Goal: Transaction & Acquisition: Purchase product/service

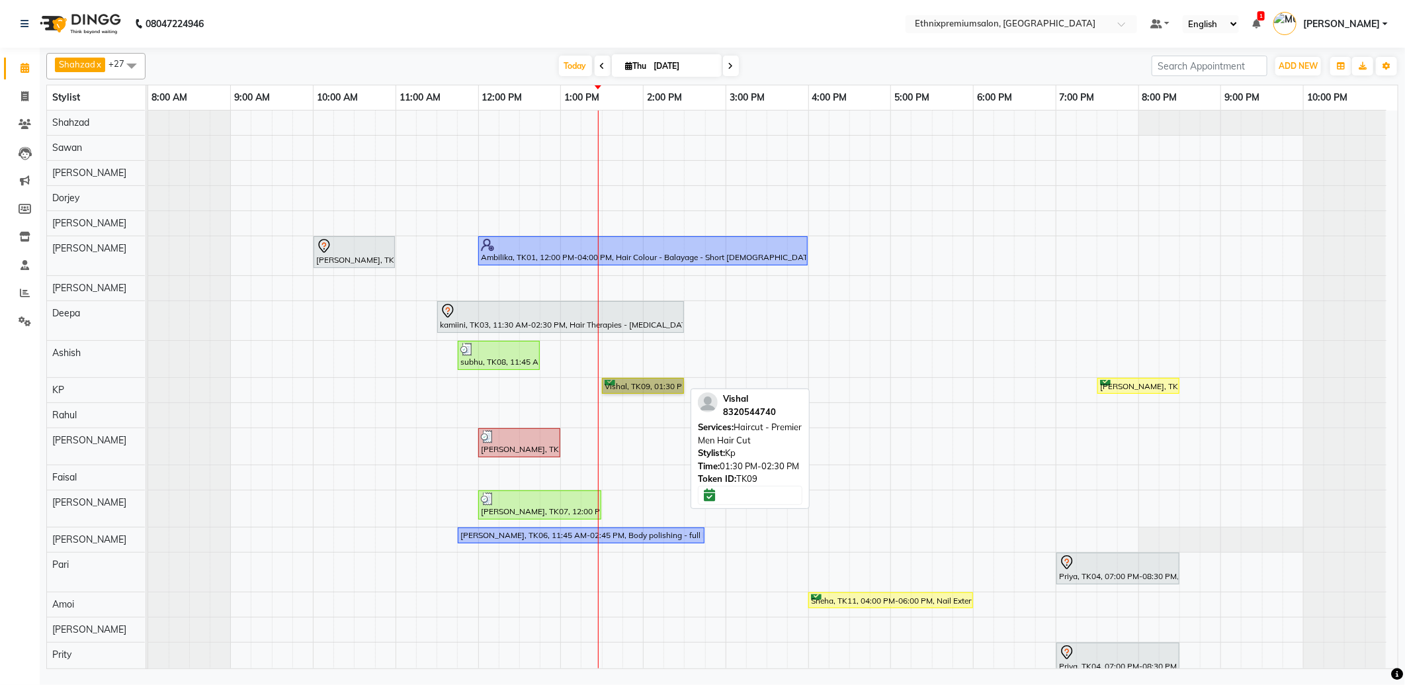
drag, startPoint x: 0, startPoint y: 0, endPoint x: 614, endPoint y: 380, distance: 722.0
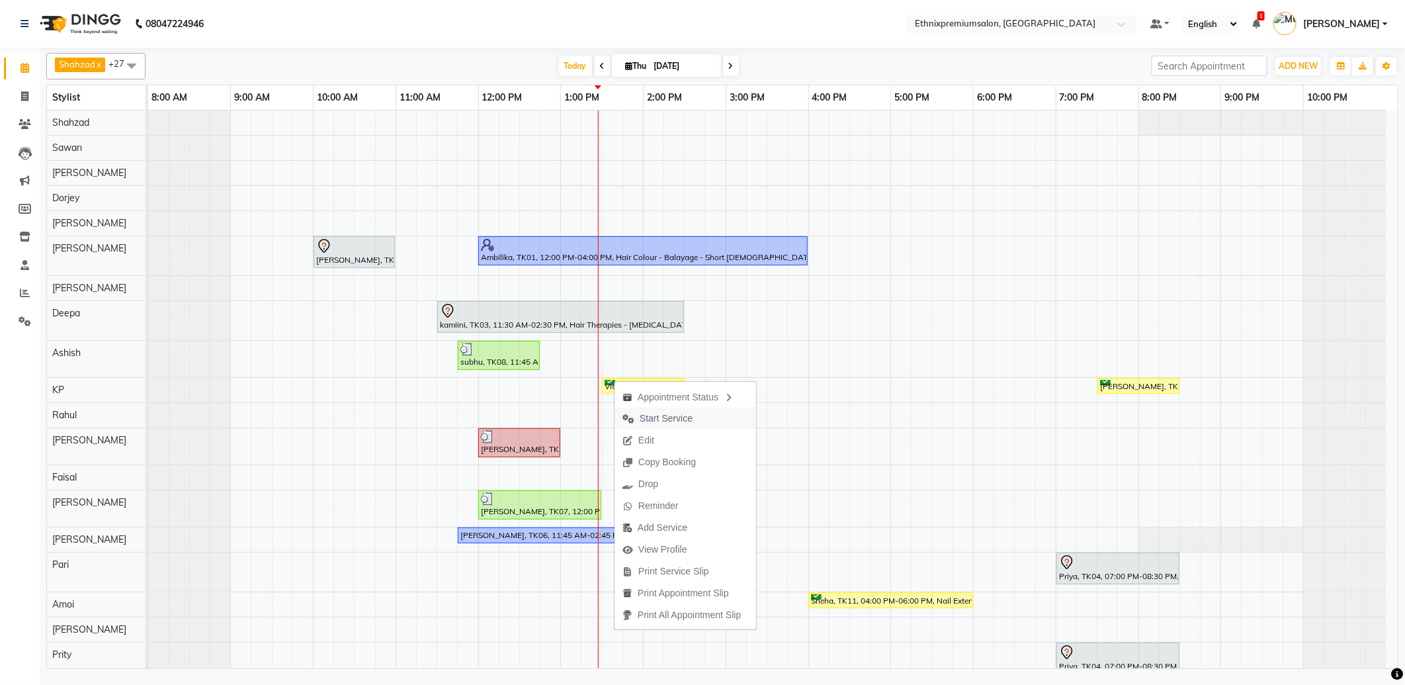
click at [640, 409] on span "Start Service" at bounding box center [658, 419] width 86 height 22
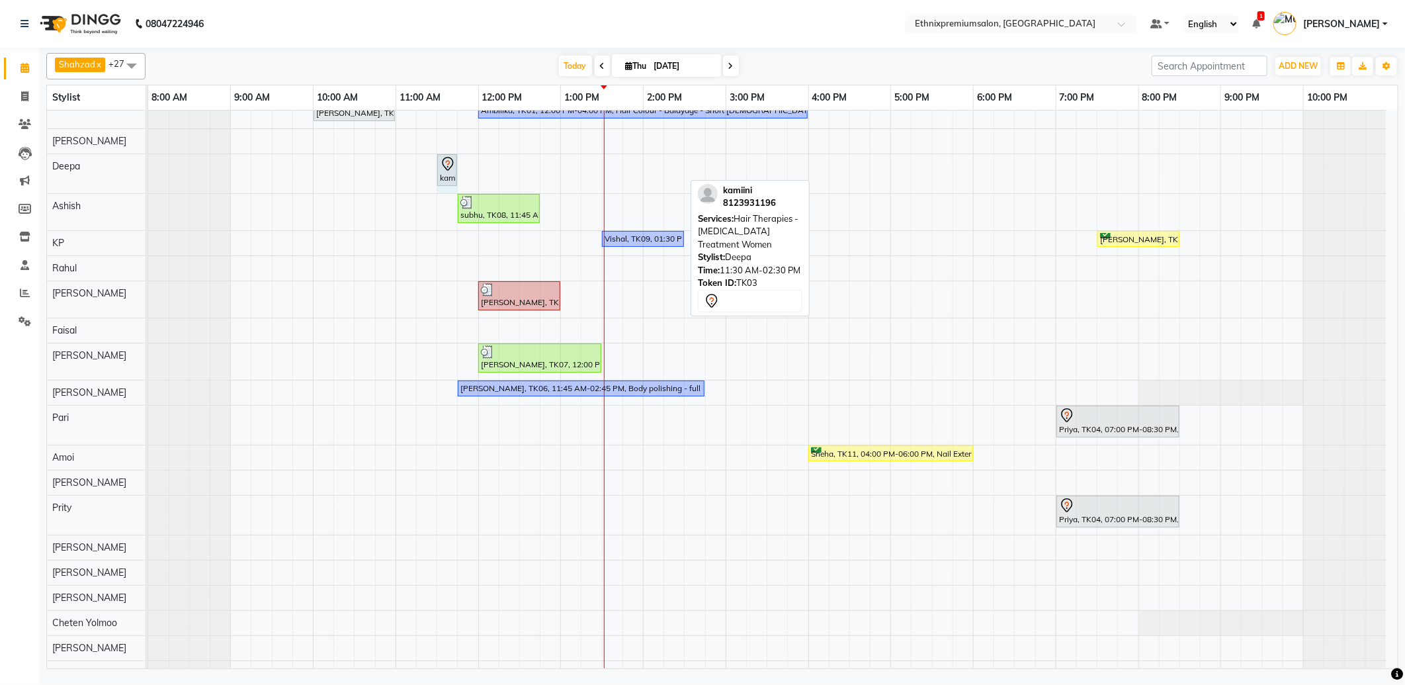
drag, startPoint x: 682, startPoint y: 169, endPoint x: 454, endPoint y: 173, distance: 228.3
click at [148, 173] on div "kamiini, TK03, 11:30 AM-02:30 PM, Hair Therapies - Botox Treatment Women kamiin…" at bounding box center [148, 173] width 0 height 39
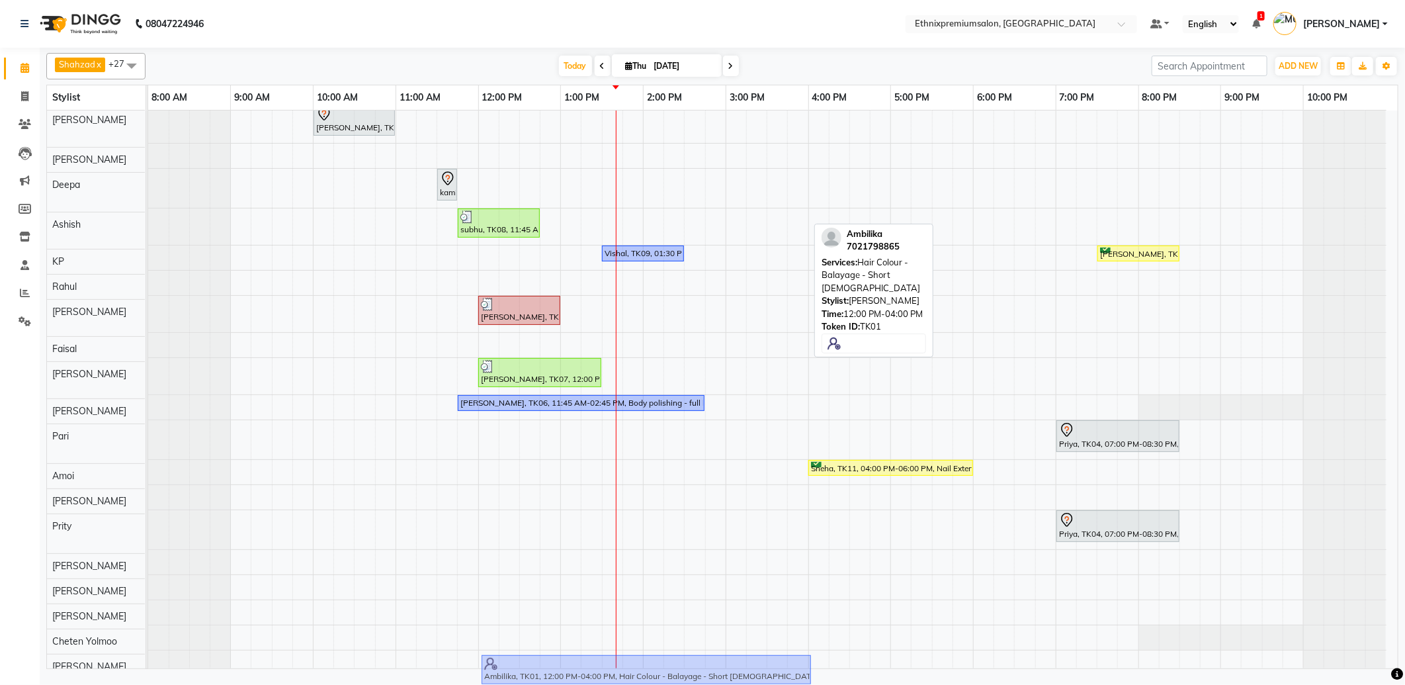
scroll to position [0, 0]
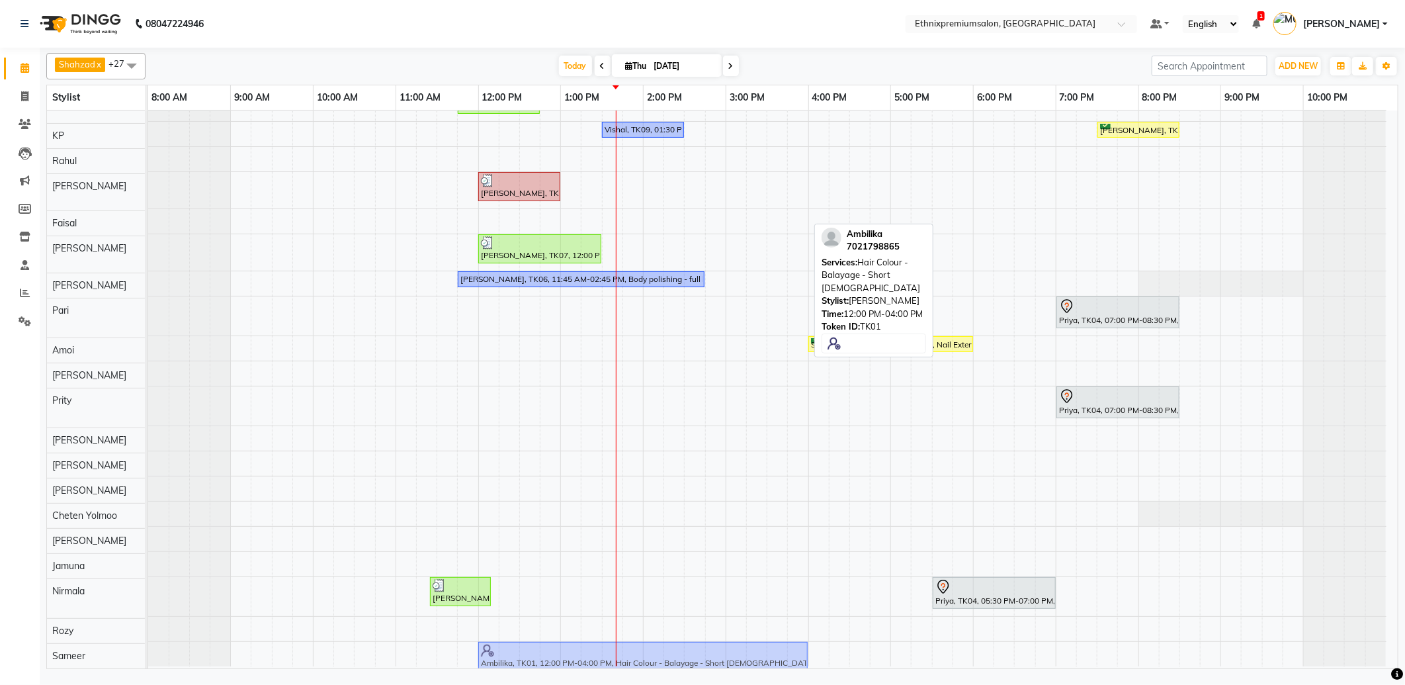
drag, startPoint x: 546, startPoint y: 210, endPoint x: 549, endPoint y: 662, distance: 452.6
click at [549, 657] on tbody "Shalani, TK05, 10:00 AM-11:00 AM, Hair spa With Cavier + Booster Medium Women A…" at bounding box center [767, 260] width 1239 height 812
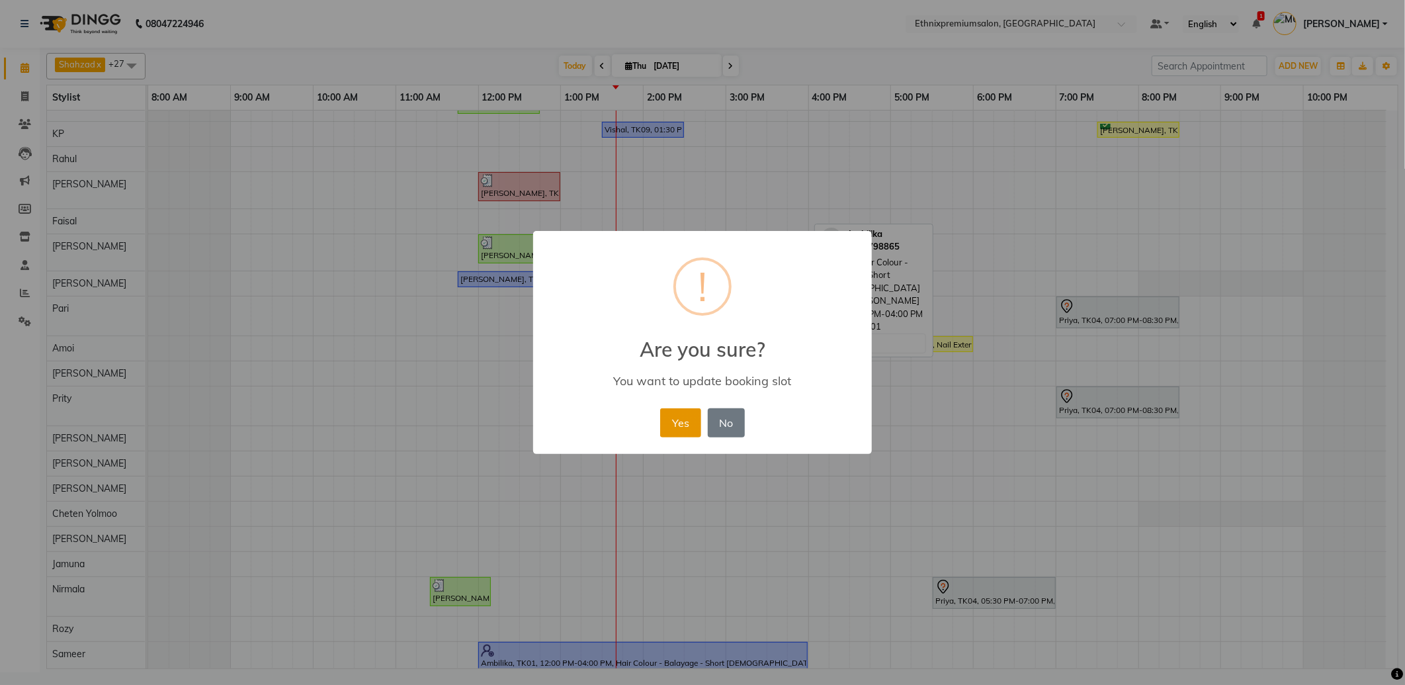
click at [677, 424] on button "Yes" at bounding box center [680, 422] width 40 height 29
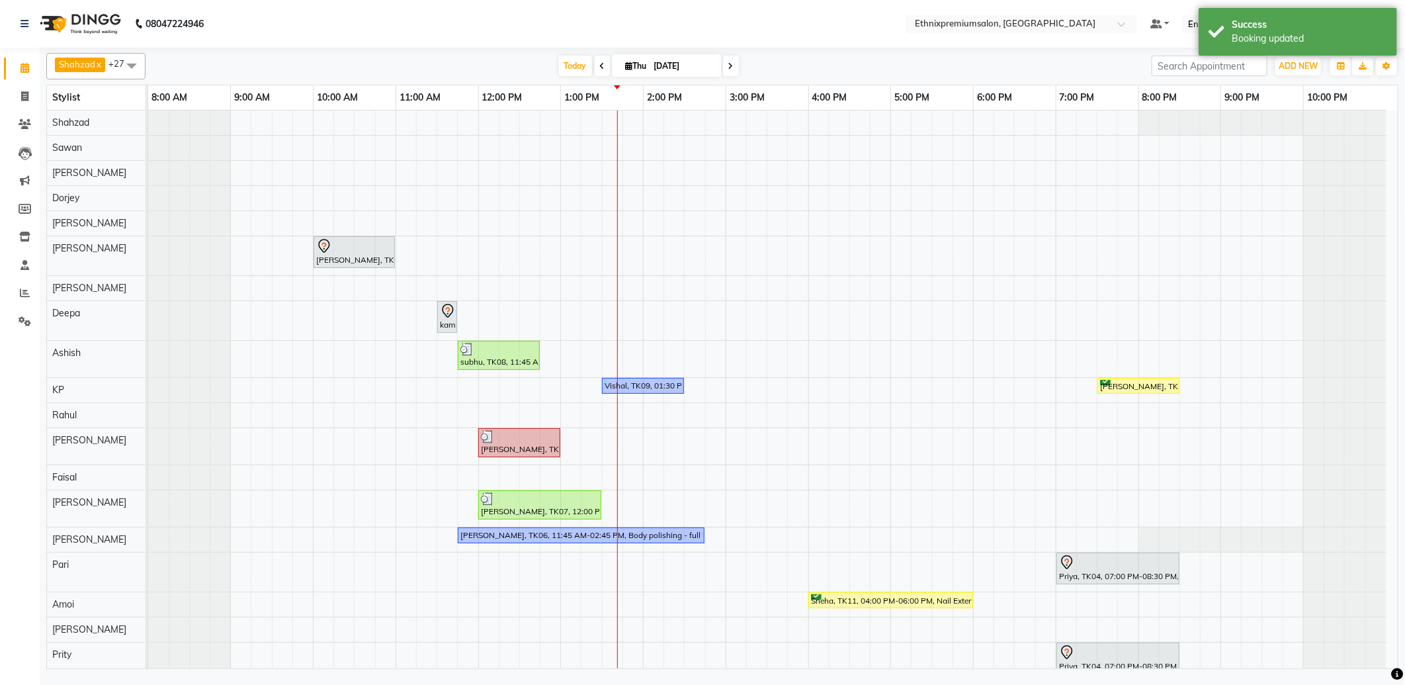
click at [136, 66] on span at bounding box center [131, 65] width 26 height 25
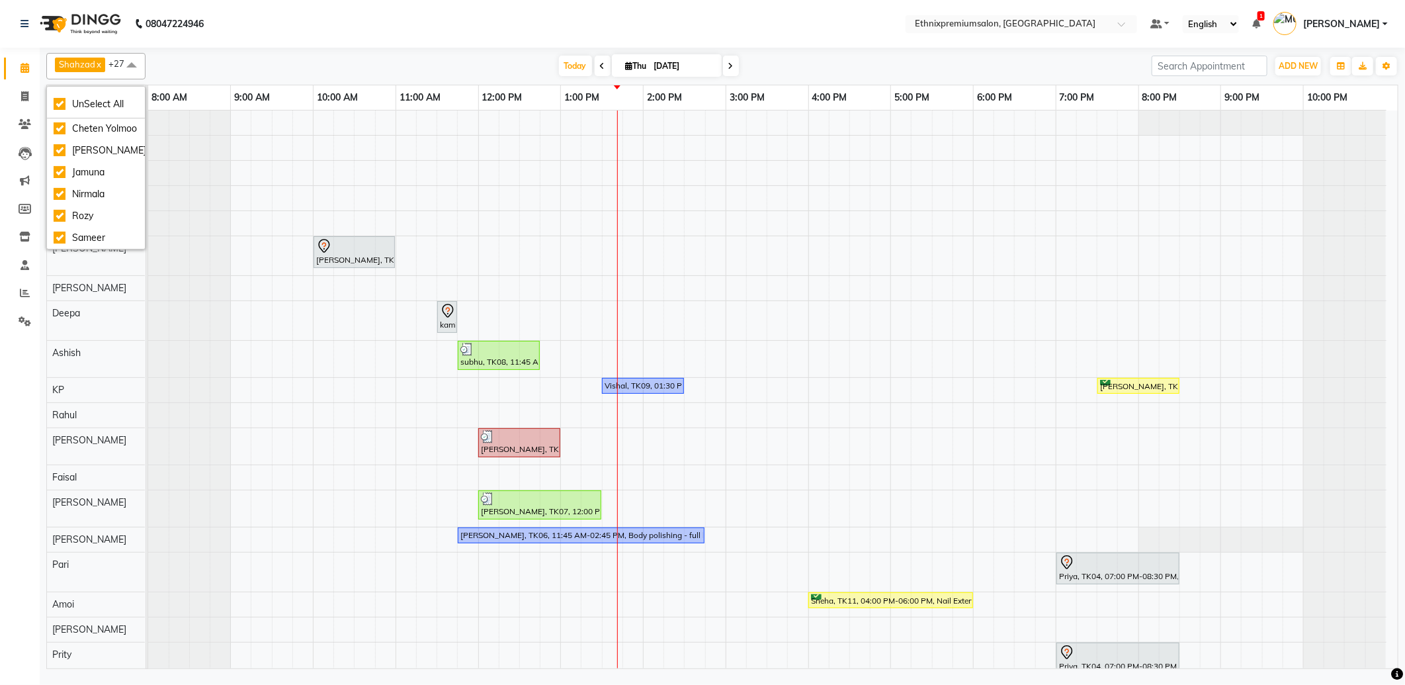
click at [14, 371] on div "Calendar Invoice Clients Leads Marketing Members Inventory Staff Reports Settin…" at bounding box center [89, 351] width 179 height 627
click at [136, 69] on span at bounding box center [131, 65] width 26 height 25
click at [114, 152] on div "Sawan" at bounding box center [96, 151] width 85 height 14
checkbox input "false"
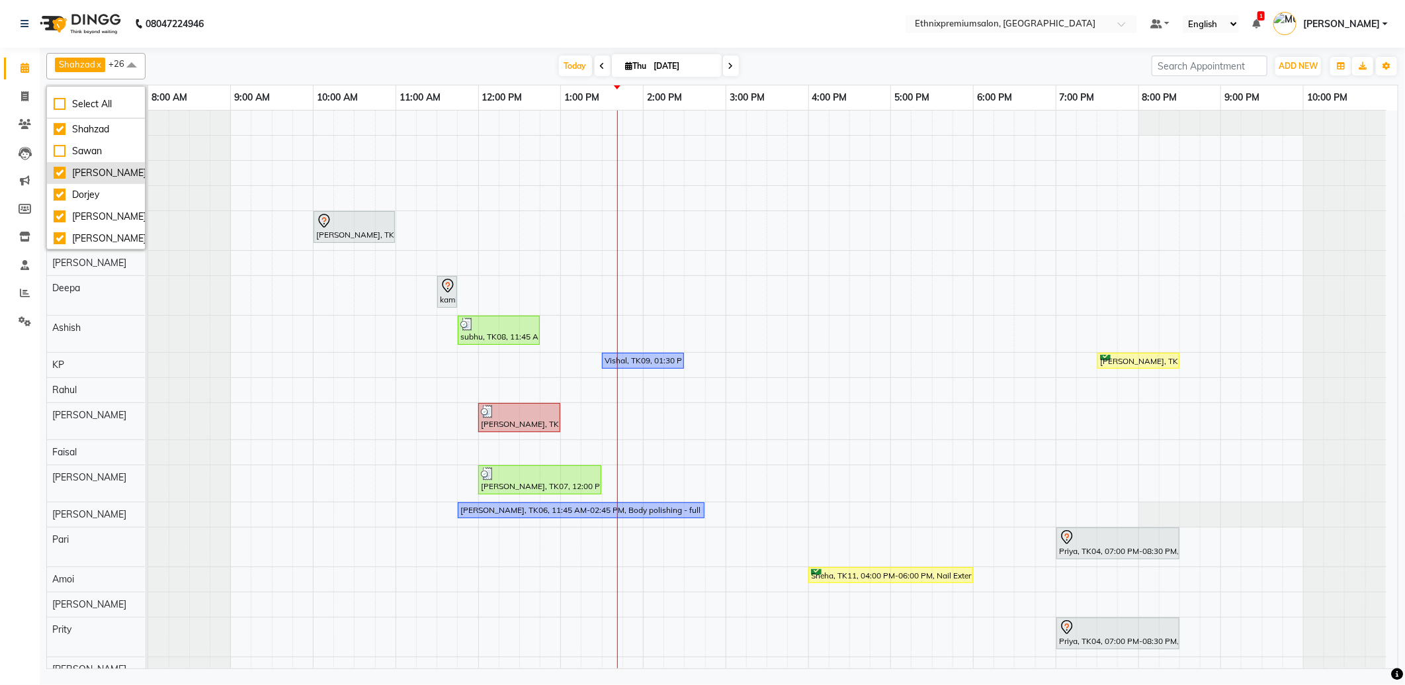
click at [109, 171] on div "[PERSON_NAME]" at bounding box center [96, 173] width 85 height 14
checkbox input "false"
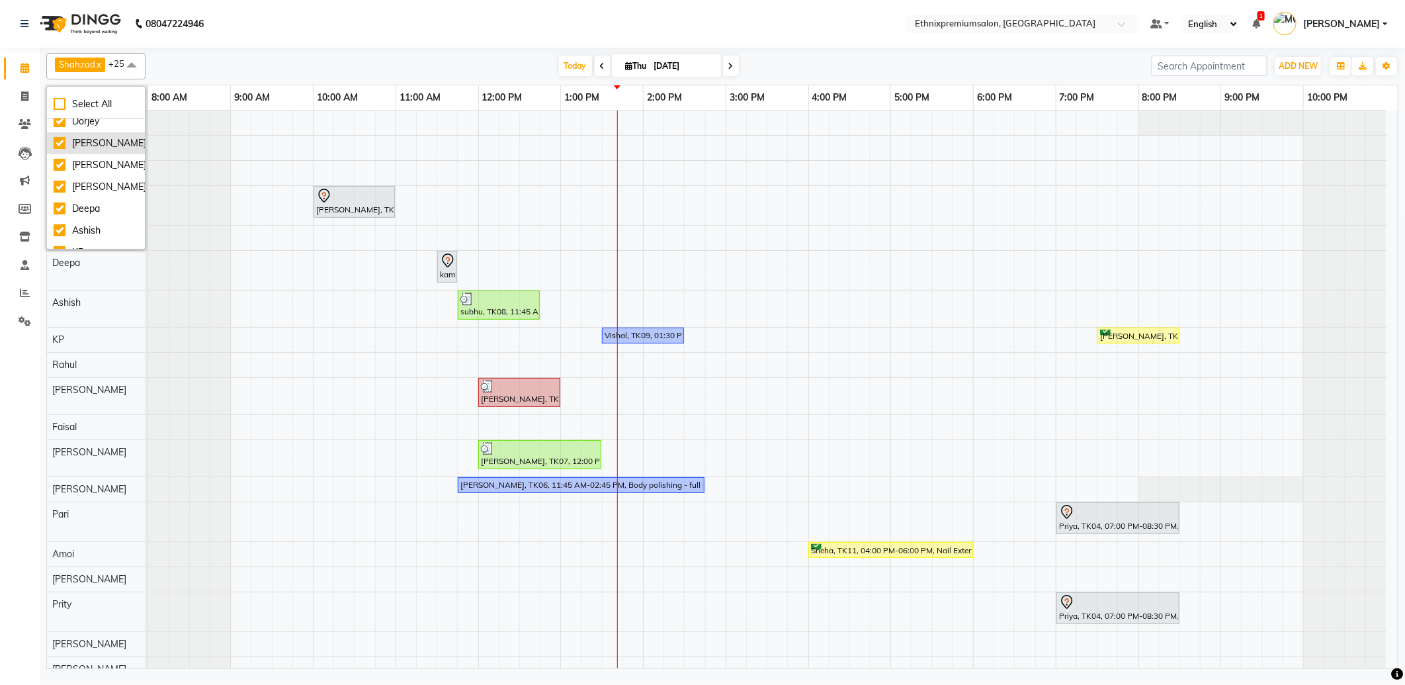
click at [109, 141] on div "[PERSON_NAME]" at bounding box center [96, 143] width 85 height 14
checkbox input "false"
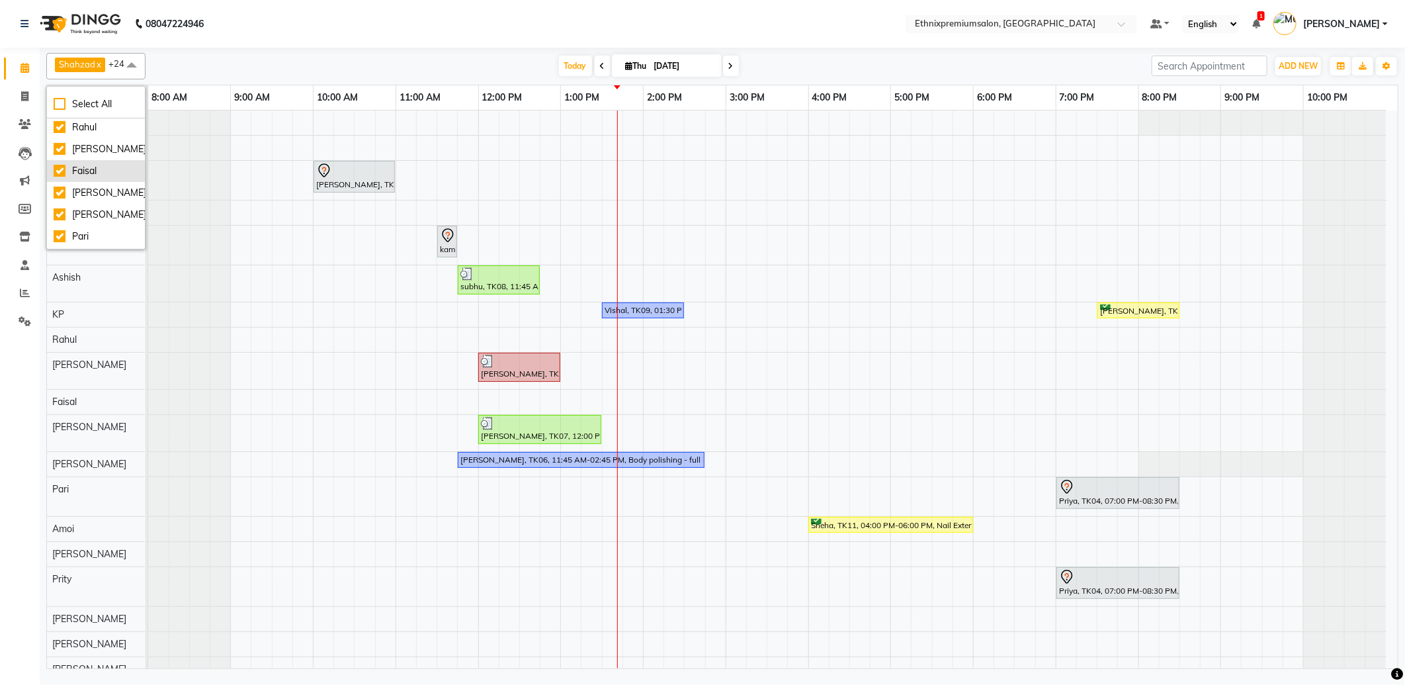
click at [97, 169] on div "Faisal" at bounding box center [96, 171] width 85 height 14
checkbox input "false"
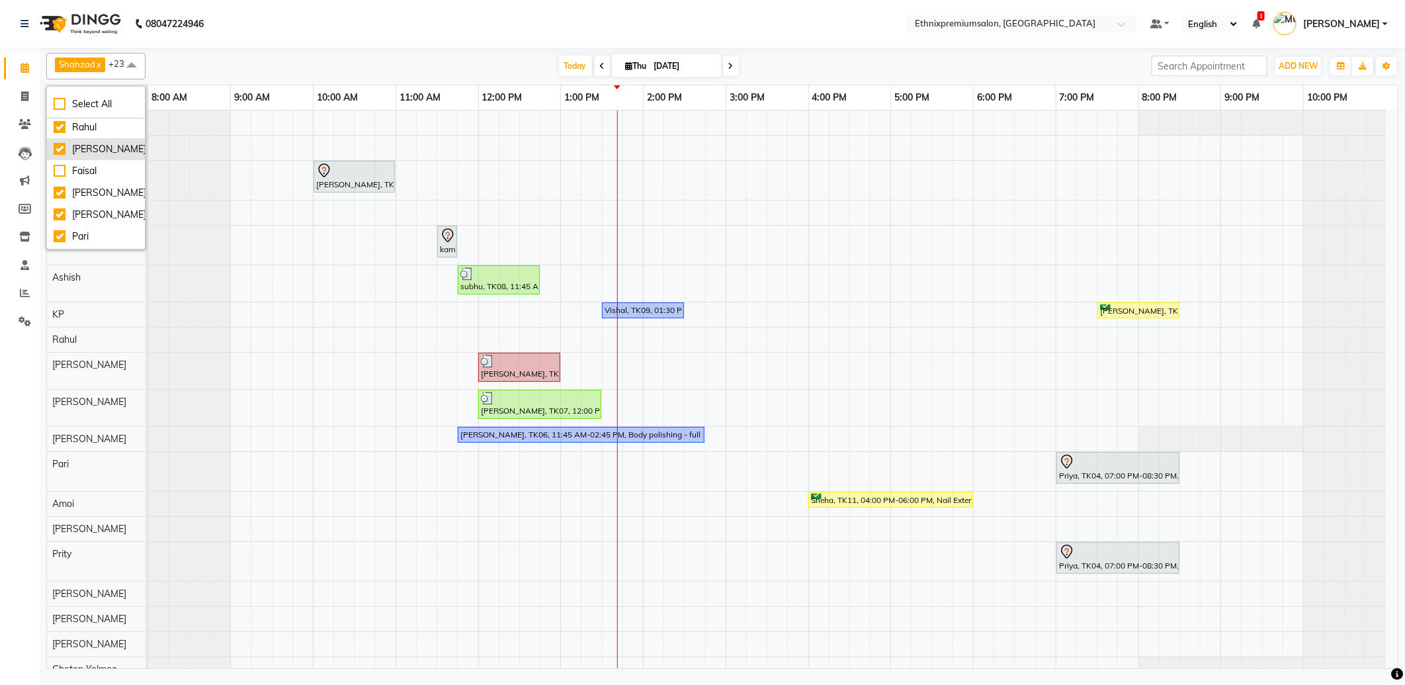
click at [103, 150] on div "Rashid Ali" at bounding box center [96, 149] width 85 height 14
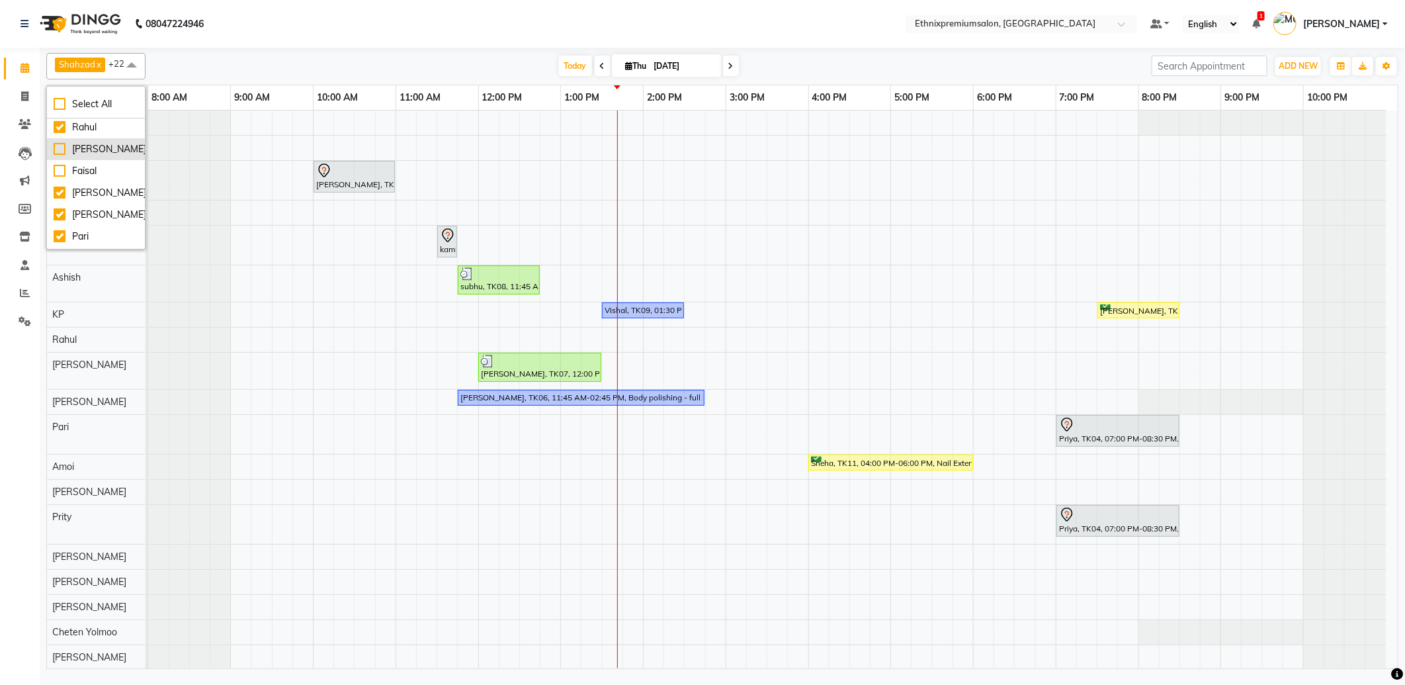
click at [103, 150] on div "[PERSON_NAME]" at bounding box center [96, 149] width 85 height 14
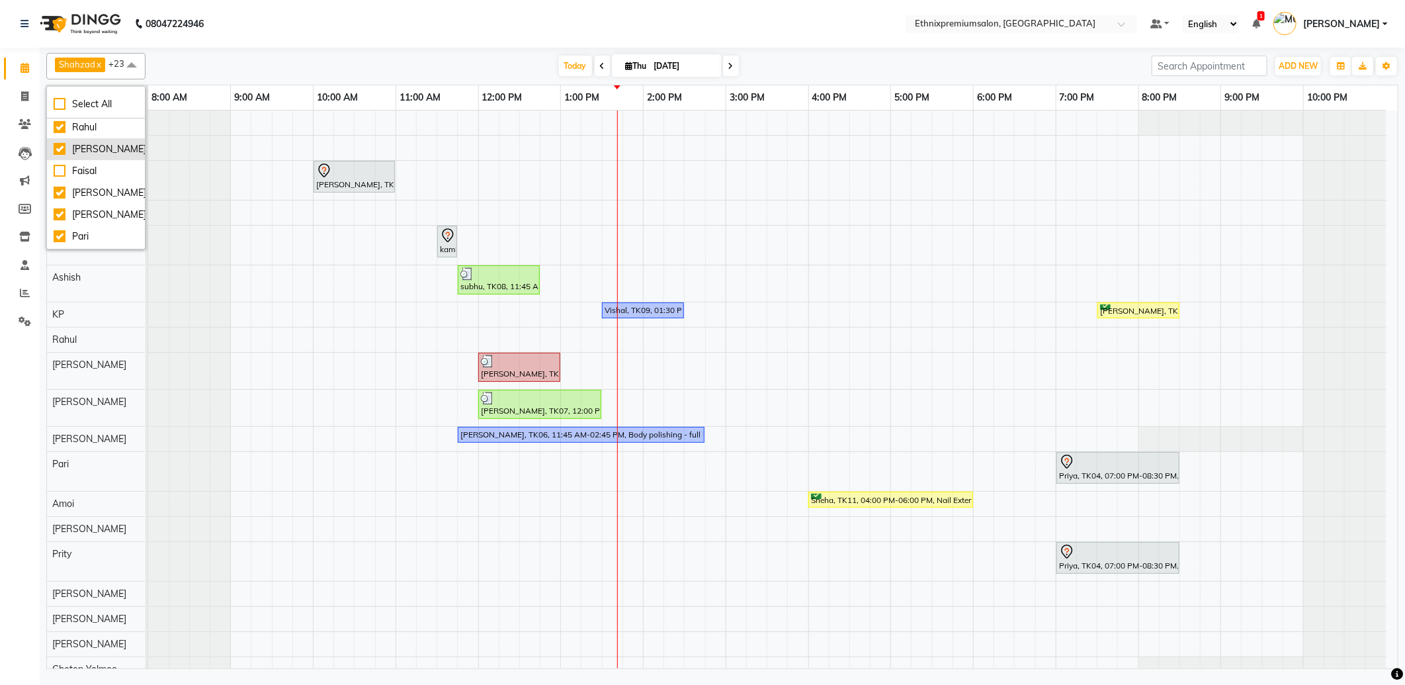
click at [103, 150] on div "[PERSON_NAME]" at bounding box center [96, 149] width 85 height 14
checkbox input "false"
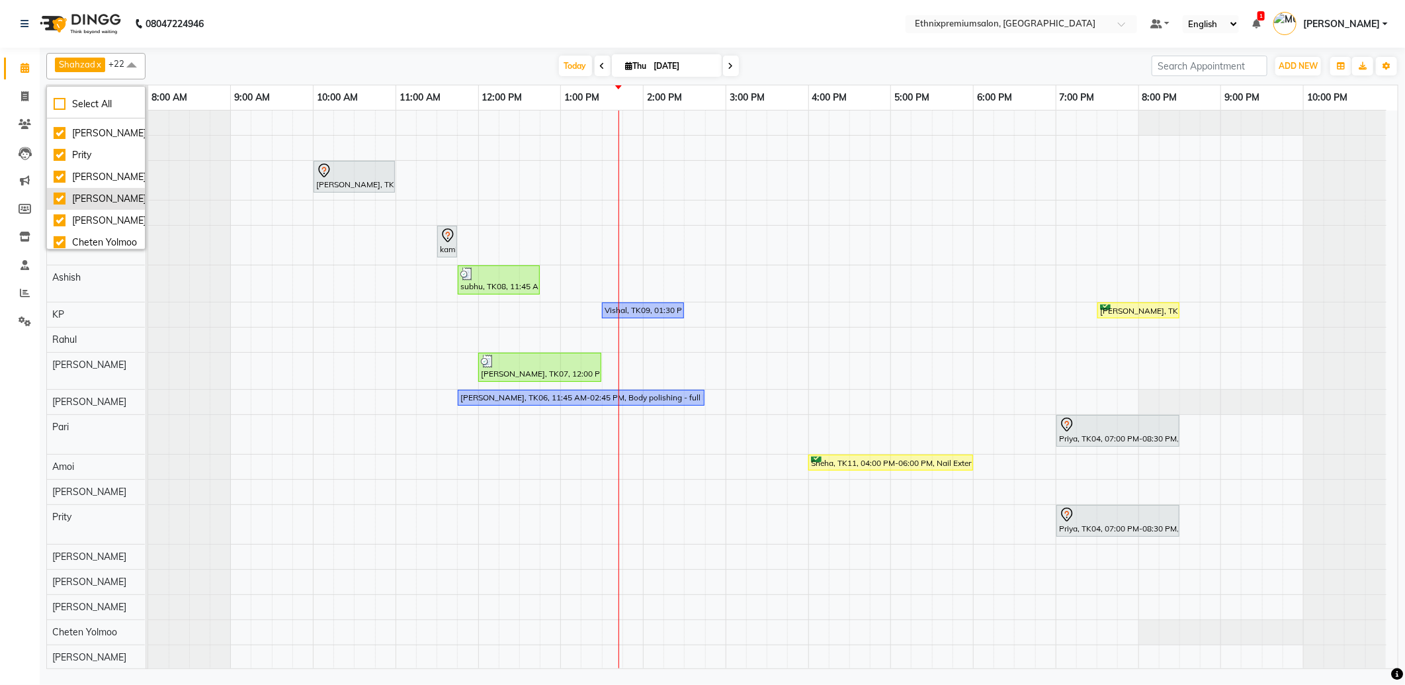
scroll to position [441, 0]
click at [96, 146] on div "[PERSON_NAME]" at bounding box center [96, 147] width 85 height 14
checkbox input "false"
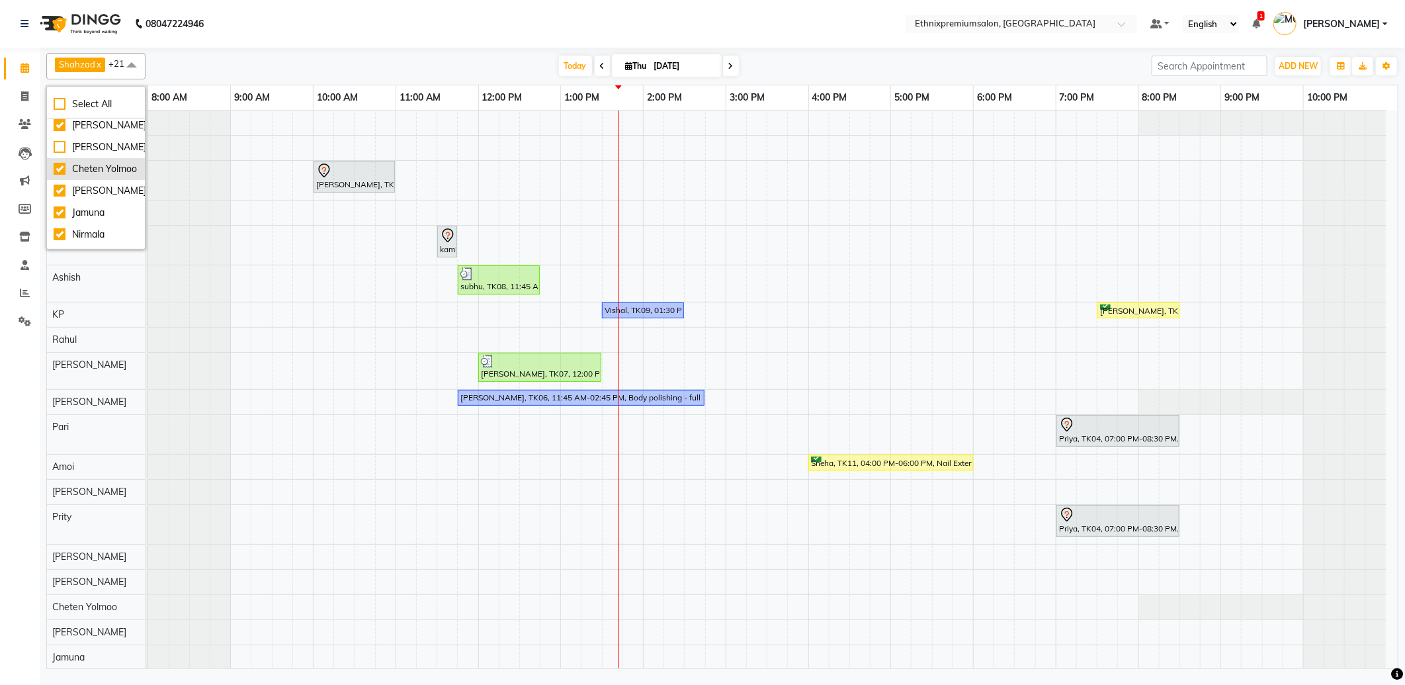
click at [97, 169] on div "Cheten Yolmoo" at bounding box center [96, 169] width 85 height 14
checkbox input "false"
click at [97, 196] on li "[PERSON_NAME]" at bounding box center [96, 191] width 98 height 22
checkbox input "false"
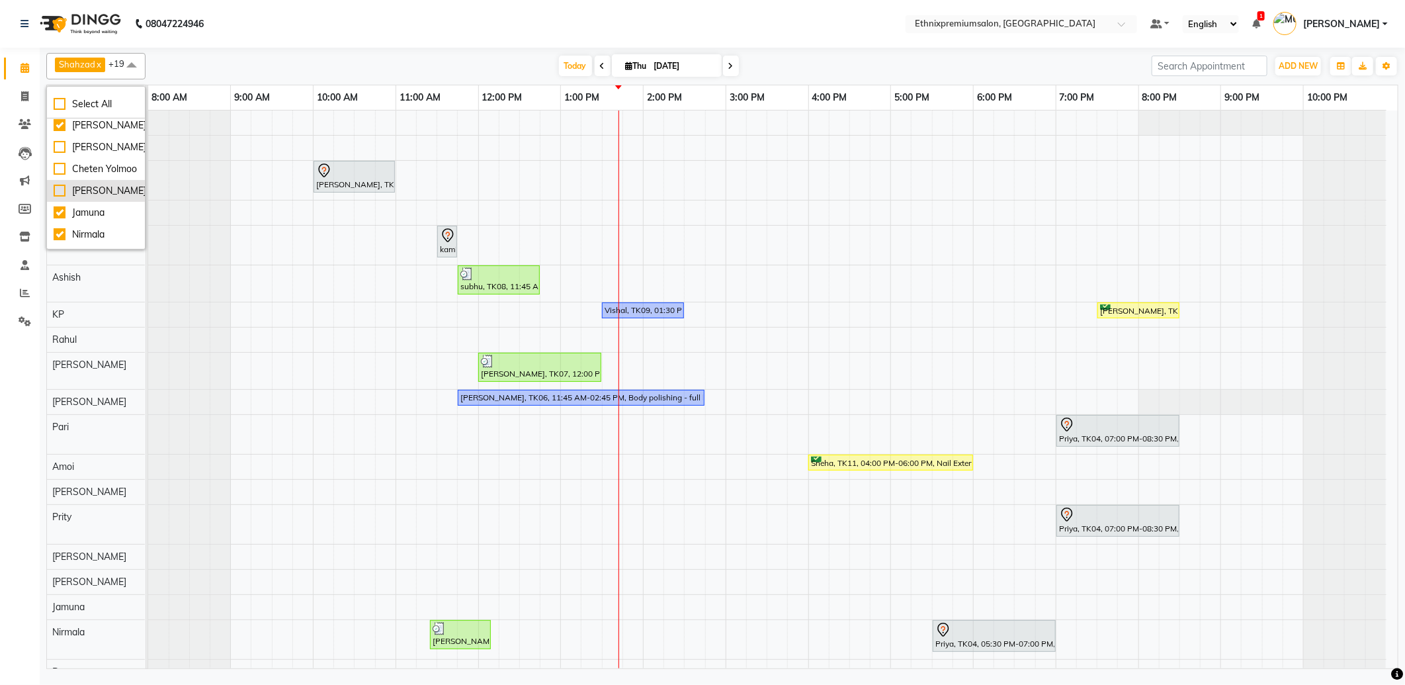
scroll to position [494, 0]
click at [8, 407] on div "Calendar Invoice Clients Leads Marketing Members Inventory Staff Reports Settin…" at bounding box center [89, 351] width 179 height 627
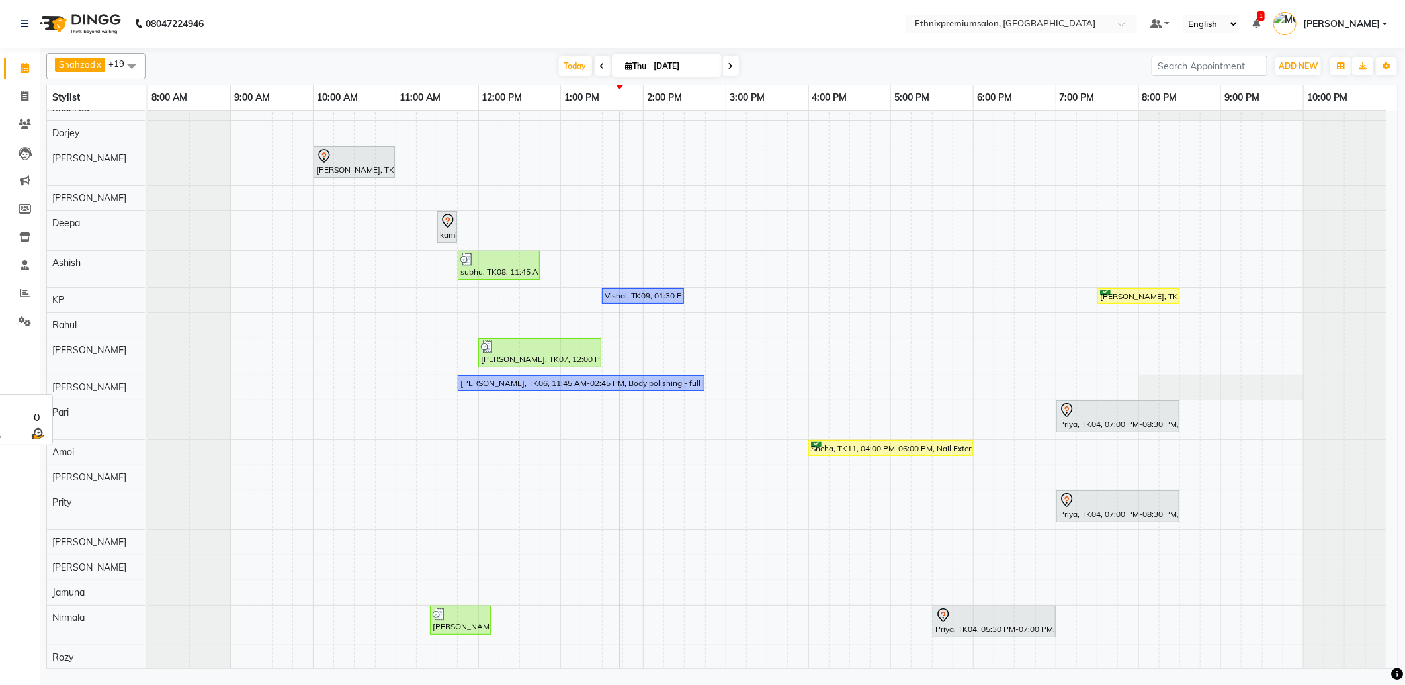
scroll to position [0, 0]
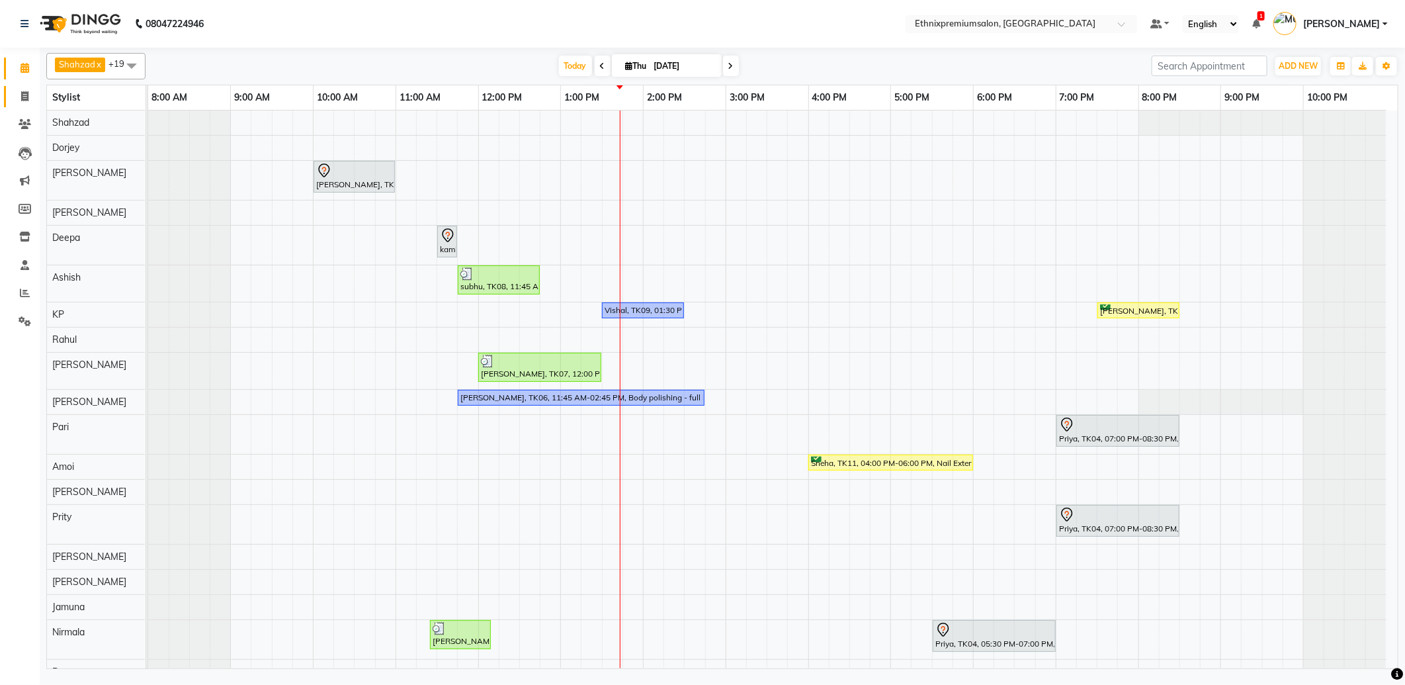
click at [15, 87] on link "Invoice" at bounding box center [20, 97] width 32 height 22
select select "3625"
select select "service"
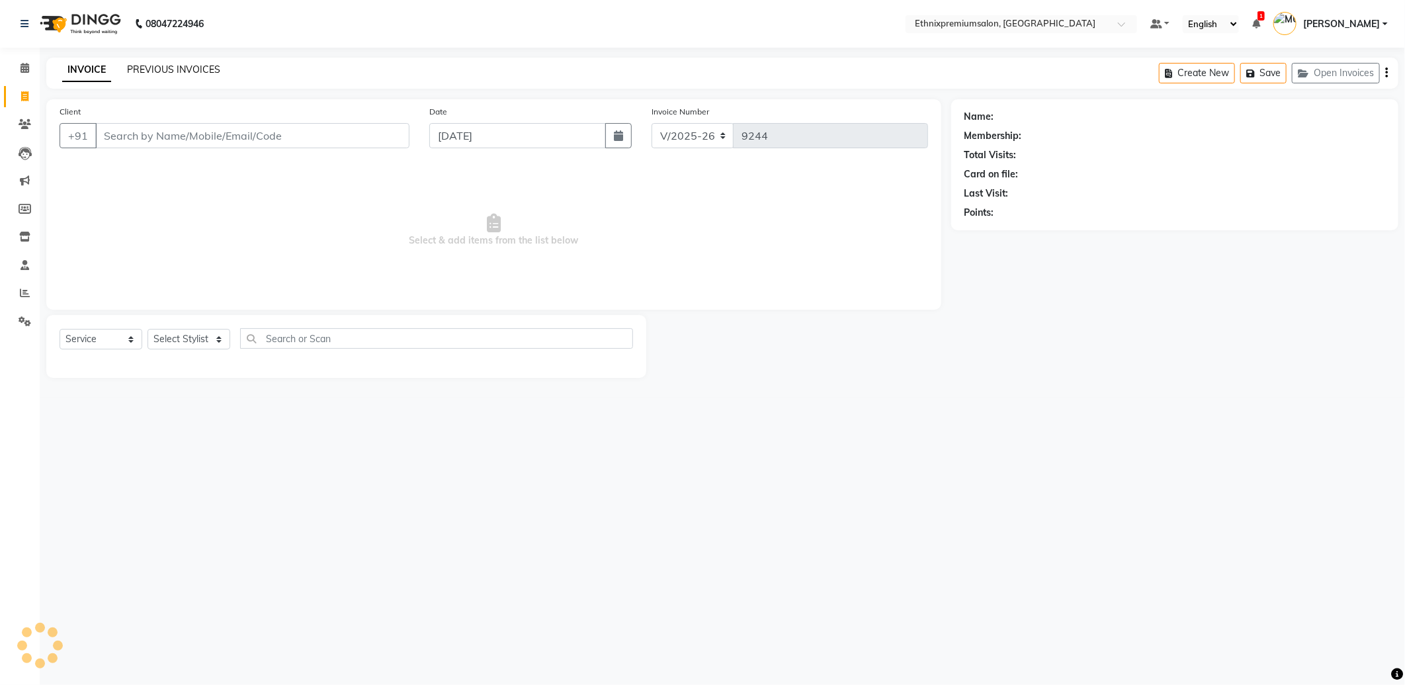
click at [167, 73] on link "PREVIOUS INVOICES" at bounding box center [173, 70] width 93 height 12
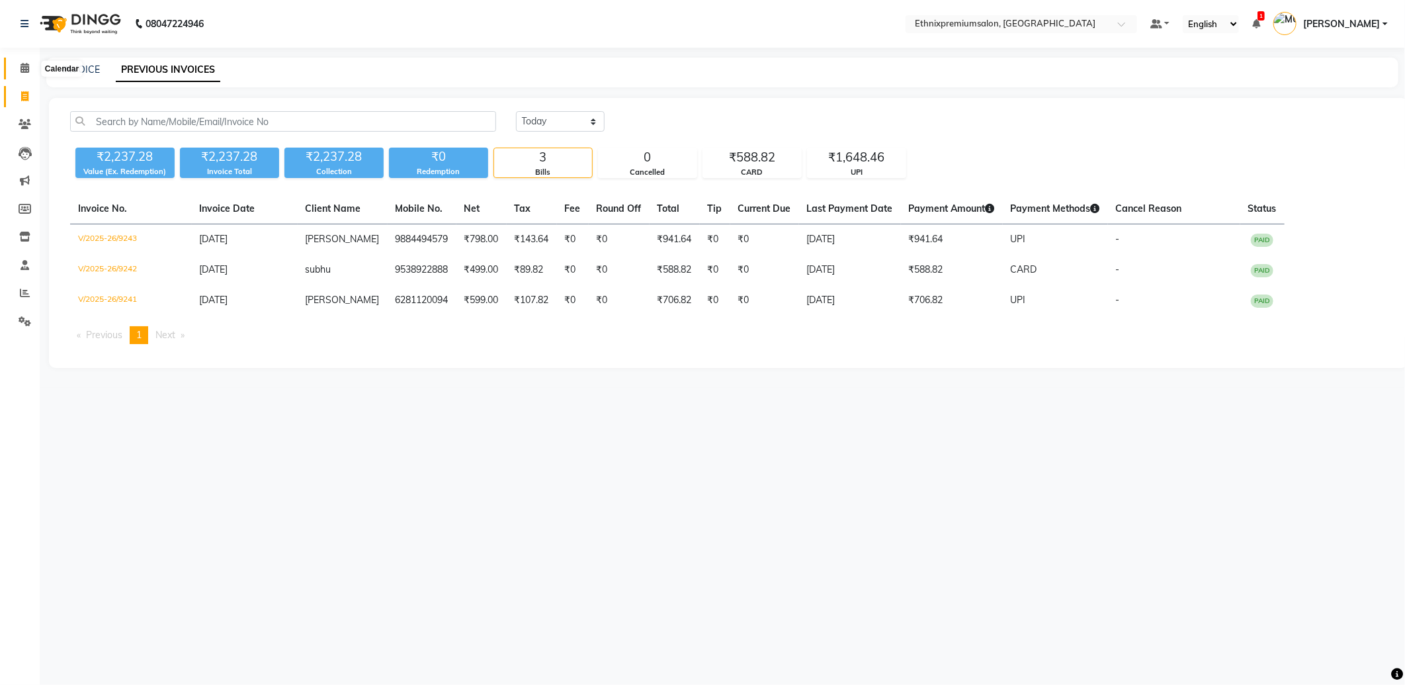
click at [22, 73] on icon at bounding box center [25, 68] width 9 height 10
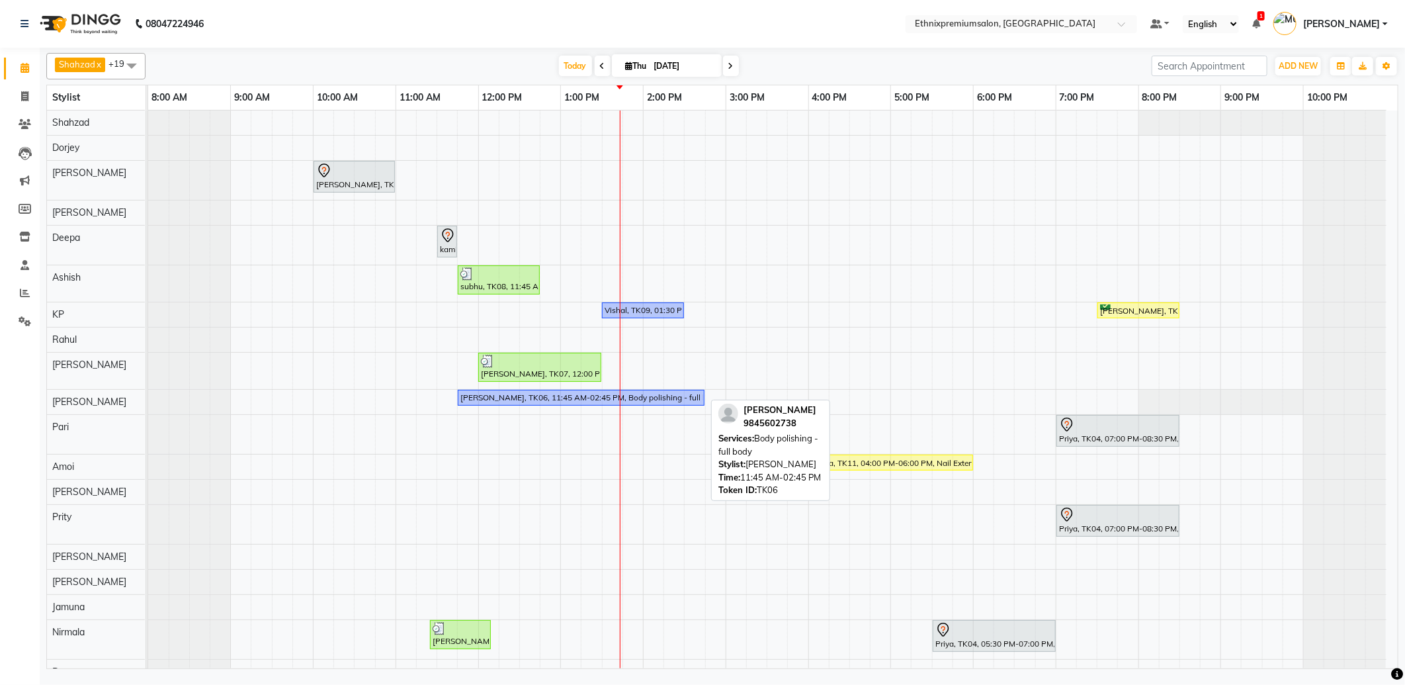
click at [604, 398] on div "Sri lakshmi, TK06, 11:45 AM-02:45 PM, Body polishing - full body" at bounding box center [581, 398] width 244 height 12
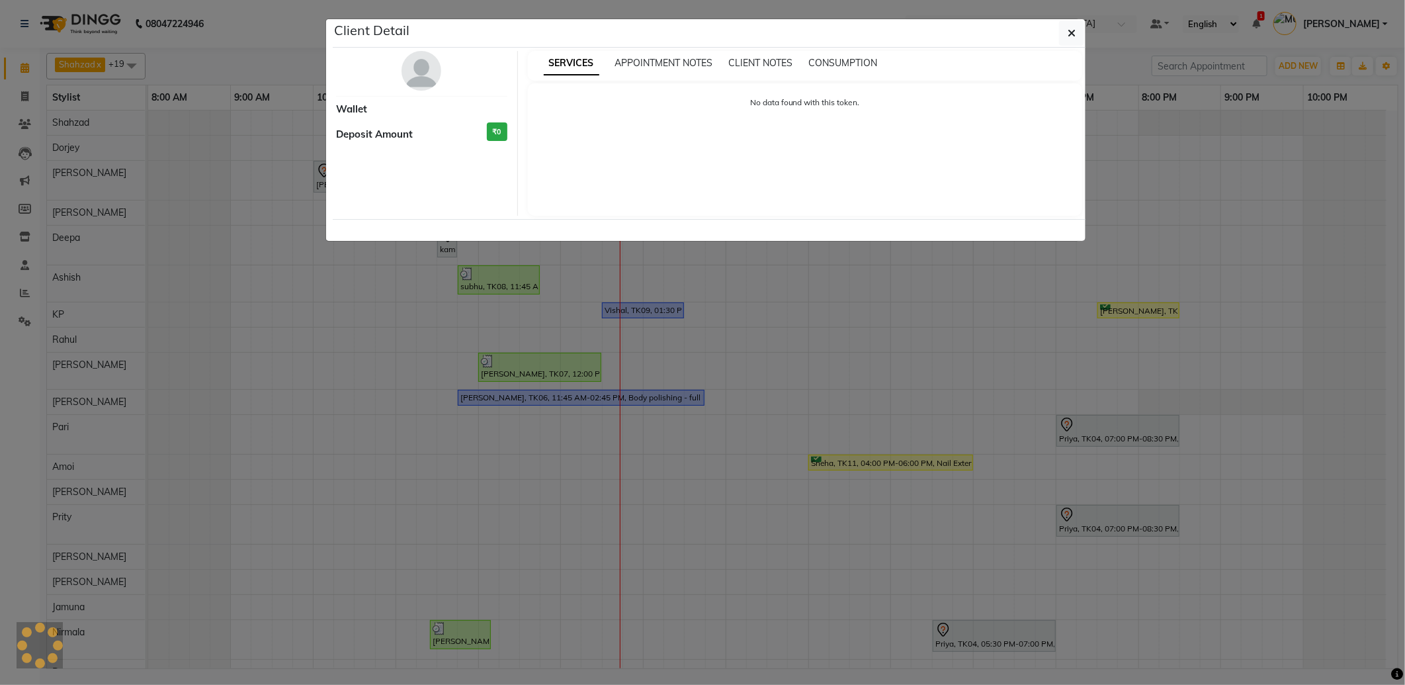
select select "1"
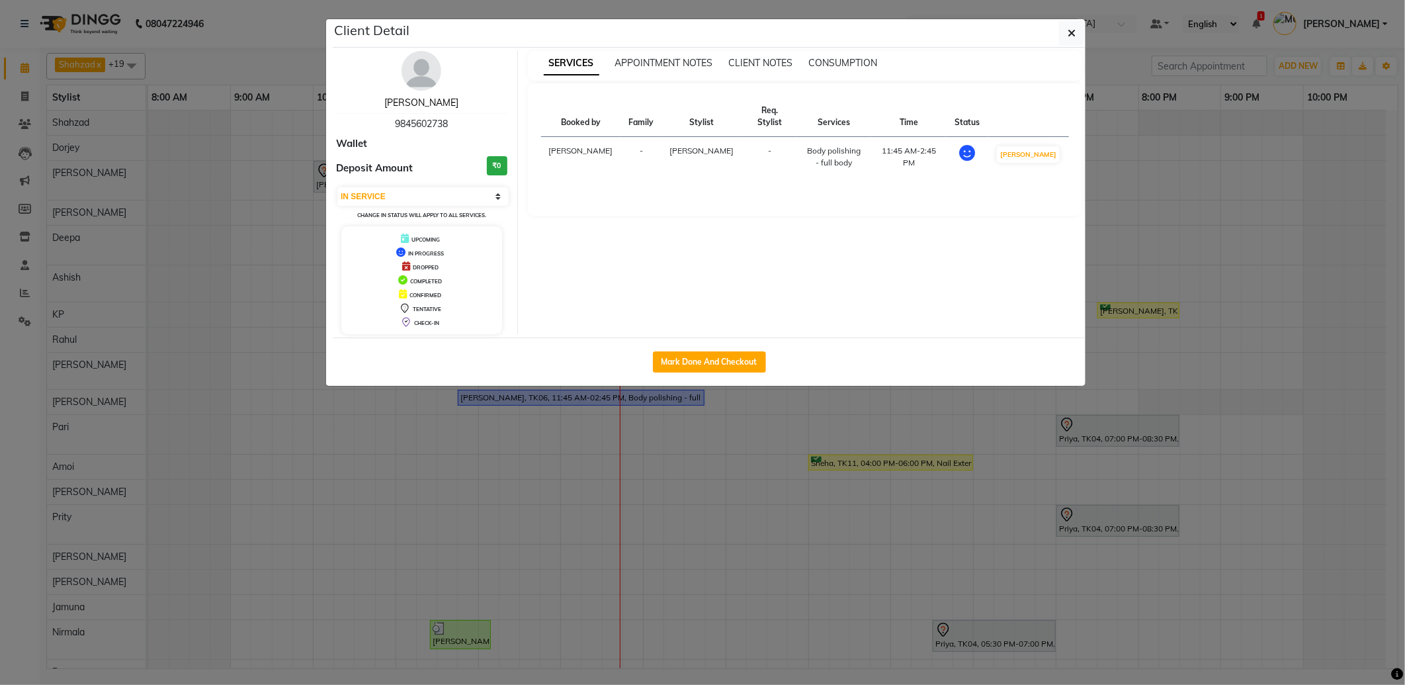
click at [433, 107] on link "Sri lakshmi" at bounding box center [421, 103] width 74 height 12
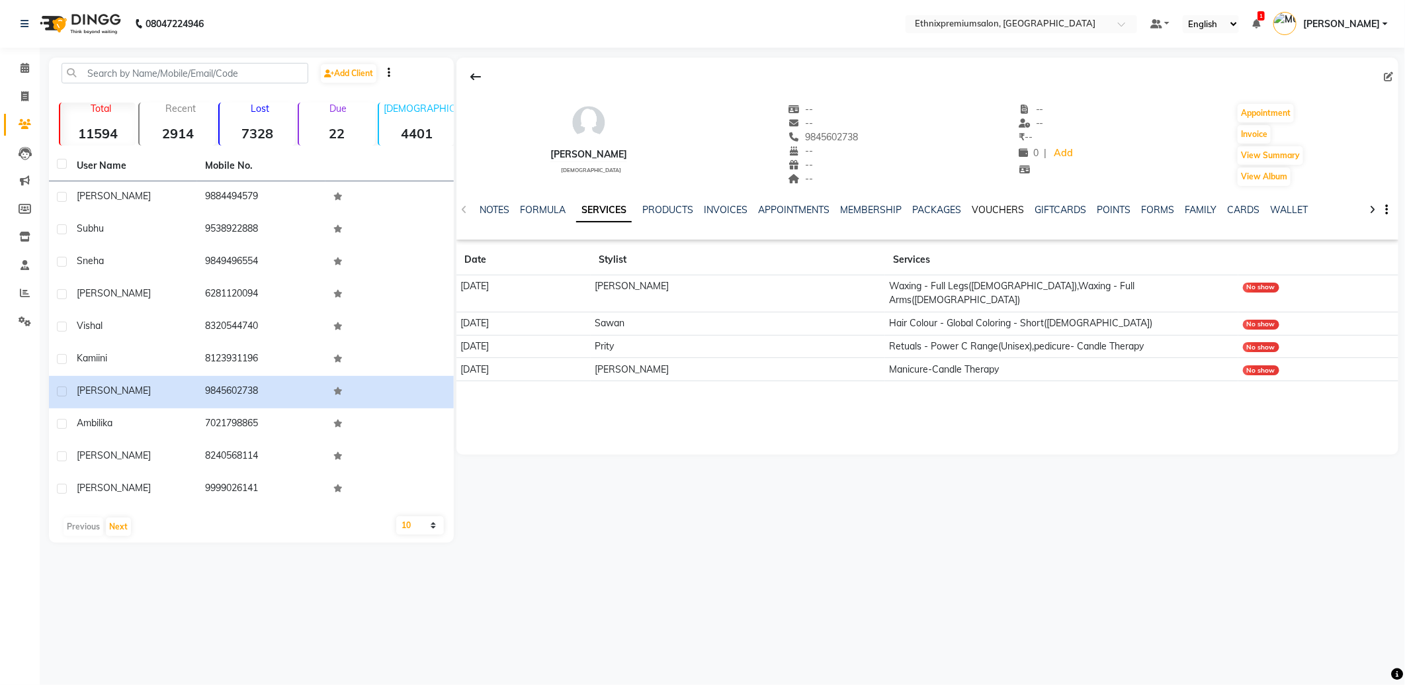
click at [1002, 208] on link "VOUCHERS" at bounding box center [998, 210] width 52 height 12
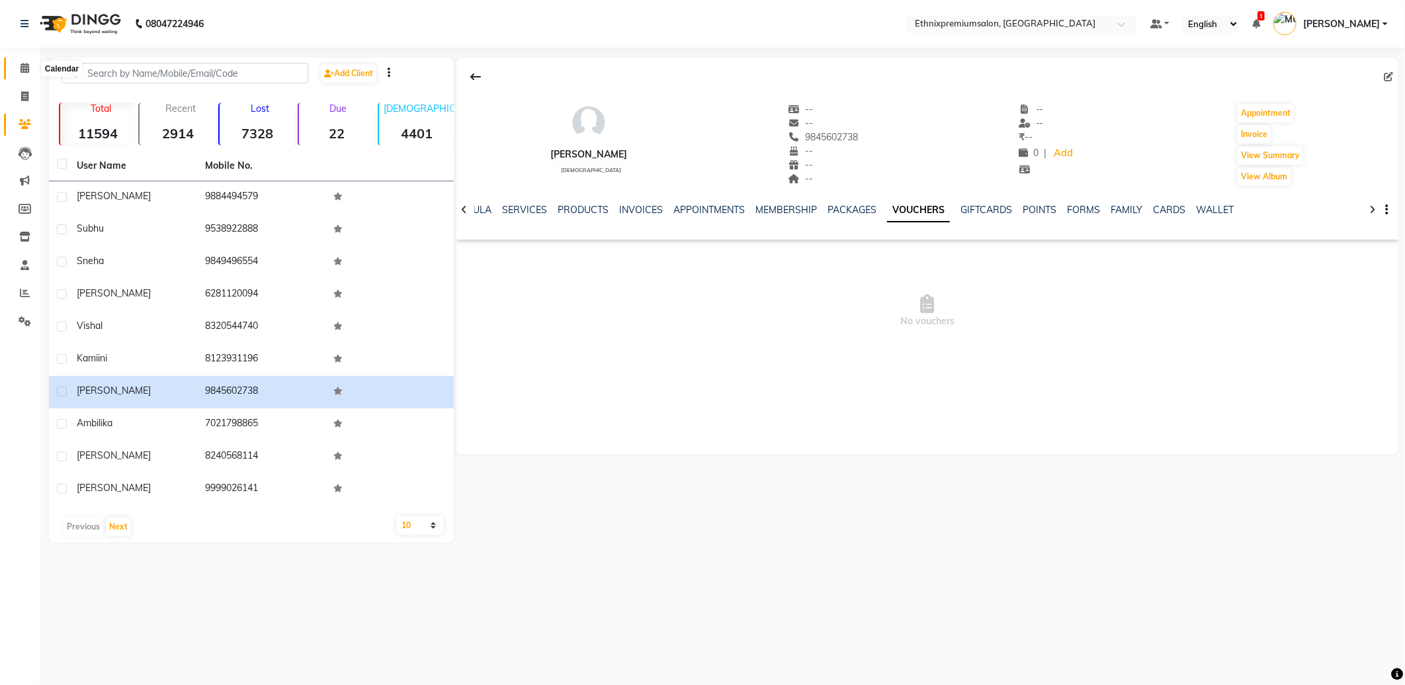
click at [27, 71] on icon at bounding box center [25, 68] width 9 height 10
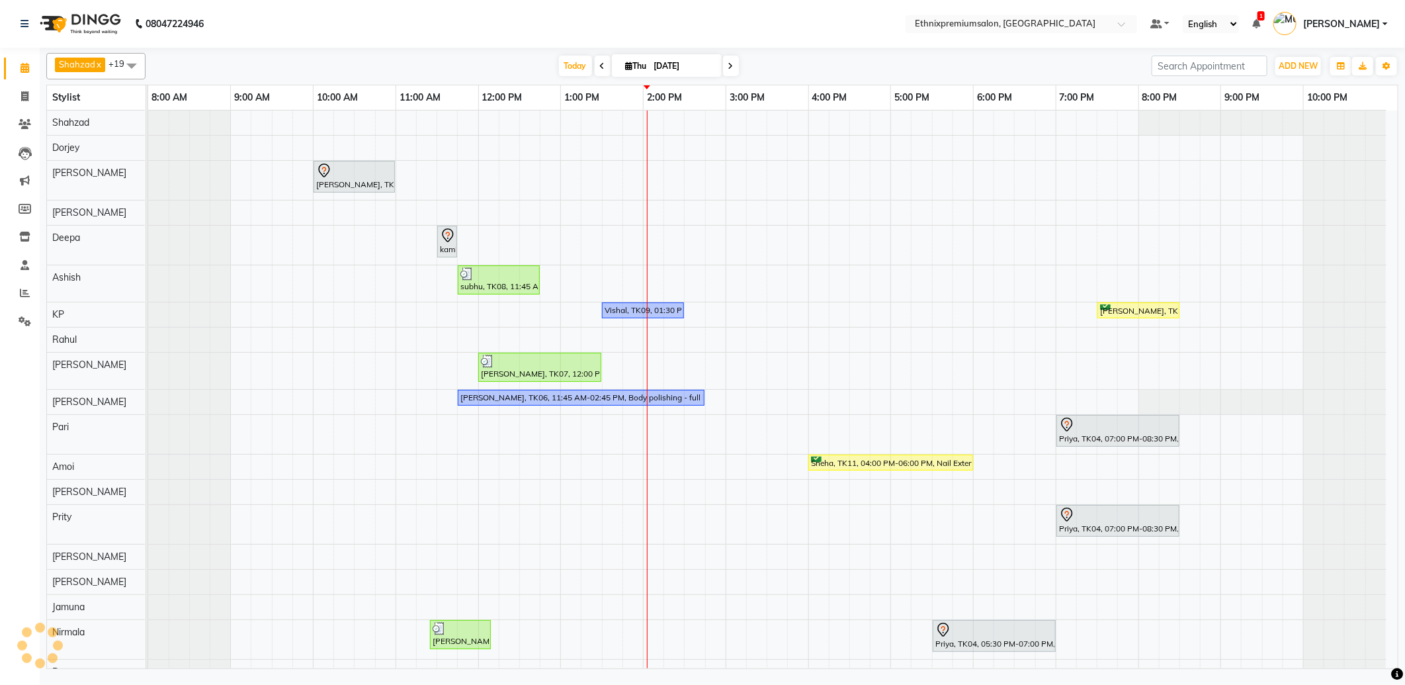
click at [81, 279] on div "Ashish" at bounding box center [96, 277] width 98 height 24
click at [21, 91] on icon at bounding box center [24, 96] width 7 height 10
select select "service"
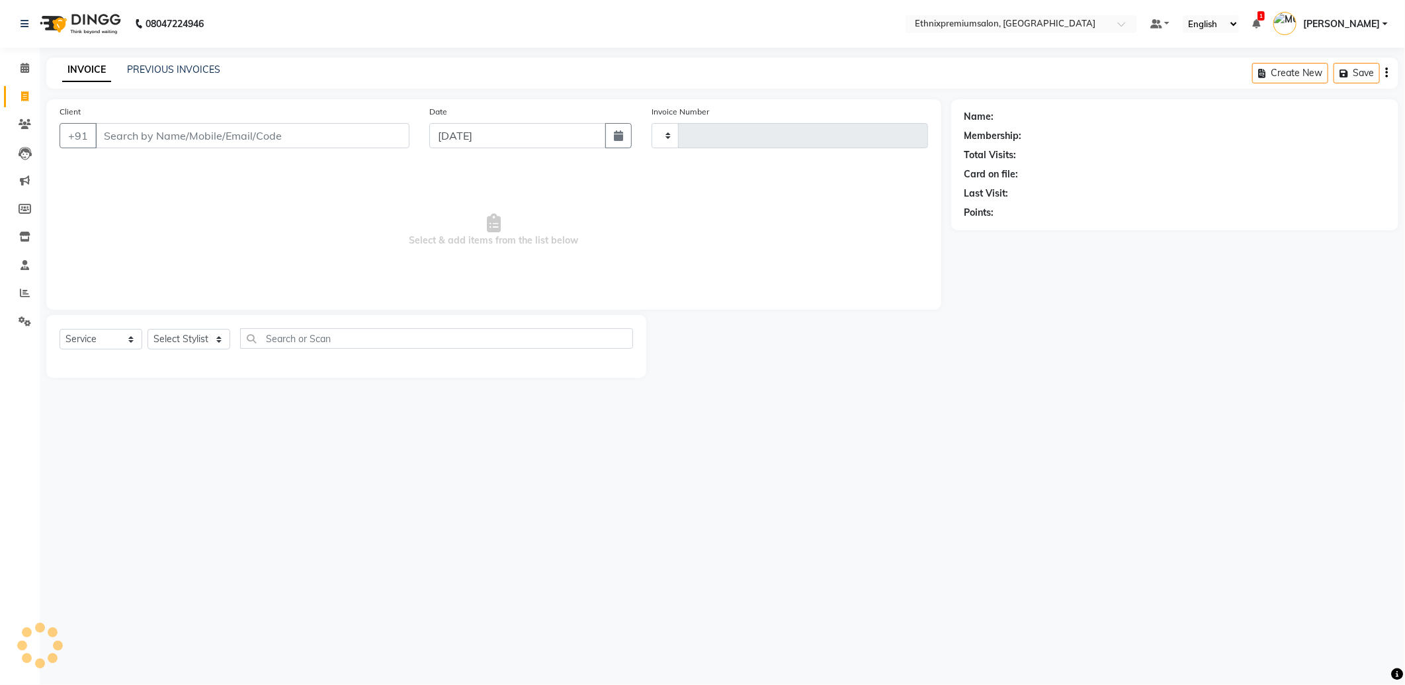
type input "9244"
select select "3625"
click at [263, 138] on input "Client" at bounding box center [252, 135] width 314 height 25
type input "7676721339"
click at [388, 135] on span "Add Client" at bounding box center [375, 135] width 52 height 13
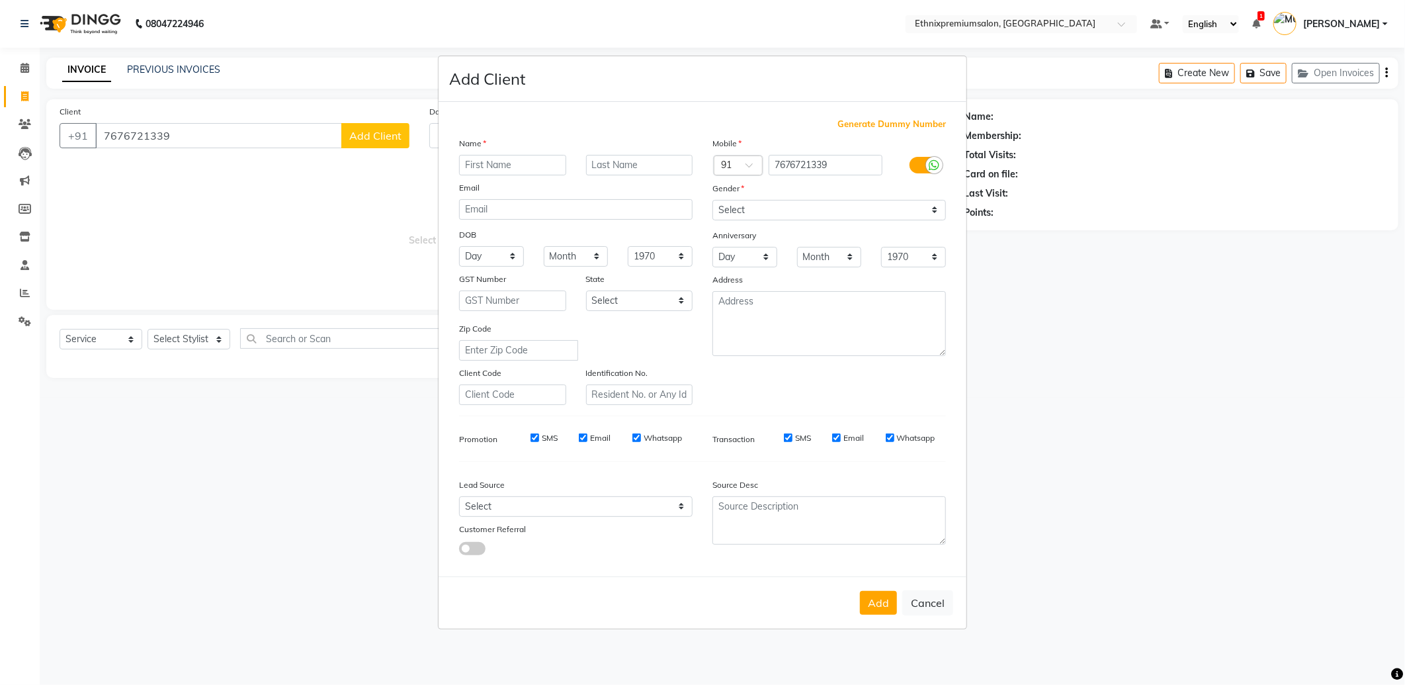
click at [513, 163] on input "text" at bounding box center [512, 165] width 107 height 21
type input "[PERSON_NAME]"
click at [797, 205] on select "Select Male Female Other Prefer Not To Say" at bounding box center [830, 210] width 234 height 21
select select "male"
click at [713, 200] on select "Select Male Female Other Prefer Not To Say" at bounding box center [830, 210] width 234 height 21
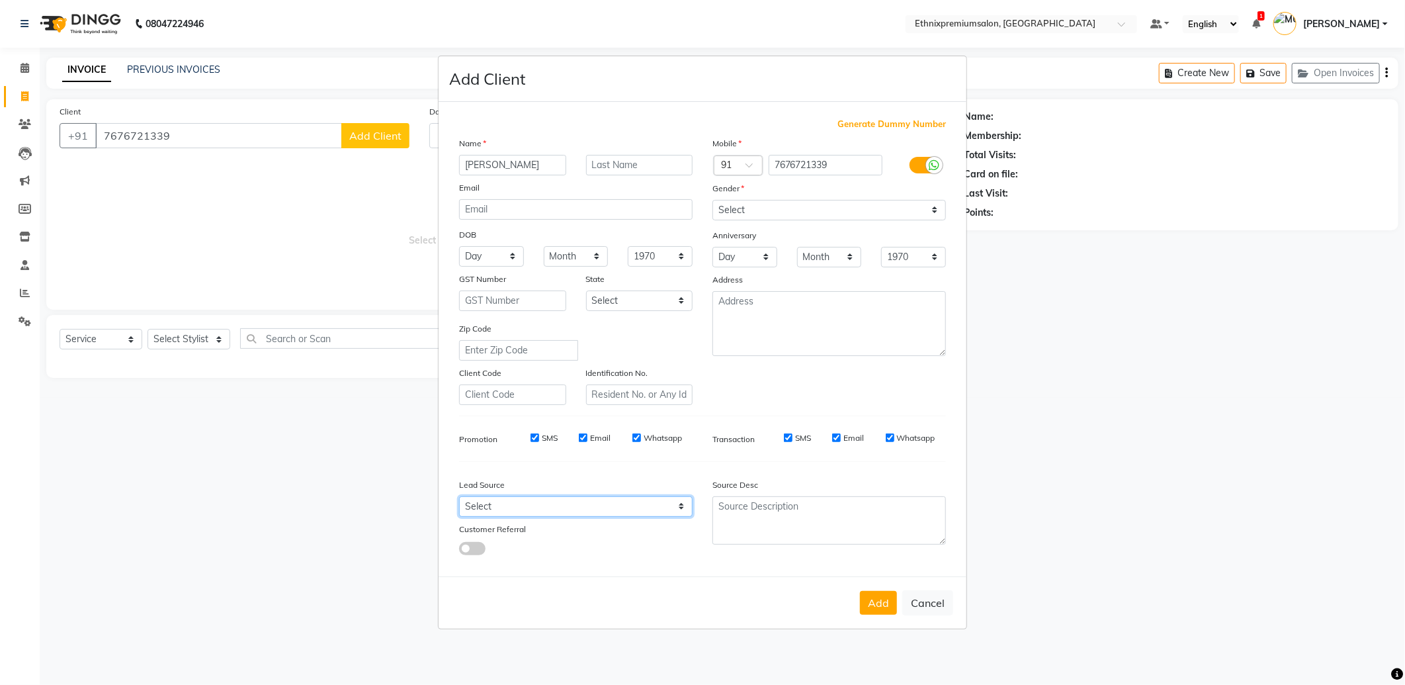
click at [511, 508] on select "Select Walk-in Referral Internet Friend Word of Mouth Advertisement Facebook Ju…" at bounding box center [576, 506] width 234 height 21
select select "26594"
click at [459, 496] on select "Select Walk-in Referral Internet Friend Word of Mouth Advertisement Facebook Ju…" at bounding box center [576, 506] width 234 height 21
click at [876, 602] on button "Add" at bounding box center [878, 603] width 37 height 24
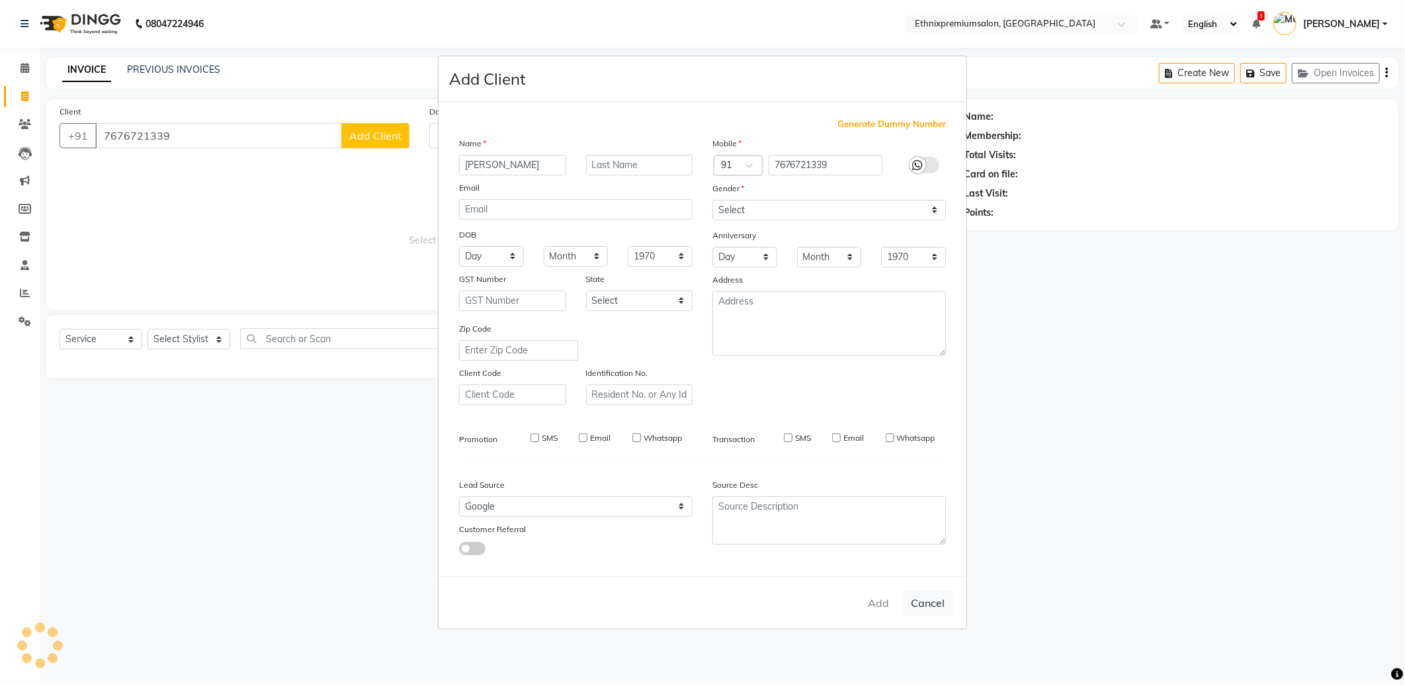
select select
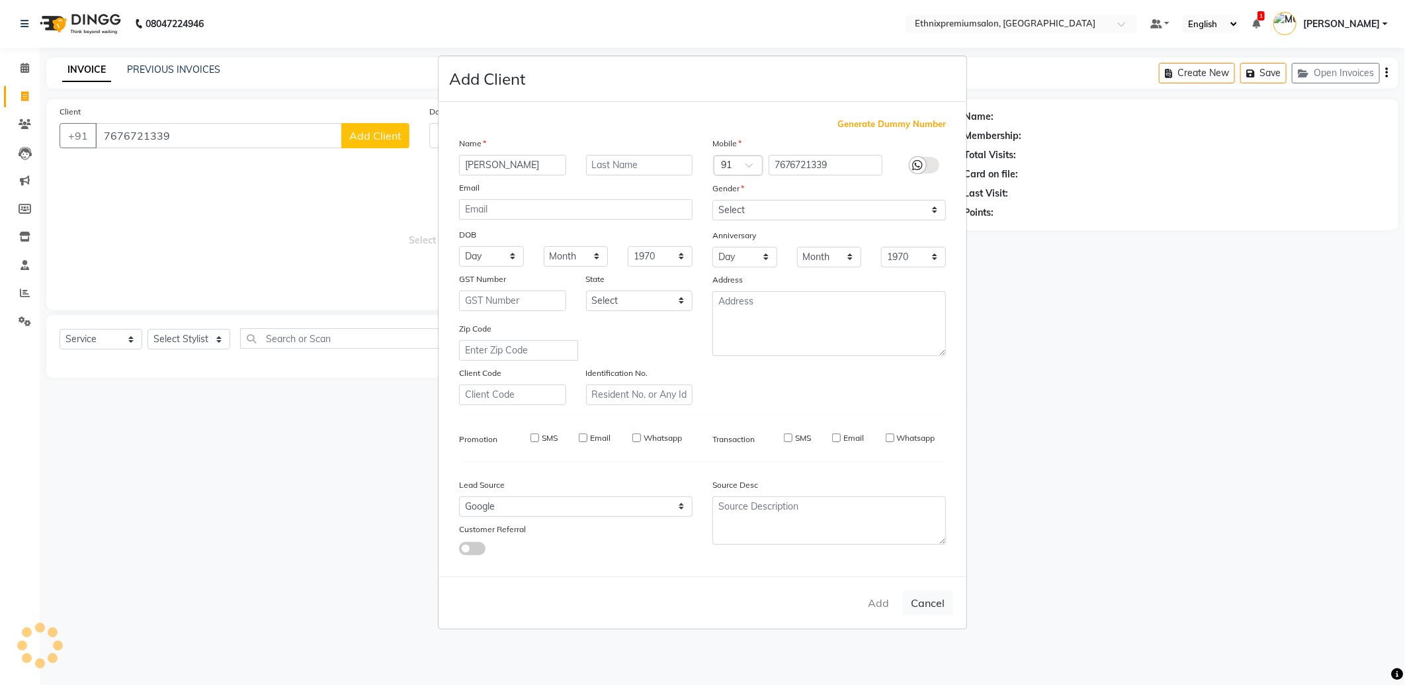
select select
checkbox input "false"
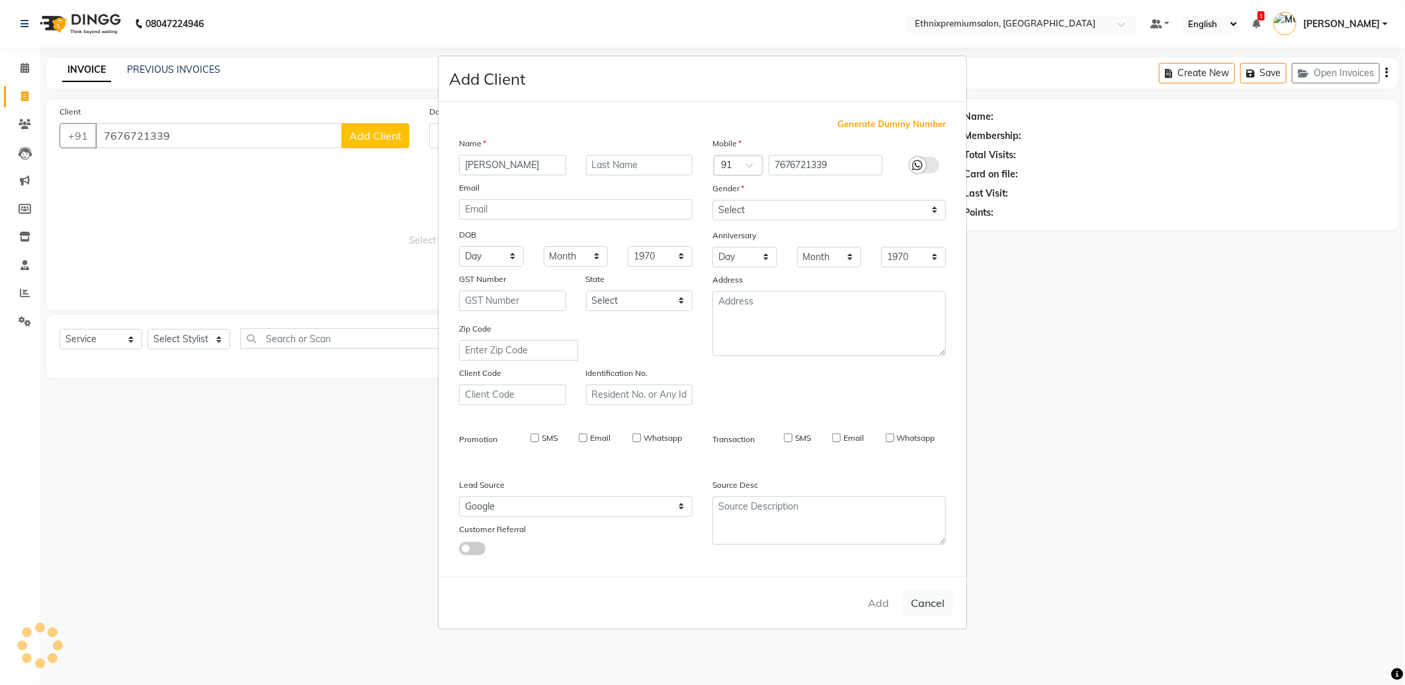
checkbox input "false"
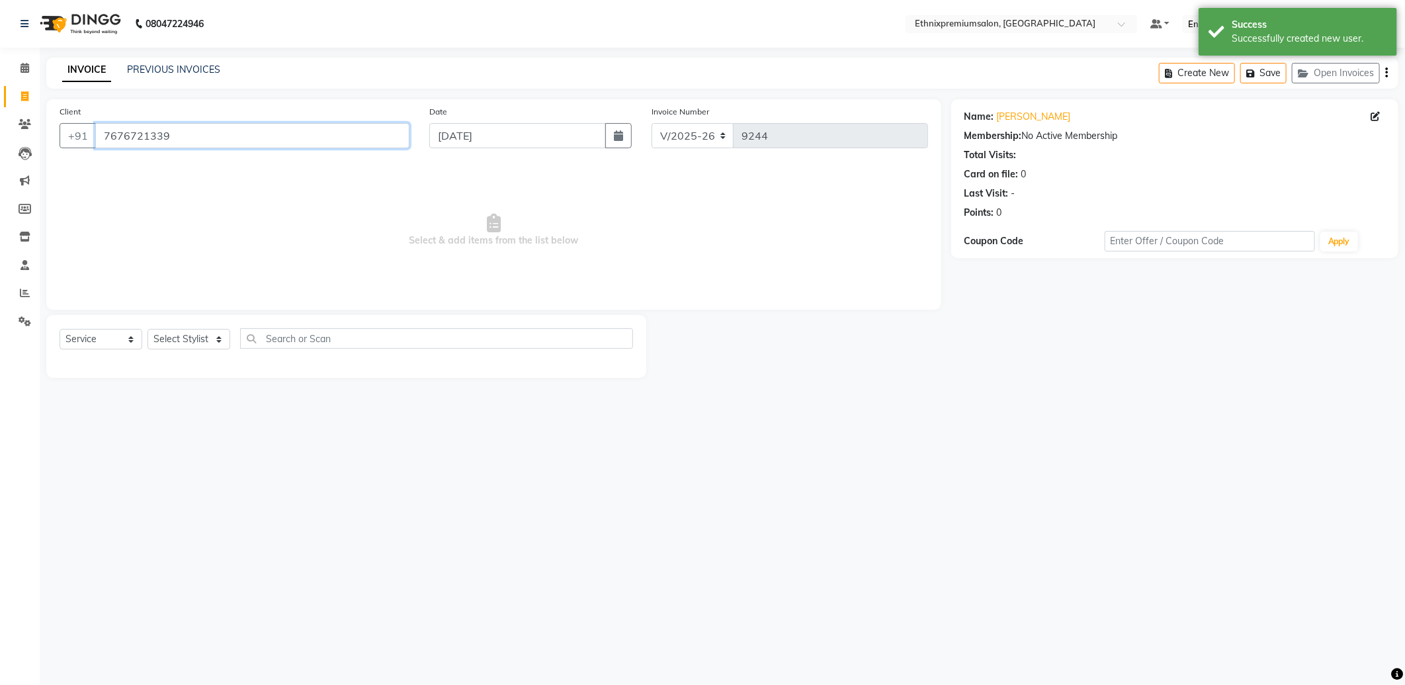
click at [149, 135] on input "7676721339" at bounding box center [252, 135] width 314 height 25
click at [24, 65] on icon at bounding box center [25, 68] width 9 height 10
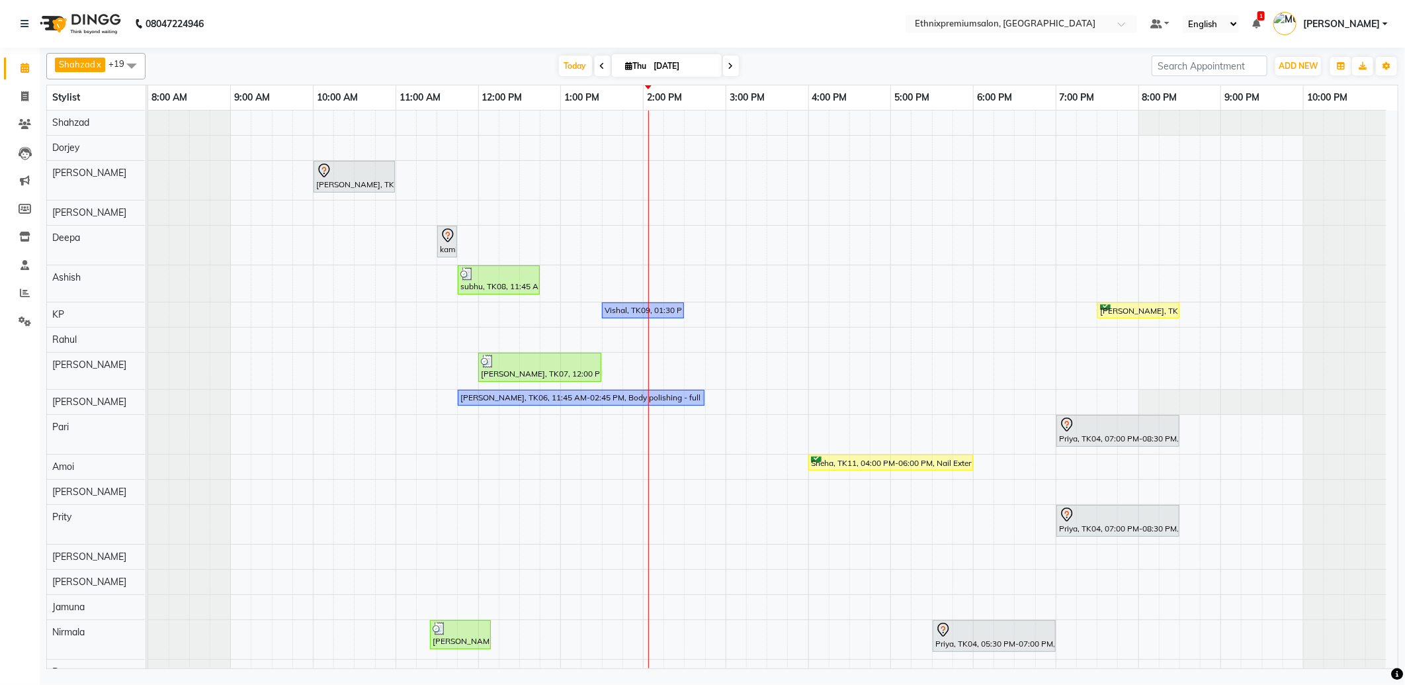
click at [655, 277] on div "Shalani, TK05, 10:00 AM-11:00 AM, Hair spa With Cavier + Booster Medium Women k…" at bounding box center [773, 415] width 1250 height 611
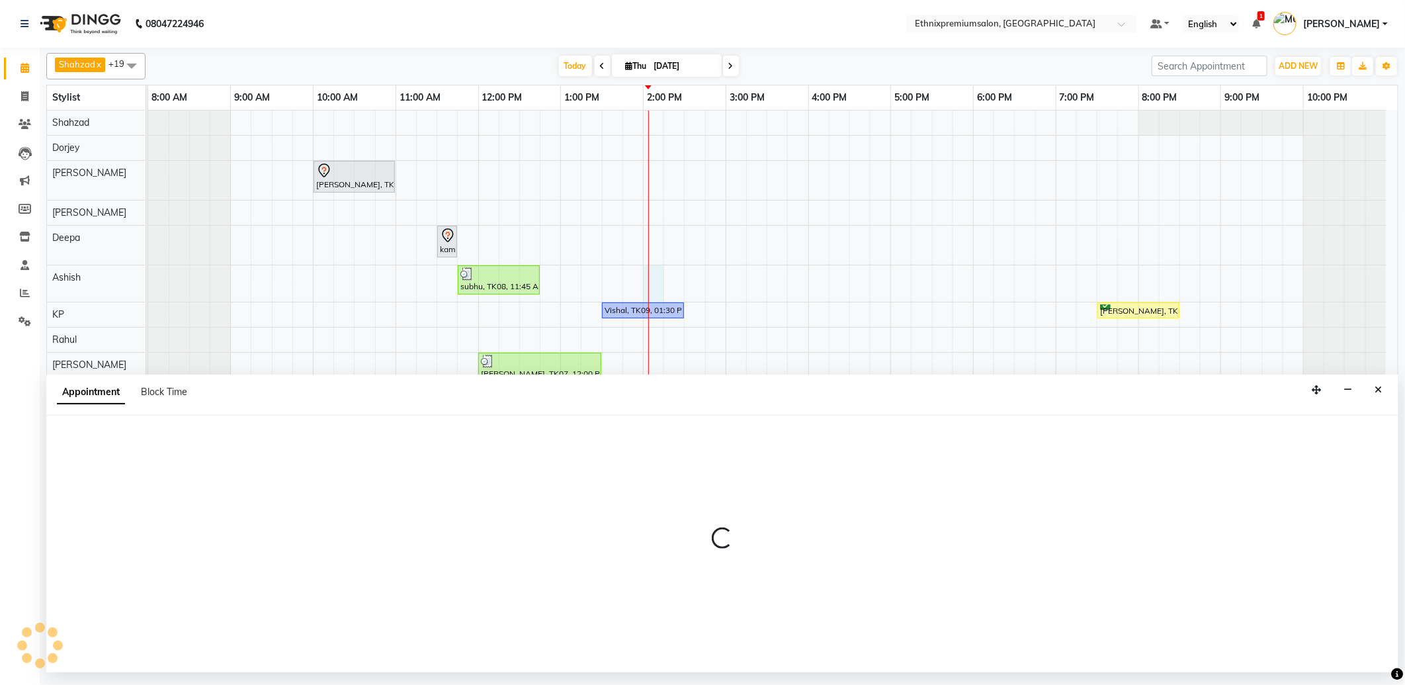
select select "62328"
select select "tentative"
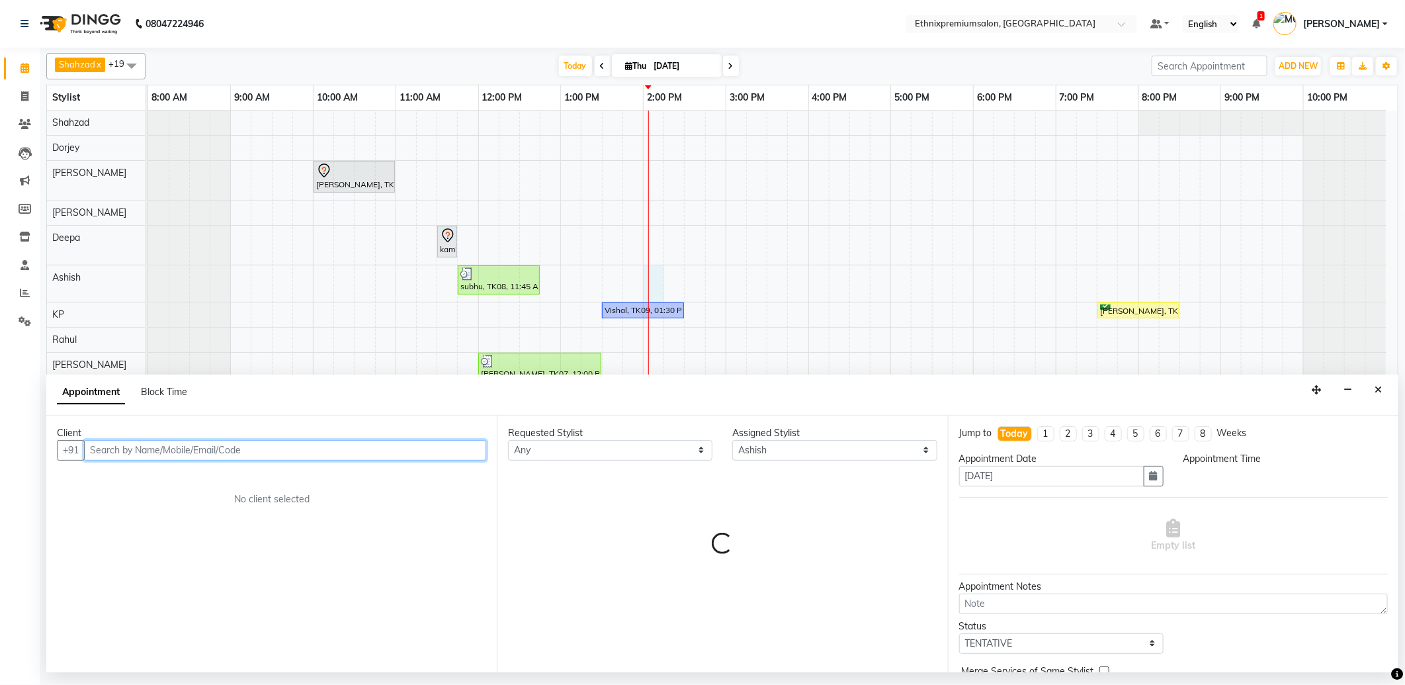
select select "840"
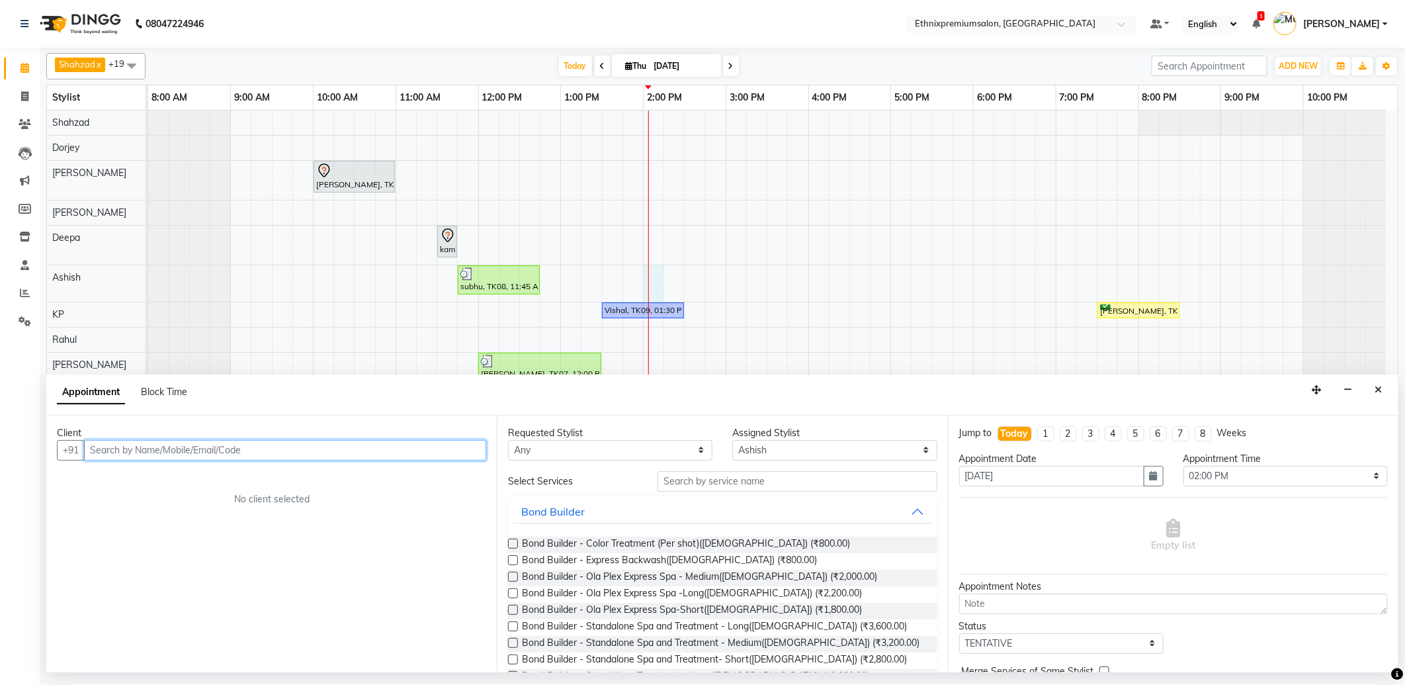
click at [154, 451] on input "text" at bounding box center [285, 450] width 402 height 21
paste input "7676721339"
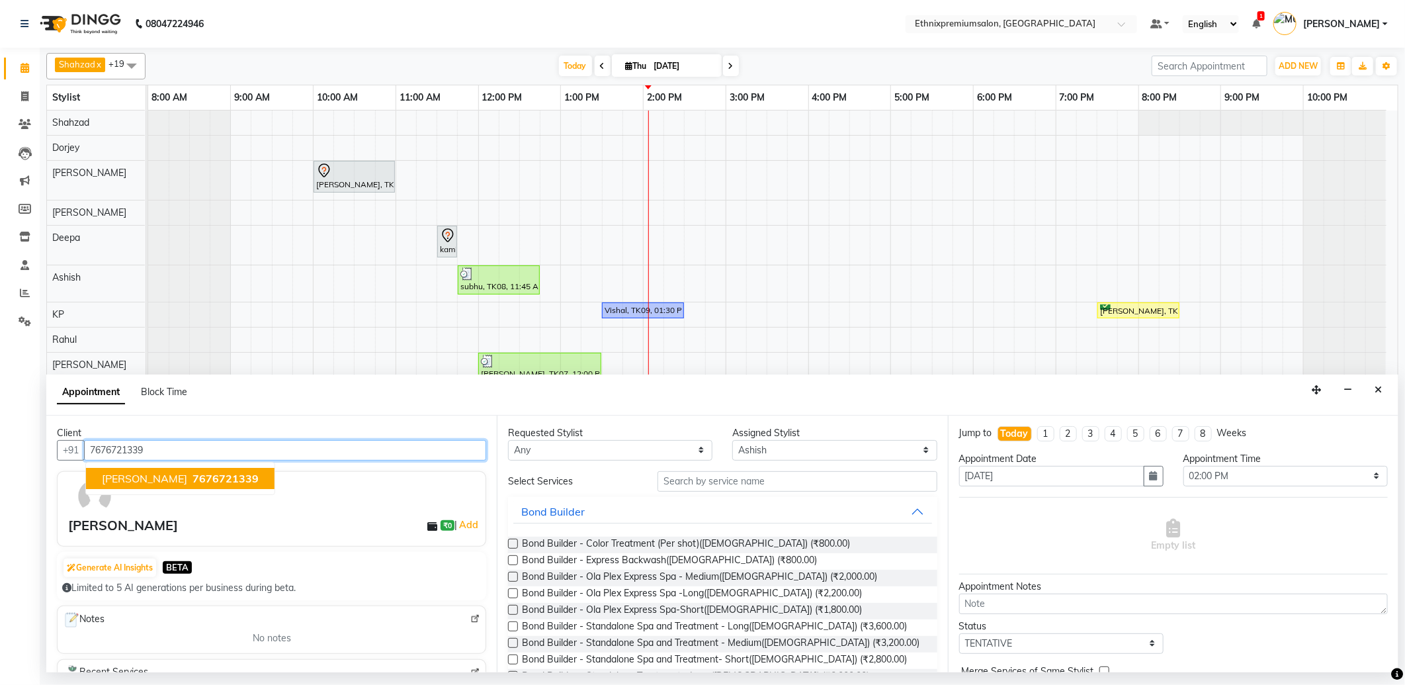
click at [190, 472] on ngb-highlight "7676721339" at bounding box center [224, 478] width 69 height 13
type input "7676721339"
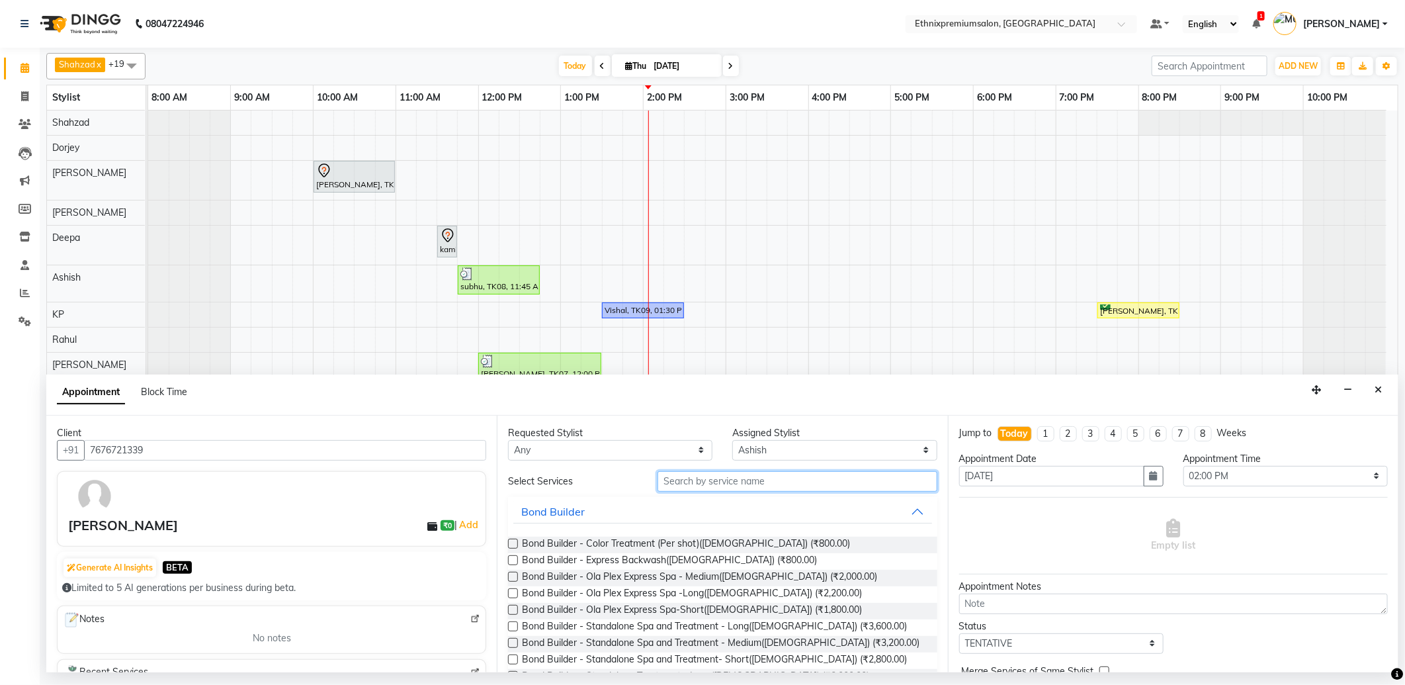
click at [744, 484] on input "text" at bounding box center [797, 481] width 279 height 21
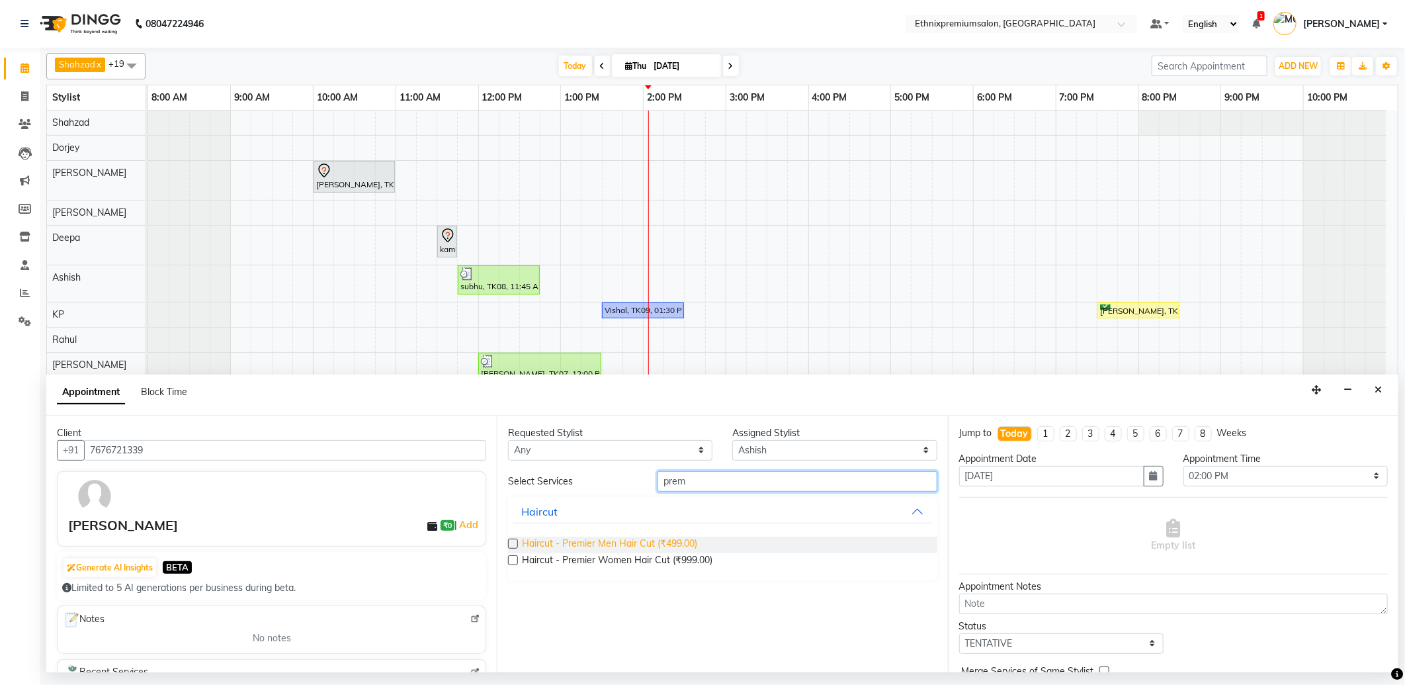
type input "prem"
click at [633, 541] on span "Haircut - Premier Men Hair Cut (₹499.00)" at bounding box center [609, 545] width 175 height 17
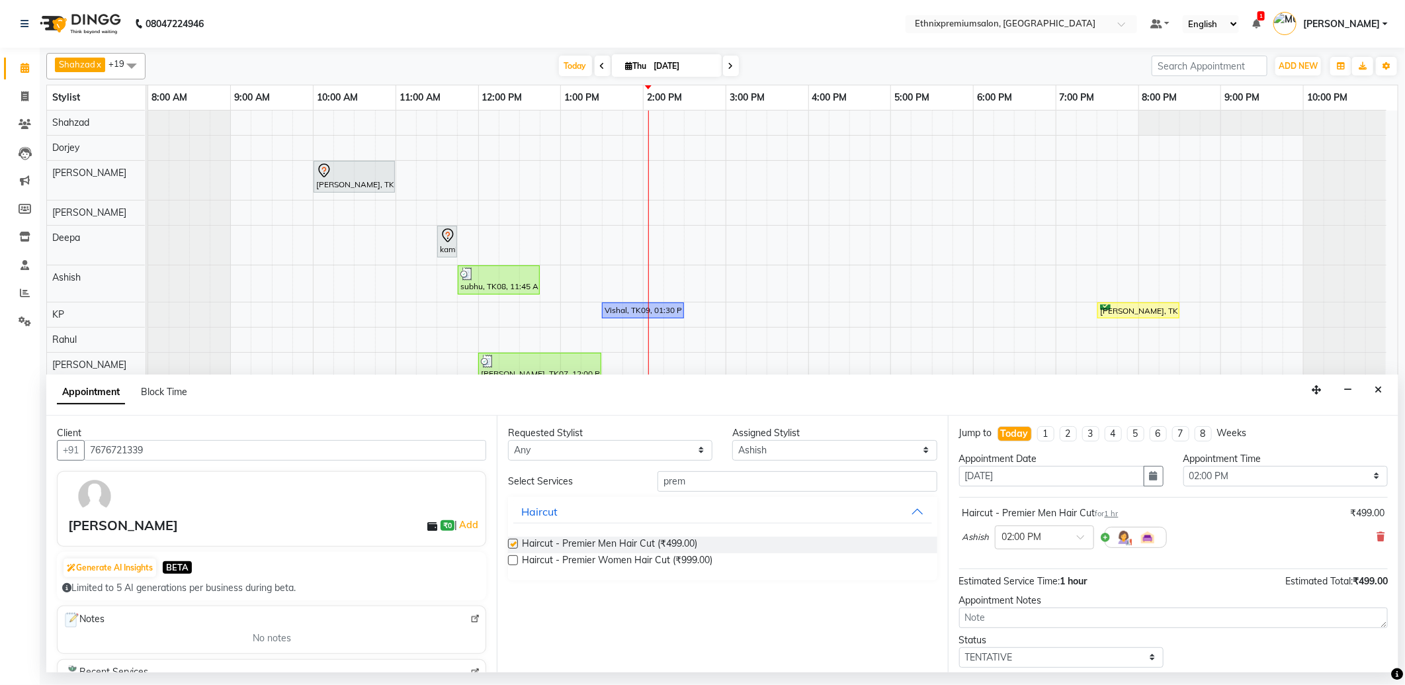
checkbox input "false"
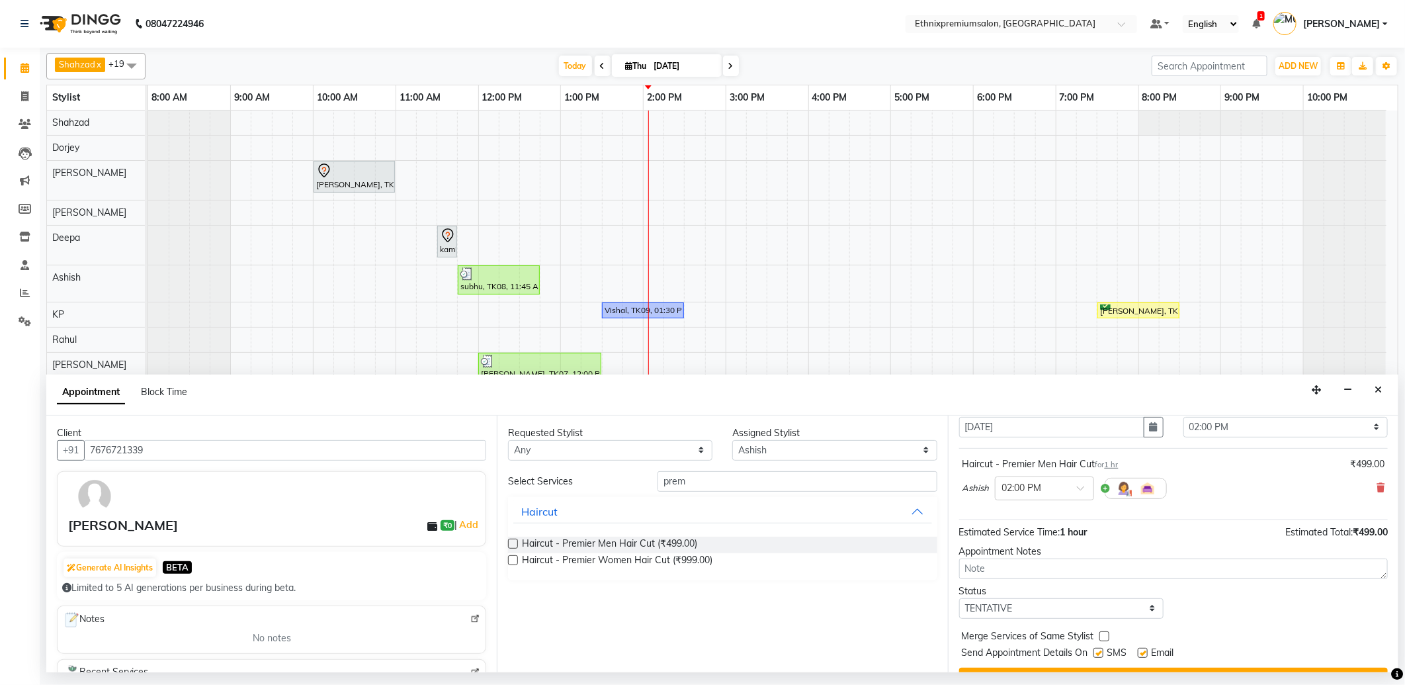
scroll to position [73, 0]
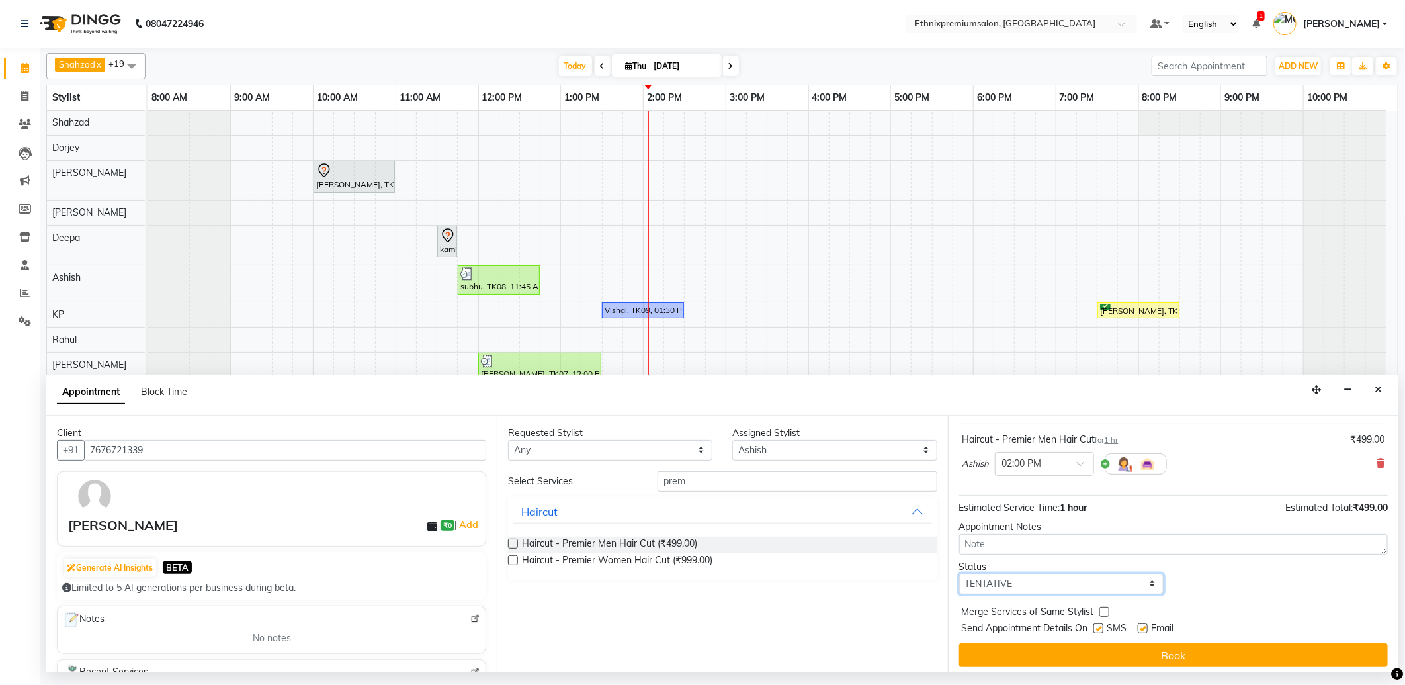
click at [1140, 587] on select "Select TENTATIVE CONFIRM CHECK-IN UPCOMING" at bounding box center [1061, 584] width 204 height 21
select select "check-in"
click at [959, 574] on select "Select TENTATIVE CONFIRM CHECK-IN UPCOMING" at bounding box center [1061, 584] width 204 height 21
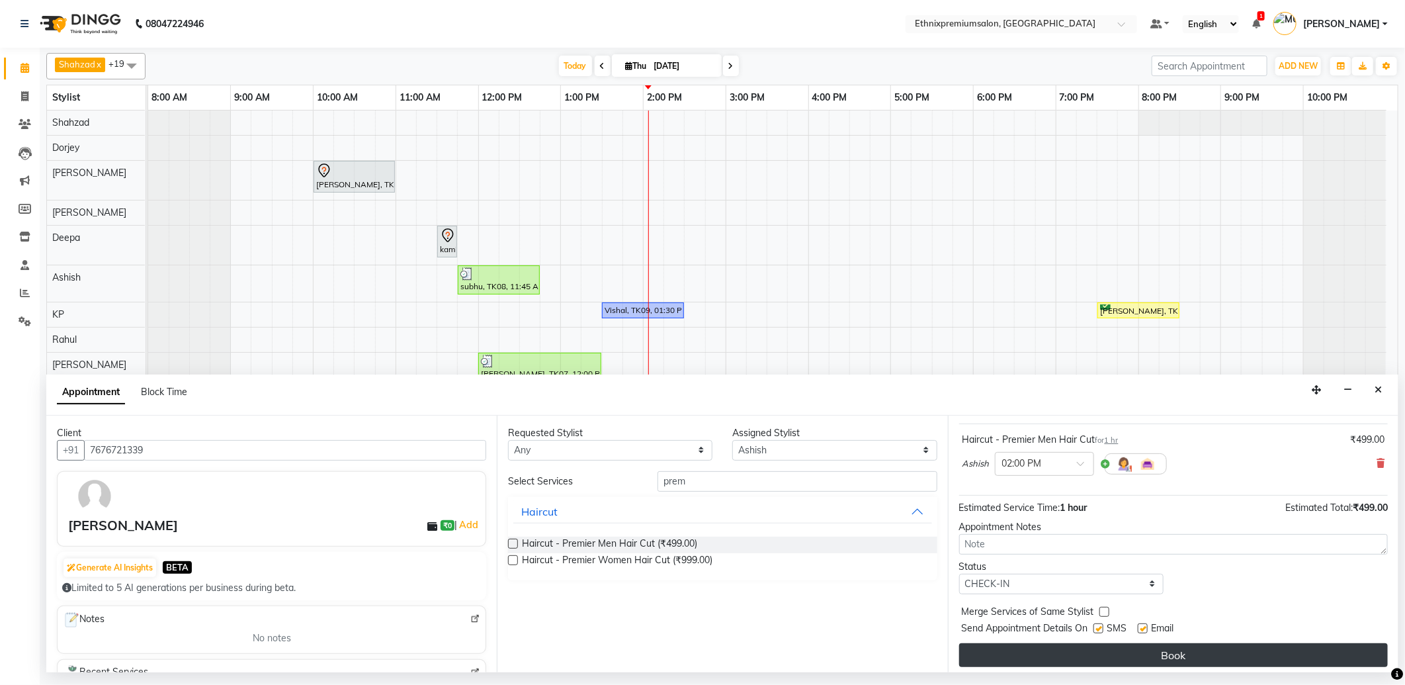
click at [1169, 652] on button "Book" at bounding box center [1173, 655] width 429 height 24
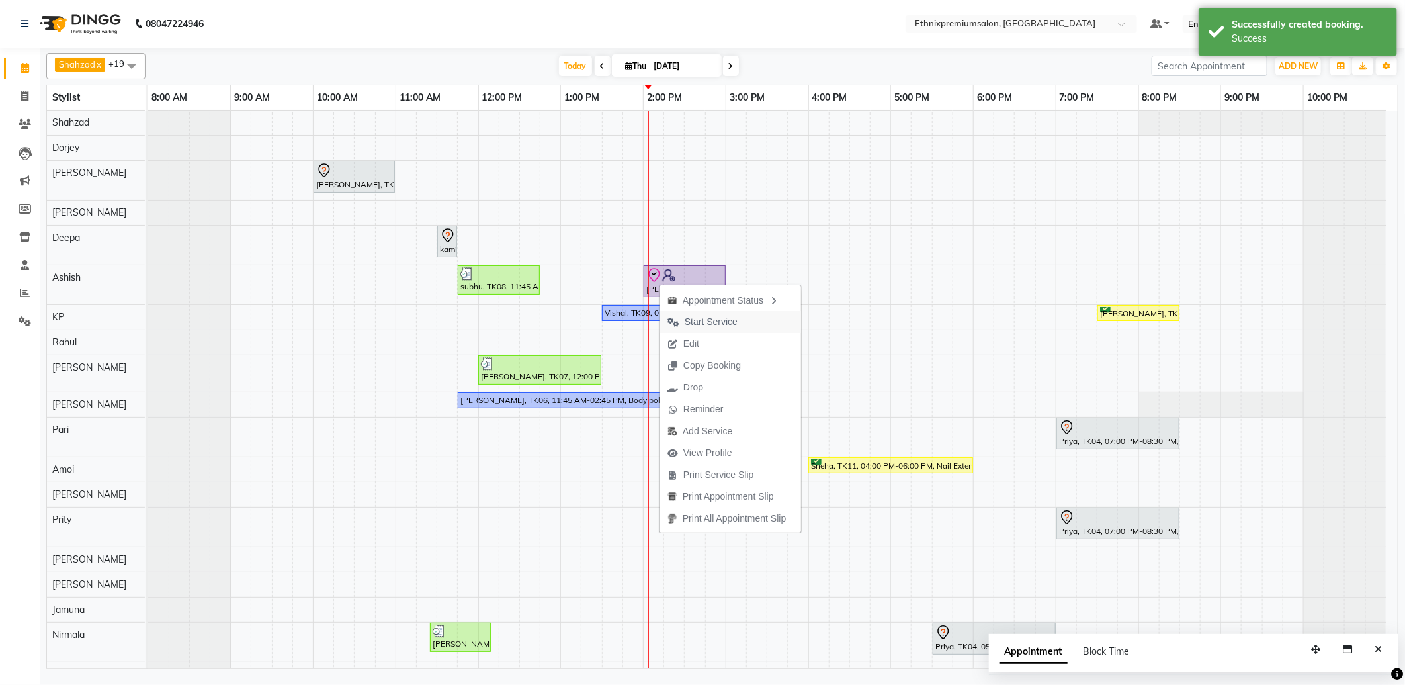
click at [742, 320] on span "Start Service" at bounding box center [703, 322] width 86 height 22
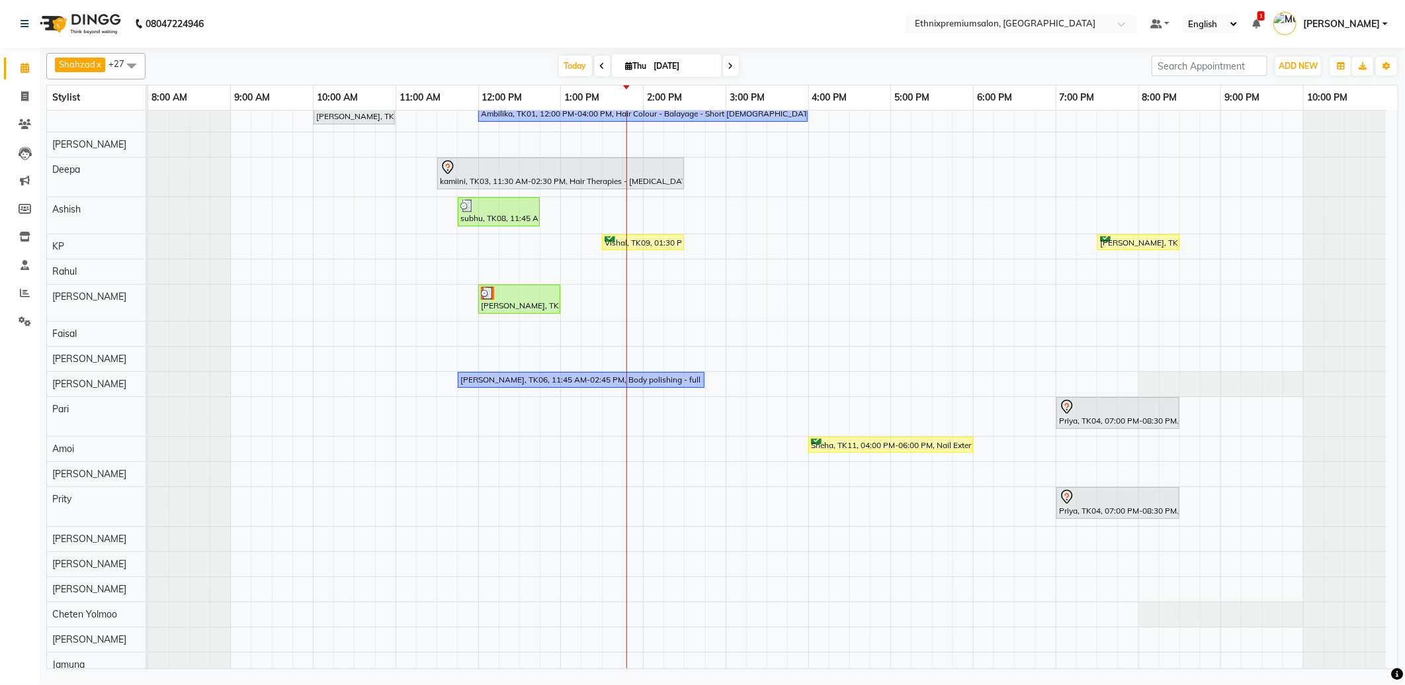
scroll to position [147, 0]
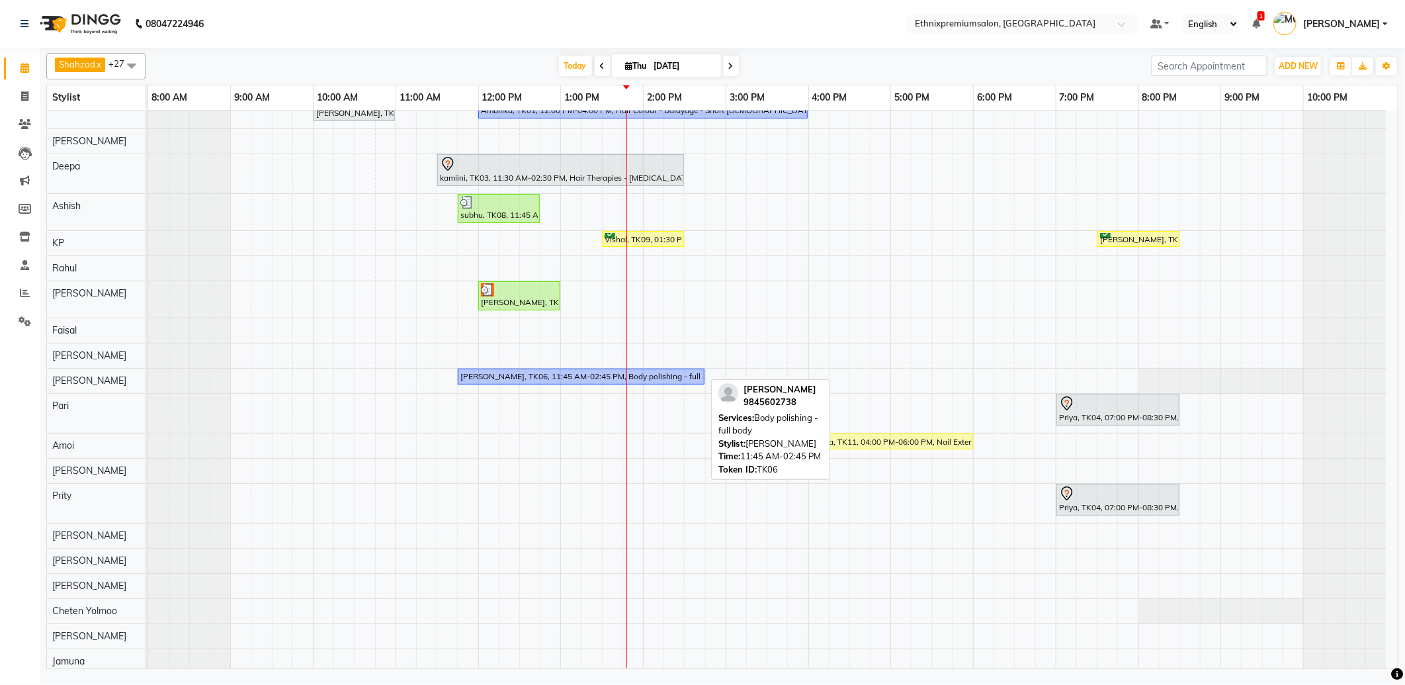
click at [488, 377] on div "Sri lakshmi, TK06, 11:45 AM-02:45 PM, Body polishing - full body" at bounding box center [581, 377] width 244 height 12
select select "1"
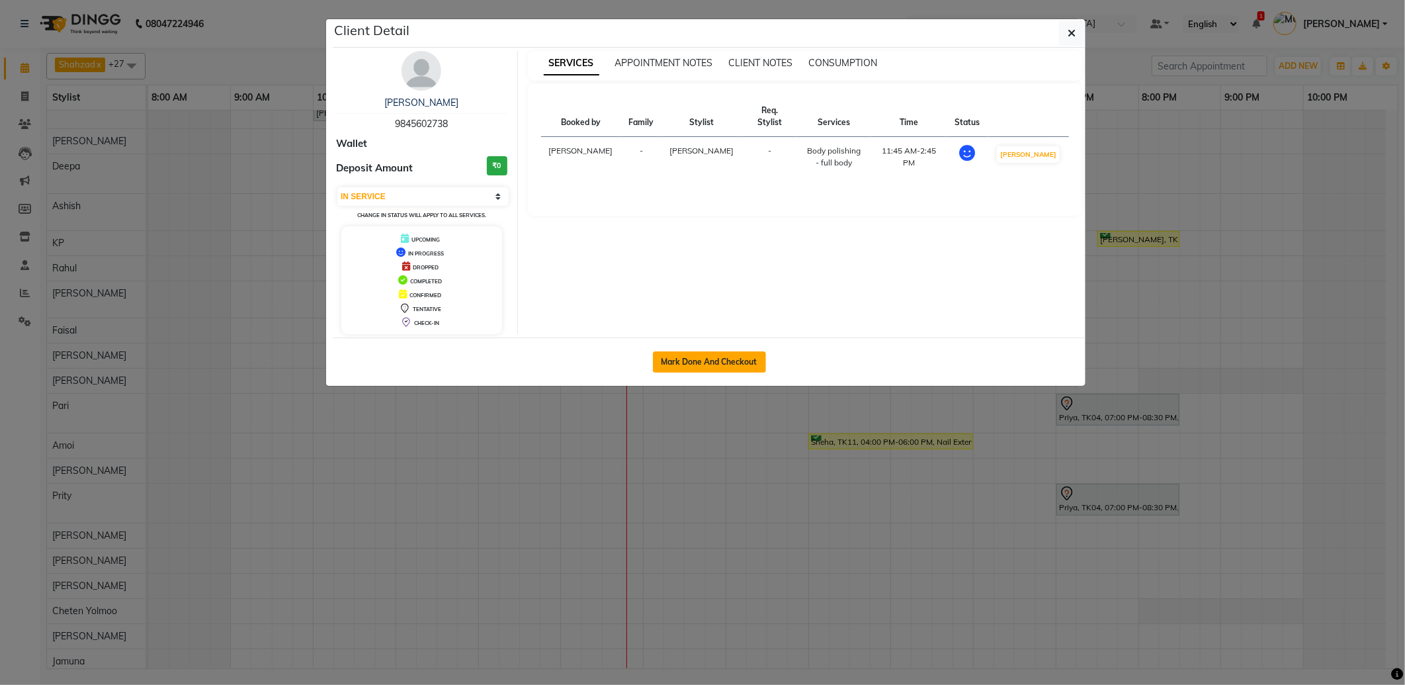
click at [748, 367] on button "Mark Done And Checkout" at bounding box center [709, 361] width 113 height 21
select select "service"
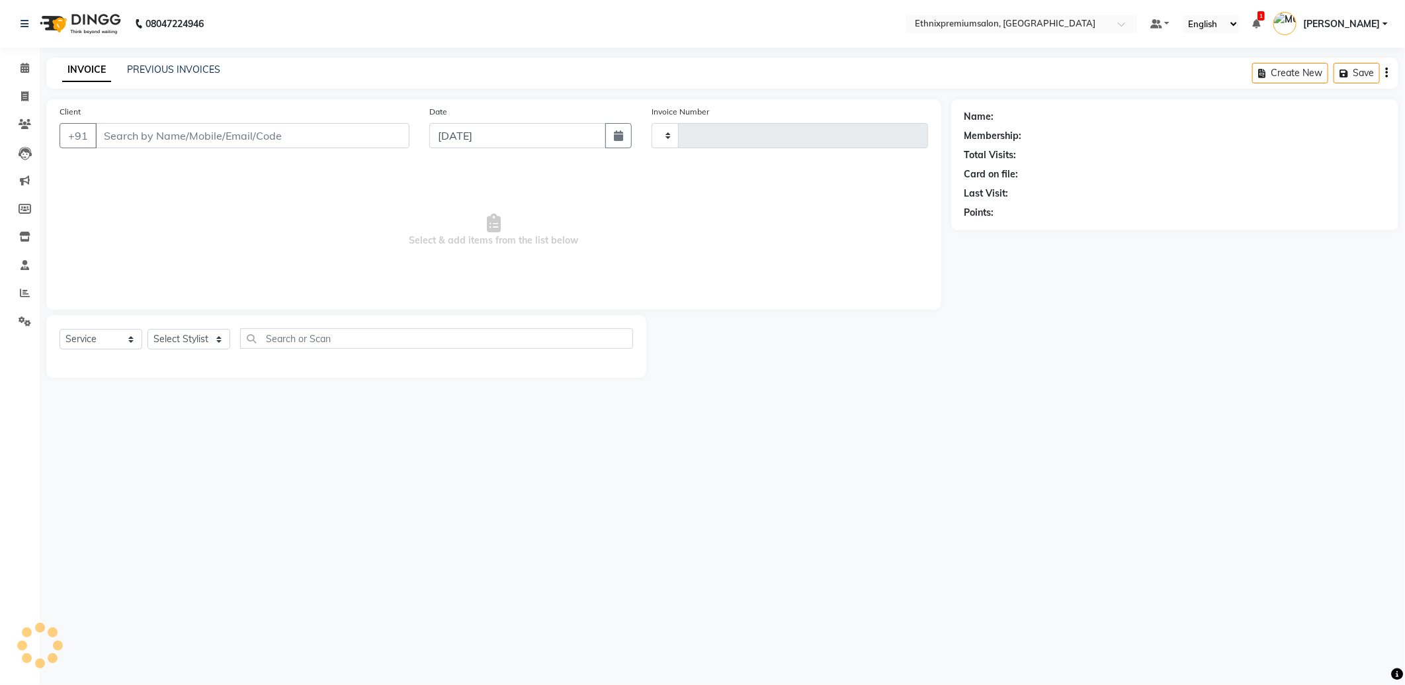
type input "9244"
select select "3625"
select select "3"
type input "9845602738"
select select "17204"
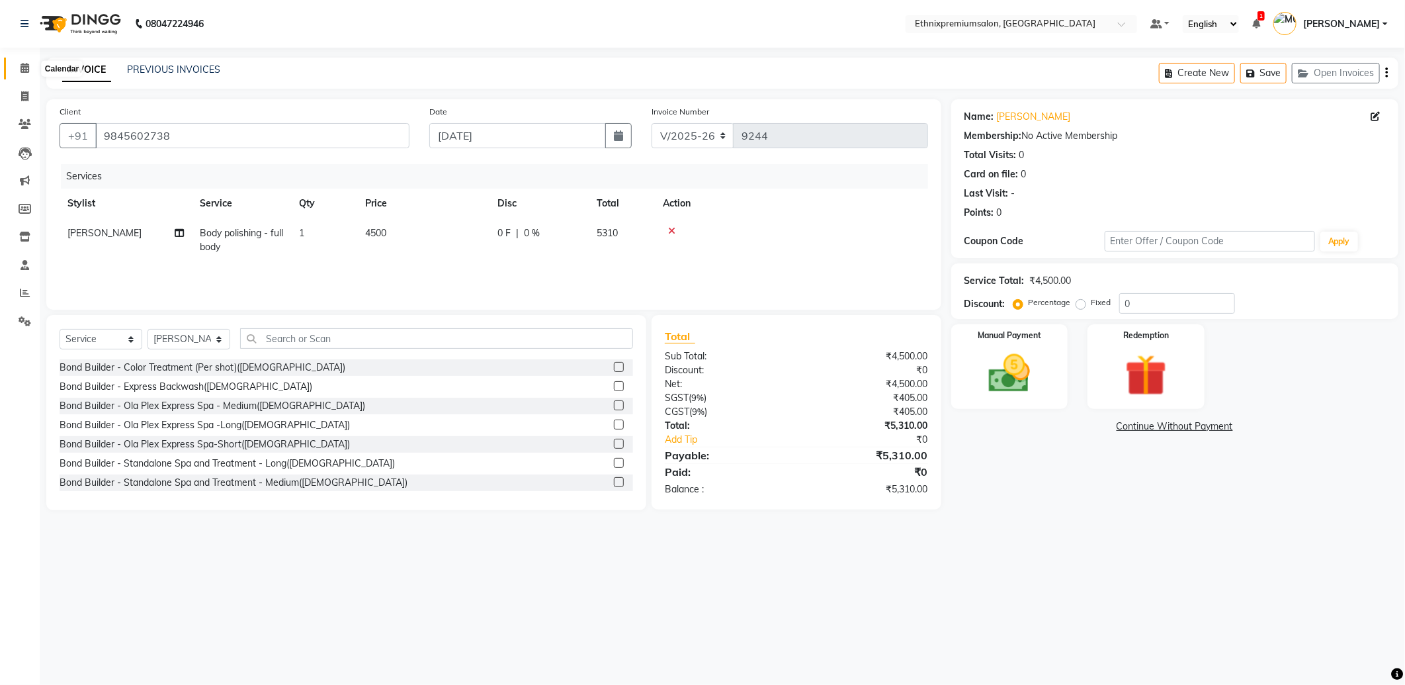
click at [20, 62] on span at bounding box center [24, 68] width 23 height 15
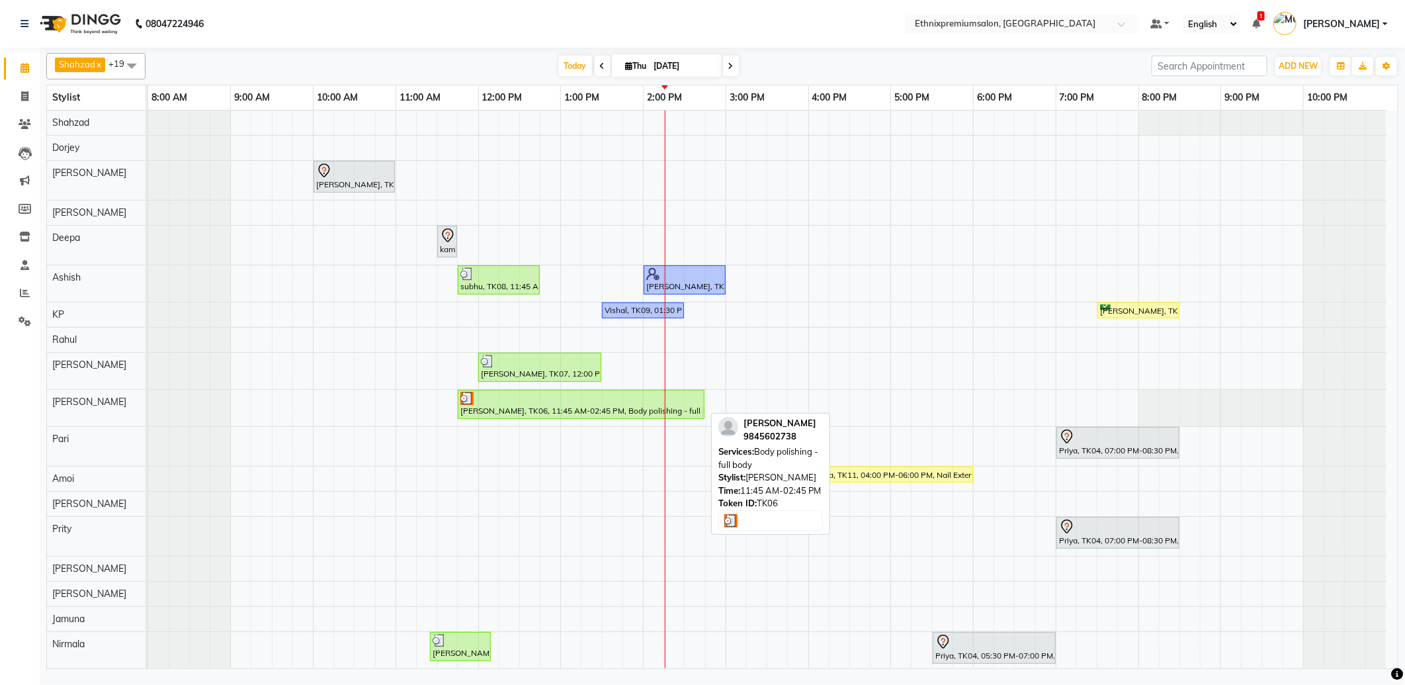
click at [612, 405] on div at bounding box center [582, 398] width 242 height 13
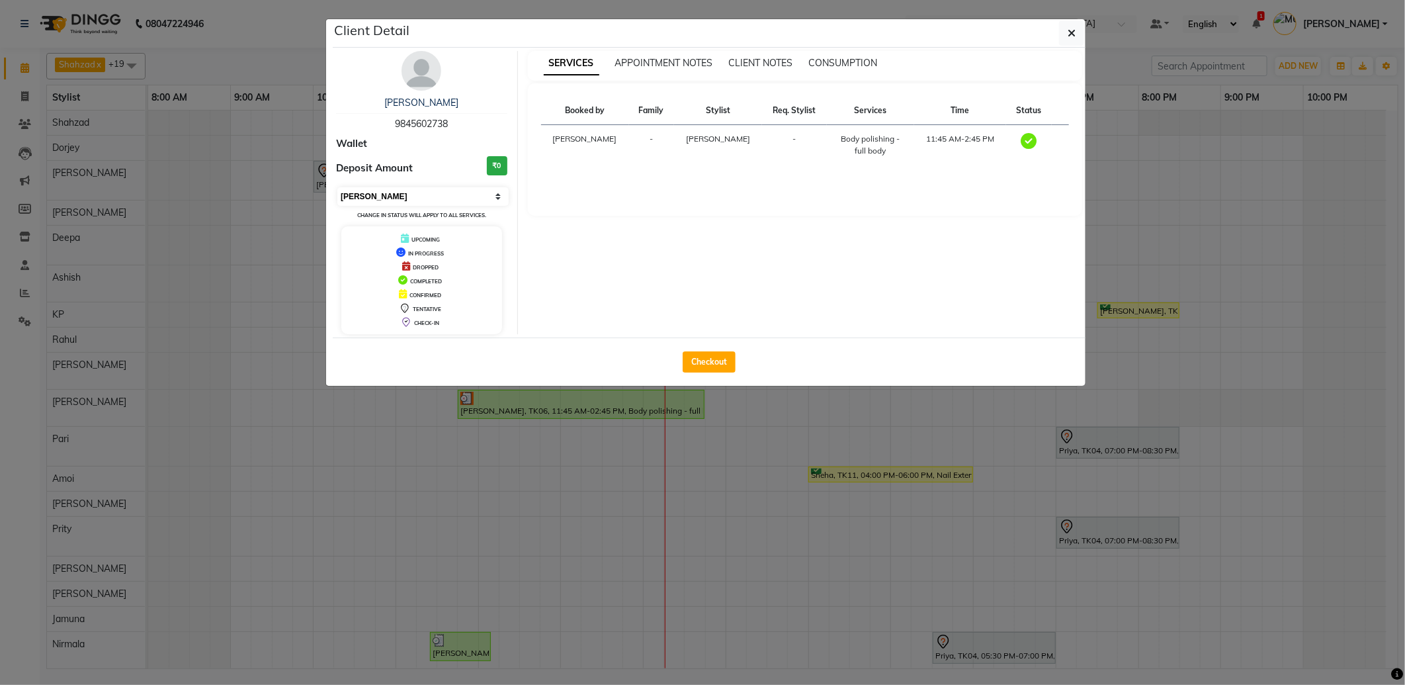
click at [388, 195] on select "Select MARK DONE UPCOMING" at bounding box center [422, 196] width 171 height 19
select select "5"
click at [337, 187] on select "Select MARK DONE UPCOMING" at bounding box center [422, 196] width 171 height 19
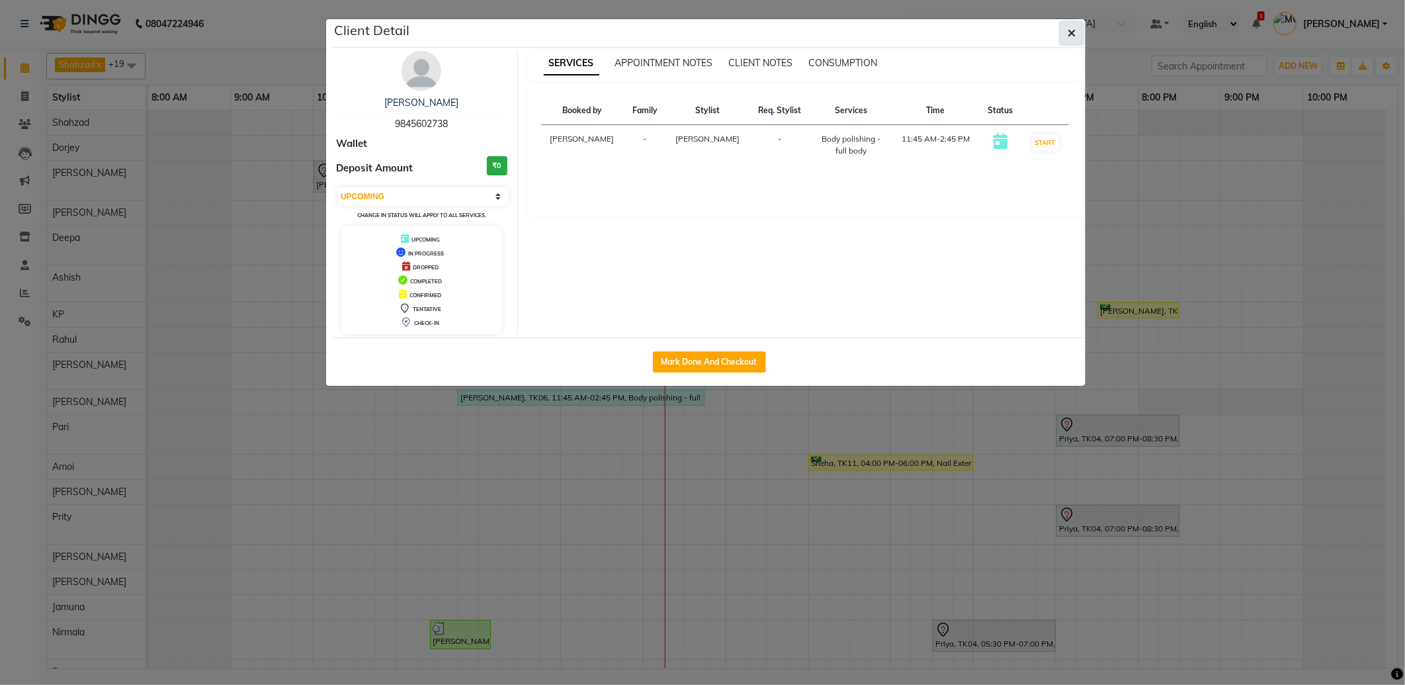
click at [1063, 41] on button "button" at bounding box center [1071, 33] width 25 height 25
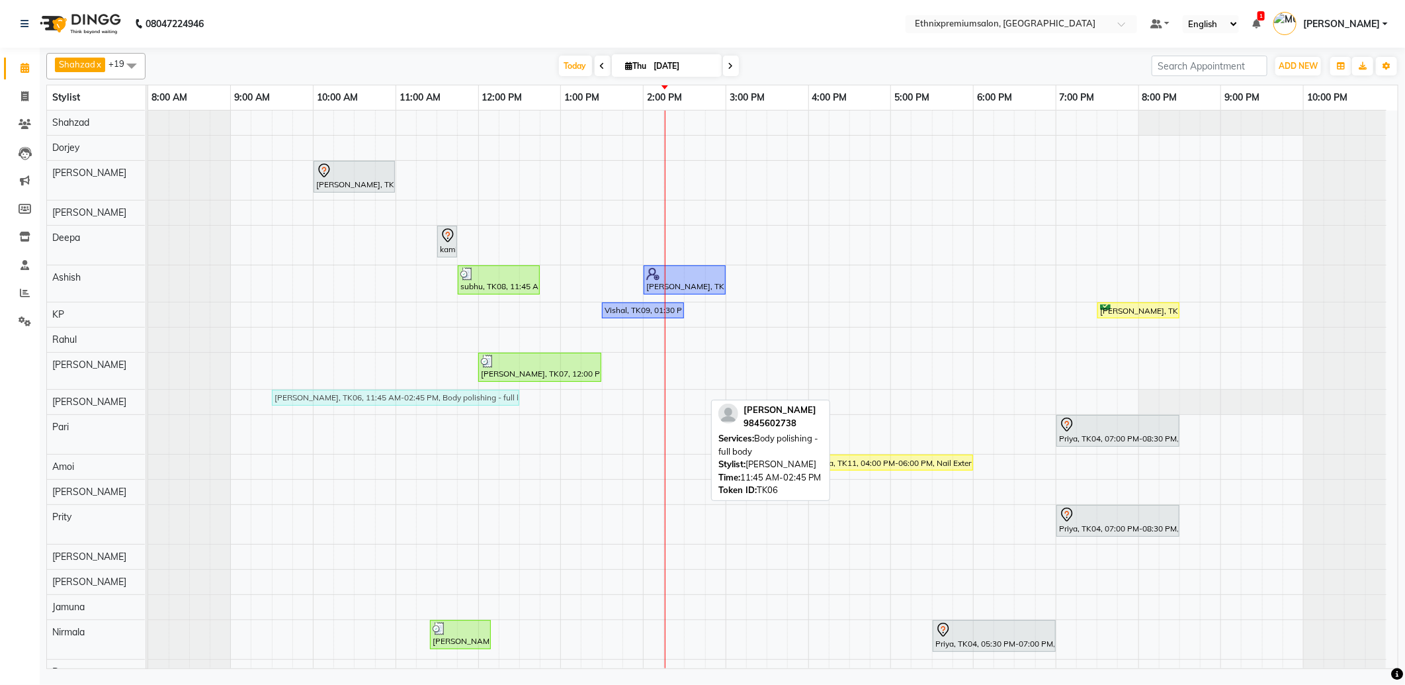
drag, startPoint x: 639, startPoint y: 400, endPoint x: 445, endPoint y: 399, distance: 193.2
click at [148, 399] on div "Sri lakshmi, TK06, 11:45 AM-02:45 PM, Body polishing - full body Sri lakshmi, T…" at bounding box center [148, 401] width 0 height 23
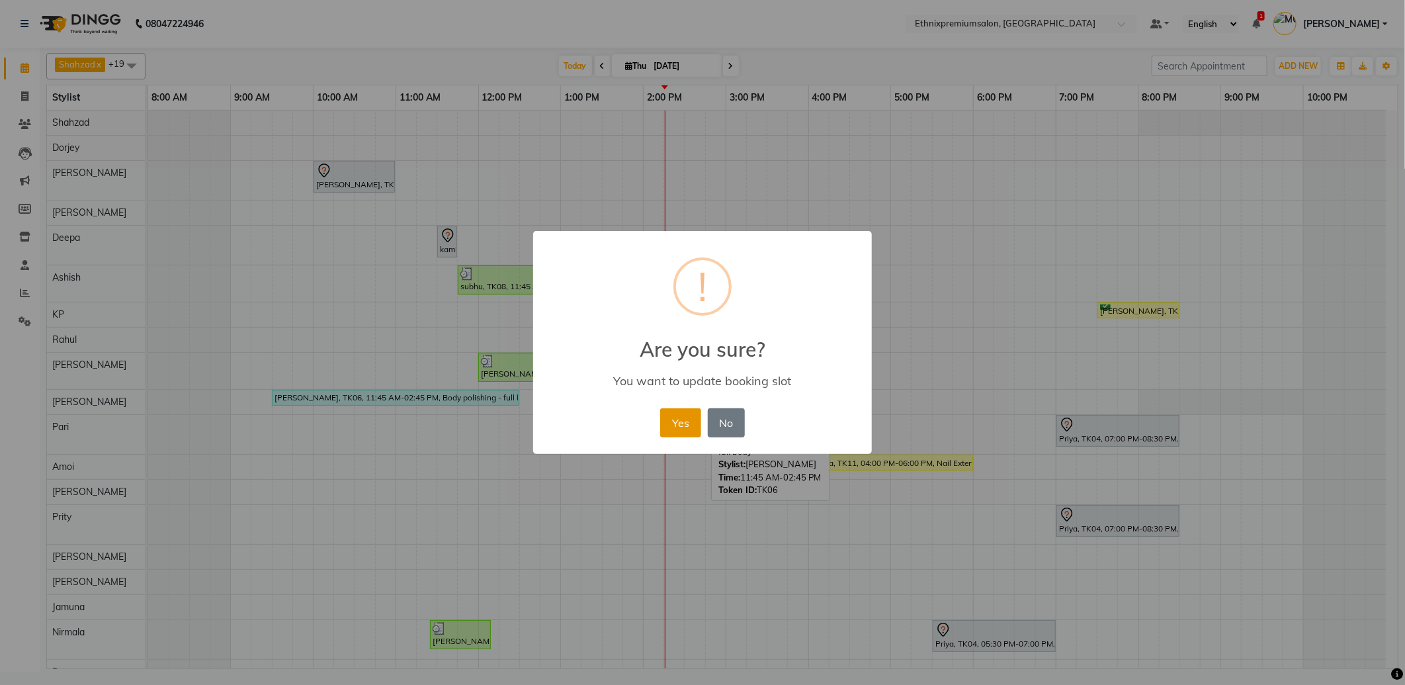
click at [684, 430] on button "Yes" at bounding box center [680, 422] width 40 height 29
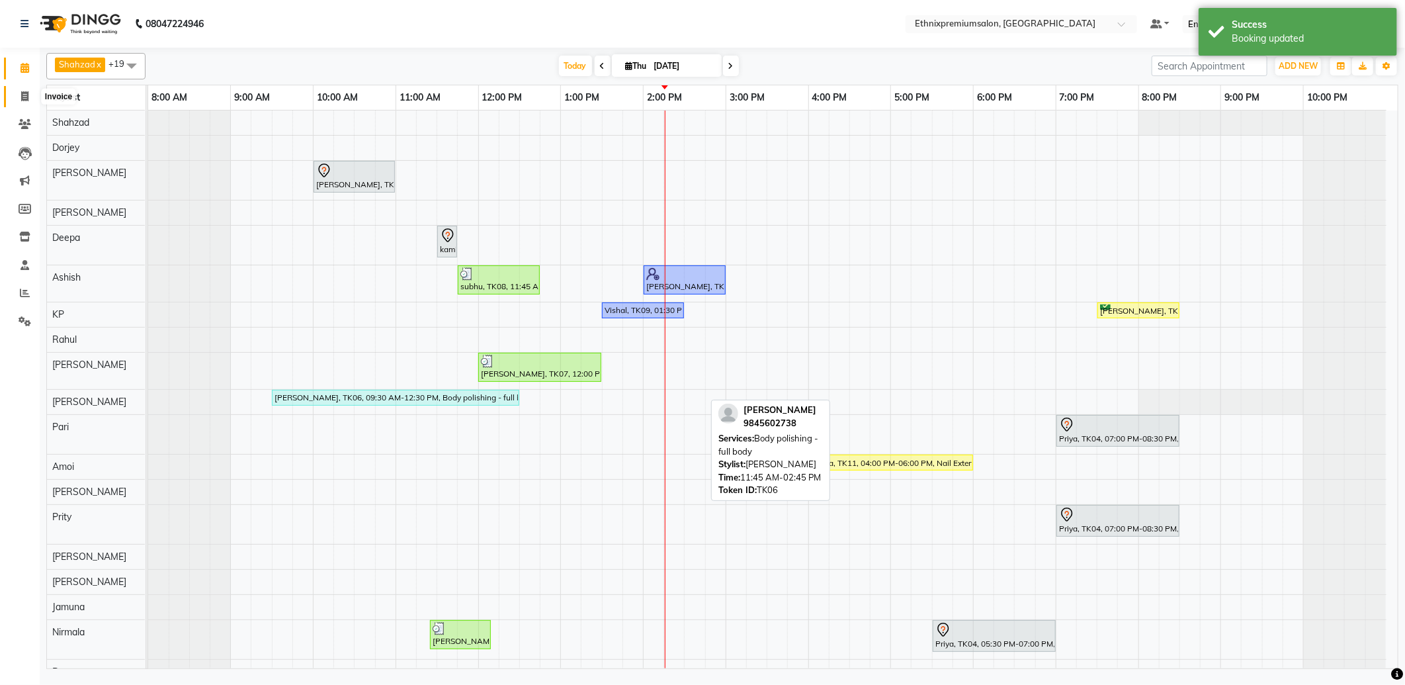
click at [29, 98] on span at bounding box center [24, 96] width 23 height 15
select select "3625"
select select "service"
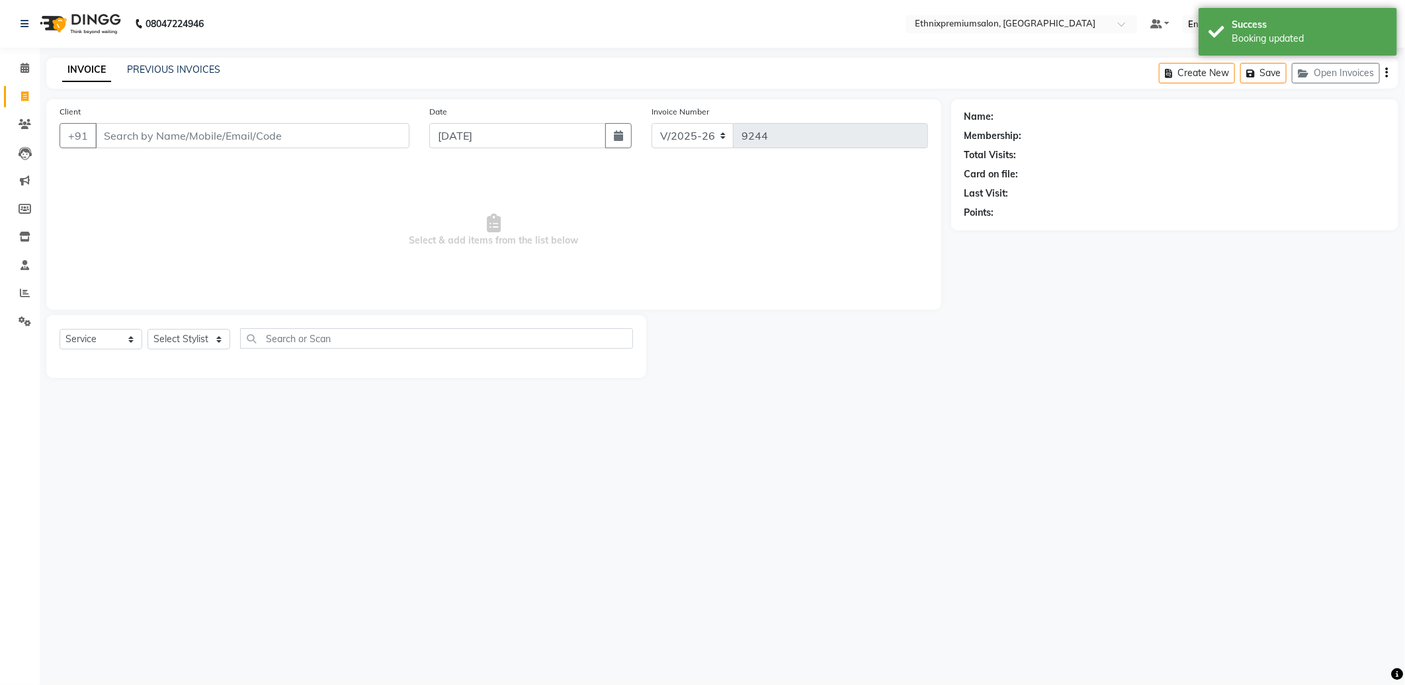
click at [196, 135] on input "Client" at bounding box center [252, 135] width 314 height 25
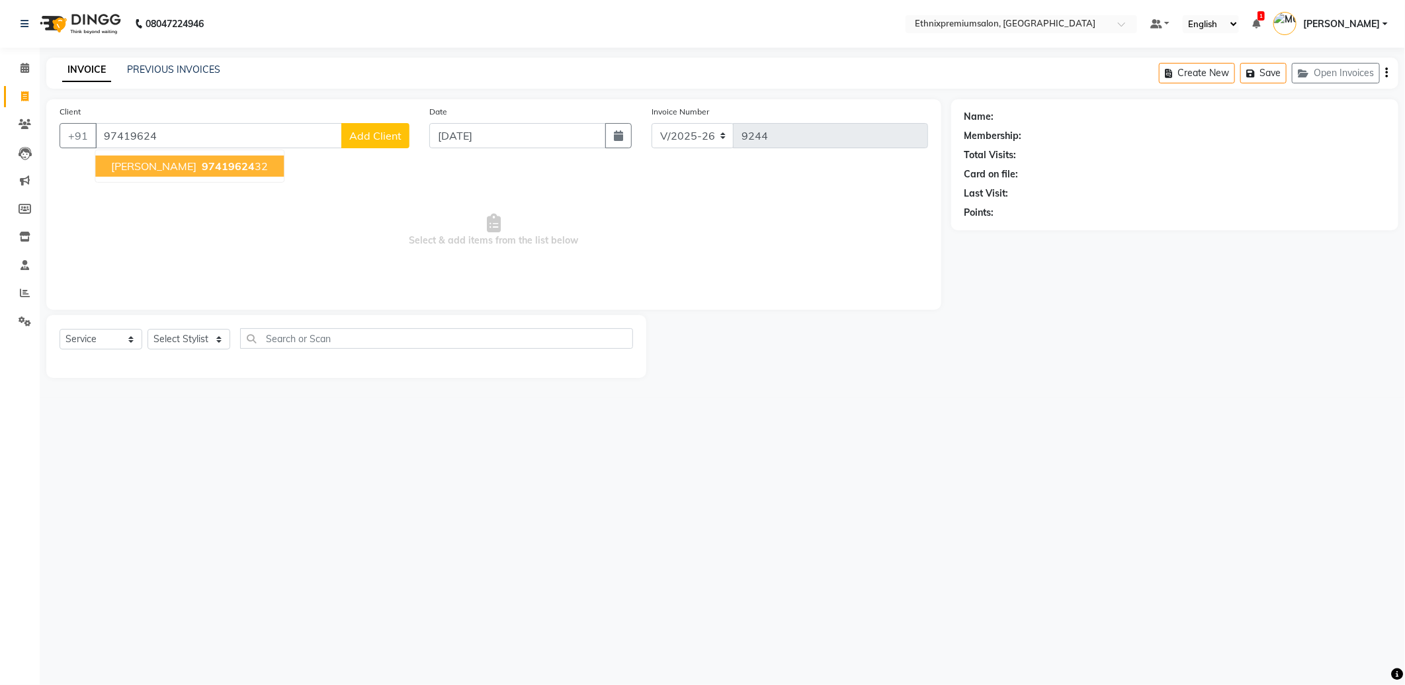
click at [202, 160] on span "97419624" at bounding box center [228, 165] width 53 height 13
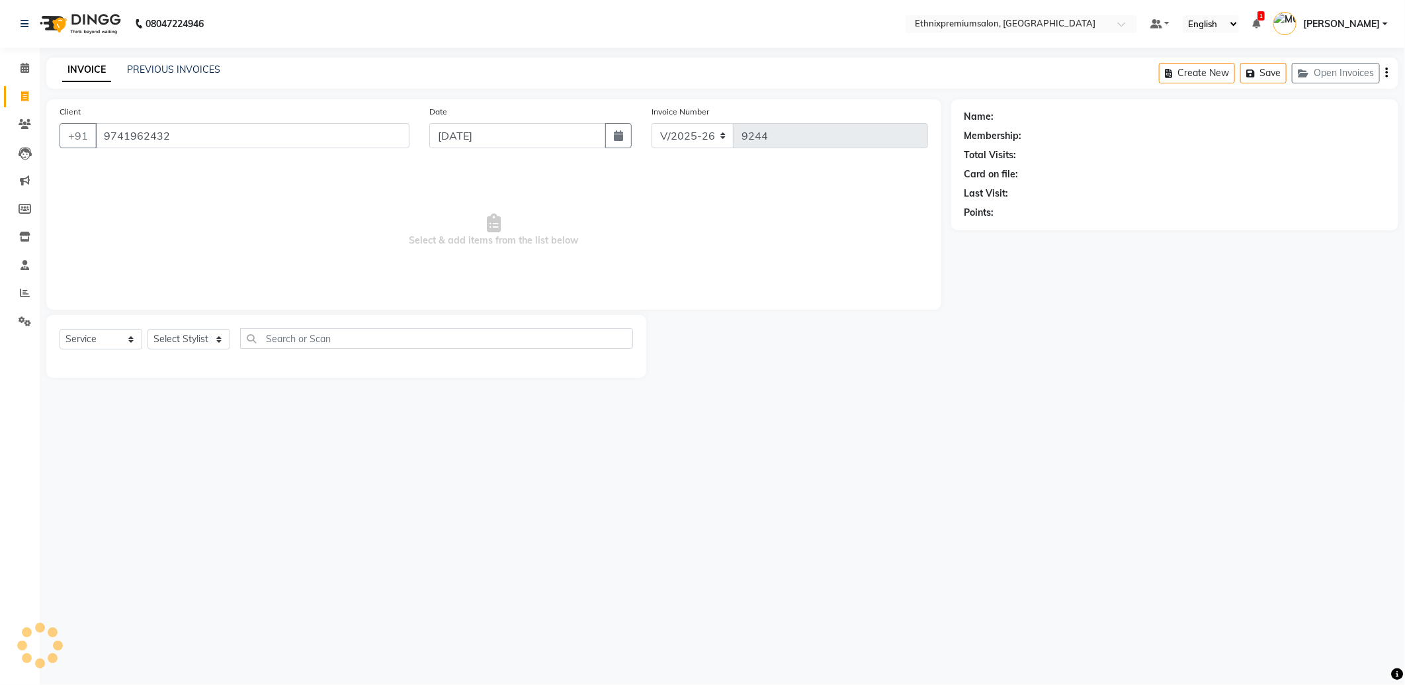
type input "9741962432"
click at [189, 341] on select "Select Stylist Amoi Ashish Bishaka Cheten Yolmoo Deepa Dorjey Faisal Jacqueline…" at bounding box center [189, 339] width 83 height 21
select select "17204"
click at [148, 330] on select "Select Stylist Amoi Ashish Bishaka Cheten Yolmoo Deepa Dorjey Faisal Jacqueline…" at bounding box center [189, 339] width 83 height 21
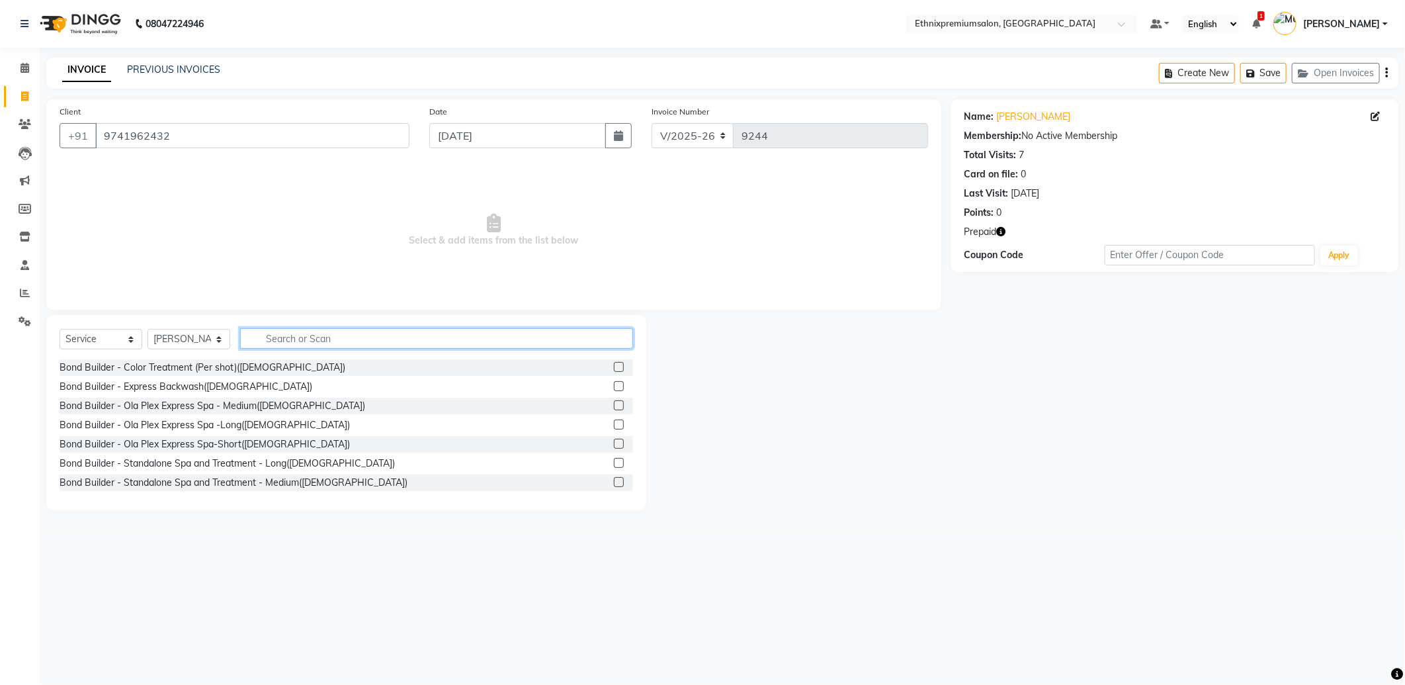
click at [275, 336] on input "text" at bounding box center [436, 338] width 393 height 21
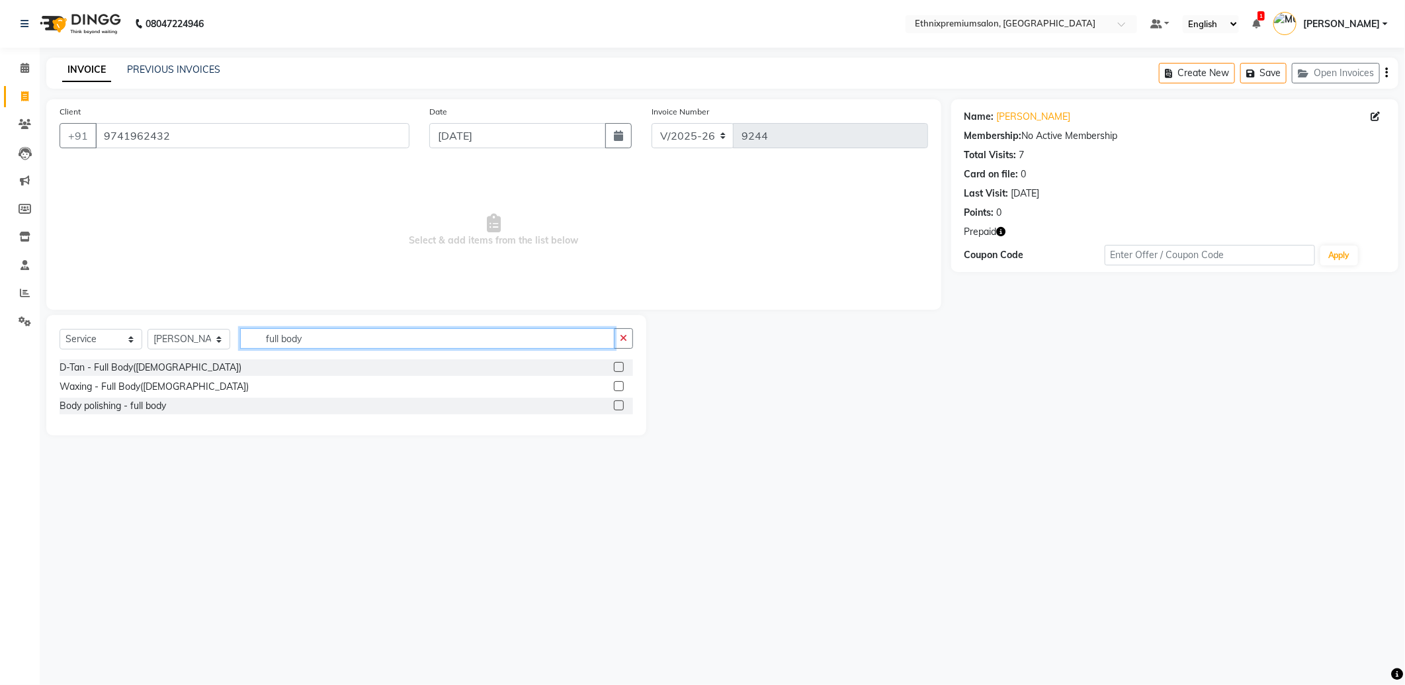
type input "full body"
click at [620, 402] on label at bounding box center [619, 405] width 10 height 10
click at [620, 402] on input "checkbox" at bounding box center [618, 406] width 9 height 9
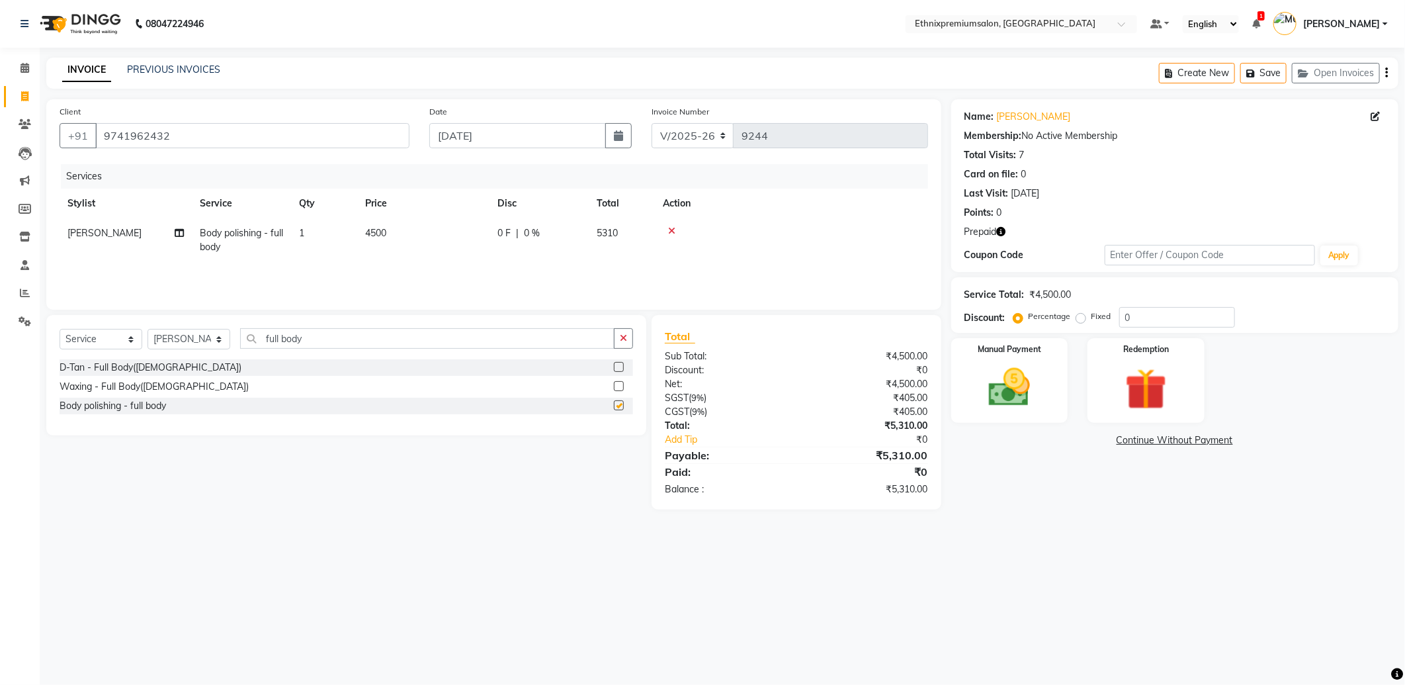
checkbox input "false"
click at [1002, 228] on icon "button" at bounding box center [1001, 231] width 9 height 9
click at [1120, 389] on img at bounding box center [1146, 390] width 71 height 54
click at [1070, 442] on span "Prepaid 1" at bounding box center [1068, 442] width 43 height 15
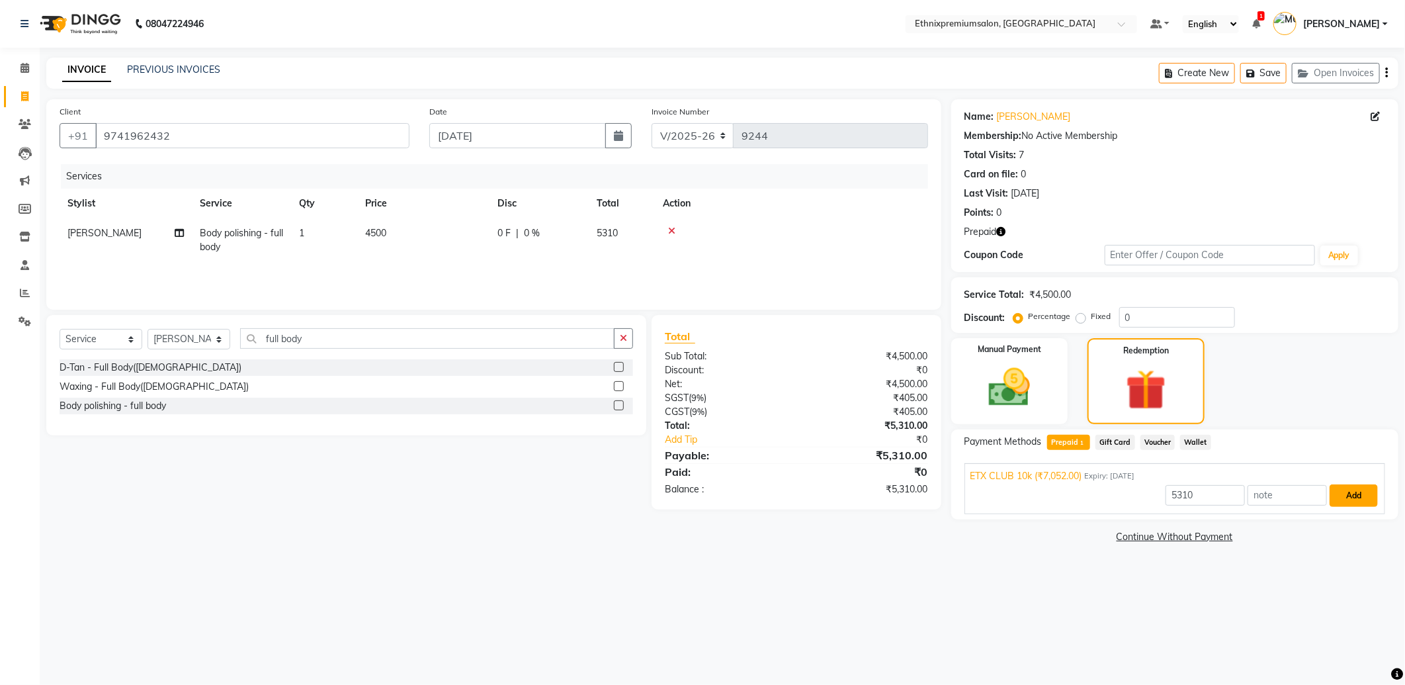
click at [1364, 500] on button "Add" at bounding box center [1354, 495] width 48 height 22
click at [1014, 488] on button "Send OTP" at bounding box center [1000, 484] width 69 height 22
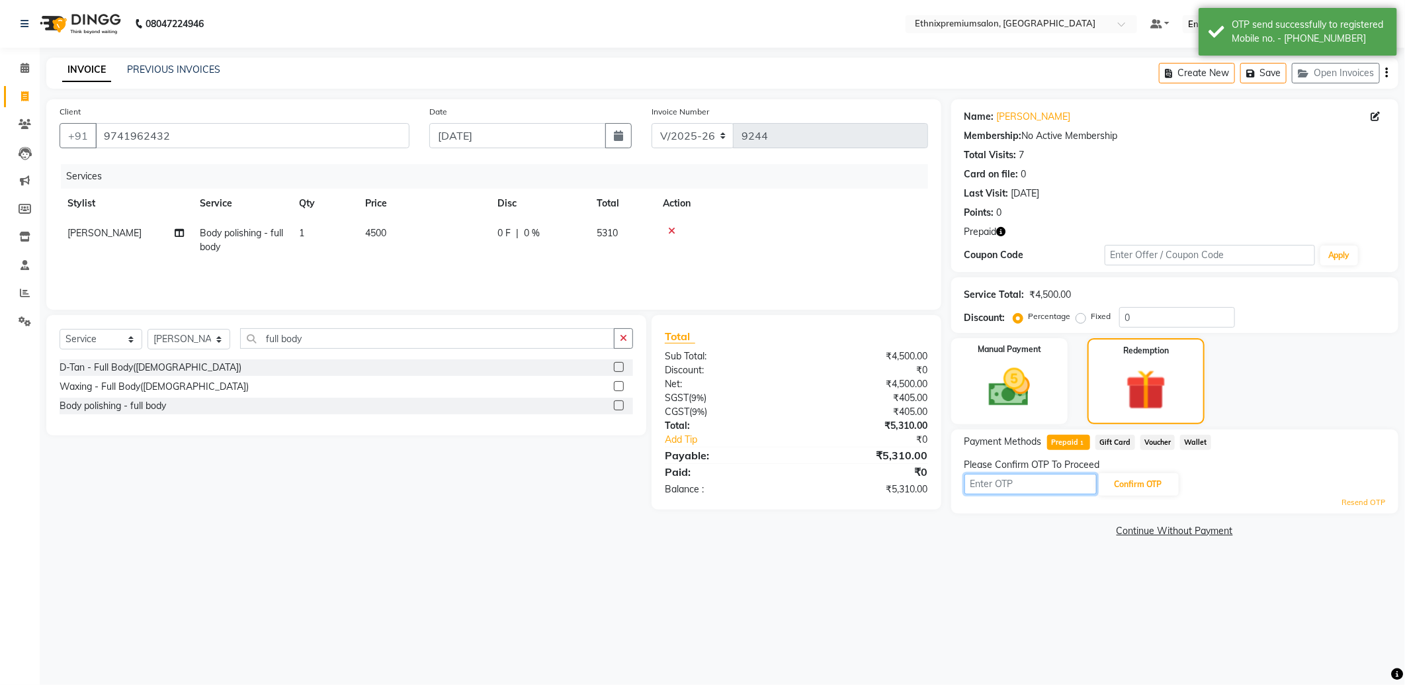
click at [1020, 485] on input "text" at bounding box center [1031, 484] width 132 height 21
type input "3888"
click at [1151, 479] on button "Confirm OTP" at bounding box center [1138, 484] width 81 height 22
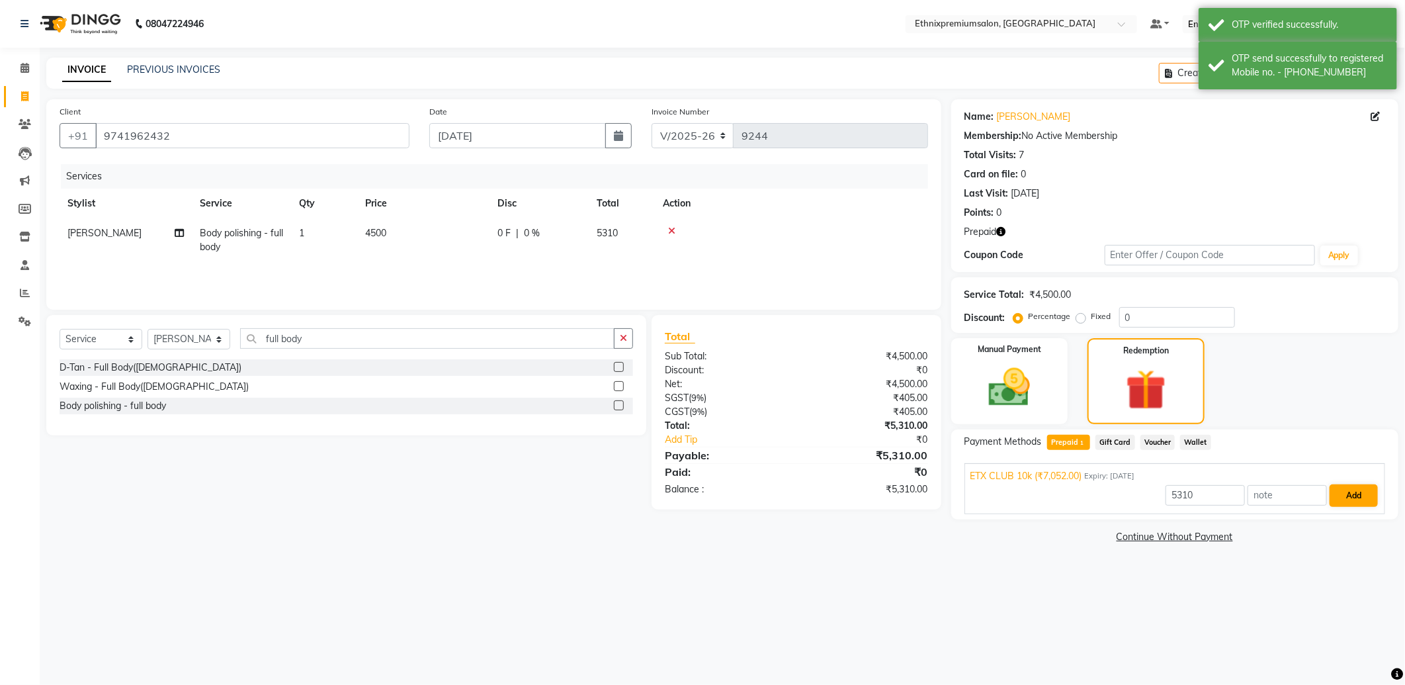
click at [1355, 483] on div "5310 Add" at bounding box center [1175, 495] width 409 height 25
click at [1358, 494] on button "Add" at bounding box center [1354, 495] width 48 height 22
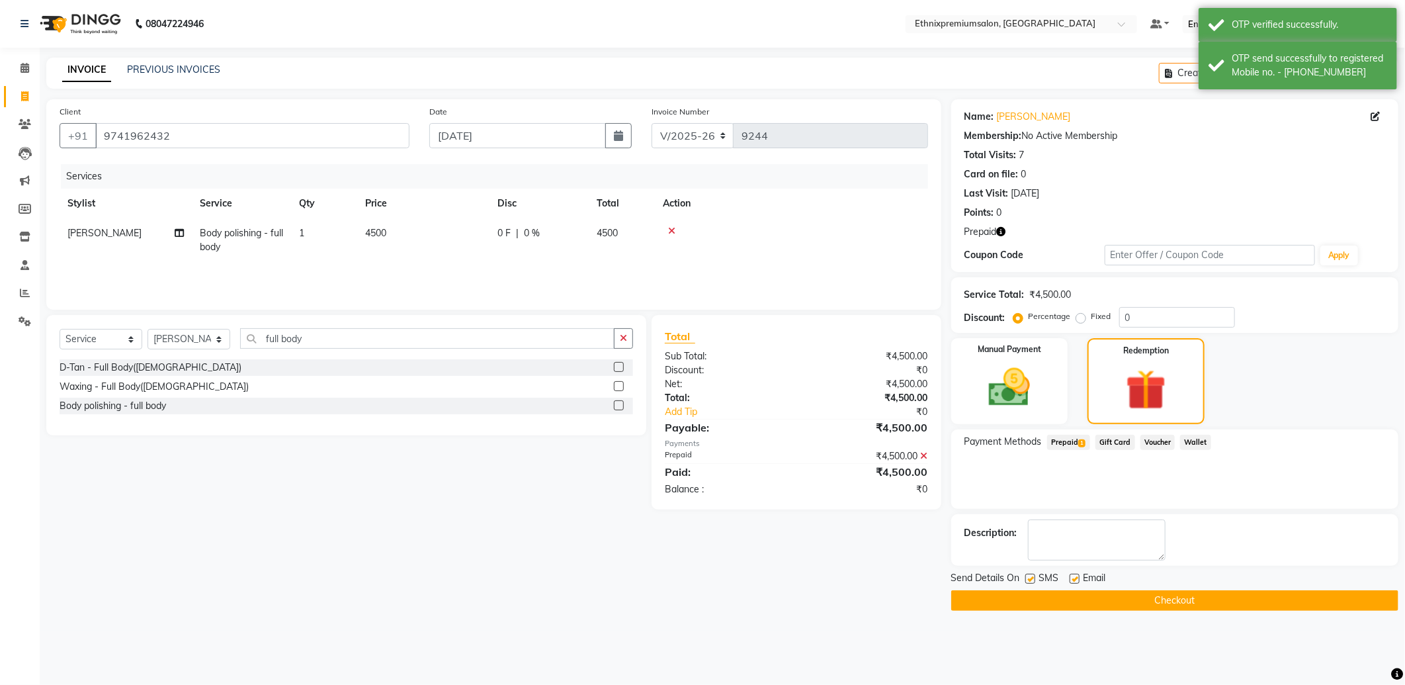
click at [1219, 599] on button "Checkout" at bounding box center [1174, 600] width 447 height 21
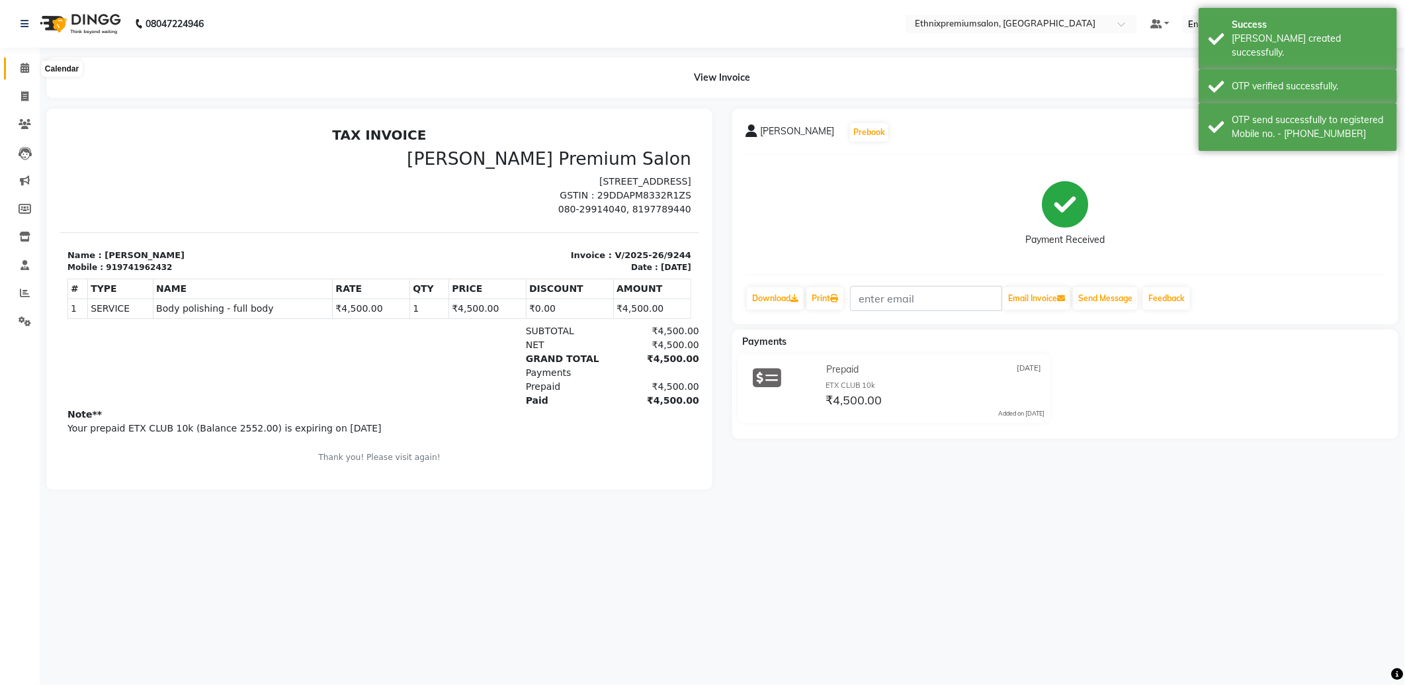
click at [24, 69] on icon at bounding box center [25, 68] width 9 height 10
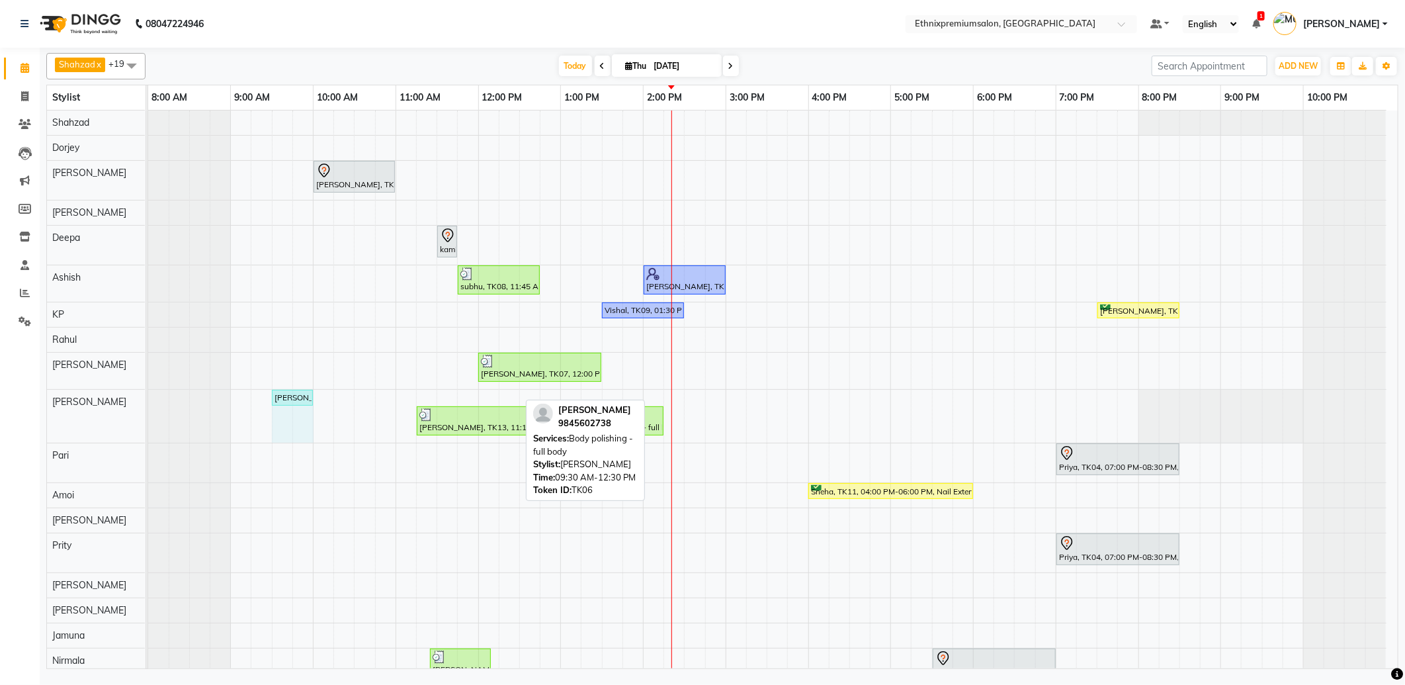
drag, startPoint x: 516, startPoint y: 394, endPoint x: 299, endPoint y: 400, distance: 217.1
click at [148, 400] on div "Sri lakshmi, TK06, 09:30 AM-12:30 PM, Body polishing - full body Sujan, TK13, 1…" at bounding box center [148, 416] width 0 height 53
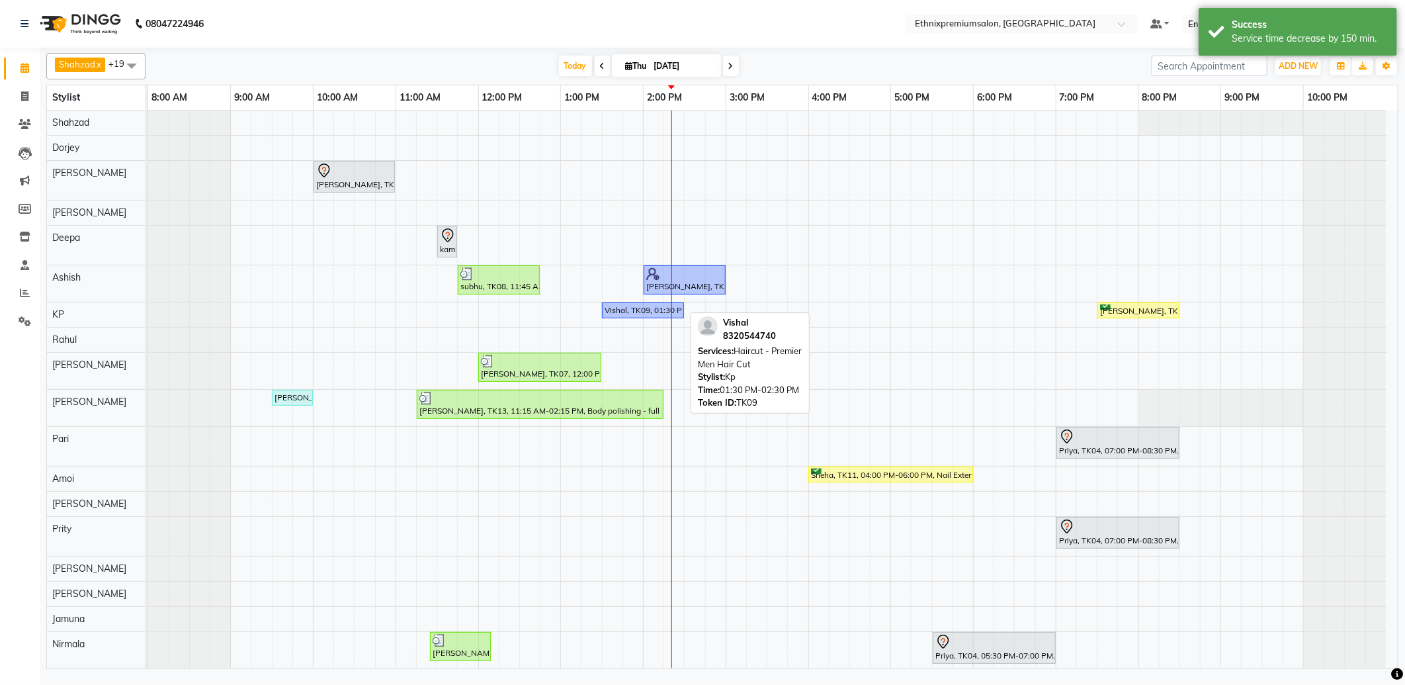
click at [637, 312] on div "Vishal, TK09, 01:30 PM-02:30 PM, Haircut - Premier Men Hair Cut" at bounding box center [642, 310] width 79 height 12
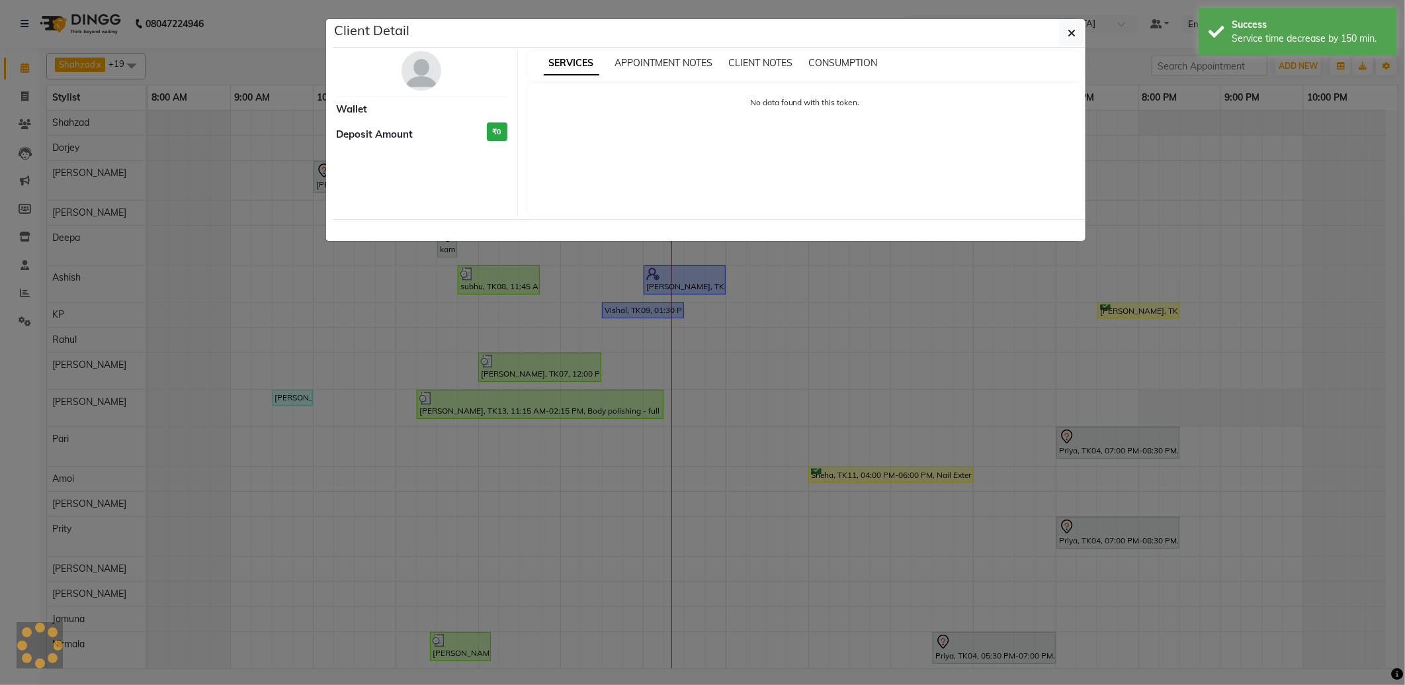
select select "1"
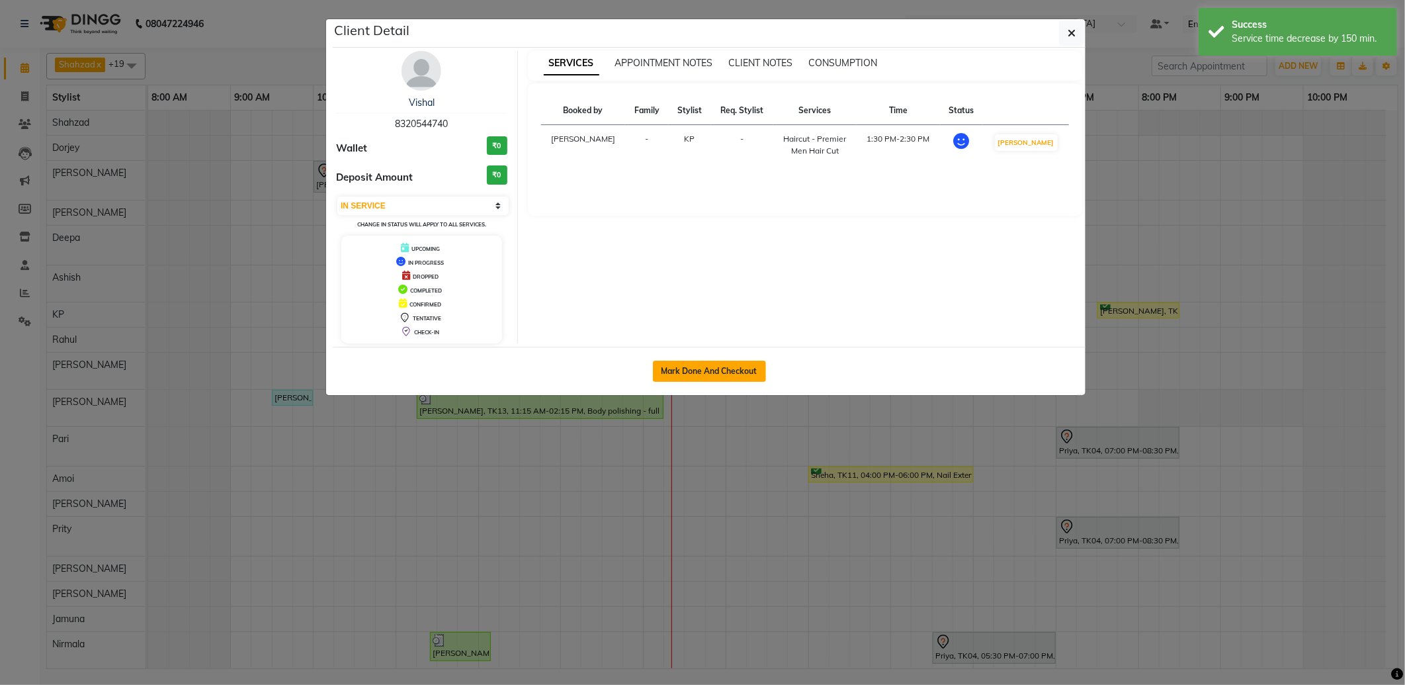
click at [710, 361] on button "Mark Done And Checkout" at bounding box center [709, 371] width 113 height 21
select select "service"
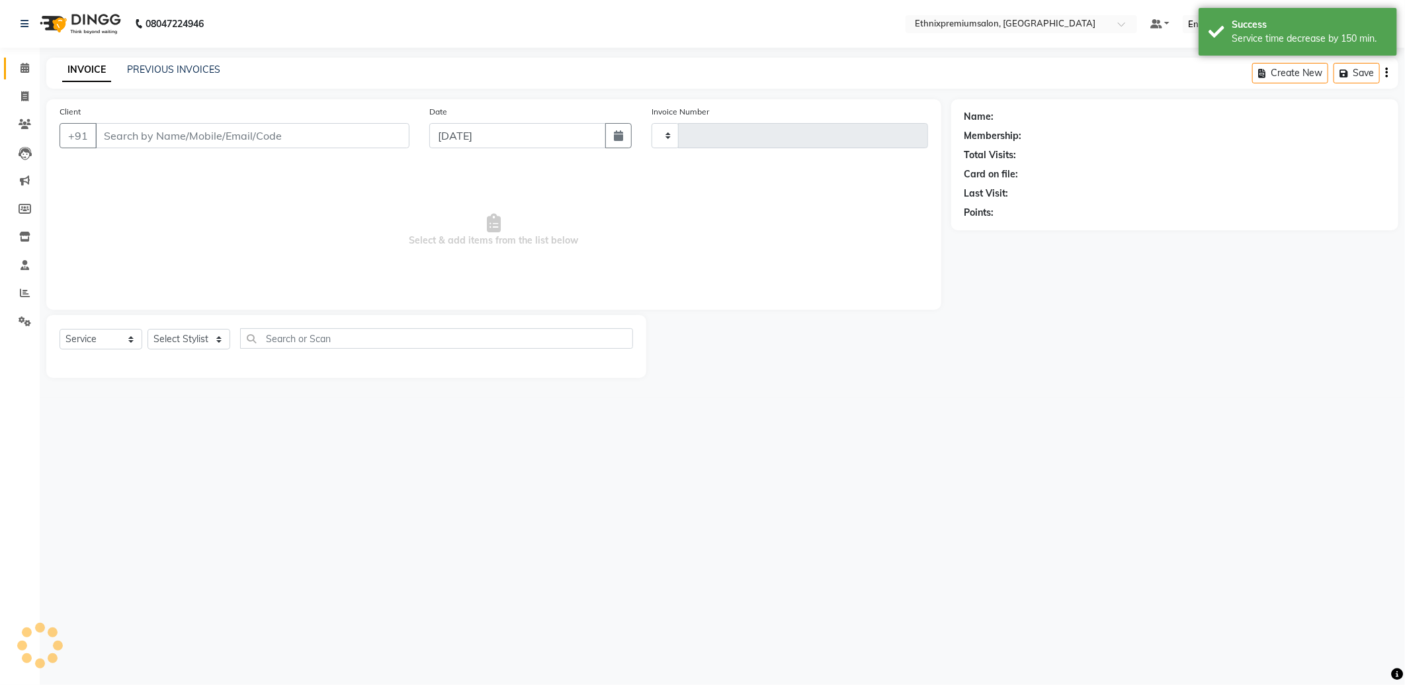
type input "9245"
select select "3625"
type input "8320544740"
select select "75682"
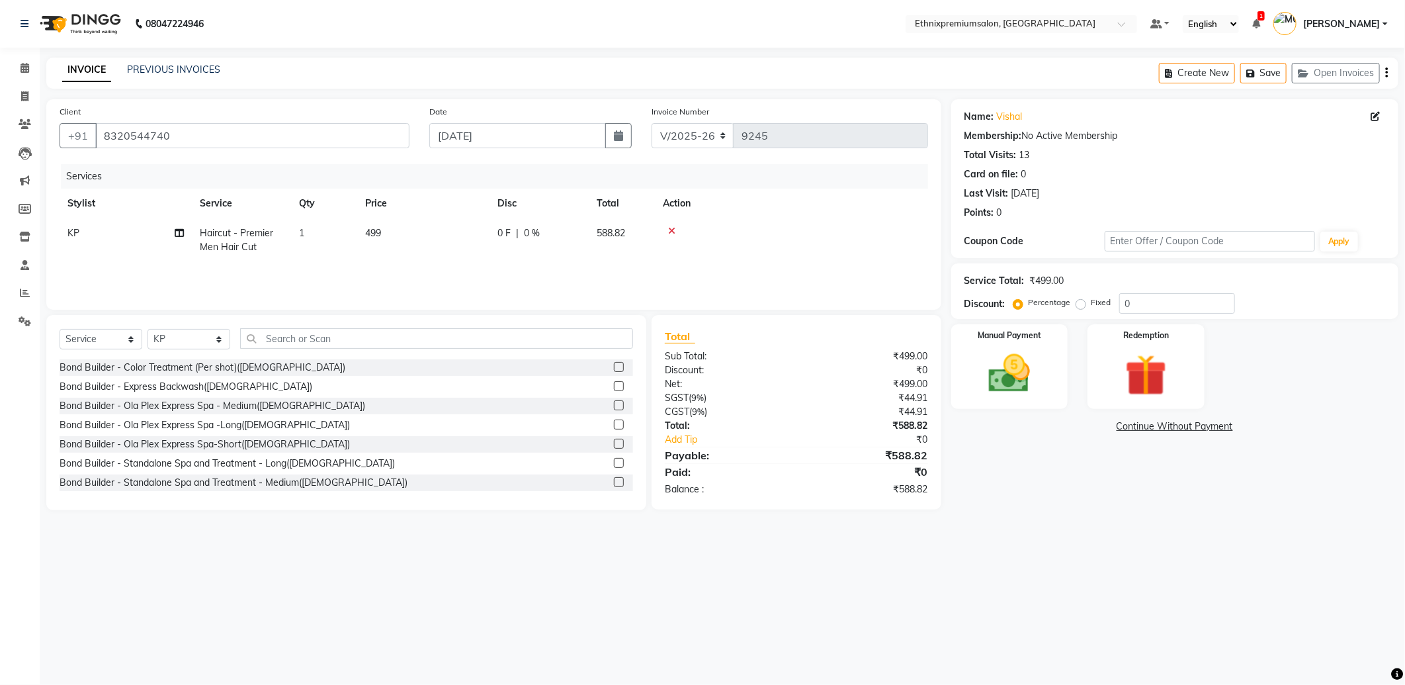
click at [1386, 73] on icon "button" at bounding box center [1387, 73] width 3 height 1
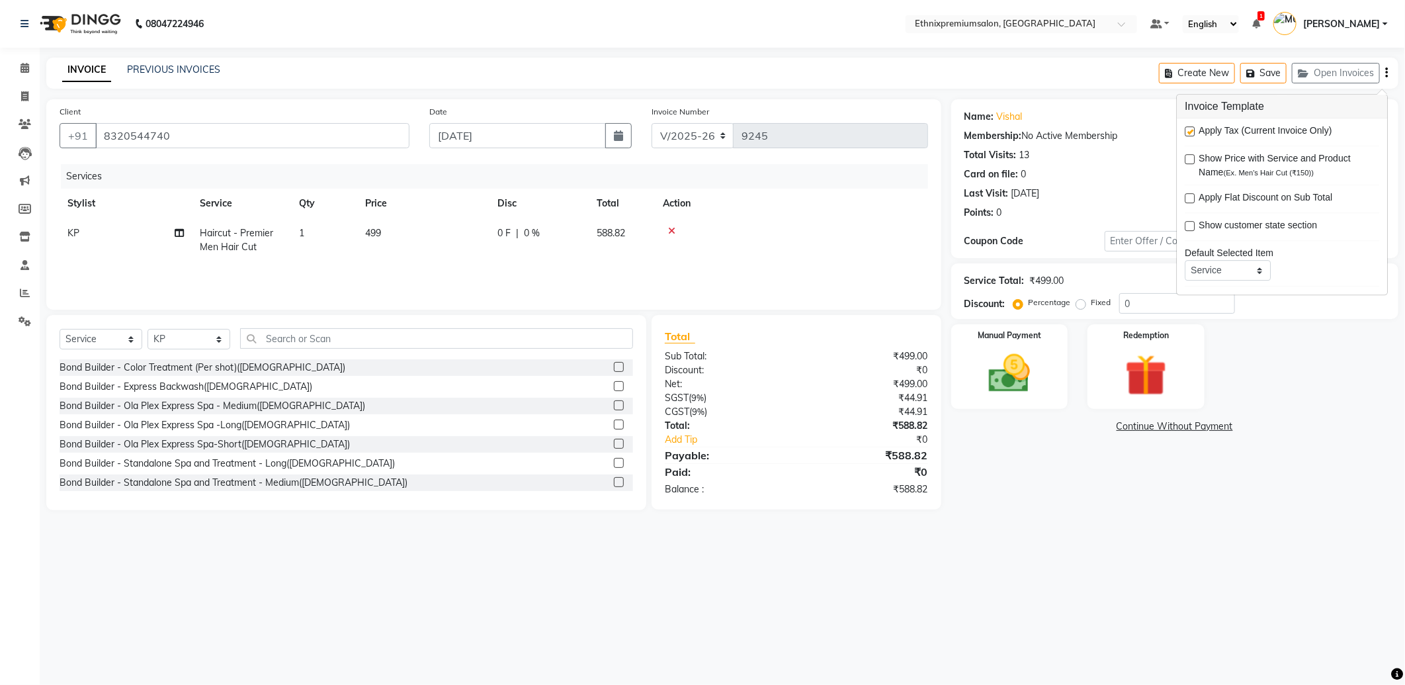
click at [1191, 130] on label at bounding box center [1190, 131] width 10 height 10
click at [1191, 130] on input "checkbox" at bounding box center [1189, 132] width 9 height 9
checkbox input "false"
click at [990, 394] on img at bounding box center [1010, 374] width 71 height 50
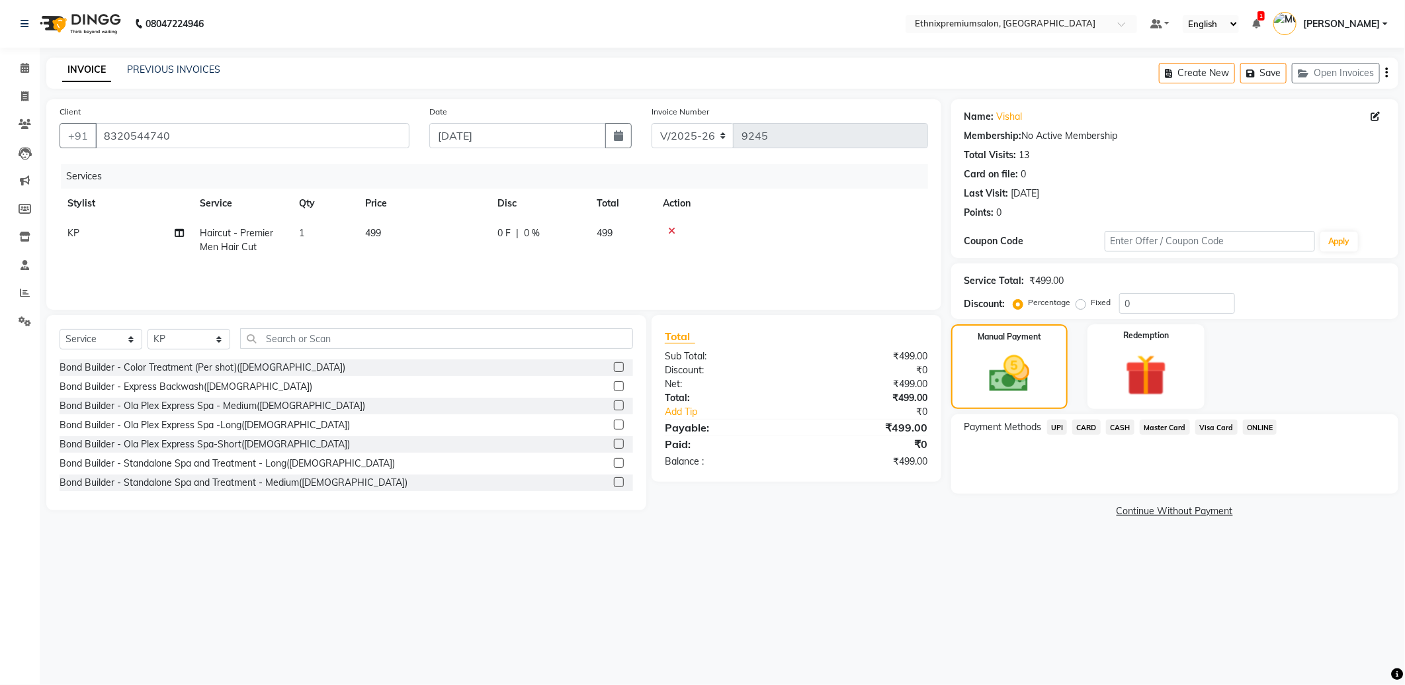
click at [1122, 427] on span "CASH" at bounding box center [1120, 427] width 28 height 15
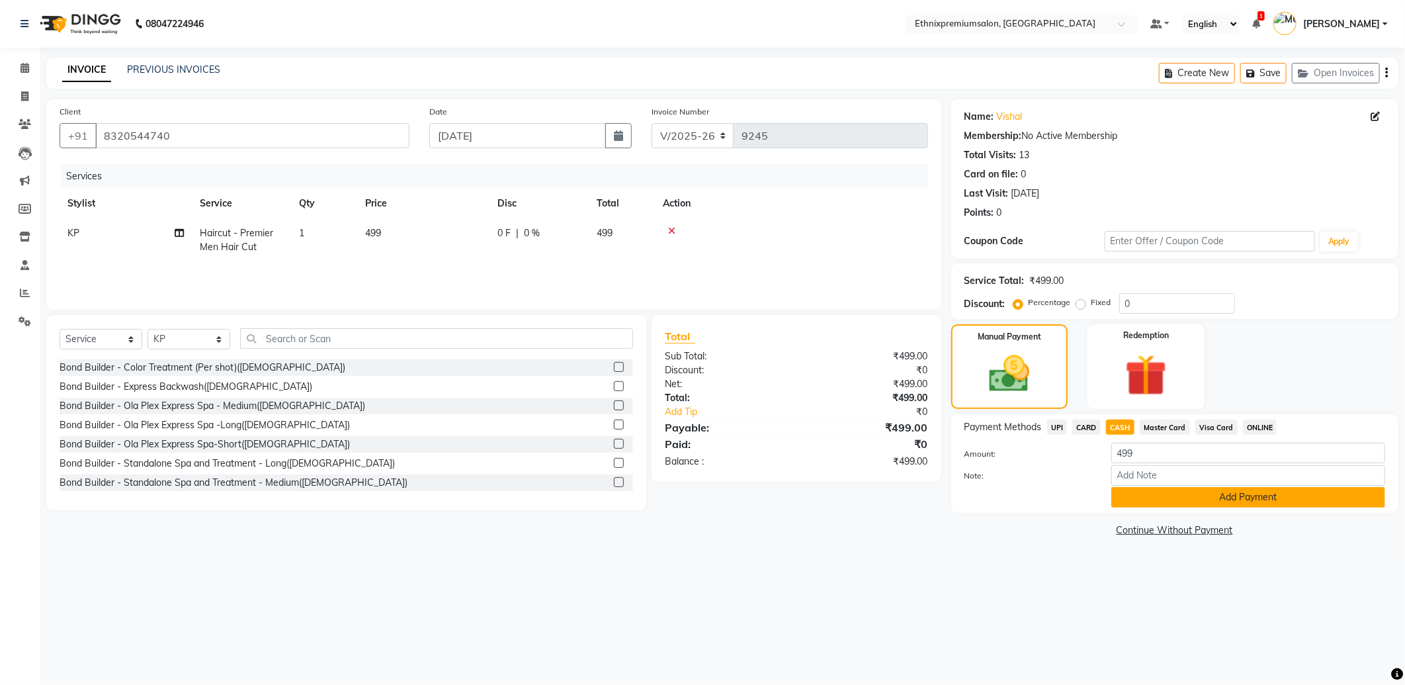
click at [1131, 499] on button "Add Payment" at bounding box center [1249, 497] width 274 height 21
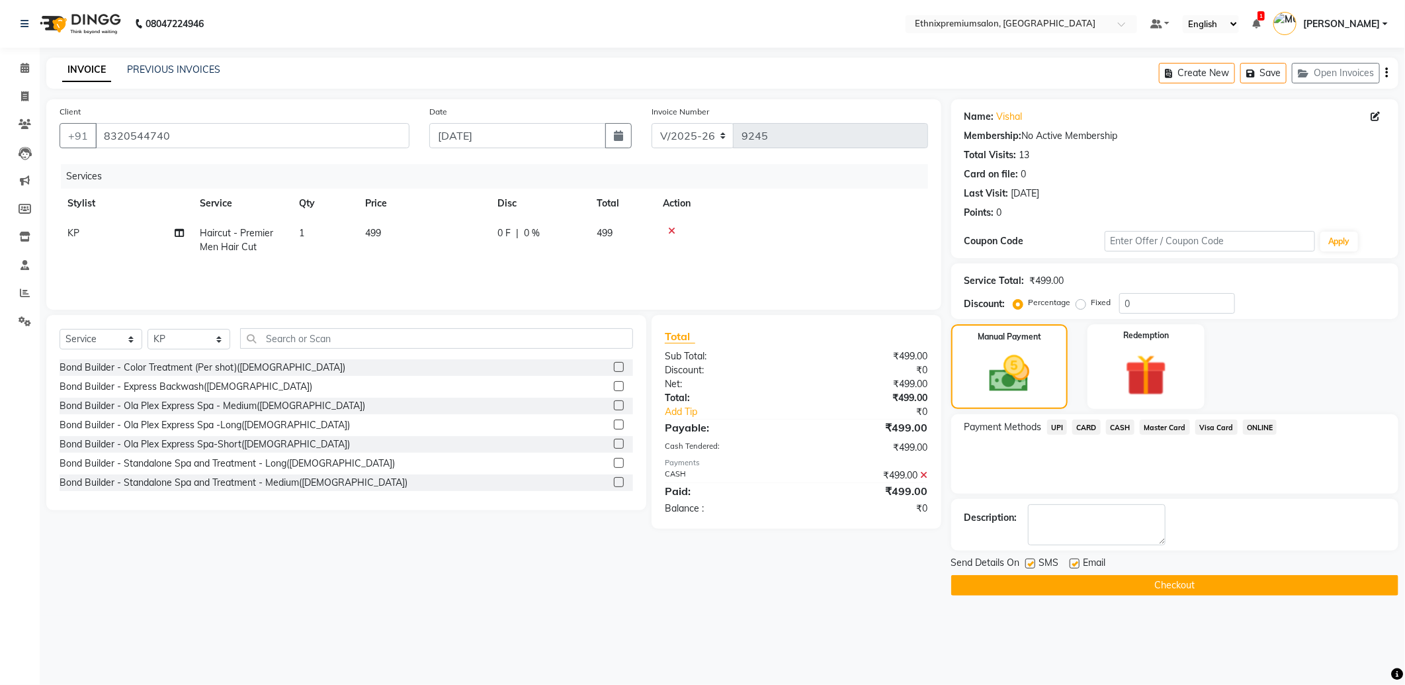
click at [1073, 564] on label at bounding box center [1075, 563] width 10 height 10
click at [1073, 564] on input "checkbox" at bounding box center [1074, 564] width 9 height 9
checkbox input "false"
click at [1069, 581] on button "Checkout" at bounding box center [1174, 585] width 447 height 21
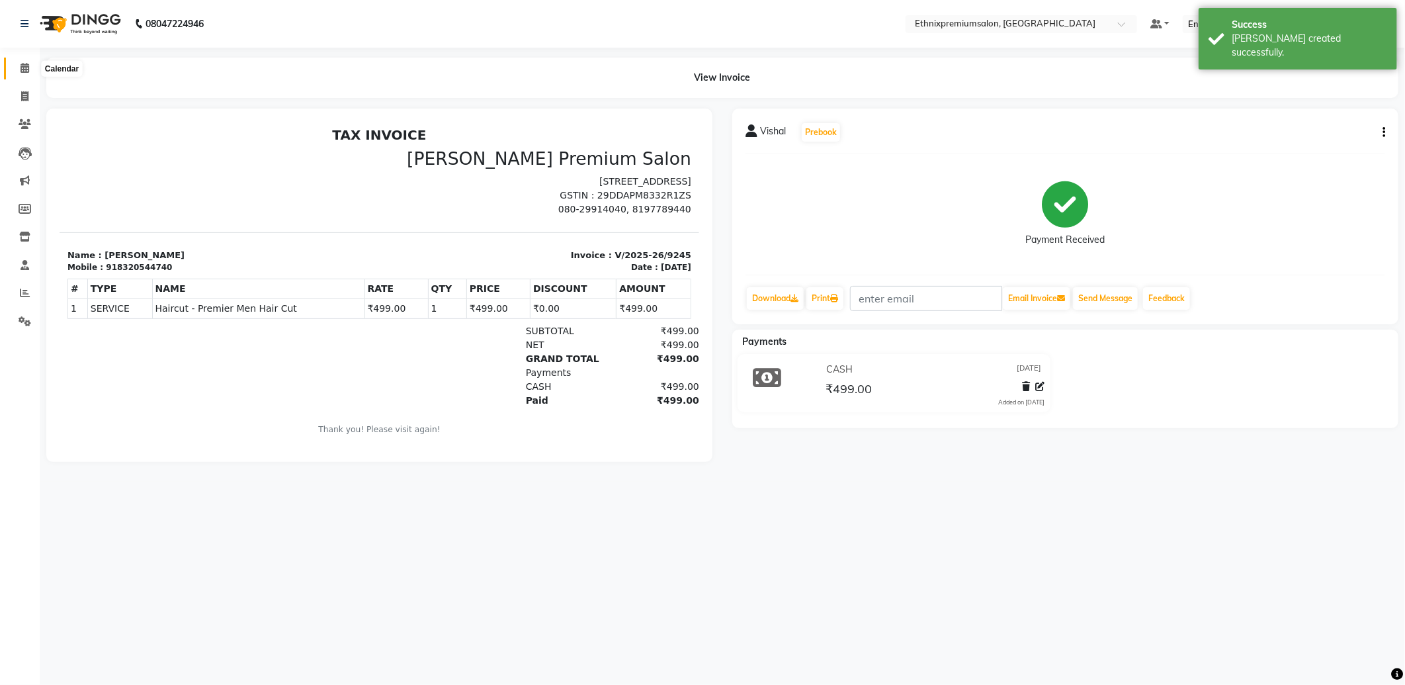
click at [22, 68] on icon at bounding box center [25, 68] width 9 height 10
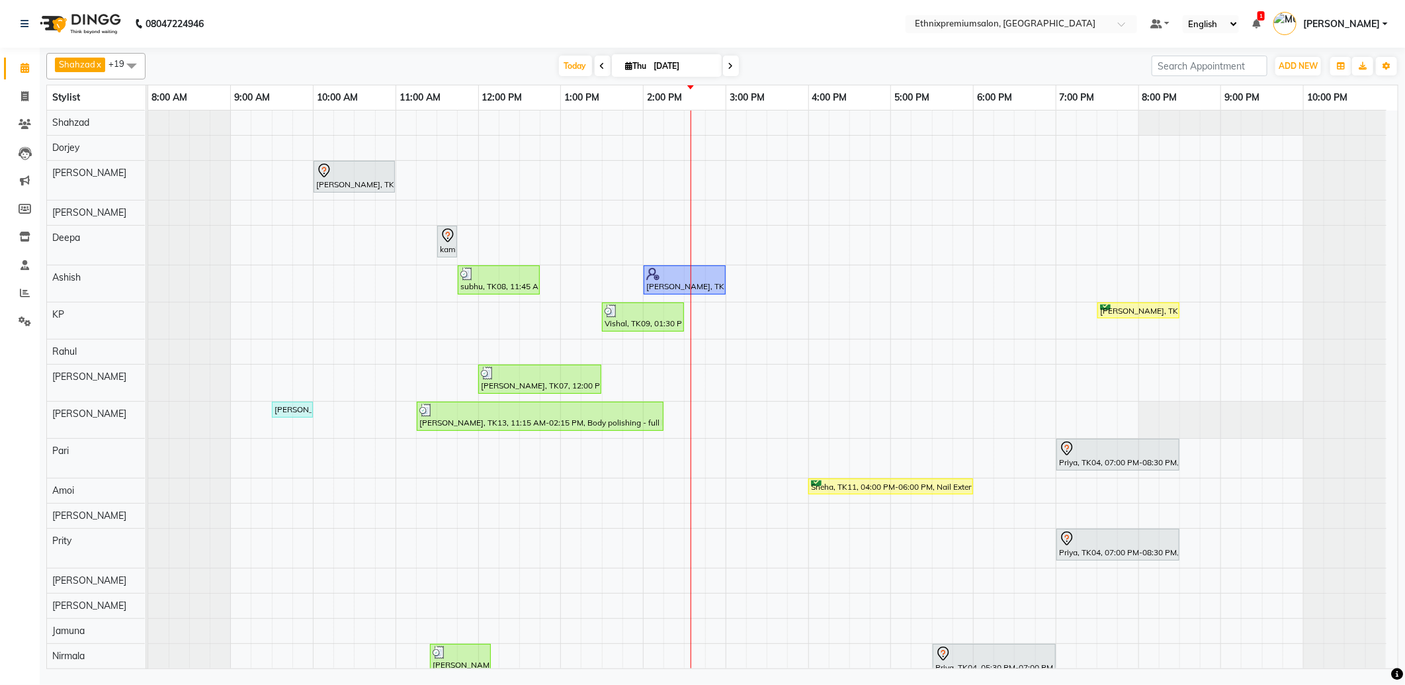
click at [214, 239] on div at bounding box center [189, 245] width 83 height 39
click at [223, 240] on div at bounding box center [189, 245] width 83 height 39
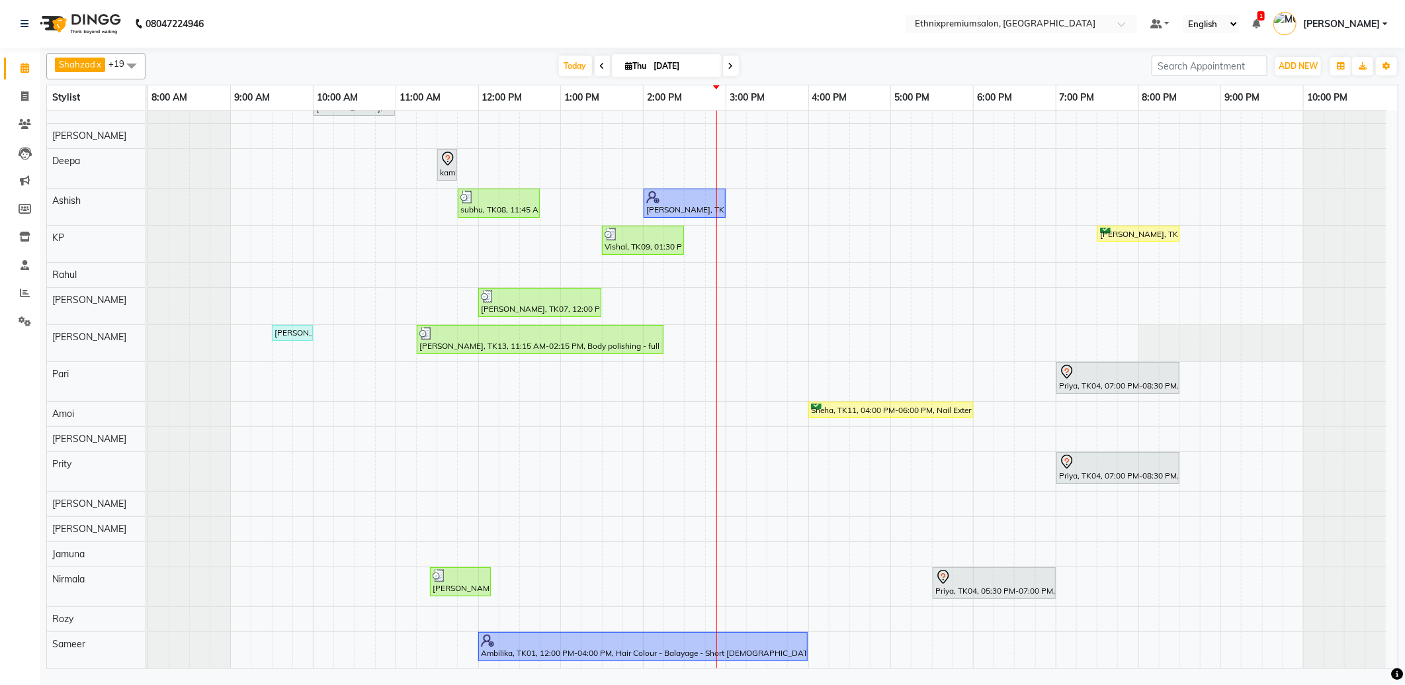
scroll to position [78, 0]
click at [21, 96] on icon at bounding box center [24, 96] width 7 height 10
select select "service"
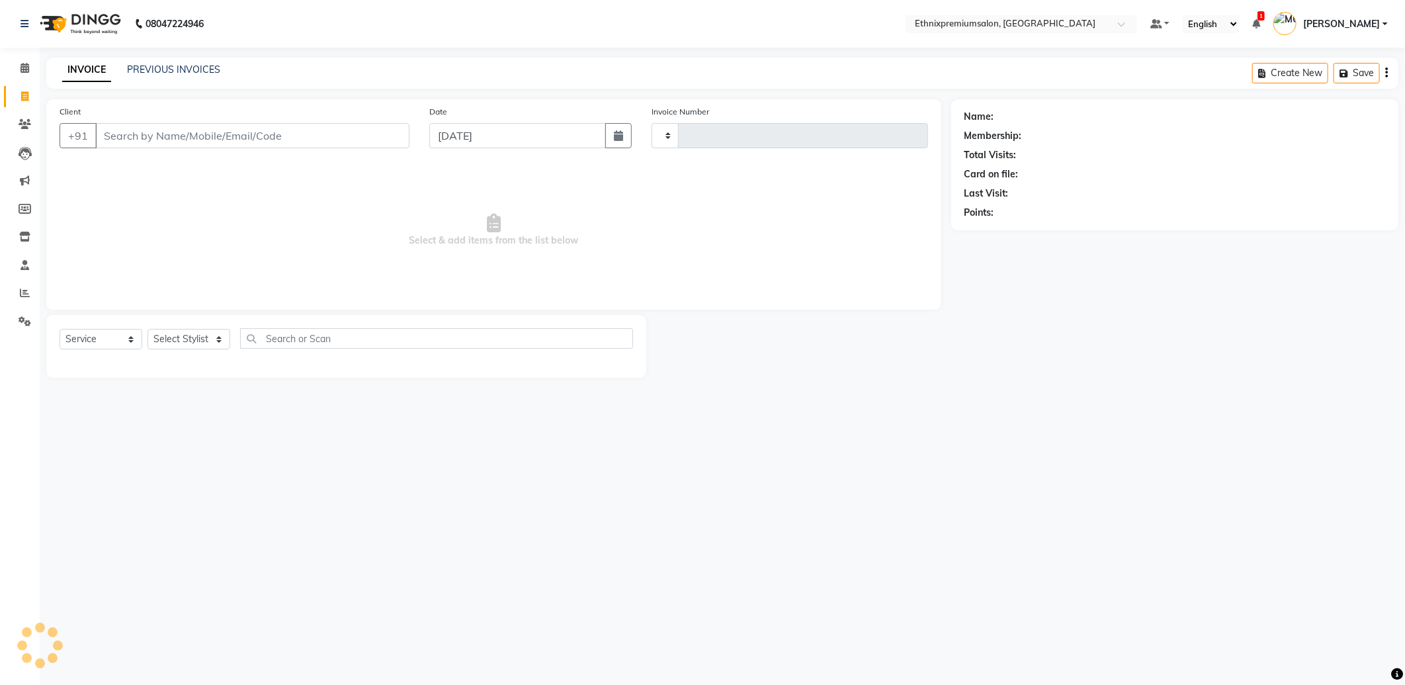
type input "9246"
select select "3625"
click at [184, 337] on select "Select Stylist" at bounding box center [189, 339] width 83 height 21
click at [188, 337] on select "Select Stylist" at bounding box center [189, 339] width 83 height 21
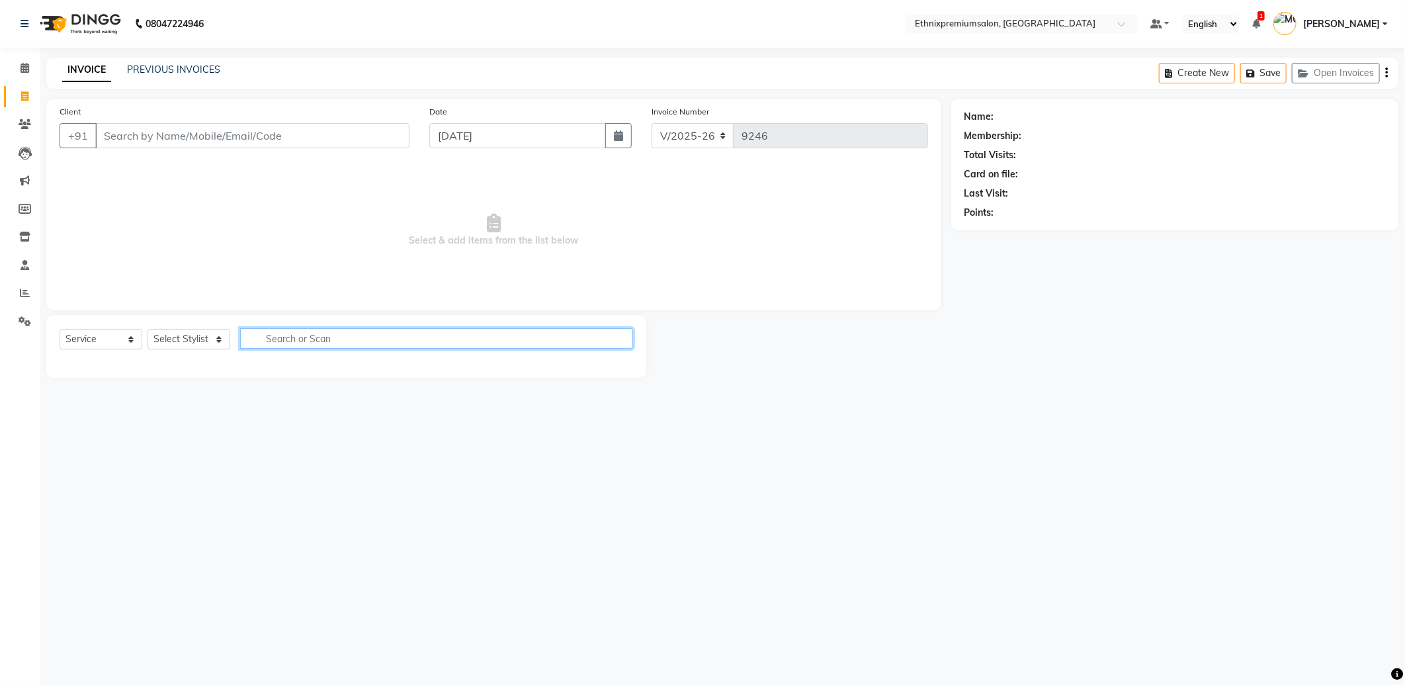
click at [285, 341] on input "text" at bounding box center [436, 338] width 393 height 21
click at [196, 338] on select "Select Stylist Amoi Ashish Bishaka Cheten Yolmoo Deepa Dorjey Faisal Jacqueline…" at bounding box center [189, 339] width 83 height 21
select select "62328"
click at [148, 330] on select "Select Stylist Amoi Ashish Bishaka Cheten Yolmoo Deepa Dorjey Faisal Jacqueline…" at bounding box center [189, 339] width 83 height 21
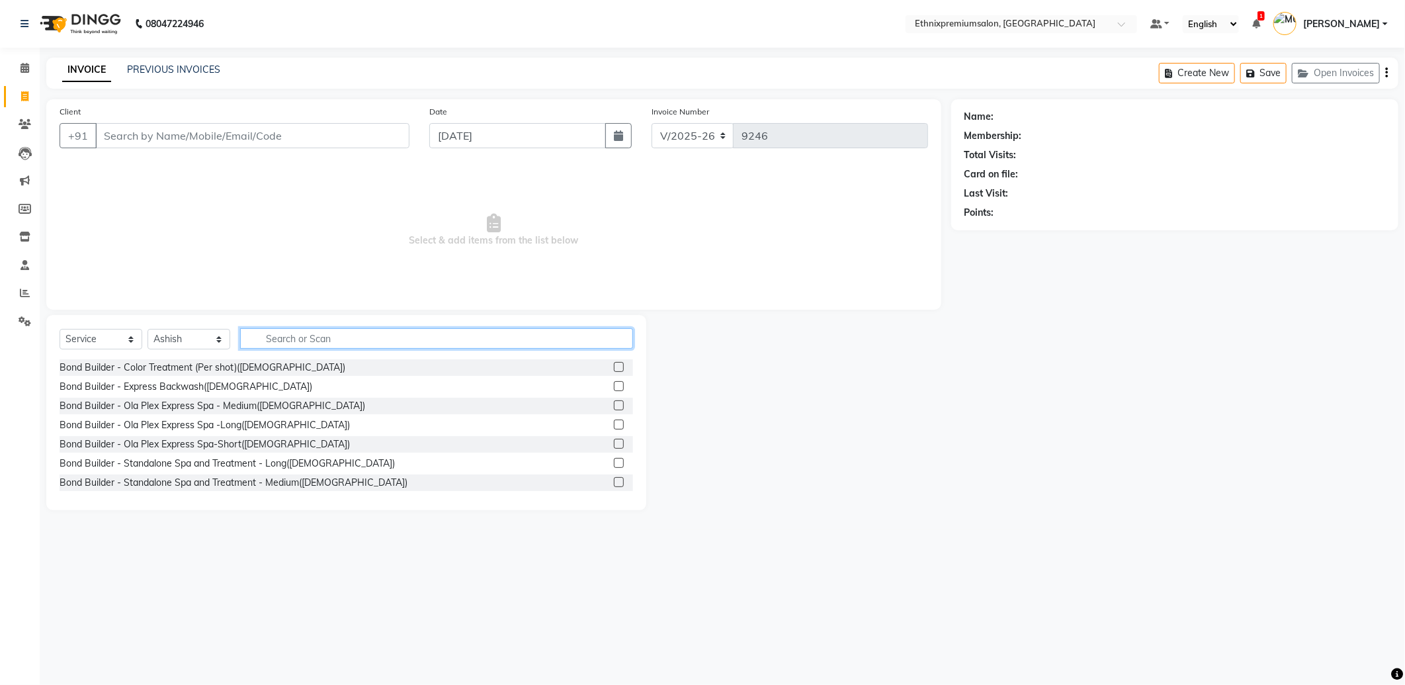
click at [312, 337] on input "text" at bounding box center [436, 338] width 393 height 21
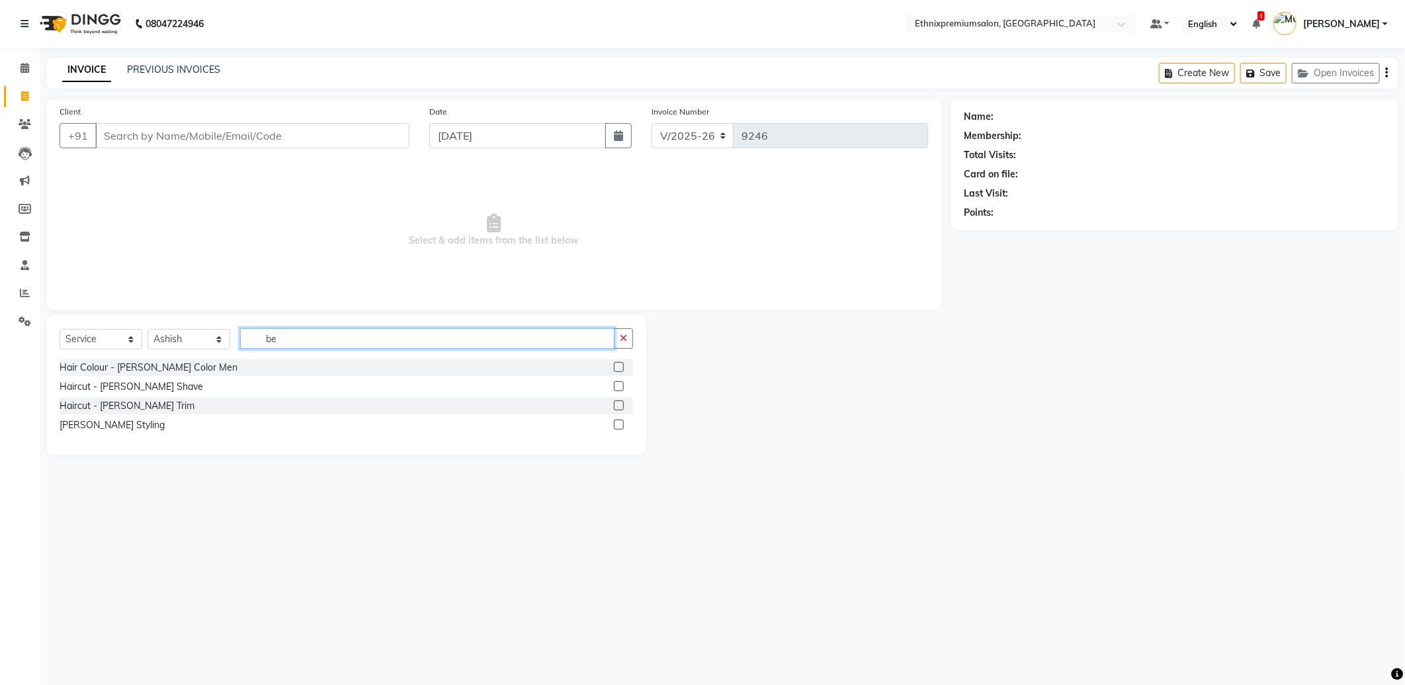
type input "be"
click at [617, 408] on label at bounding box center [619, 405] width 10 height 10
click at [617, 408] on input "checkbox" at bounding box center [618, 406] width 9 height 9
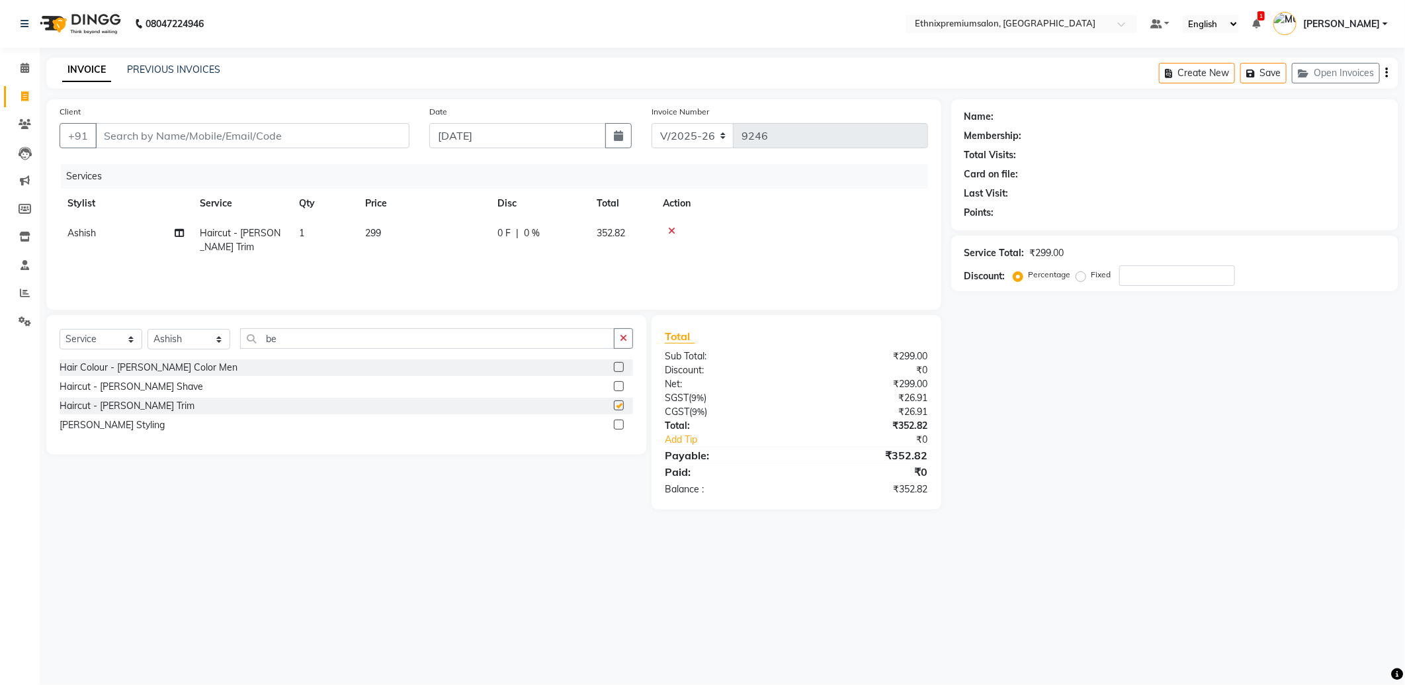
checkbox input "false"
click at [398, 336] on input "be" at bounding box center [427, 338] width 375 height 21
type input "b"
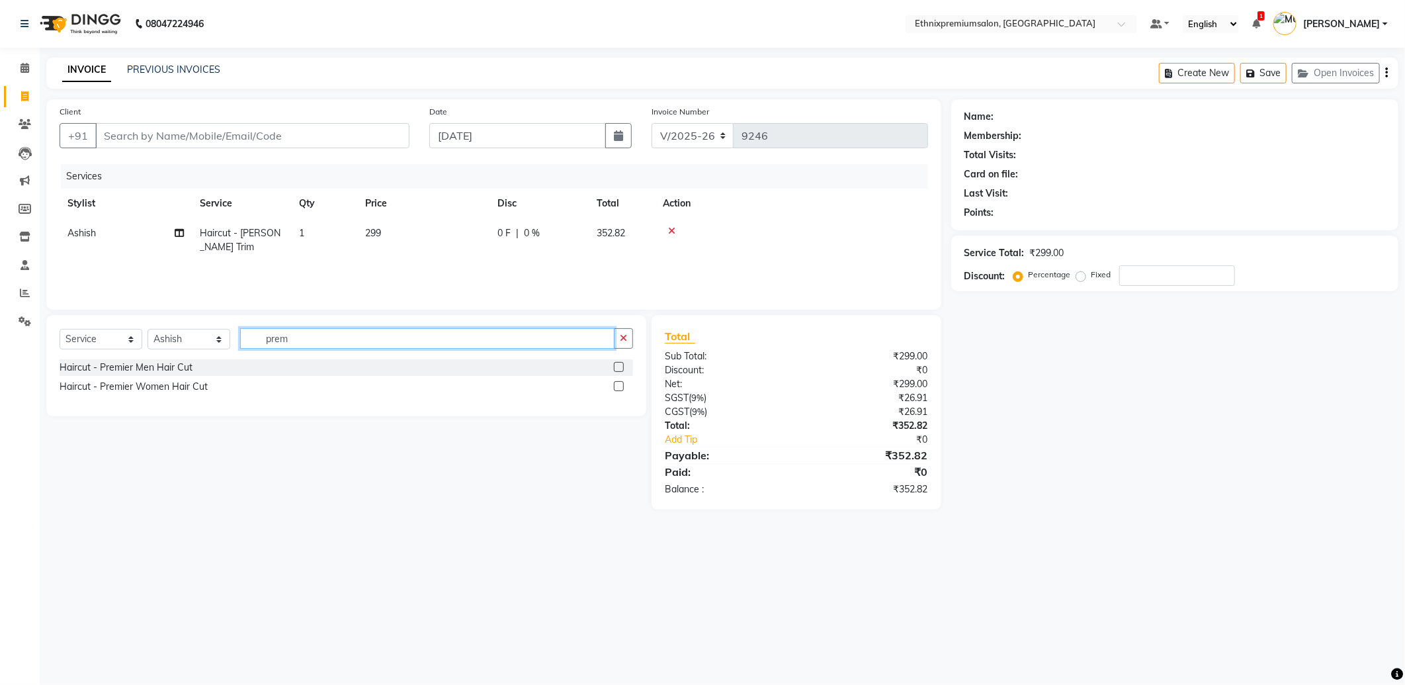
type input "prem"
click at [623, 367] on label at bounding box center [619, 367] width 10 height 10
click at [623, 367] on input "checkbox" at bounding box center [618, 367] width 9 height 9
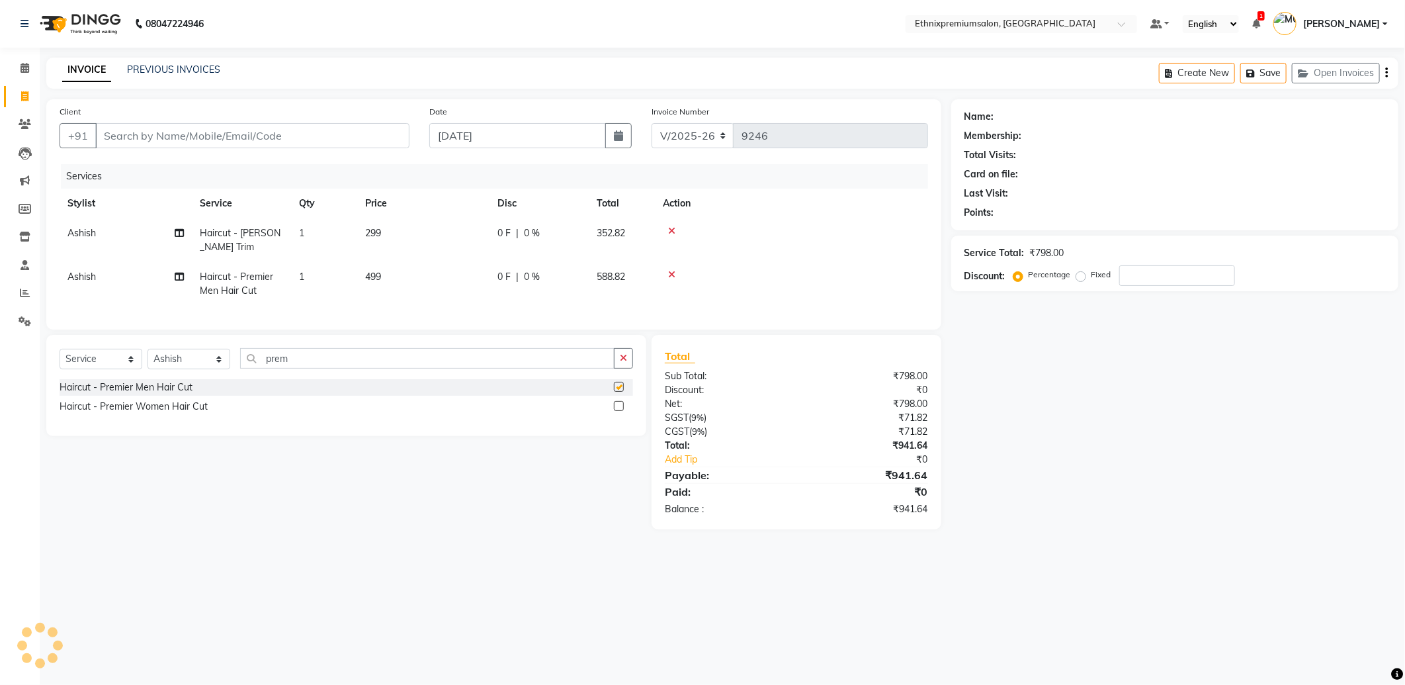
checkbox input "false"
drag, startPoint x: 312, startPoint y: 136, endPoint x: 300, endPoint y: 87, distance: 49.9
click at [313, 135] on input "Client" at bounding box center [252, 135] width 314 height 25
type input "7"
type input "0"
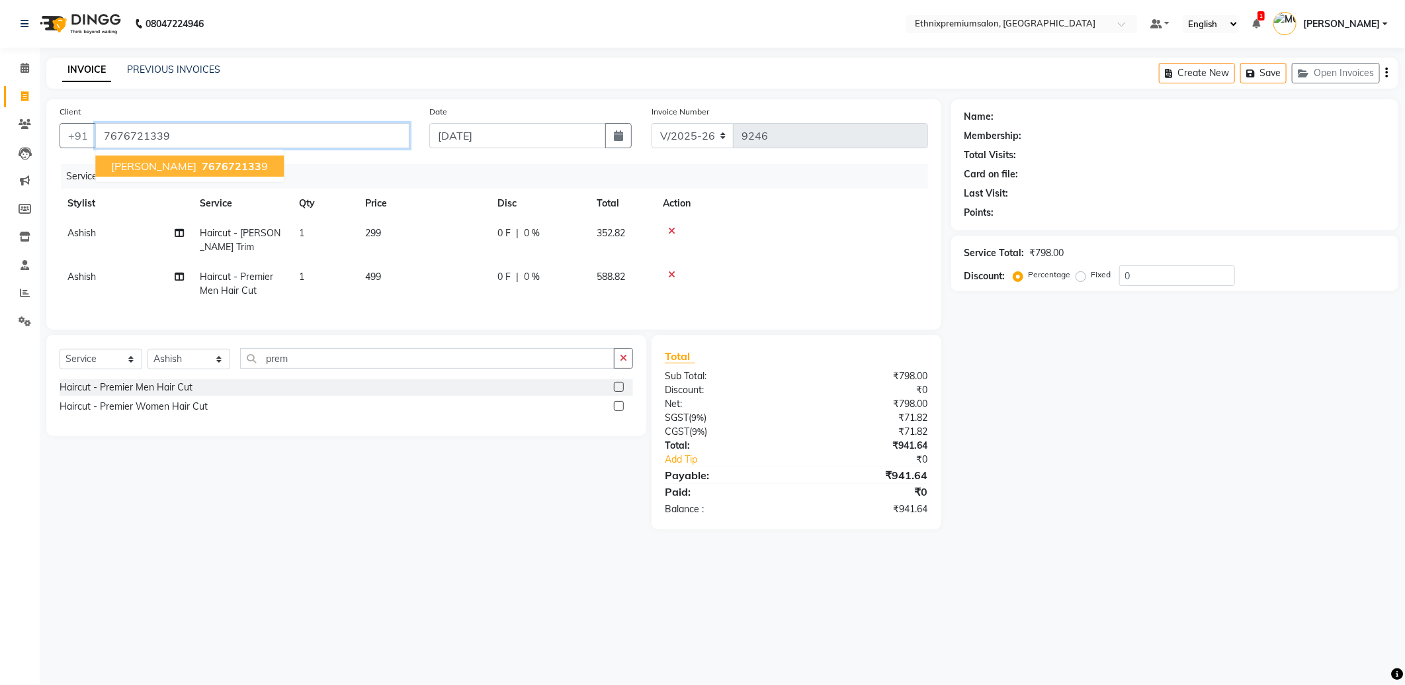
type input "7676721339"
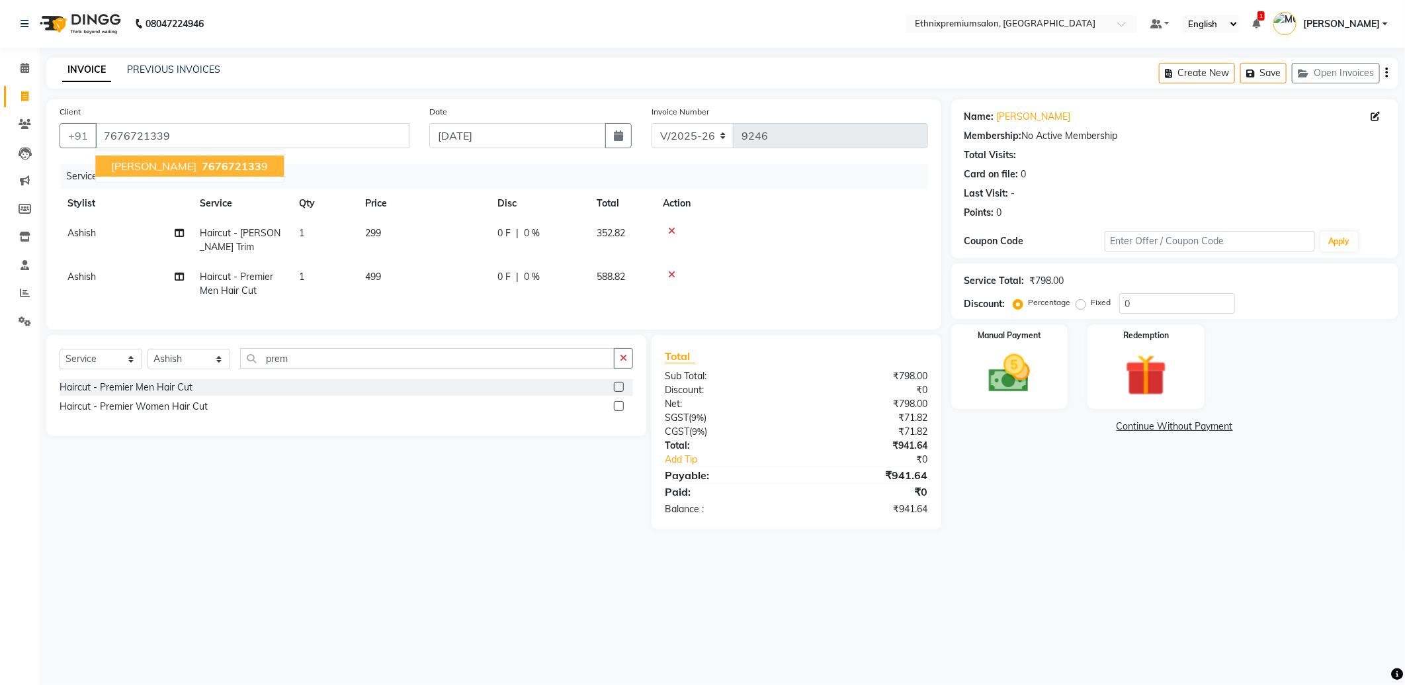
click at [202, 163] on span "767672133" at bounding box center [232, 165] width 60 height 13
click at [993, 366] on img at bounding box center [1010, 374] width 71 height 50
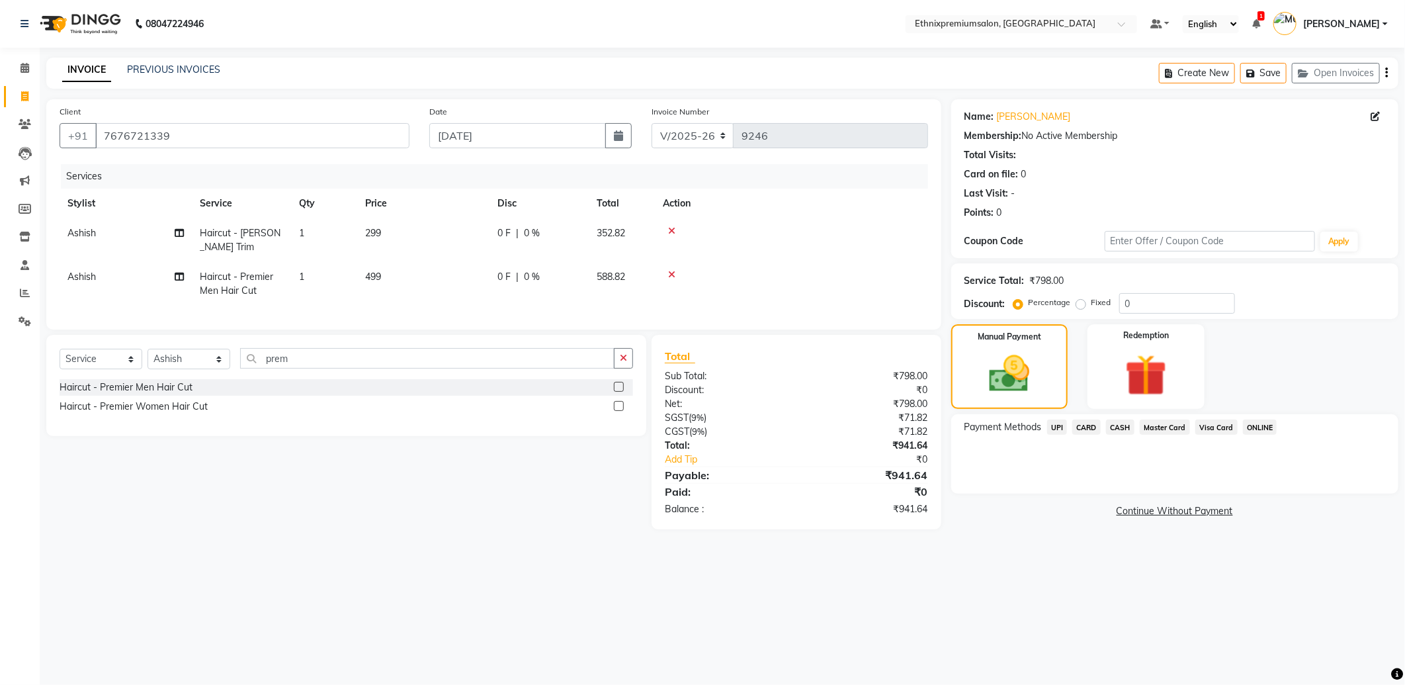
click at [1053, 428] on span "UPI" at bounding box center [1057, 427] width 21 height 15
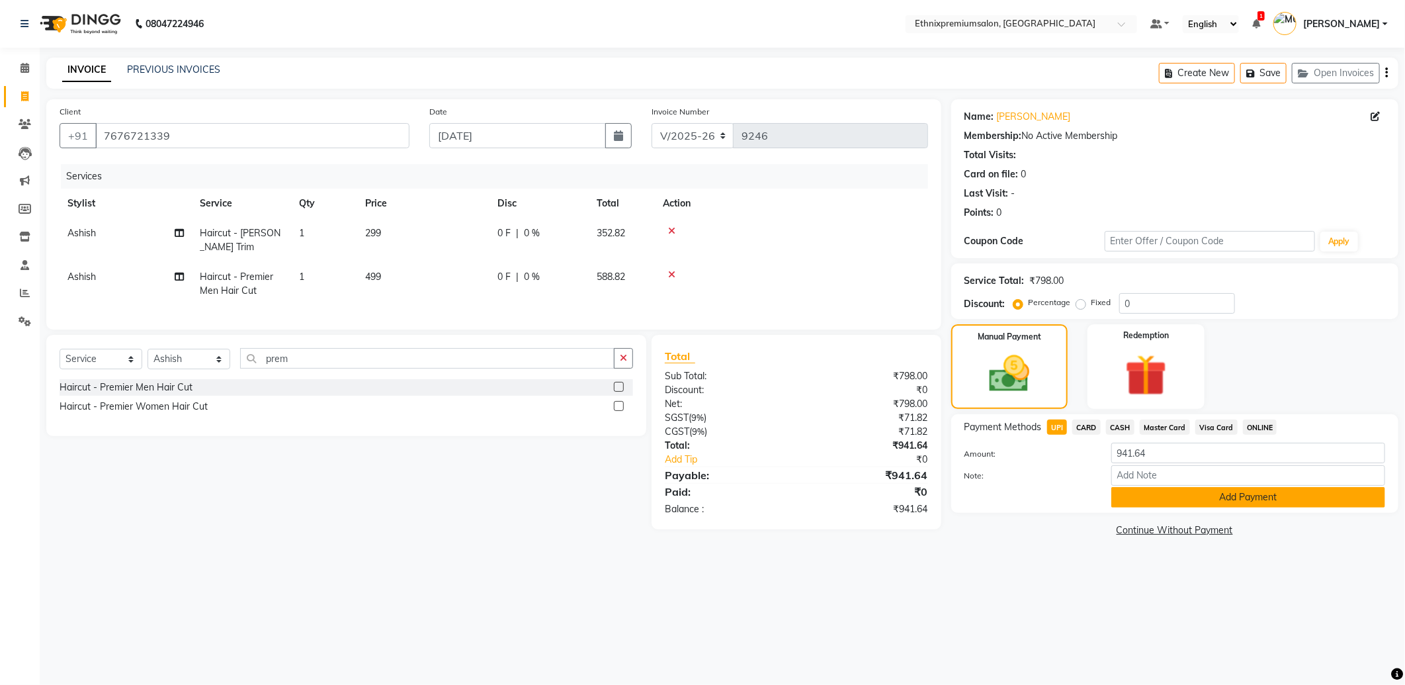
click at [1200, 496] on button "Add Payment" at bounding box center [1249, 497] width 274 height 21
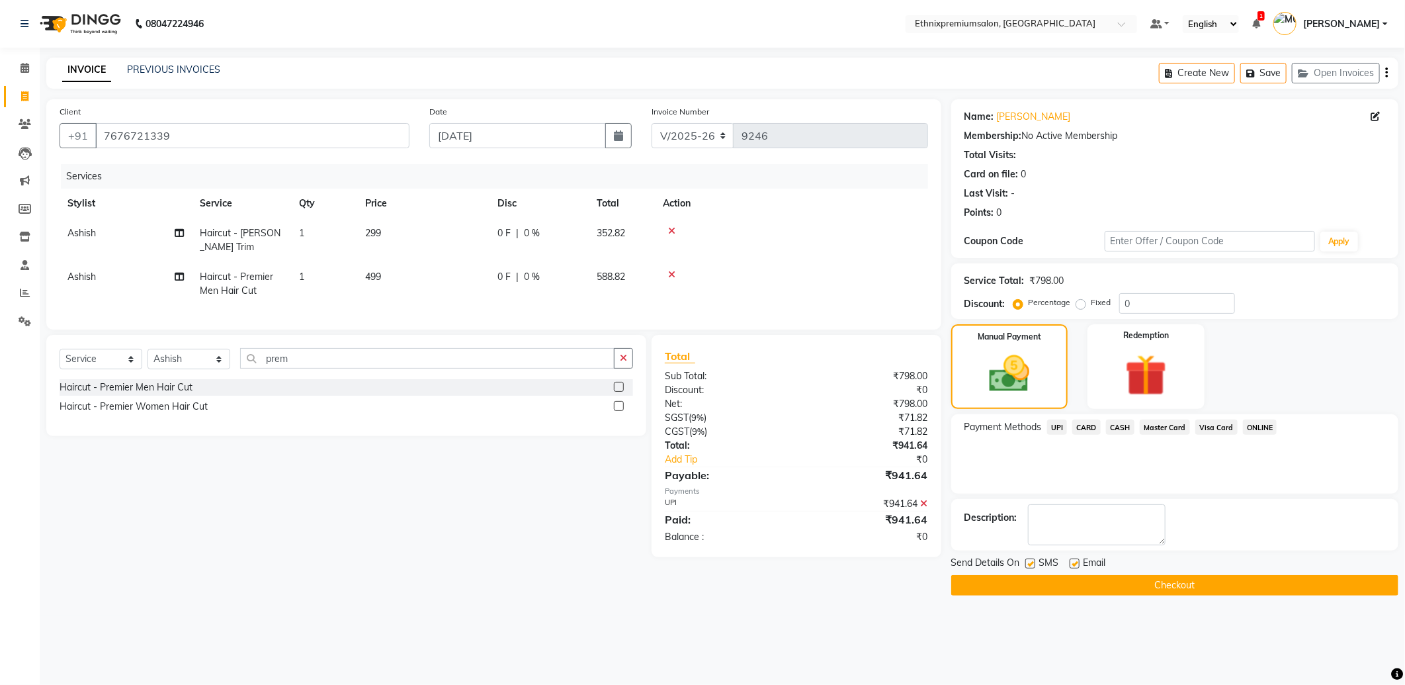
click at [1138, 581] on button "Checkout" at bounding box center [1174, 585] width 447 height 21
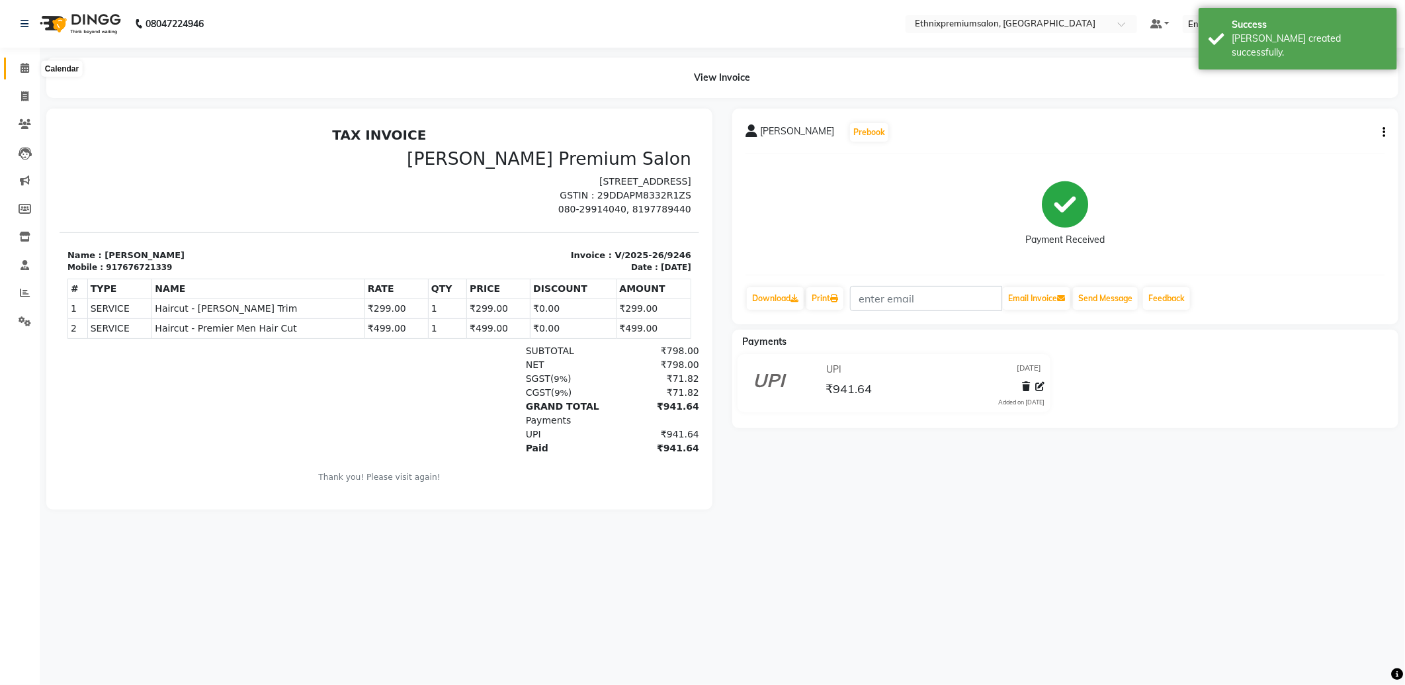
click at [24, 62] on span at bounding box center [24, 68] width 23 height 15
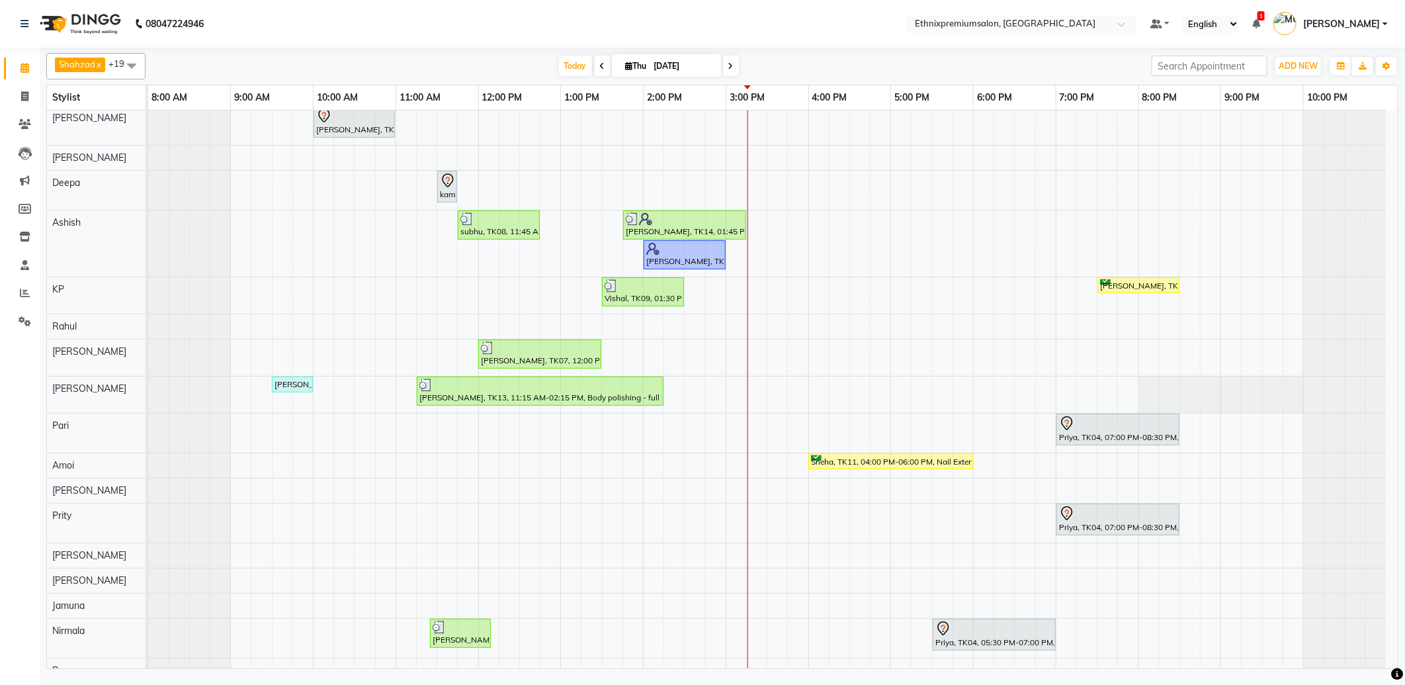
scroll to position [108, 0]
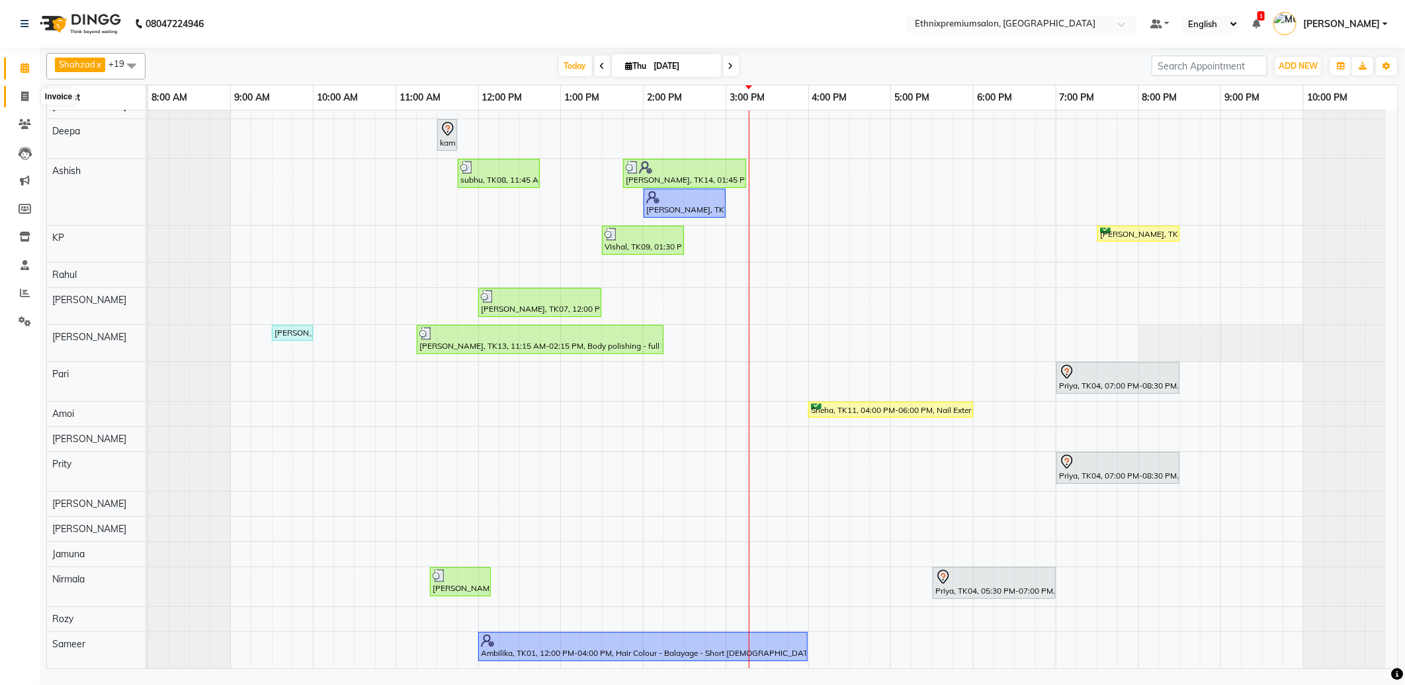
click at [25, 94] on icon at bounding box center [24, 96] width 7 height 10
select select "service"
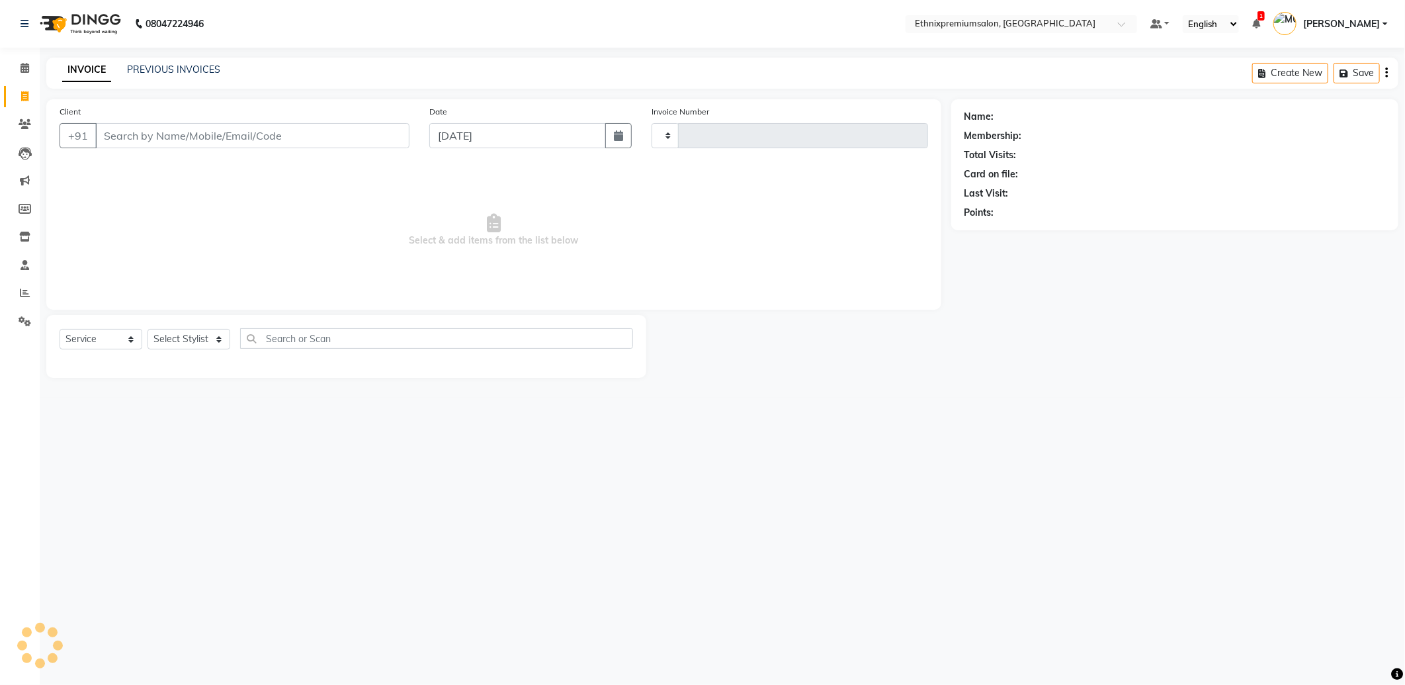
type input "9247"
select select "3625"
click at [113, 124] on input "Client" at bounding box center [252, 135] width 314 height 25
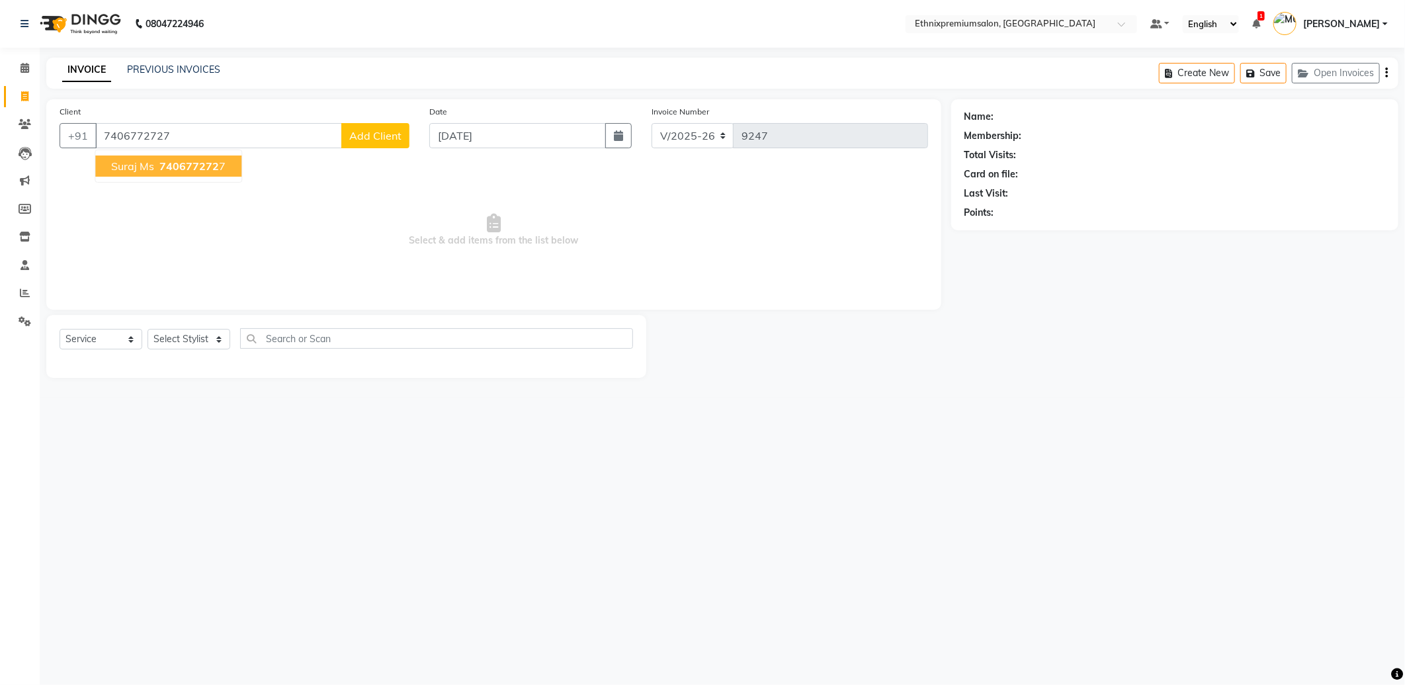
type input "7406772727"
click at [176, 166] on span "740677272" at bounding box center [189, 165] width 60 height 13
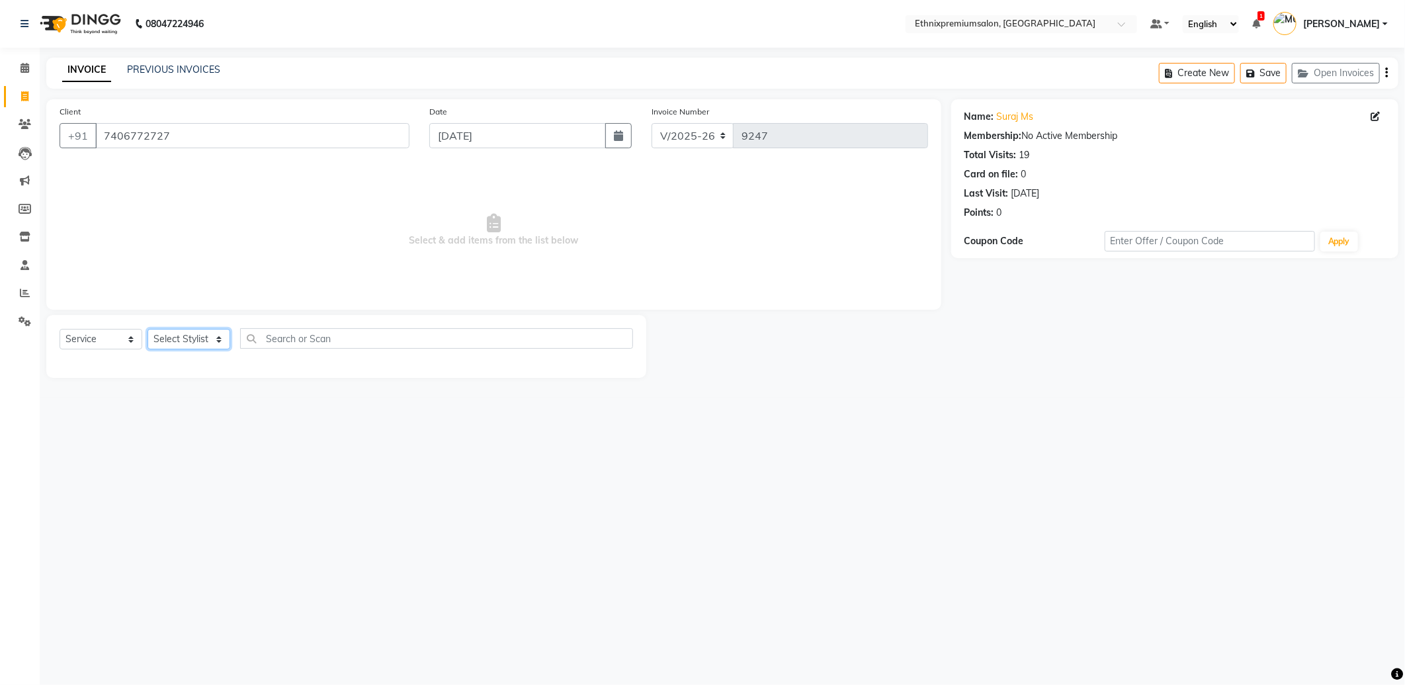
click at [202, 338] on select "Select Stylist Amoi [PERSON_NAME] [PERSON_NAME] Yolmoo [PERSON_NAME] [PERSON_NA…" at bounding box center [189, 339] width 83 height 21
select select "75682"
click at [148, 330] on select "Select Stylist Amoi [PERSON_NAME] [PERSON_NAME] Yolmoo [PERSON_NAME] [PERSON_NA…" at bounding box center [189, 339] width 83 height 21
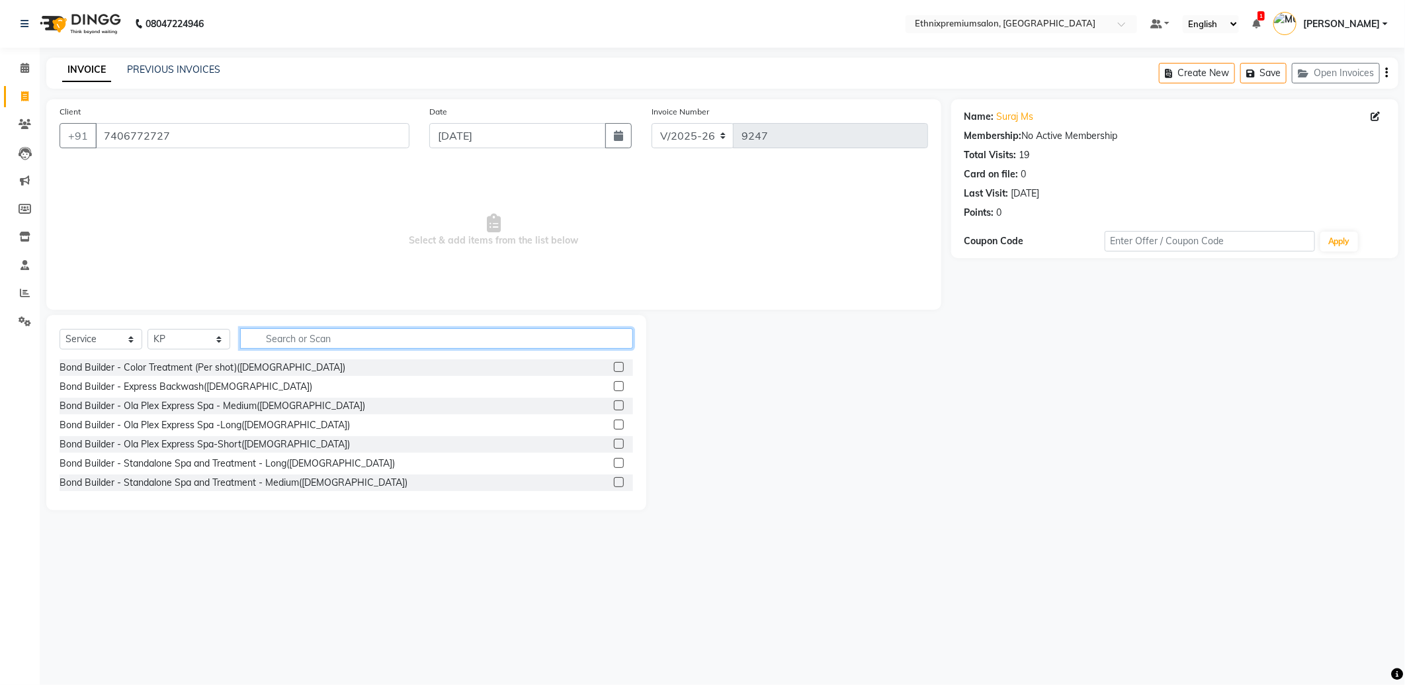
click at [286, 336] on input "text" at bounding box center [436, 338] width 393 height 21
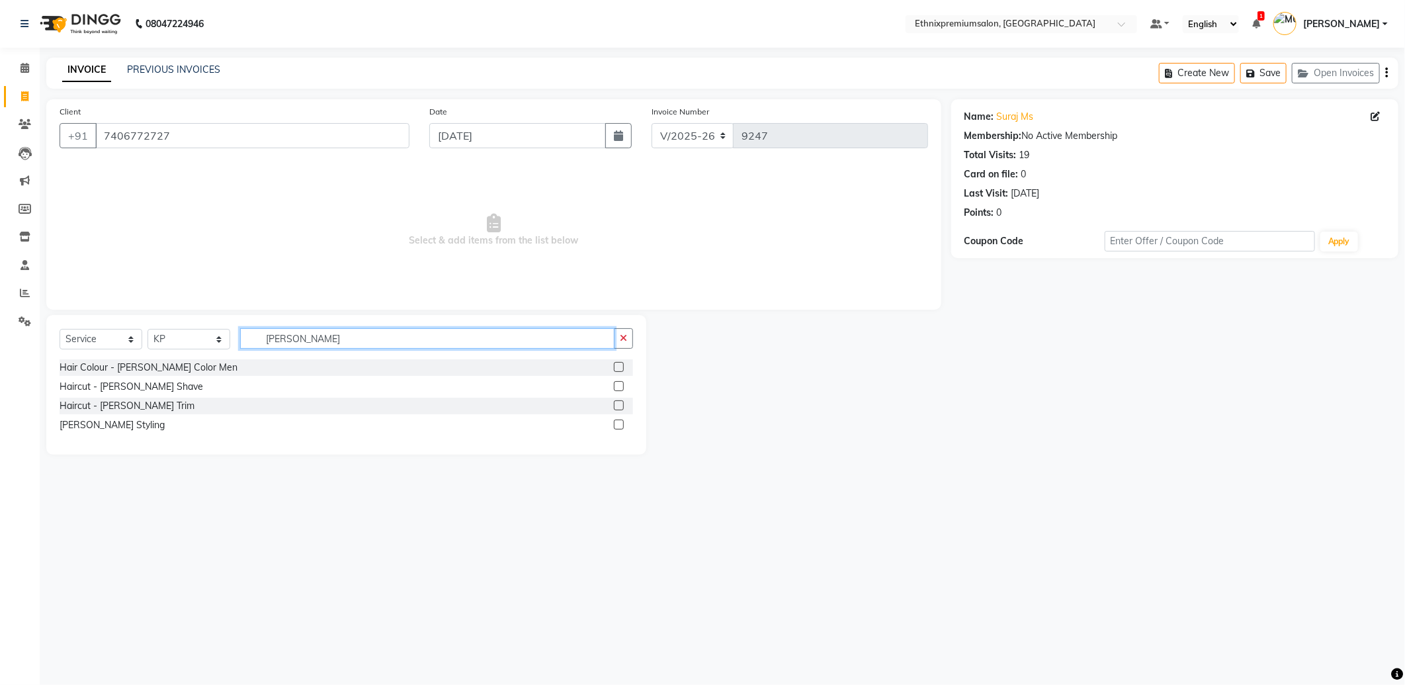
type input "beard"
click at [617, 402] on label at bounding box center [619, 405] width 10 height 10
click at [617, 402] on input "checkbox" at bounding box center [618, 406] width 9 height 9
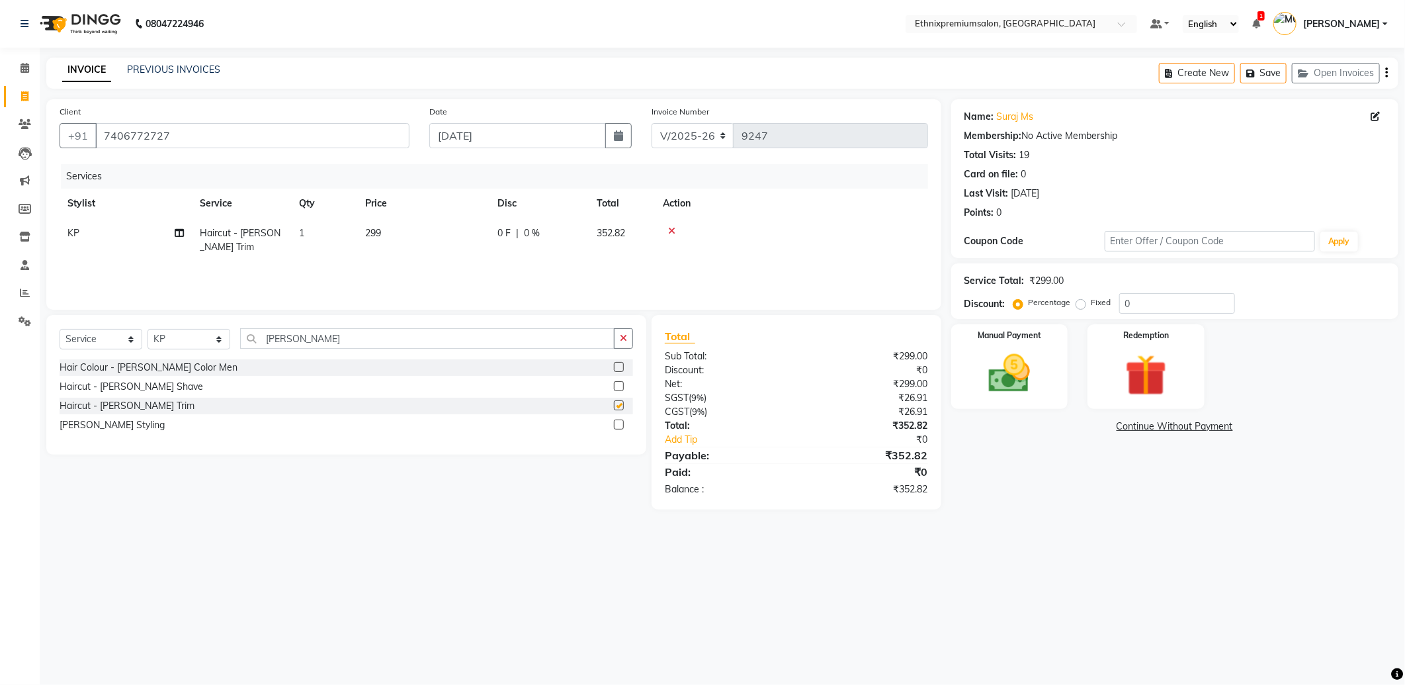
checkbox input "false"
click at [1024, 386] on img at bounding box center [1010, 374] width 71 height 50
click at [1054, 430] on span "UPI" at bounding box center [1057, 427] width 21 height 15
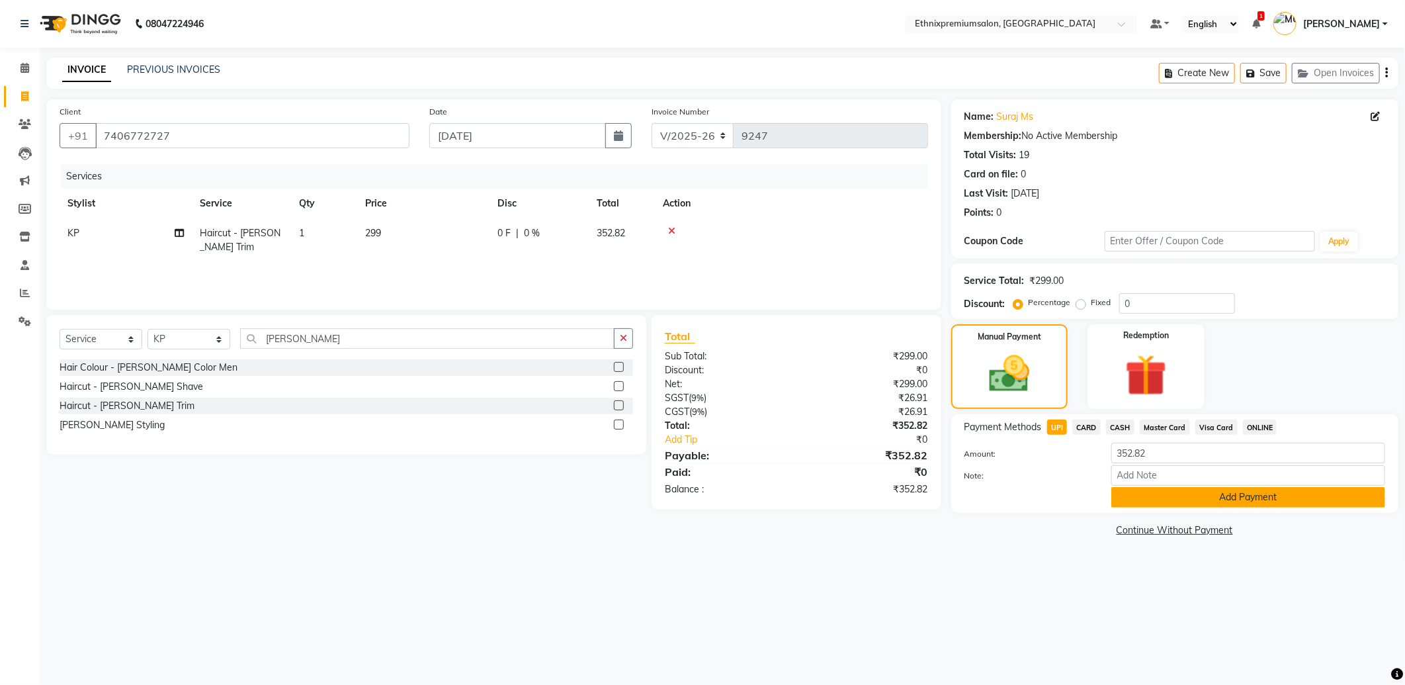
click at [1143, 495] on button "Add Payment" at bounding box center [1249, 497] width 274 height 21
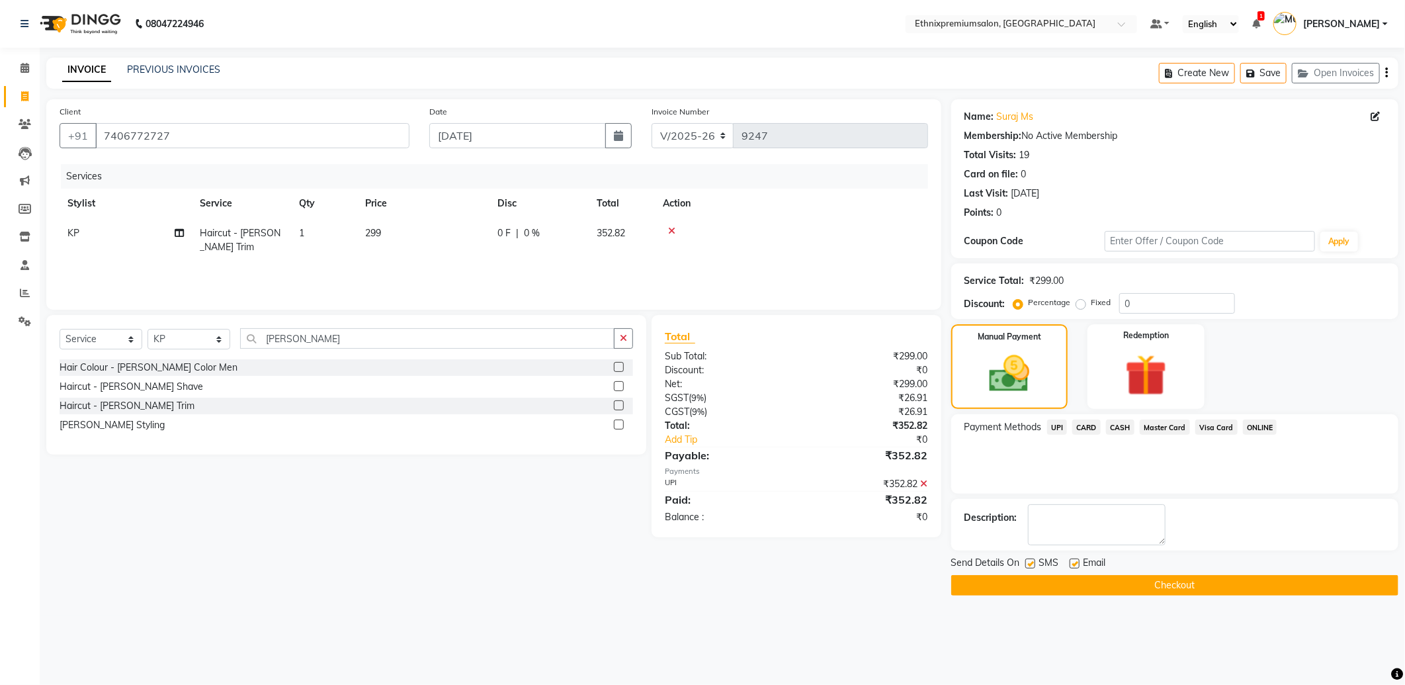
click at [1210, 578] on button "Checkout" at bounding box center [1174, 585] width 447 height 21
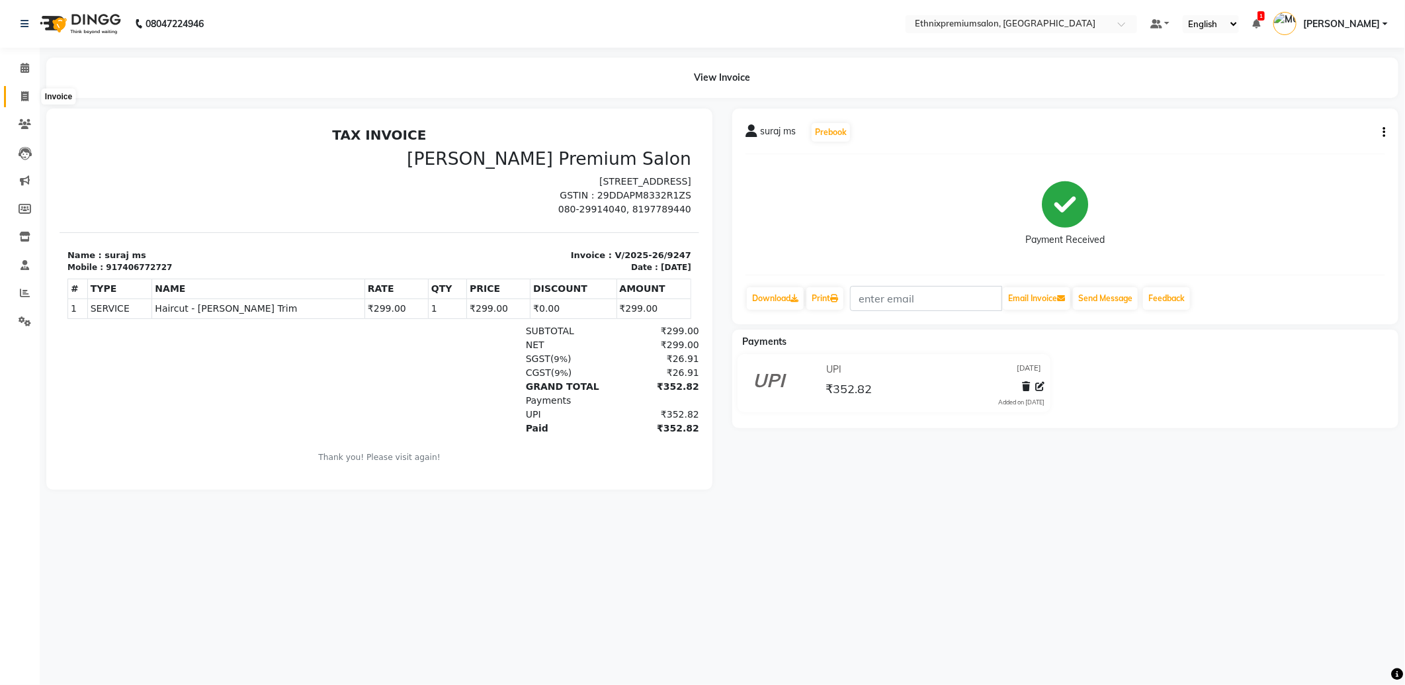
click at [24, 97] on icon at bounding box center [24, 96] width 7 height 10
select select "service"
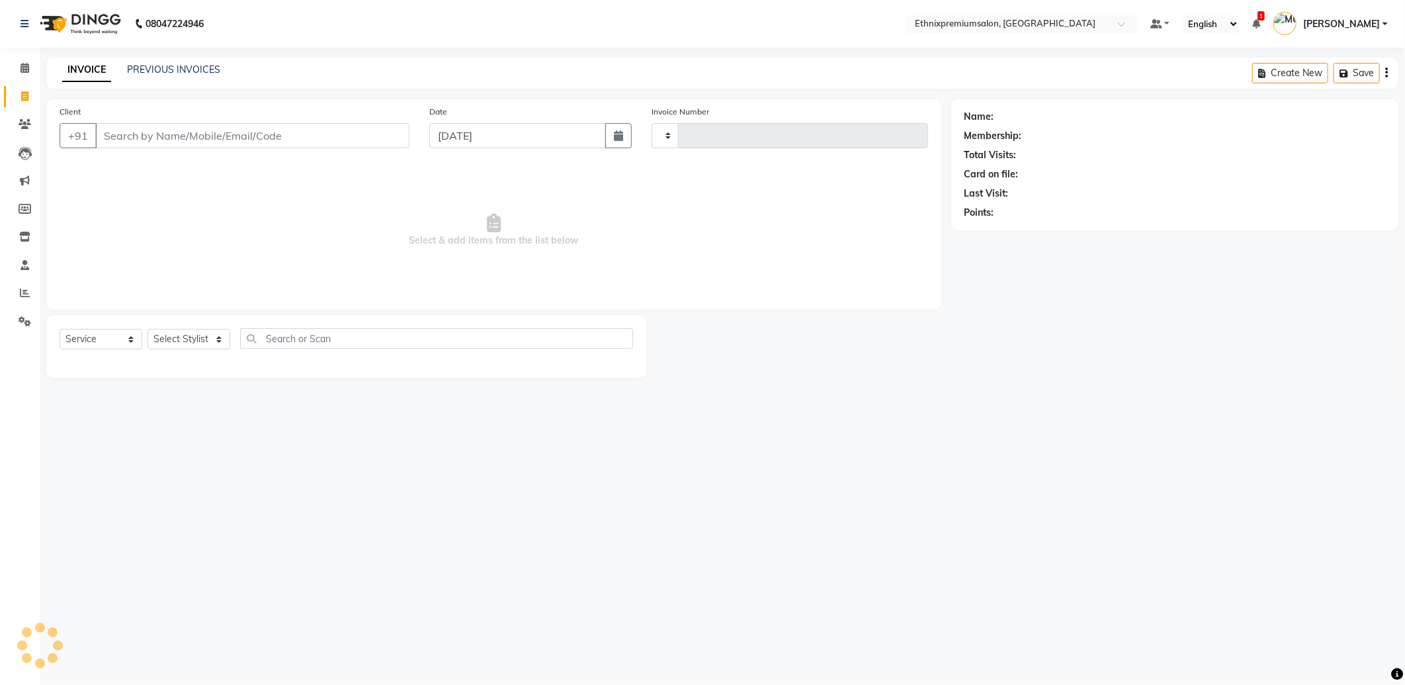
type input "9248"
select select "3625"
click at [187, 344] on select "Select Stylist Amoi [PERSON_NAME] [PERSON_NAME] Yolmoo [PERSON_NAME] [PERSON_NA…" at bounding box center [189, 339] width 83 height 21
select select "73939"
click at [148, 330] on select "Select Stylist Amoi [PERSON_NAME] [PERSON_NAME] Yolmoo [PERSON_NAME] [PERSON_NA…" at bounding box center [189, 339] width 83 height 21
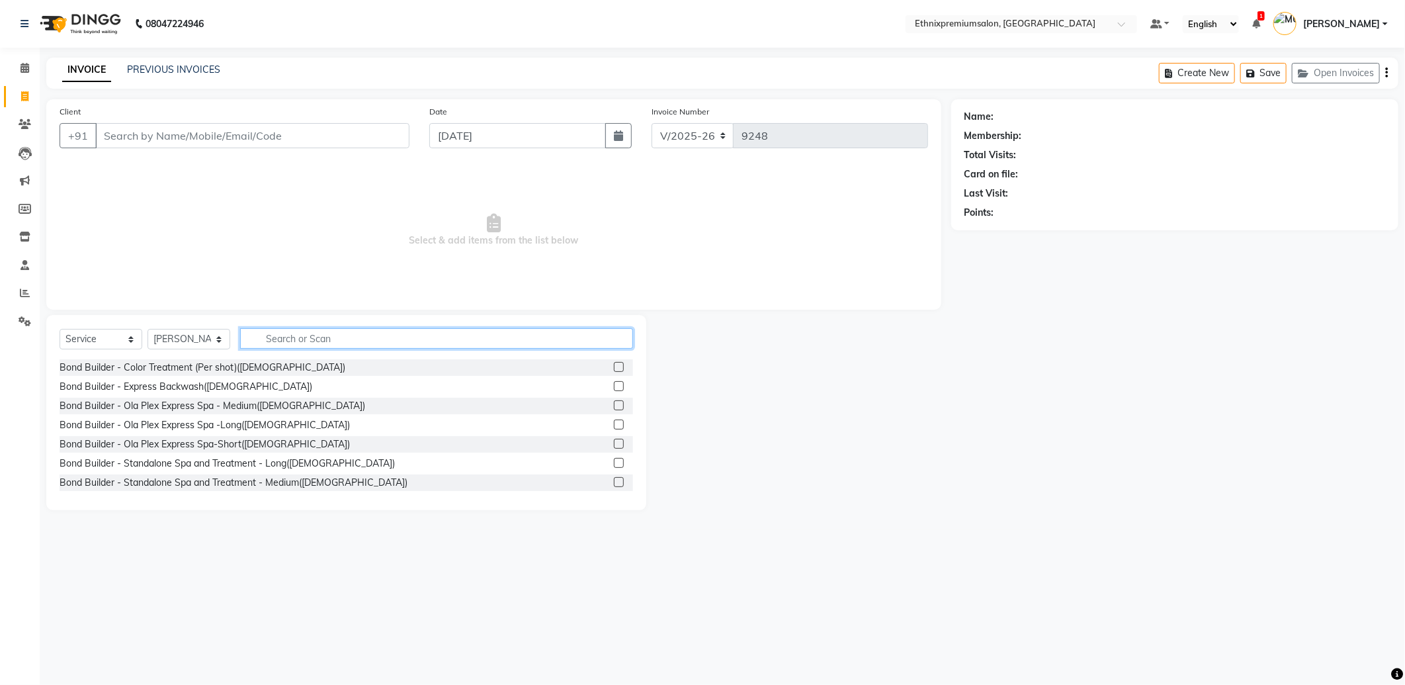
click at [275, 335] on input "text" at bounding box center [436, 338] width 393 height 21
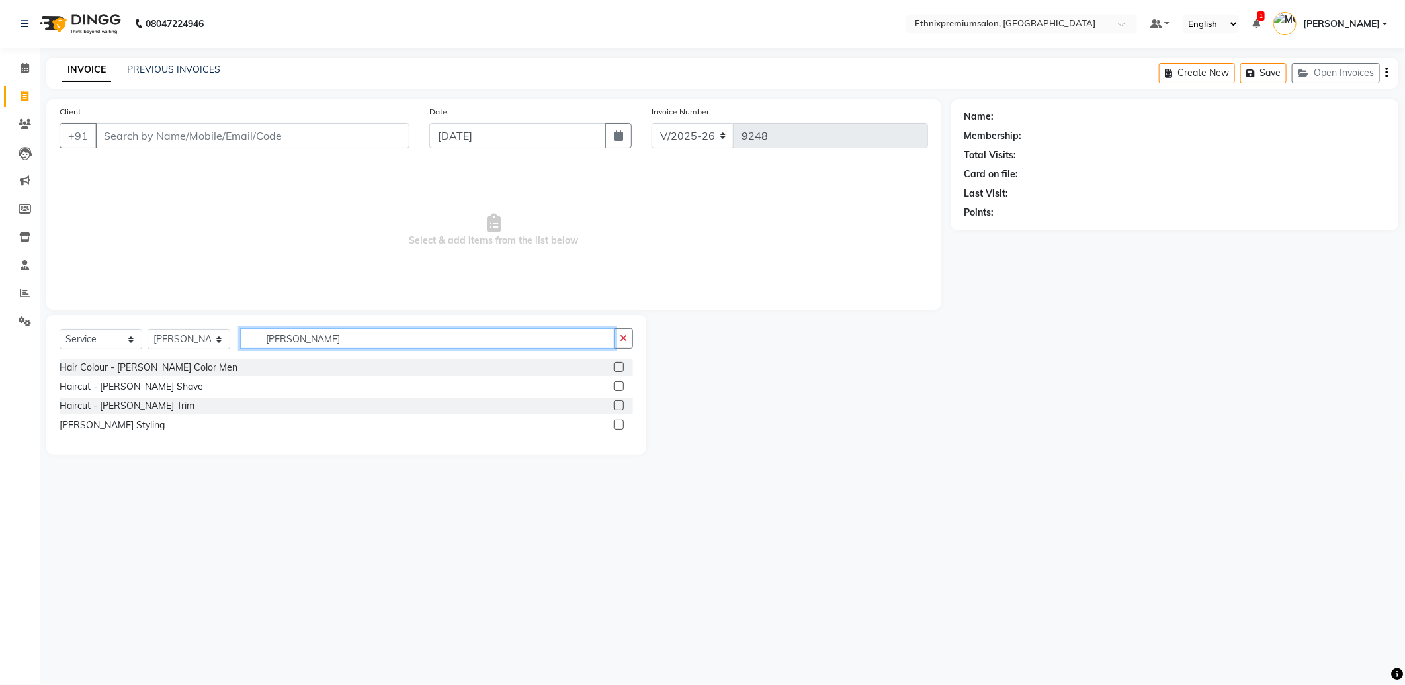
type input "beard"
click at [614, 404] on label at bounding box center [619, 405] width 10 height 10
click at [614, 404] on input "checkbox" at bounding box center [618, 406] width 9 height 9
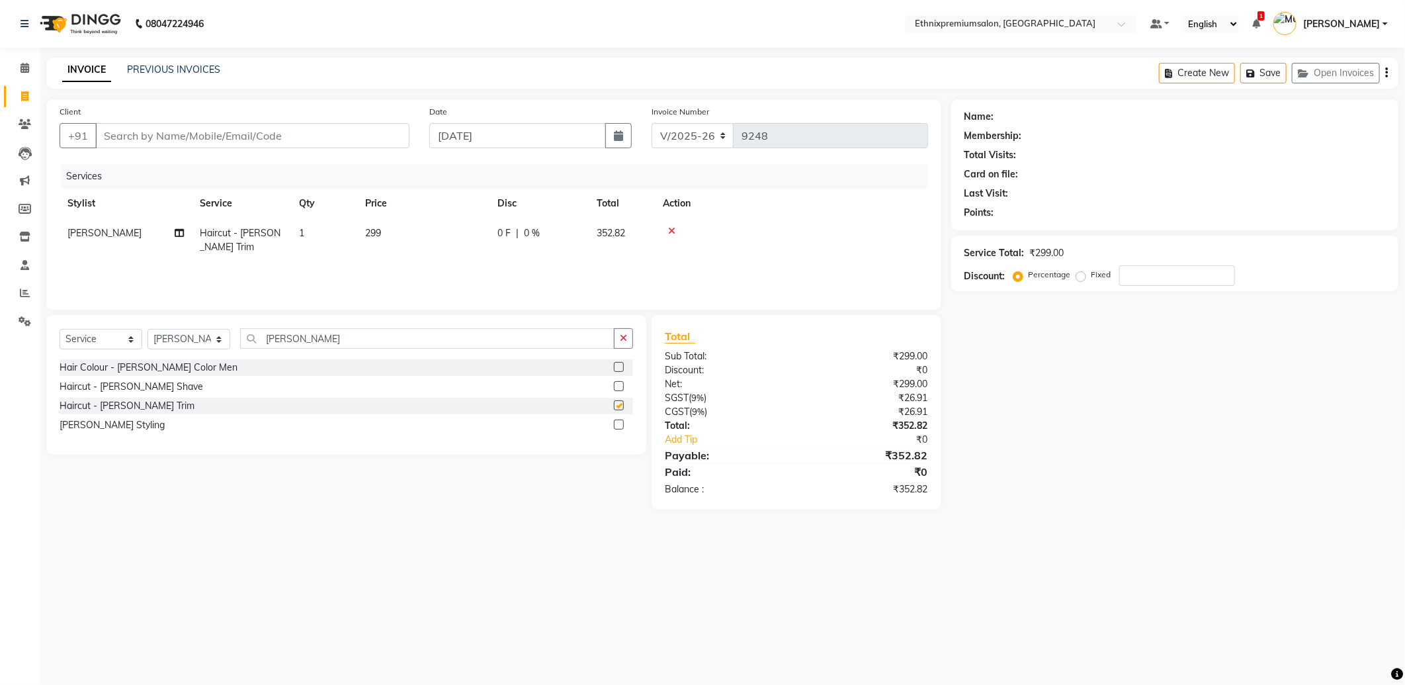
checkbox input "false"
click at [366, 331] on input "beard" at bounding box center [427, 338] width 375 height 21
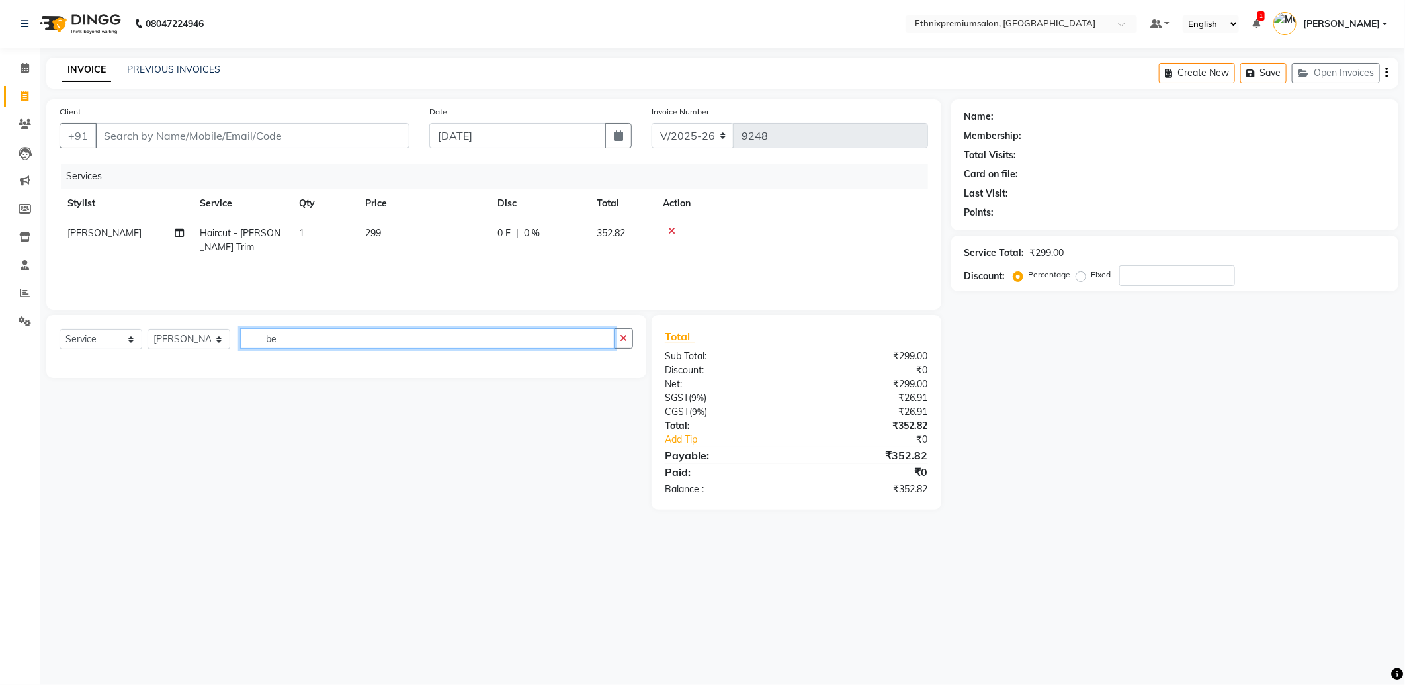
type input "b"
type input "prem"
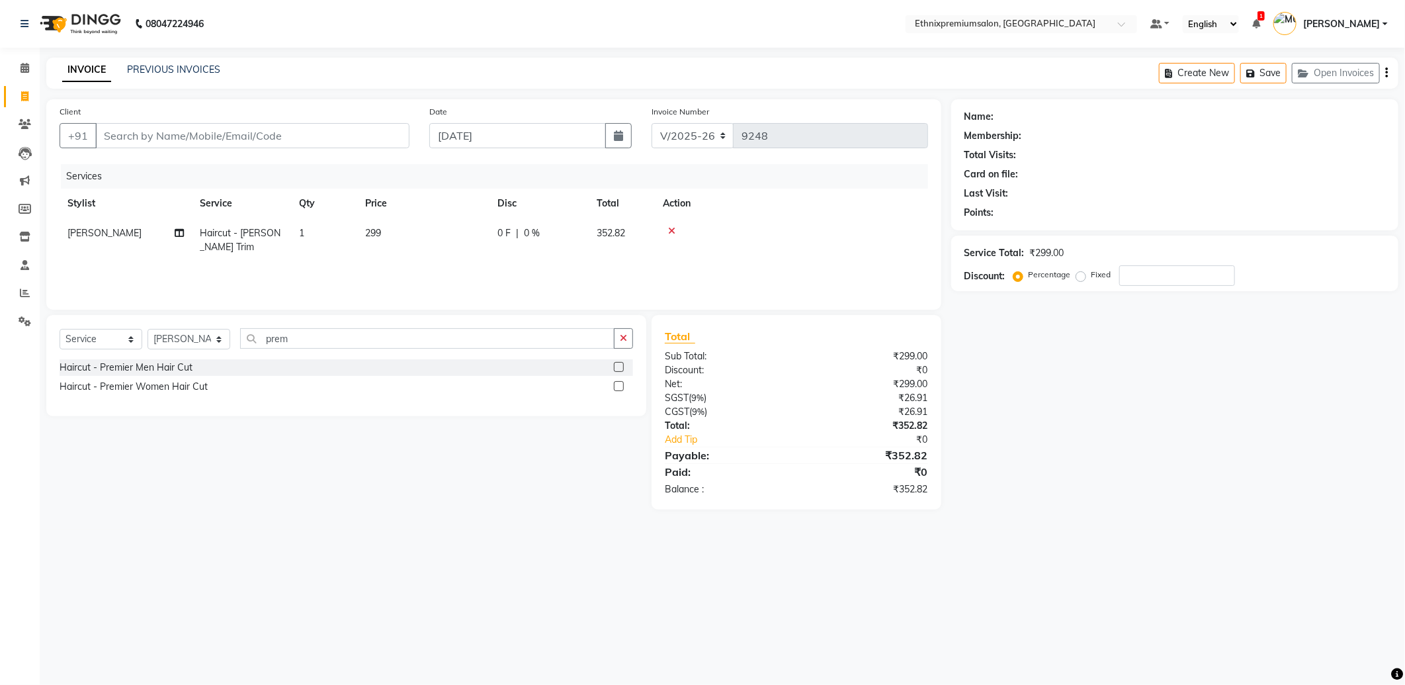
click at [616, 367] on label at bounding box center [619, 367] width 10 height 10
click at [616, 367] on input "checkbox" at bounding box center [618, 367] width 9 height 9
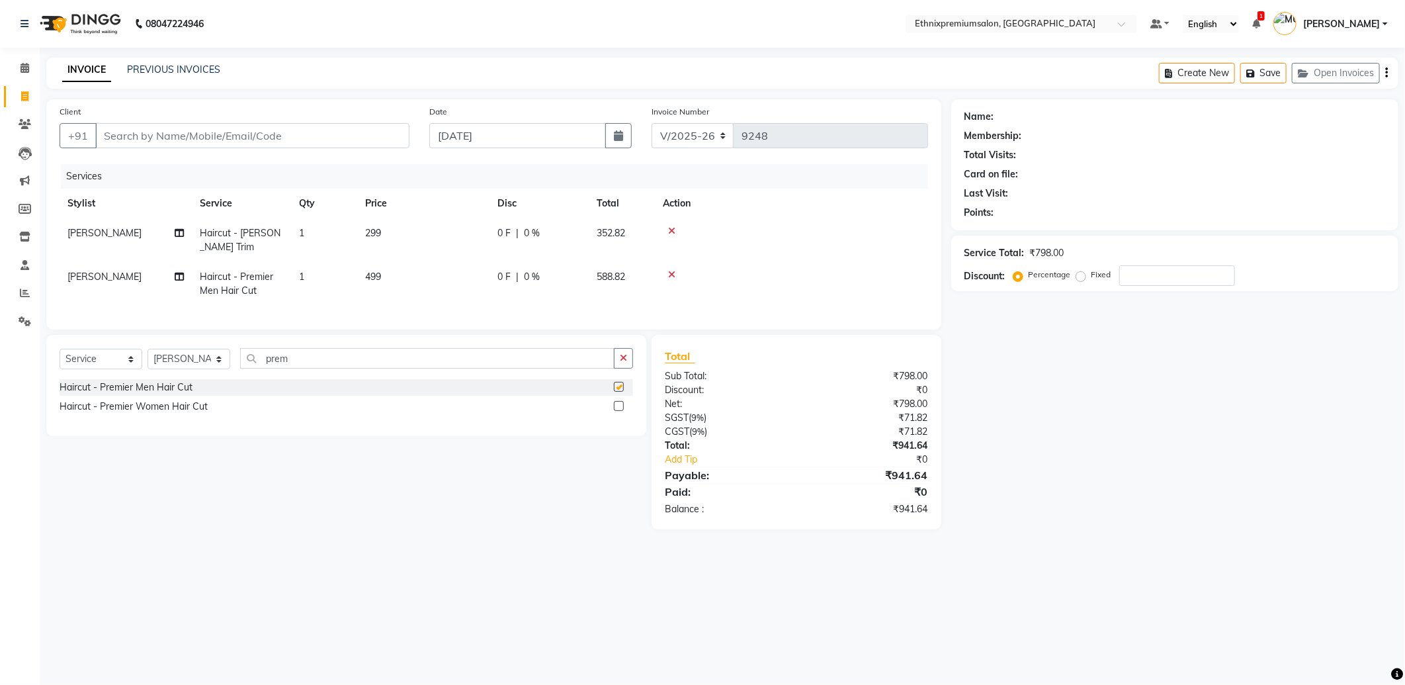
checkbox input "false"
click at [232, 139] on input "Client" at bounding box center [252, 135] width 314 height 25
type input "7"
type input "0"
type input "7794814855"
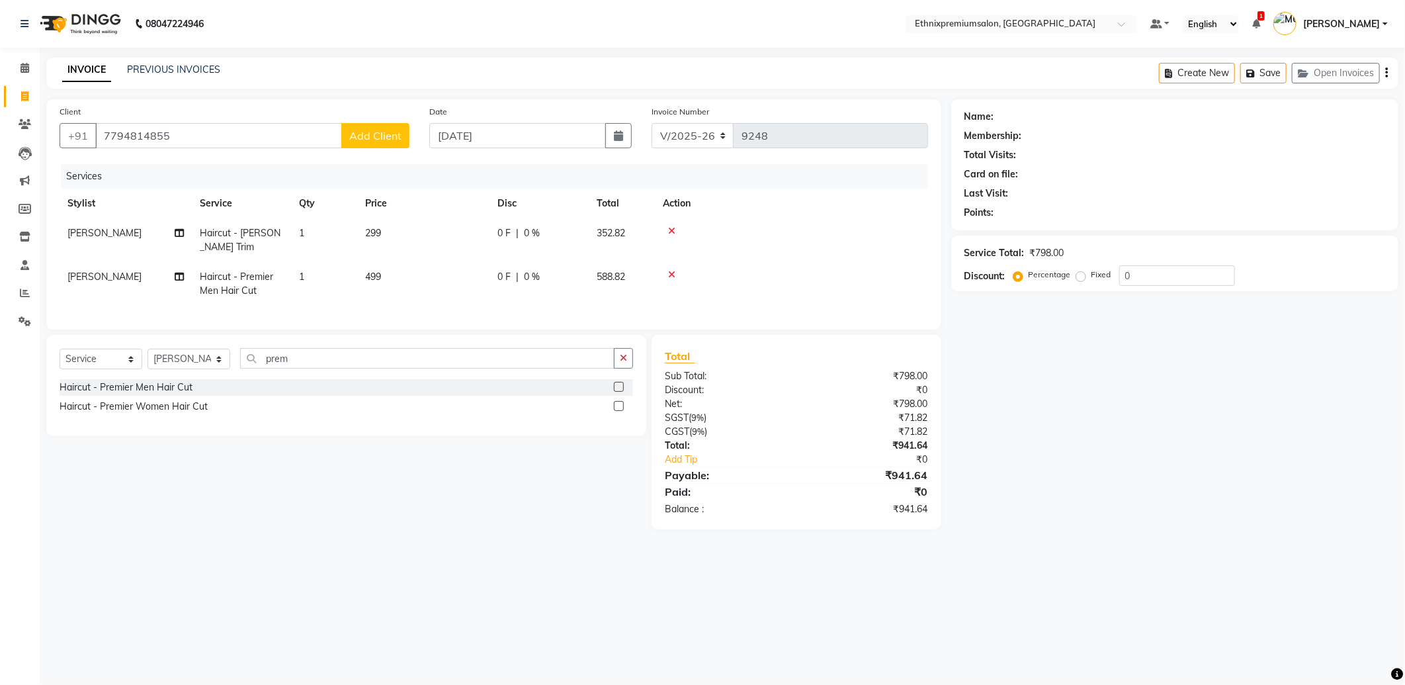
click at [375, 129] on span "Add Client" at bounding box center [375, 135] width 52 height 13
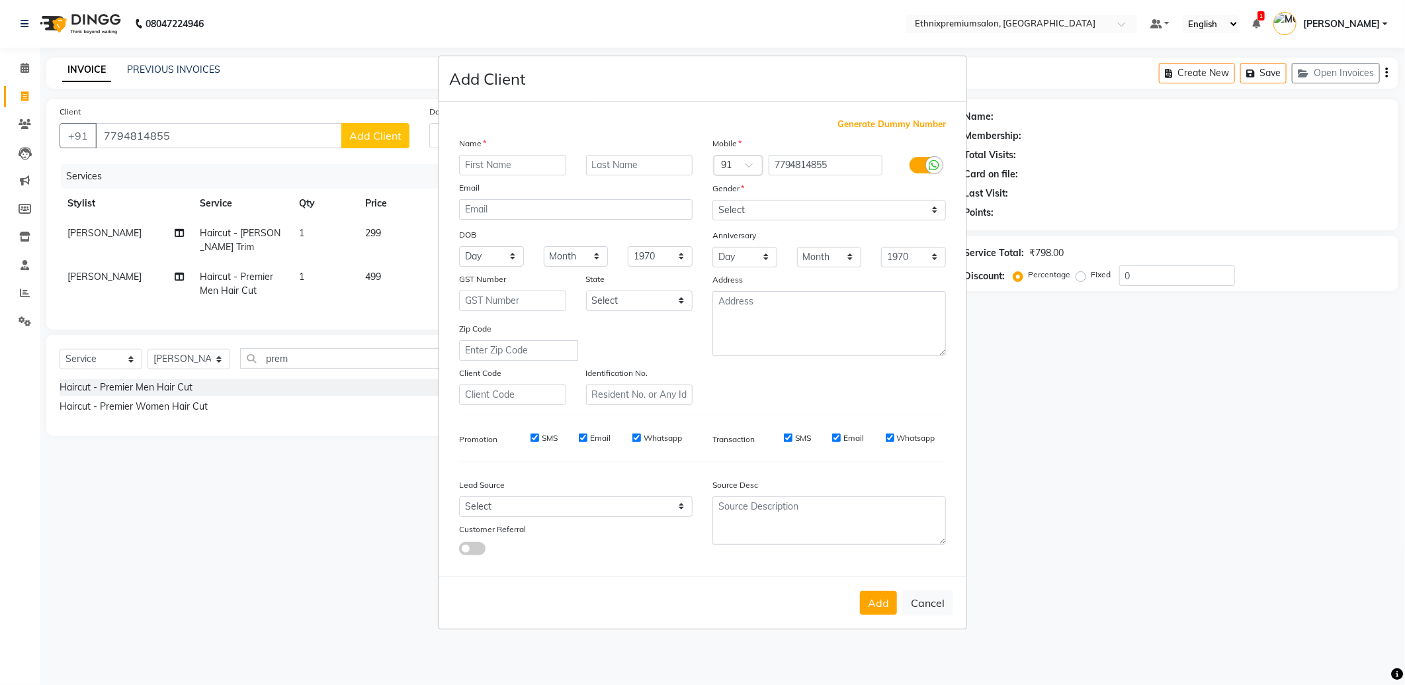
click at [488, 163] on input "text" at bounding box center [512, 165] width 107 height 21
type input "[PERSON_NAME]"
click at [483, 500] on select "Select Walk-in Referral Internet Friend Word of Mouth Advertisement Facebook Ju…" at bounding box center [576, 506] width 234 height 21
select select "26594"
click at [459, 496] on select "Select Walk-in Referral Internet Friend Word of Mouth Advertisement Facebook Ju…" at bounding box center [576, 506] width 234 height 21
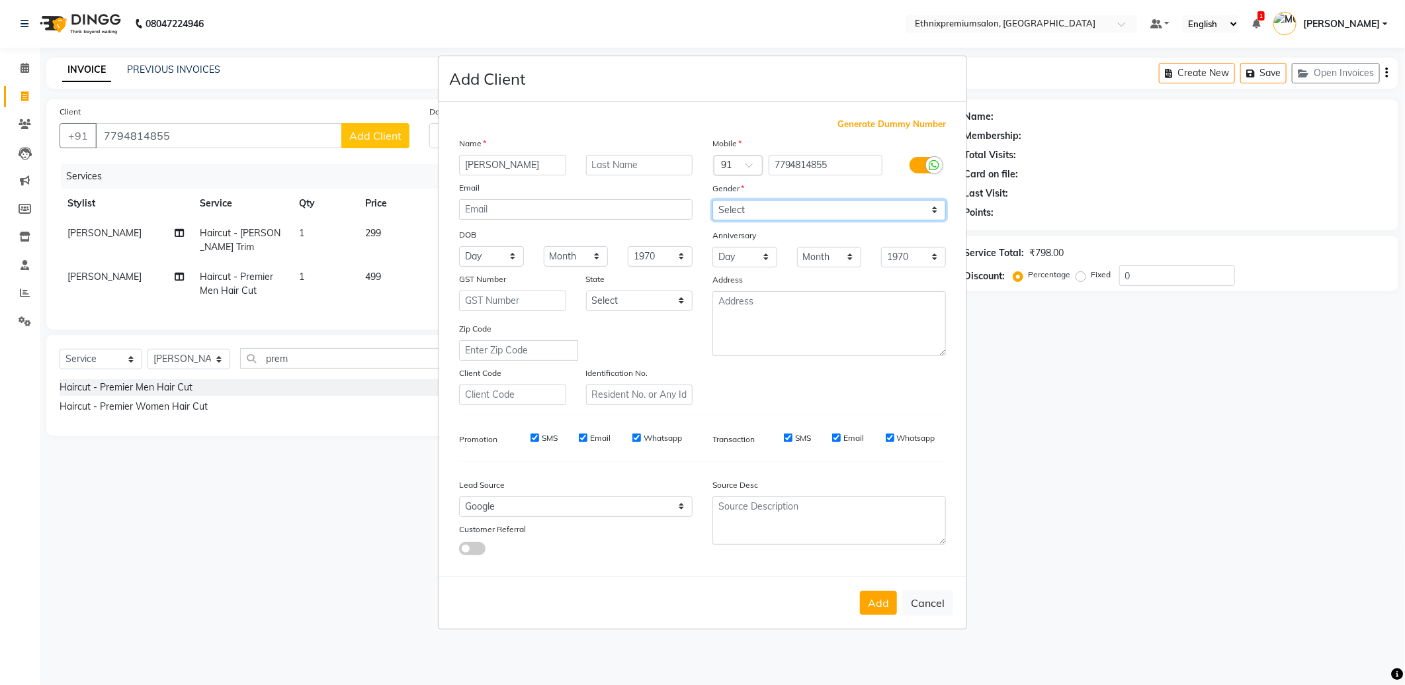
click at [774, 204] on select "Select Male Female Other Prefer Not To Say" at bounding box center [830, 210] width 234 height 21
select select "[DEMOGRAPHIC_DATA]"
click at [713, 200] on select "Select Male Female Other Prefer Not To Say" at bounding box center [830, 210] width 234 height 21
click at [868, 613] on button "Add" at bounding box center [878, 603] width 37 height 24
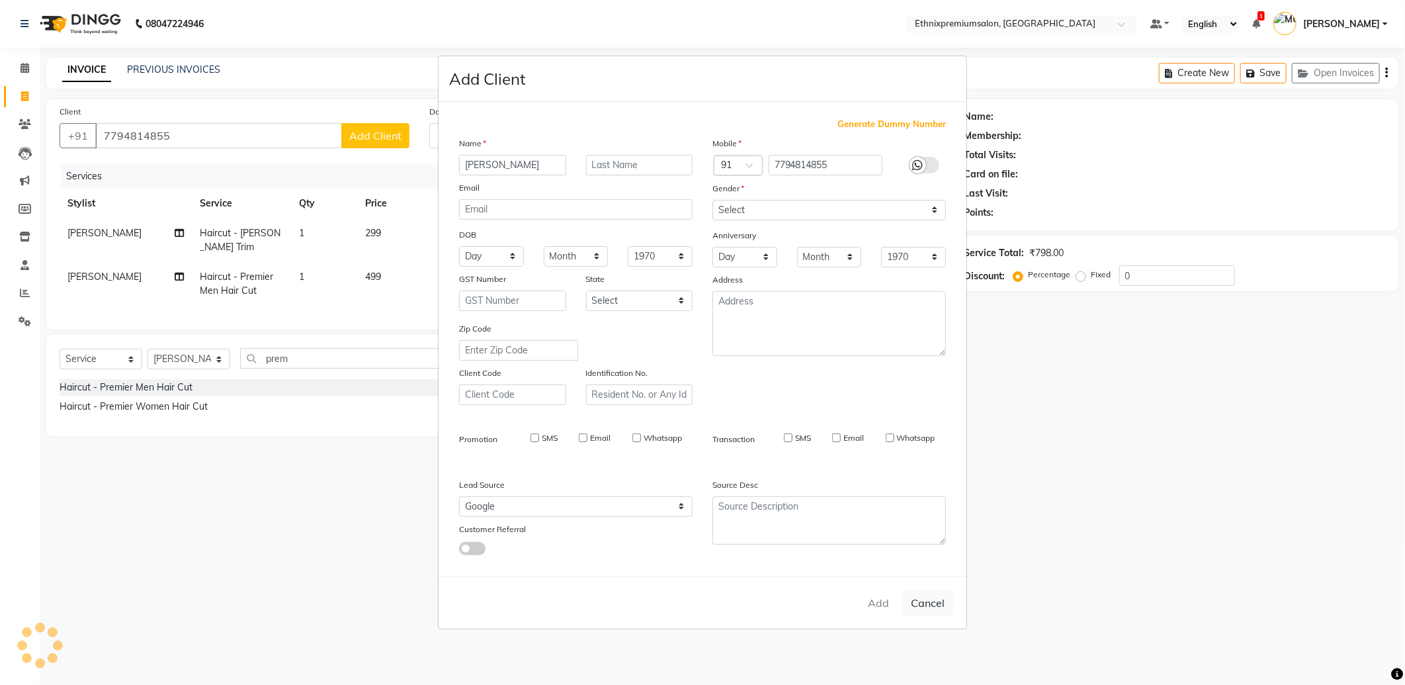
select select
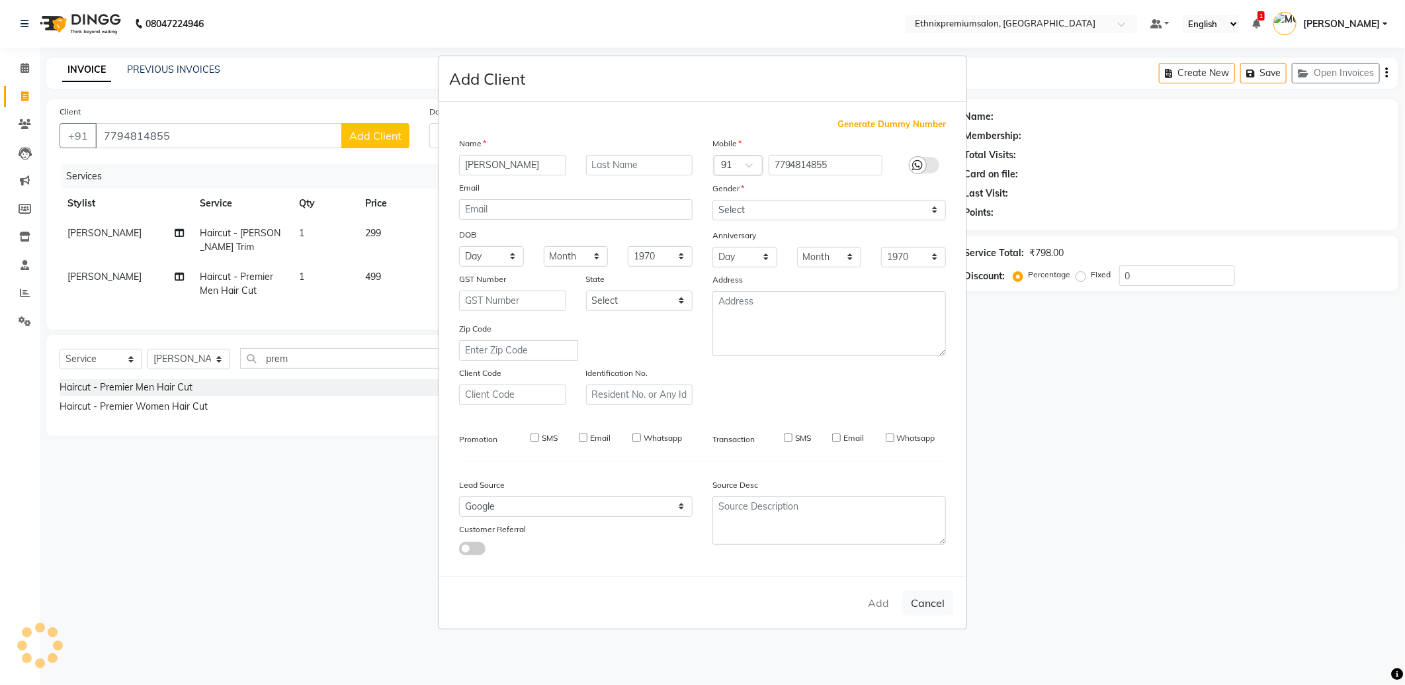
select select
checkbox input "false"
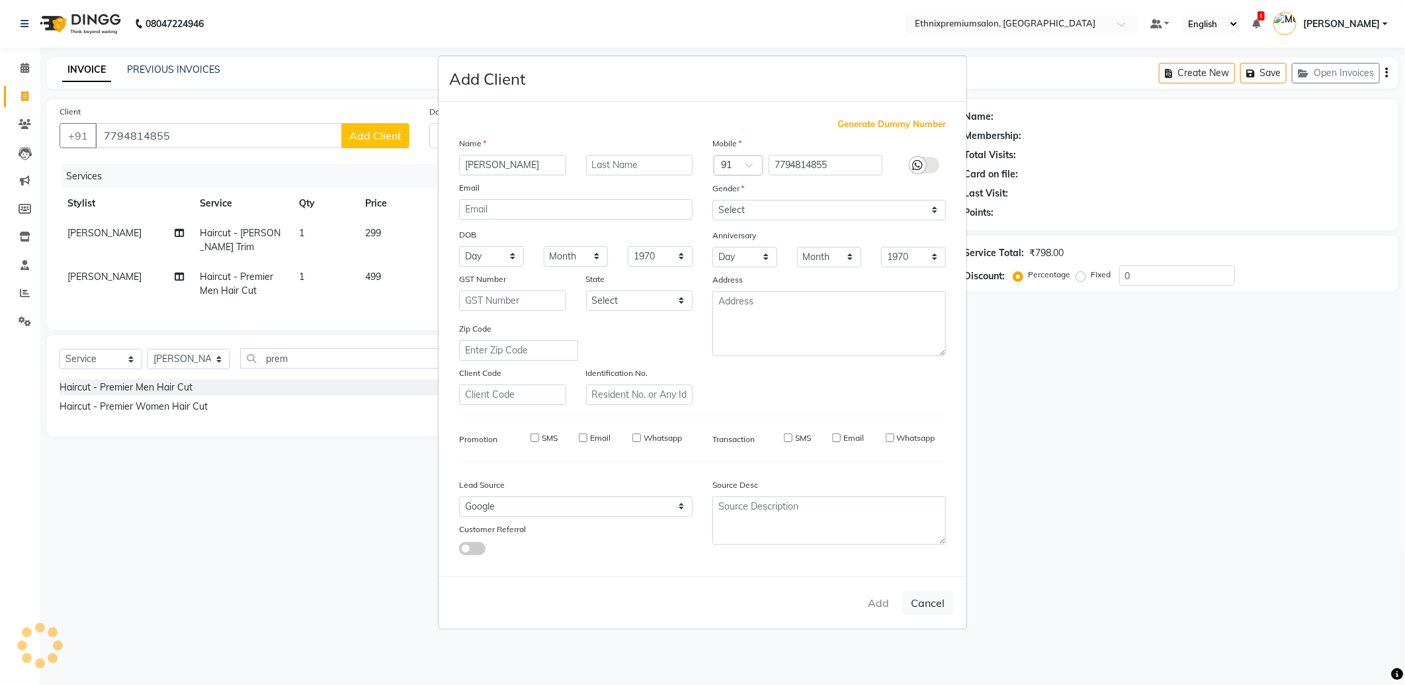
checkbox input "false"
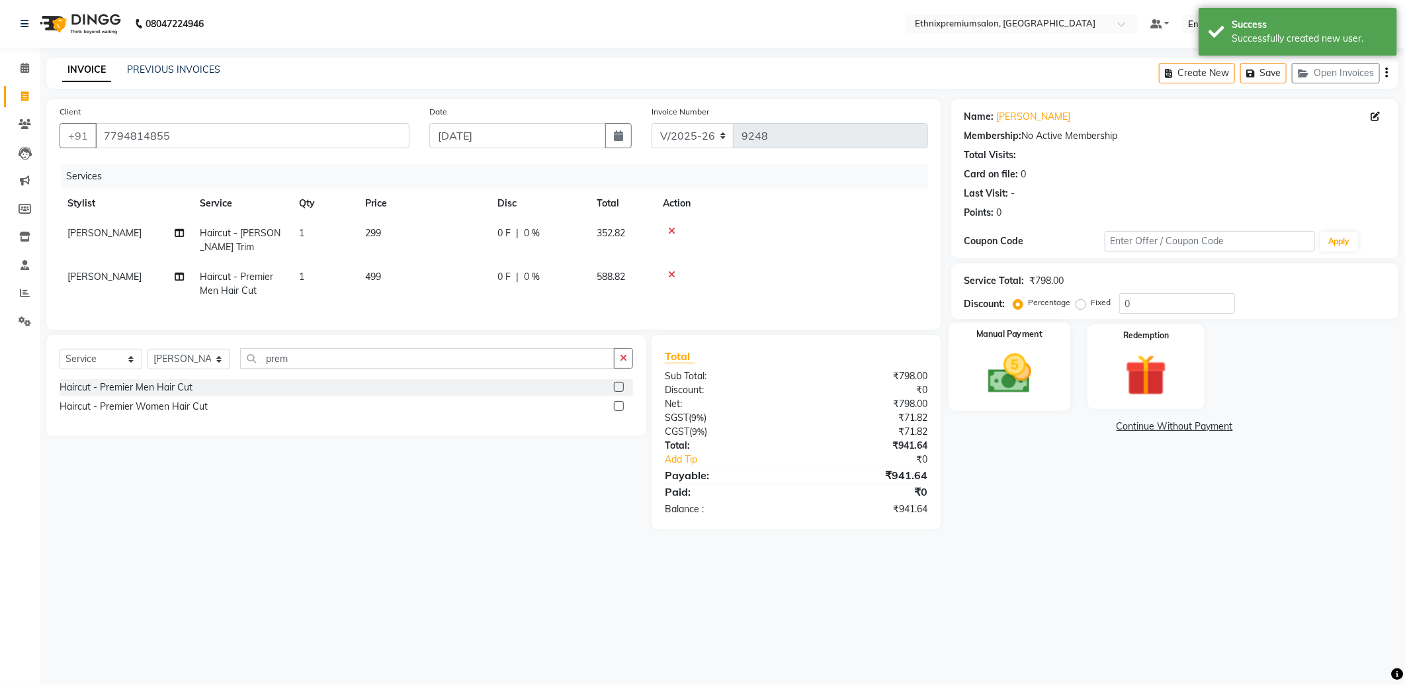
click at [996, 361] on img at bounding box center [1010, 374] width 71 height 50
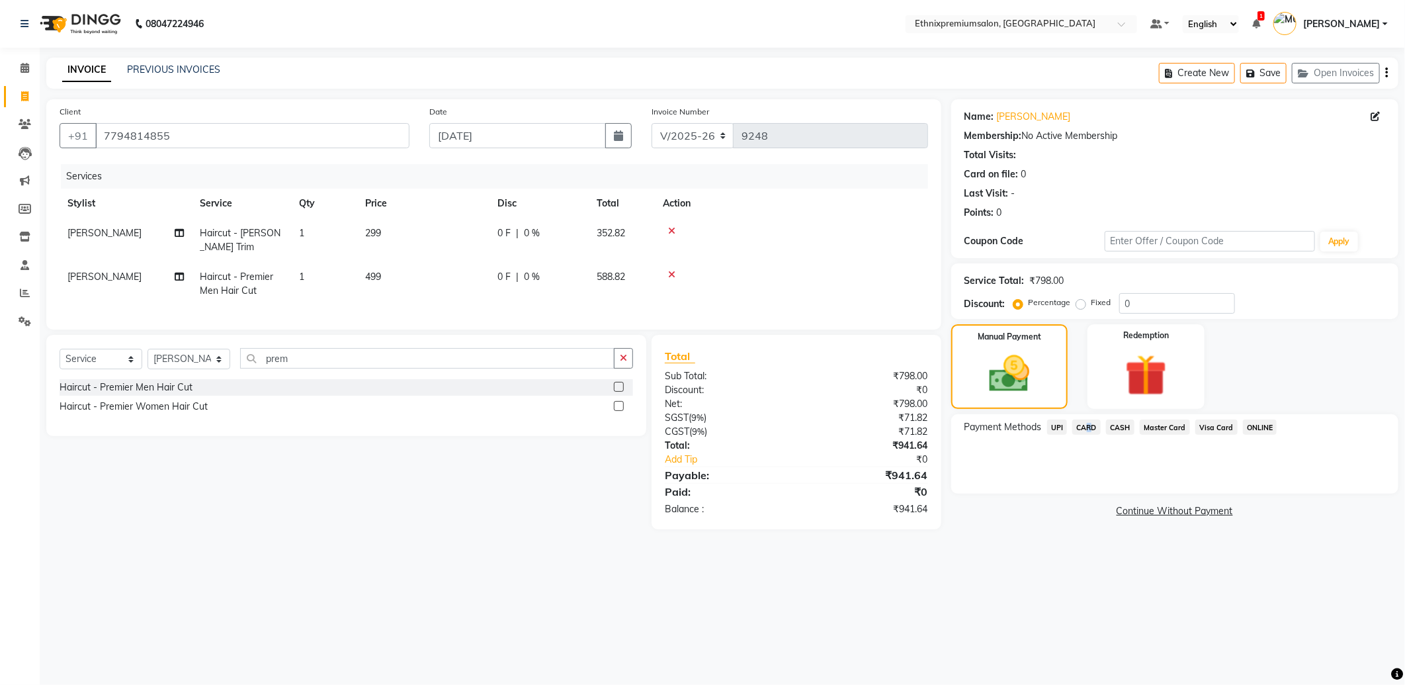
click at [1085, 431] on span "CARD" at bounding box center [1087, 427] width 28 height 15
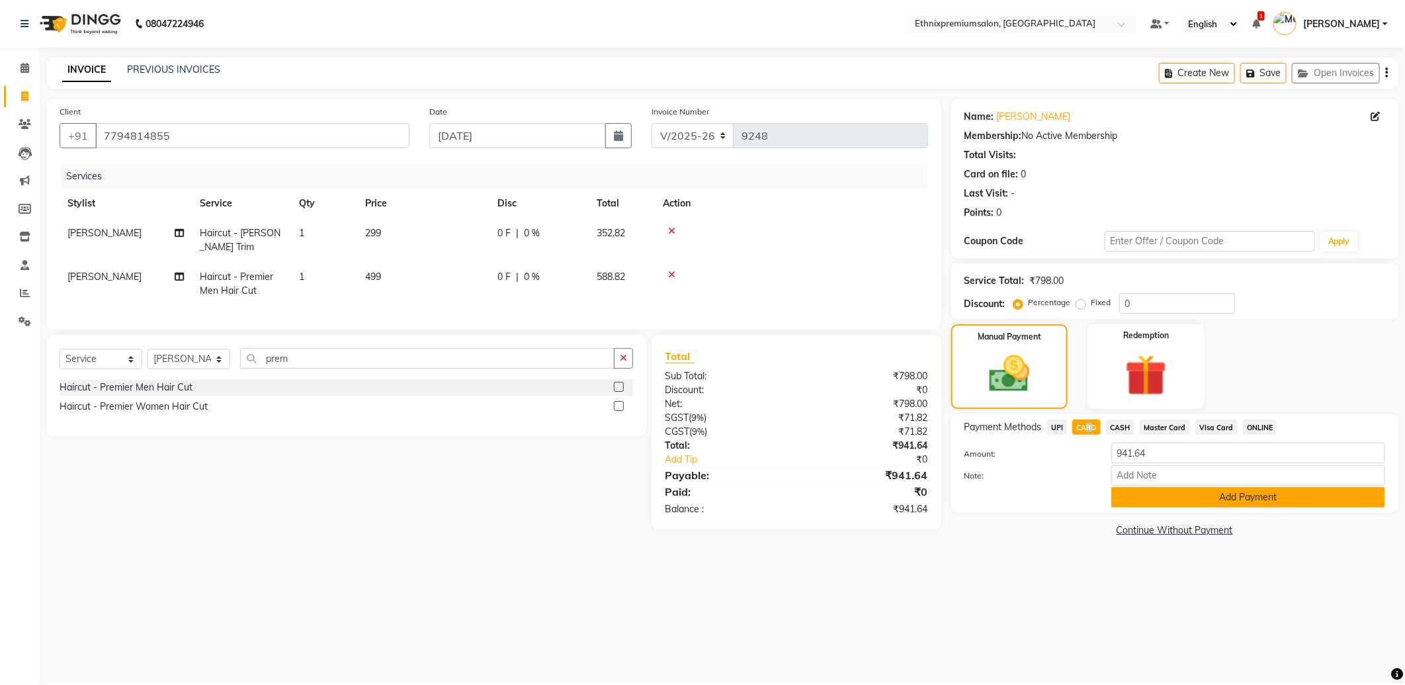
drag, startPoint x: 1085, startPoint y: 431, endPoint x: 1181, endPoint y: 503, distance: 119.6
click at [1181, 503] on button "Add Payment" at bounding box center [1249, 497] width 274 height 21
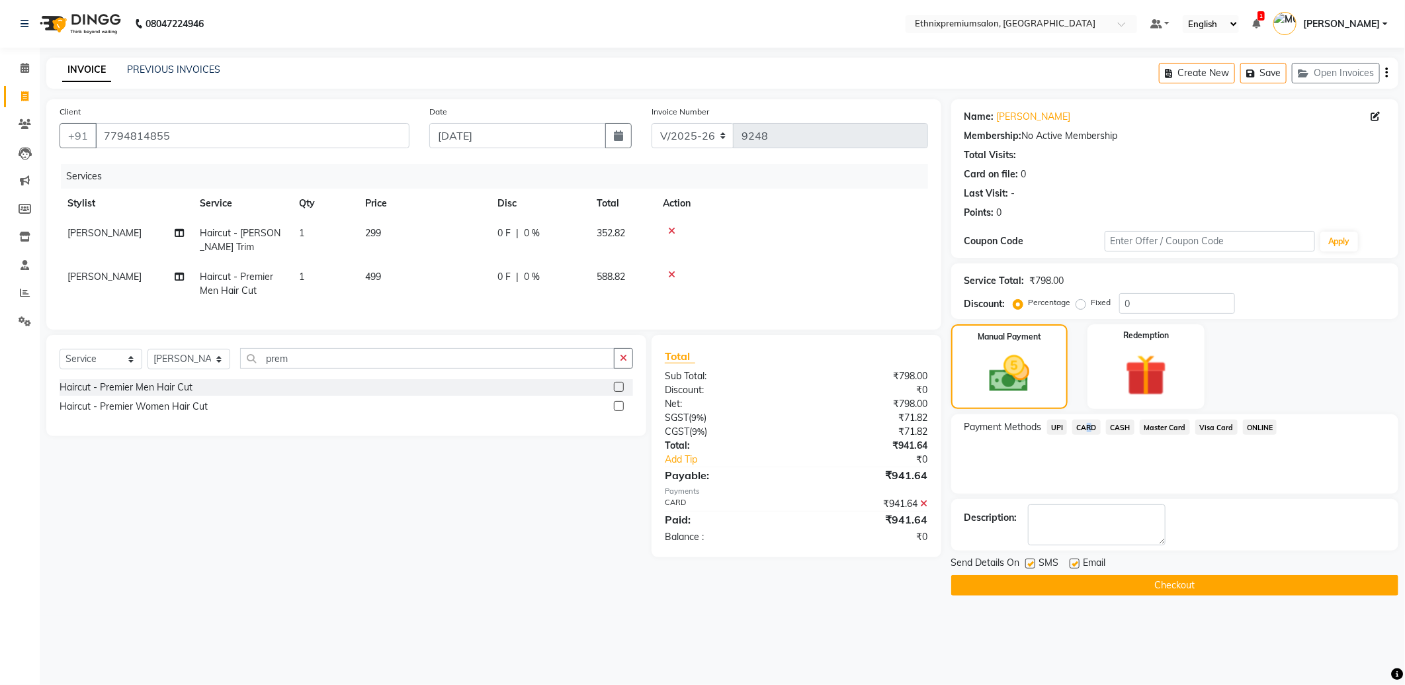
click at [1161, 589] on button "Checkout" at bounding box center [1174, 585] width 447 height 21
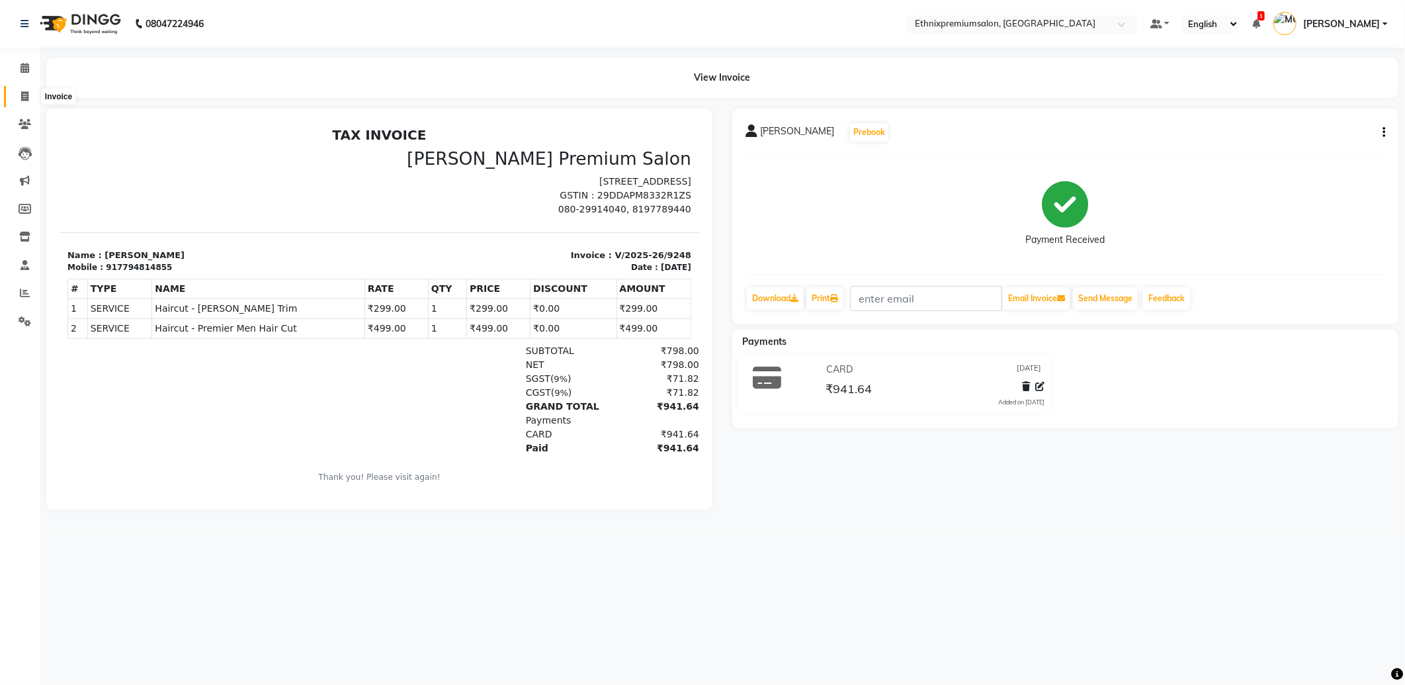
click at [21, 97] on icon at bounding box center [24, 96] width 7 height 10
select select "service"
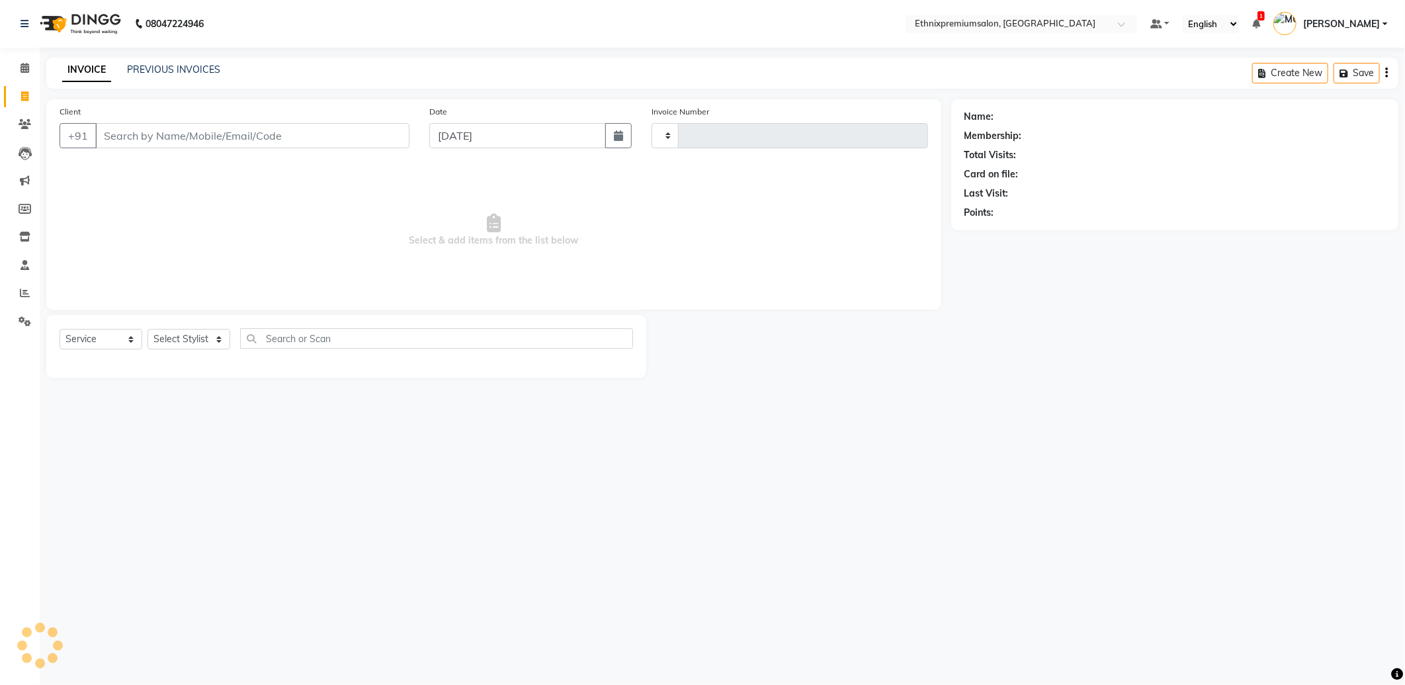
type input "9249"
select select "3625"
click at [171, 71] on link "PREVIOUS INVOICES" at bounding box center [173, 70] width 93 height 12
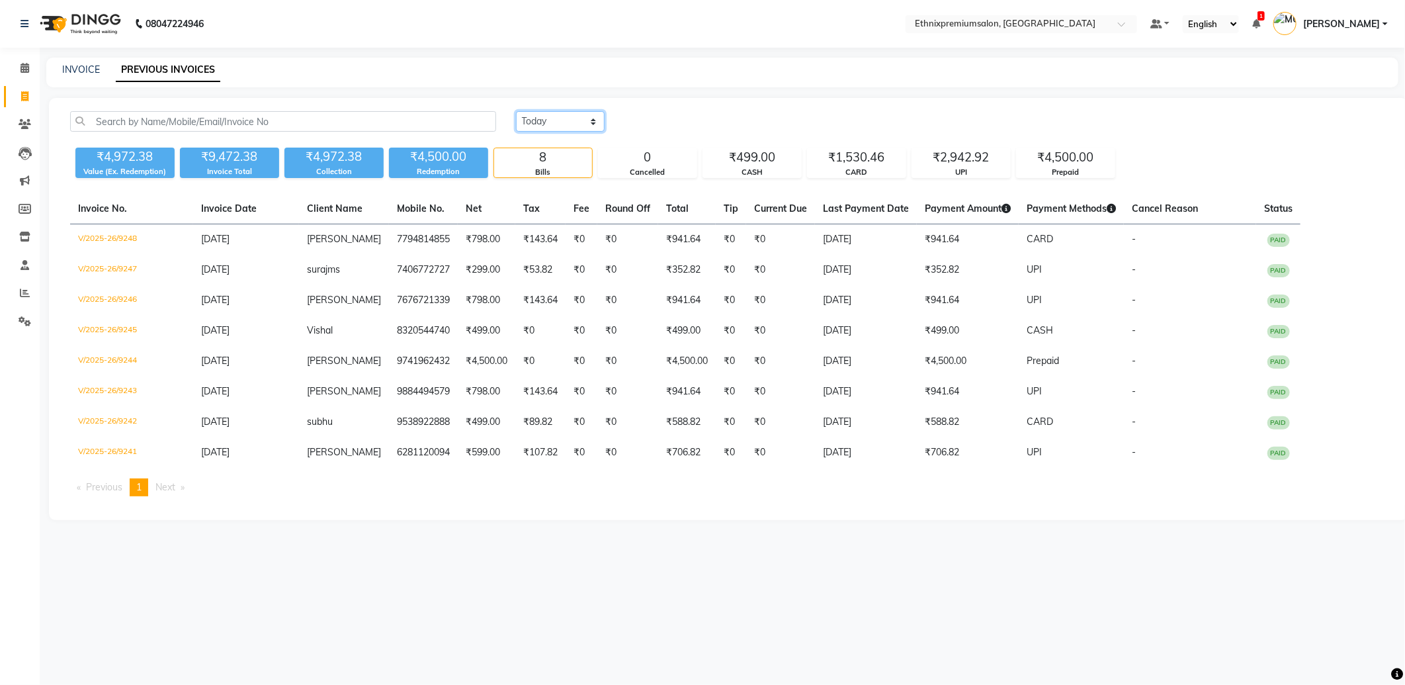
click at [556, 120] on select "Today Yesterday Custom Range" at bounding box center [560, 121] width 89 height 21
select select "range"
click at [516, 111] on select "Today Yesterday Custom Range" at bounding box center [560, 121] width 89 height 21
click at [670, 122] on input "[DATE]" at bounding box center [668, 121] width 93 height 19
select select "9"
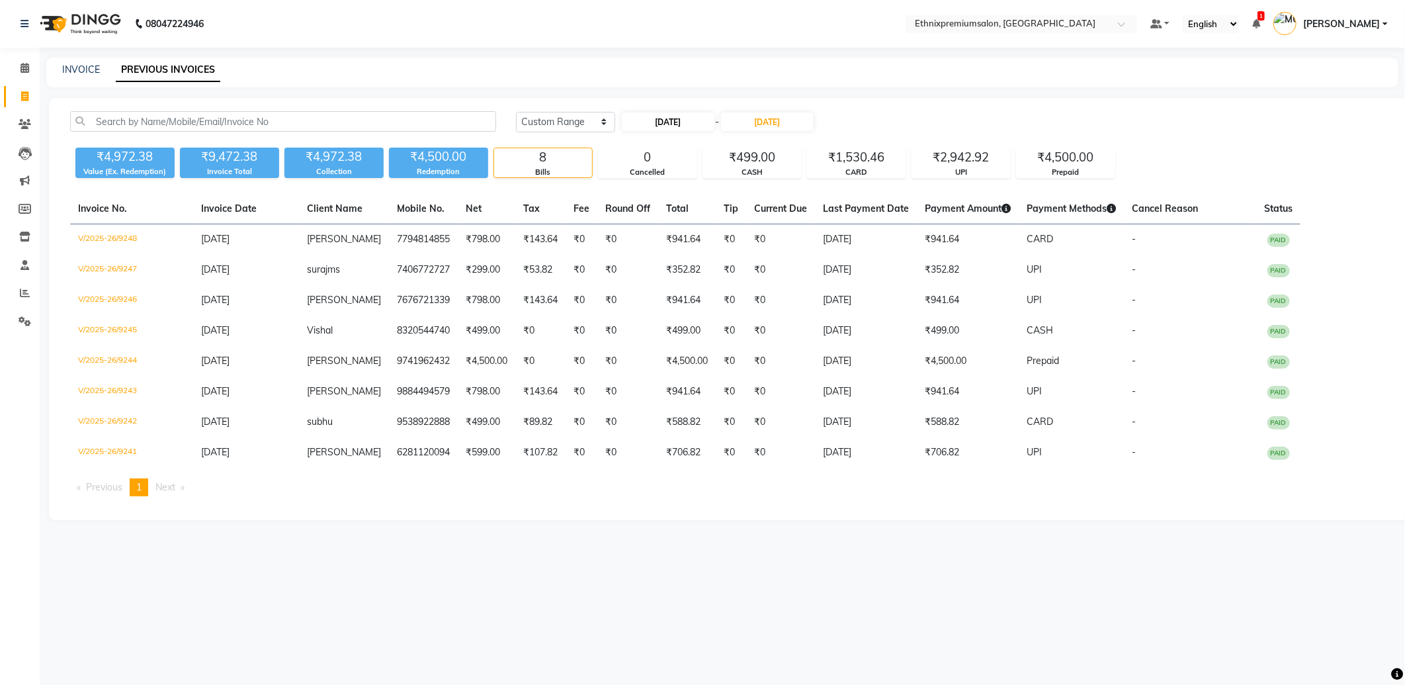
select select "2025"
click at [658, 187] on div "2" at bounding box center [656, 189] width 21 height 21
type input "02-09-2025"
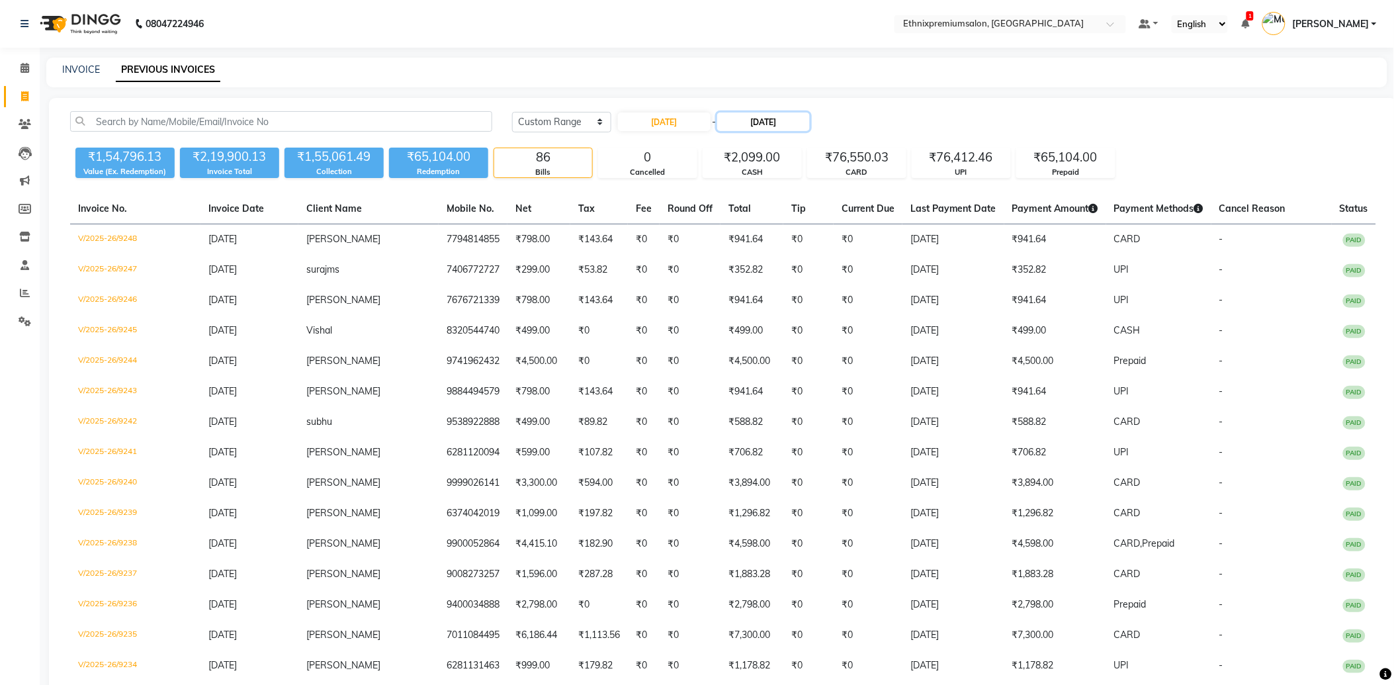
click at [764, 121] on input "[DATE]" at bounding box center [763, 121] width 93 height 19
click at [759, 186] on div "2" at bounding box center [756, 189] width 21 height 21
type input "02-09-2025"
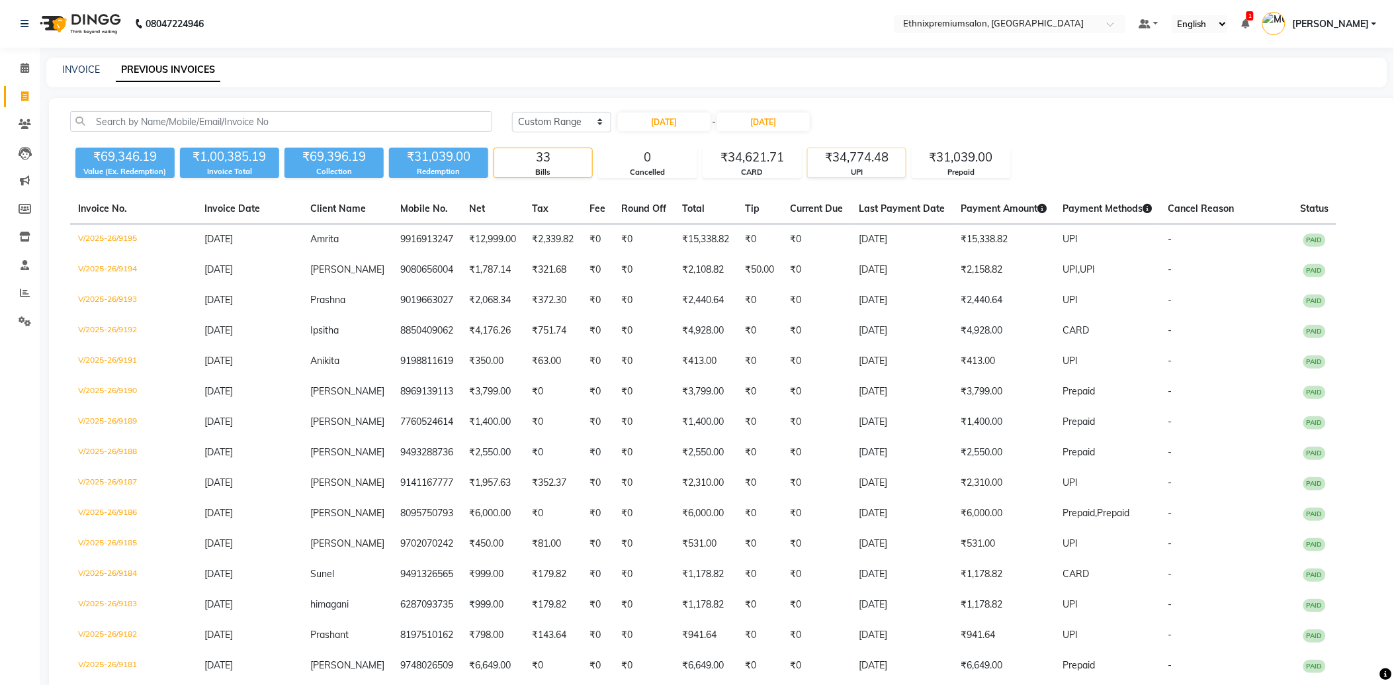
click at [849, 169] on div "UPI" at bounding box center [857, 172] width 98 height 11
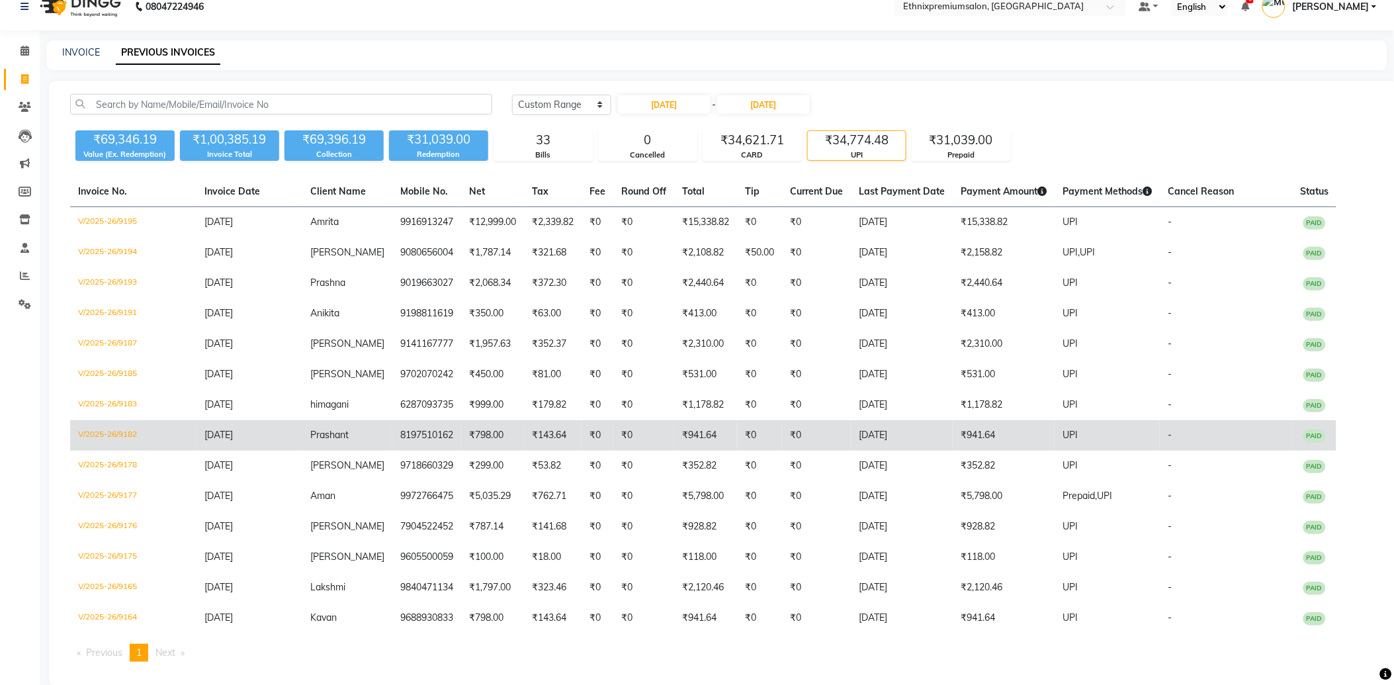
scroll to position [34, 0]
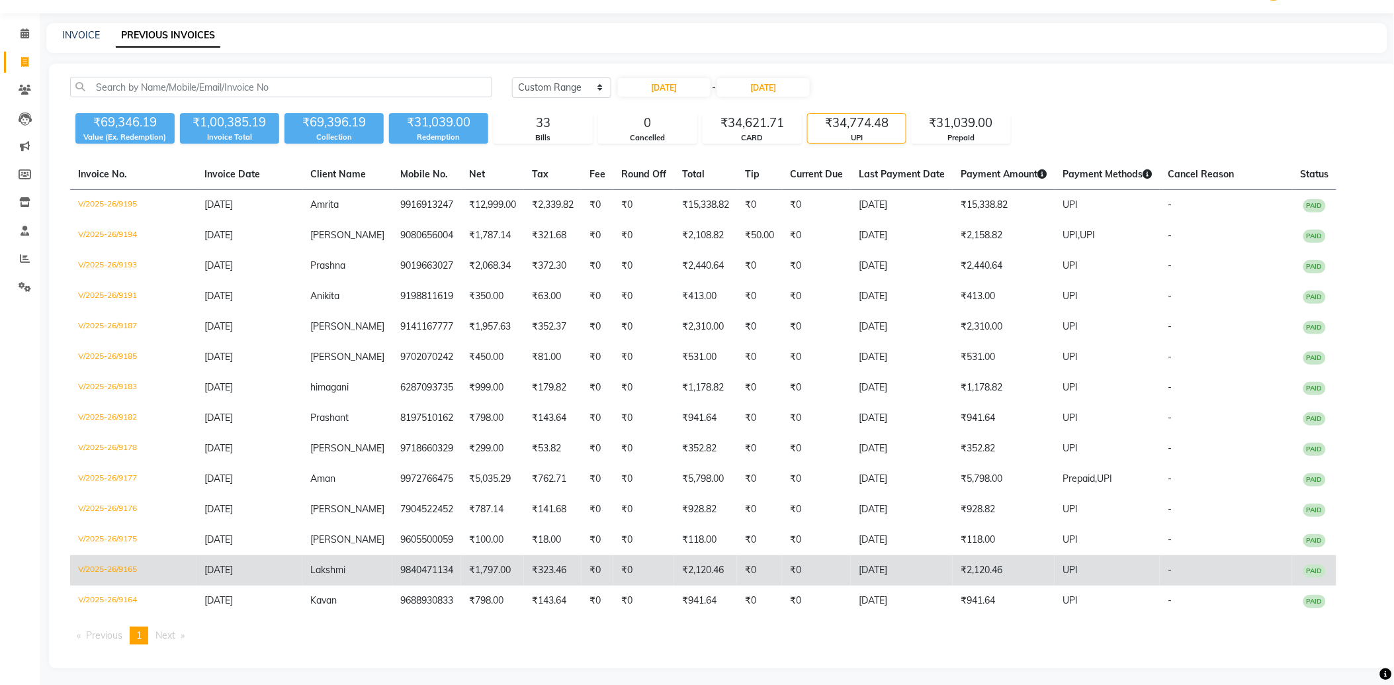
click at [890, 562] on td "02-09-2025" at bounding box center [902, 570] width 102 height 30
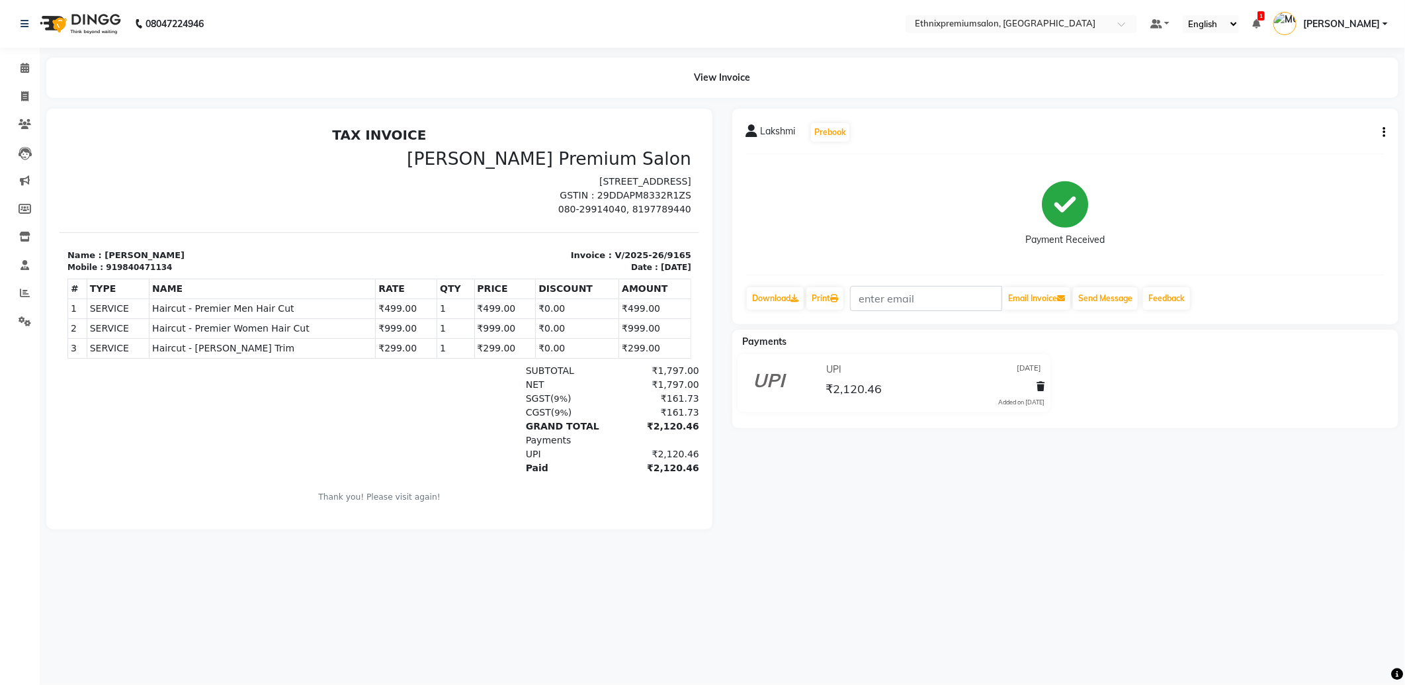
click at [1381, 135] on button "button" at bounding box center [1382, 133] width 8 height 14
click at [1303, 140] on div "Edit Invoice" at bounding box center [1318, 140] width 91 height 17
select select "service"
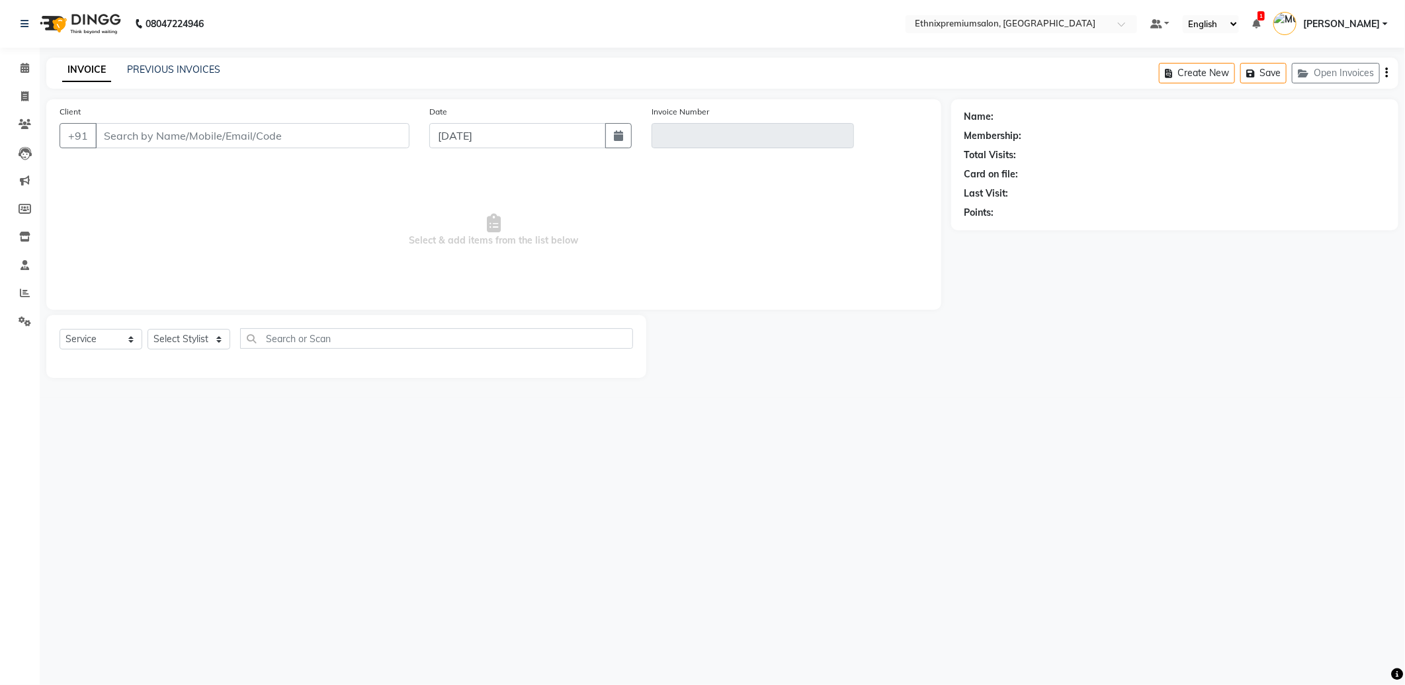
type input "9840471134"
type input "V/2025-26/9165"
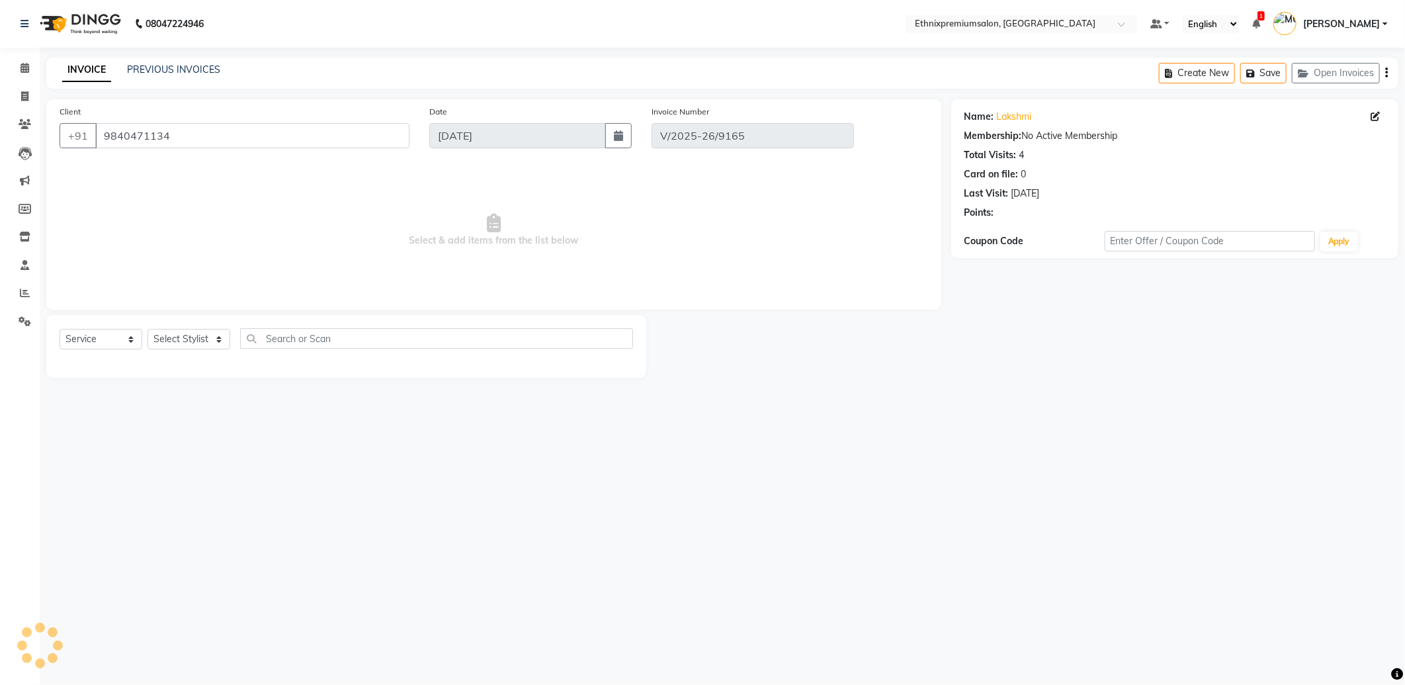
type input "[DATE]"
select select "select"
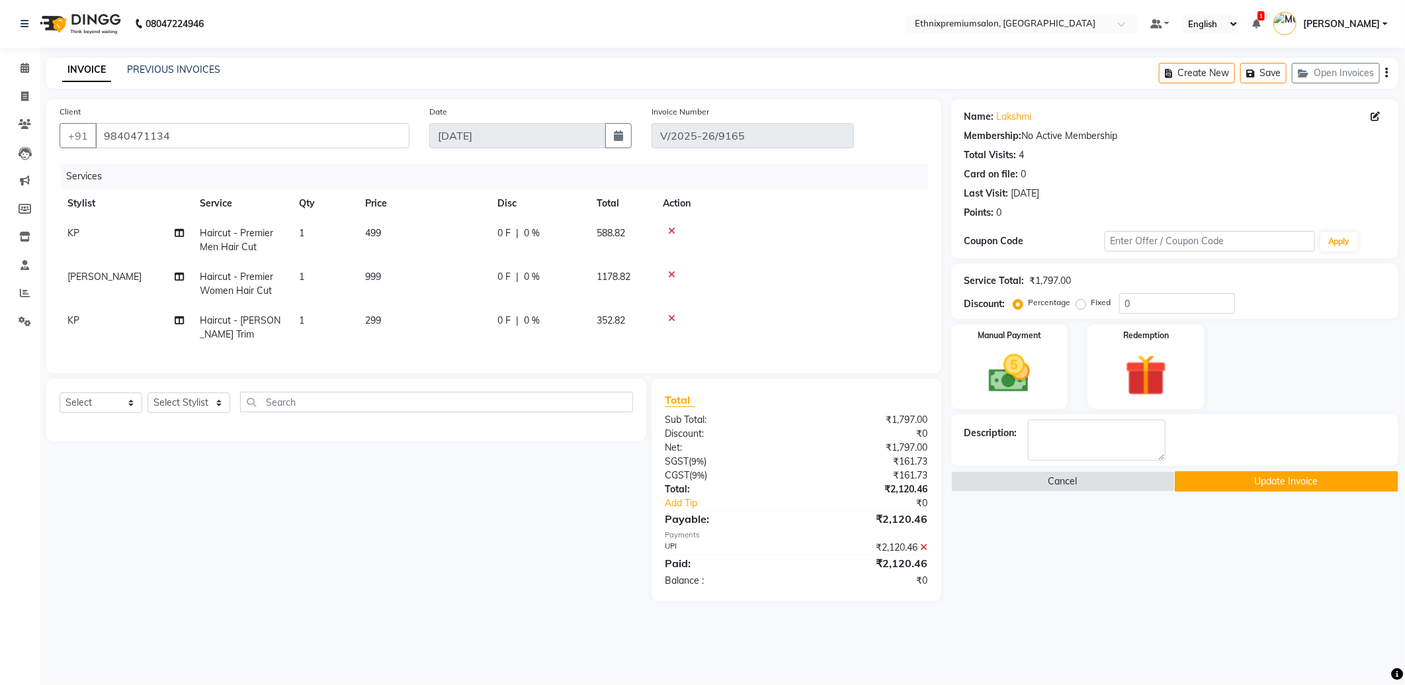
click at [924, 552] on icon at bounding box center [924, 547] width 7 height 9
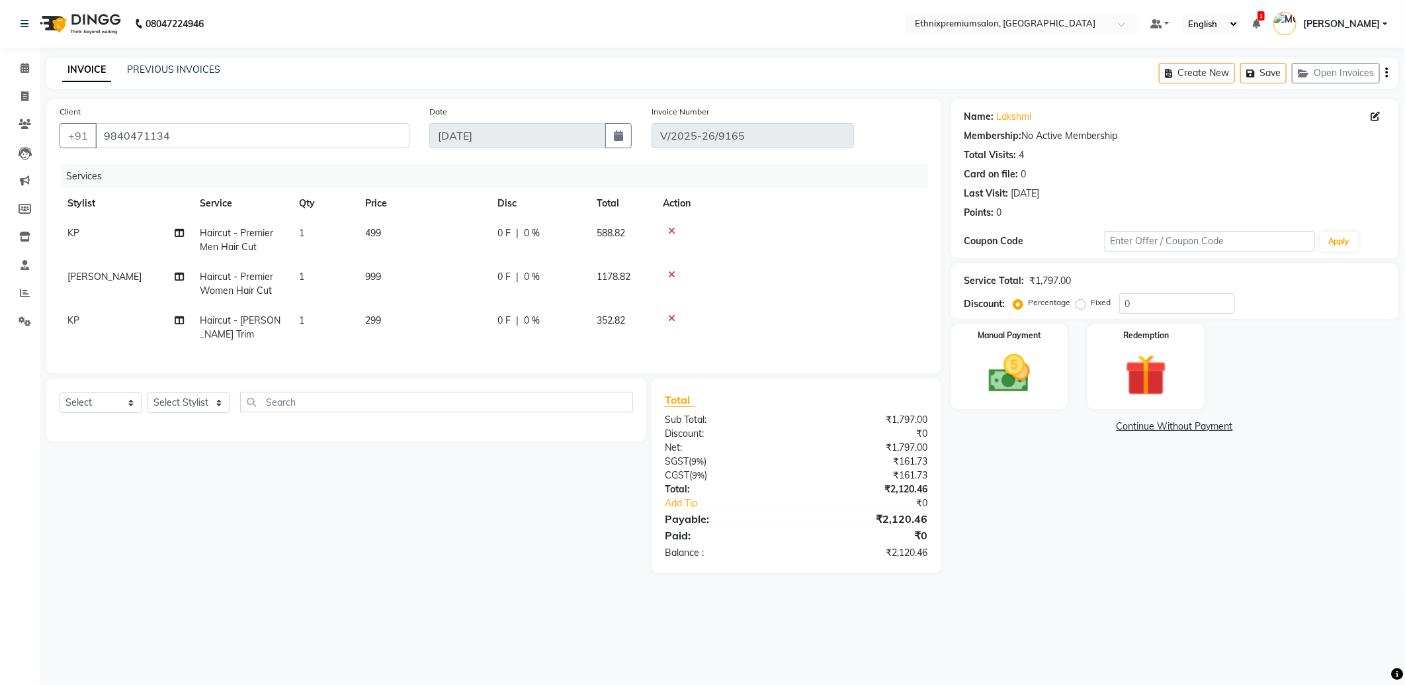
click at [1092, 302] on label "Fixed" at bounding box center [1102, 302] width 20 height 12
click at [1080, 302] on input "Fixed" at bounding box center [1083, 302] width 9 height 9
radio input "true"
drag, startPoint x: 1098, startPoint y: 299, endPoint x: 863, endPoint y: 261, distance: 238.0
click at [948, 274] on div "Client +91 9840471134 Date 02-09-2025 Invoice Number V/2025-26/9165 Services St…" at bounding box center [722, 336] width 1372 height 474
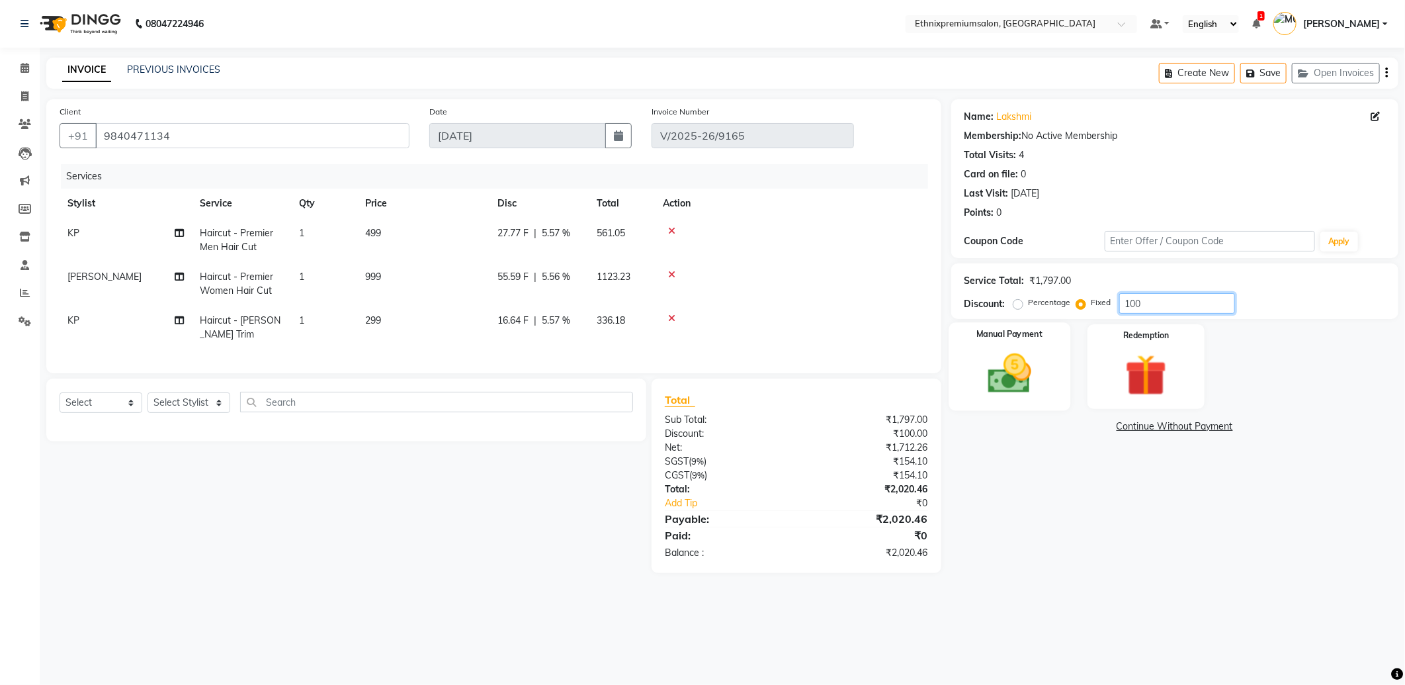
type input "100"
click at [1041, 373] on img at bounding box center [1010, 374] width 71 height 50
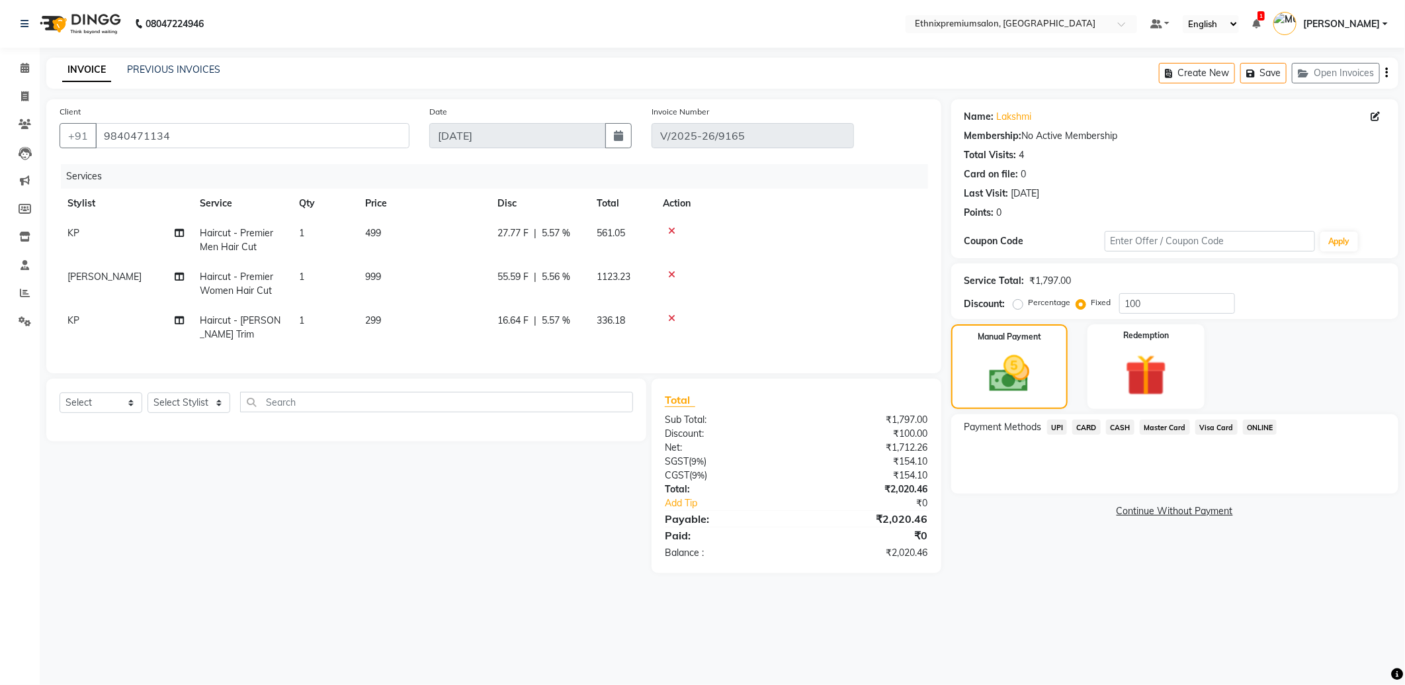
click at [1063, 426] on span "UPI" at bounding box center [1057, 427] width 21 height 15
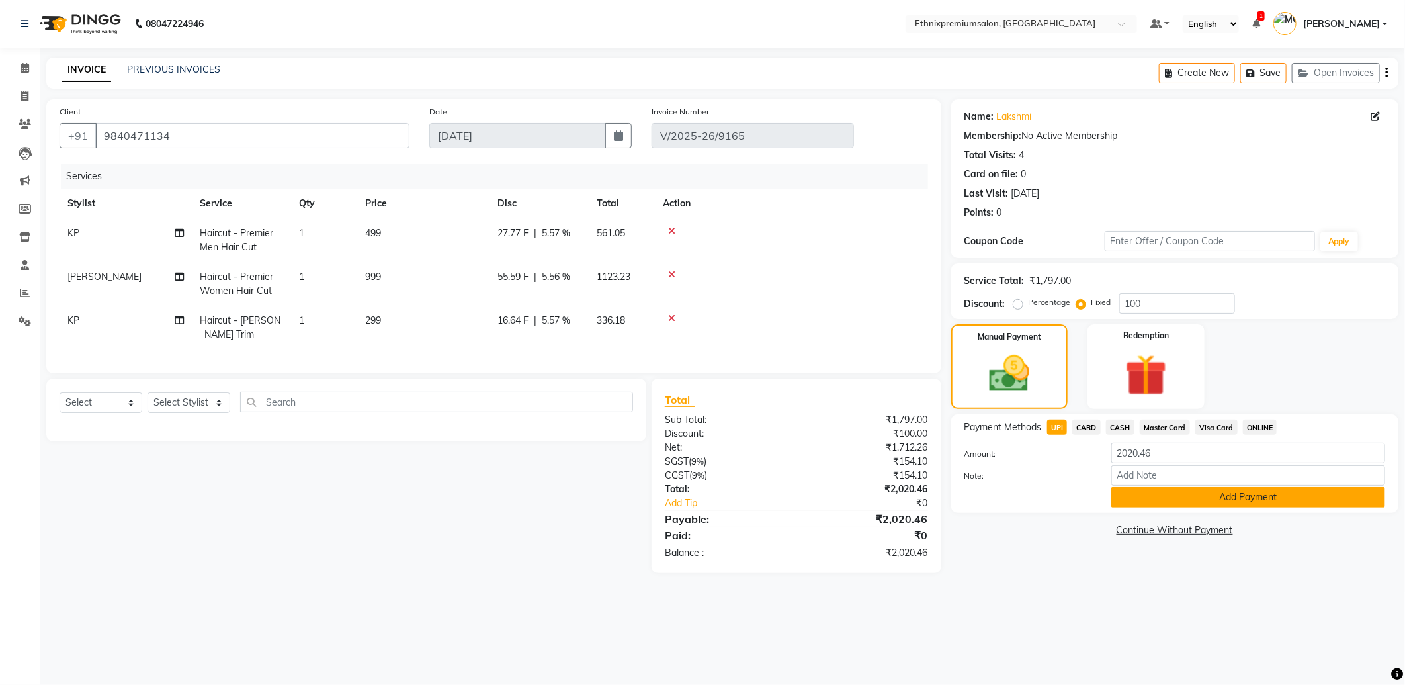
click at [1161, 496] on button "Add Payment" at bounding box center [1249, 497] width 274 height 21
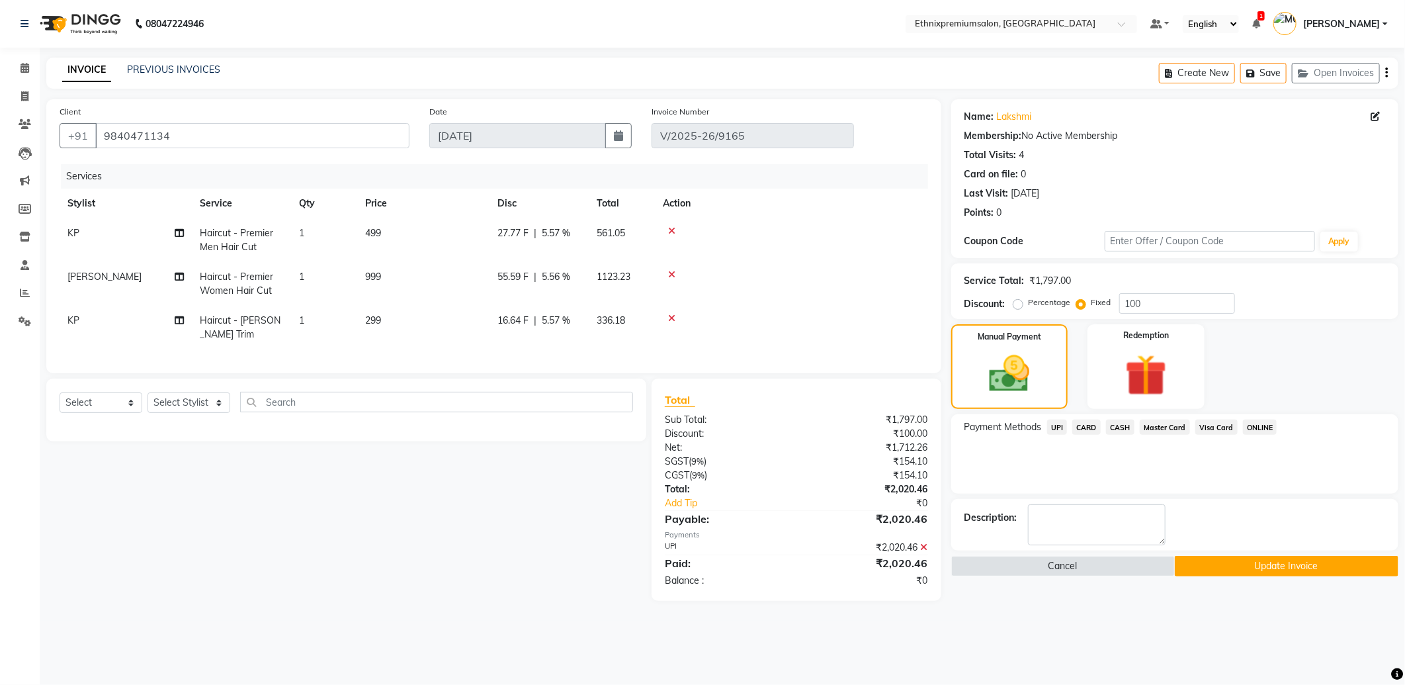
click at [1214, 566] on button "Update Invoice" at bounding box center [1287, 566] width 224 height 21
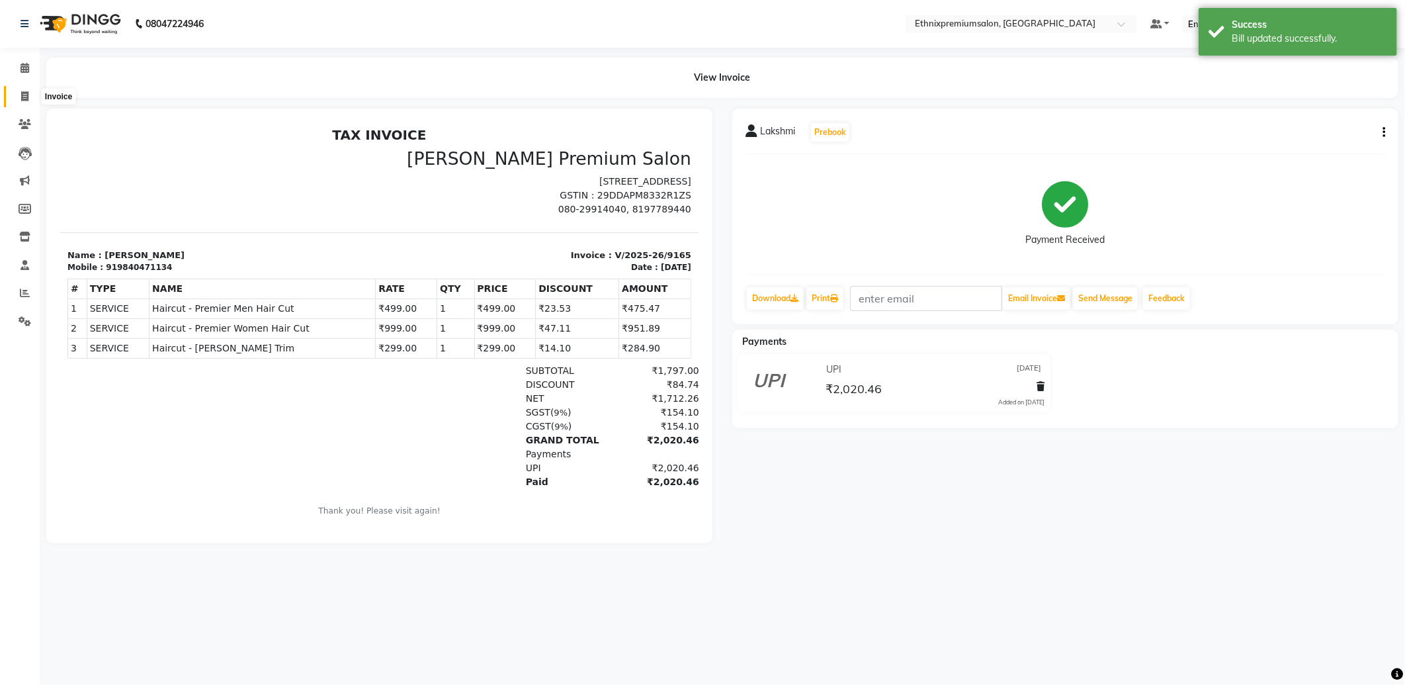
click at [26, 99] on icon at bounding box center [24, 96] width 7 height 10
select select "service"
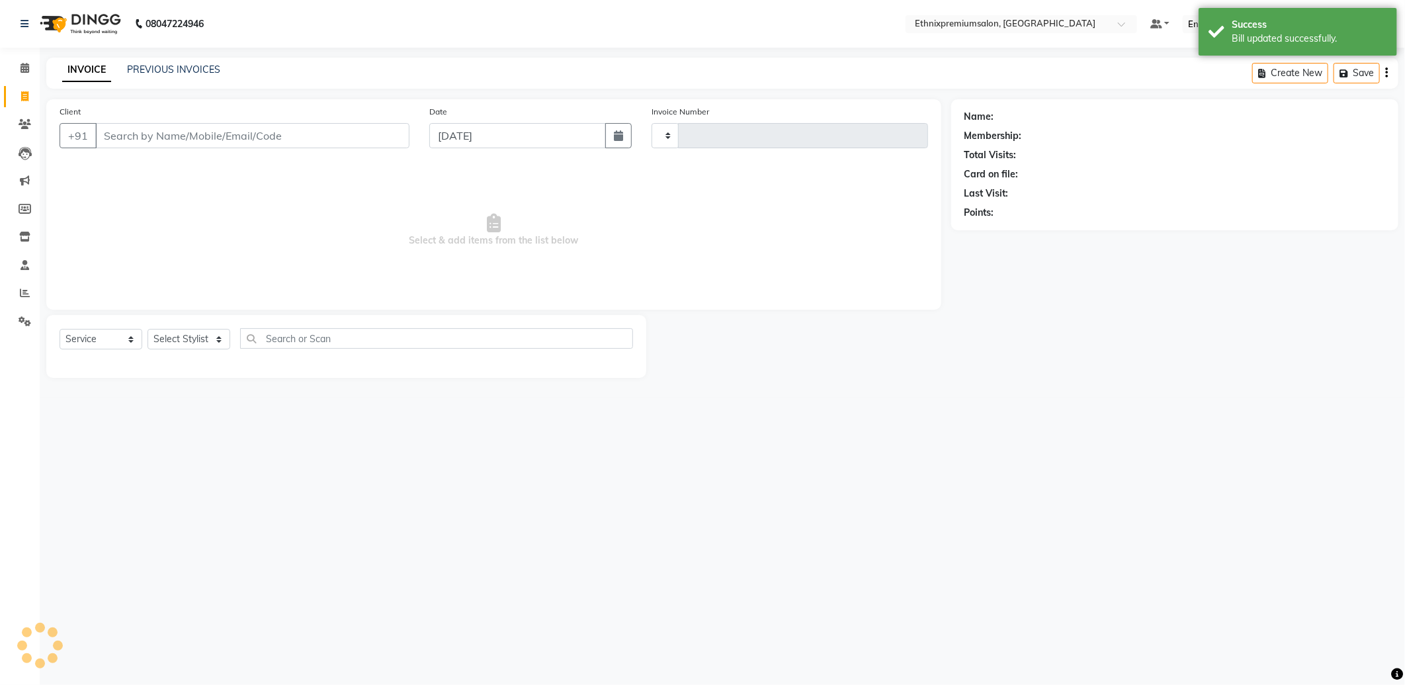
type input "9249"
select select "3625"
click at [155, 71] on link "PREVIOUS INVOICES" at bounding box center [173, 70] width 93 height 12
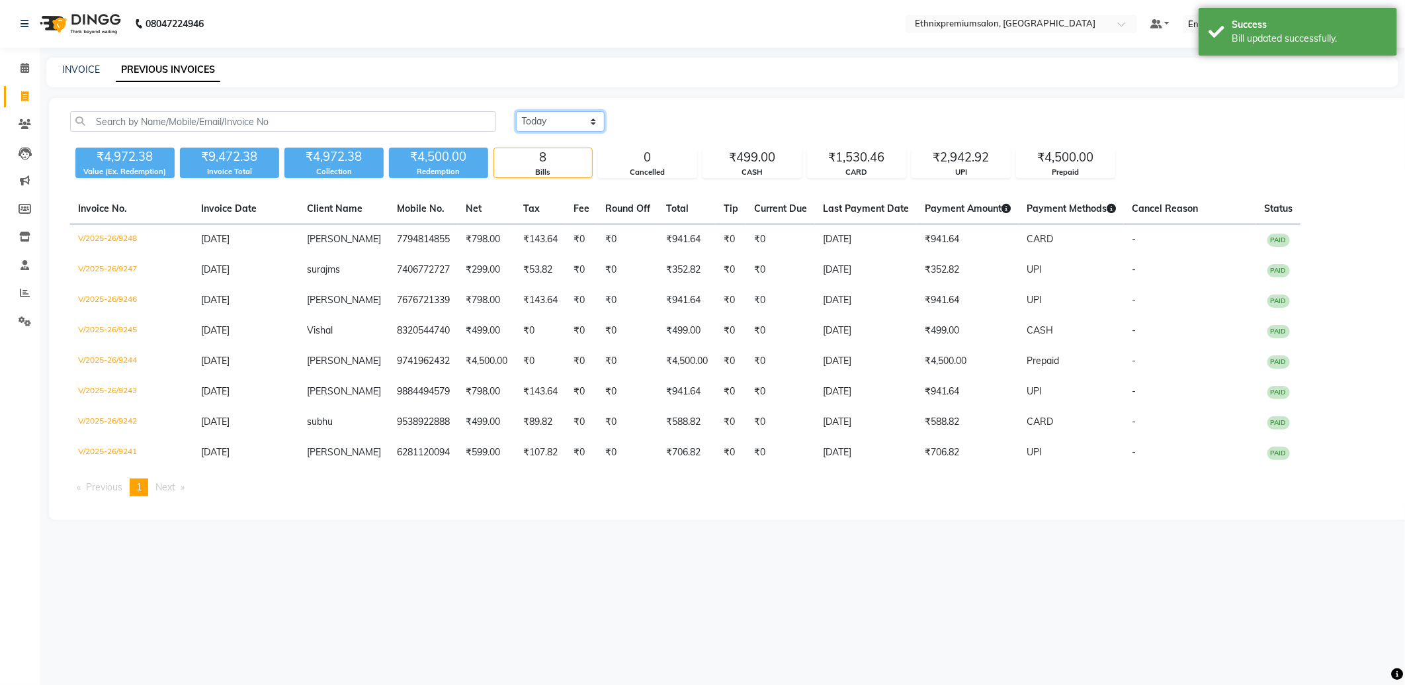
drag, startPoint x: 537, startPoint y: 118, endPoint x: 540, endPoint y: 124, distance: 7.4
click at [537, 118] on select "[DATE] [DATE] Custom Range" at bounding box center [560, 121] width 89 height 21
select select "range"
click at [516, 111] on select "[DATE] [DATE] Custom Range" at bounding box center [560, 121] width 89 height 21
click at [678, 124] on input "[DATE]" at bounding box center [668, 121] width 93 height 19
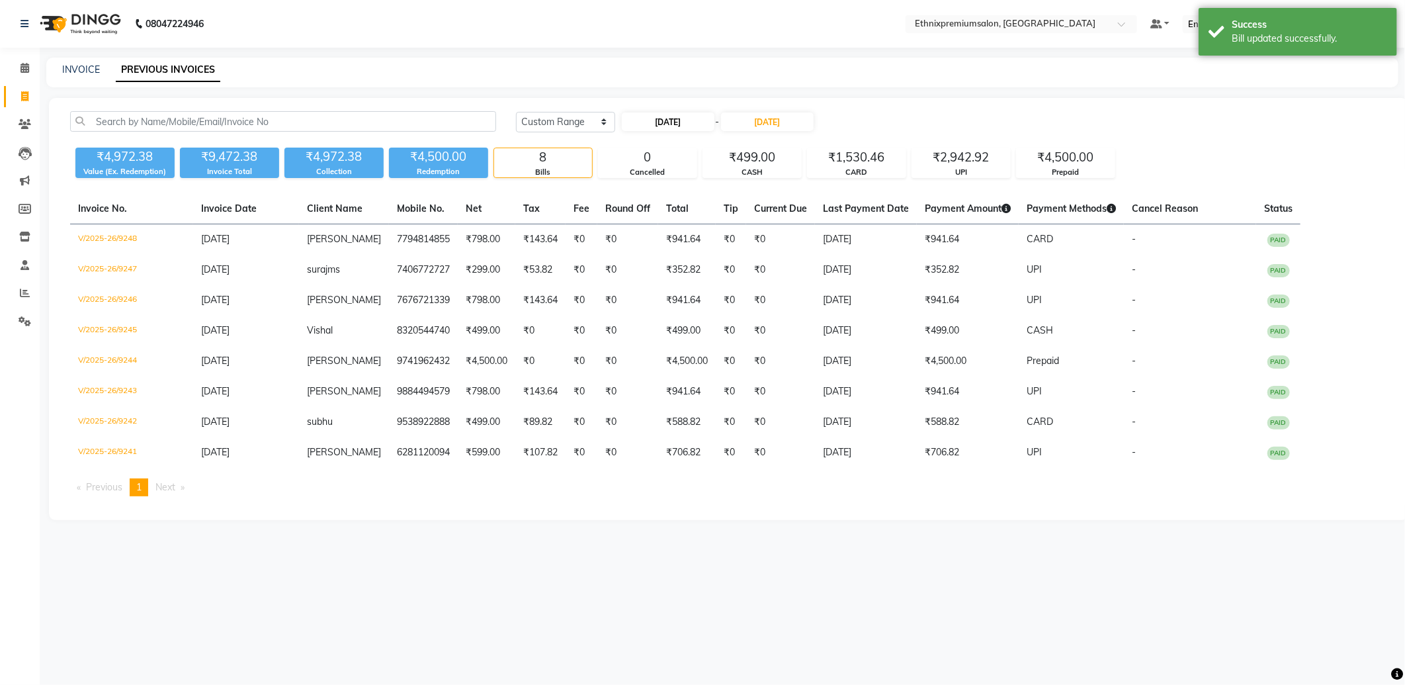
select select "9"
select select "2025"
click at [655, 193] on div "2" at bounding box center [656, 189] width 21 height 21
type input "[DATE]"
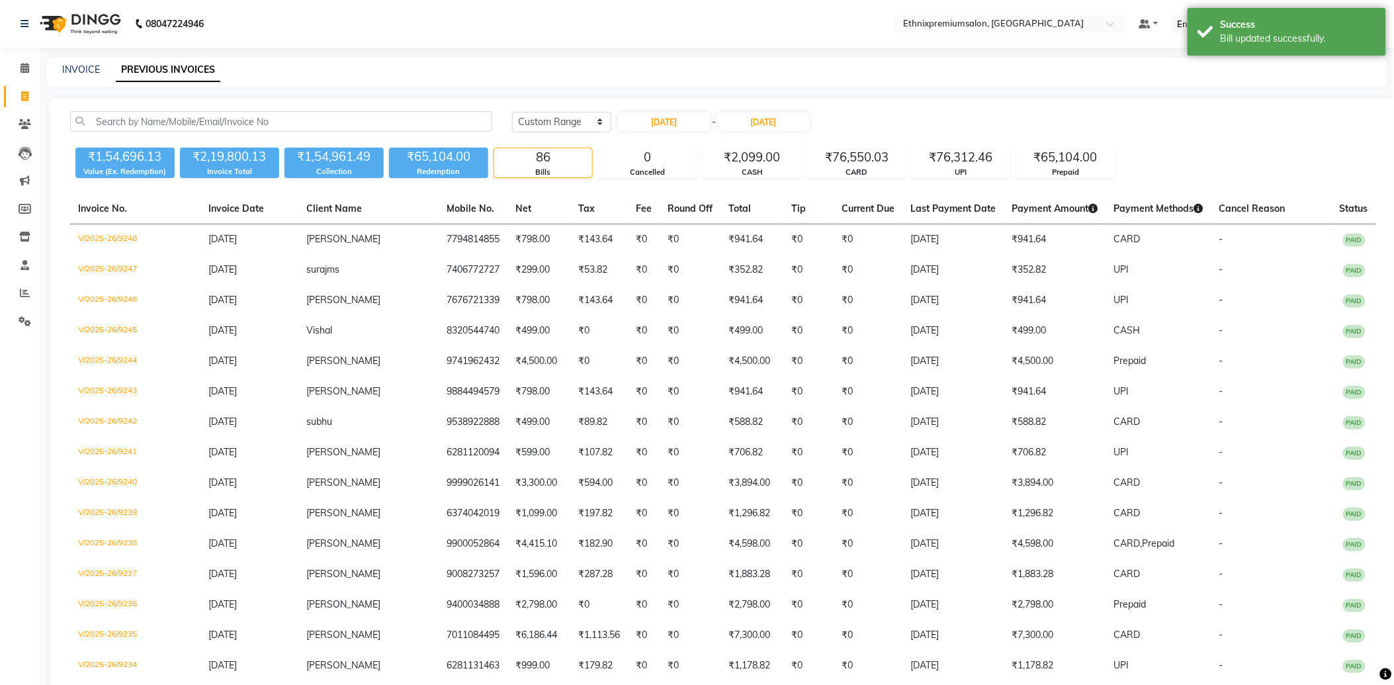
click at [761, 132] on div "Today Yesterday Custom Range 02-09-2025 - 04-09-2025" at bounding box center [944, 126] width 884 height 31
click at [769, 116] on input "[DATE]" at bounding box center [763, 121] width 93 height 19
click at [760, 183] on div "2" at bounding box center [756, 189] width 21 height 21
type input "[DATE]"
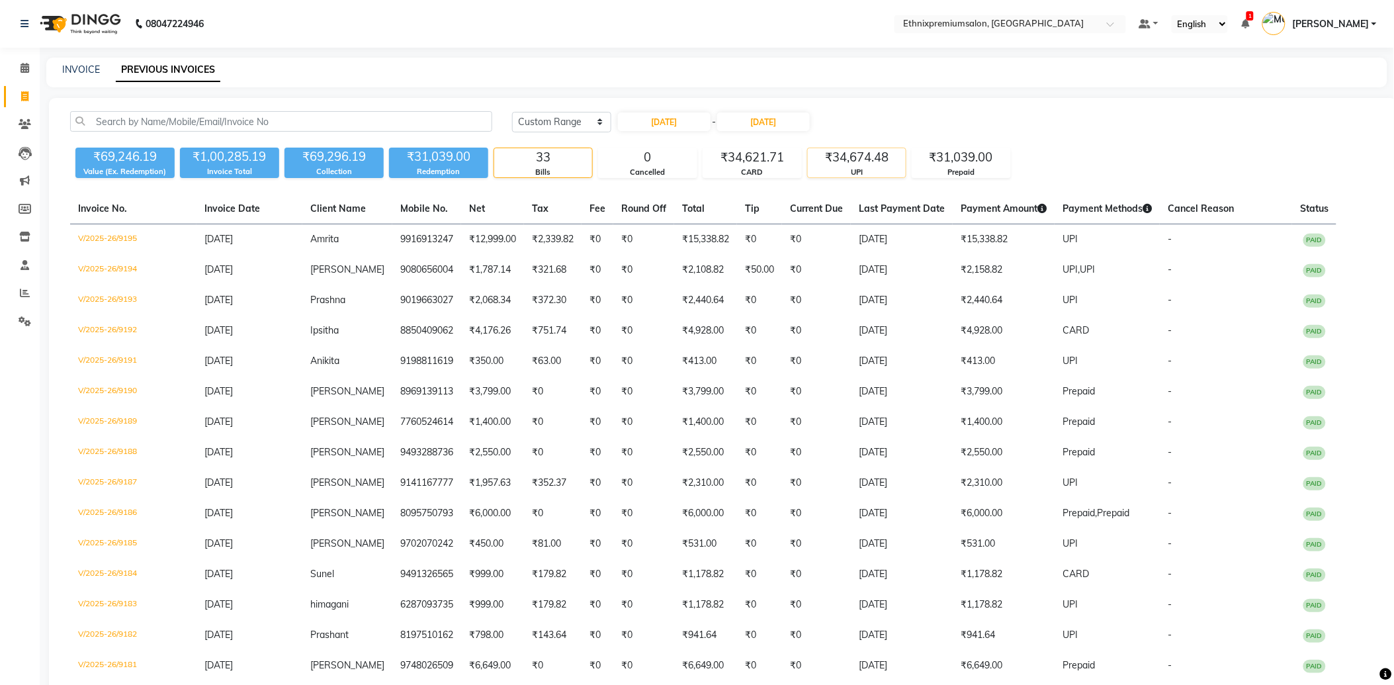
click at [856, 168] on div "UPI" at bounding box center [857, 172] width 98 height 11
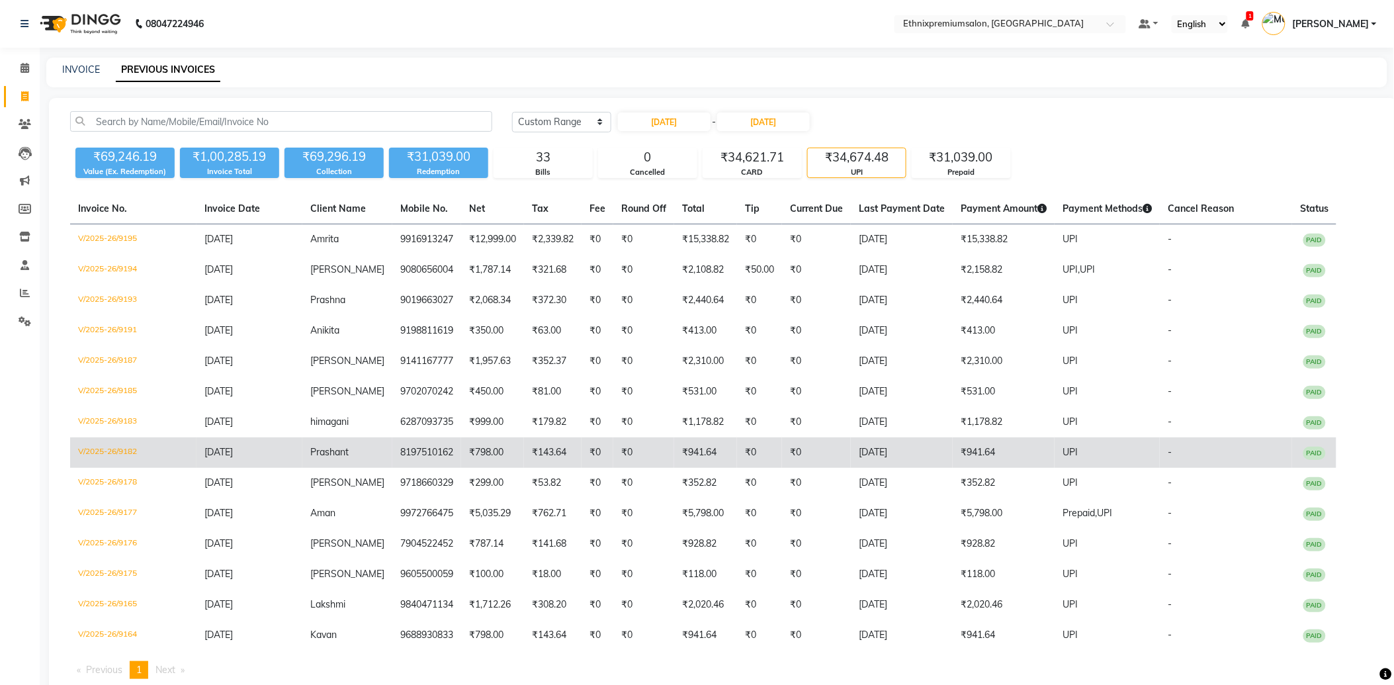
scroll to position [34, 0]
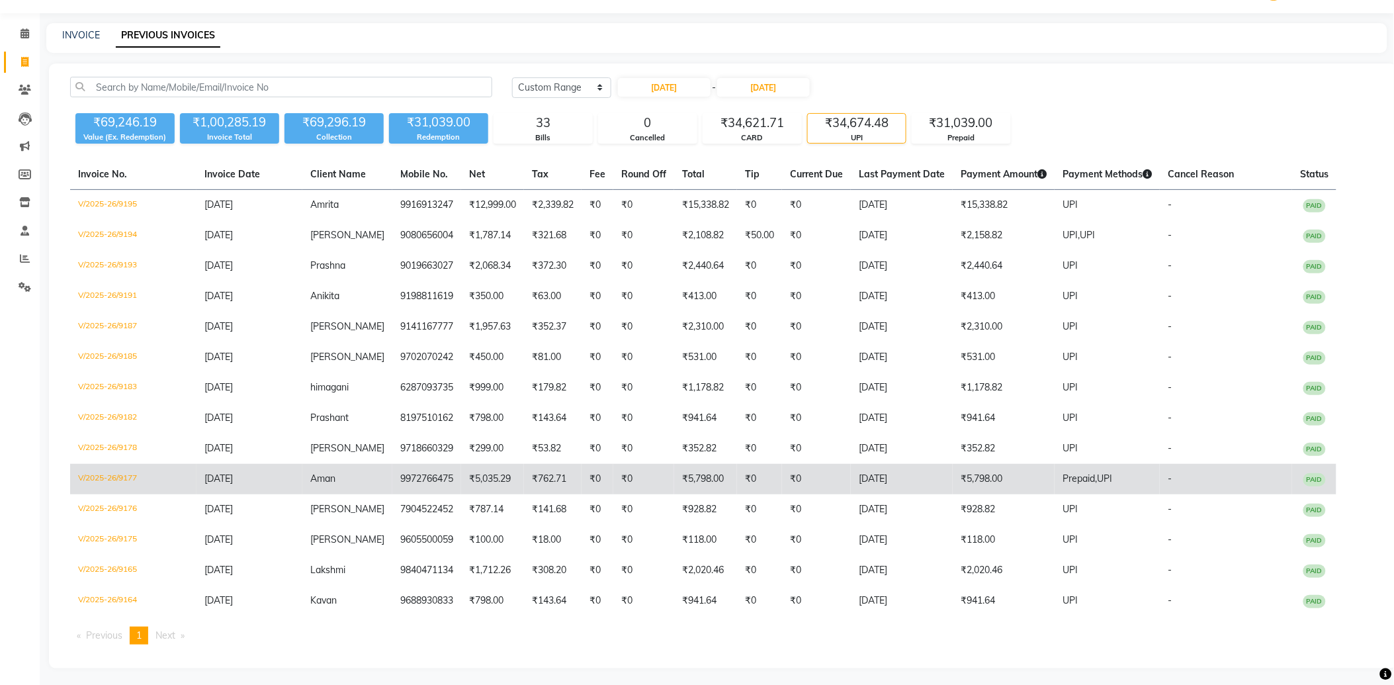
click at [960, 486] on td "₹5,798.00" at bounding box center [1004, 479] width 102 height 30
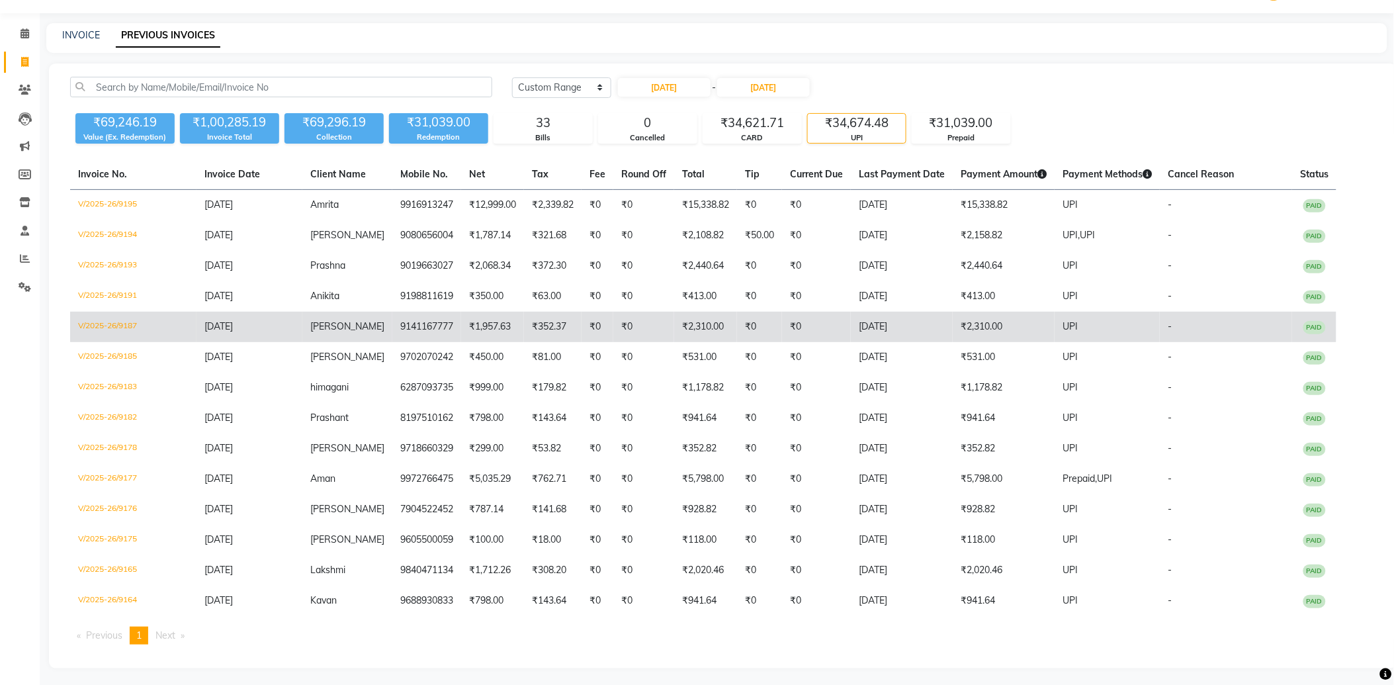
click at [631, 328] on td "₹0" at bounding box center [643, 327] width 61 height 30
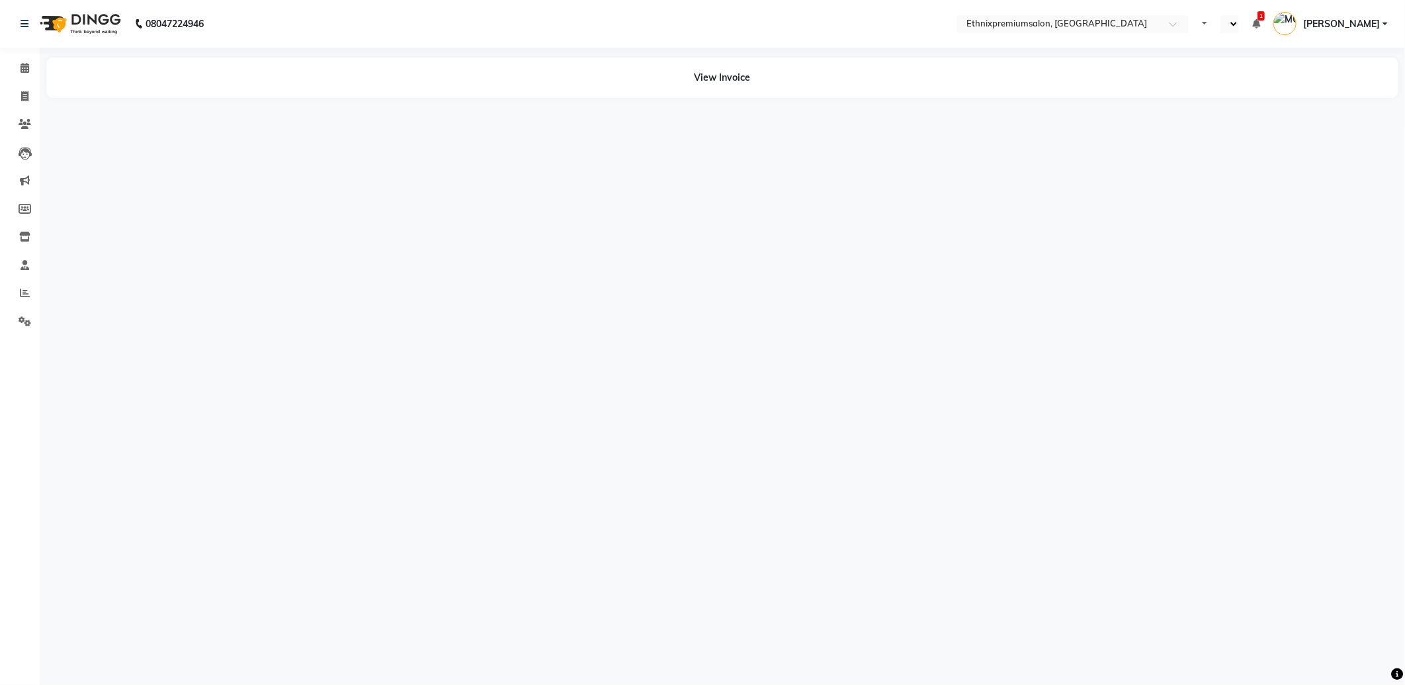
select select "en"
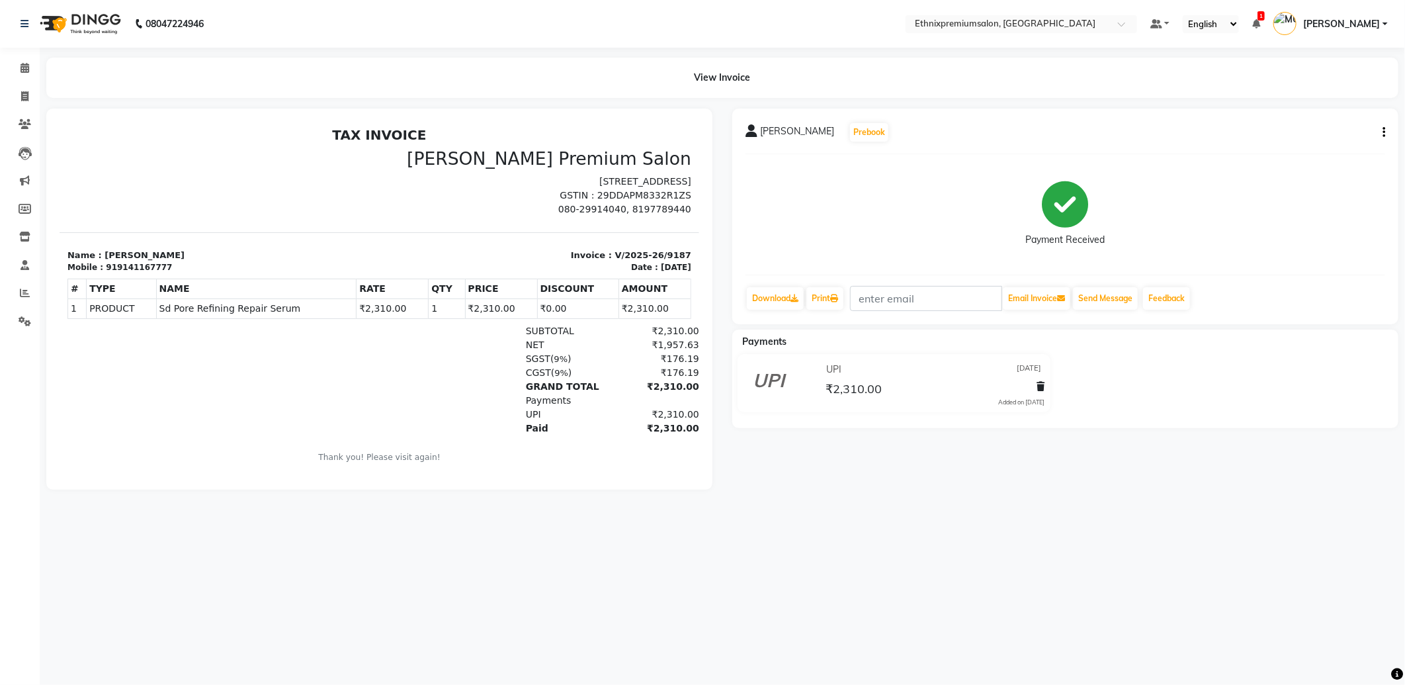
click at [1381, 132] on button "button" at bounding box center [1382, 133] width 8 height 14
click at [1327, 136] on div "Edit Invoice" at bounding box center [1331, 132] width 66 height 17
select select "service"
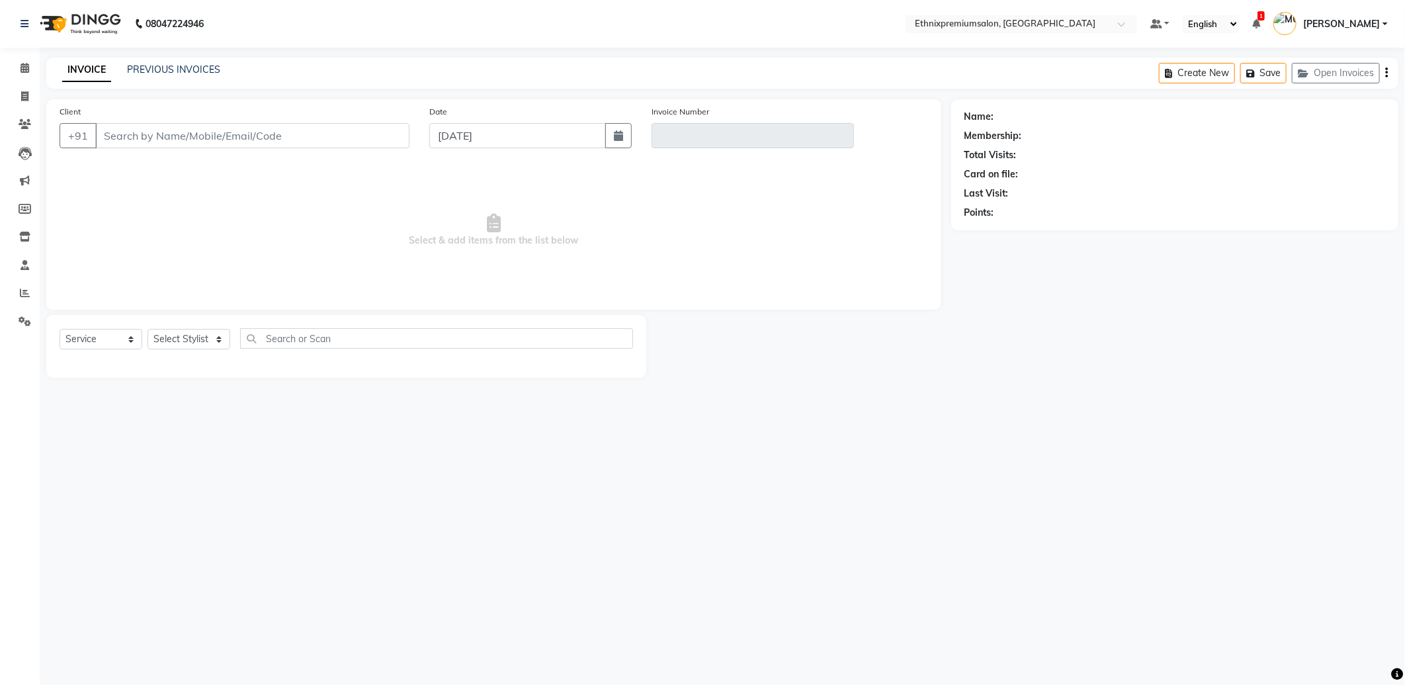
type input "9141167777"
type input "V/2025-26/9187"
type input "[DATE]"
select select "select"
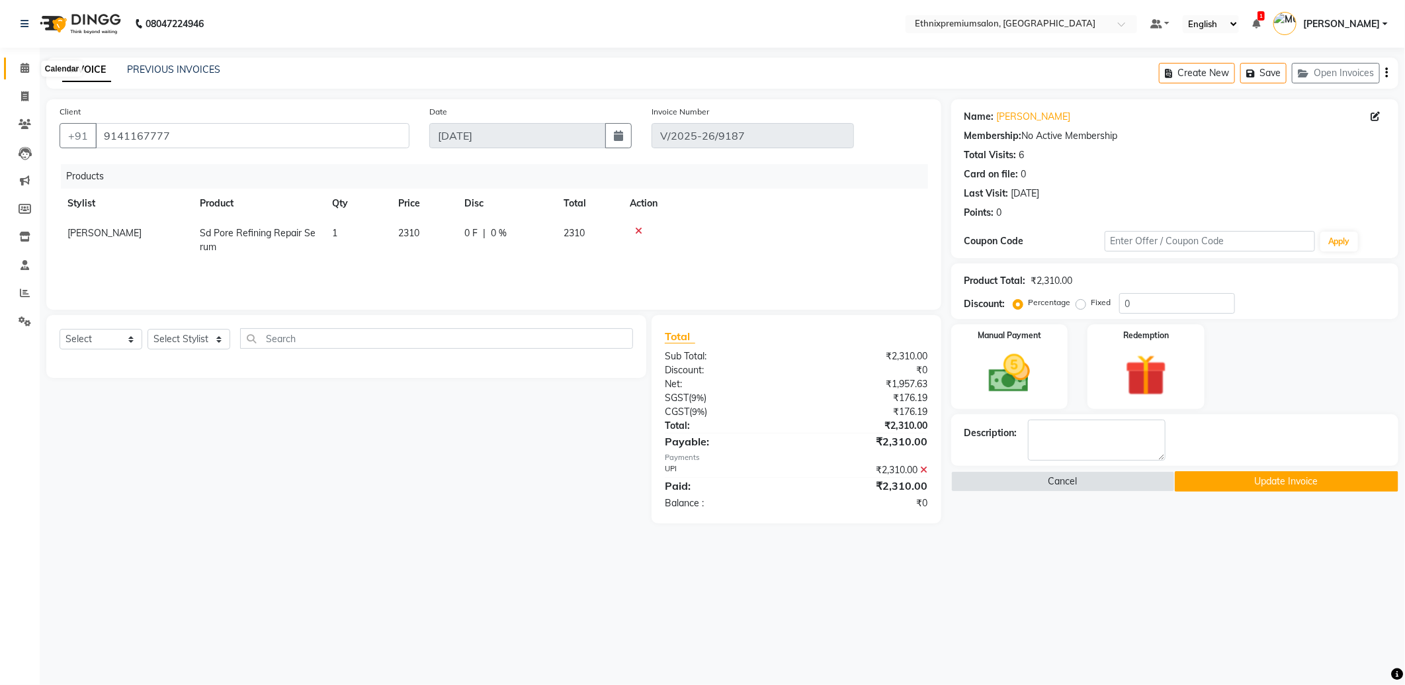
click at [17, 66] on span at bounding box center [24, 68] width 23 height 15
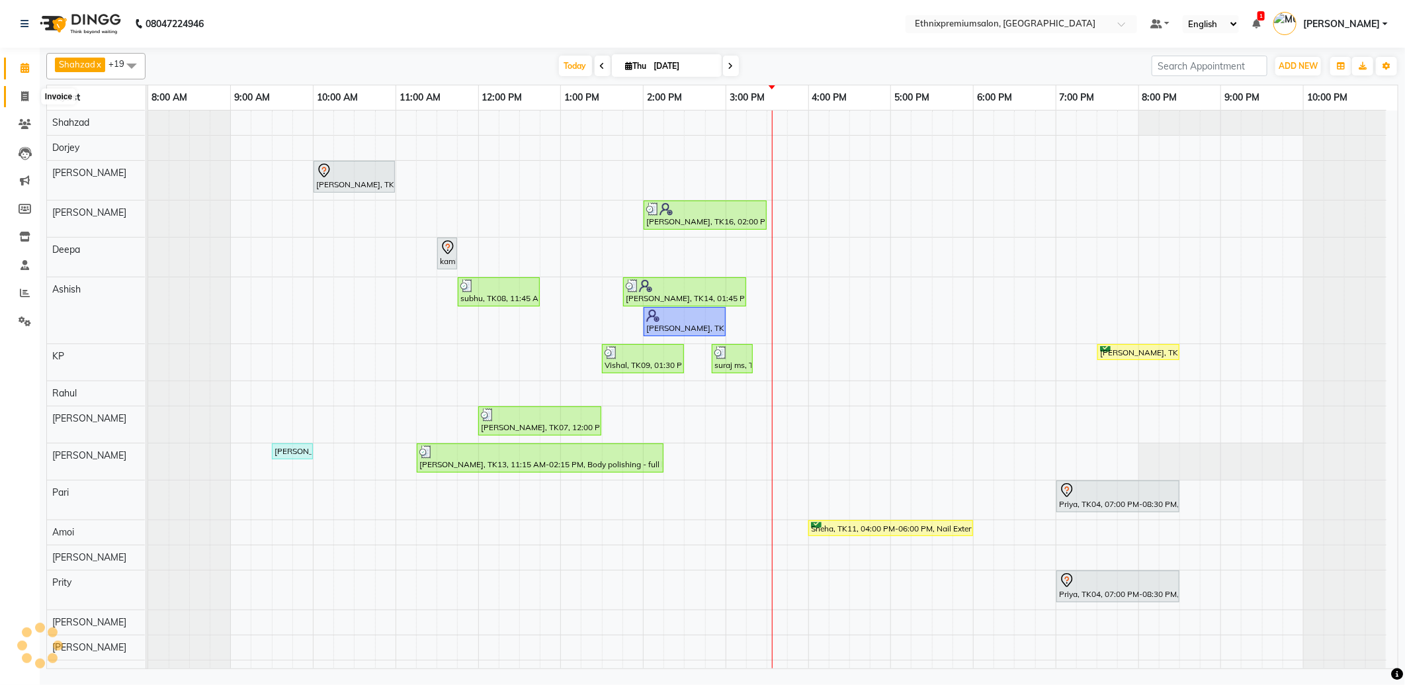
click at [19, 97] on span at bounding box center [24, 96] width 23 height 15
select select "3625"
select select "service"
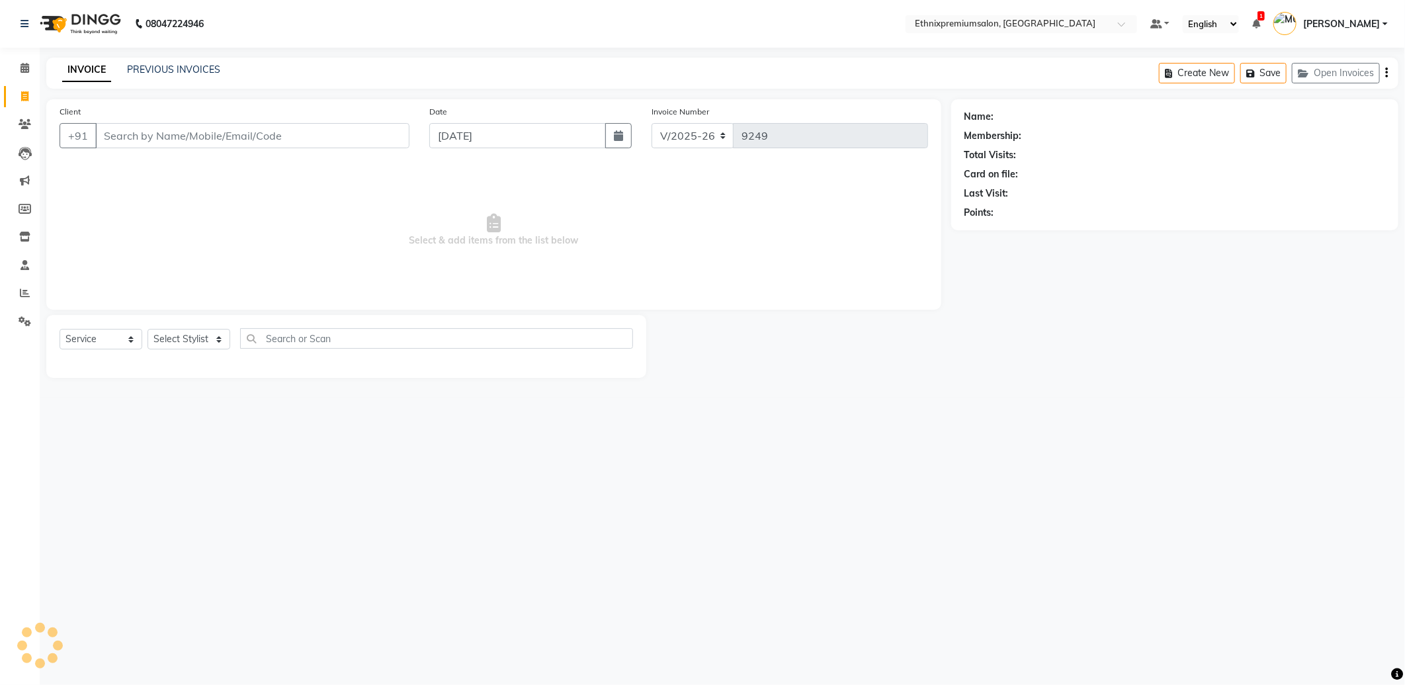
click at [197, 75] on div "PREVIOUS INVOICES" at bounding box center [173, 70] width 93 height 14
click at [200, 64] on link "PREVIOUS INVOICES" at bounding box center [173, 70] width 93 height 12
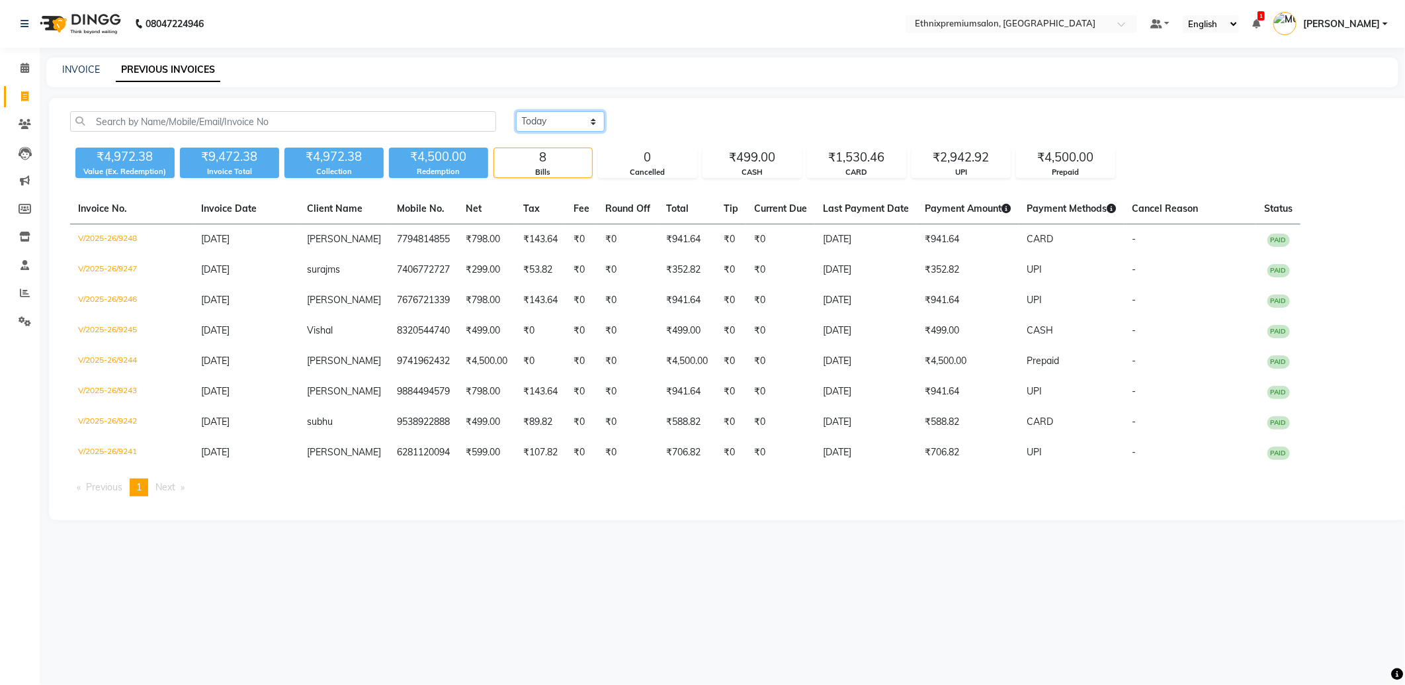
click at [561, 122] on select "[DATE] [DATE] Custom Range" at bounding box center [560, 121] width 89 height 21
select select "range"
click at [516, 111] on select "[DATE] [DATE] Custom Range" at bounding box center [560, 121] width 89 height 21
click at [656, 127] on input "[DATE]" at bounding box center [668, 121] width 93 height 19
select select "9"
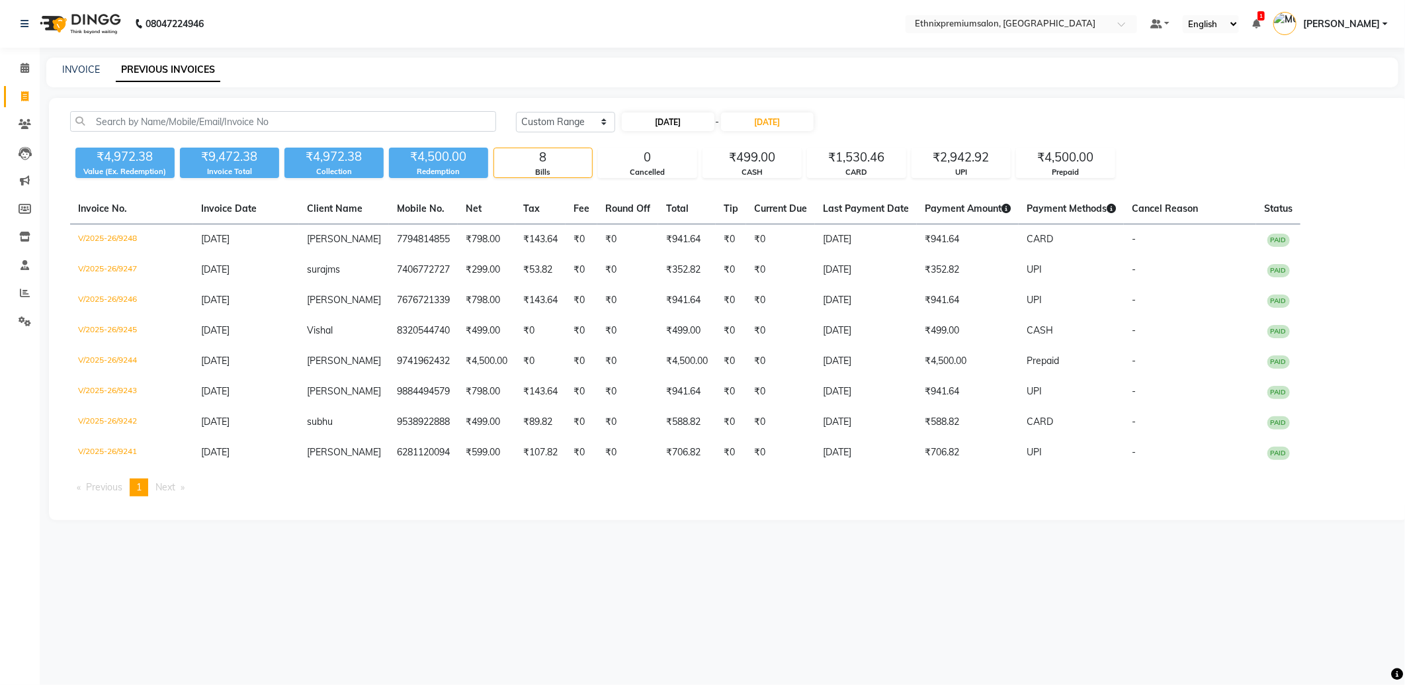
select select "2025"
click at [657, 188] on div "2" at bounding box center [656, 189] width 21 height 21
type input "[DATE]"
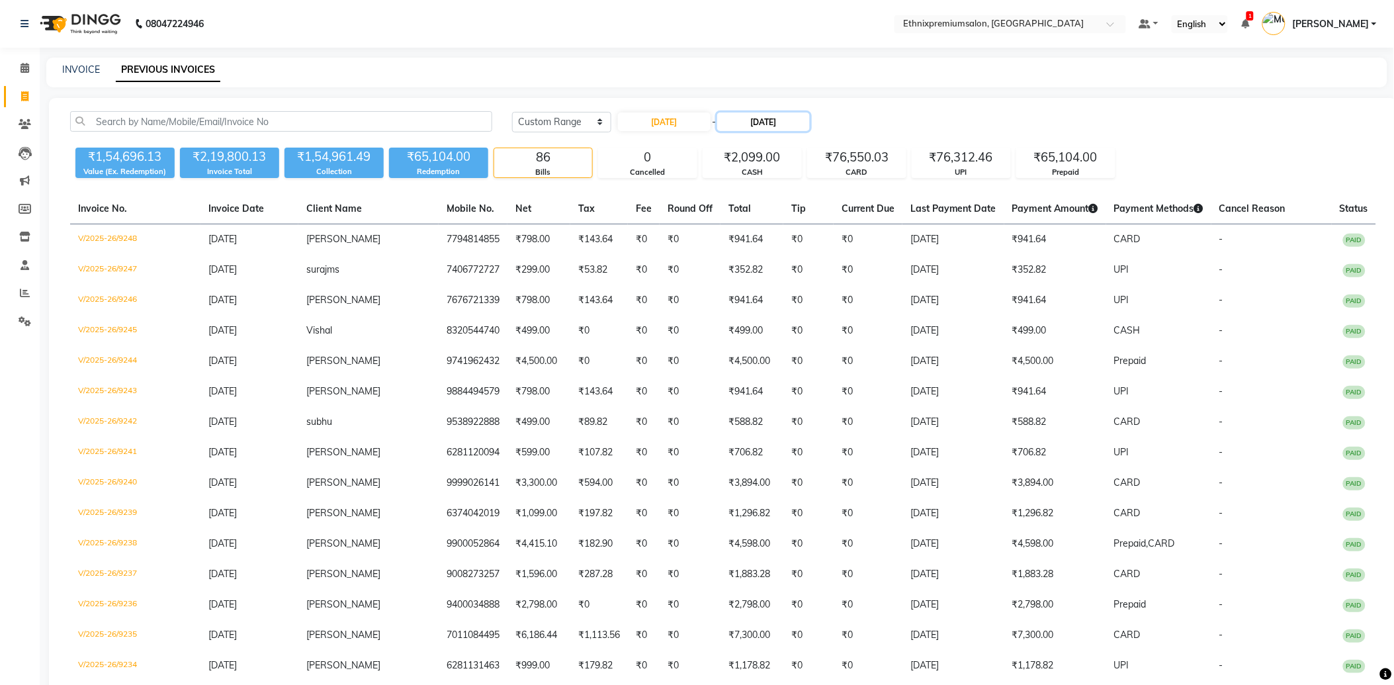
click at [761, 127] on input "[DATE]" at bounding box center [763, 121] width 93 height 19
click at [756, 187] on div "2" at bounding box center [756, 189] width 21 height 21
type input "[DATE]"
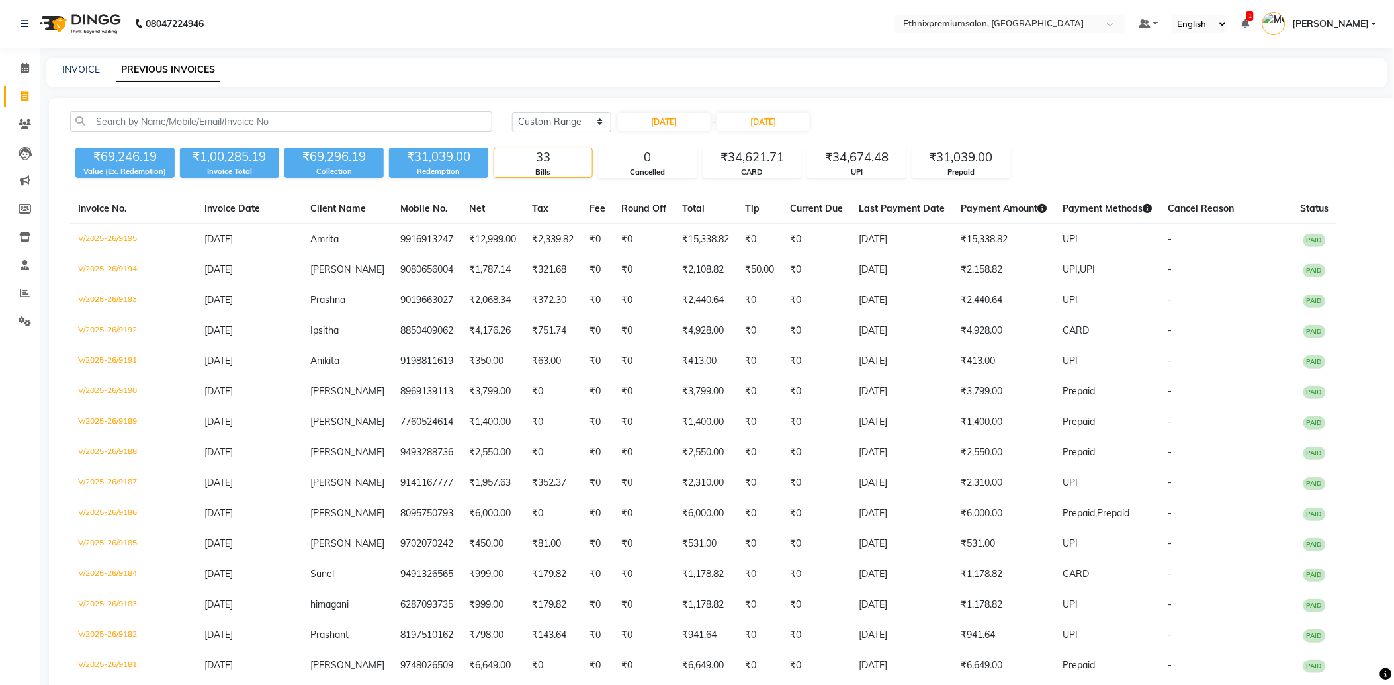
click at [861, 185] on div "[DATE] [DATE] Custom Range [DATE] - [DATE] ₹69,246.19 Value (Ex. Redemption) ₹1…" at bounding box center [723, 689] width 1348 height 1183
click at [838, 173] on div "UPI" at bounding box center [857, 172] width 98 height 11
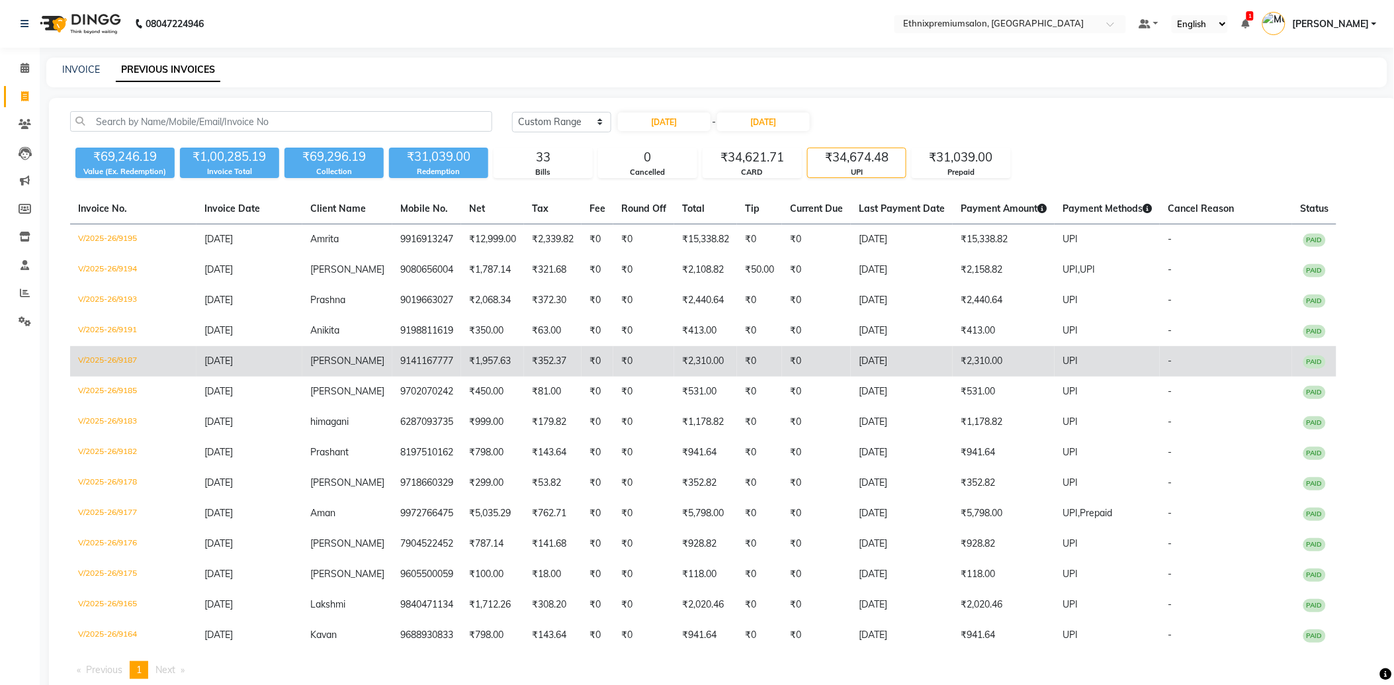
click at [863, 368] on td "[DATE]" at bounding box center [902, 361] width 102 height 30
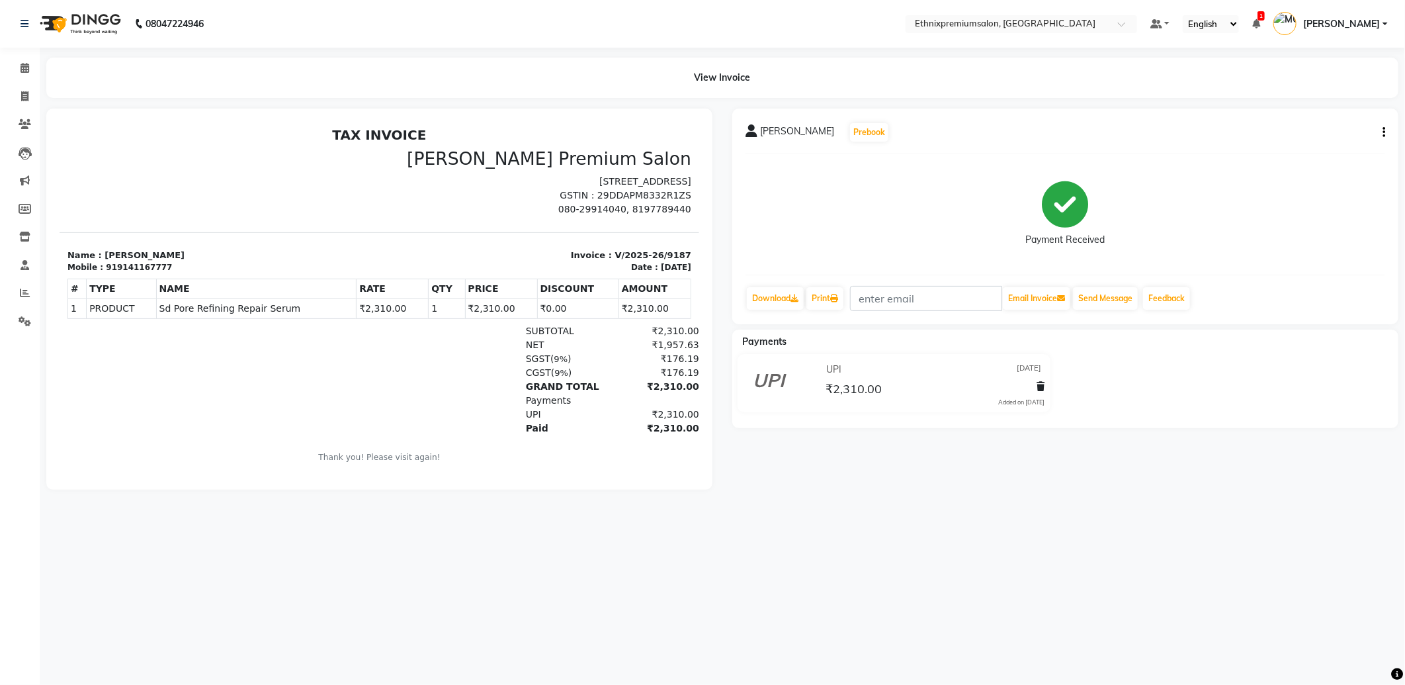
click at [1383, 133] on icon "button" at bounding box center [1384, 132] width 3 height 1
click at [1325, 139] on div "Edit Invoice" at bounding box center [1331, 132] width 66 height 17
select select "service"
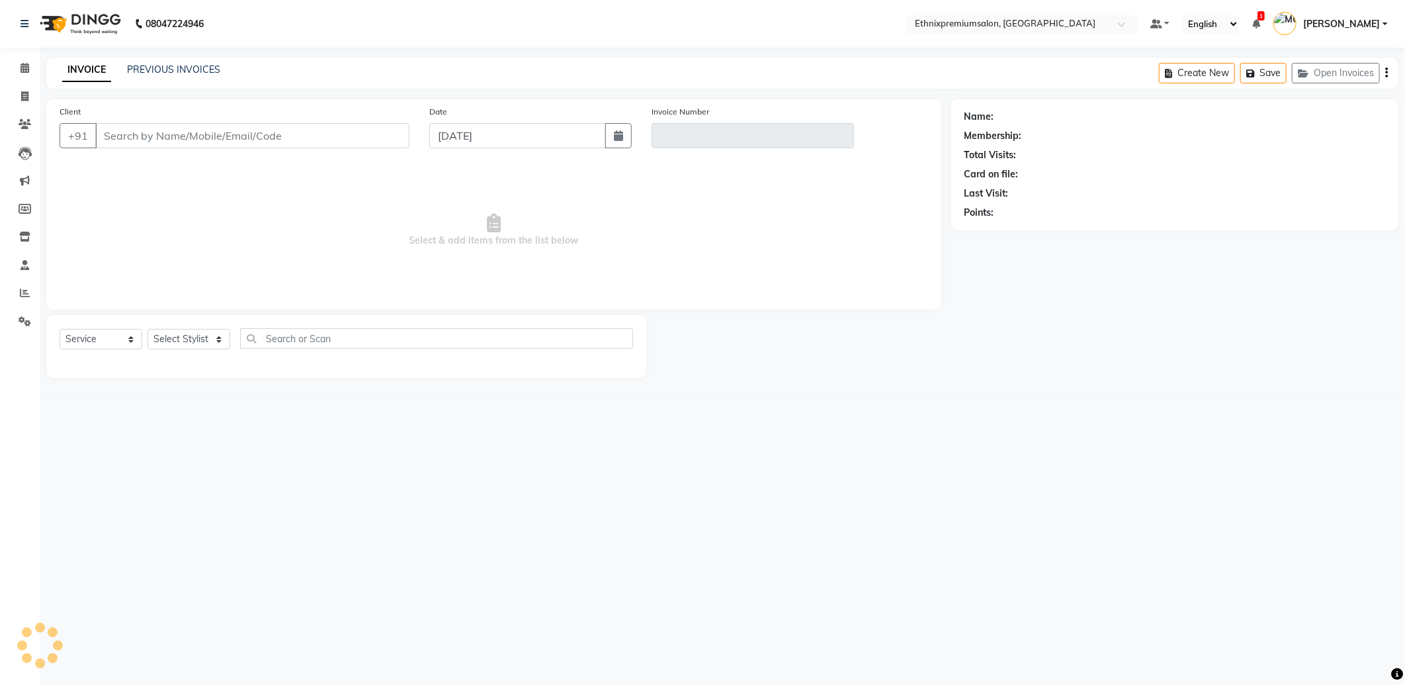
type input "9141167777"
type input "V/2025-26/9187"
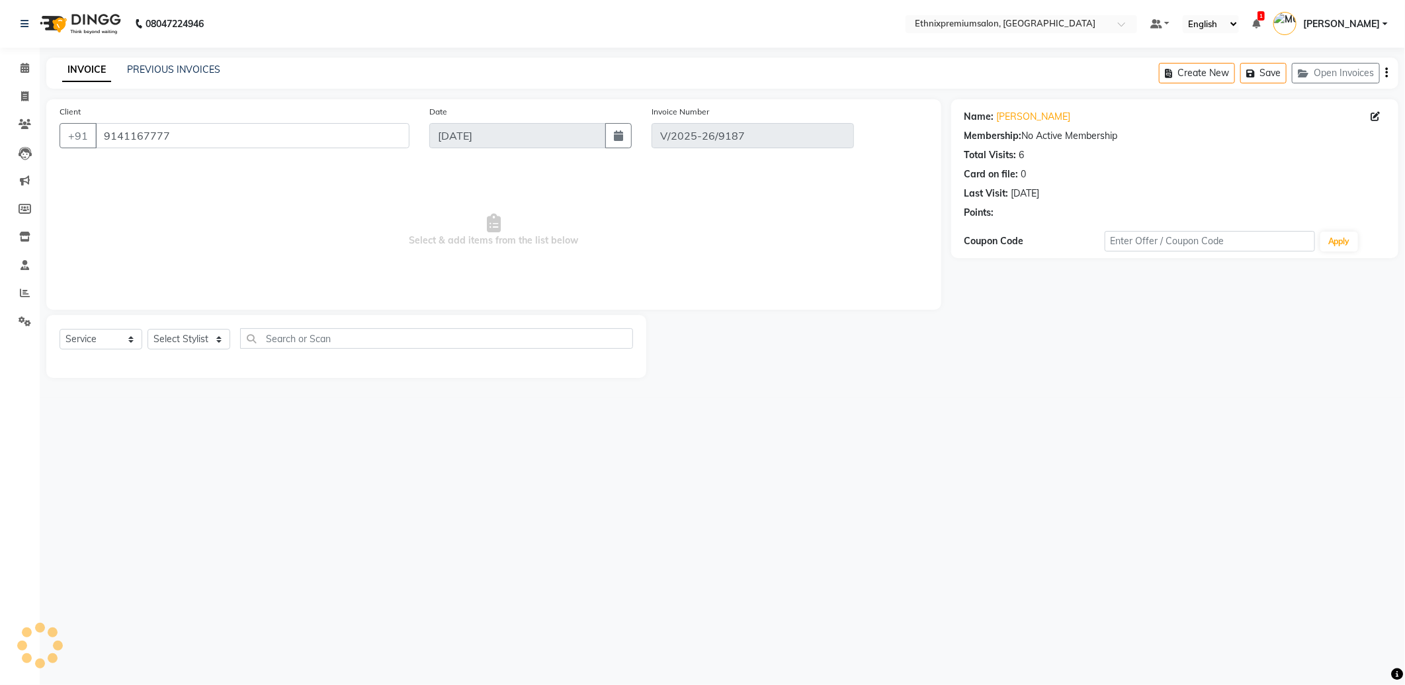
type input "[DATE]"
select select "select"
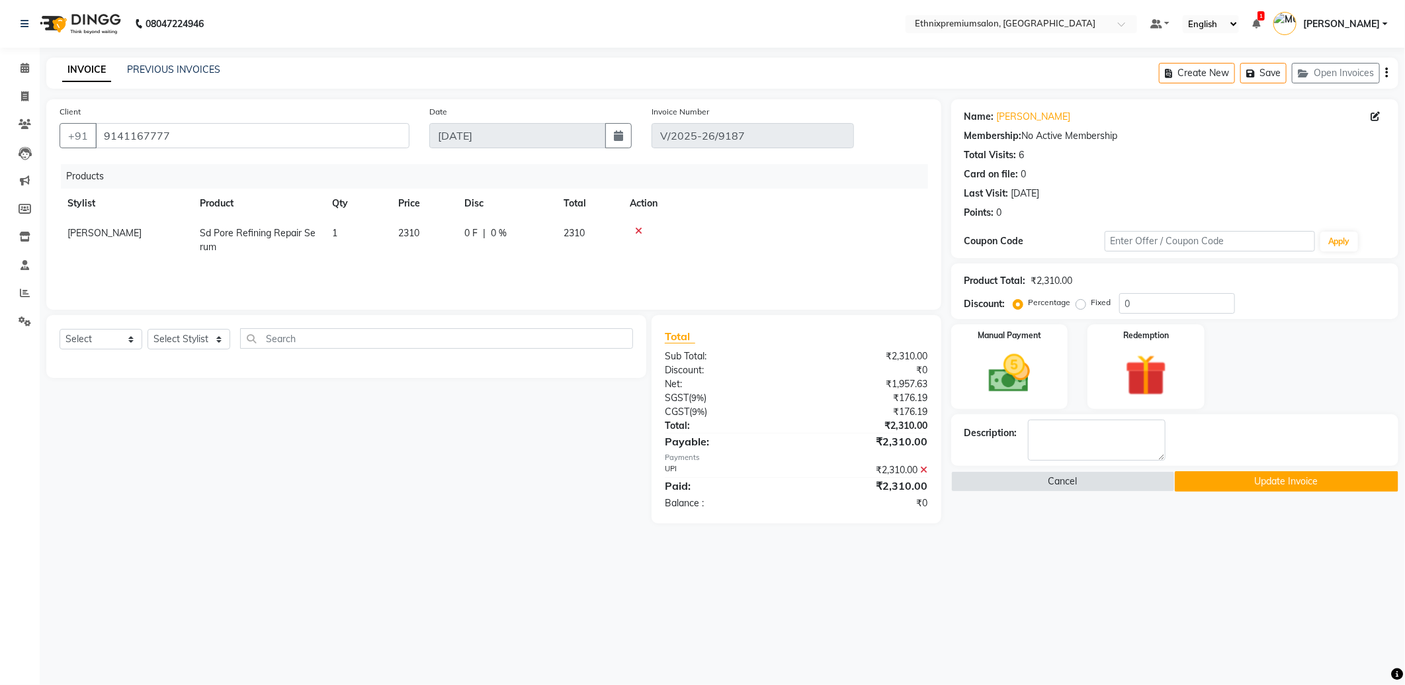
click at [926, 468] on icon at bounding box center [924, 469] width 7 height 9
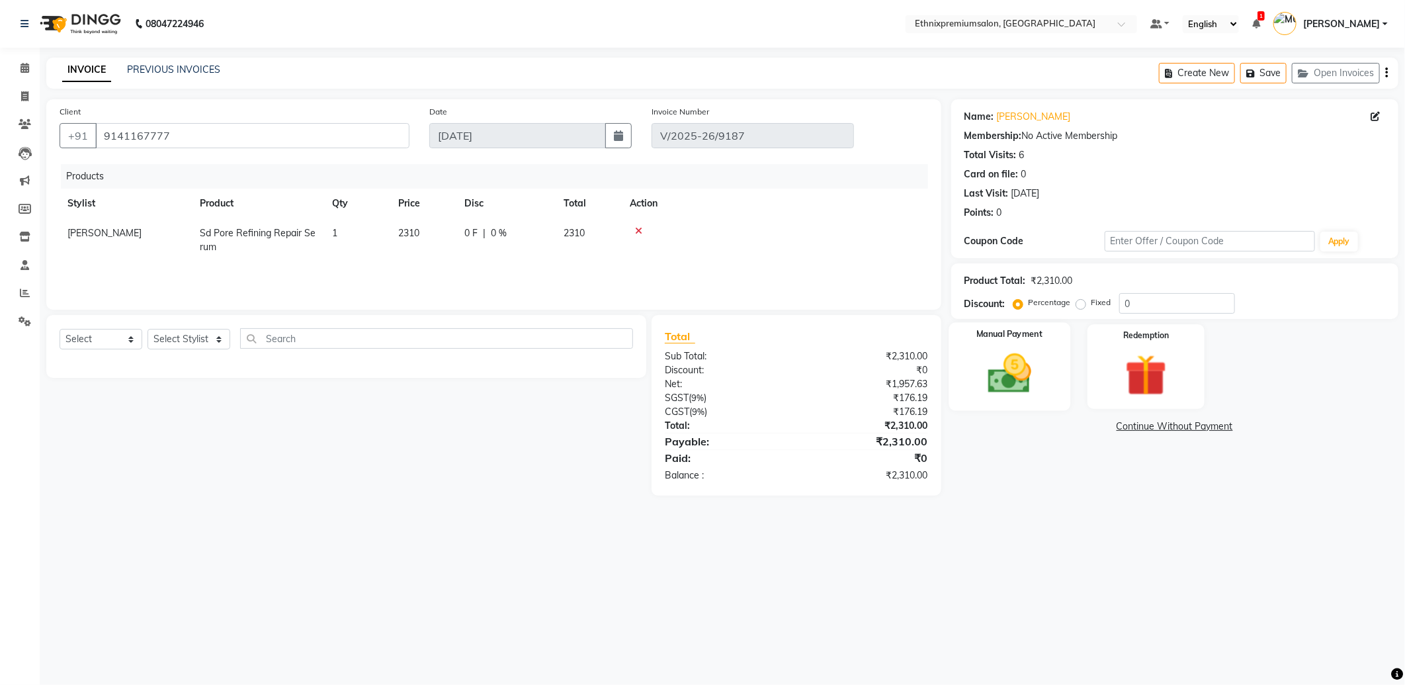
click at [1028, 378] on img at bounding box center [1010, 374] width 71 height 50
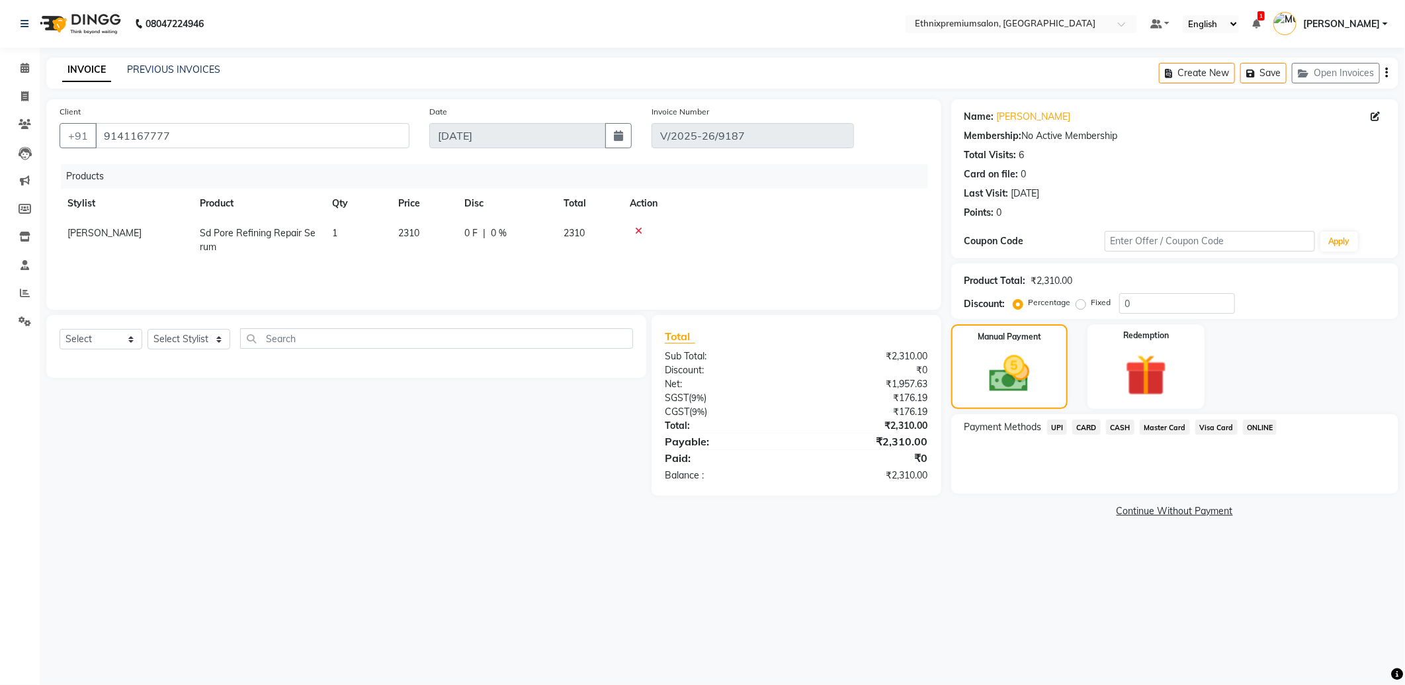
click at [1057, 424] on span "UPI" at bounding box center [1057, 427] width 21 height 15
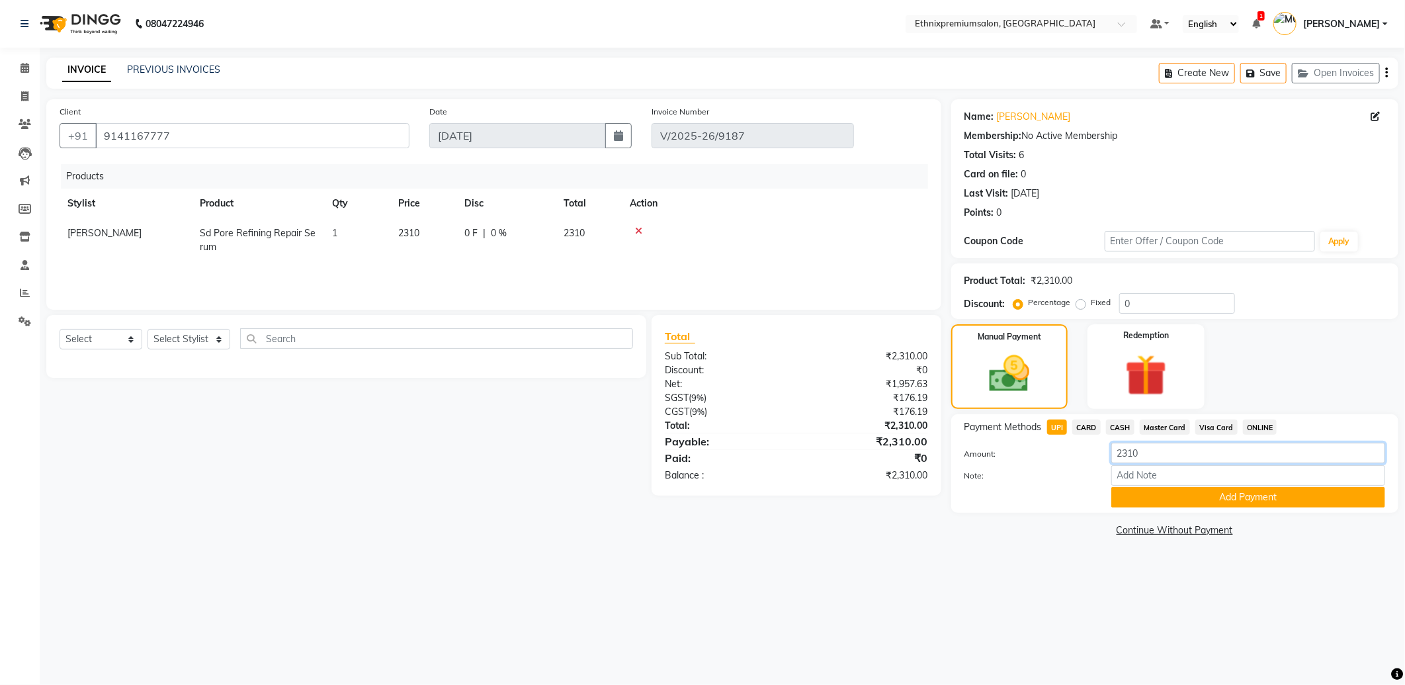
drag, startPoint x: 974, startPoint y: 438, endPoint x: 891, endPoint y: 425, distance: 83.7
click at [891, 425] on div "Client +91 9141167777 Date 02-09-2025 Invoice Number V/2025-26/9187 Products St…" at bounding box center [722, 319] width 1372 height 441
type input "0"
click at [1199, 504] on button "Add Payment" at bounding box center [1249, 497] width 274 height 21
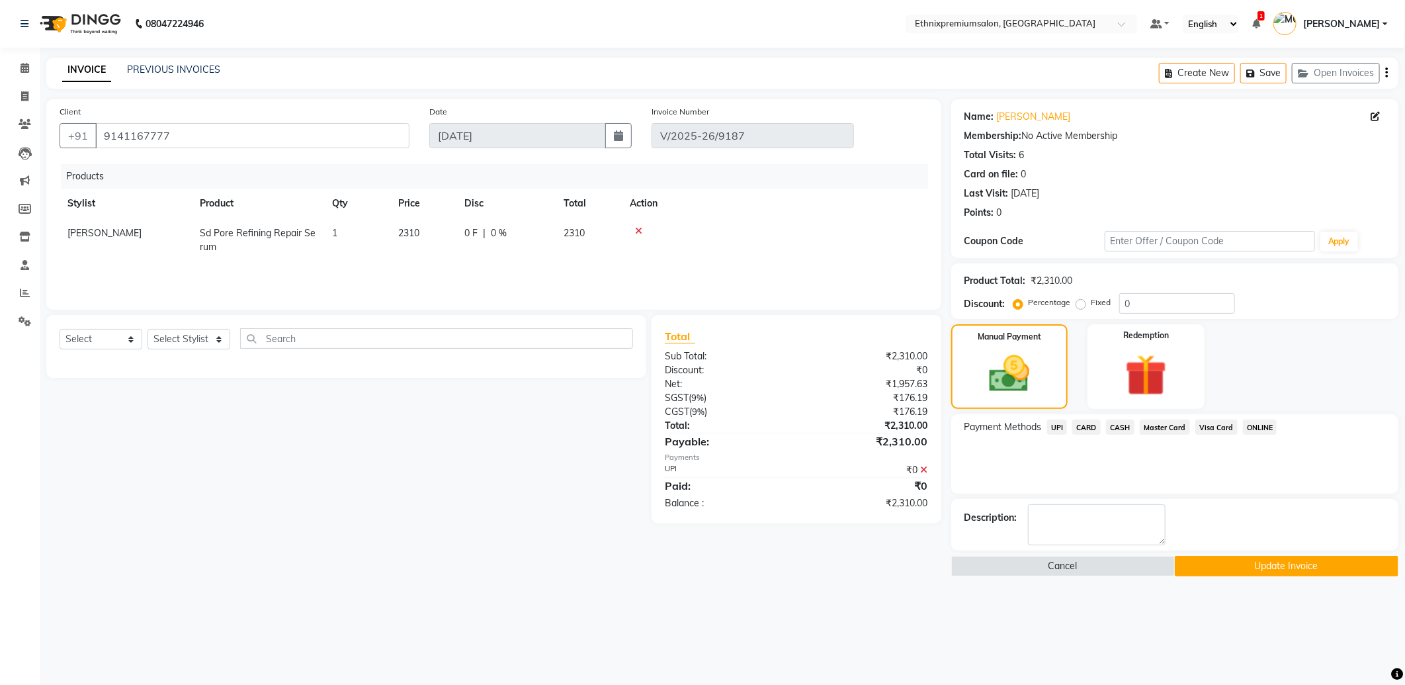
click at [1225, 565] on button "Update Invoice" at bounding box center [1287, 566] width 224 height 21
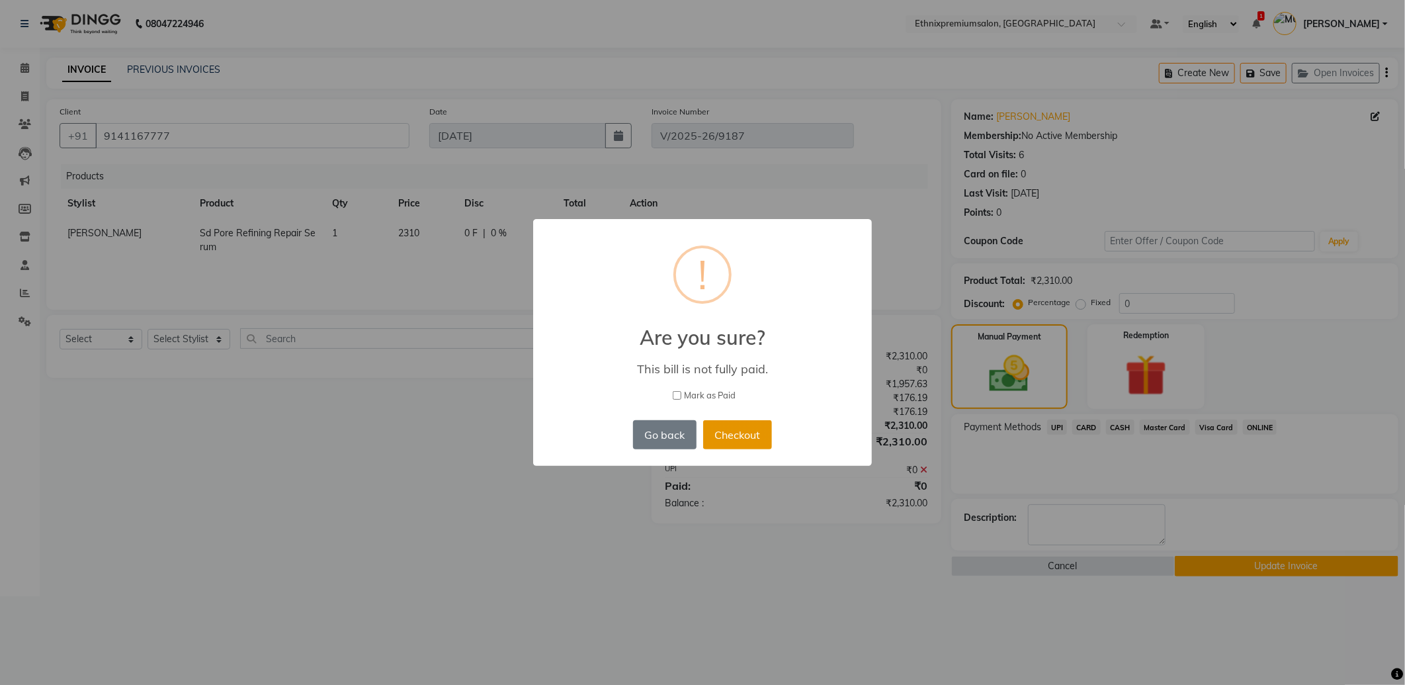
click at [733, 440] on button "Checkout" at bounding box center [737, 434] width 69 height 29
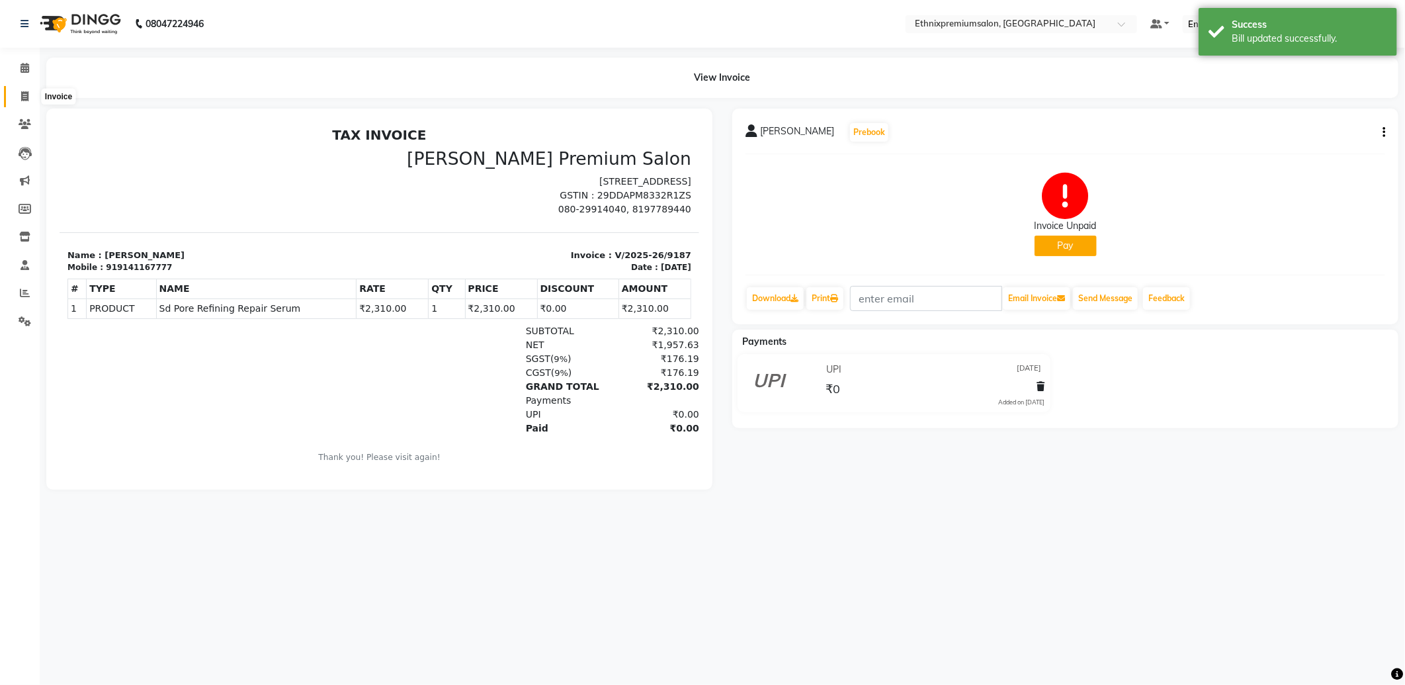
click at [18, 93] on span at bounding box center [24, 96] width 23 height 15
select select "3625"
select select "service"
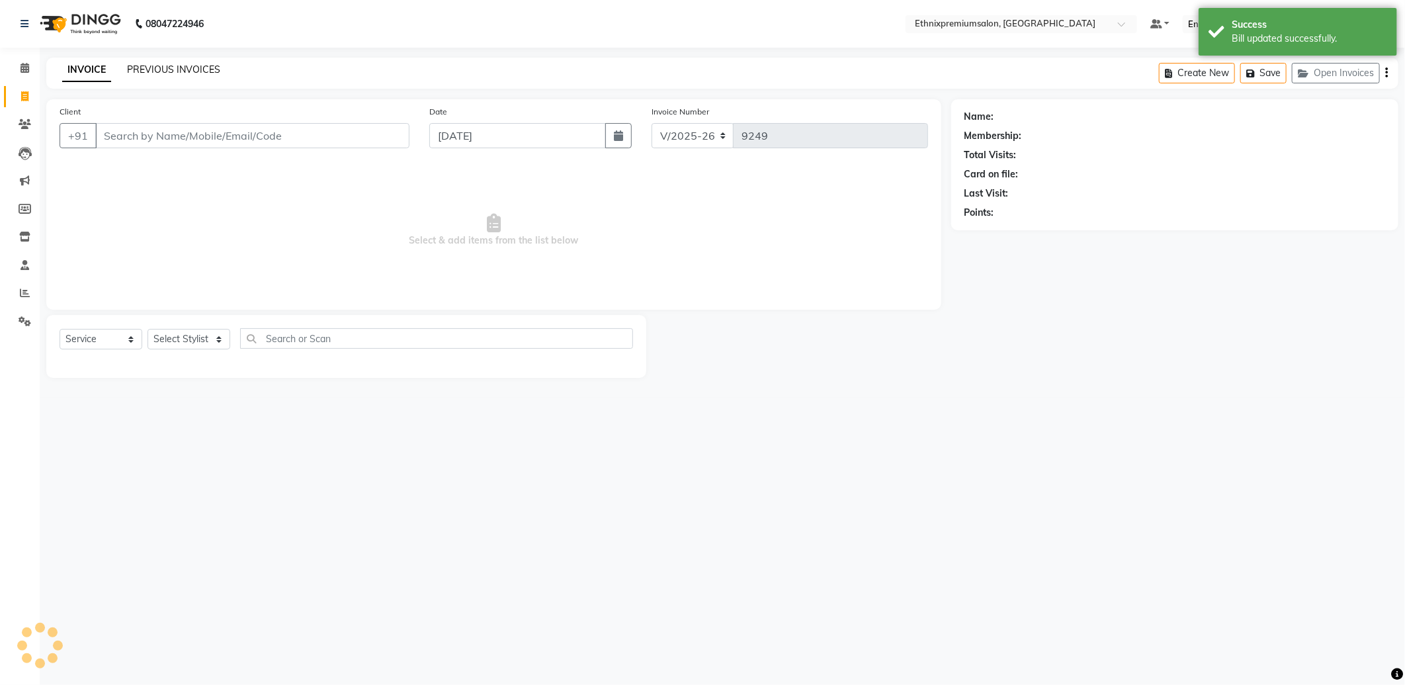
click at [129, 71] on link "PREVIOUS INVOICES" at bounding box center [173, 70] width 93 height 12
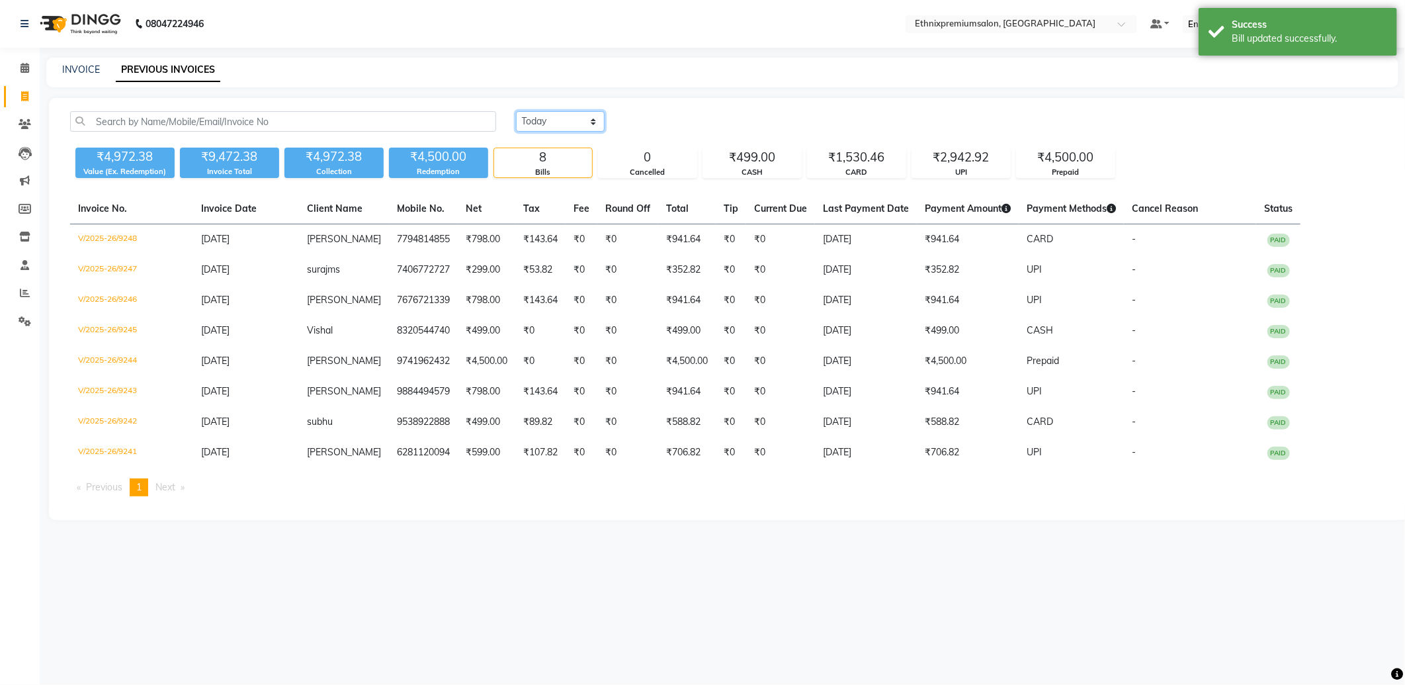
click at [551, 126] on select "[DATE] [DATE] Custom Range" at bounding box center [560, 121] width 89 height 21
select select "[DATE]"
click at [516, 111] on select "[DATE] [DATE] Custom Range" at bounding box center [560, 121] width 89 height 21
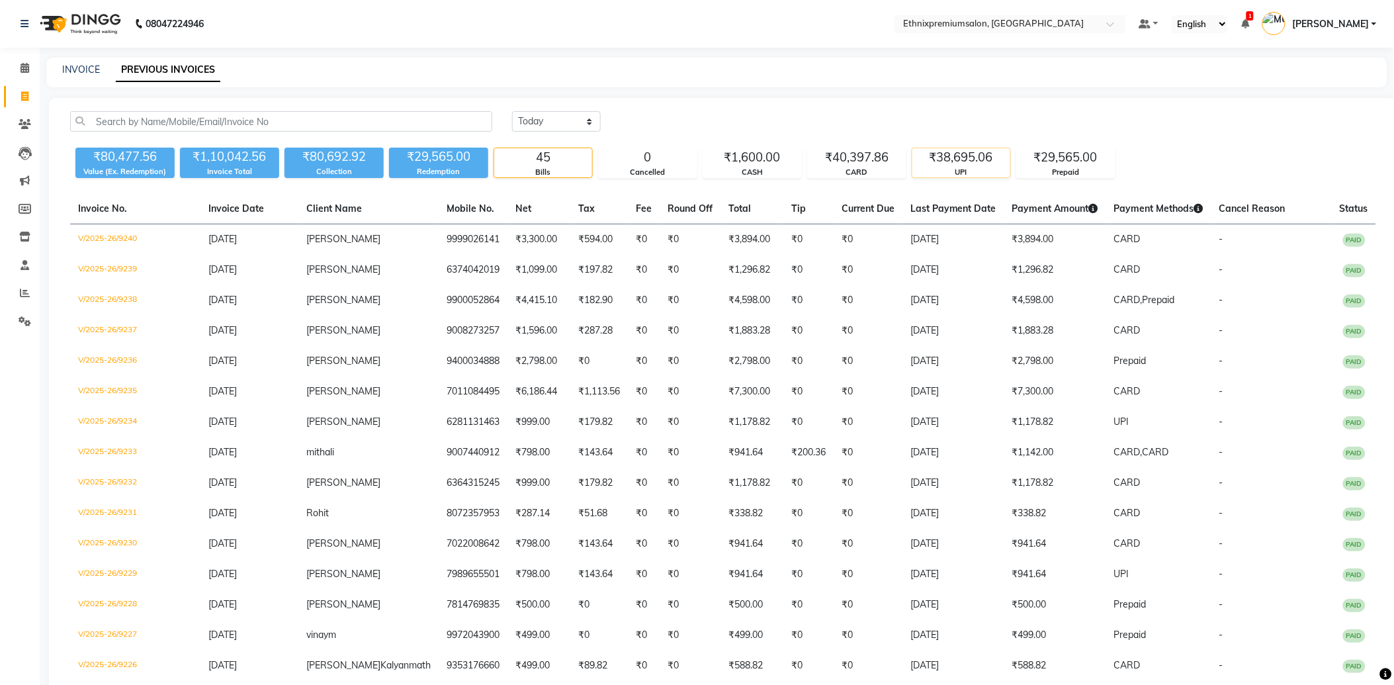
click at [967, 155] on div "₹38,695.06" at bounding box center [961, 157] width 98 height 19
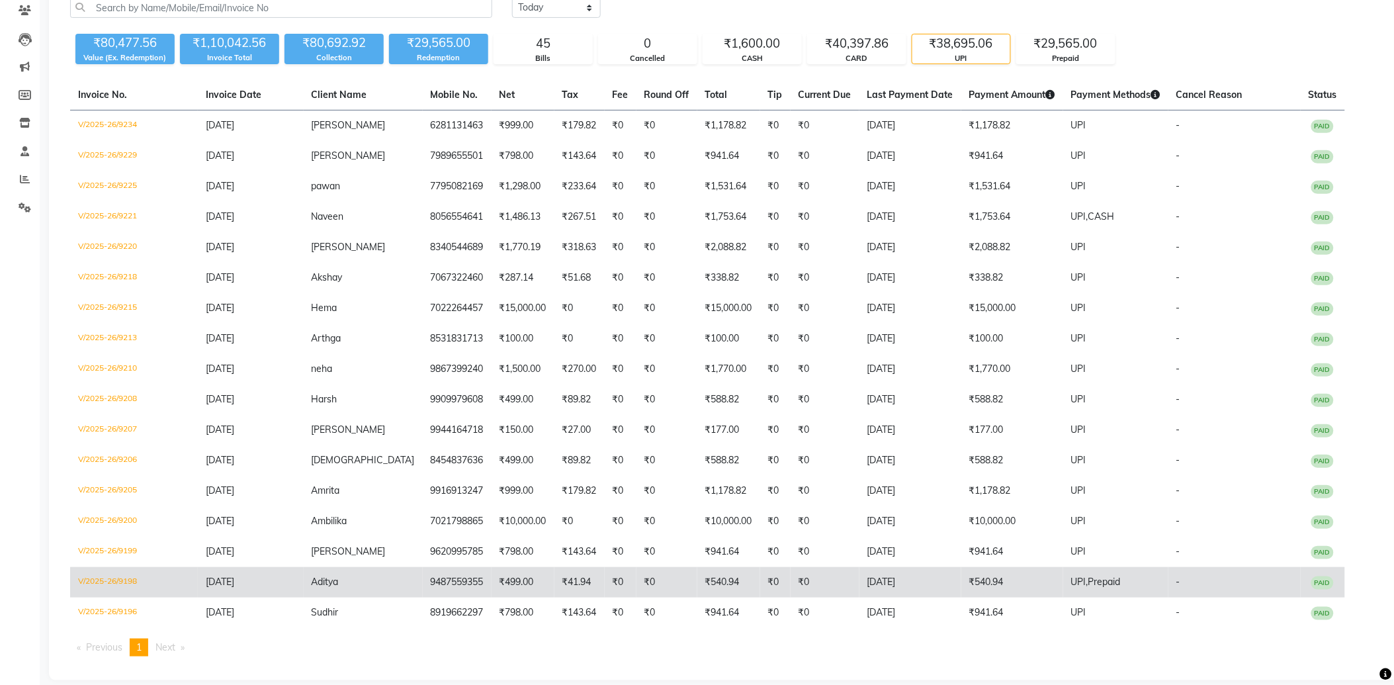
scroll to position [124, 0]
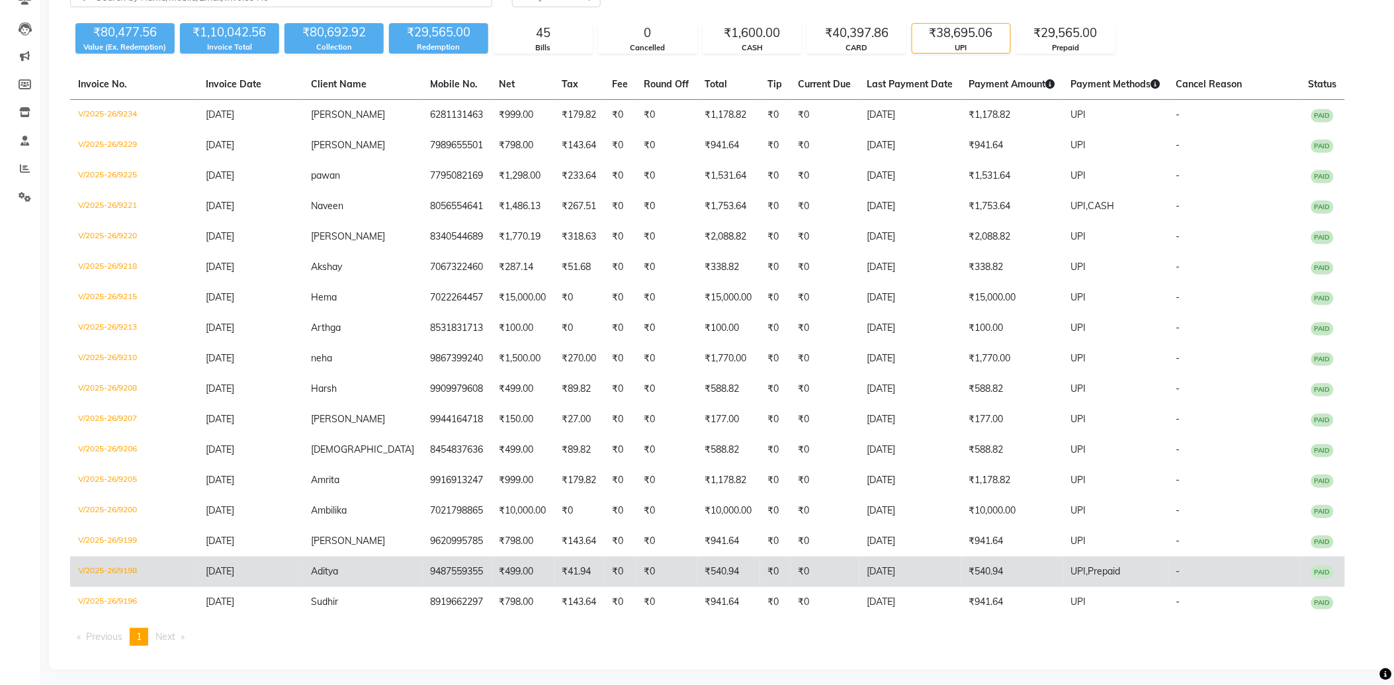
click at [961, 574] on td "₹540.94" at bounding box center [1012, 571] width 102 height 30
click at [760, 580] on td "₹0" at bounding box center [775, 571] width 30 height 30
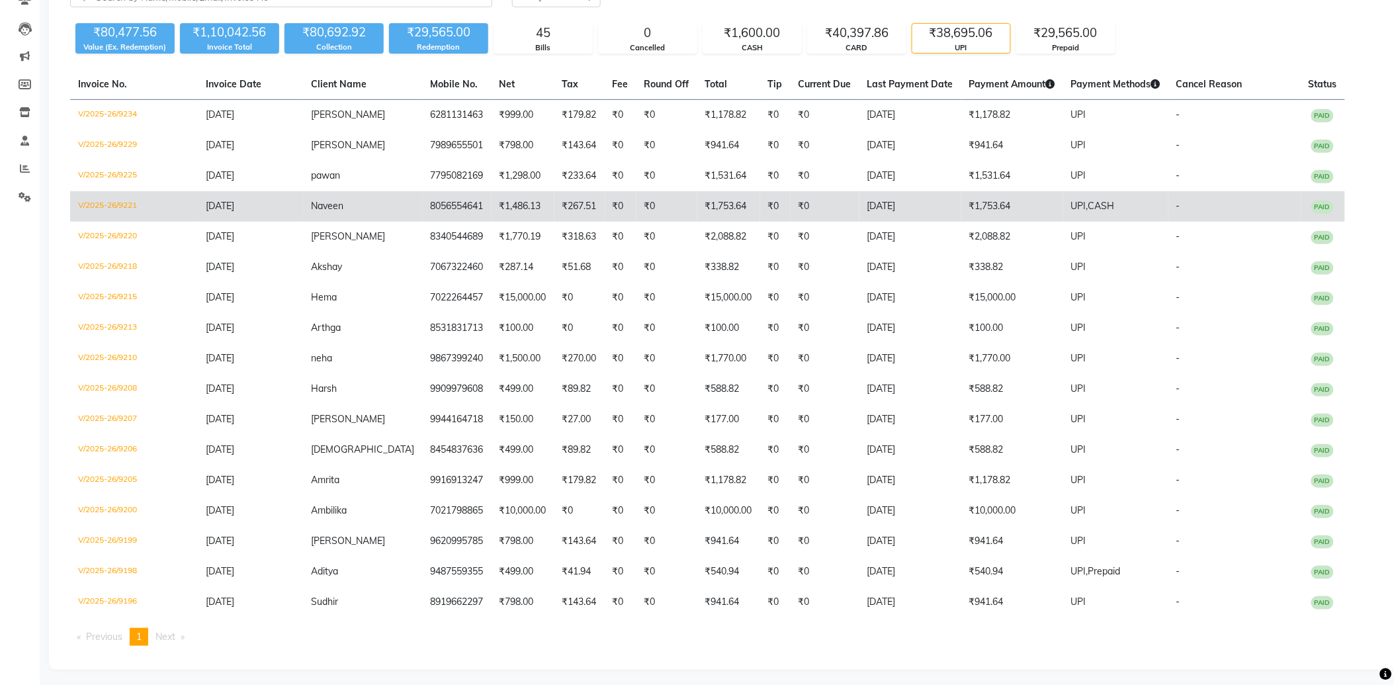
click at [910, 214] on td "[DATE]" at bounding box center [911, 206] width 102 height 30
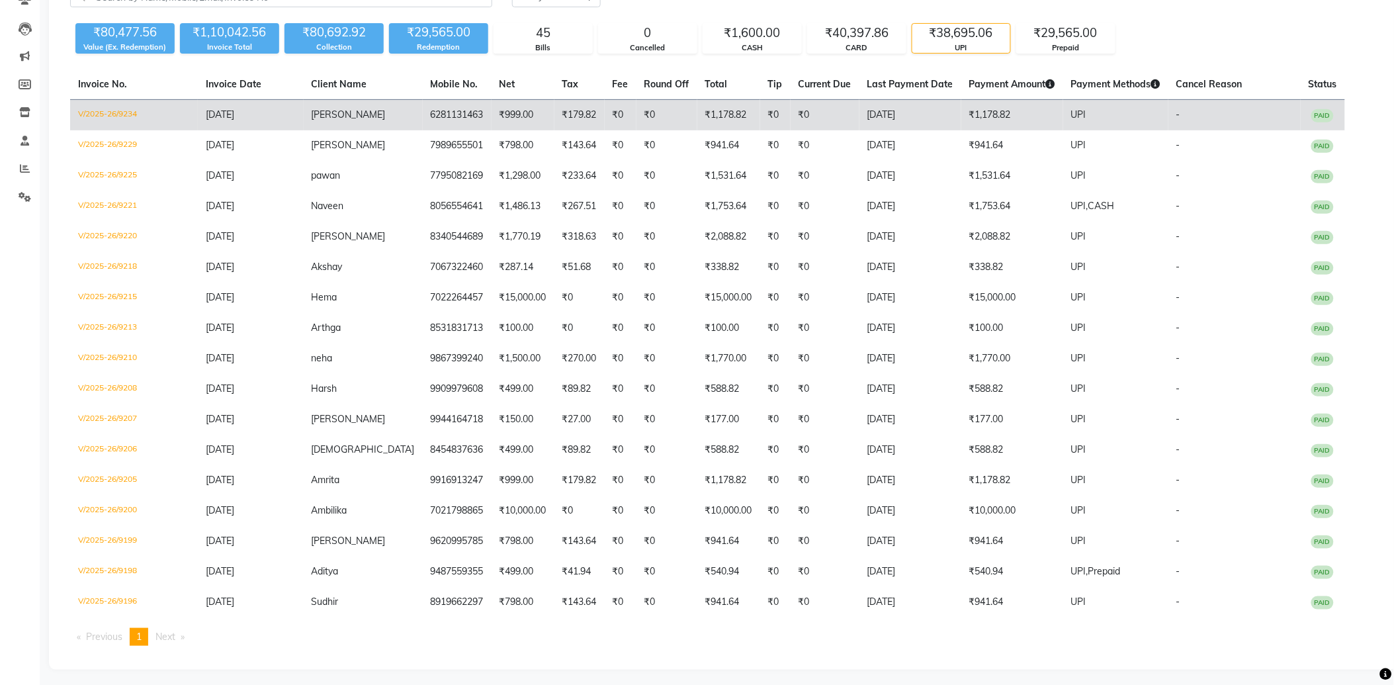
click at [644, 120] on td "₹0" at bounding box center [667, 115] width 61 height 31
click at [554, 114] on td "₹179.82" at bounding box center [579, 115] width 50 height 31
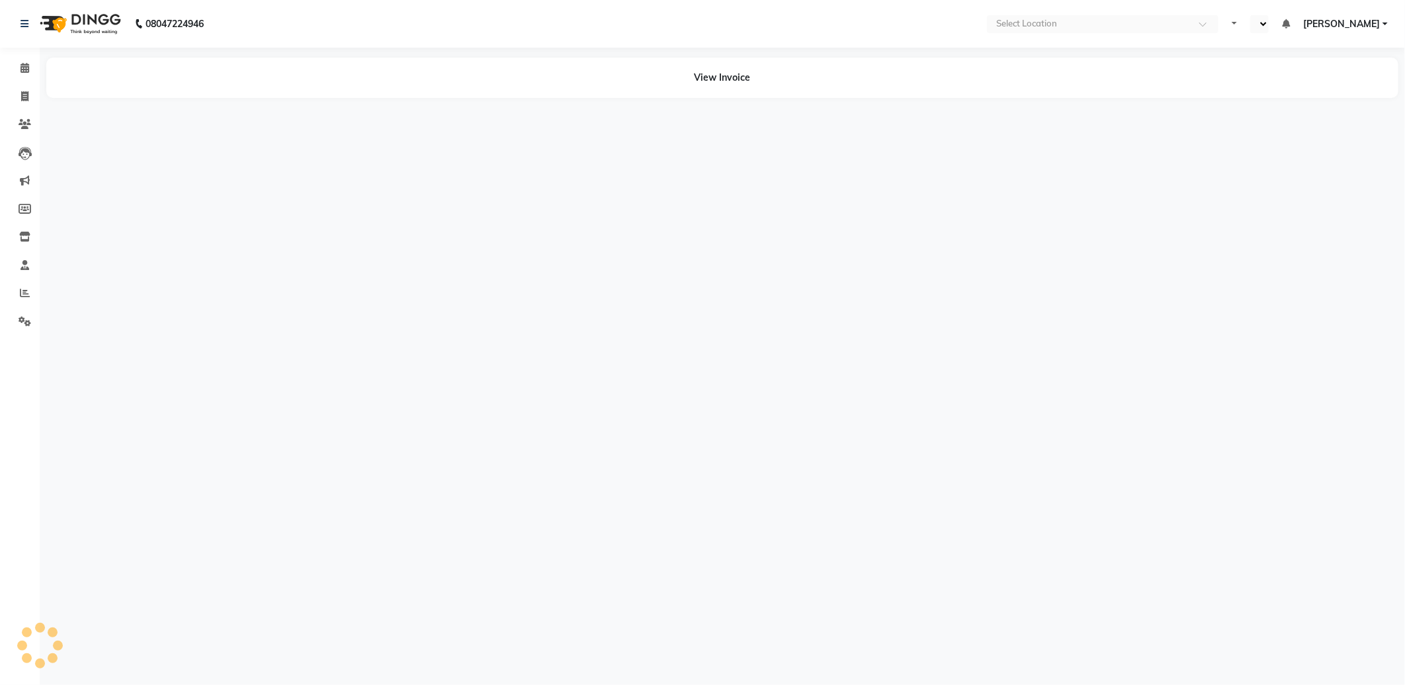
select select "en"
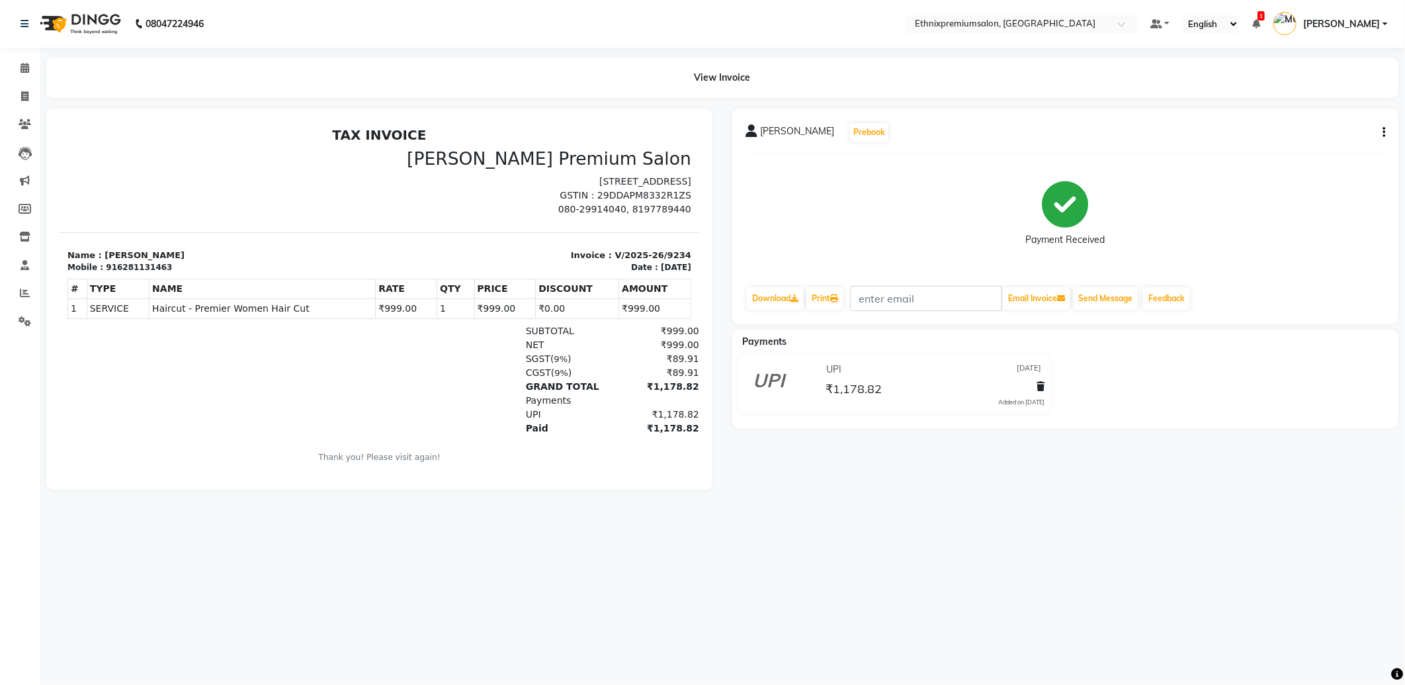
click at [1382, 132] on button "button" at bounding box center [1382, 133] width 8 height 14
click at [1313, 137] on div "Edit Invoice" at bounding box center [1318, 140] width 91 height 17
select select "service"
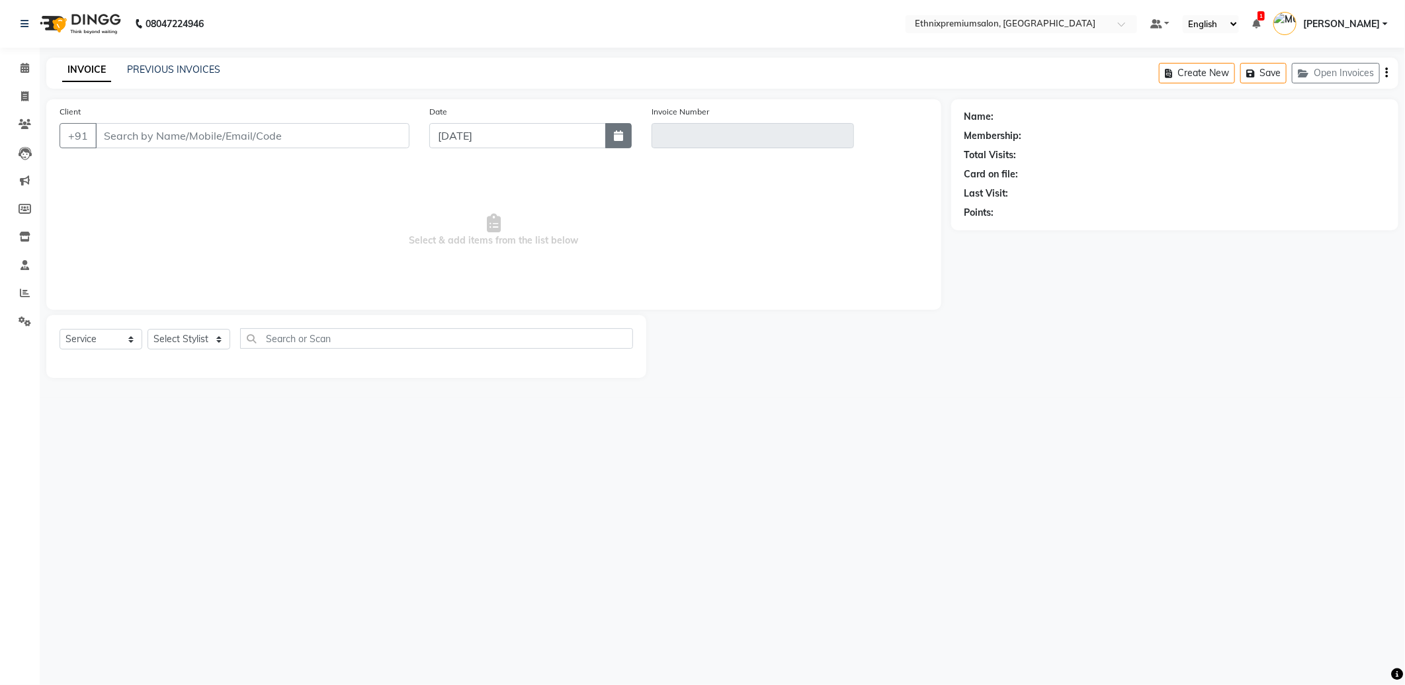
type input "6281131463"
type input "V/2025-26/9234"
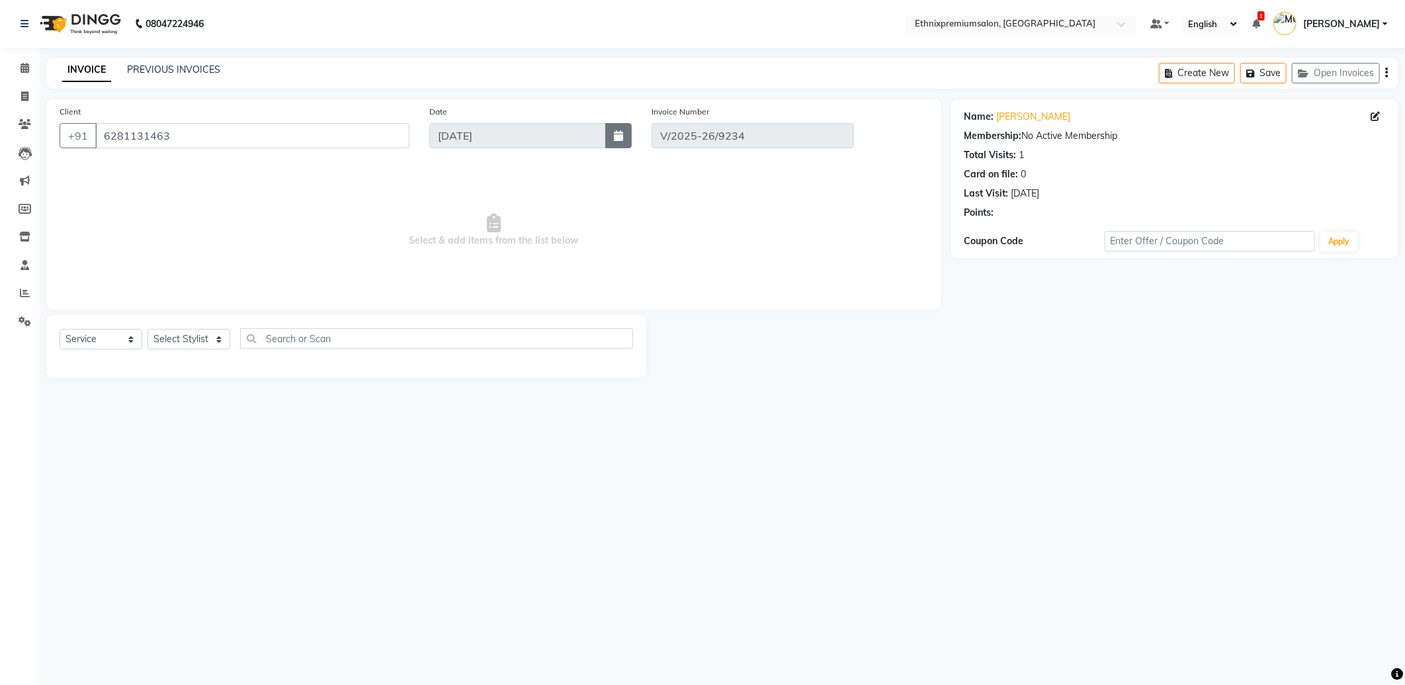
type input "[DATE]"
select select "select"
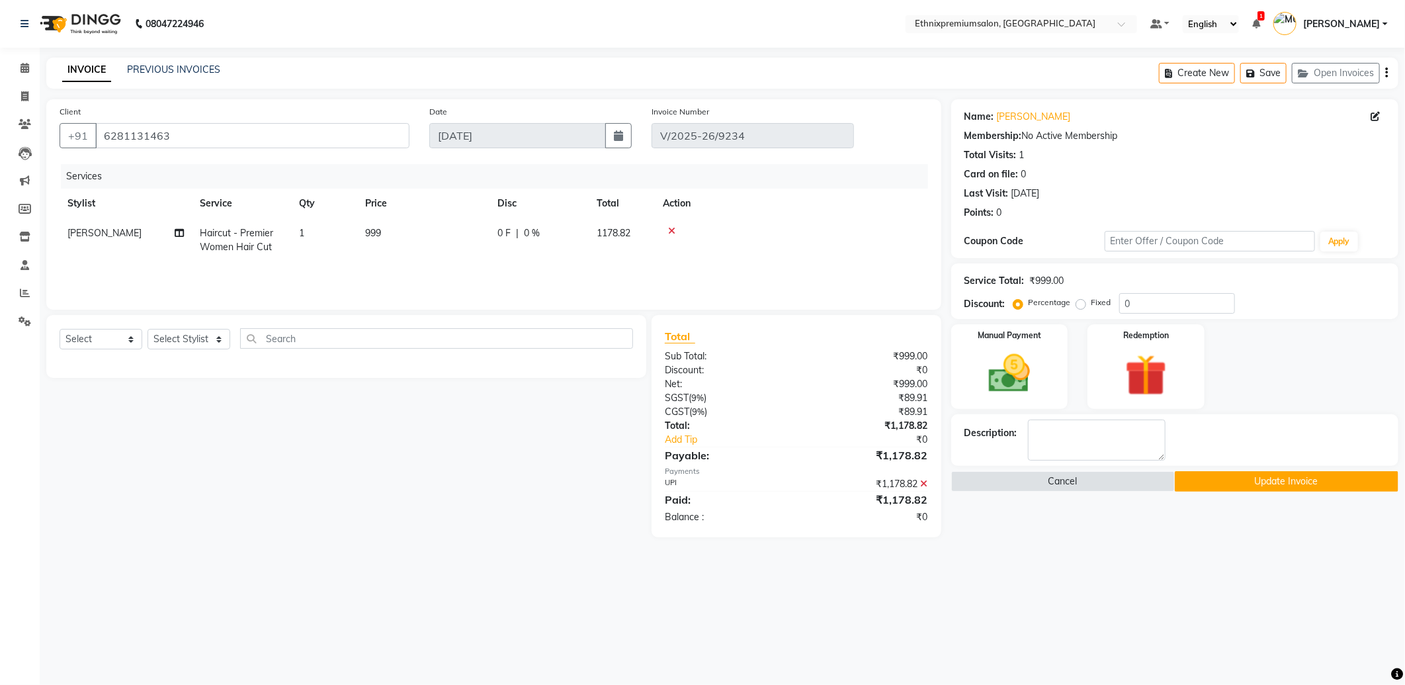
click at [236, 236] on span "Haircut - Premier Women Hair Cut" at bounding box center [236, 240] width 73 height 26
select select "73939"
drag, startPoint x: 320, startPoint y: 232, endPoint x: 272, endPoint y: 259, distance: 54.8
click at [319, 232] on span at bounding box center [331, 238] width 26 height 25
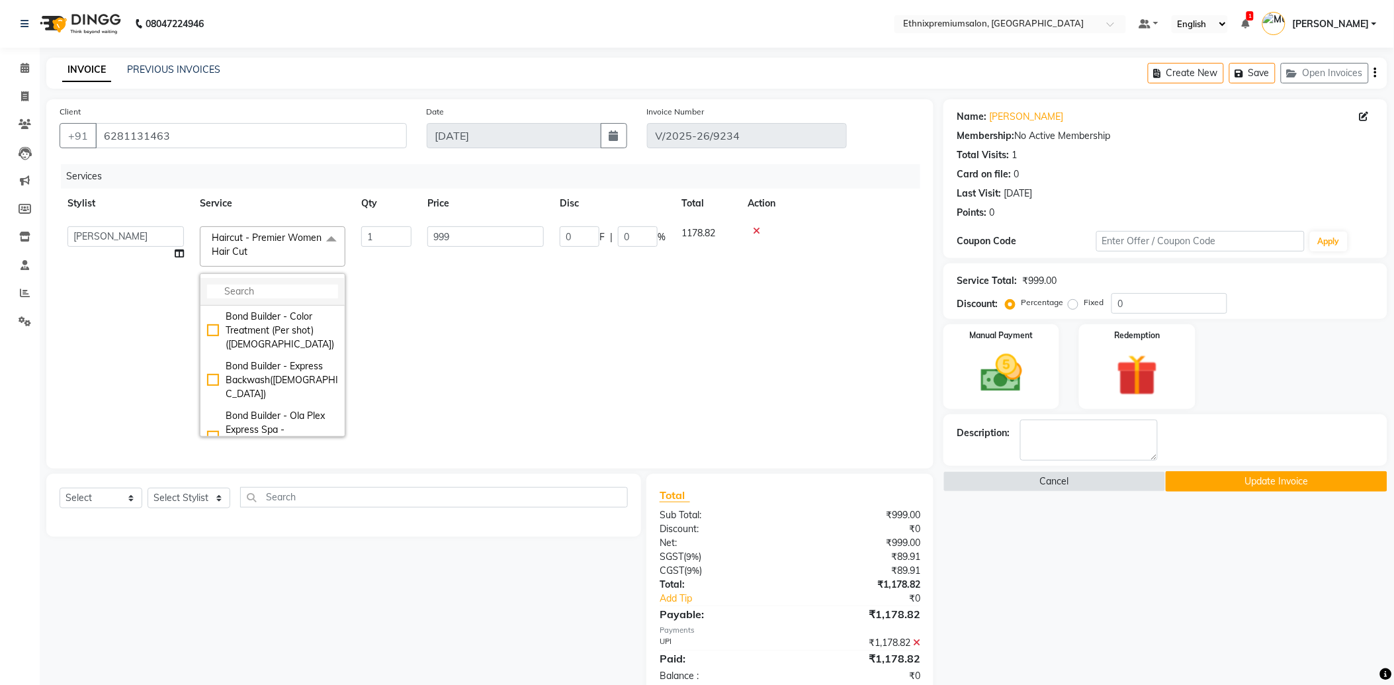
click at [260, 283] on li at bounding box center [272, 292] width 144 height 28
click at [242, 288] on input "multiselect-search" at bounding box center [272, 292] width 131 height 14
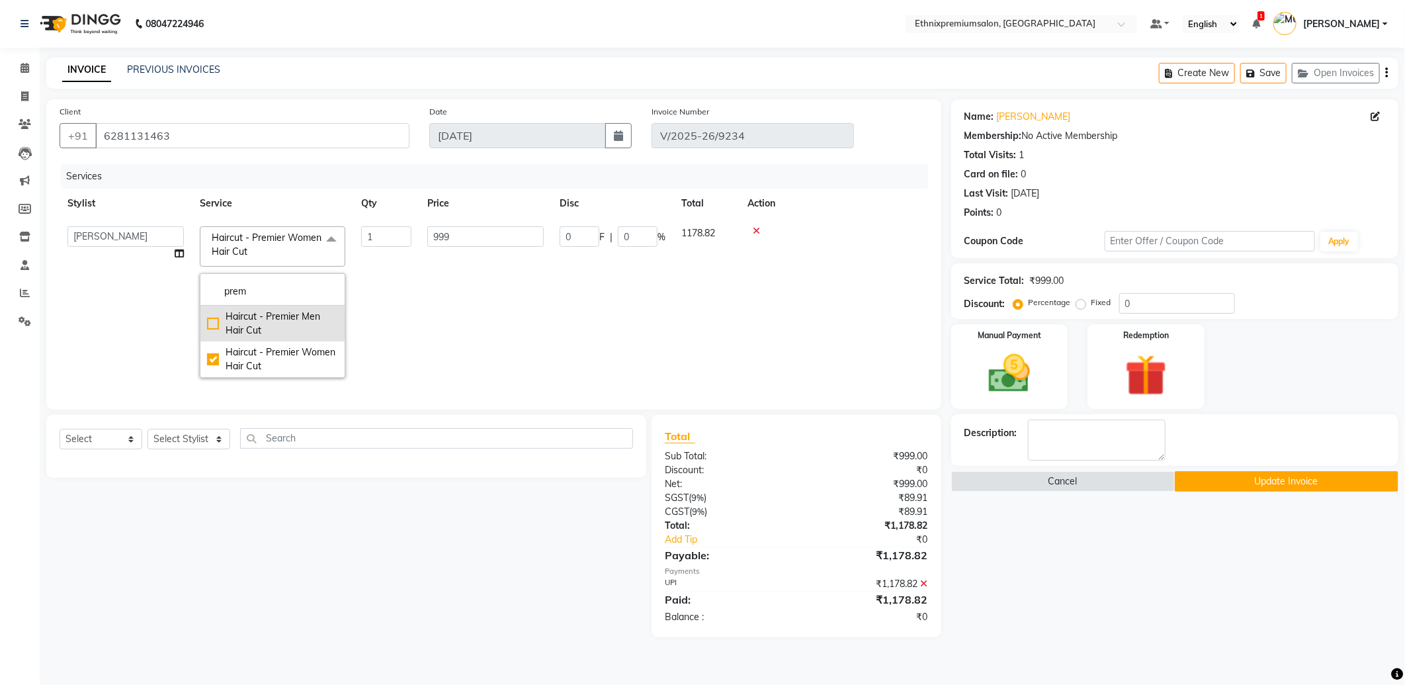
type input "prem"
click at [242, 318] on div "Haircut - Premier Men Hair Cut" at bounding box center [272, 324] width 131 height 28
checkbox input "true"
checkbox input "false"
type input "499"
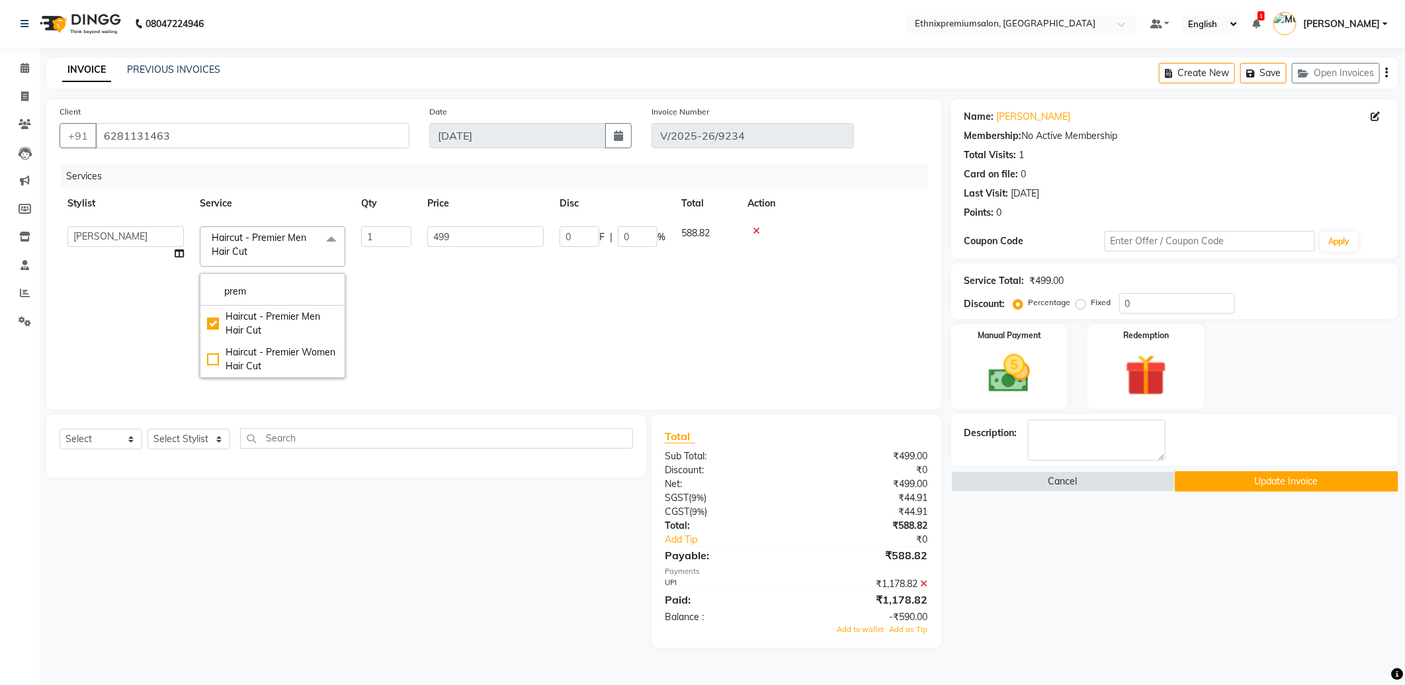
click at [459, 302] on td "499" at bounding box center [486, 301] width 132 height 167
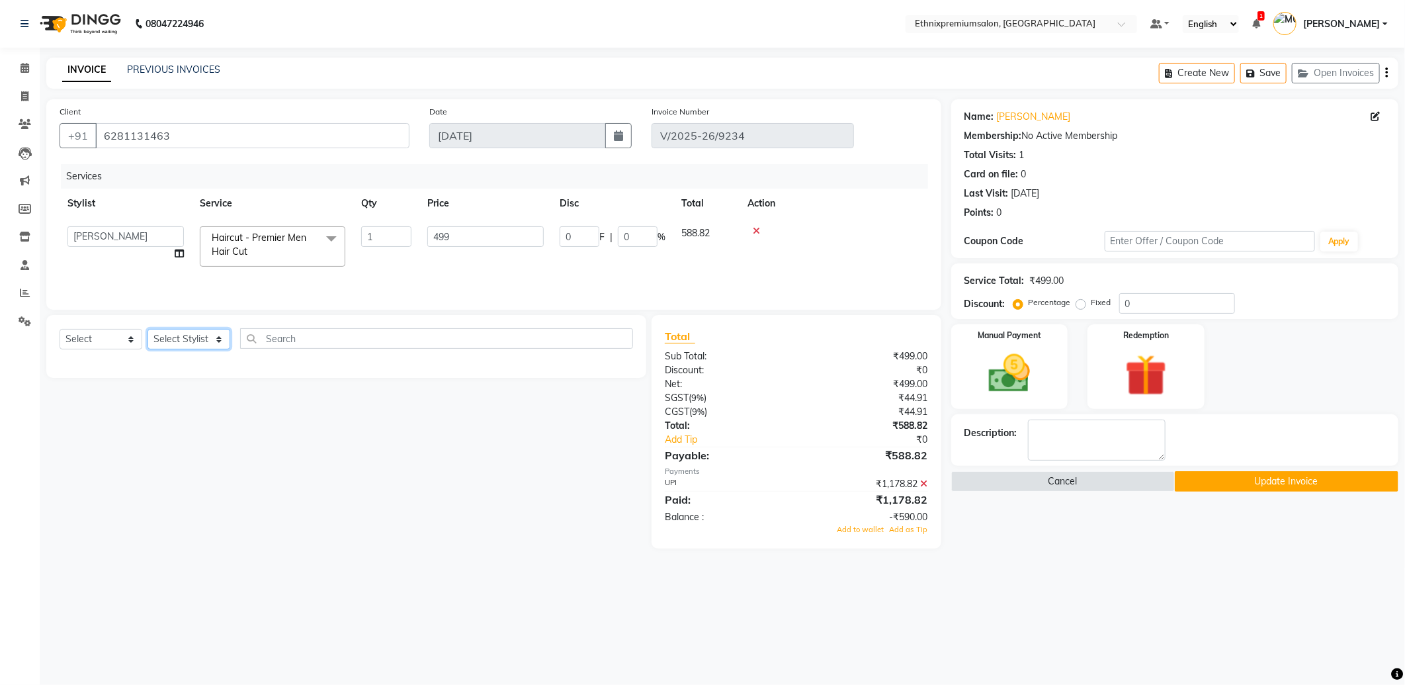
click at [197, 340] on select "Select Stylist Amoi [PERSON_NAME] [PERSON_NAME] Yolmoo [PERSON_NAME] [PERSON_NA…" at bounding box center [189, 339] width 83 height 21
select select "73939"
click at [148, 330] on select "Select Stylist Amoi [PERSON_NAME] [PERSON_NAME] Yolmoo [PERSON_NAME] [PERSON_NA…" at bounding box center [189, 339] width 83 height 21
click at [120, 335] on select "Select Service Product Membership Package Voucher Prepaid Gift Card" at bounding box center [101, 339] width 83 height 21
select select "service"
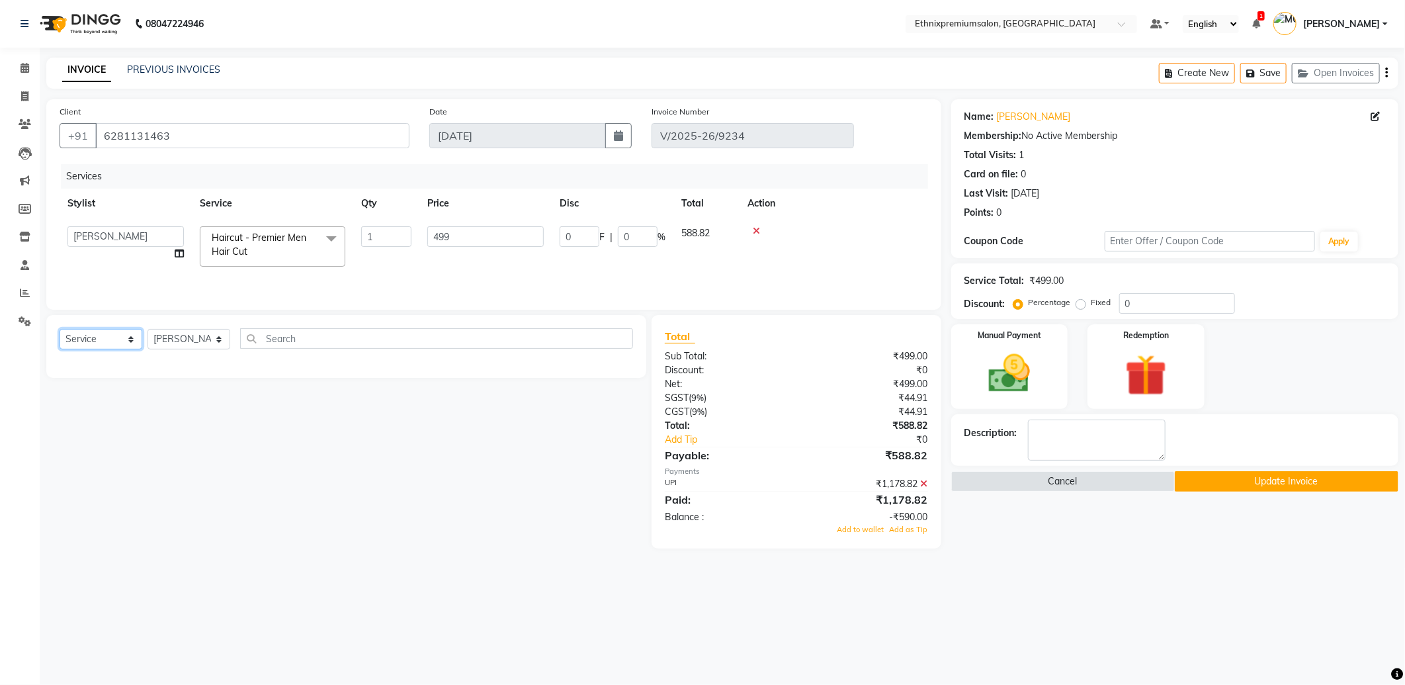
click at [60, 330] on select "Select Service Product Membership Package Voucher Prepaid Gift Card" at bounding box center [101, 339] width 83 height 21
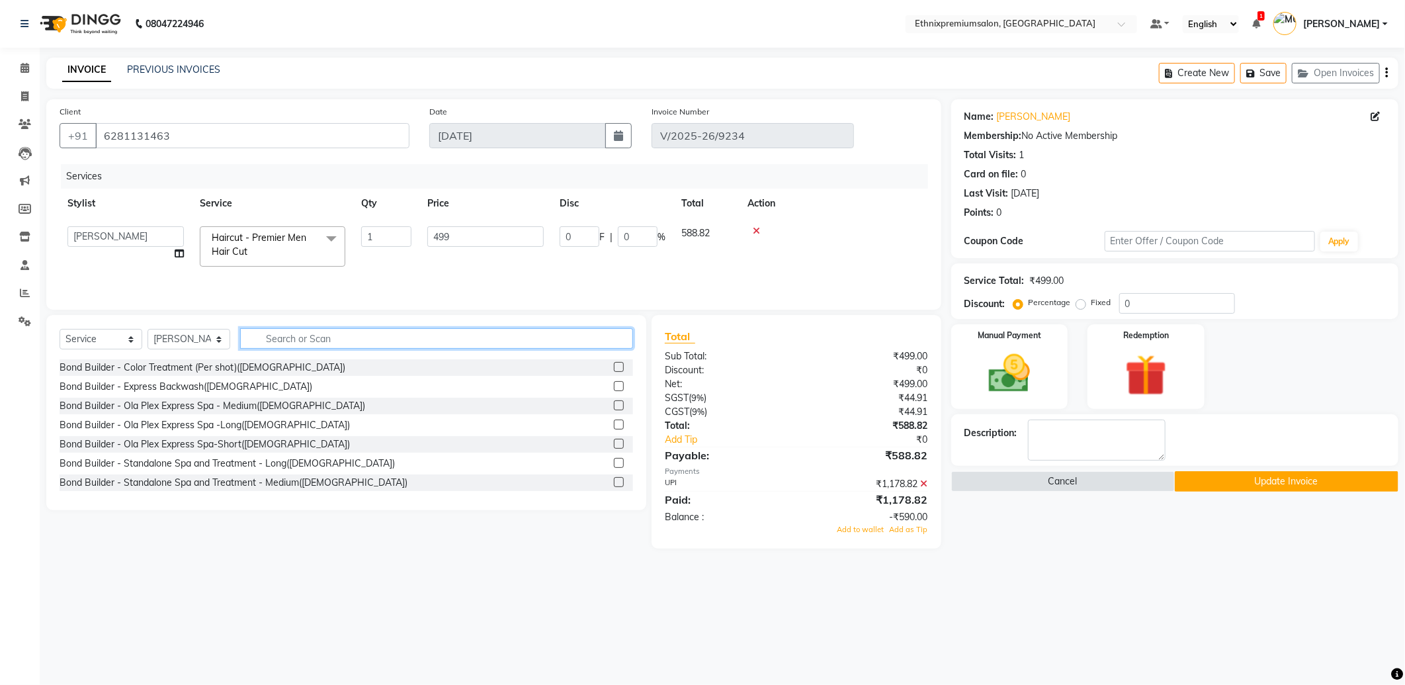
click at [278, 338] on input "text" at bounding box center [436, 338] width 393 height 21
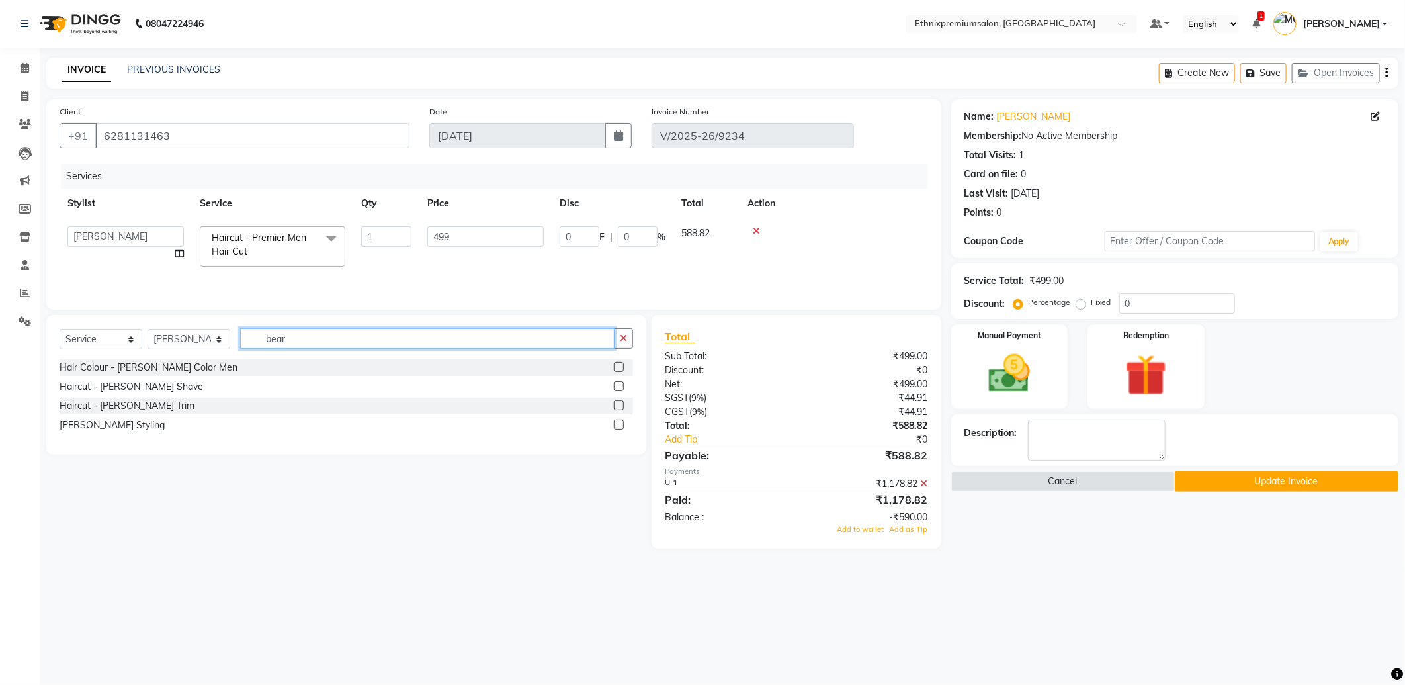
type input "bear"
click at [619, 406] on label at bounding box center [619, 405] width 10 height 10
click at [619, 406] on input "checkbox" at bounding box center [618, 406] width 9 height 9
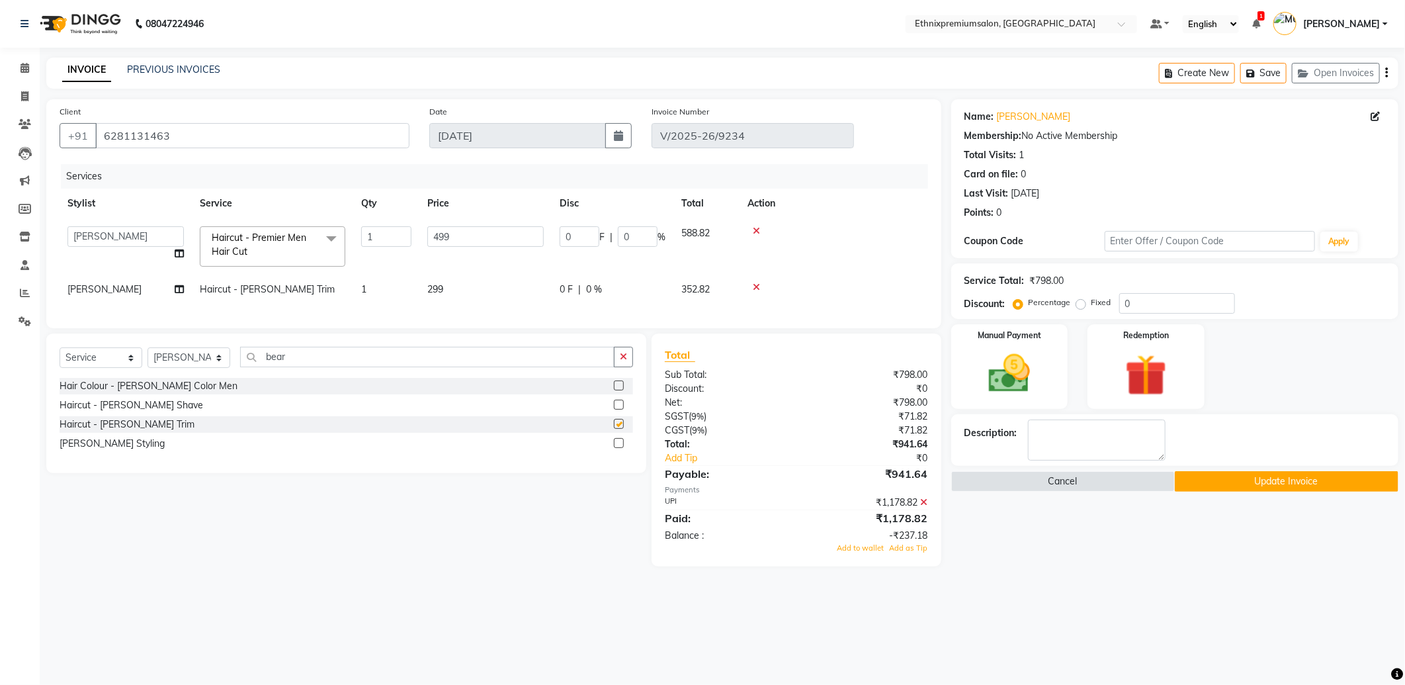
checkbox input "false"
click at [925, 507] on icon at bounding box center [924, 502] width 7 height 9
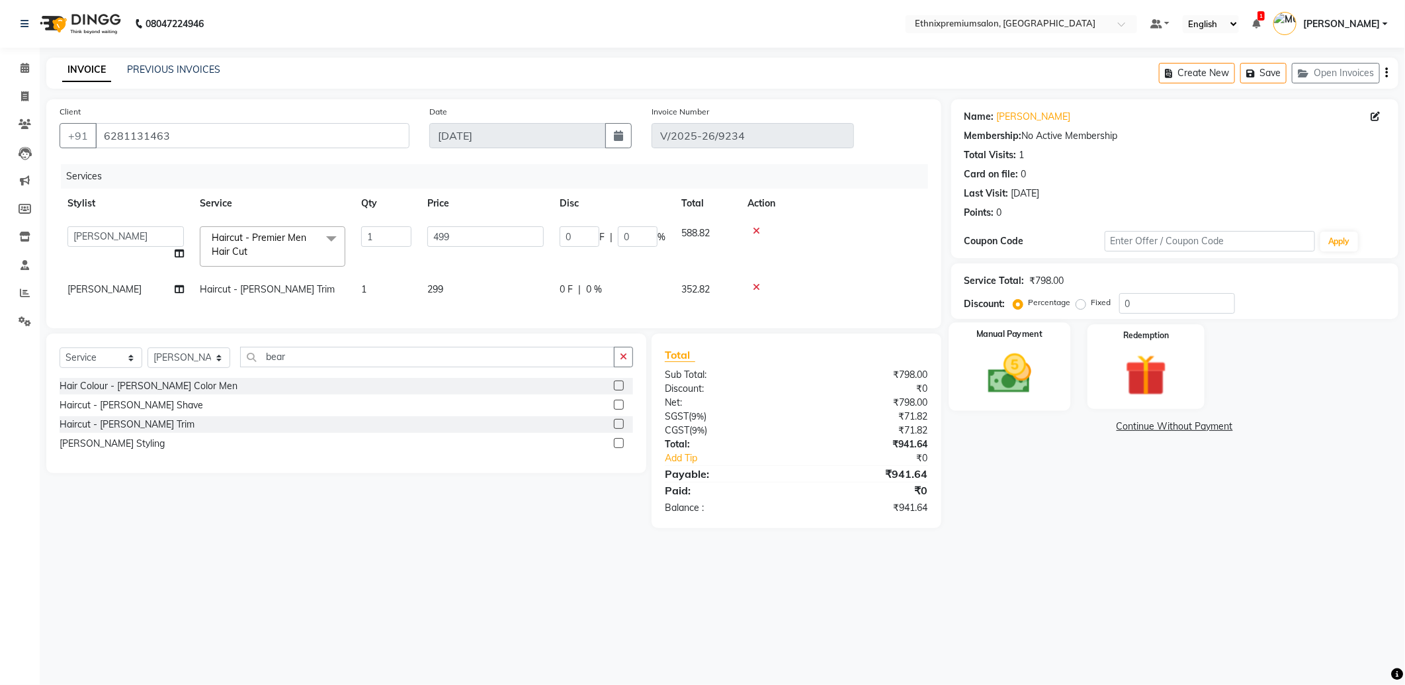
click at [1015, 378] on img at bounding box center [1010, 374] width 71 height 50
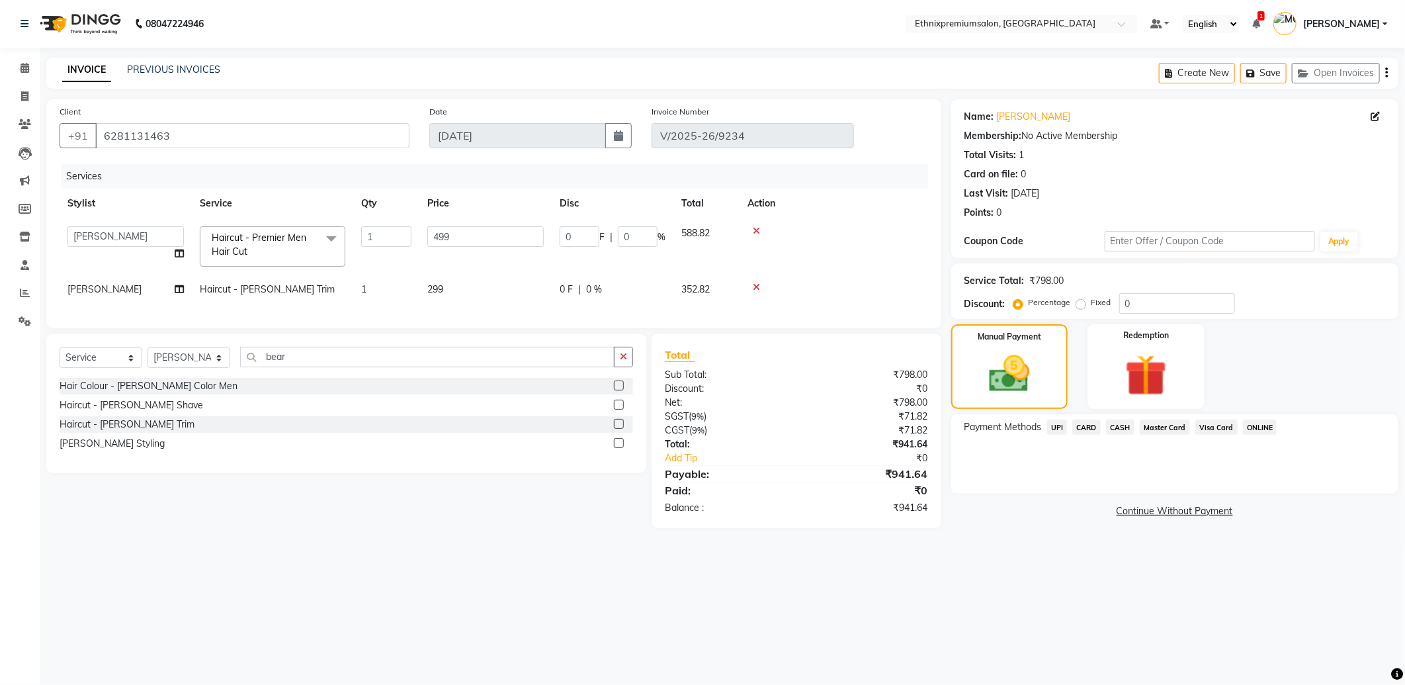
drag, startPoint x: 1060, startPoint y: 429, endPoint x: 1075, endPoint y: 433, distance: 15.3
click at [1061, 429] on span "UPI" at bounding box center [1057, 427] width 21 height 15
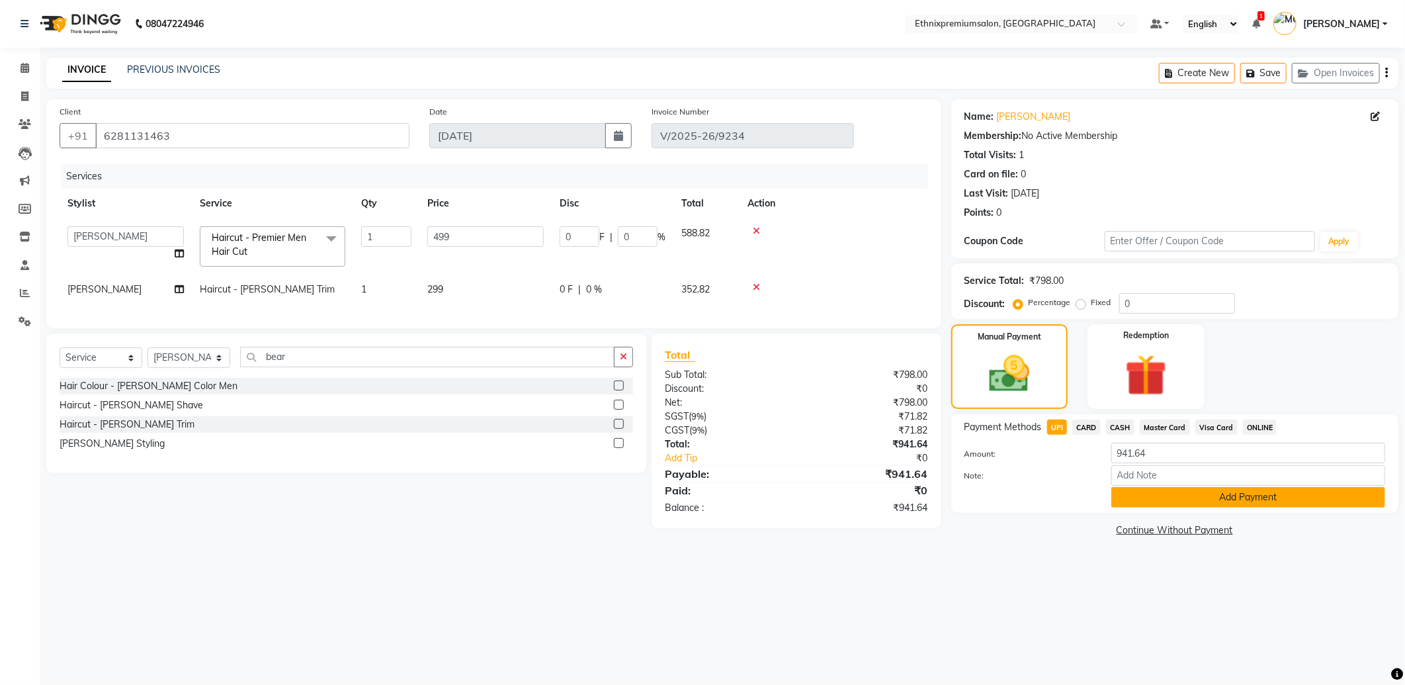
click at [1180, 498] on button "Add Payment" at bounding box center [1249, 497] width 274 height 21
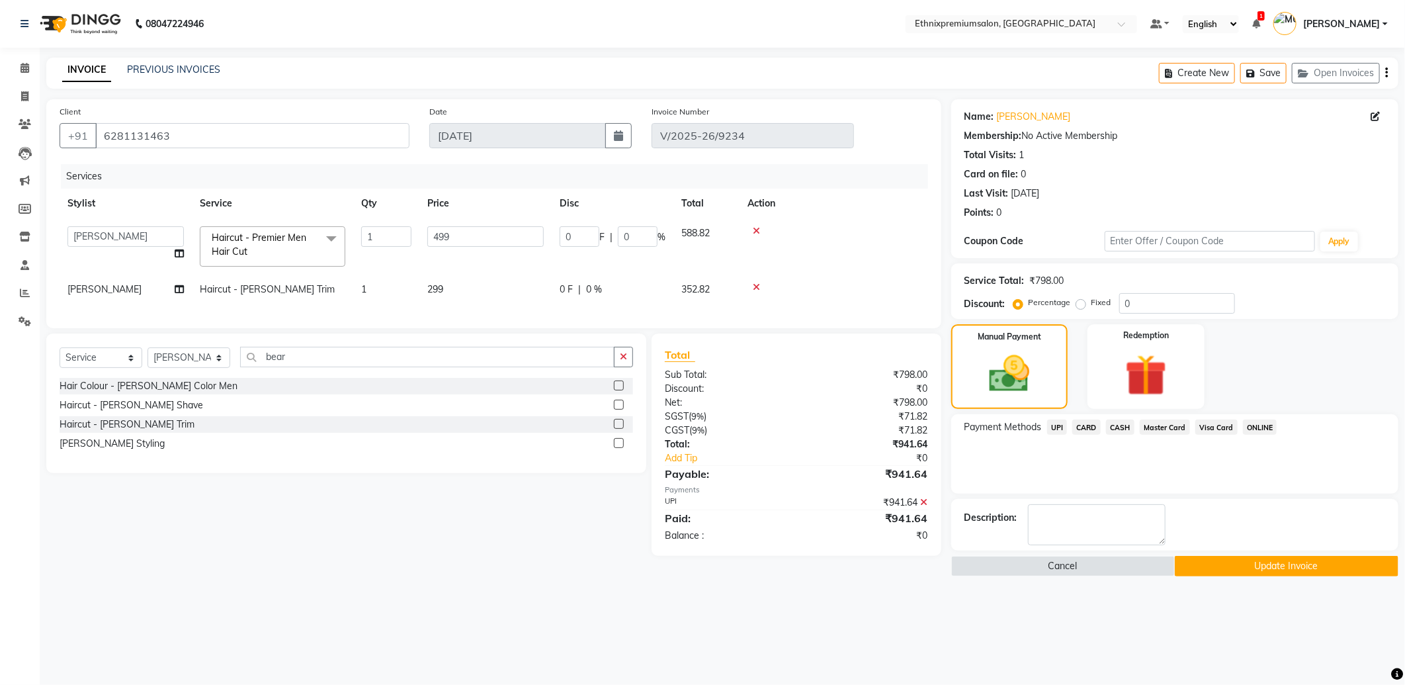
click at [1216, 558] on button "Update Invoice" at bounding box center [1287, 566] width 224 height 21
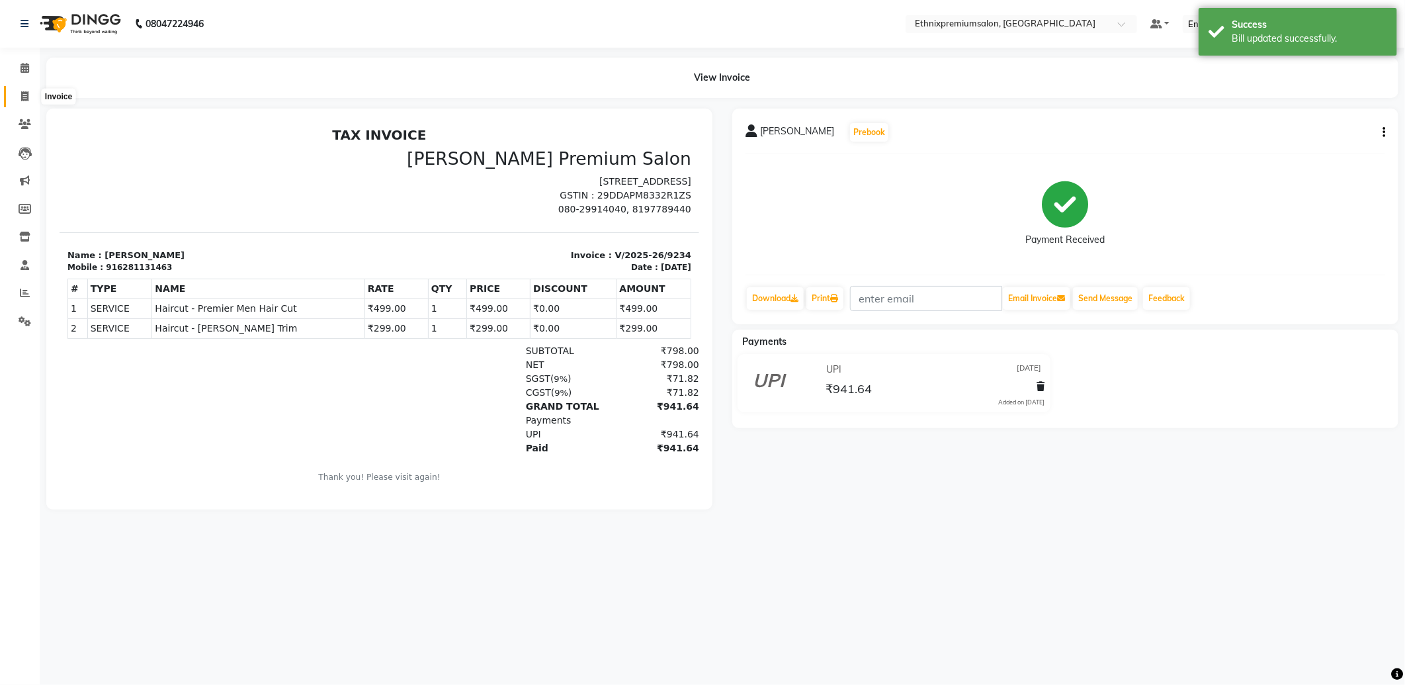
click at [17, 95] on span at bounding box center [24, 96] width 23 height 15
select select "3625"
select select "service"
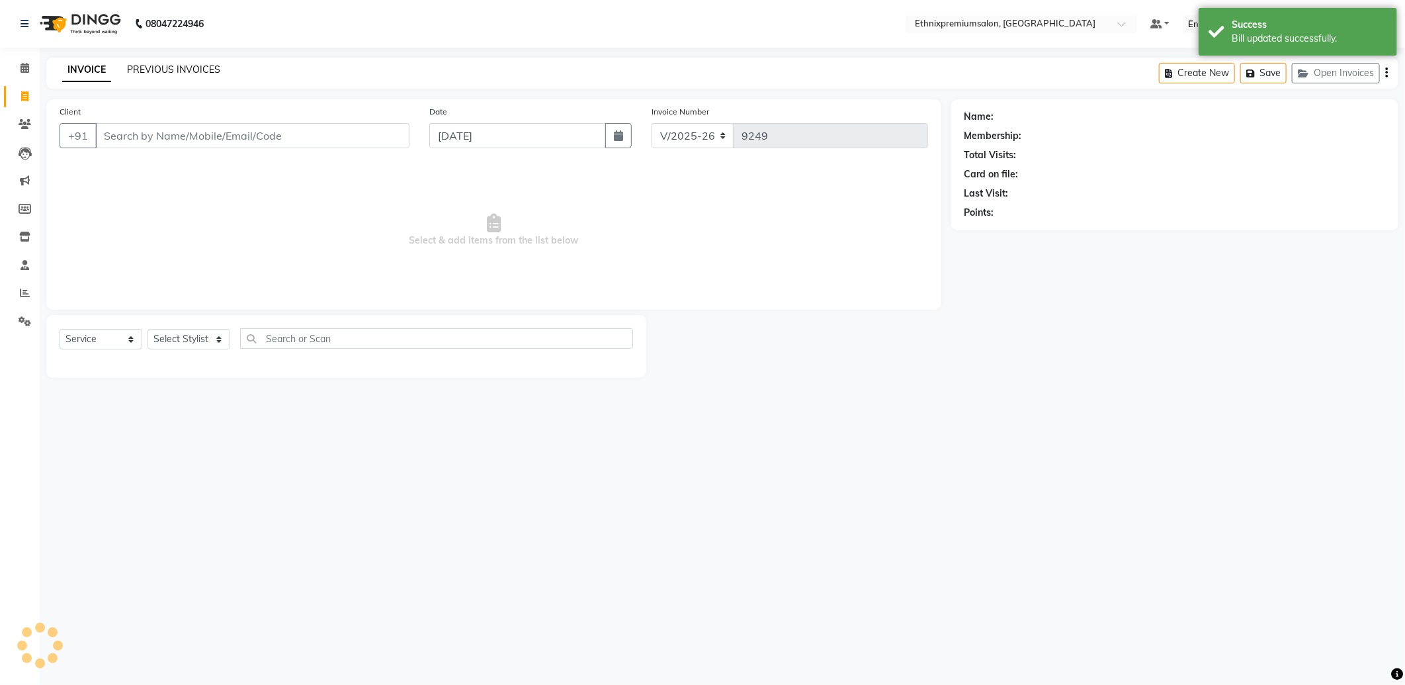
click at [190, 71] on link "PREVIOUS INVOICES" at bounding box center [173, 70] width 93 height 12
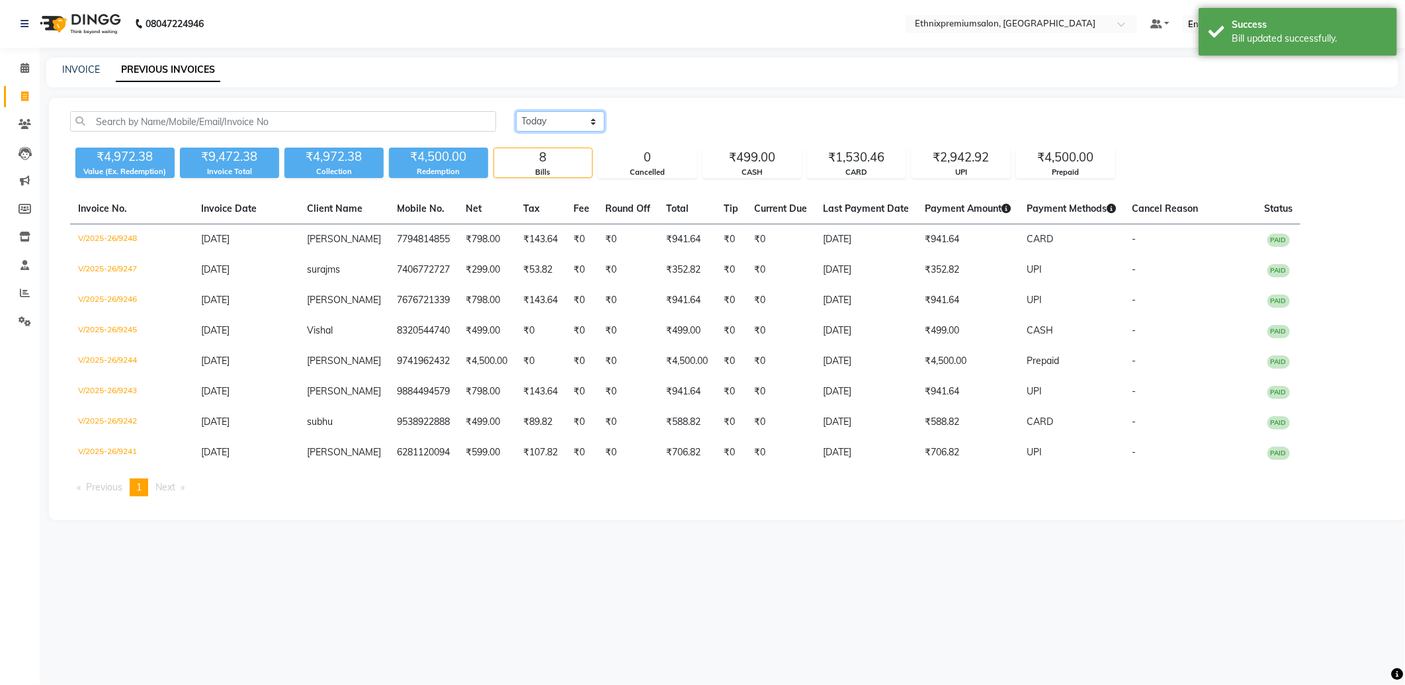
click at [556, 123] on select "[DATE] [DATE] Custom Range" at bounding box center [560, 121] width 89 height 21
click at [516, 111] on select "[DATE] [DATE] Custom Range" at bounding box center [560, 121] width 89 height 21
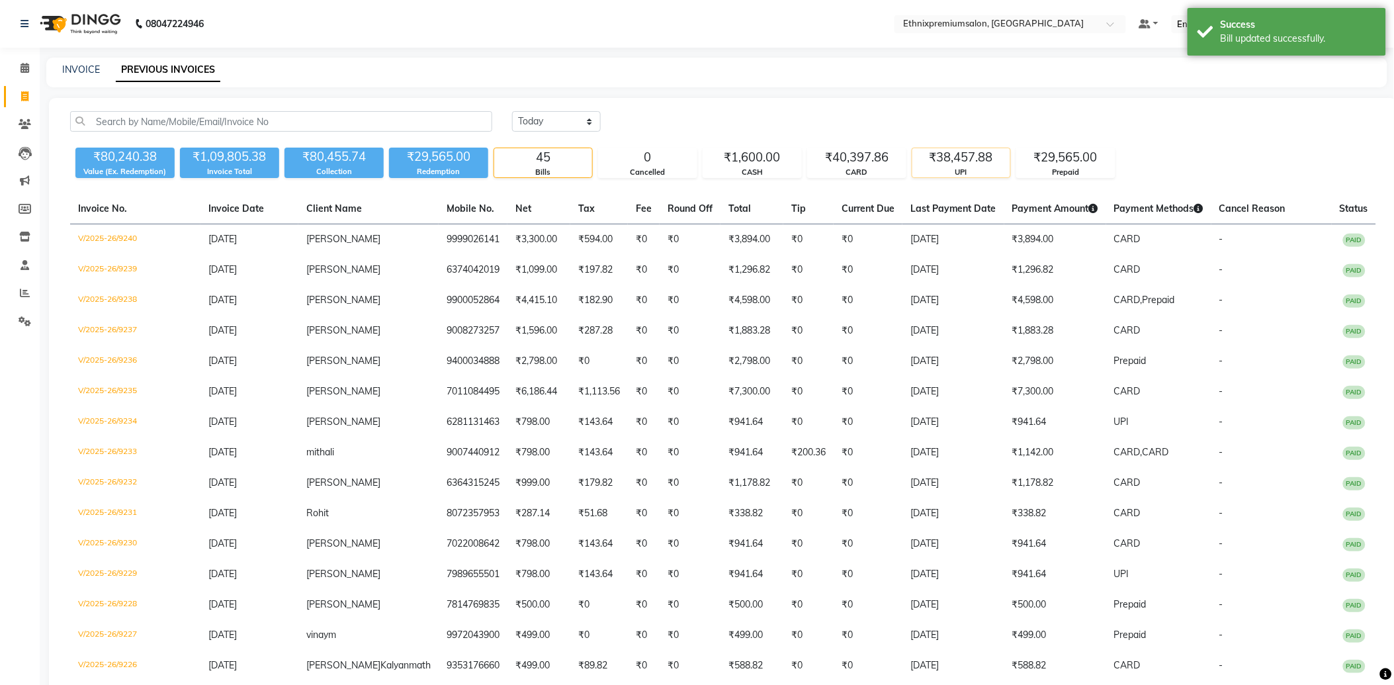
click at [953, 161] on div "₹38,457.88" at bounding box center [961, 157] width 98 height 19
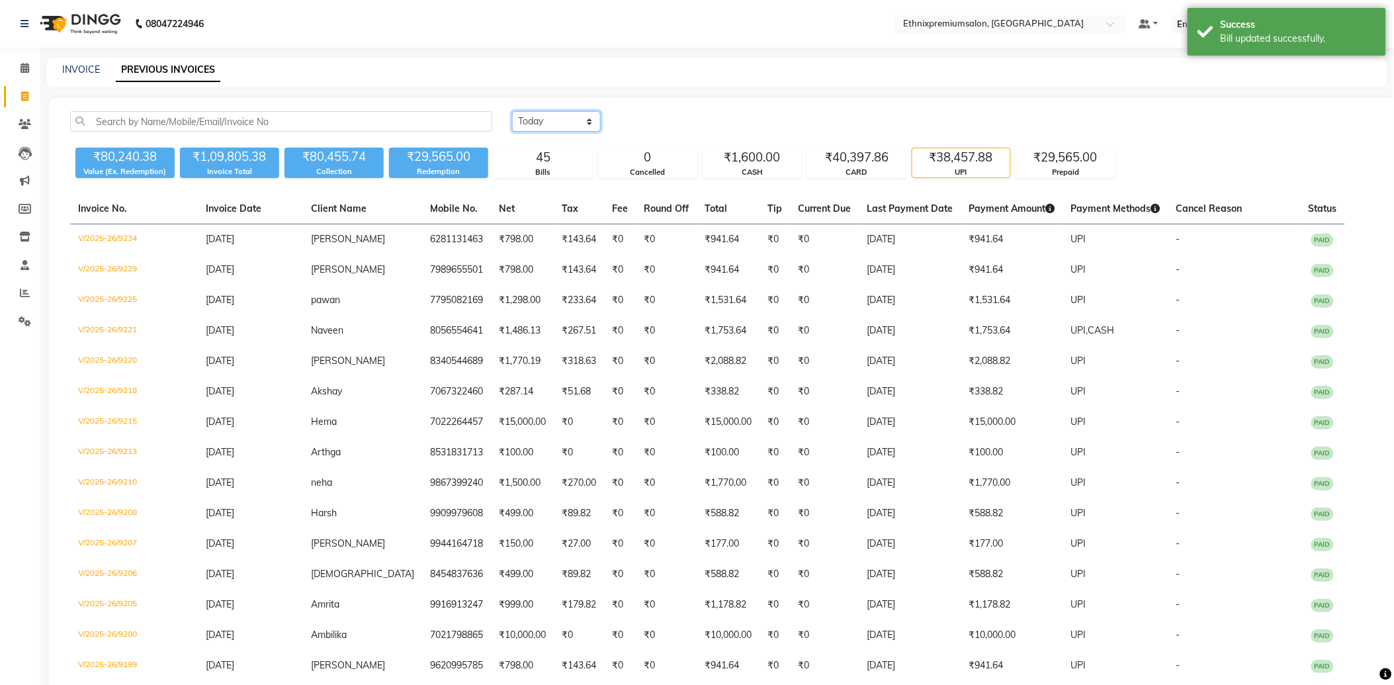
click at [570, 126] on select "[DATE] [DATE] Custom Range" at bounding box center [556, 121] width 89 height 21
select select "range"
click at [512, 111] on select "[DATE] [DATE] Custom Range" at bounding box center [556, 121] width 89 height 21
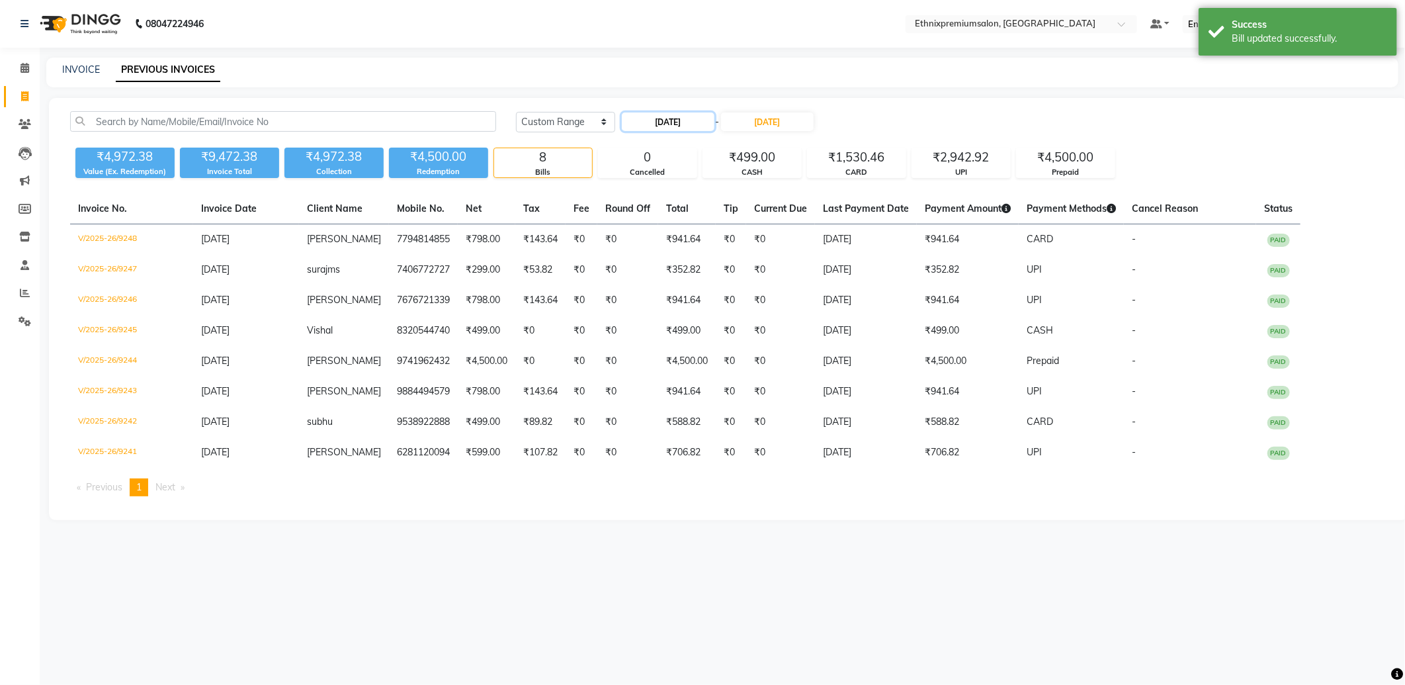
click at [669, 124] on input "[DATE]" at bounding box center [668, 121] width 93 height 19
select select "9"
select select "2025"
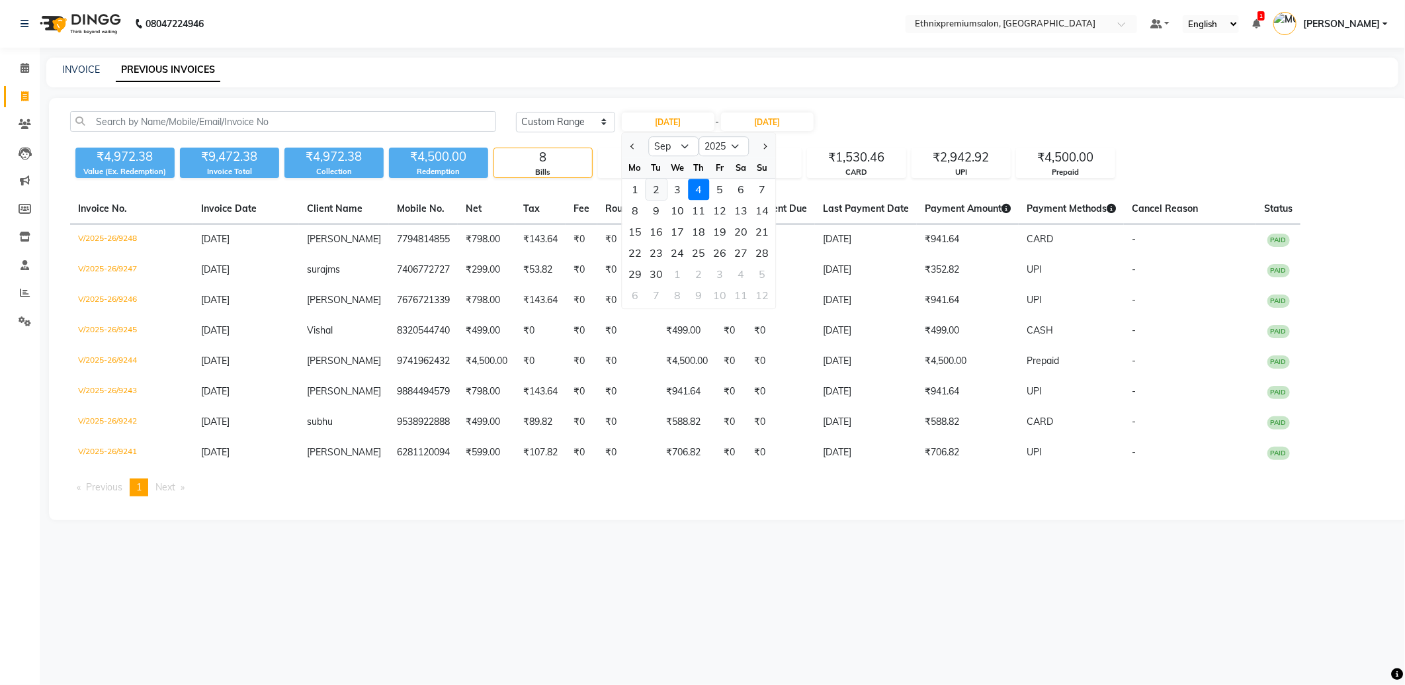
click at [656, 190] on div "2" at bounding box center [656, 189] width 21 height 21
type input "[DATE]"
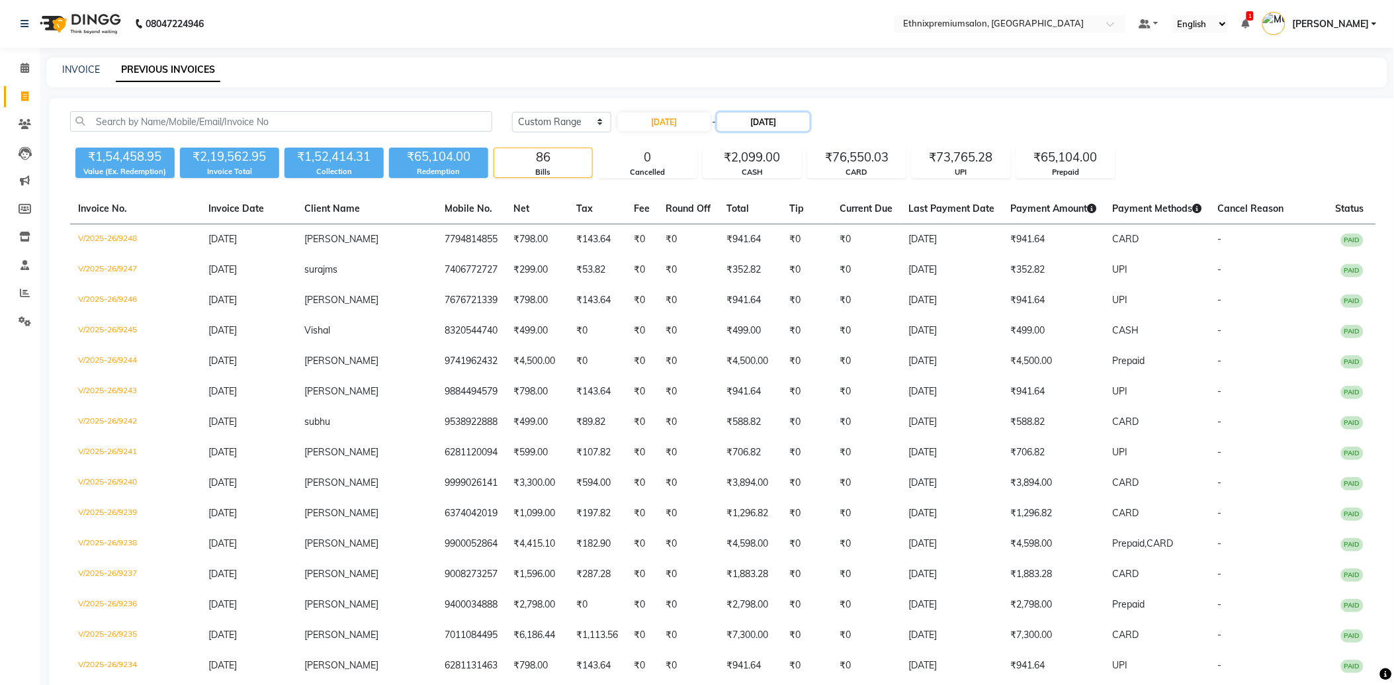
click at [770, 123] on input "[DATE]" at bounding box center [763, 121] width 93 height 19
click at [781, 186] on div "3" at bounding box center [778, 189] width 21 height 21
type input "[DATE]"
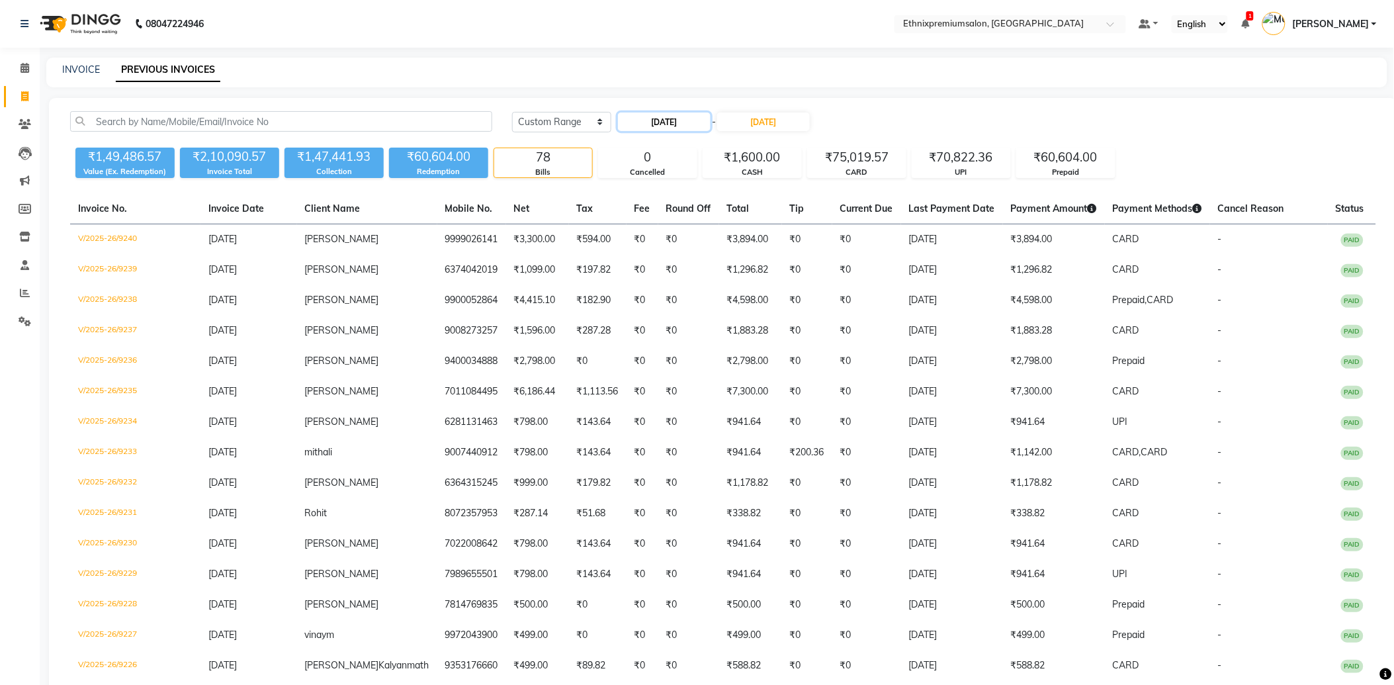
click at [646, 124] on input "[DATE]" at bounding box center [664, 121] width 93 height 19
select select "9"
select select "2025"
click at [930, 176] on div "UPI" at bounding box center [961, 172] width 98 height 11
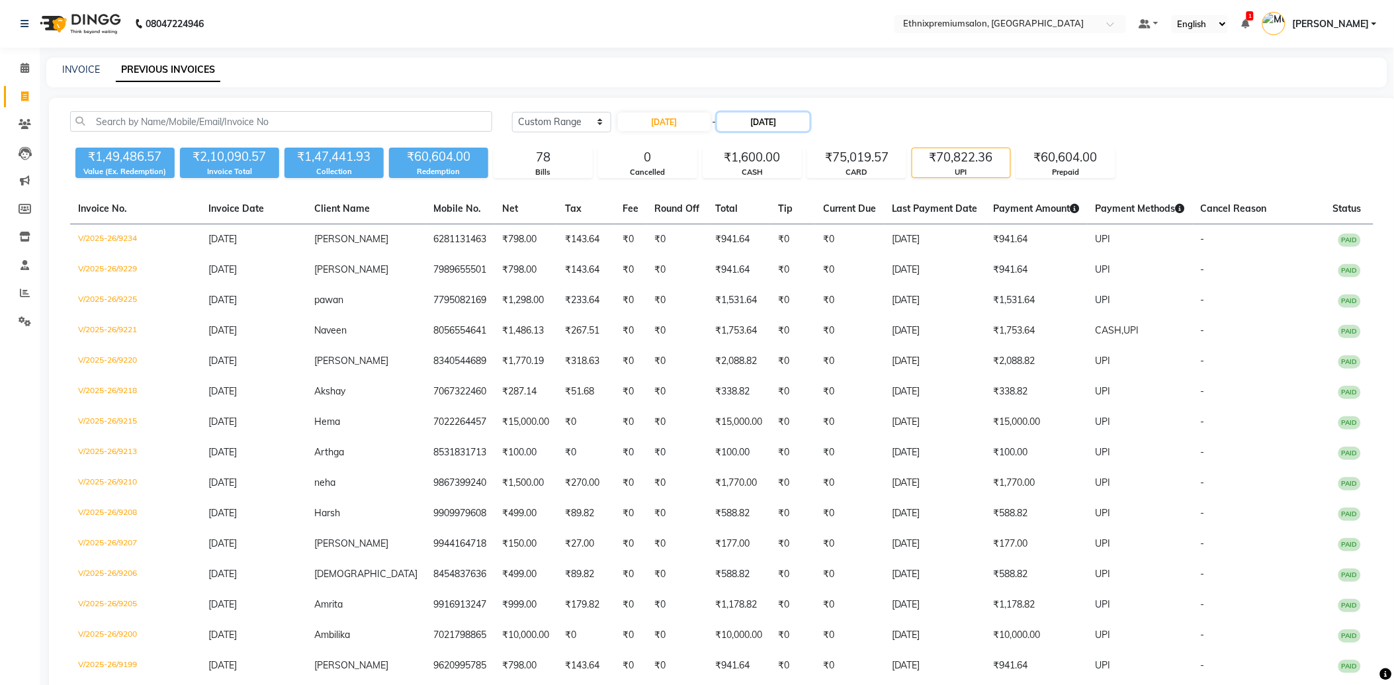
click at [766, 118] on input "[DATE]" at bounding box center [763, 121] width 93 height 19
click at [758, 187] on div "2" at bounding box center [756, 189] width 21 height 21
type input "[DATE]"
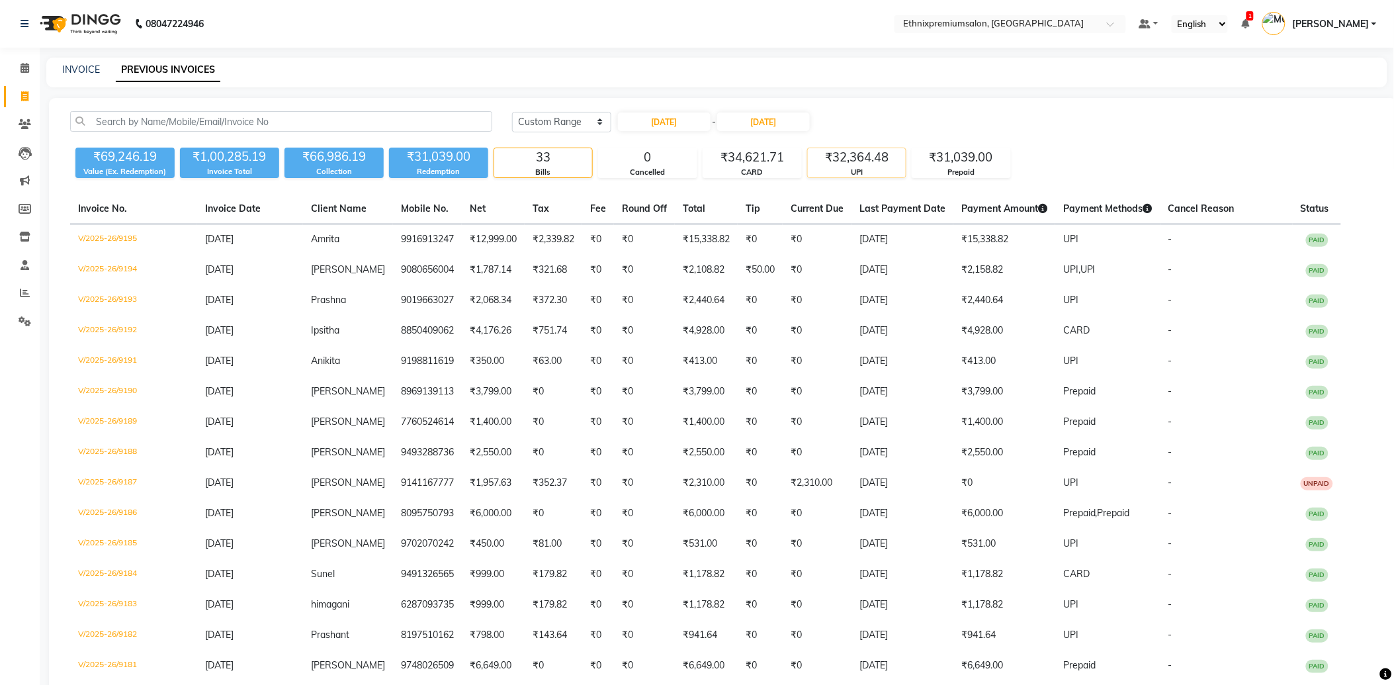
click at [875, 167] on div "UPI" at bounding box center [857, 172] width 98 height 11
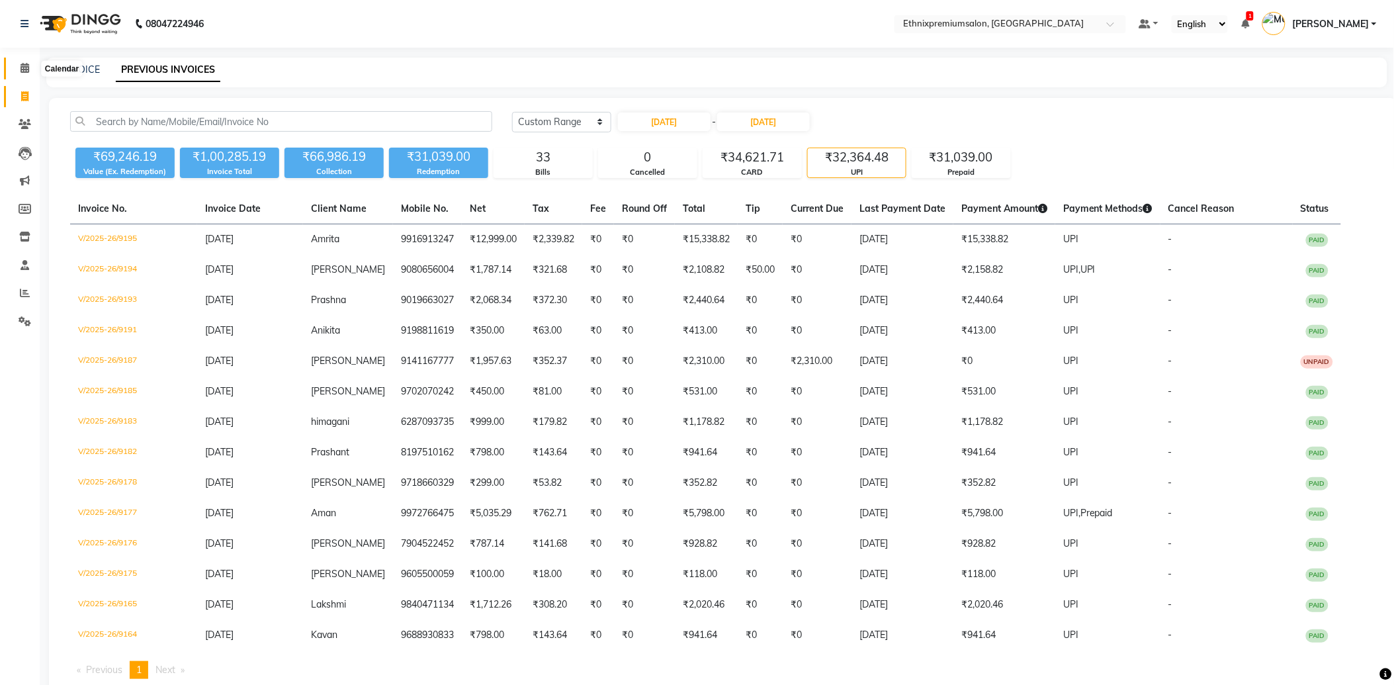
click at [23, 67] on icon at bounding box center [25, 68] width 9 height 10
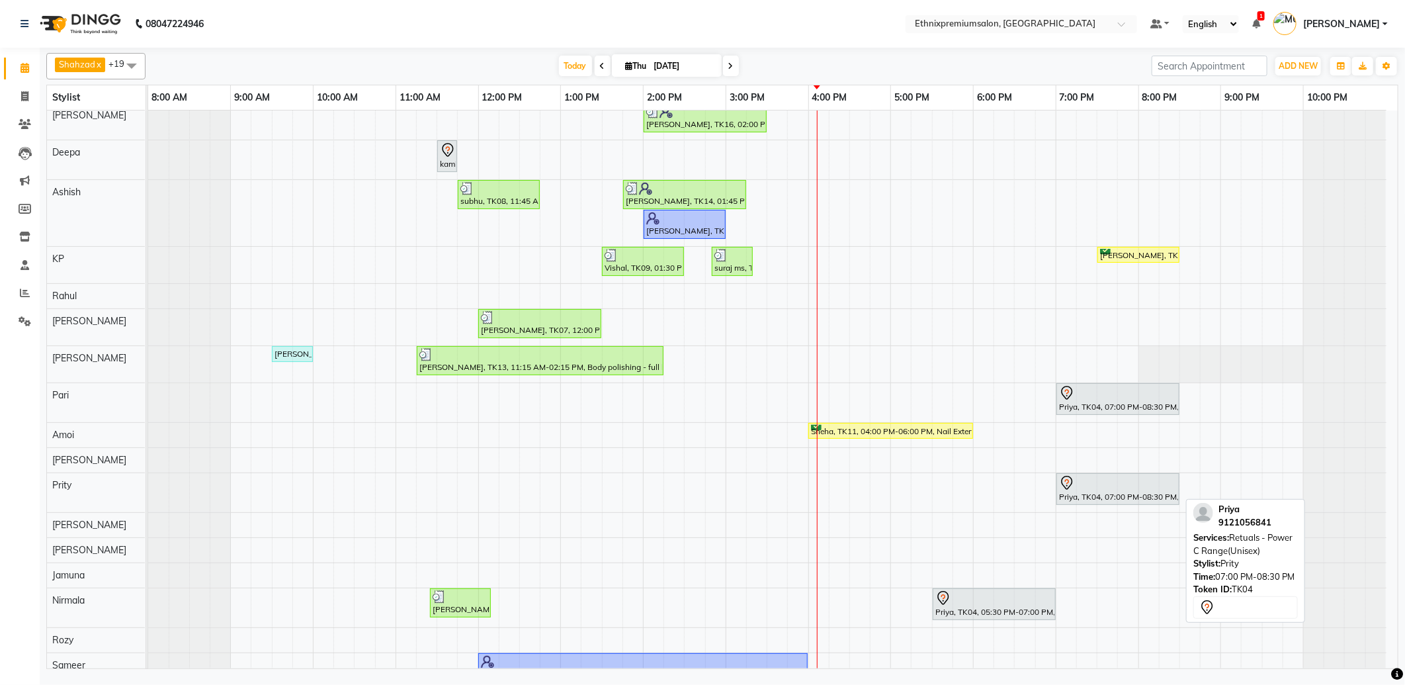
scroll to position [120, 0]
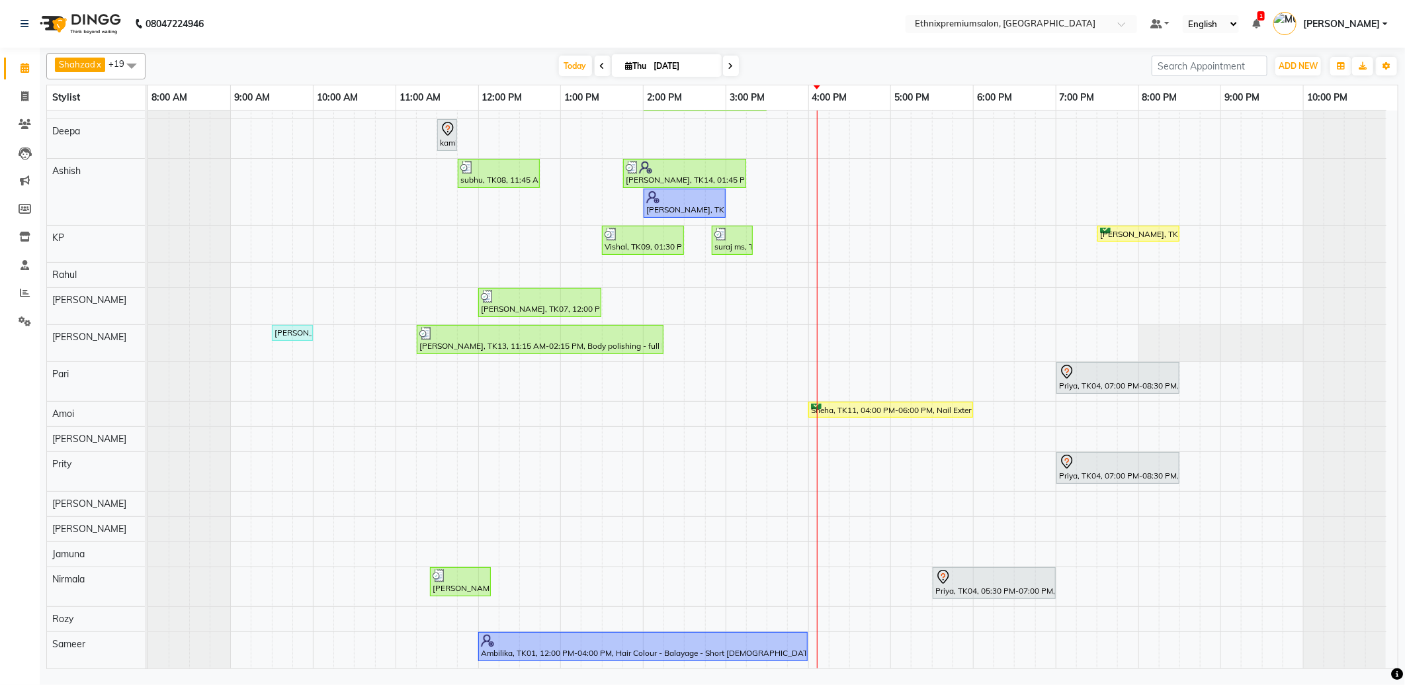
click at [1067, 526] on div "Shalani, TK05, 10:00 AM-11:00 AM, Hair spa With Cavier + Booster Medium Women […" at bounding box center [773, 330] width 1250 height 676
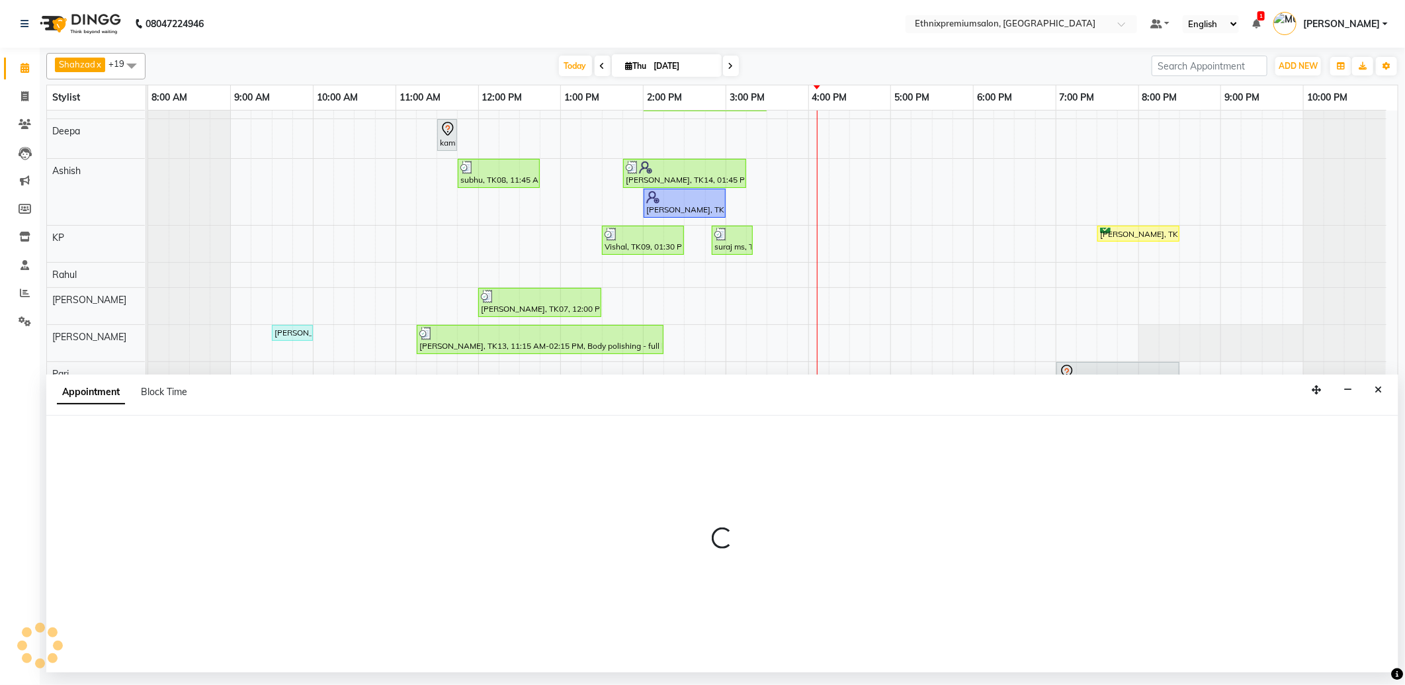
select select "66652"
select select "1140"
select select "tentative"
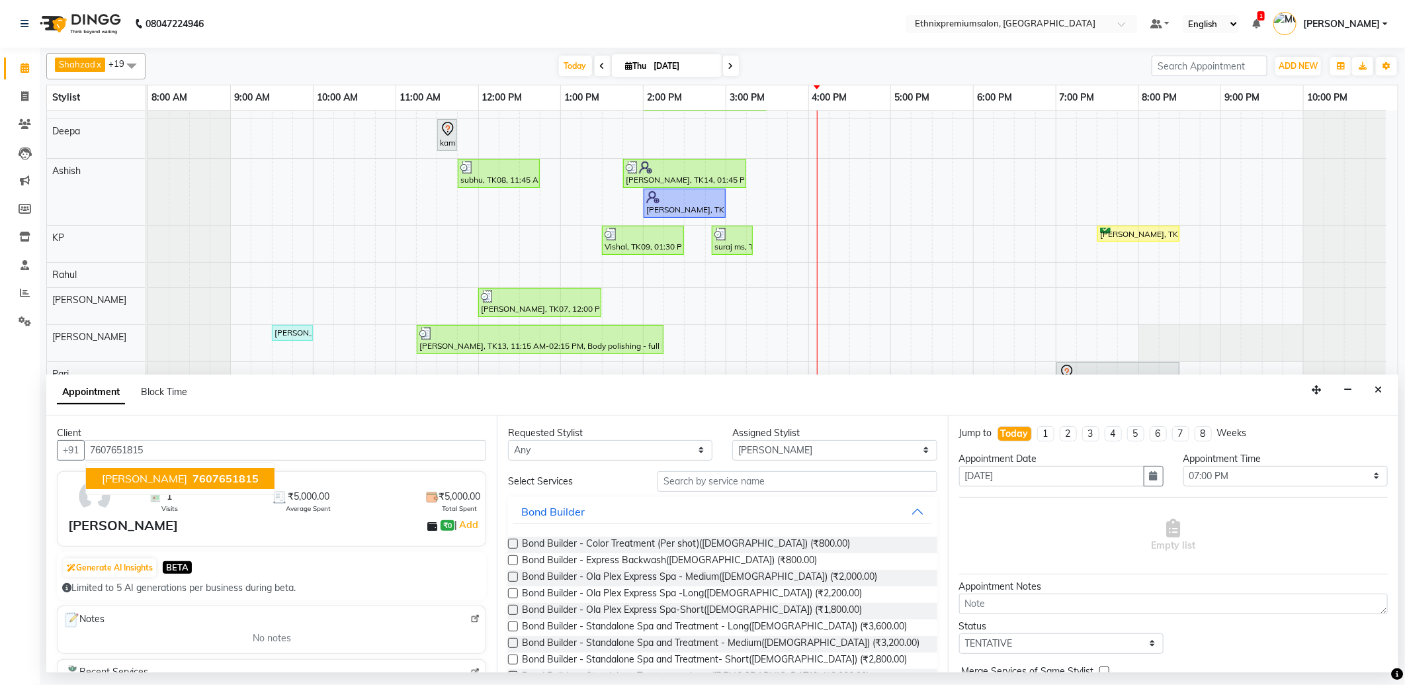
click at [193, 475] on span "7607651815" at bounding box center [226, 478] width 66 height 13
type input "7607651815"
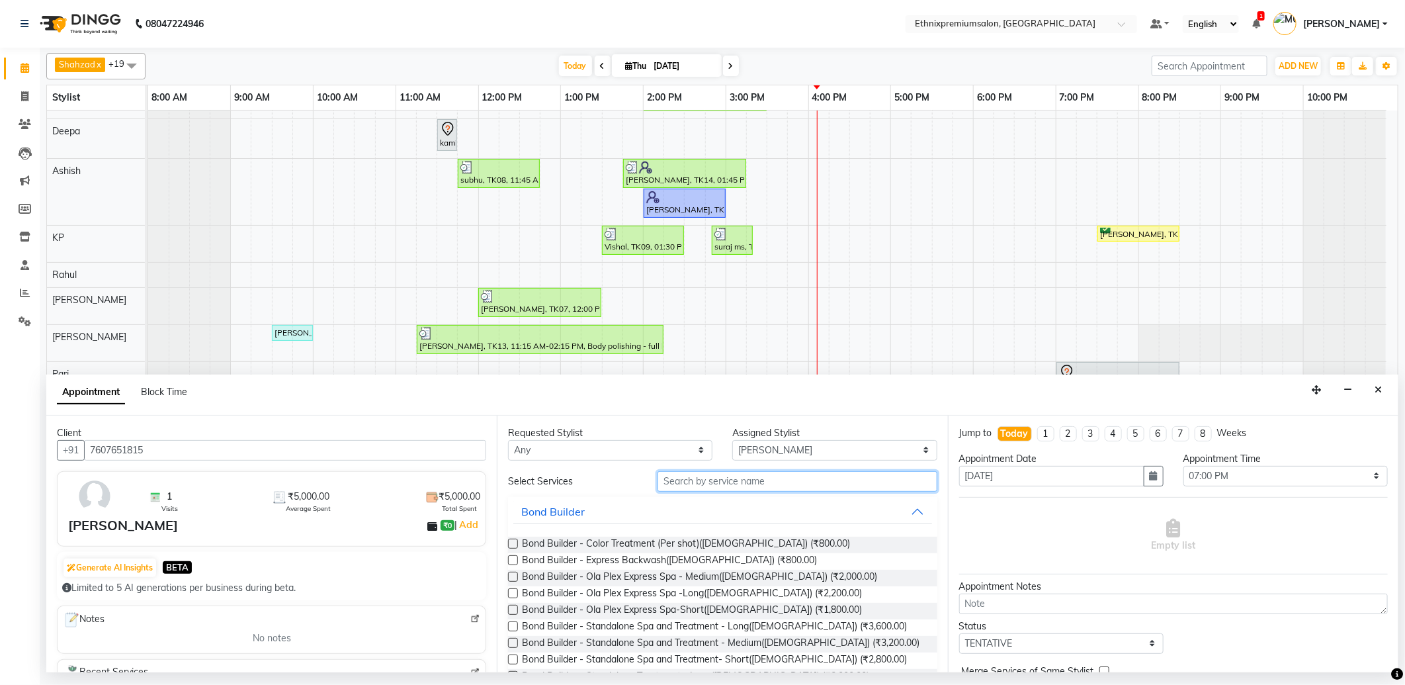
click at [738, 479] on input "text" at bounding box center [797, 481] width 279 height 21
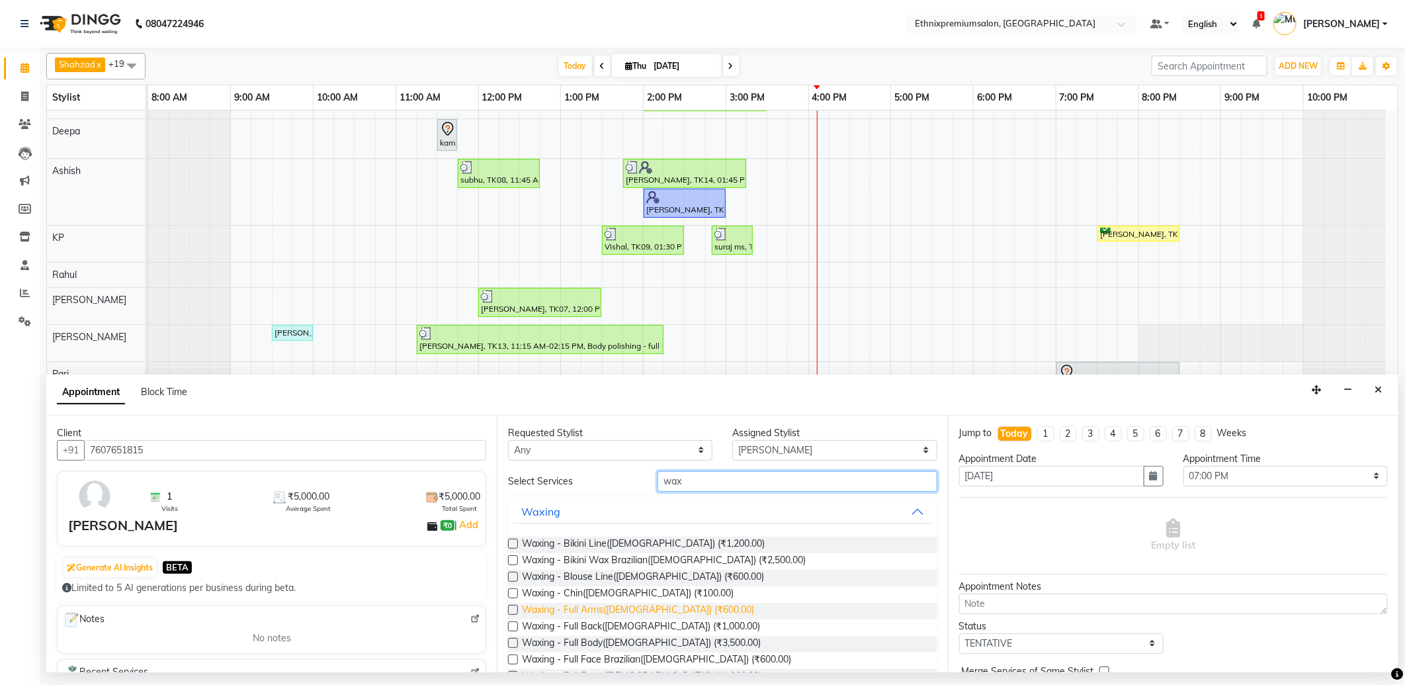
type input "wax"
click at [633, 609] on span "Waxing - Full Arms([DEMOGRAPHIC_DATA]) (₹600.00)" at bounding box center [638, 611] width 232 height 17
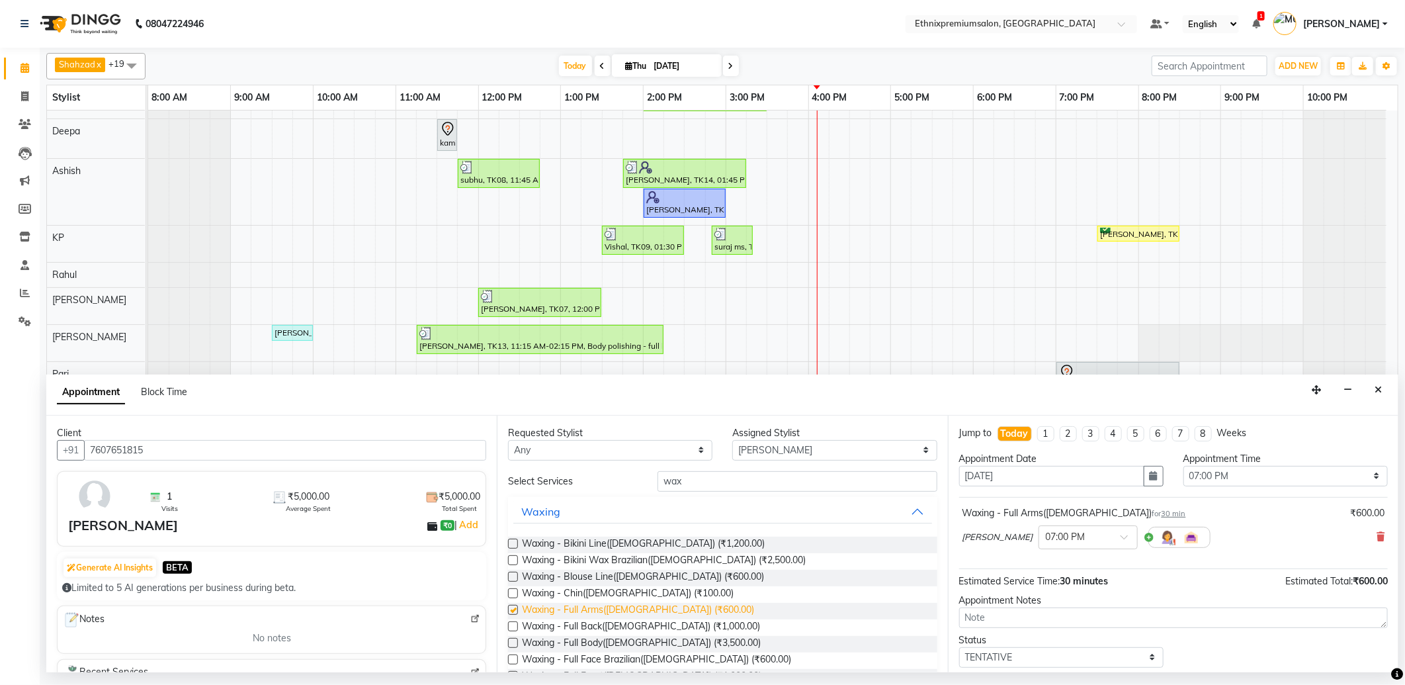
checkbox input "false"
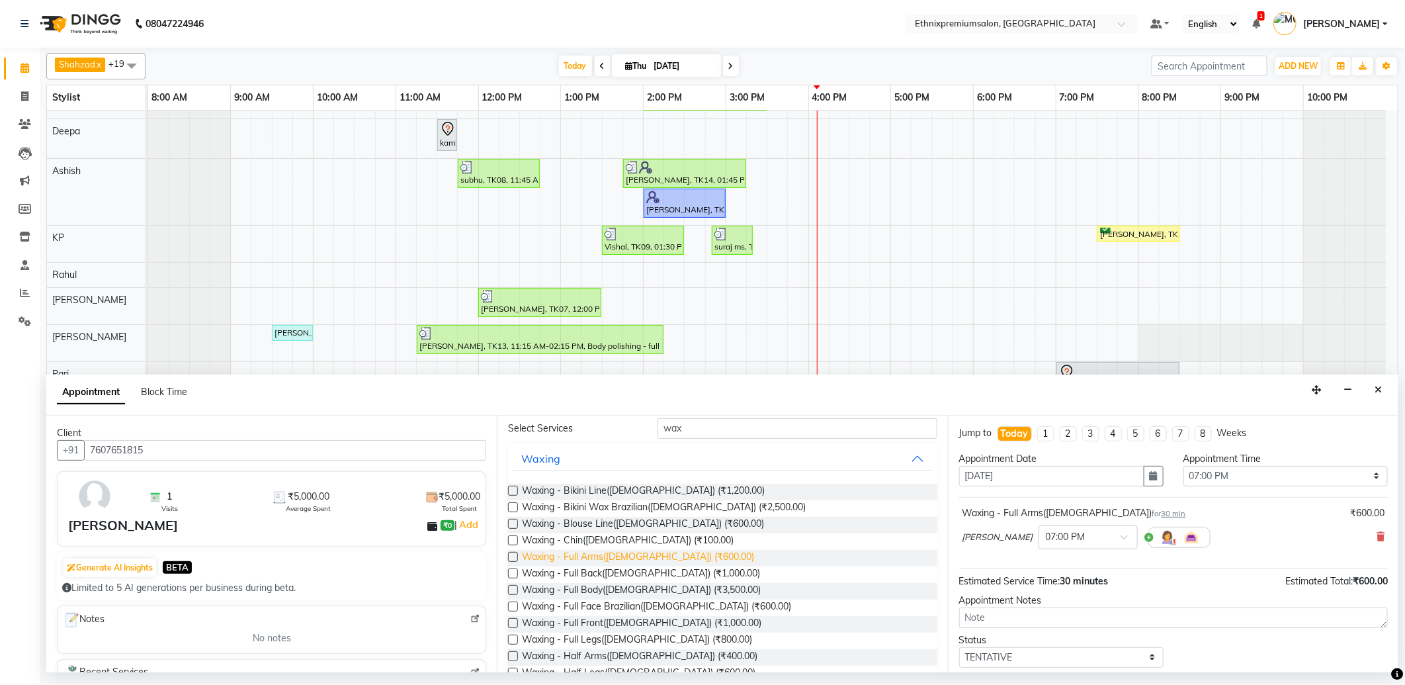
scroll to position [73, 0]
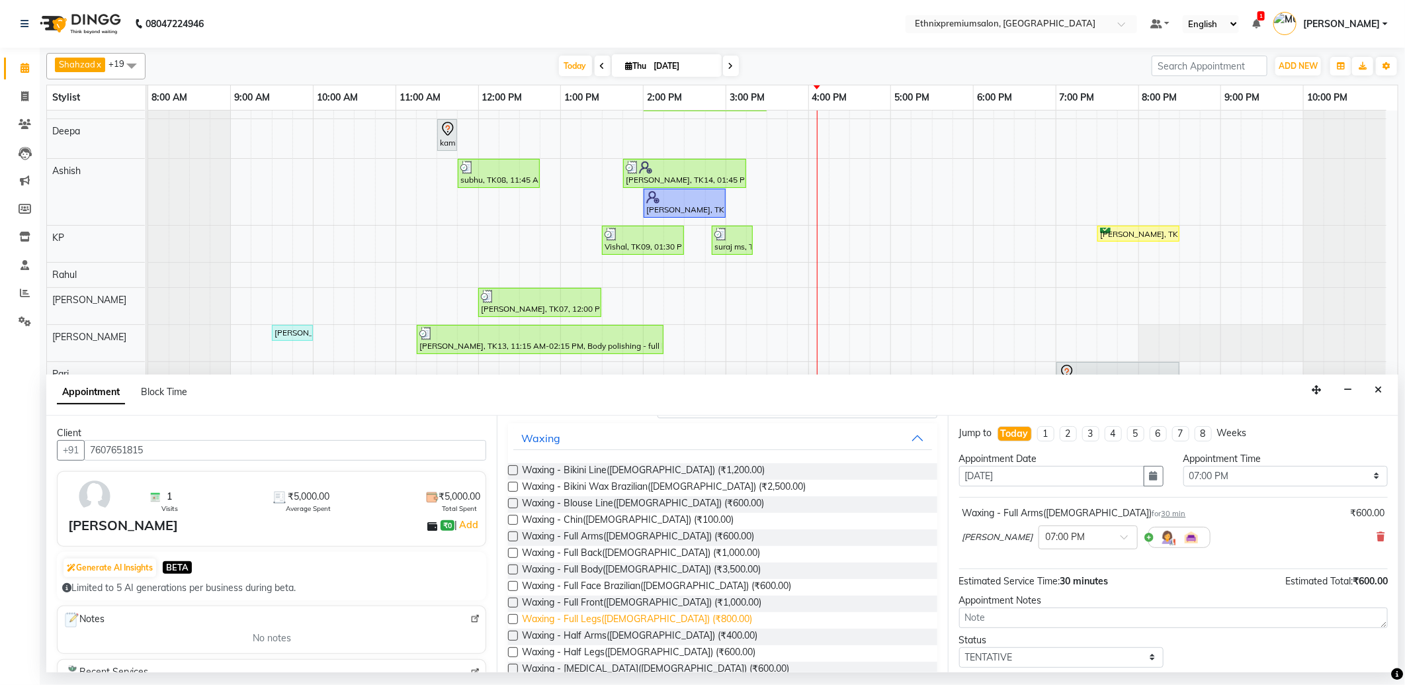
click at [616, 619] on span "Waxing - Full Legs(Female) (₹800.00)" at bounding box center [637, 620] width 230 height 17
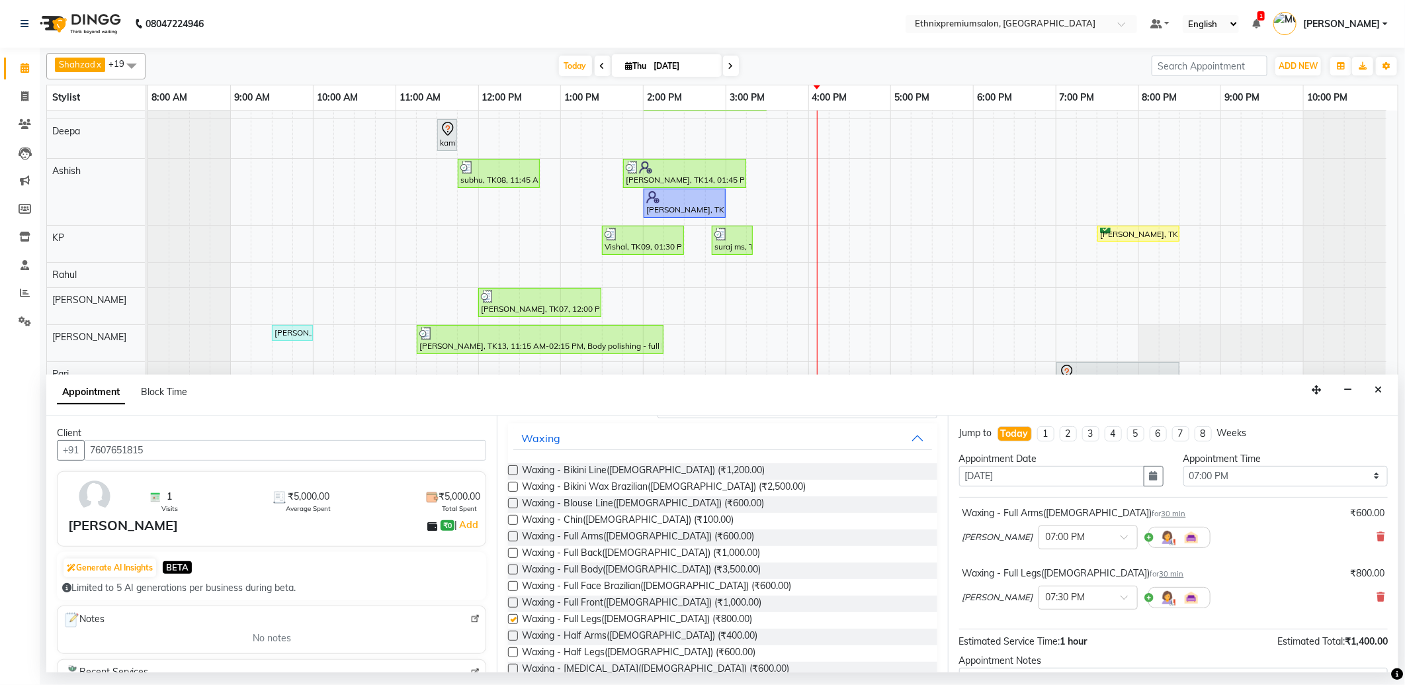
checkbox input "false"
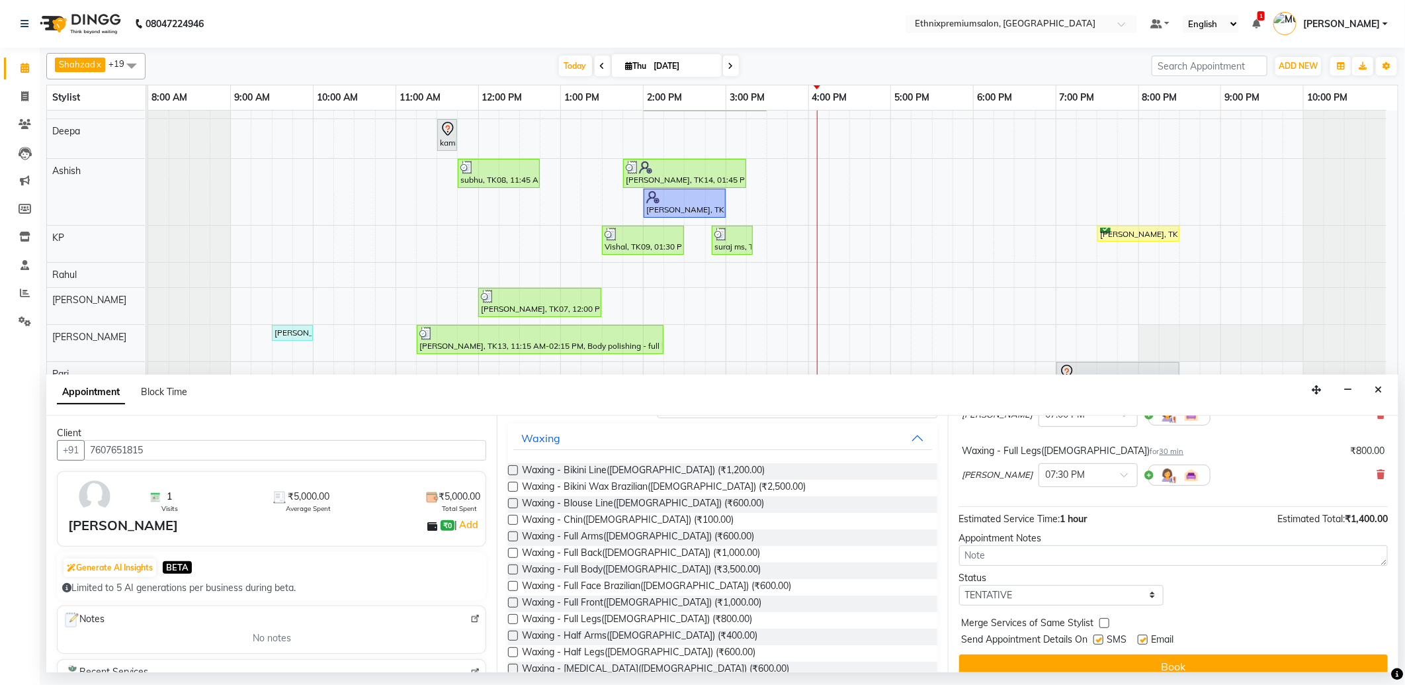
scroll to position [140, 0]
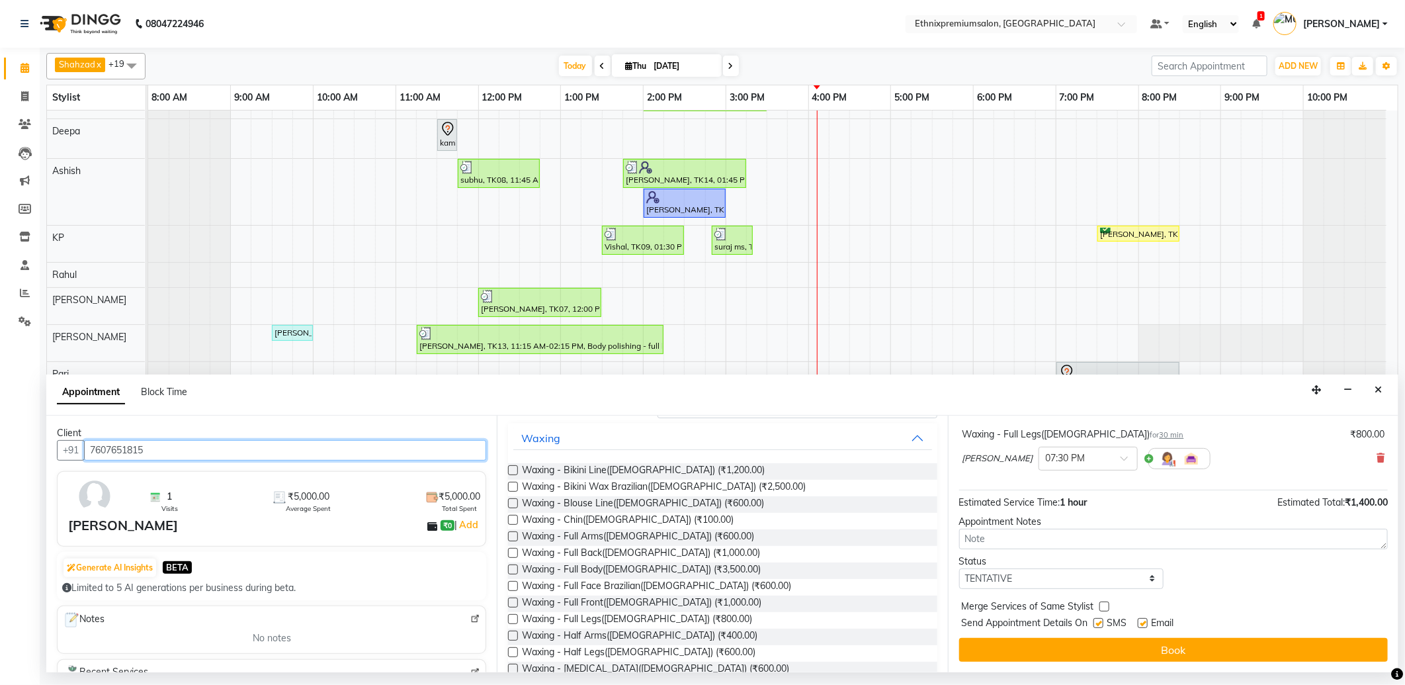
click at [153, 445] on input "7607651815" at bounding box center [285, 450] width 402 height 21
click at [153, 446] on input "7607651815" at bounding box center [285, 450] width 402 height 21
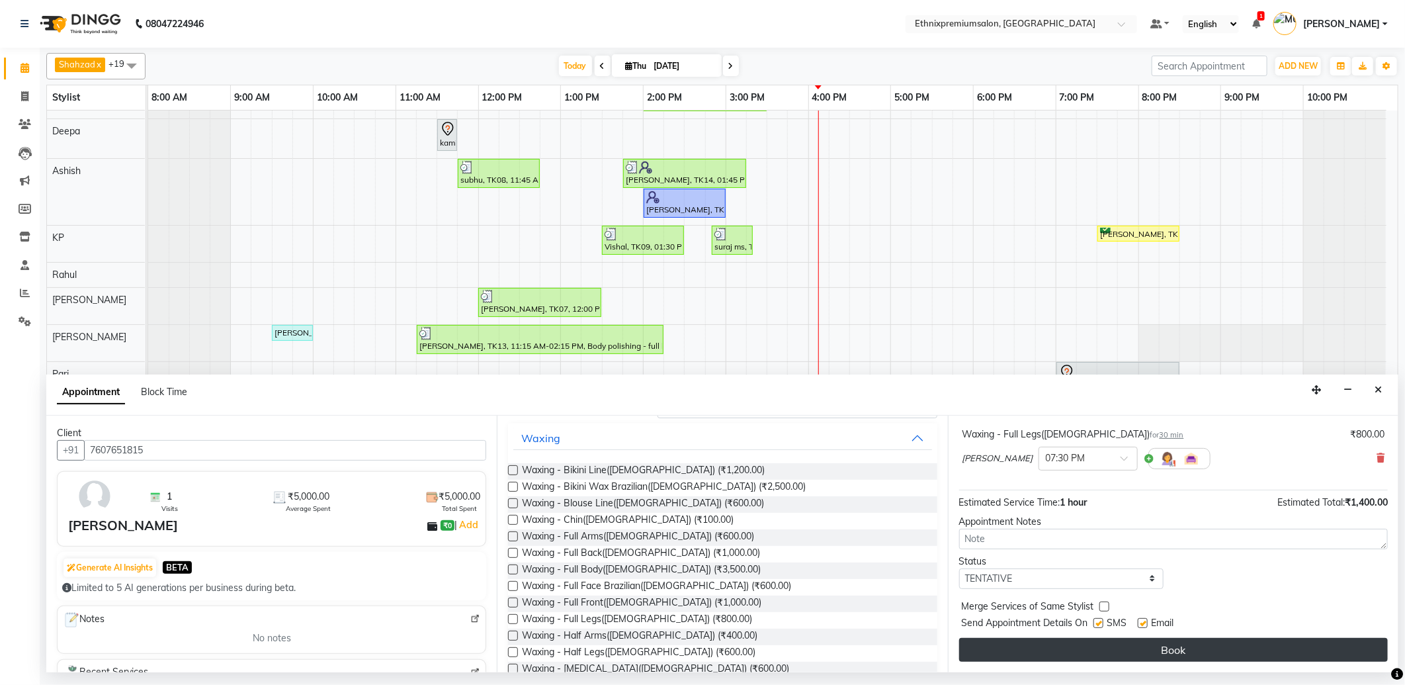
click at [1028, 650] on button "Book" at bounding box center [1173, 650] width 429 height 24
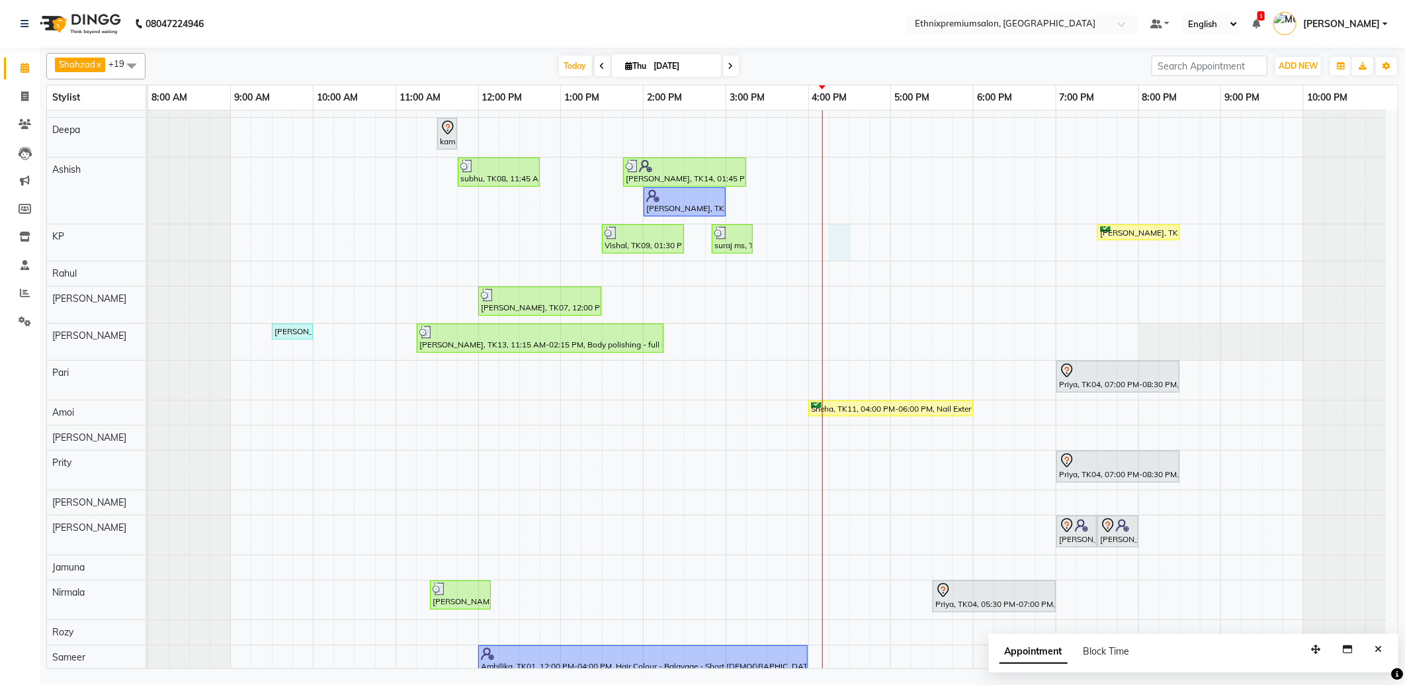
click at [842, 232] on div "Shalani, TK05, 10:00 AM-11:00 AM, Hair spa With Cavier + Booster Medium Women s…" at bounding box center [773, 336] width 1250 height 691
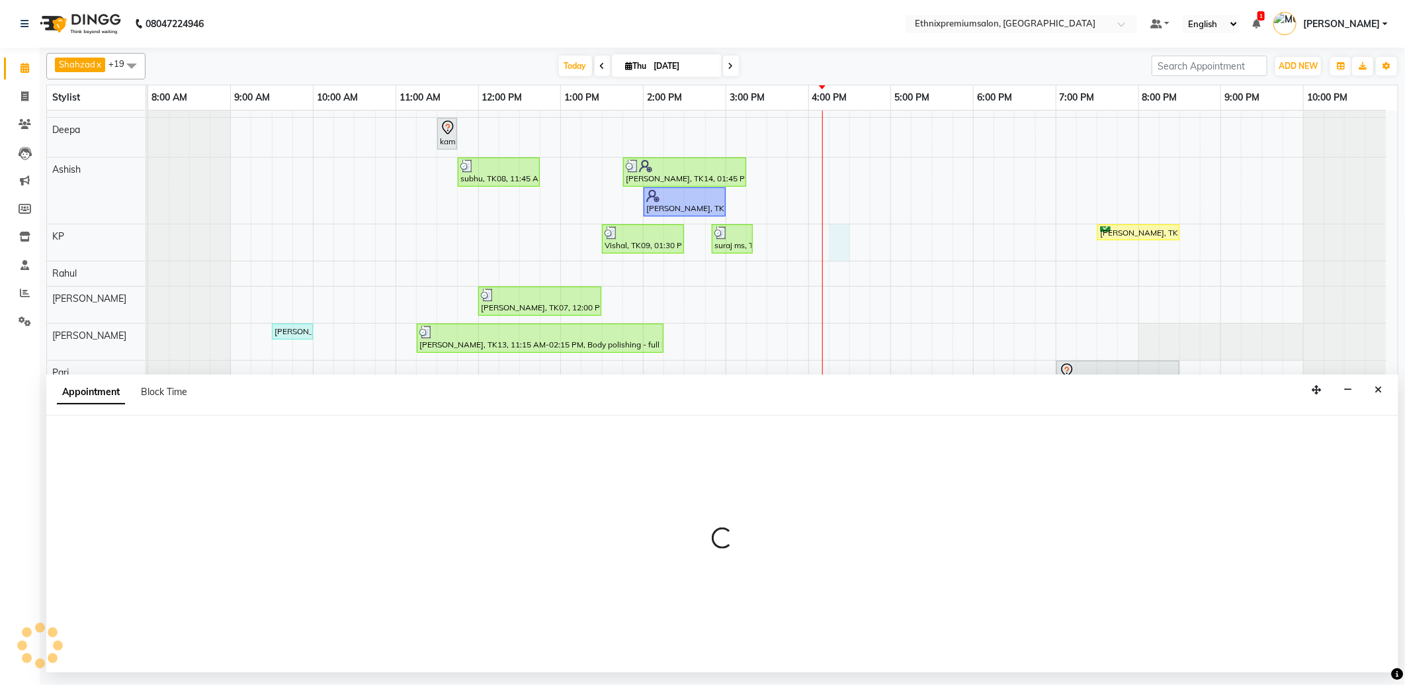
select select "75682"
select select "tentative"
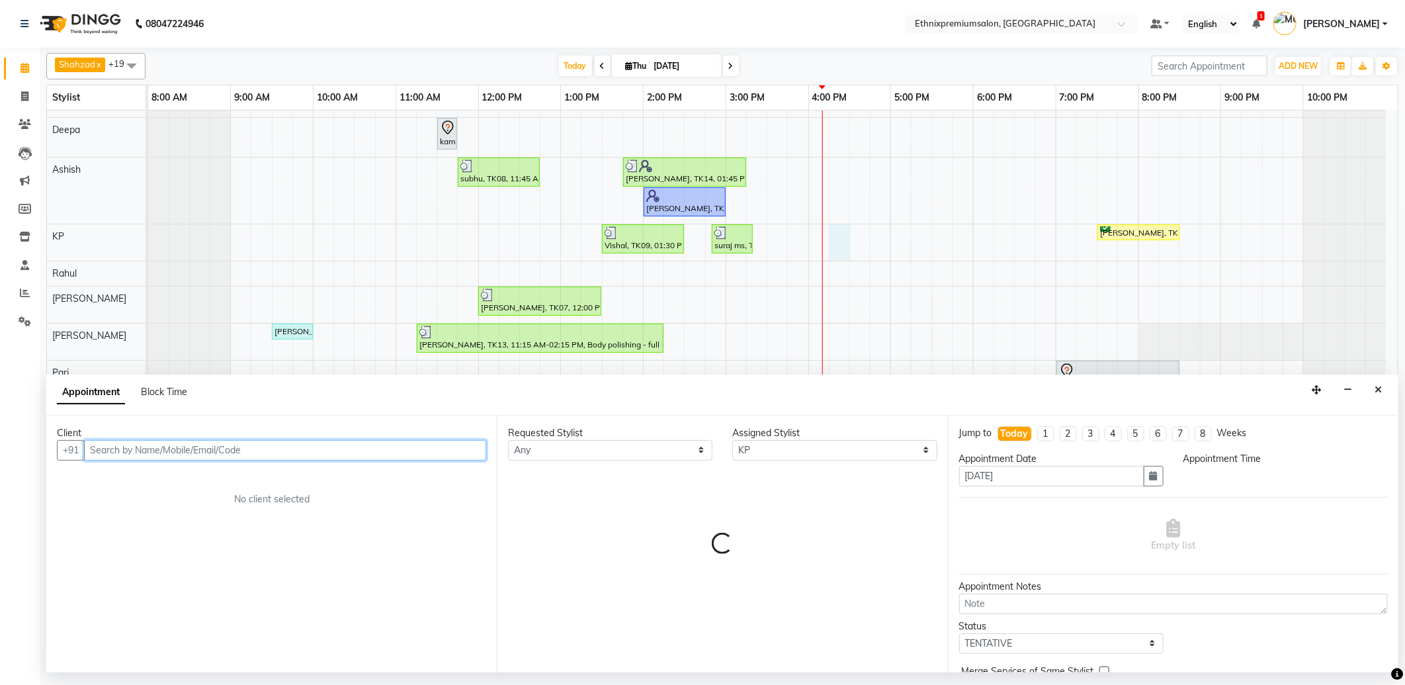
select select "975"
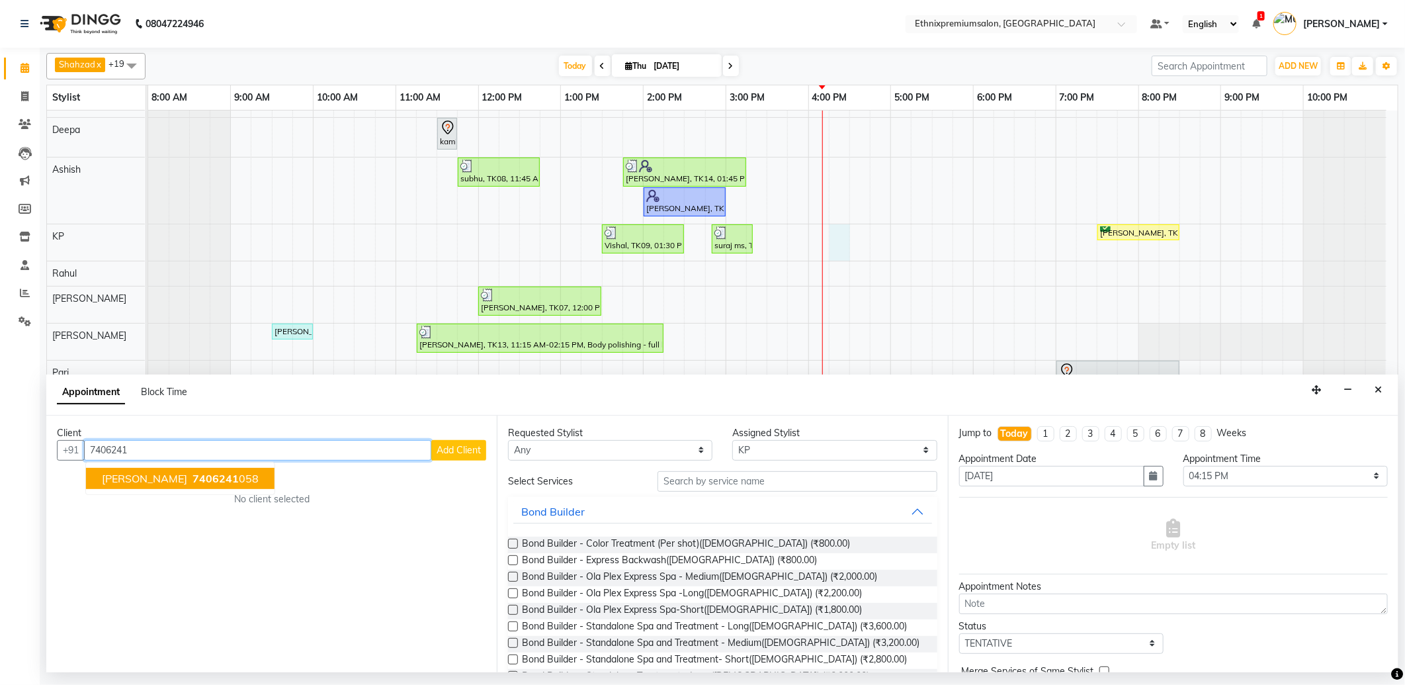
click at [219, 473] on ngb-highlight "7406241 058" at bounding box center [224, 478] width 69 height 13
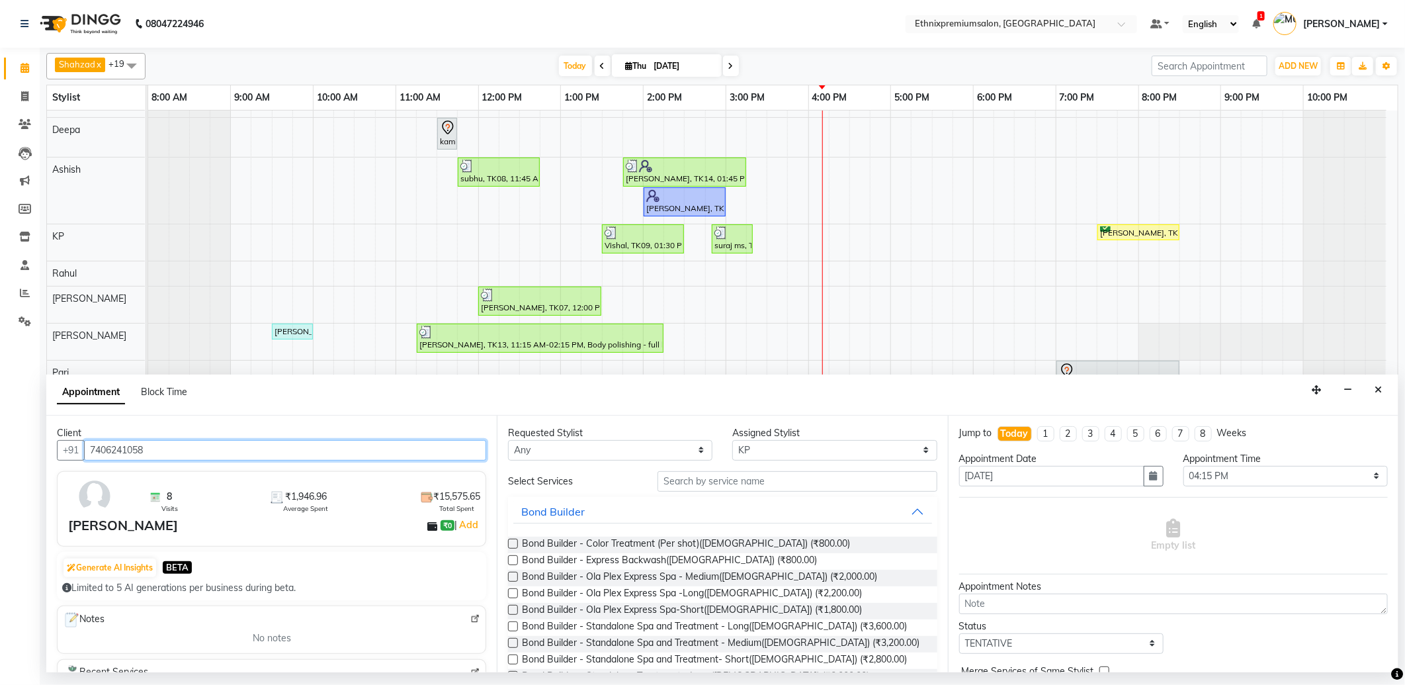
type input "7406241058"
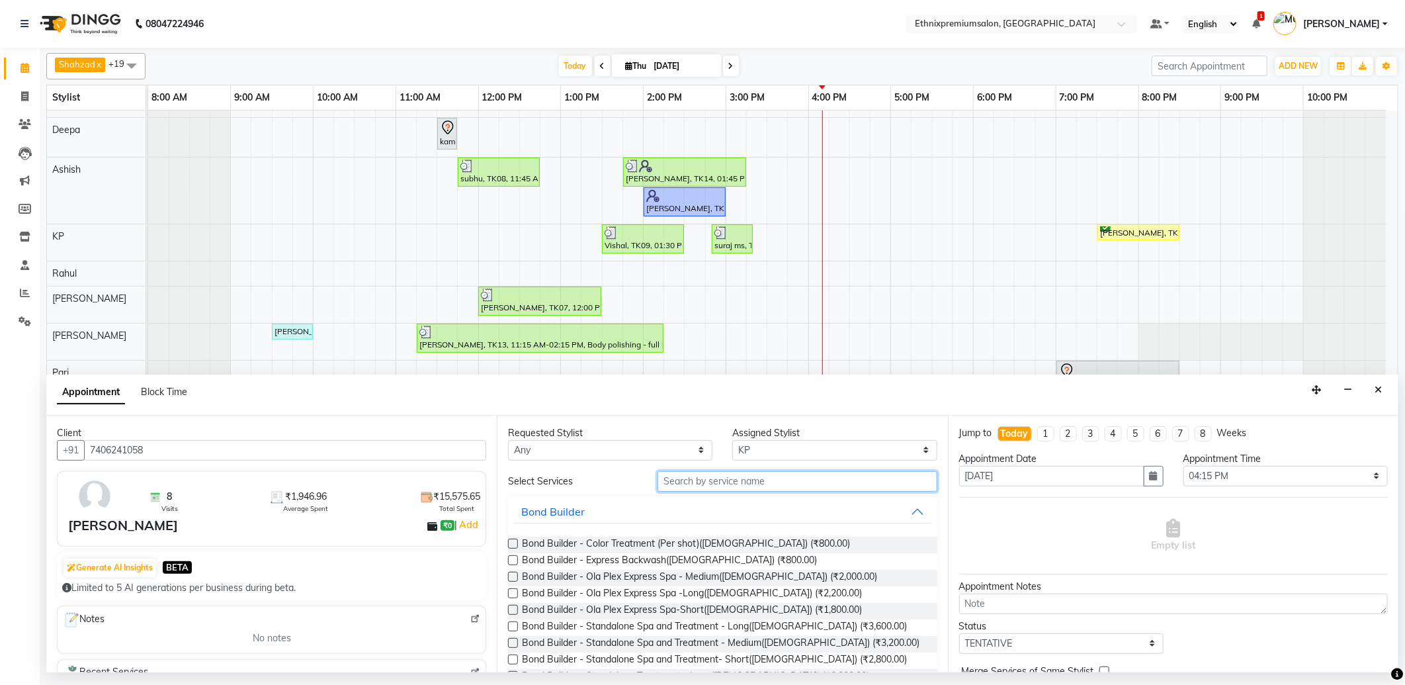
click at [698, 479] on input "text" at bounding box center [797, 481] width 279 height 21
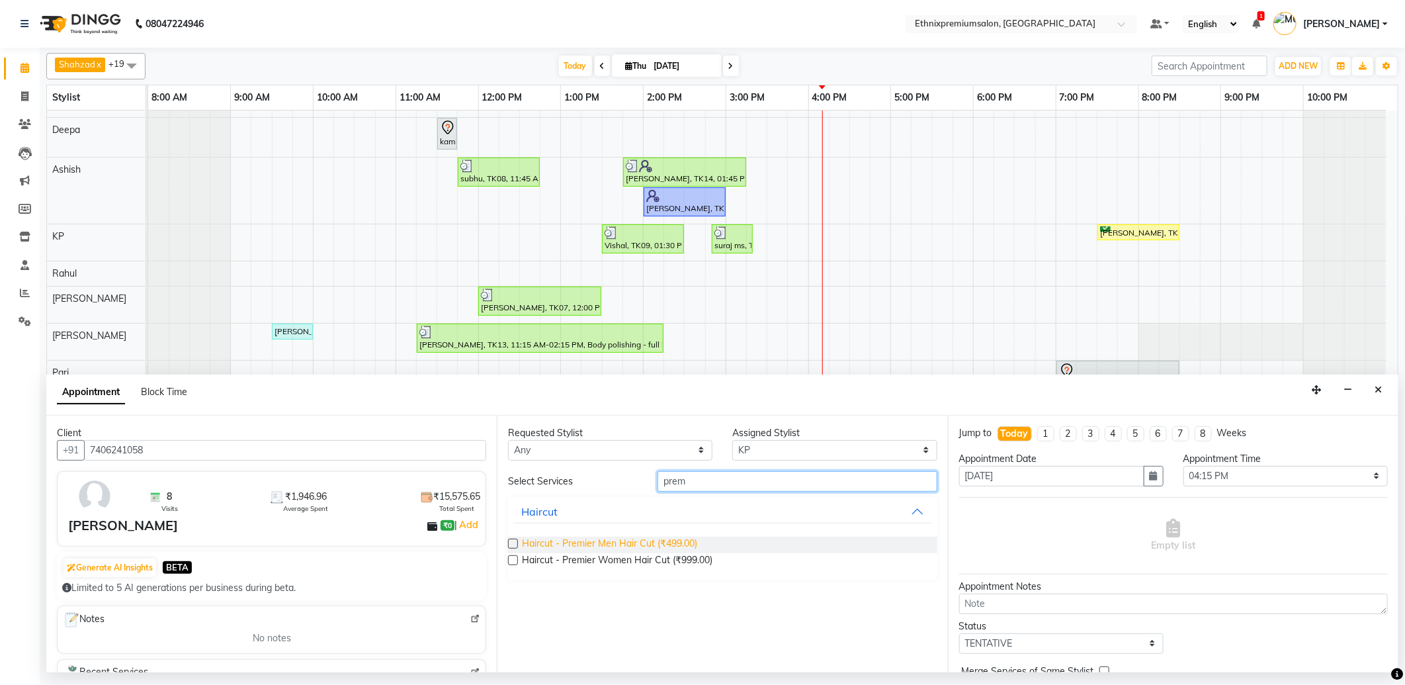
type input "prem"
click at [666, 541] on span "Haircut - Premier Men Hair Cut (₹499.00)" at bounding box center [609, 545] width 175 height 17
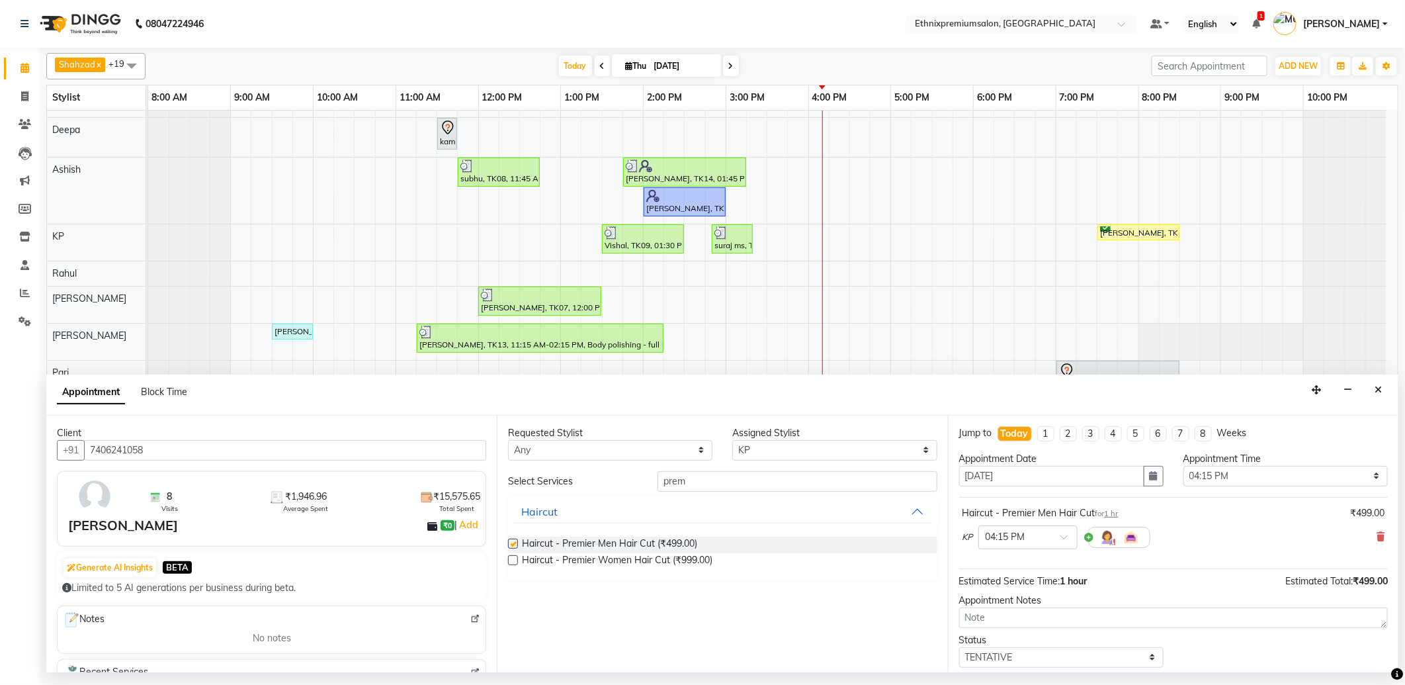
checkbox input "false"
click at [418, 484] on div "Client +91 7406241058 8 Visits ₹1,946.96 Average Spent ₹15,575.65 Total Spent A…" at bounding box center [722, 544] width 1352 height 257
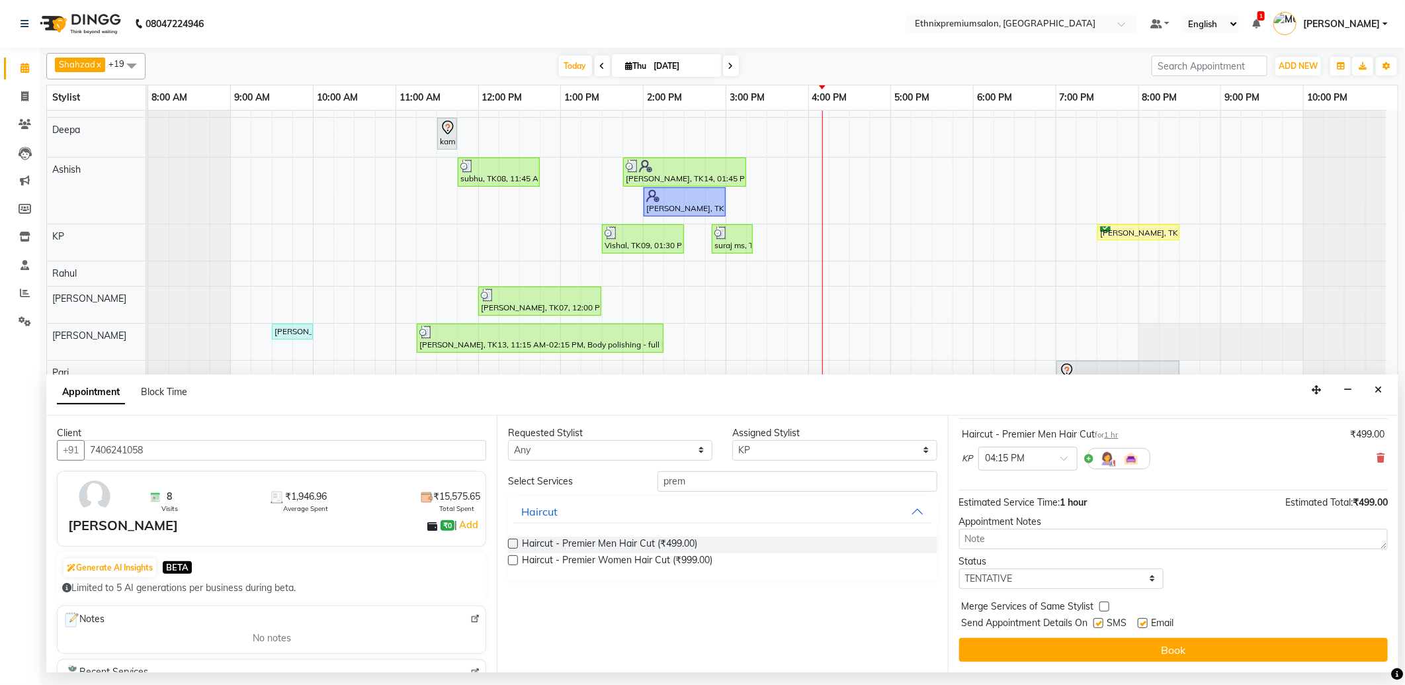
click at [1141, 623] on label at bounding box center [1143, 623] width 10 height 10
click at [1141, 623] on input "checkbox" at bounding box center [1142, 624] width 9 height 9
checkbox input "false"
click at [1102, 623] on label at bounding box center [1099, 623] width 10 height 10
click at [1102, 623] on input "checkbox" at bounding box center [1098, 624] width 9 height 9
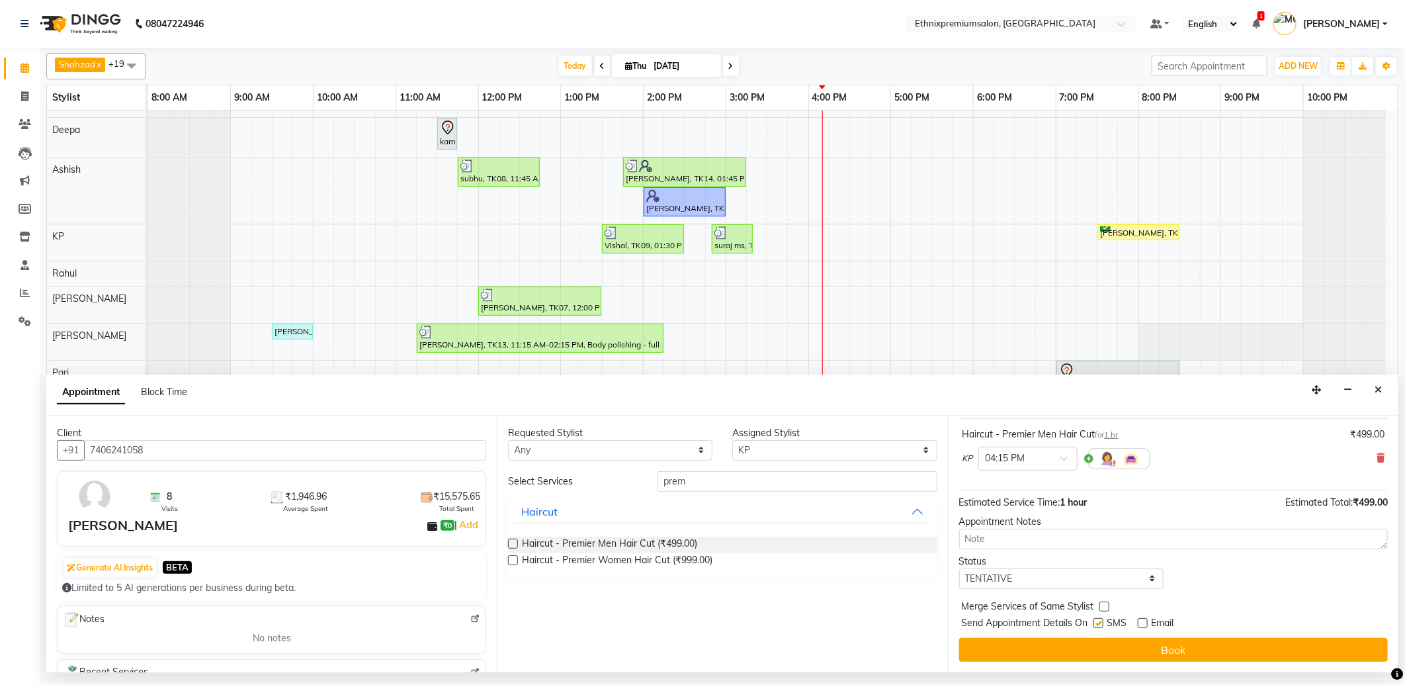
checkbox input "false"
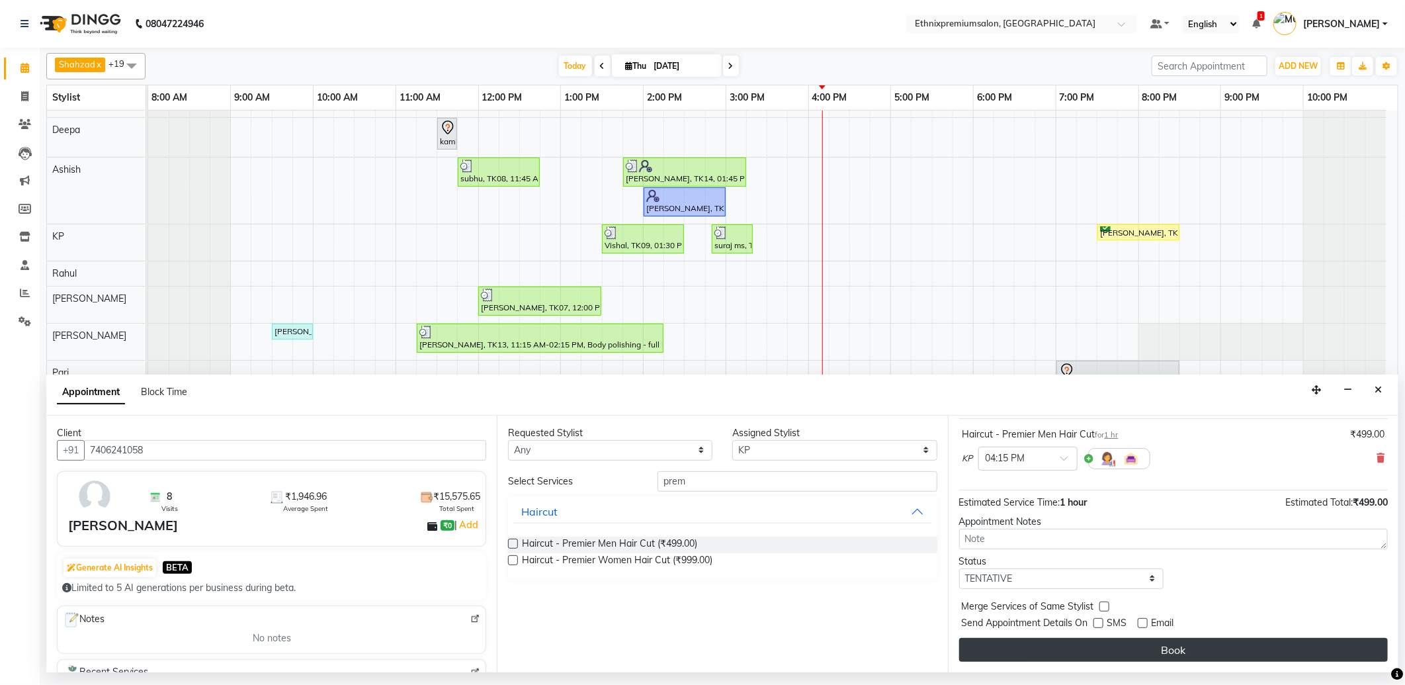
click at [1117, 644] on button "Book" at bounding box center [1173, 650] width 429 height 24
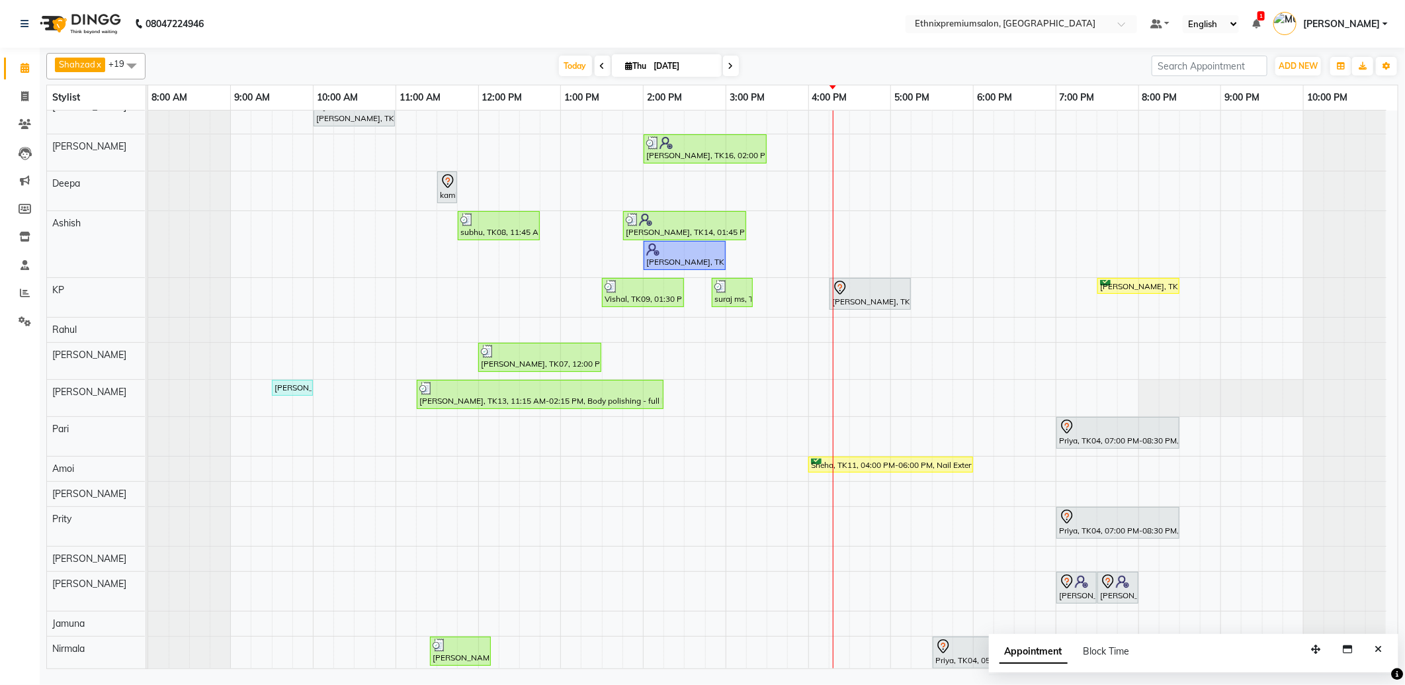
scroll to position [0, 0]
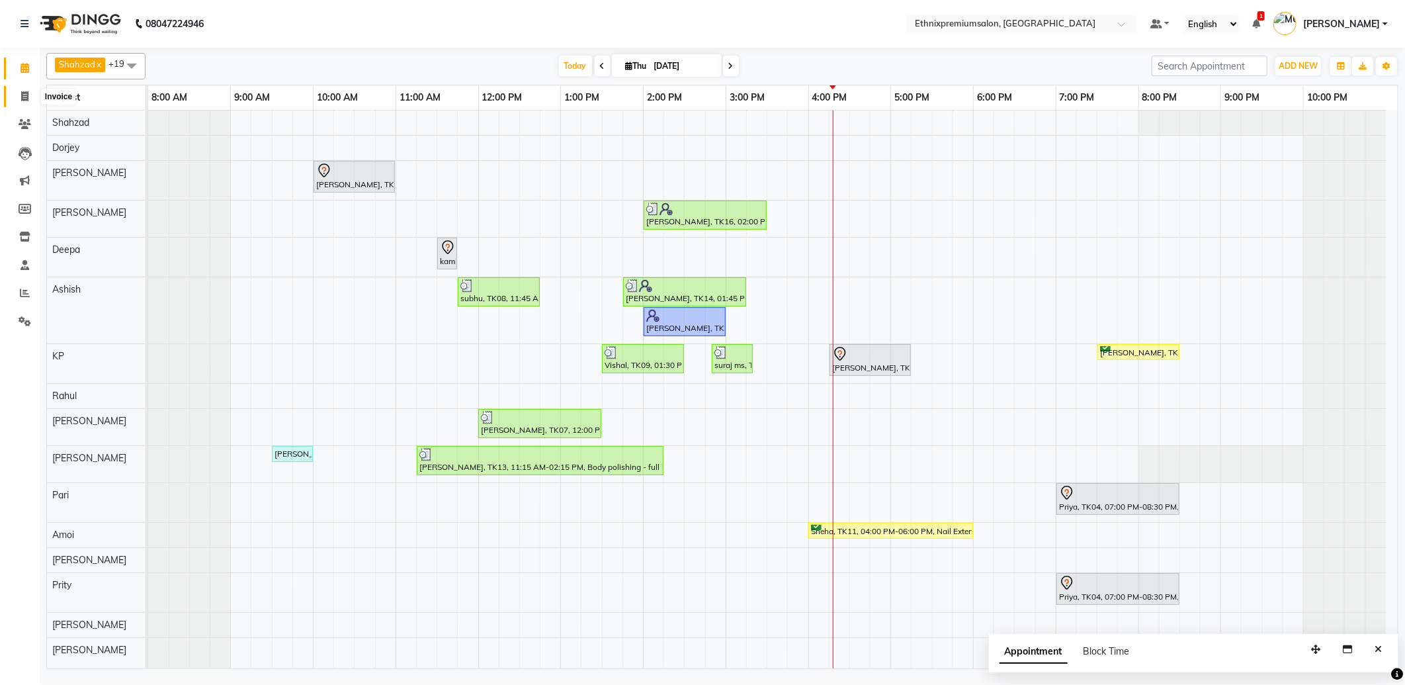
click at [15, 97] on span at bounding box center [24, 96] width 23 height 15
select select "3625"
select select "service"
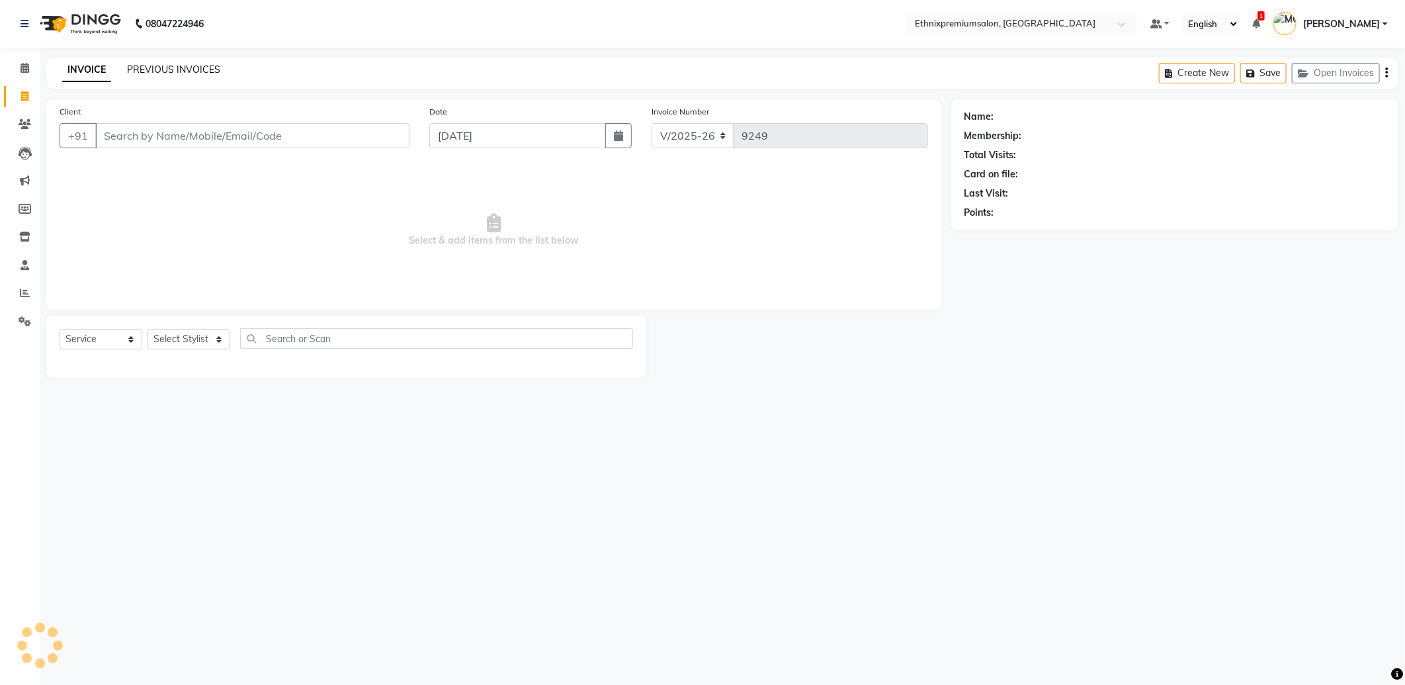
click at [155, 69] on link "PREVIOUS INVOICES" at bounding box center [173, 70] width 93 height 12
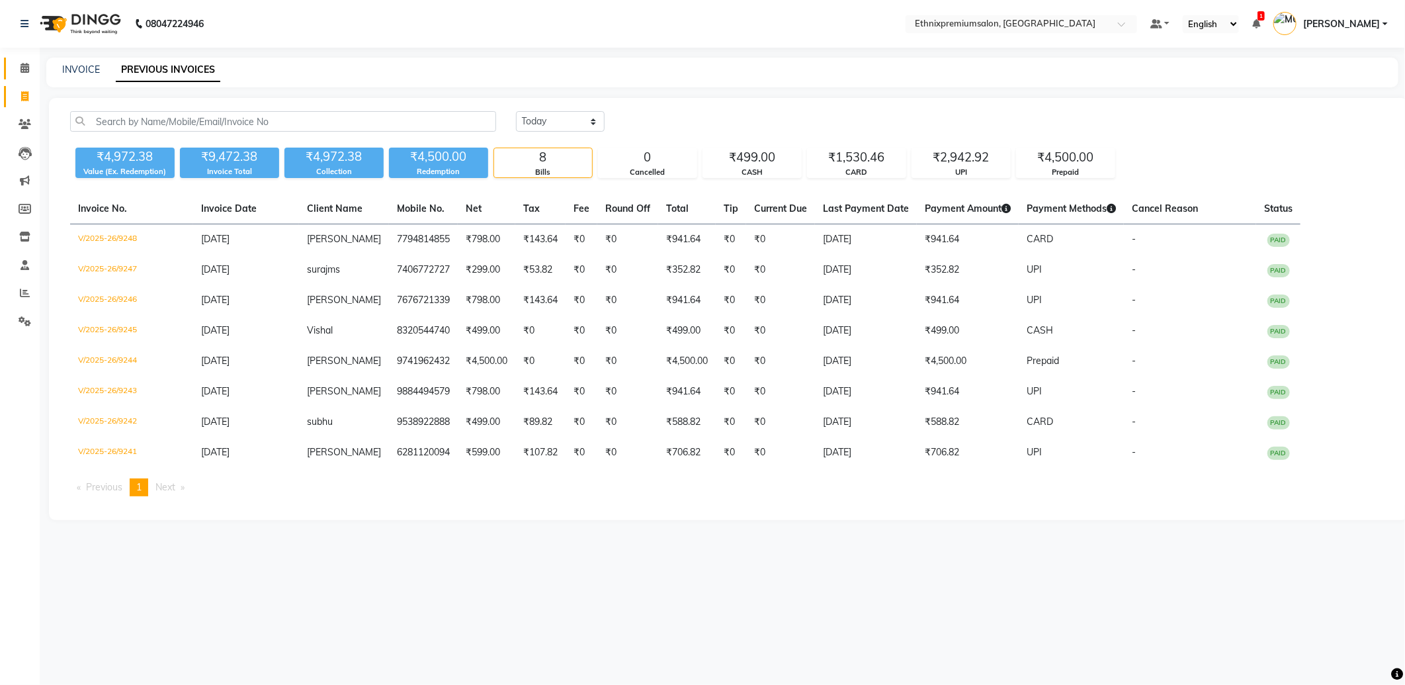
click at [22, 67] on icon at bounding box center [25, 68] width 9 height 10
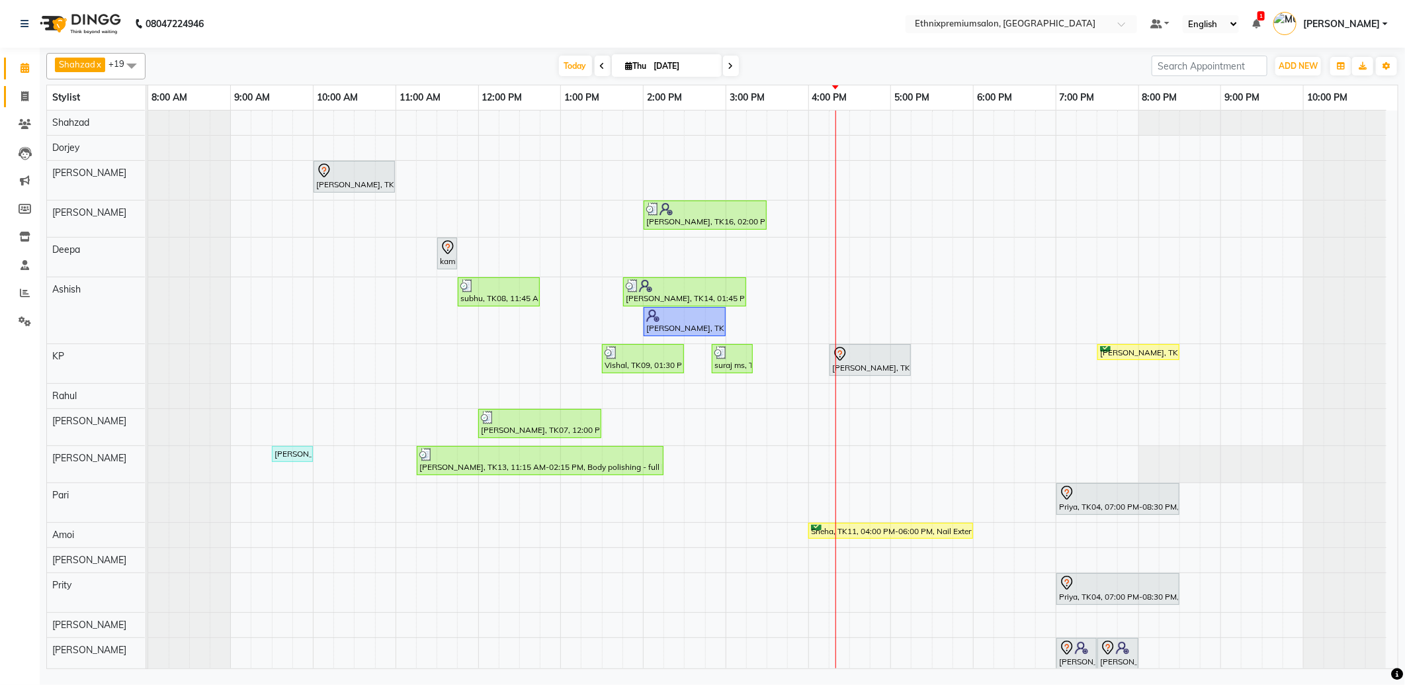
click at [27, 100] on icon at bounding box center [24, 96] width 7 height 10
select select "service"
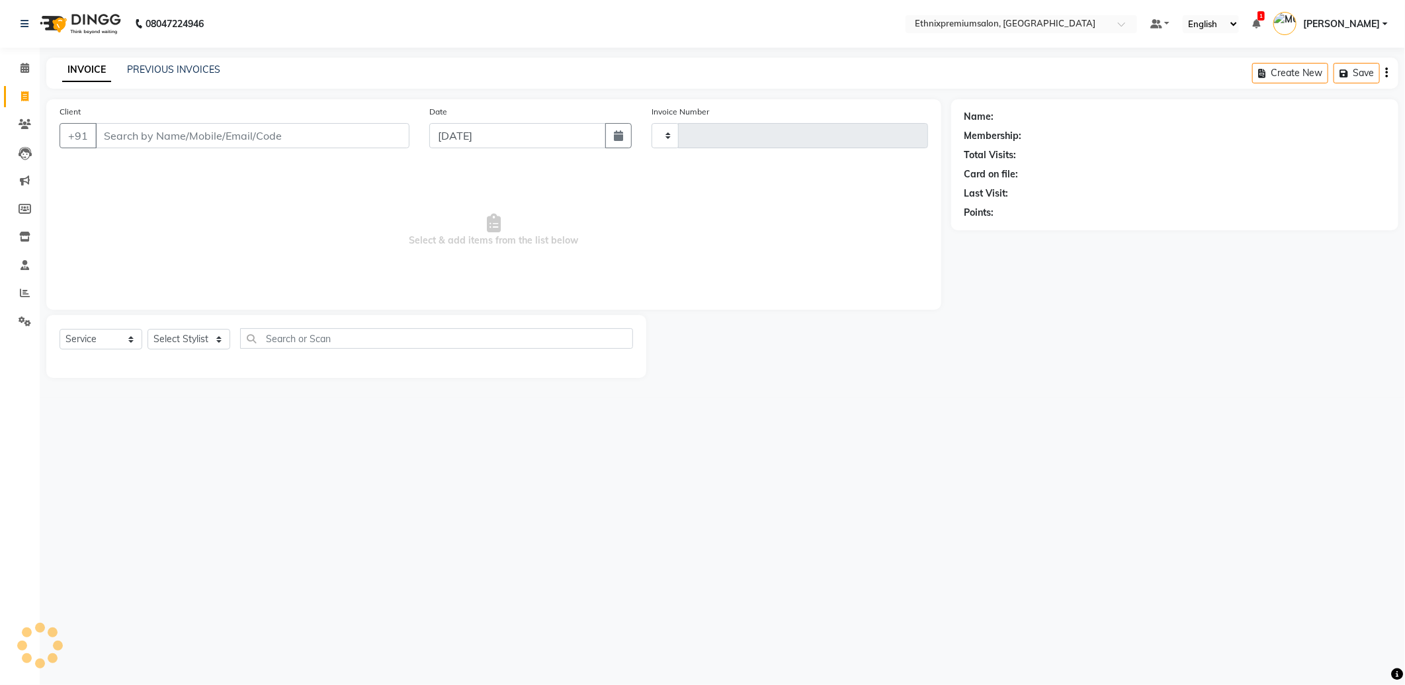
type input "9249"
select select "3625"
click at [123, 130] on input "Client" at bounding box center [252, 135] width 314 height 25
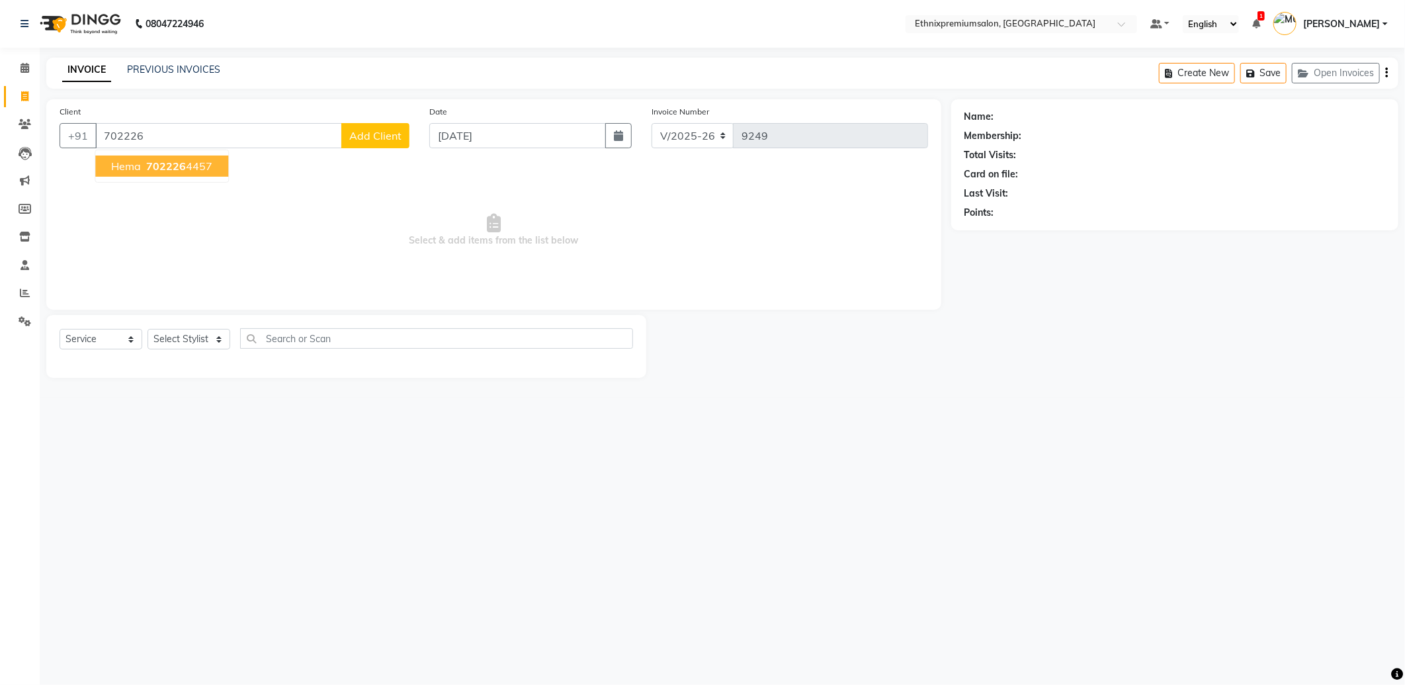
click at [147, 159] on span "702226" at bounding box center [166, 165] width 40 height 13
type input "7022264457"
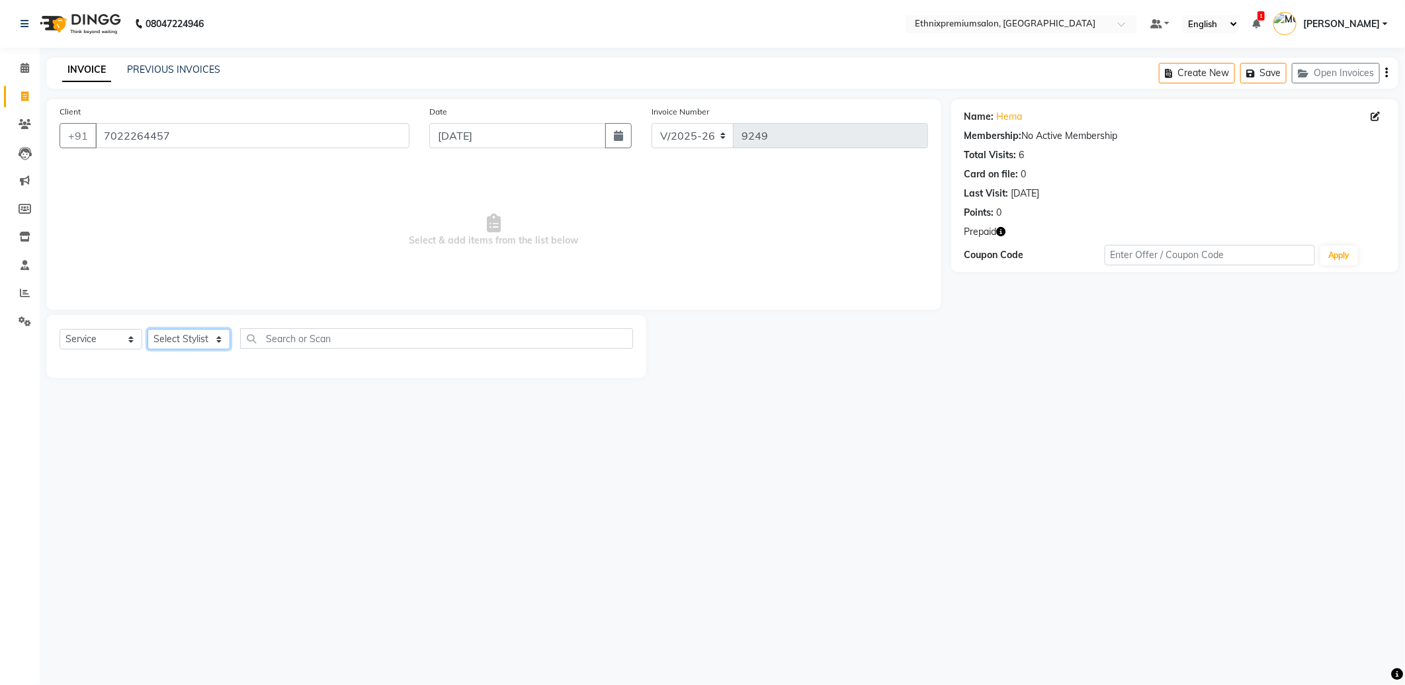
click at [172, 346] on select "Select Stylist Amoi [PERSON_NAME] [PERSON_NAME] Yolmoo [PERSON_NAME] [PERSON_NA…" at bounding box center [189, 339] width 83 height 21
select select "66652"
click at [148, 330] on select "Select Stylist Amoi [PERSON_NAME] [PERSON_NAME] Yolmoo [PERSON_NAME] [PERSON_NA…" at bounding box center [189, 339] width 83 height 21
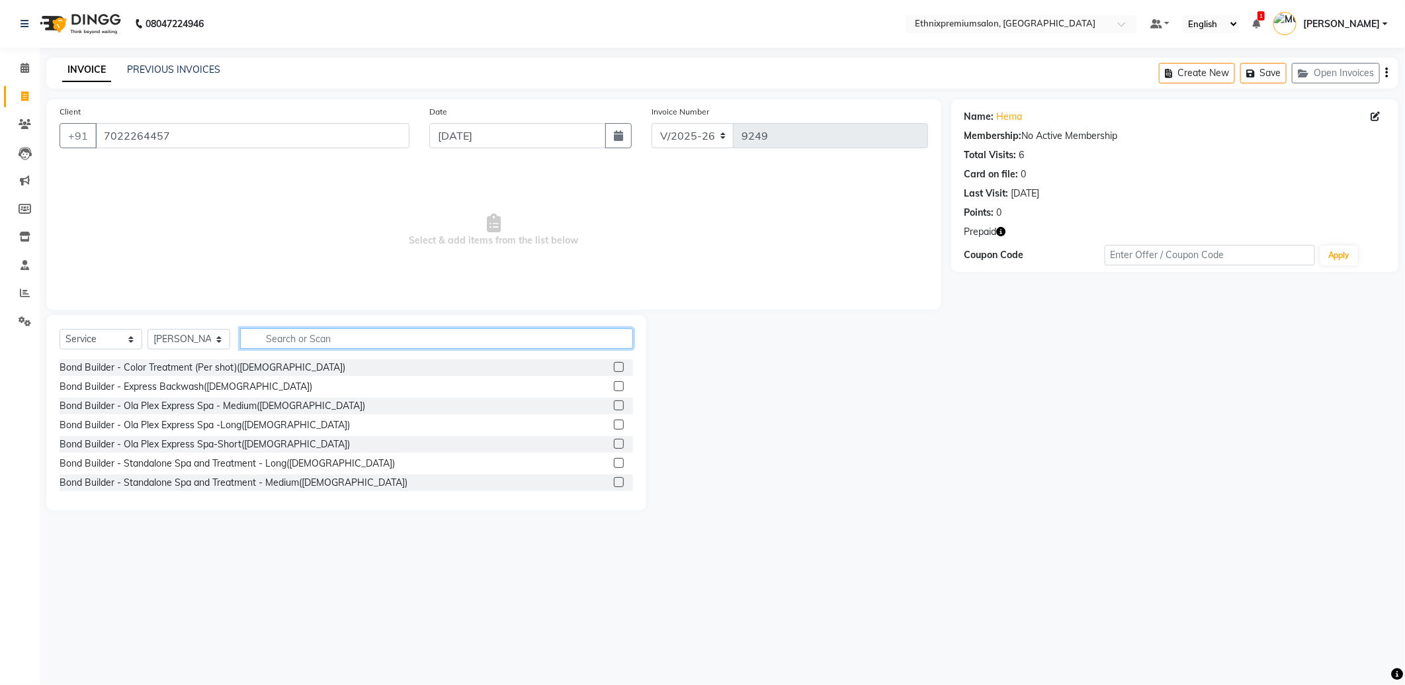
click at [273, 335] on input "text" at bounding box center [436, 338] width 393 height 21
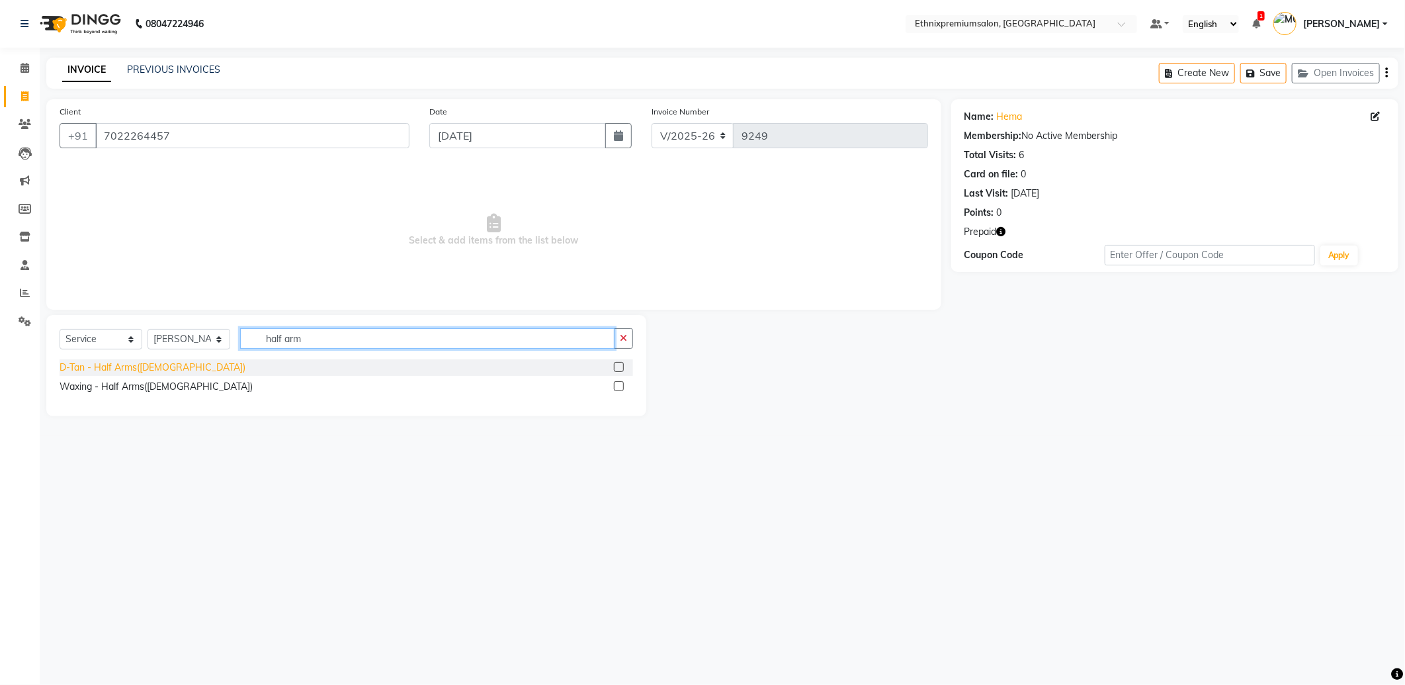
type input "half arm"
click at [113, 367] on div "D-Tan - Half Arms([DEMOGRAPHIC_DATA])" at bounding box center [153, 368] width 186 height 14
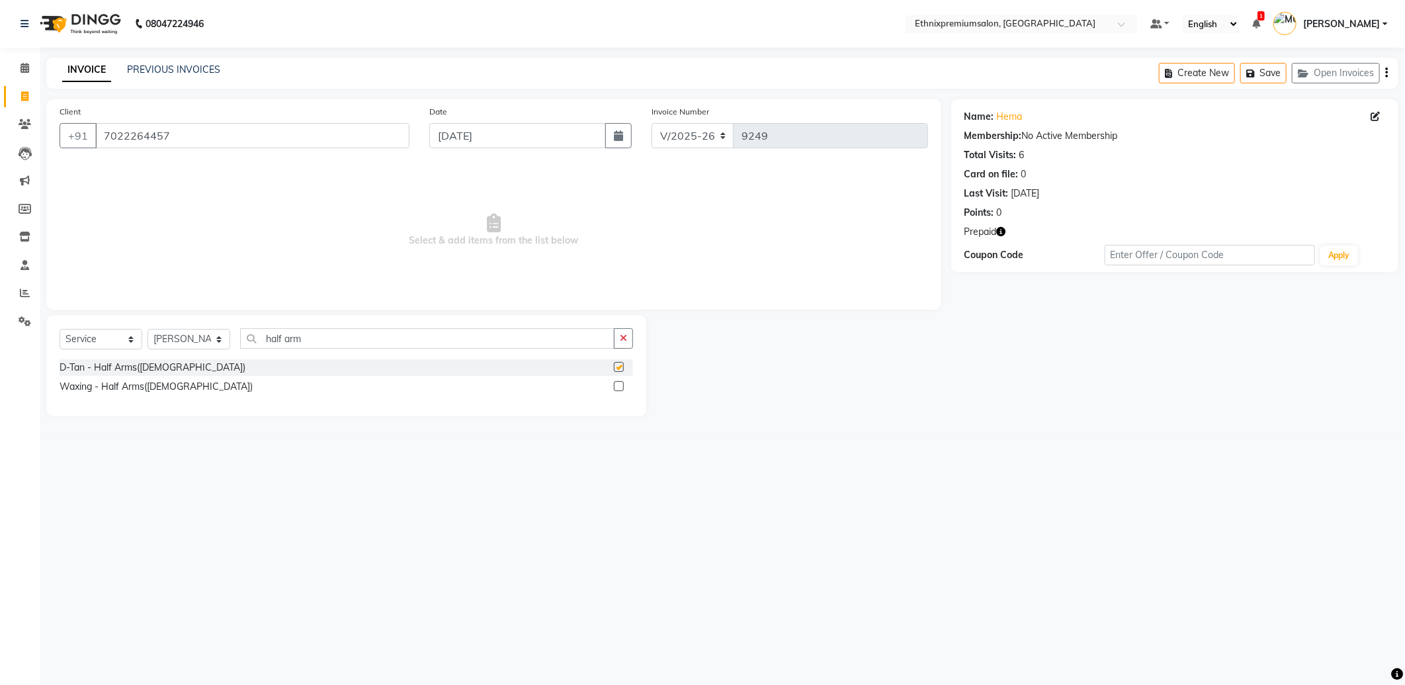
checkbox input "false"
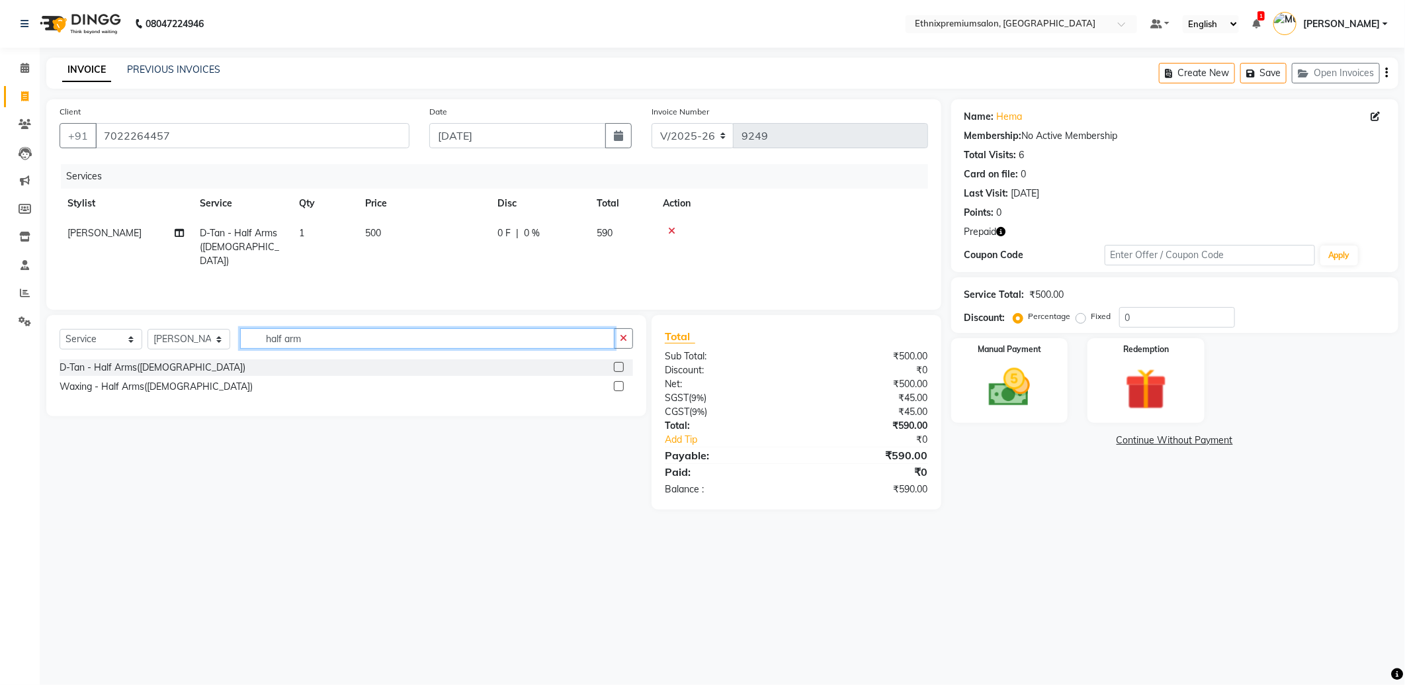
click at [320, 339] on input "half arm" at bounding box center [427, 338] width 375 height 21
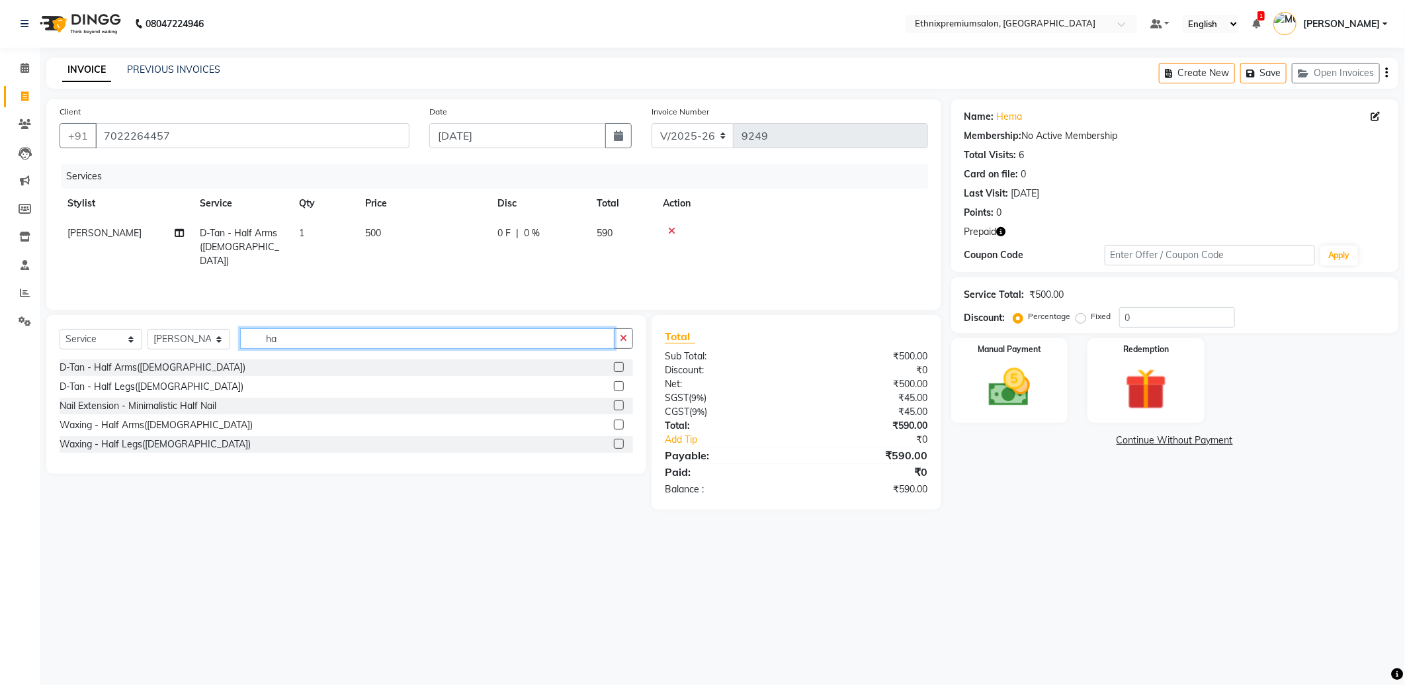
type input "h"
type input "back"
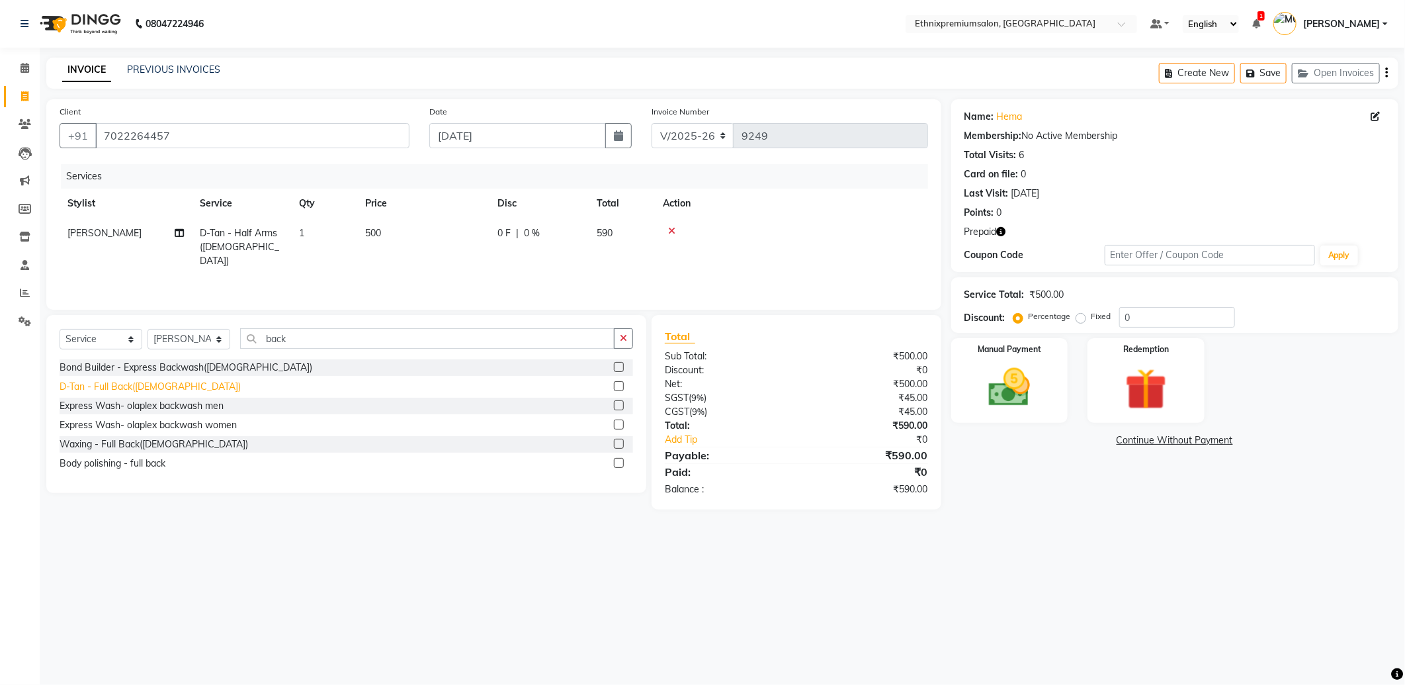
click at [136, 388] on div "D-Tan - Full Back([DEMOGRAPHIC_DATA])" at bounding box center [150, 387] width 181 height 14
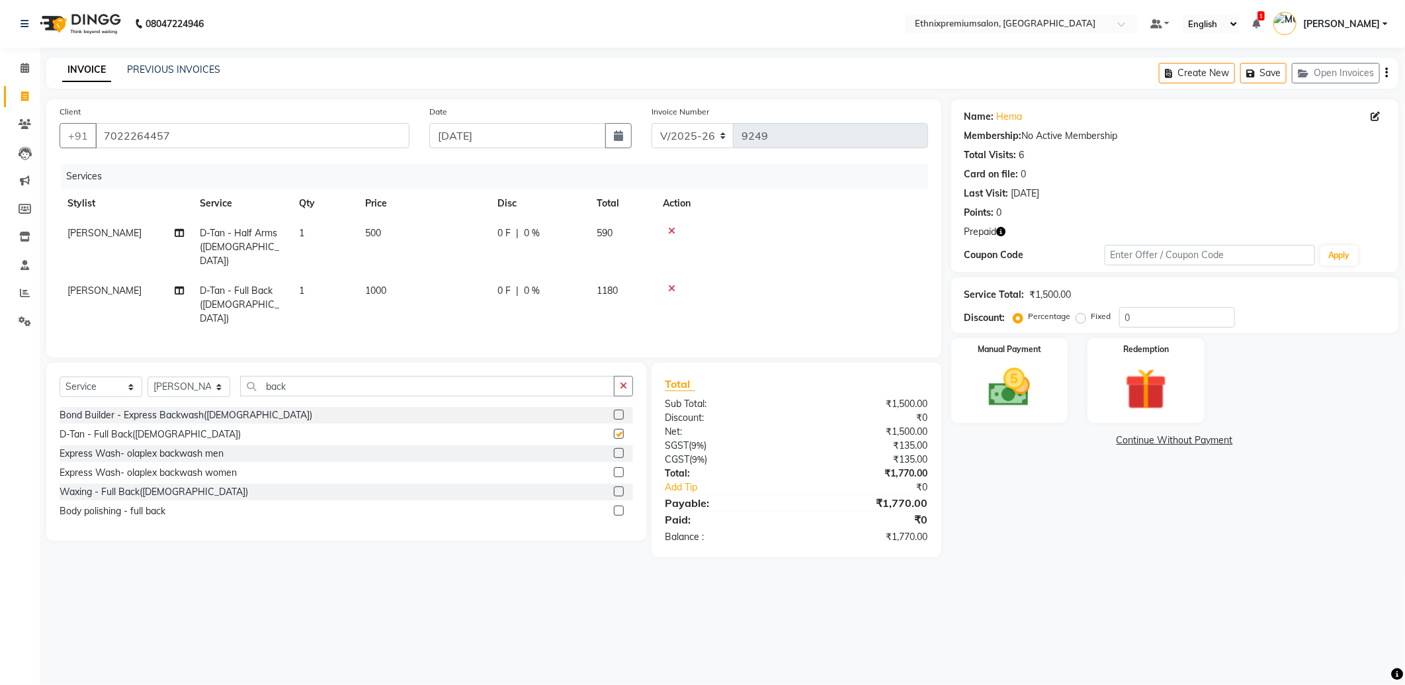
checkbox input "false"
click at [532, 284] on span "0 %" at bounding box center [532, 291] width 16 height 14
select select "66652"
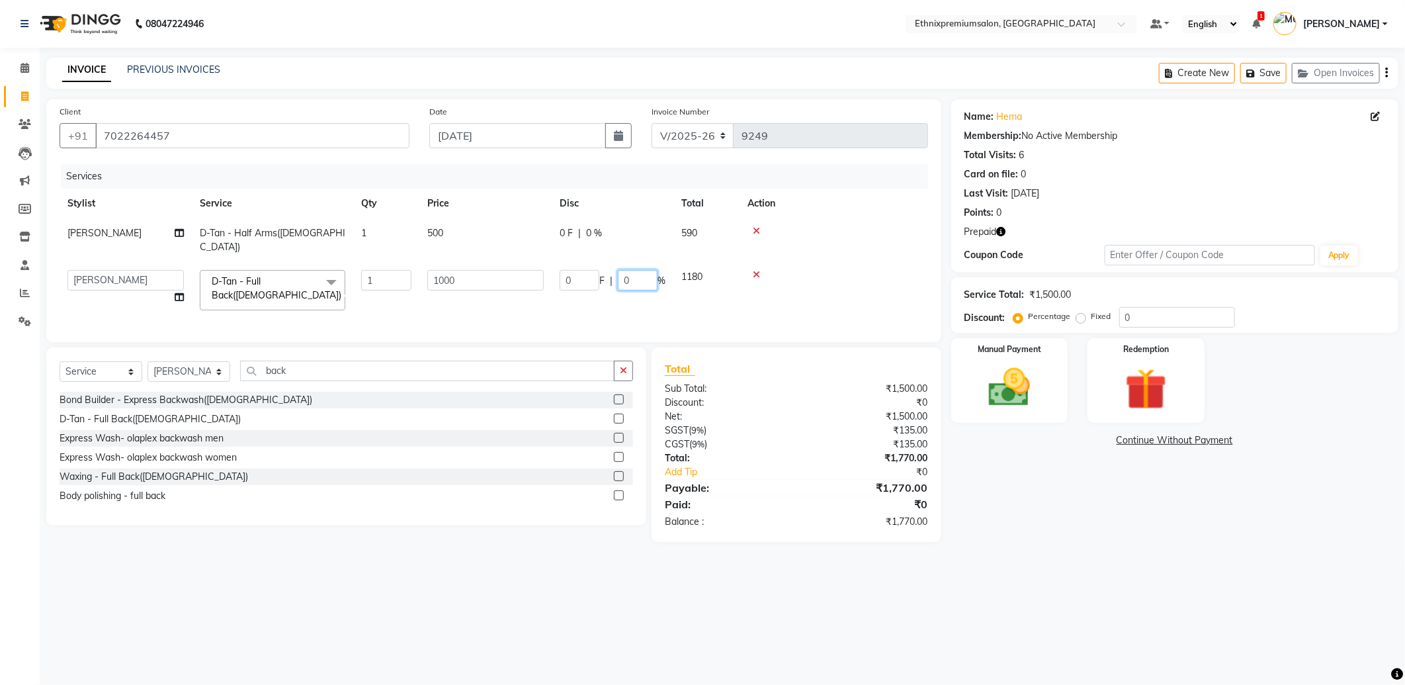
click at [603, 270] on div "0 F | 0 %" at bounding box center [613, 280] width 106 height 21
type input "5"
type input "50"
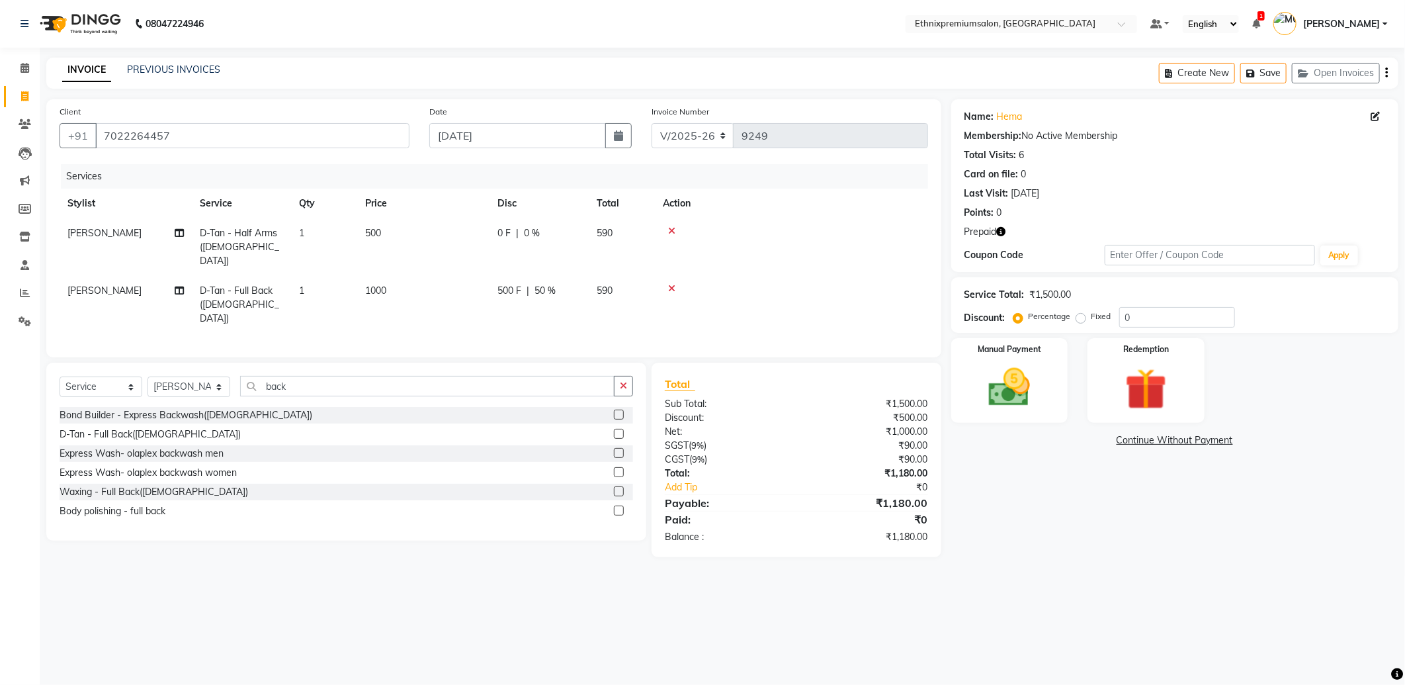
click at [545, 290] on tr "Tina soni D-Tan - Full Back(Female) 1 1000 500 F | 50 % 590" at bounding box center [494, 305] width 869 height 58
drag, startPoint x: 293, startPoint y: 374, endPoint x: 226, endPoint y: 373, distance: 67.5
click at [227, 376] on div "Select Service Product Membership Package Voucher Prepaid Gift Card Select Styl…" at bounding box center [347, 391] width 574 height 31
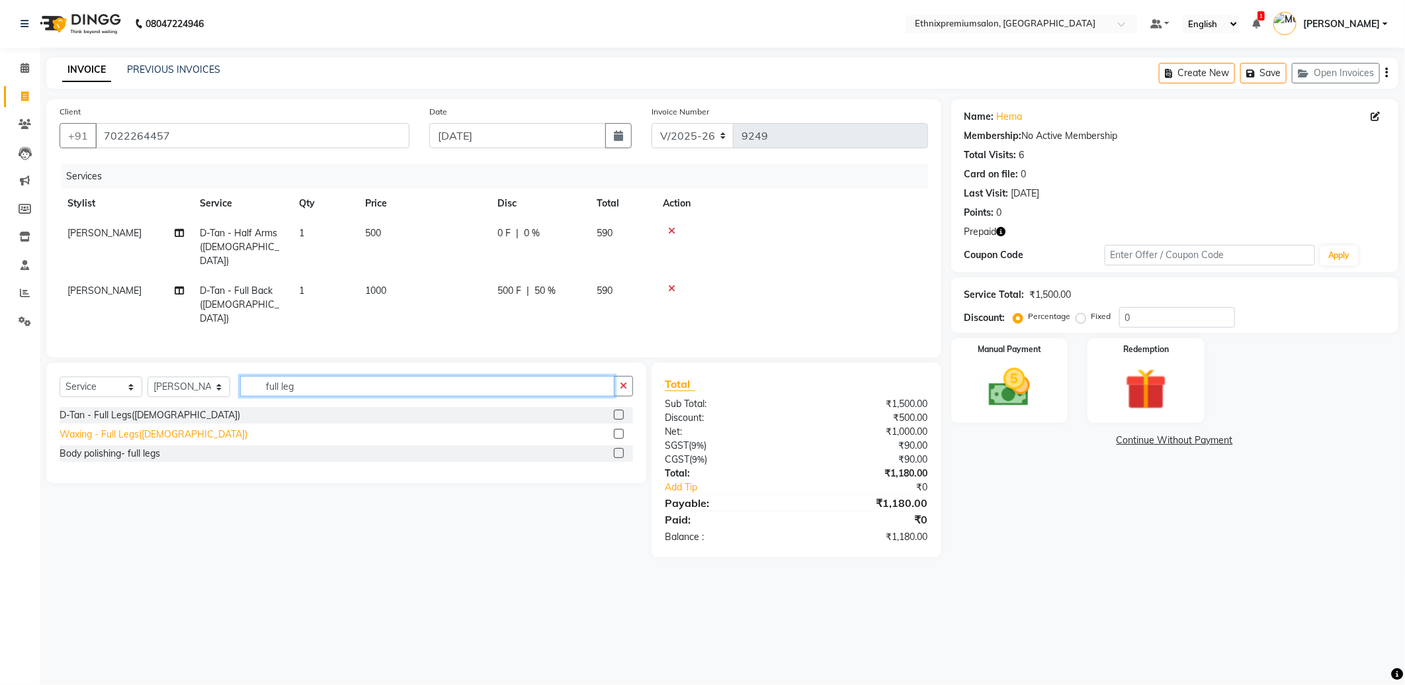
type input "full leg"
click at [138, 427] on div "Waxing - Full Legs([DEMOGRAPHIC_DATA])" at bounding box center [154, 434] width 188 height 14
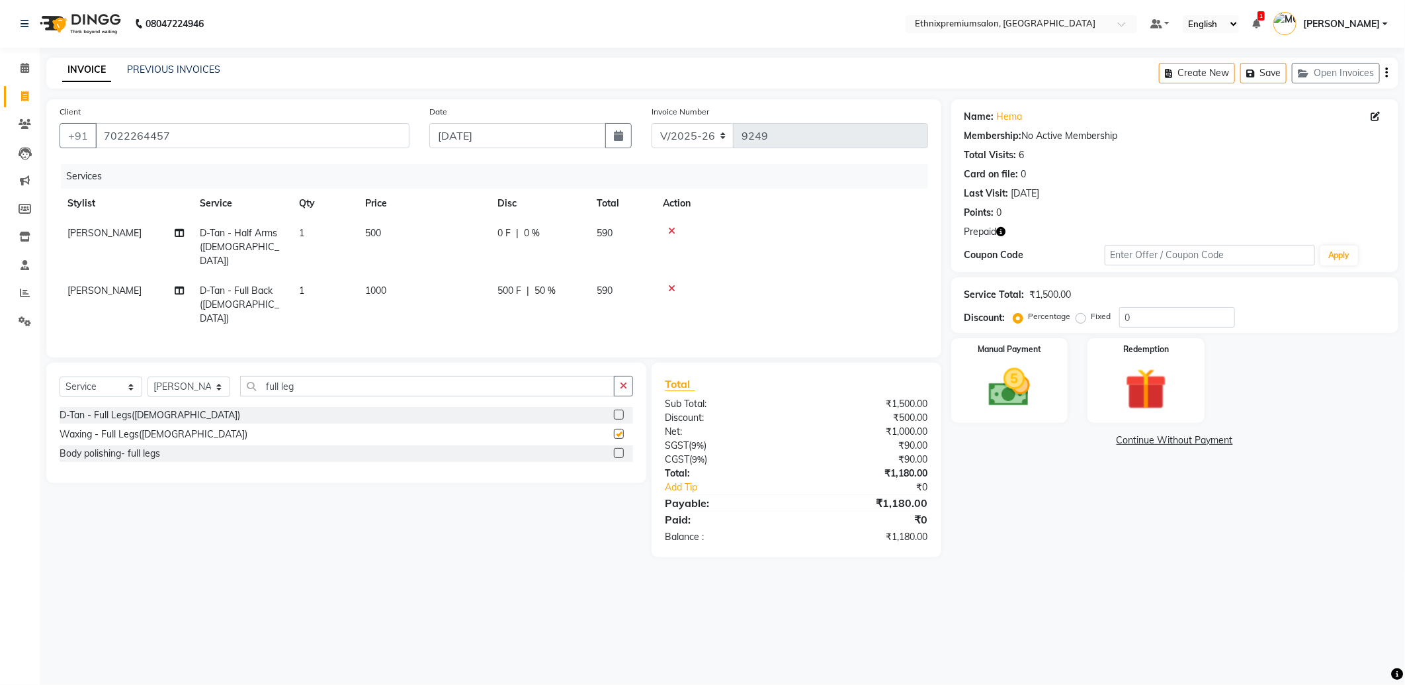
checkbox input "false"
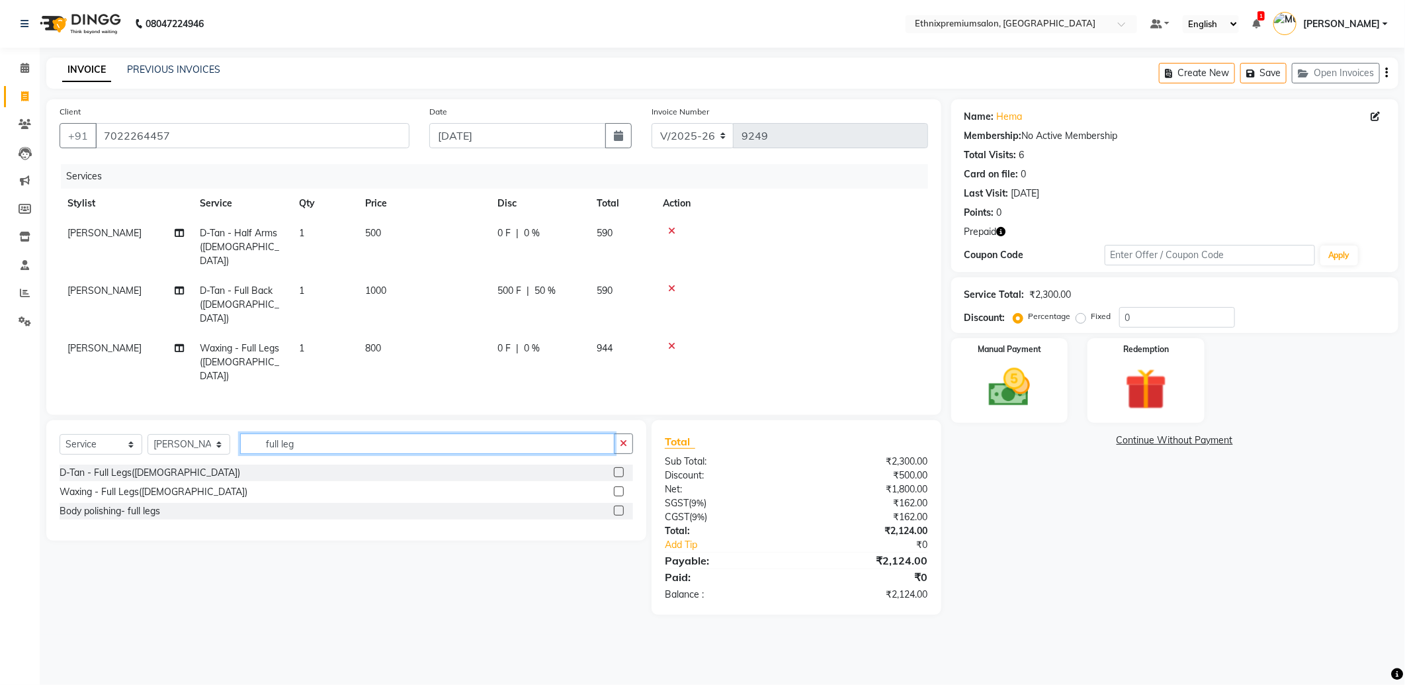
drag, startPoint x: 314, startPoint y: 406, endPoint x: 164, endPoint y: 402, distance: 150.2
click at [176, 433] on div "Select Service Product Membership Package Voucher Prepaid Gift Card Select Styl…" at bounding box center [347, 448] width 574 height 31
type input "bomb"
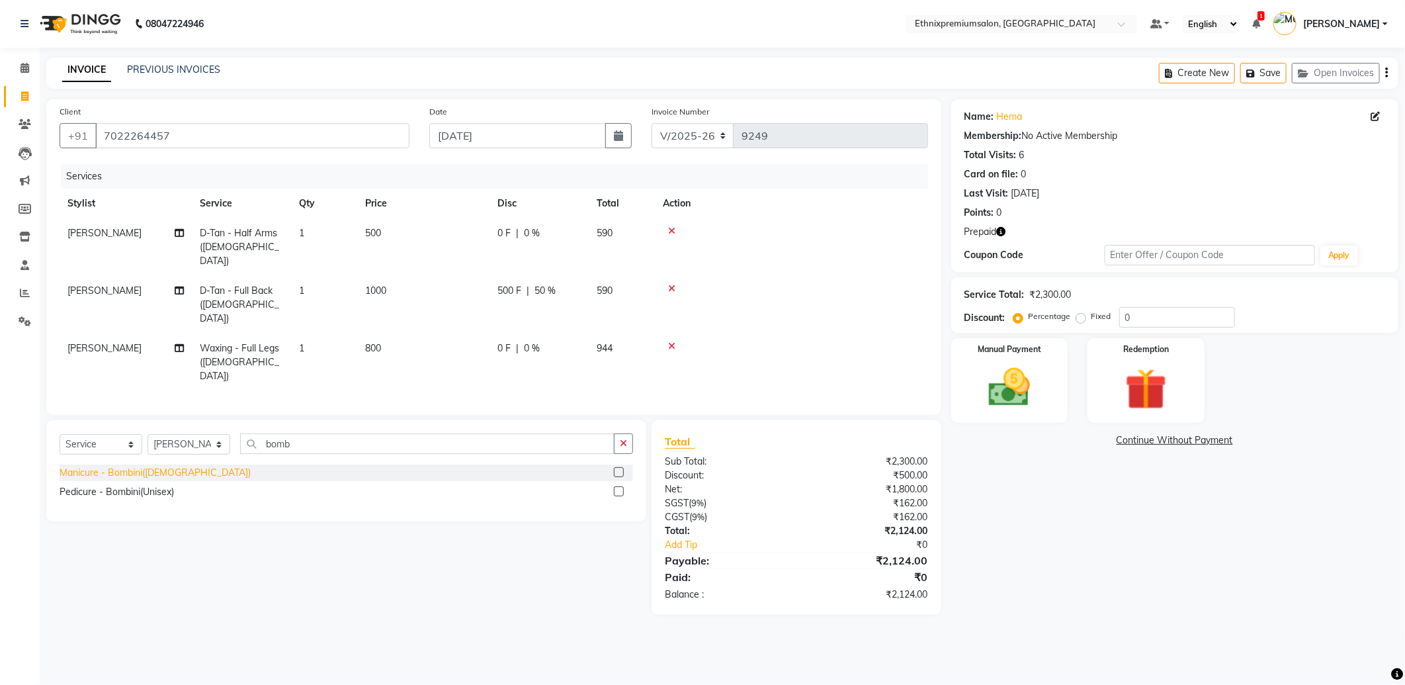
click at [95, 466] on div "Manicure - Bombini([DEMOGRAPHIC_DATA])" at bounding box center [155, 473] width 191 height 14
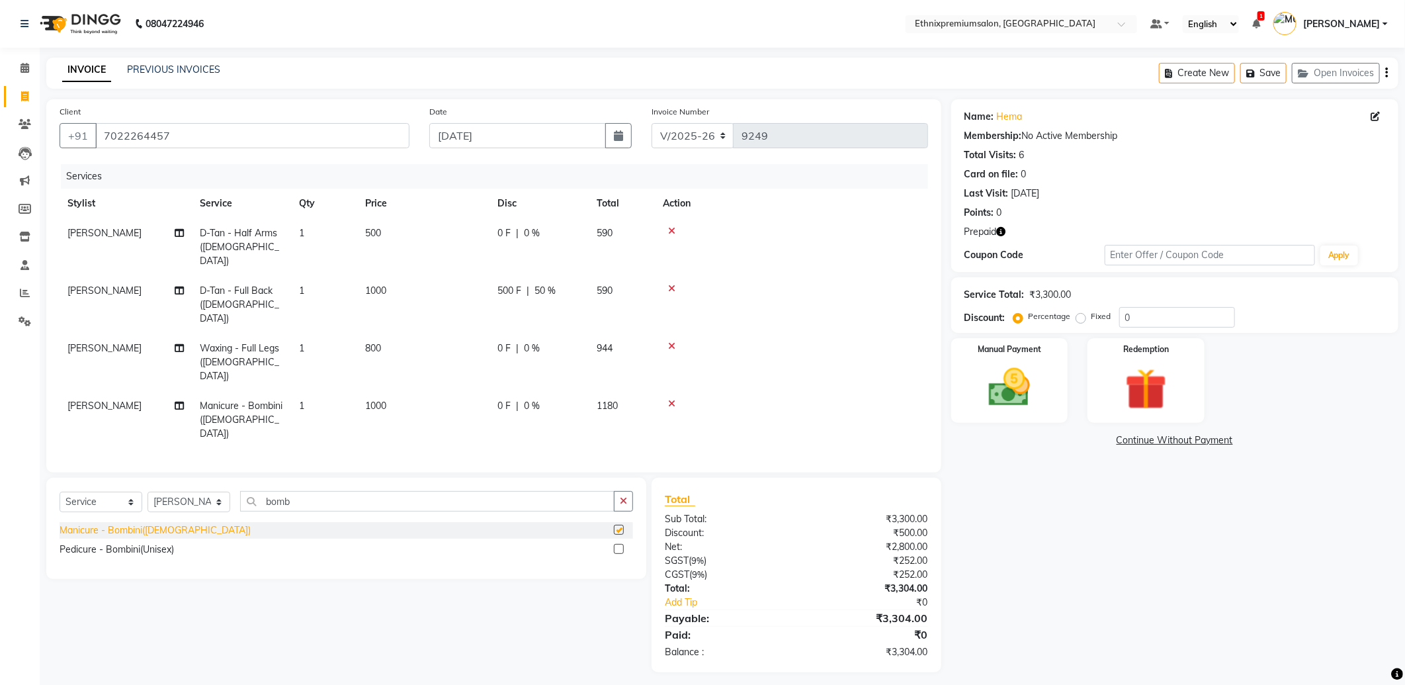
checkbox input "false"
drag, startPoint x: 272, startPoint y: 452, endPoint x: 246, endPoint y: 452, distance: 25.8
click at [247, 478] on div "Select Service Product Membership Package Voucher Prepaid Gift Card Select Styl…" at bounding box center [346, 528] width 600 height 101
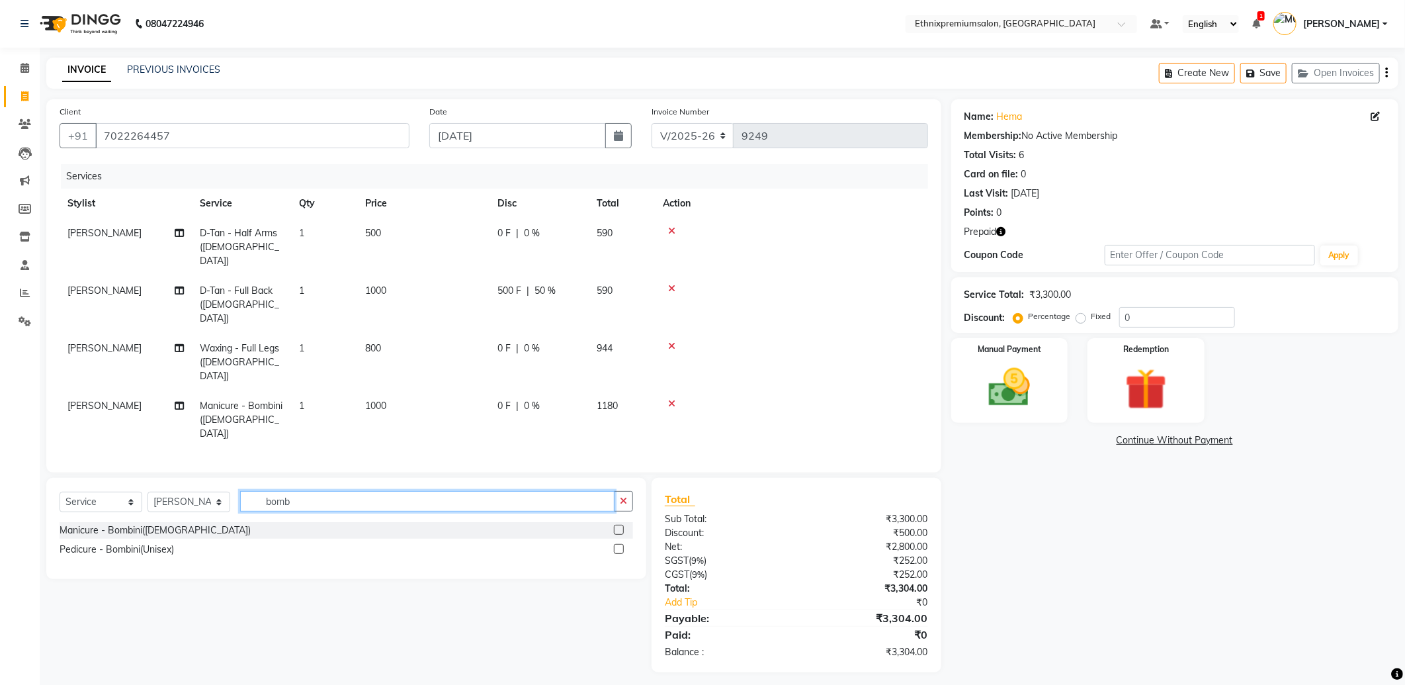
drag, startPoint x: 291, startPoint y: 454, endPoint x: 234, endPoint y: 455, distance: 56.9
click at [236, 491] on div "Select Service Product Membership Package Voucher Prepaid Gift Card Select Styl…" at bounding box center [347, 506] width 574 height 31
type input "eye"
click at [154, 543] on div "Threading - Eye Brows" at bounding box center [108, 550] width 97 height 14
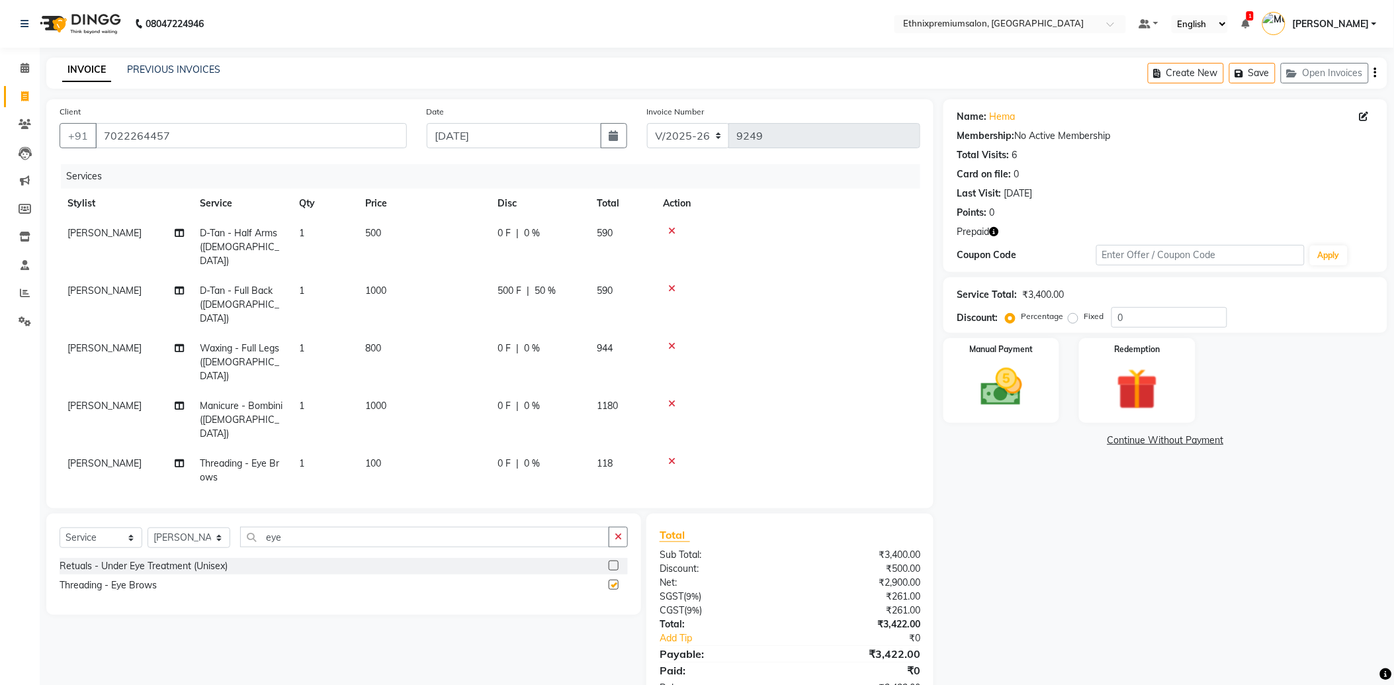
checkbox input "false"
drag, startPoint x: 306, startPoint y: 498, endPoint x: 227, endPoint y: 502, distance: 78.8
click at [227, 527] on div "Select Service Product Membership Package Voucher Prepaid Gift Card Select Styl…" at bounding box center [344, 542] width 568 height 31
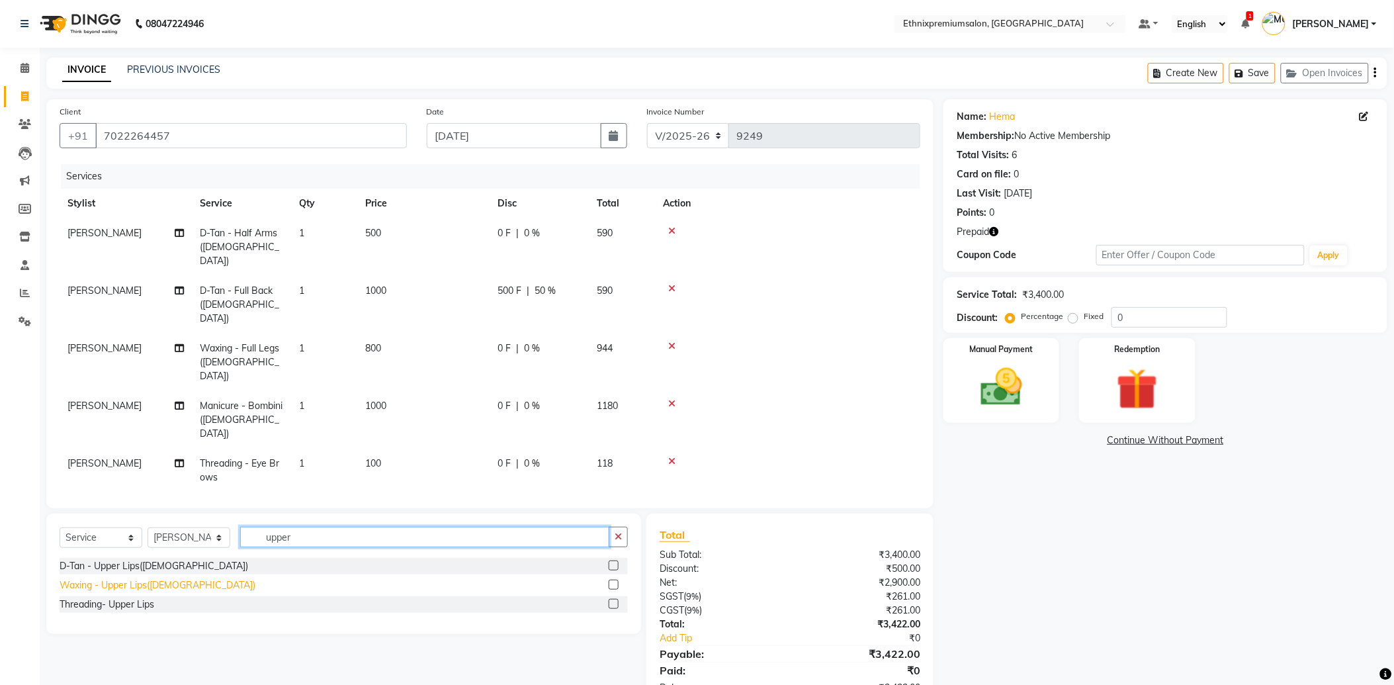
type input "upper"
click at [155, 578] on div "Waxing - Upper Lips(Female)" at bounding box center [158, 585] width 196 height 14
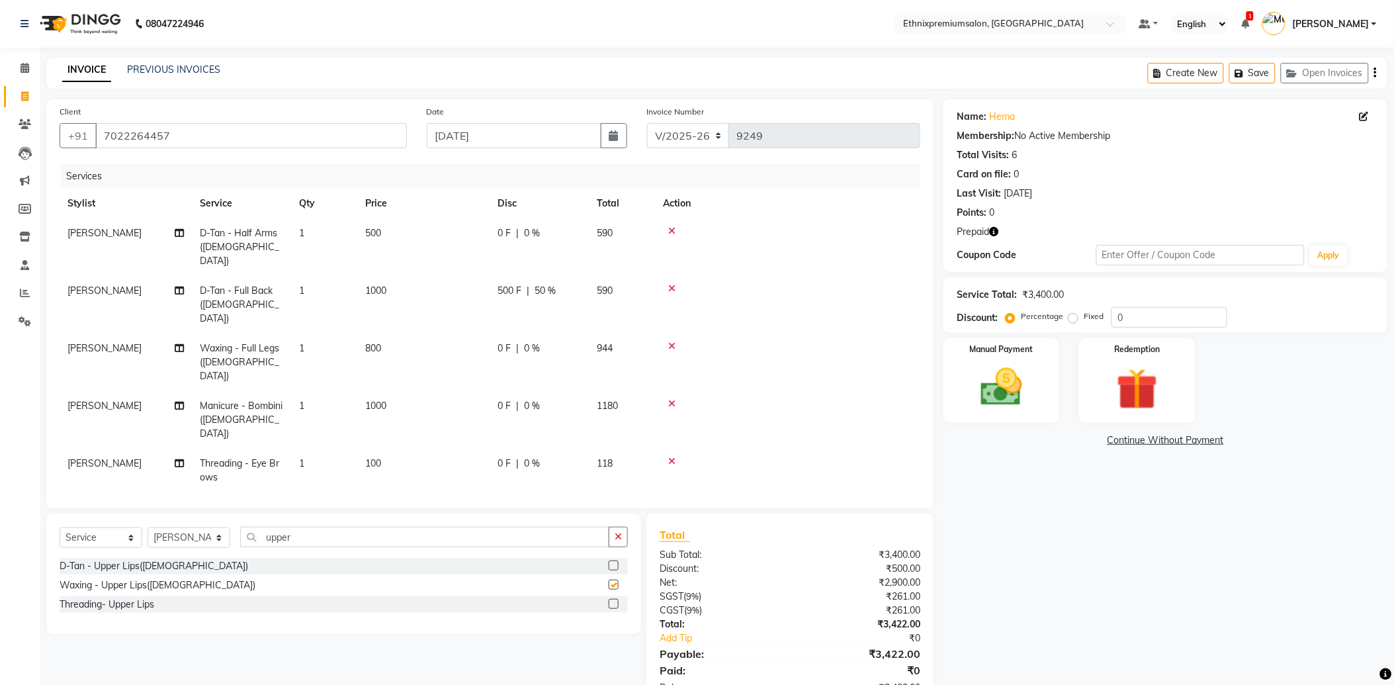
checkbox input "false"
click at [672, 500] on icon at bounding box center [671, 504] width 7 height 9
click at [670, 457] on icon at bounding box center [671, 461] width 7 height 9
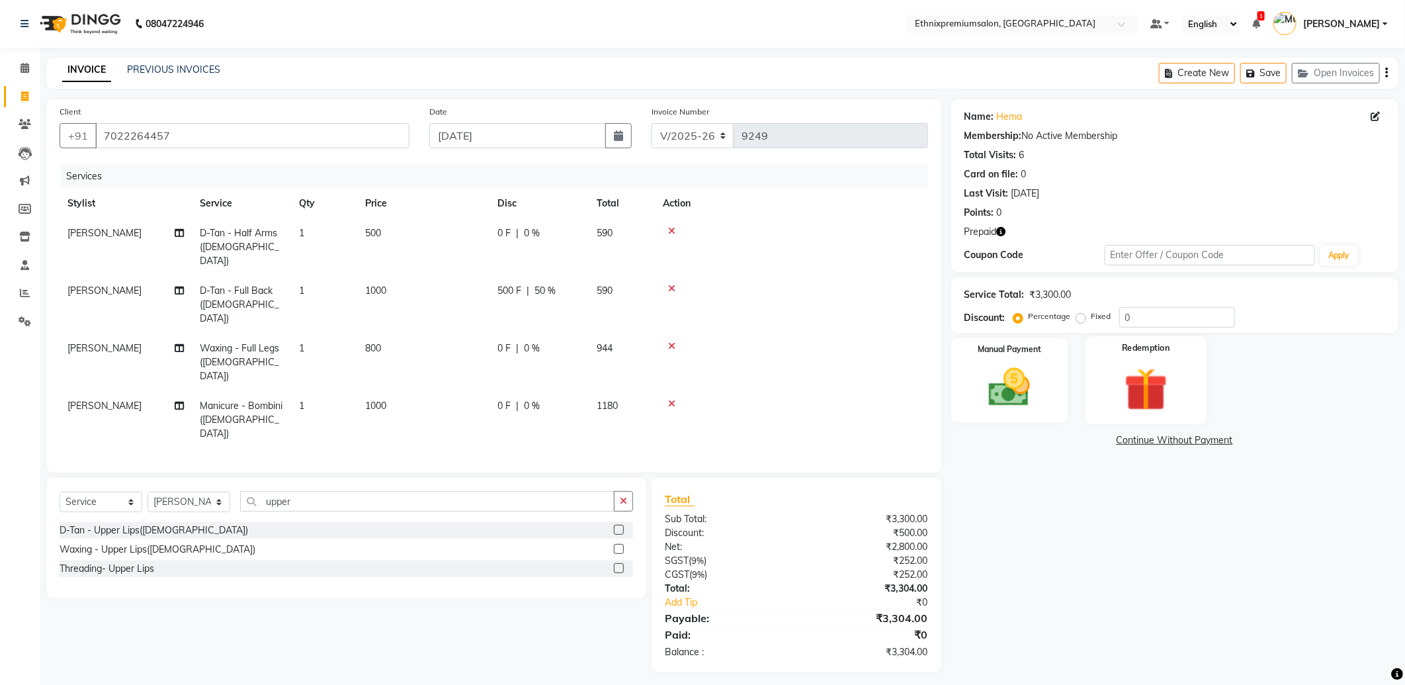
click at [1131, 386] on img at bounding box center [1146, 390] width 71 height 54
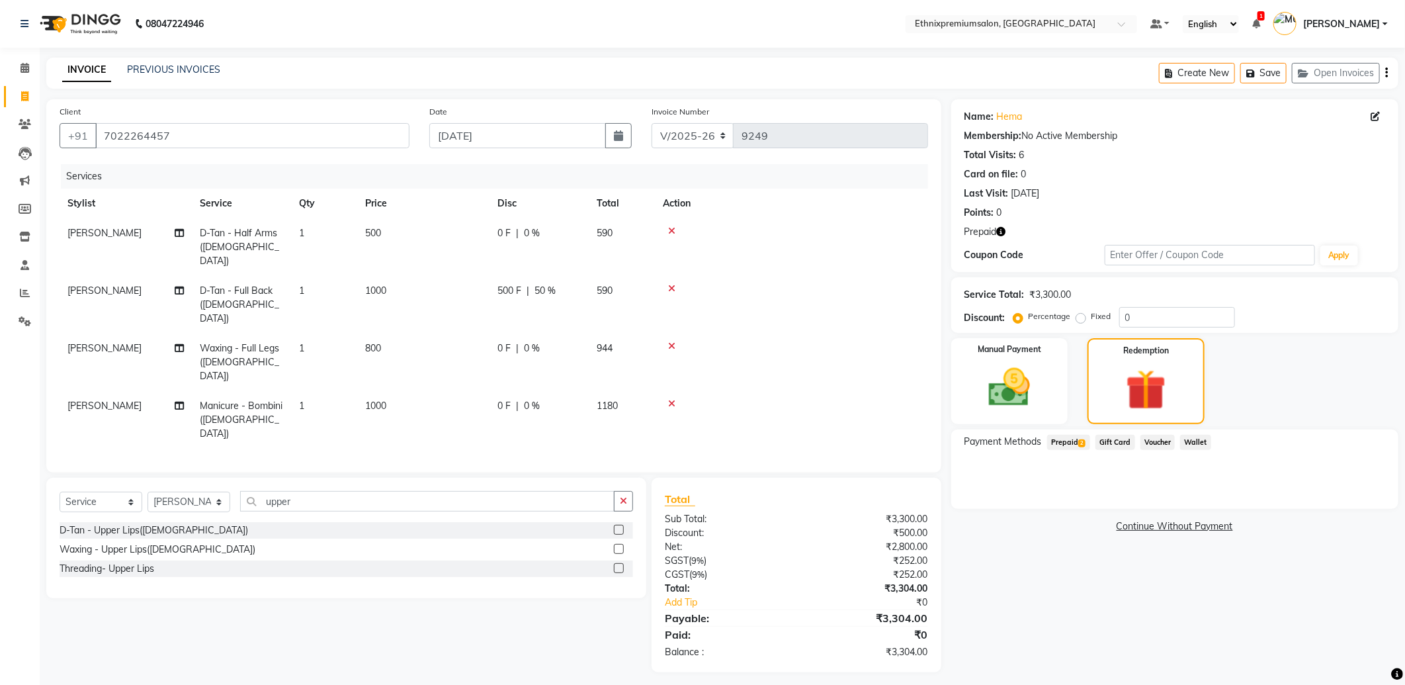
click at [1072, 441] on span "Prepaid 2" at bounding box center [1068, 442] width 43 height 15
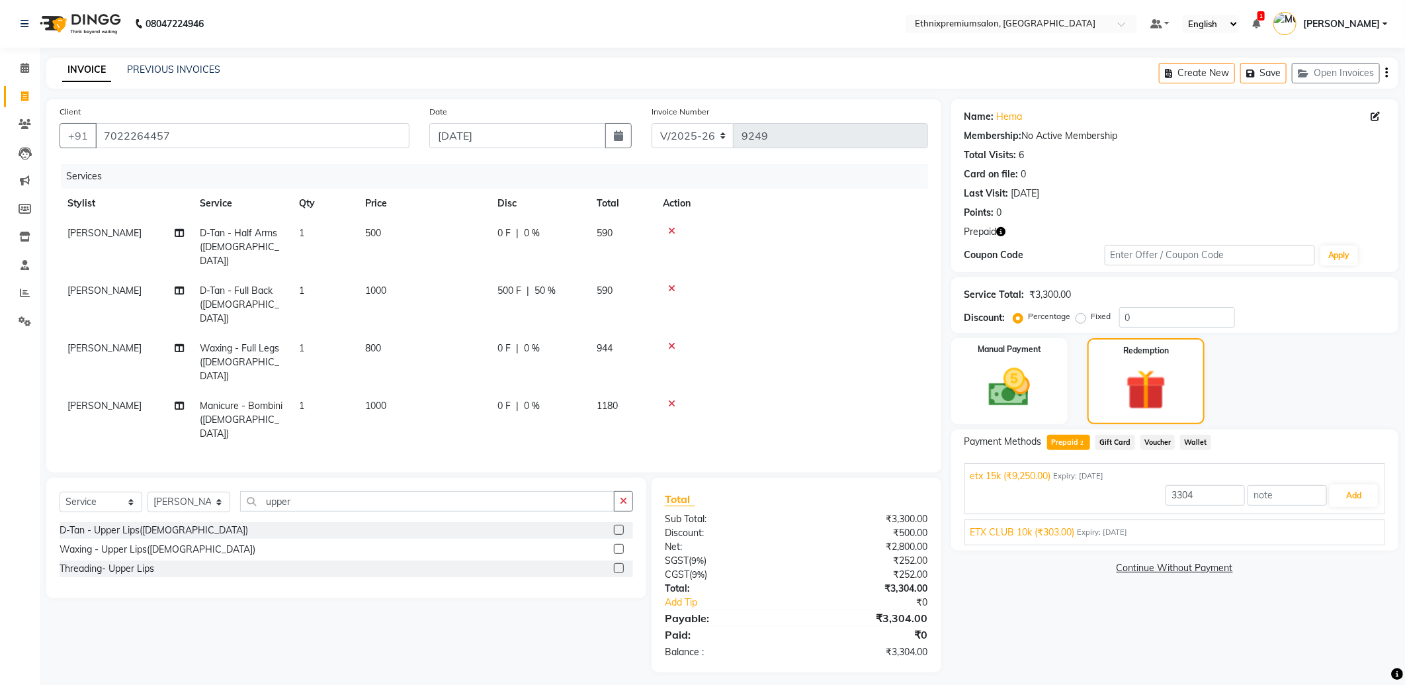
click at [1047, 531] on span "ETX CLUB 10k (₹303.00)" at bounding box center [1023, 532] width 105 height 14
click at [1353, 520] on button "Add" at bounding box center [1354, 526] width 48 height 22
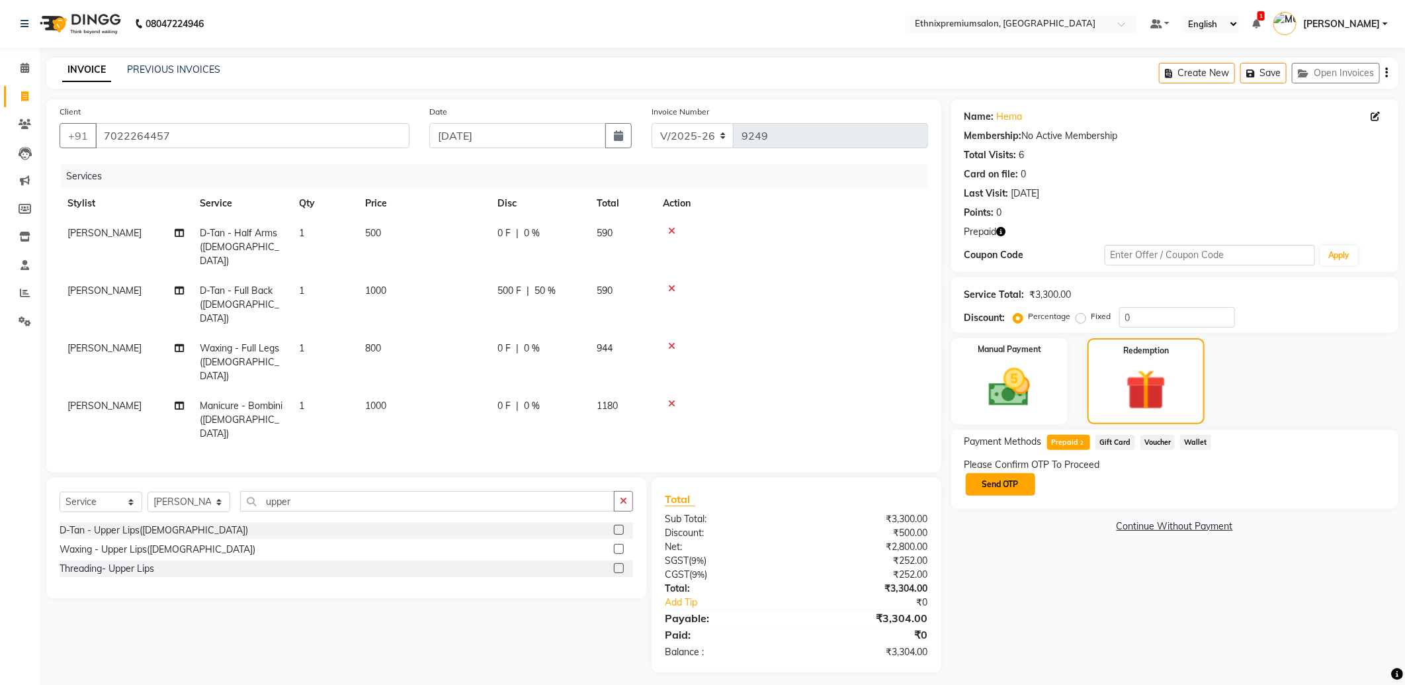
click at [1014, 490] on button "Send OTP" at bounding box center [1000, 484] width 69 height 22
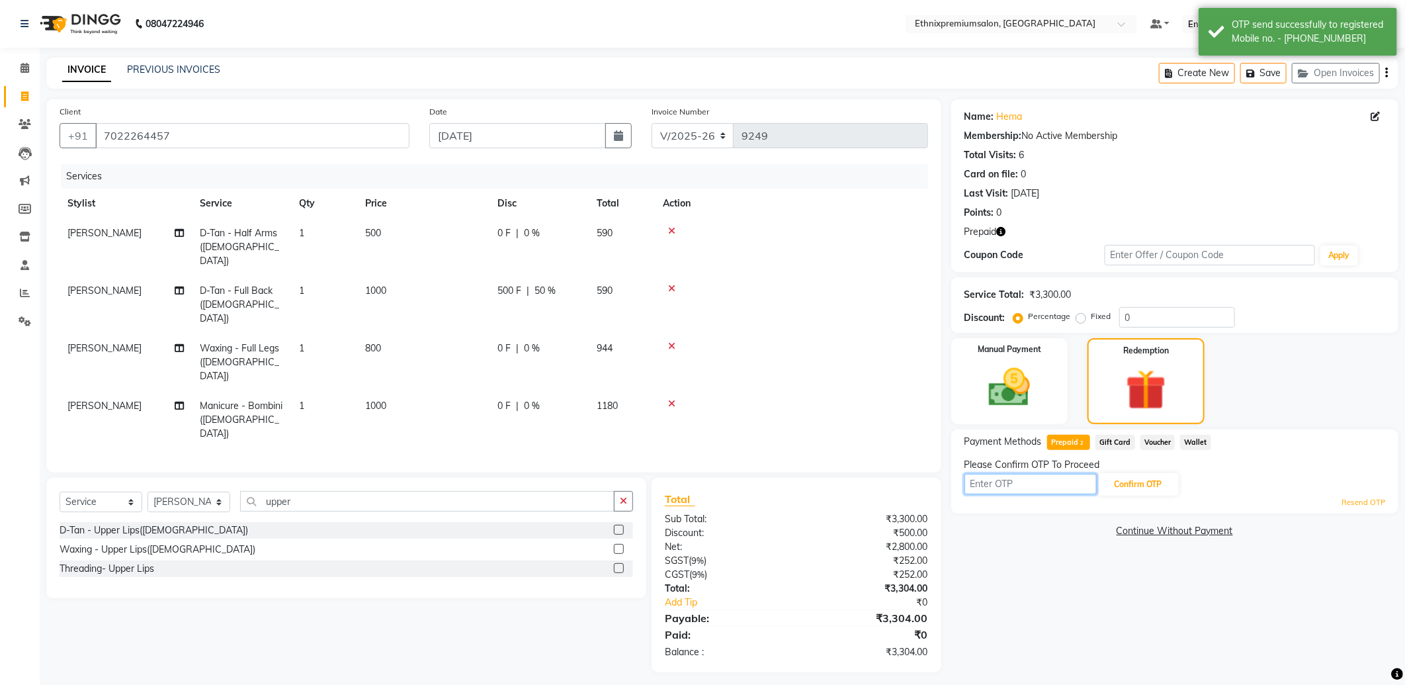
click at [1014, 484] on input "text" at bounding box center [1031, 484] width 132 height 21
type input "3888"
click at [1126, 490] on button "Confirm OTP" at bounding box center [1138, 484] width 81 height 22
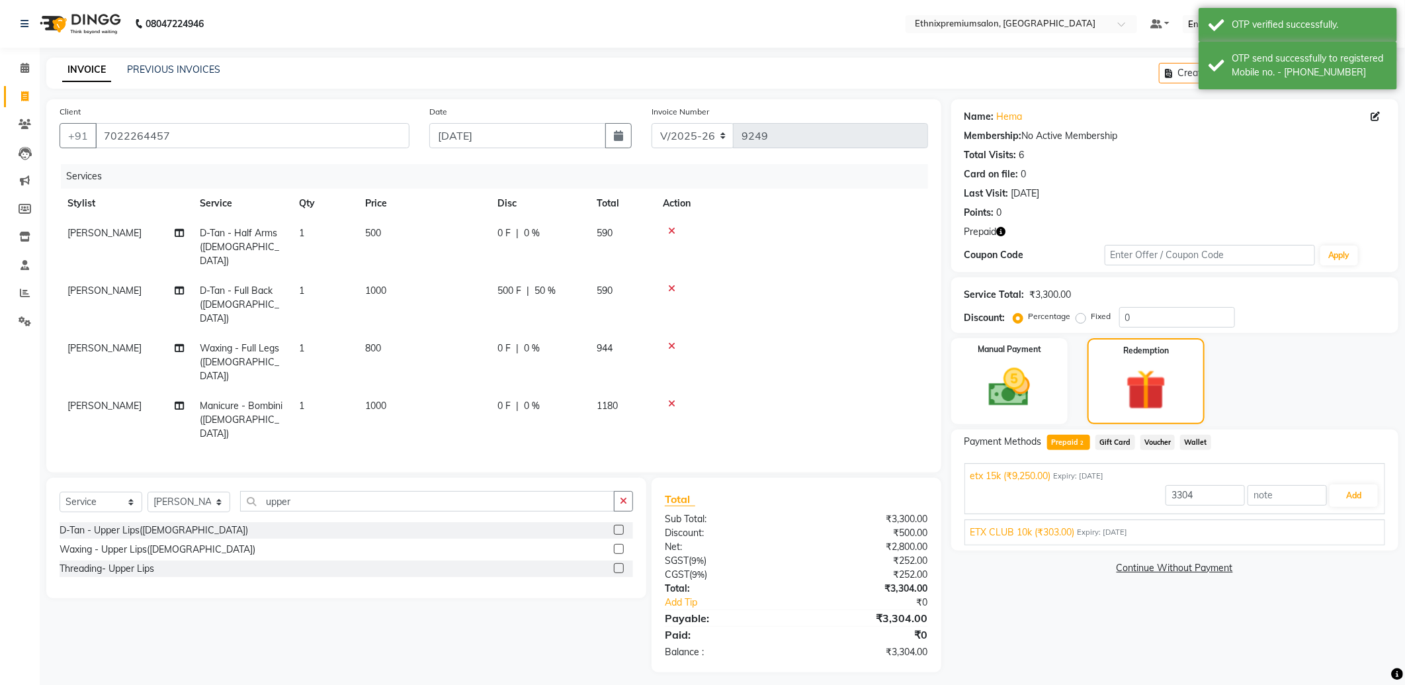
click at [1093, 532] on span "Expiry: 13-02-2026" at bounding box center [1103, 532] width 50 height 11
click at [1345, 526] on button "Add" at bounding box center [1354, 526] width 48 height 22
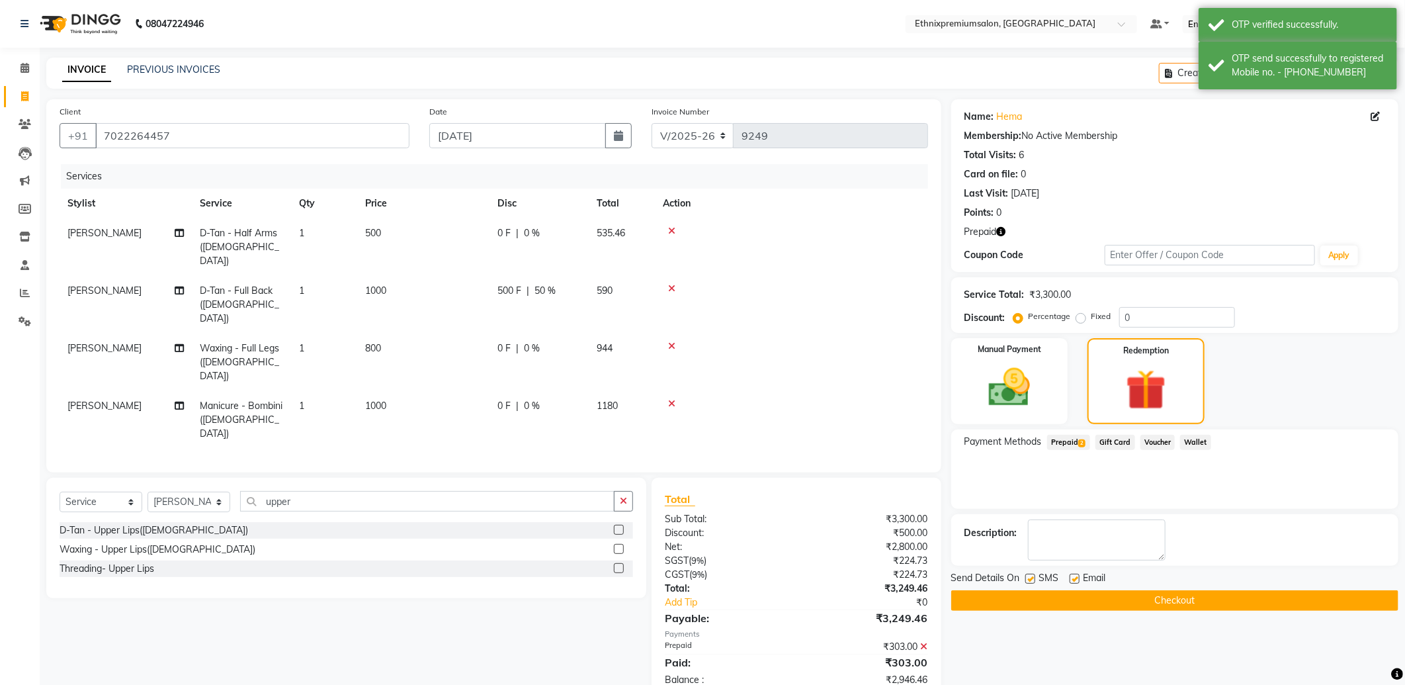
drag, startPoint x: 1075, startPoint y: 580, endPoint x: 1093, endPoint y: 533, distance: 50.5
click at [1077, 577] on label at bounding box center [1075, 579] width 10 height 10
click at [1077, 577] on input "checkbox" at bounding box center [1074, 579] width 9 height 9
checkbox input "false"
click at [1076, 440] on span "Prepaid 2" at bounding box center [1068, 442] width 43 height 15
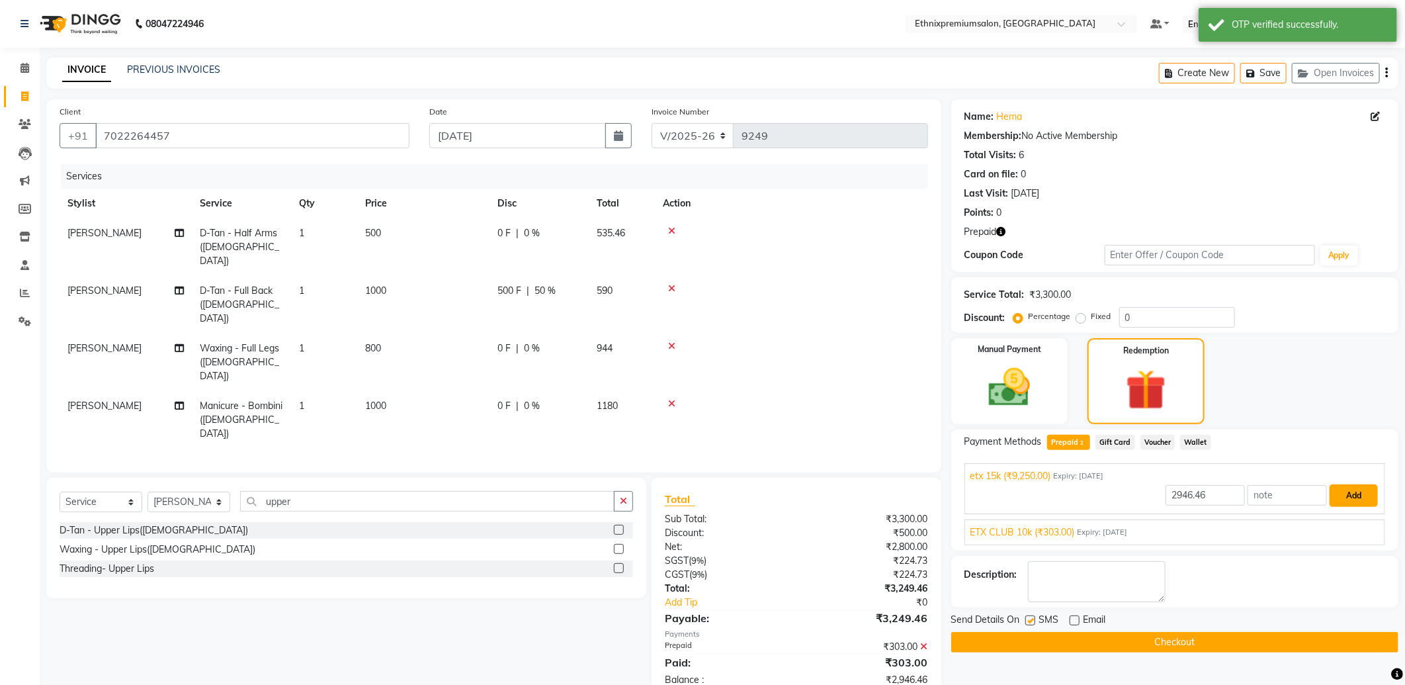
click at [1345, 494] on button "Add" at bounding box center [1354, 495] width 48 height 22
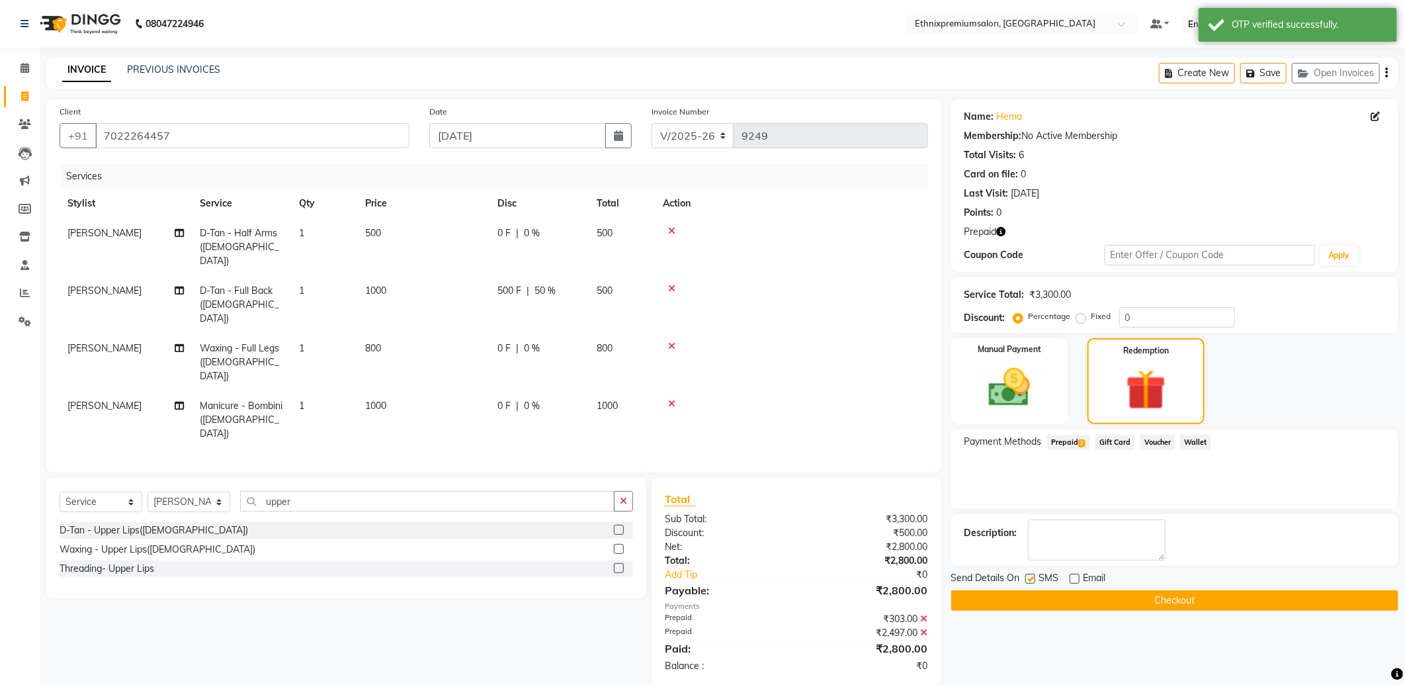
click at [1076, 599] on button "Checkout" at bounding box center [1174, 600] width 447 height 21
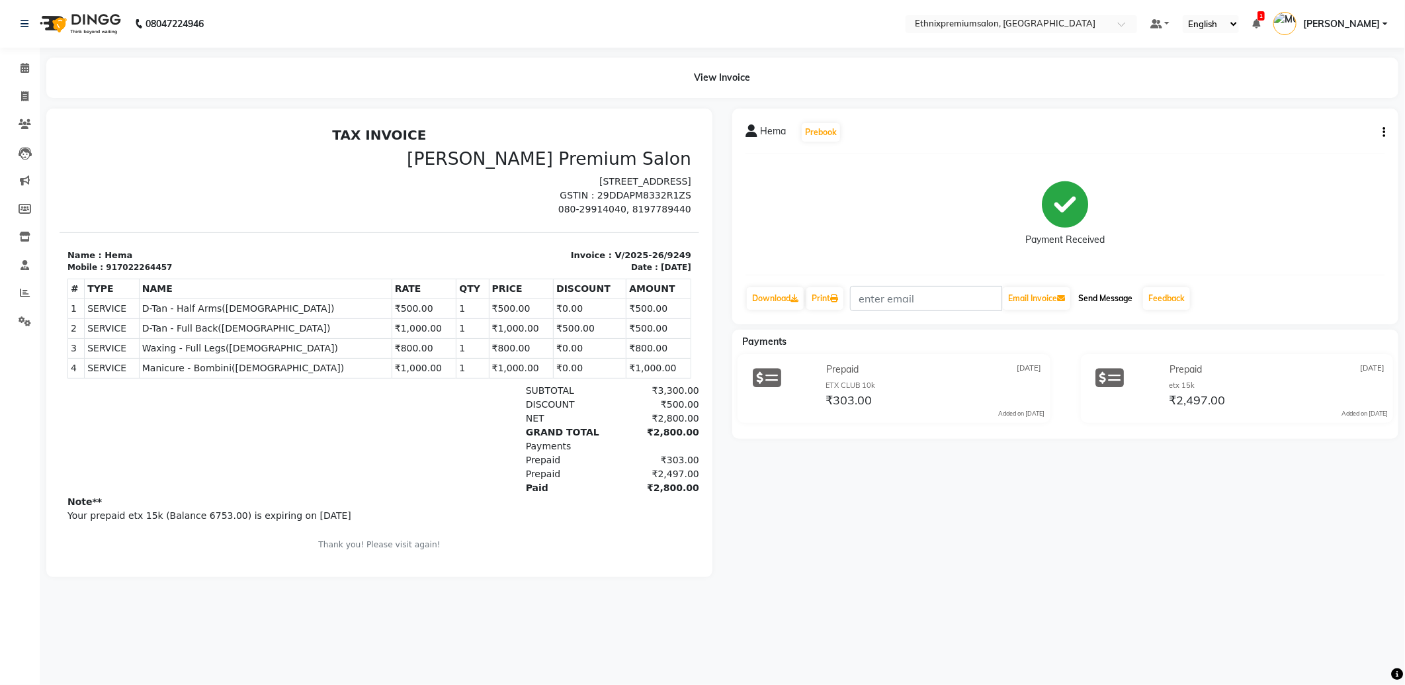
click at [1116, 294] on button "Send Message" at bounding box center [1105, 298] width 65 height 22
click at [25, 68] on icon at bounding box center [25, 68] width 9 height 10
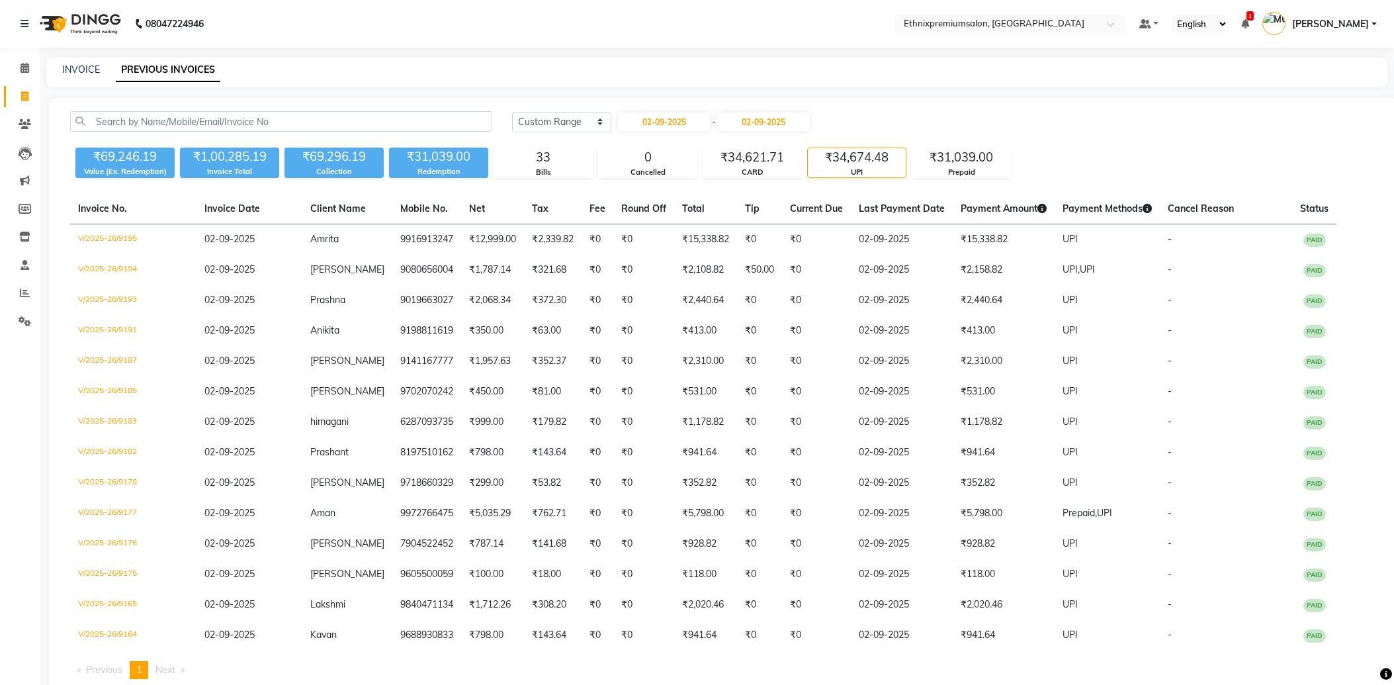
select select "range"
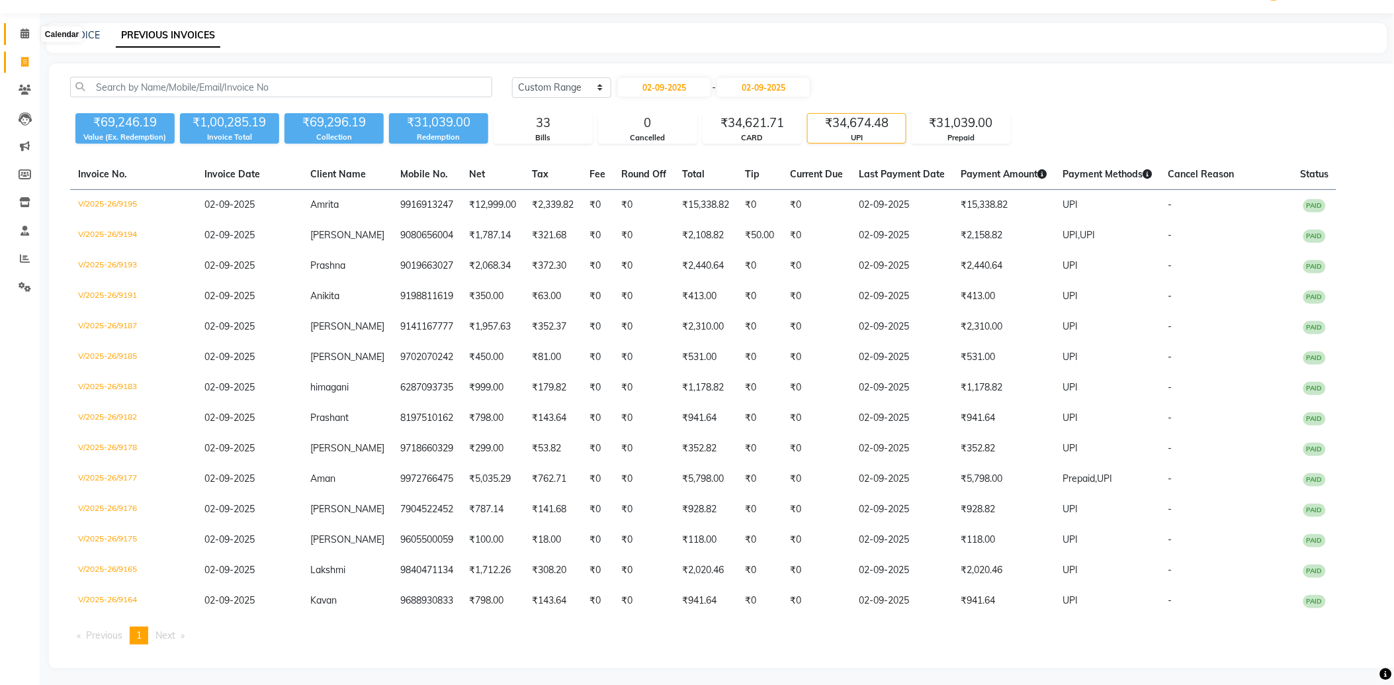
click at [22, 38] on icon at bounding box center [25, 33] width 9 height 10
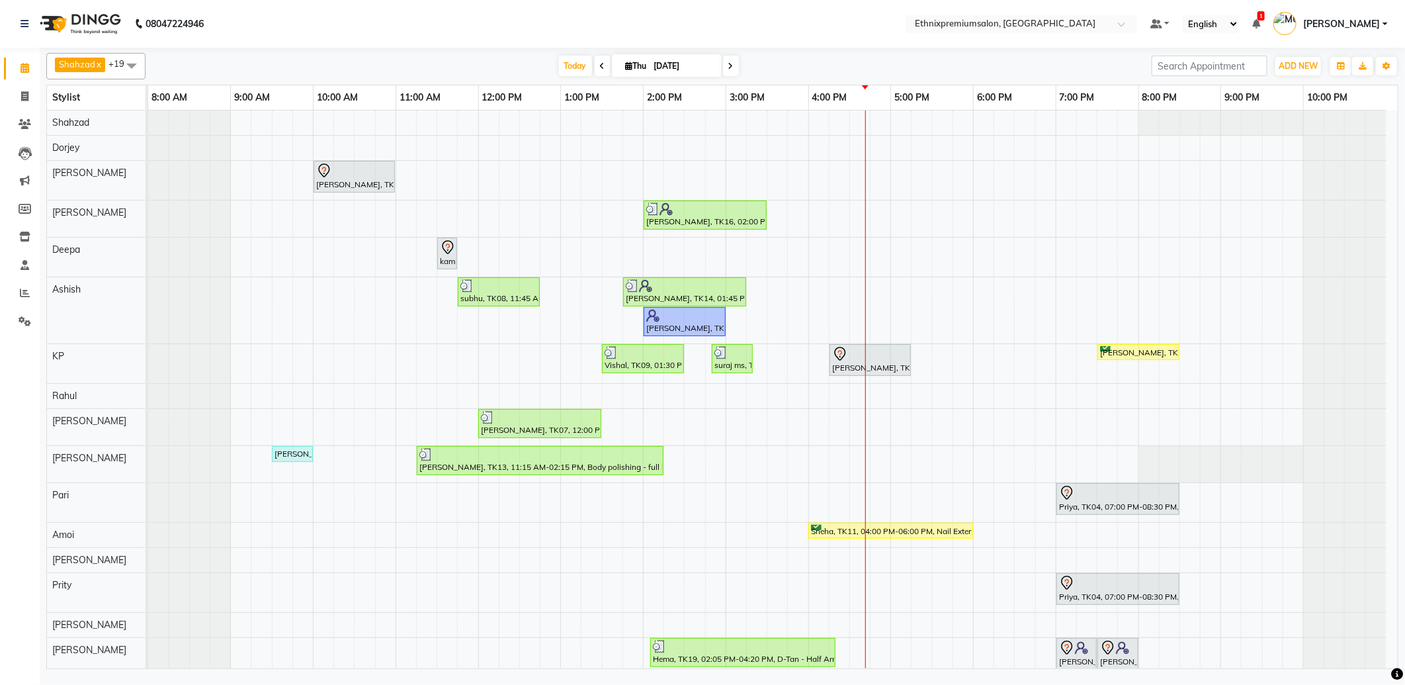
click at [488, 234] on div "Shalani, TK05, 10:00 AM-11:00 AM, Hair spa With Cavier + Booster Medium Women […" at bounding box center [773, 456] width 1250 height 693
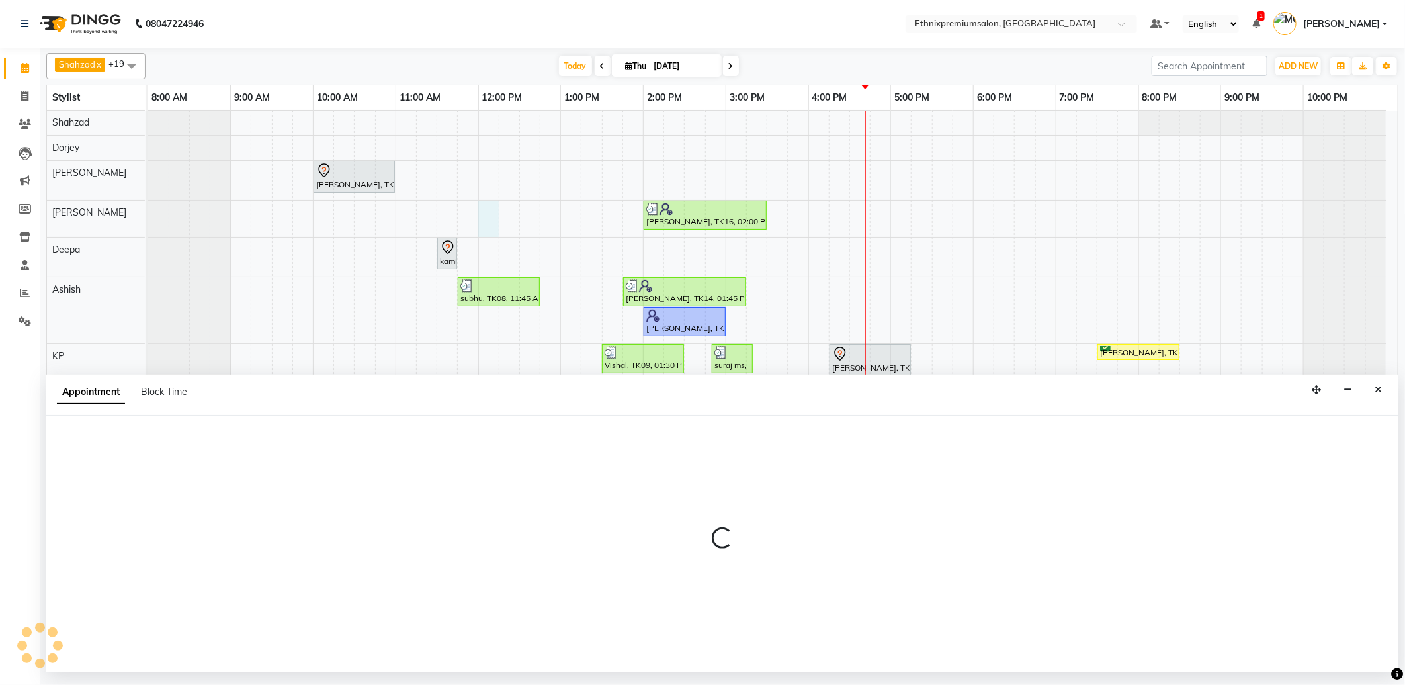
select select "73939"
select select "720"
select select "tentative"
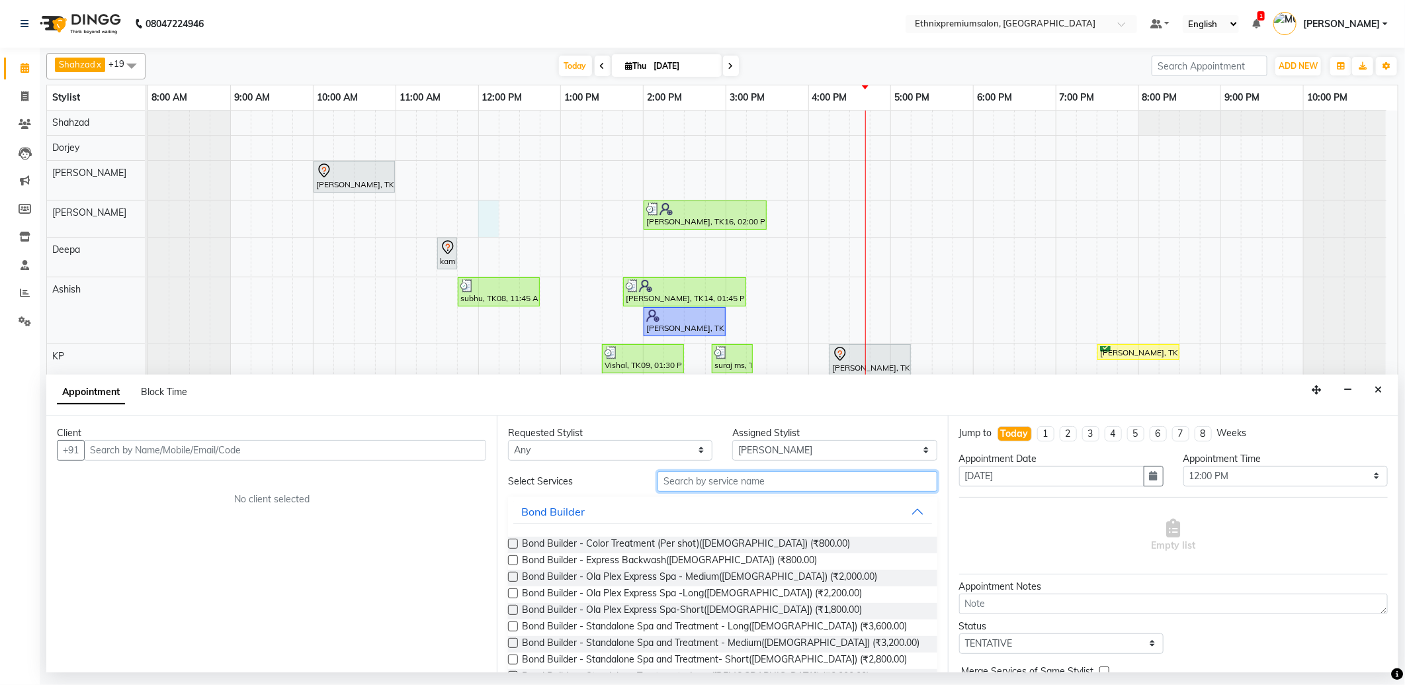
click at [682, 490] on input "text" at bounding box center [797, 481] width 279 height 21
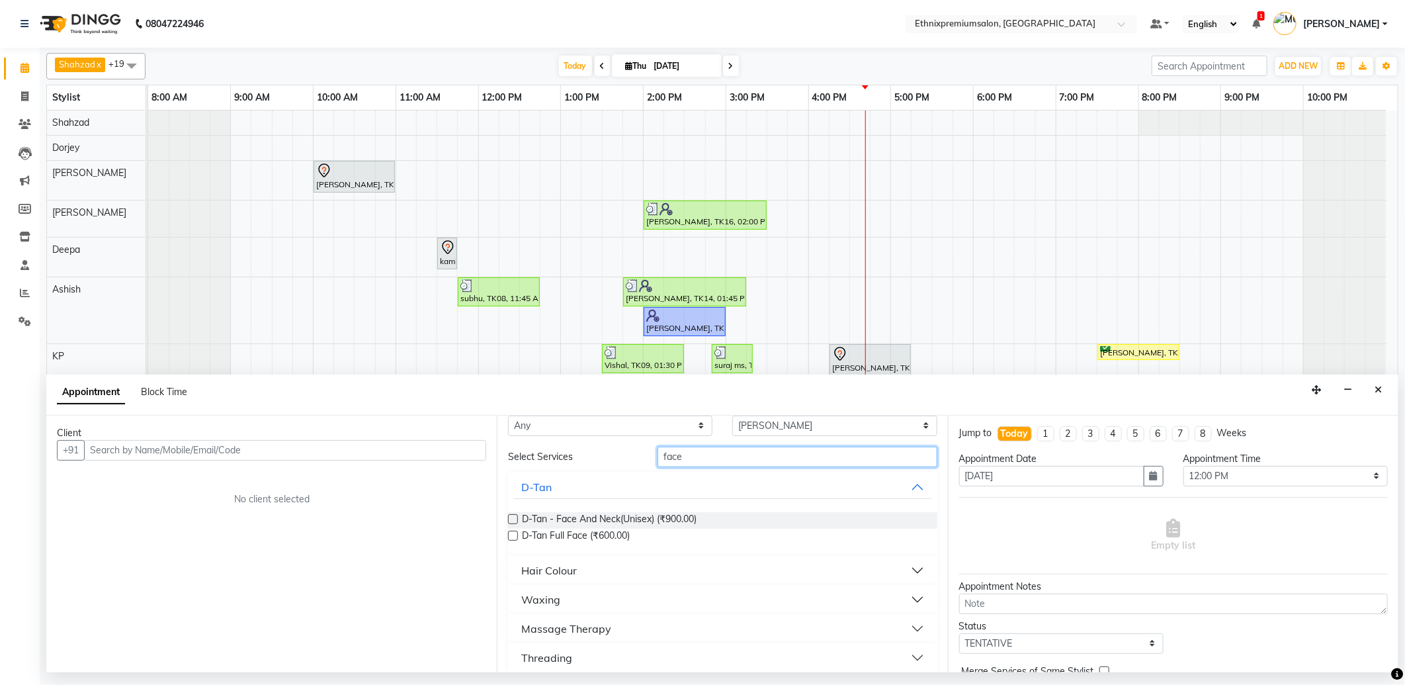
scroll to position [35, 0]
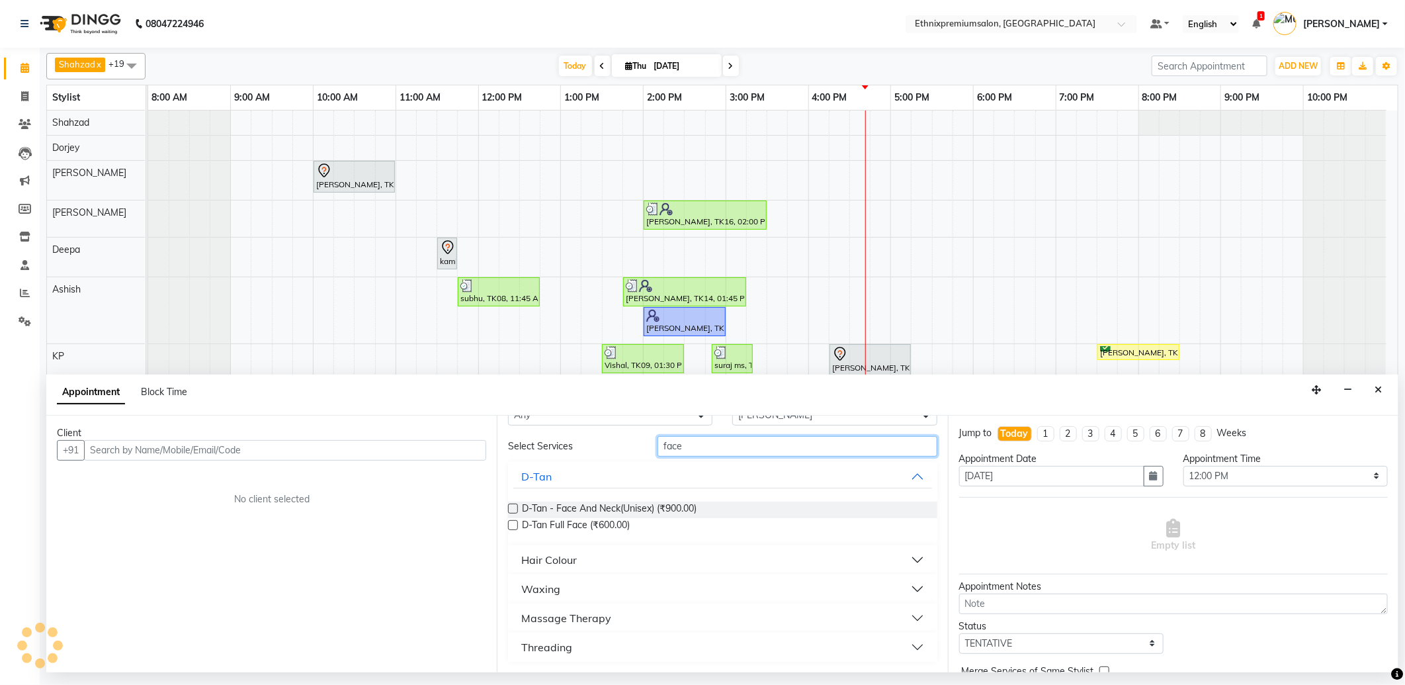
type input "face"
click at [563, 644] on div "Threading" at bounding box center [546, 647] width 51 height 16
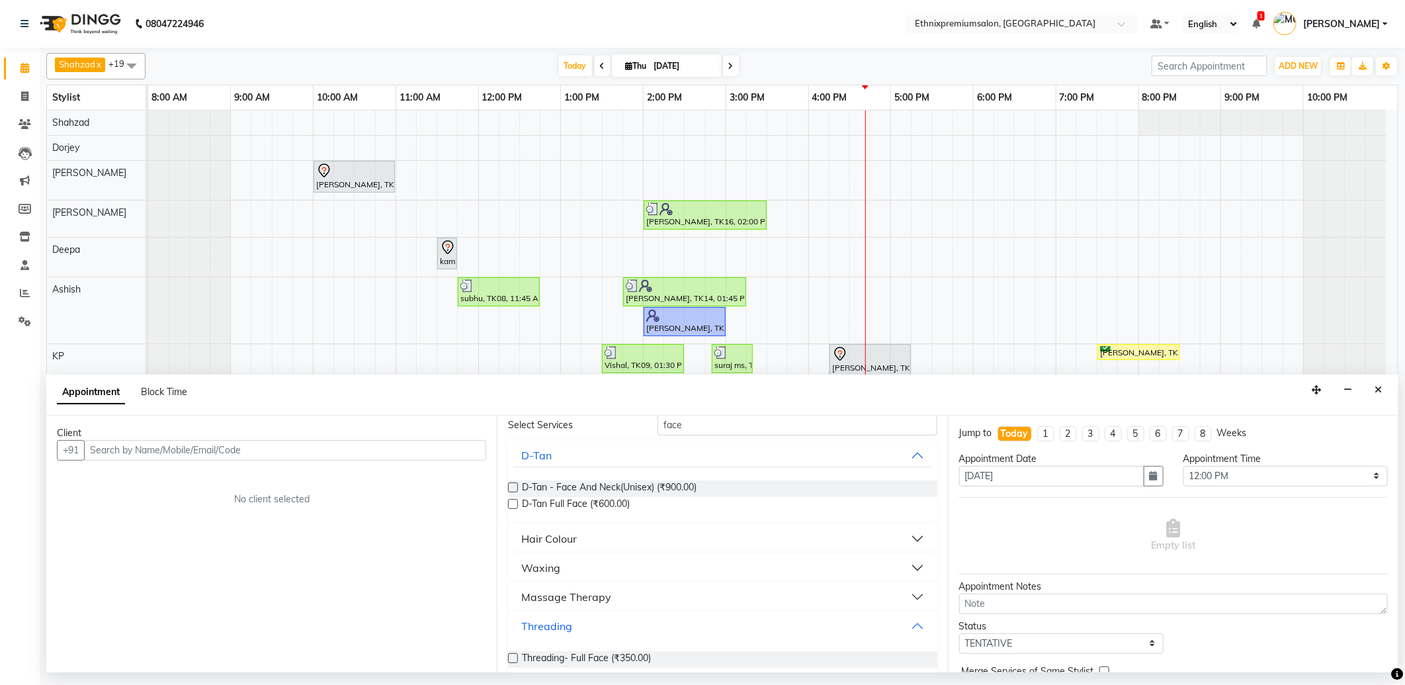
scroll to position [73, 0]
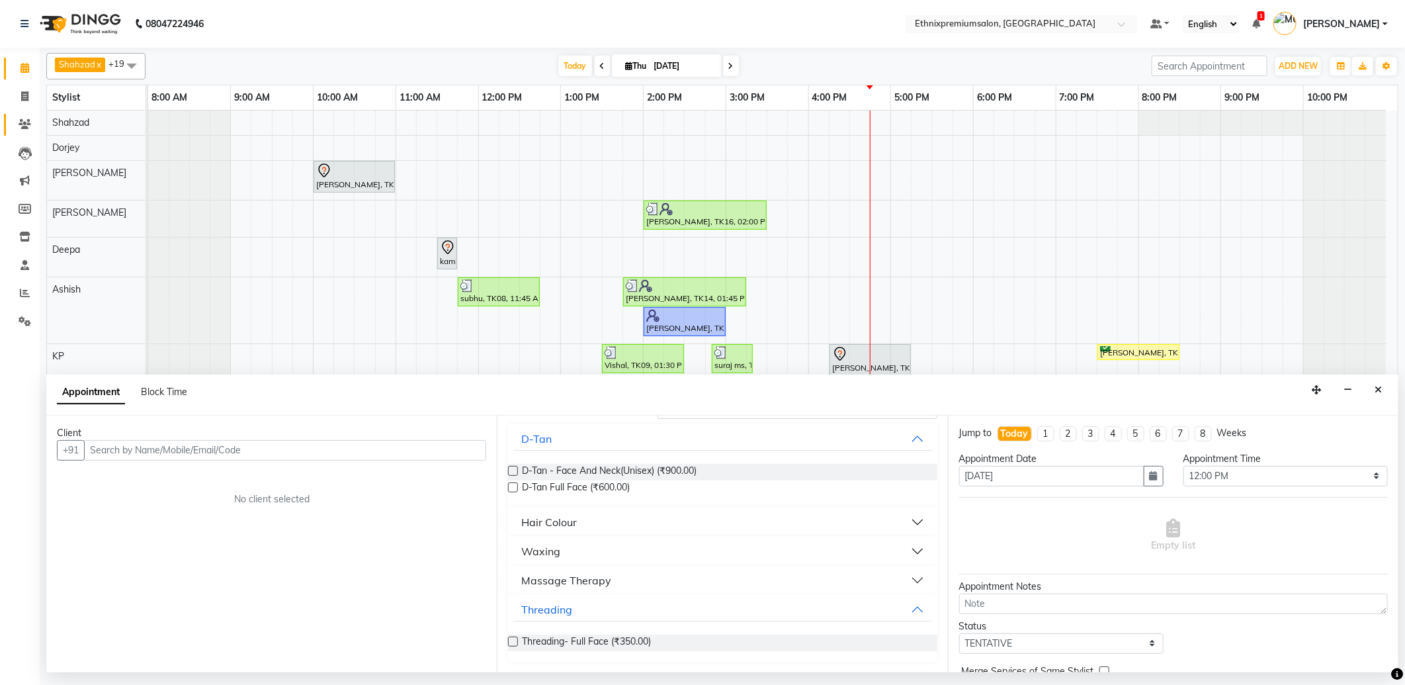
click at [9, 123] on link "Clients" at bounding box center [20, 125] width 32 height 22
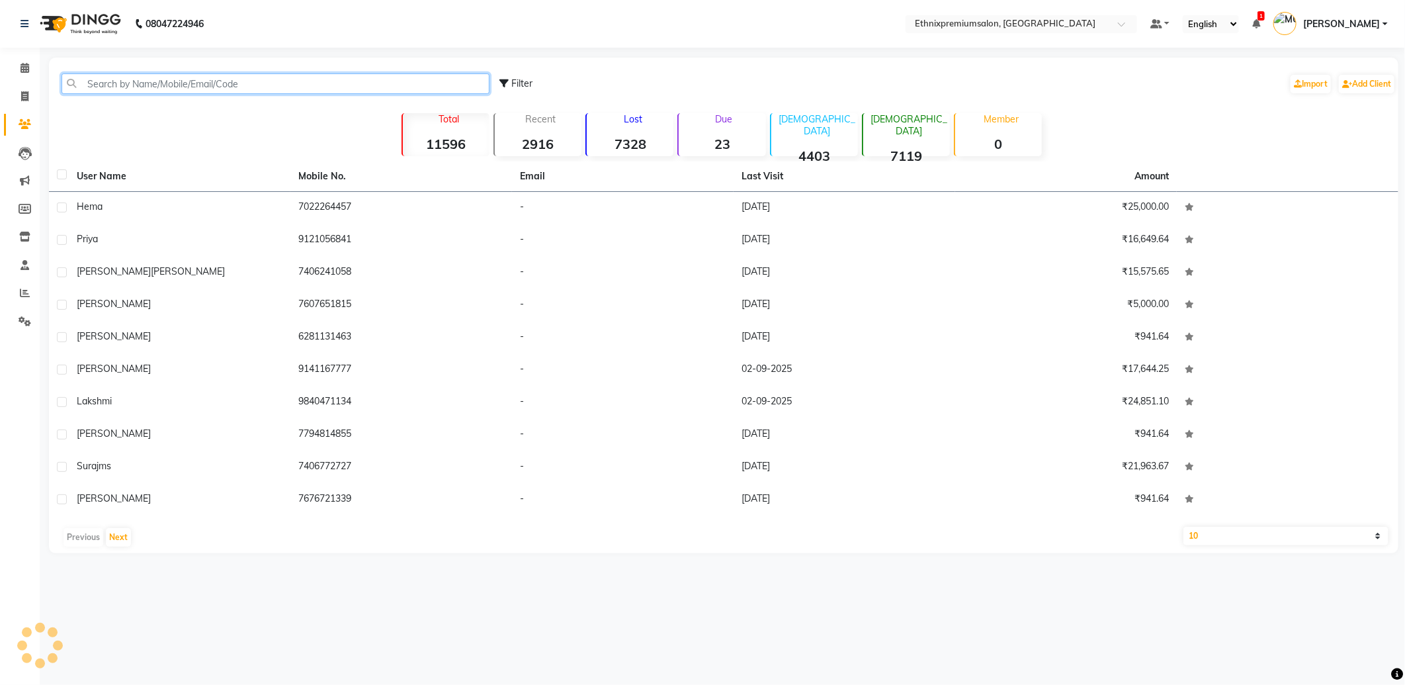
click at [120, 87] on input "text" at bounding box center [276, 83] width 428 height 21
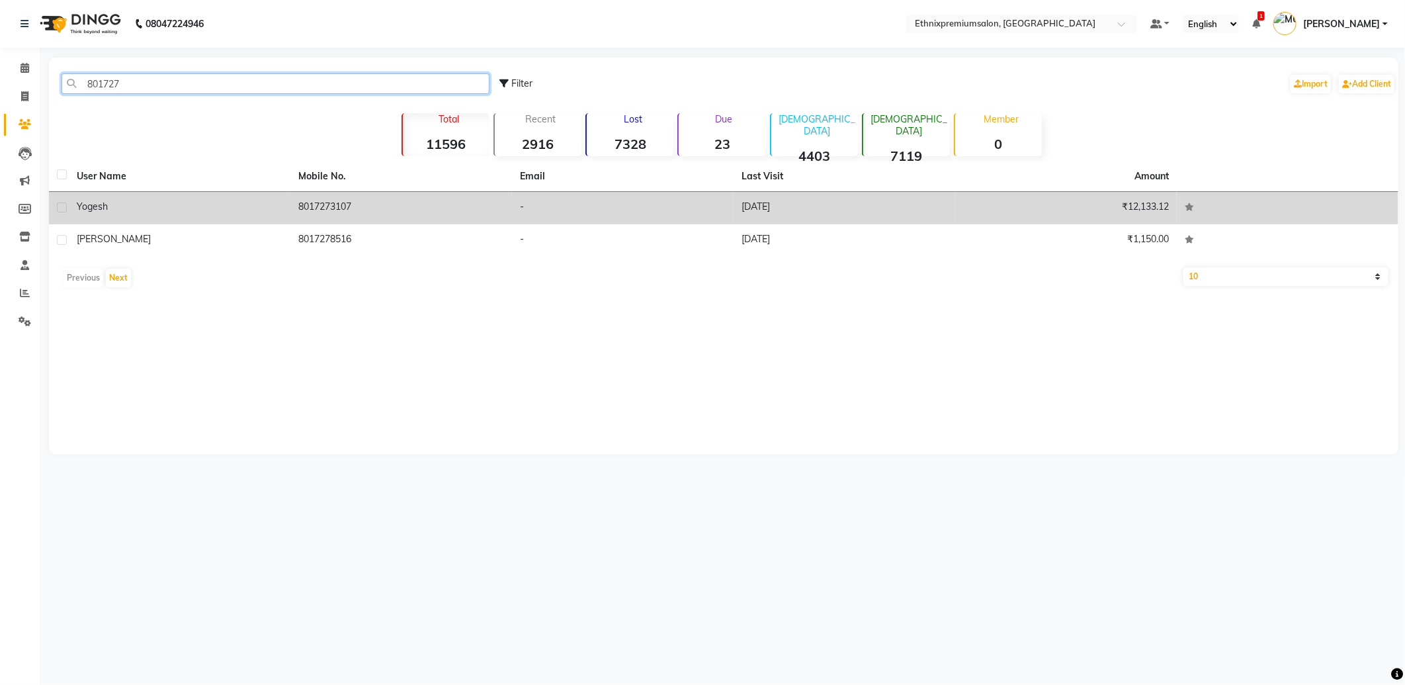
type input "801727"
click at [321, 210] on td "8017273107" at bounding box center [401, 208] width 222 height 32
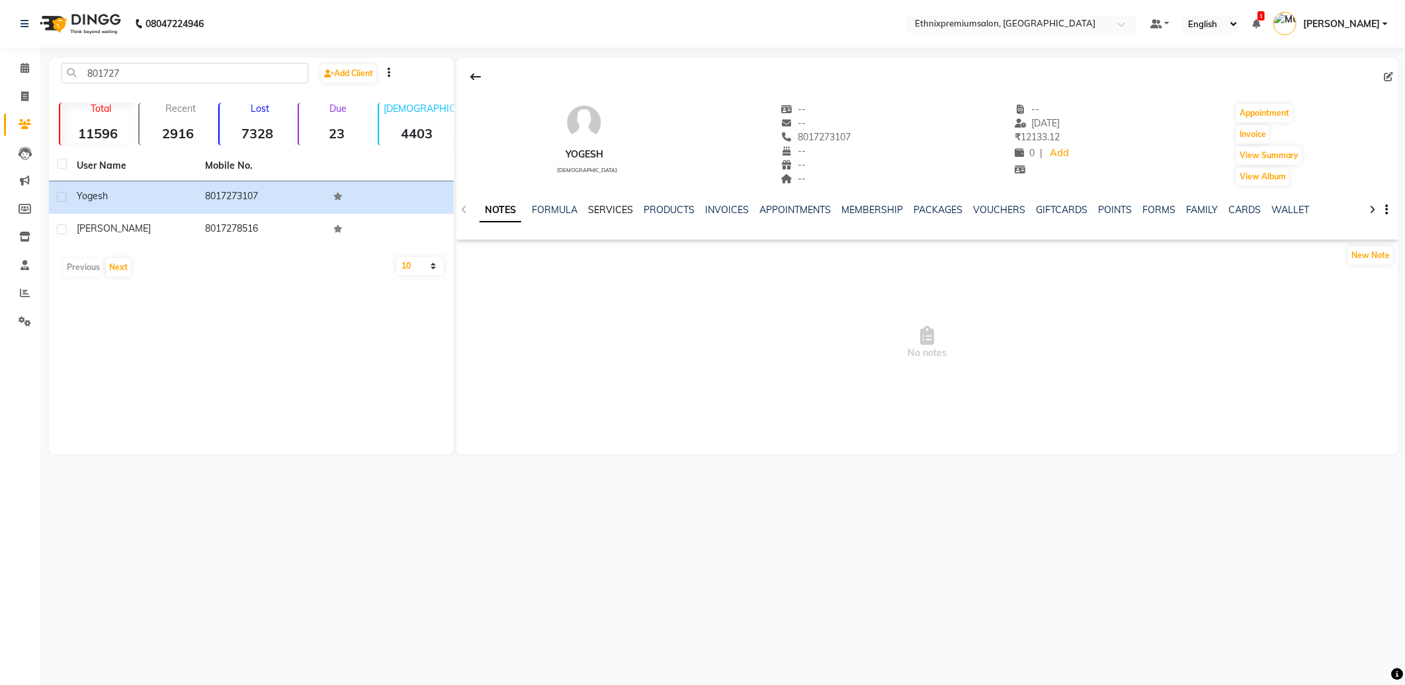
click at [605, 210] on link "SERVICES" at bounding box center [610, 210] width 45 height 12
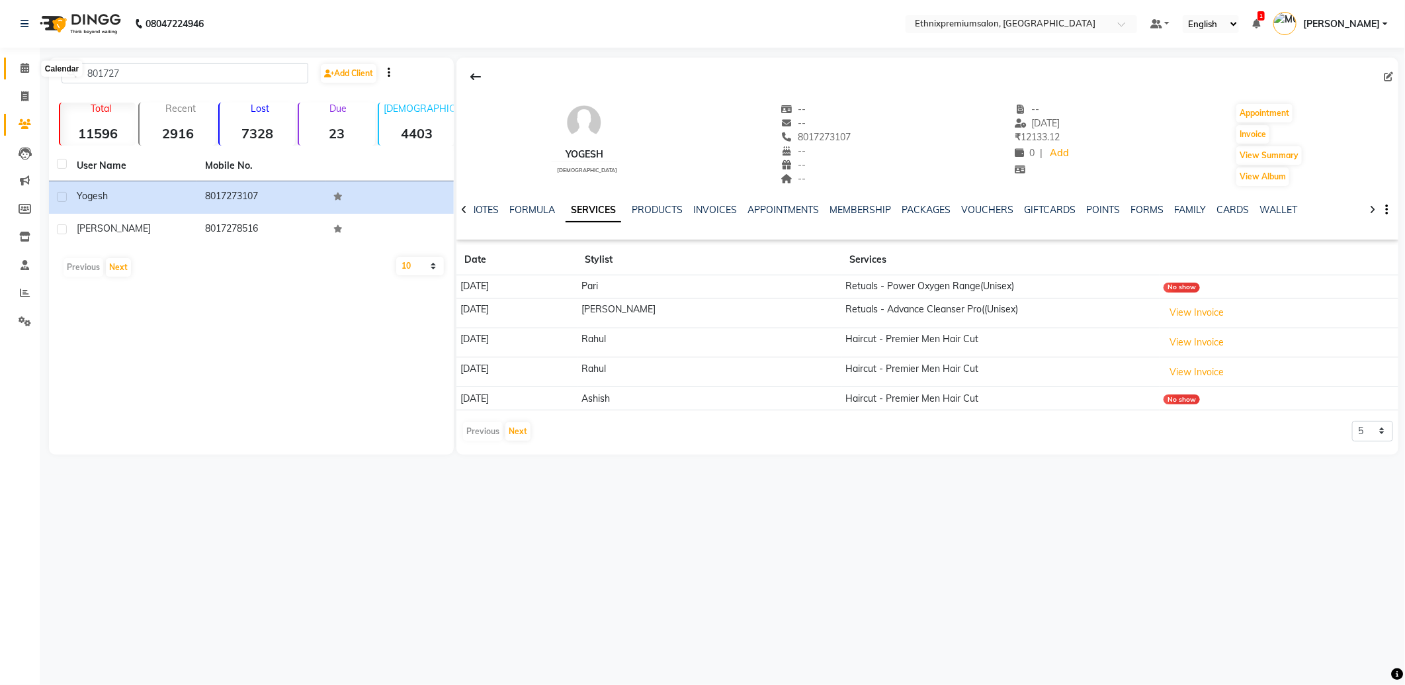
click at [24, 74] on span at bounding box center [24, 68] width 23 height 15
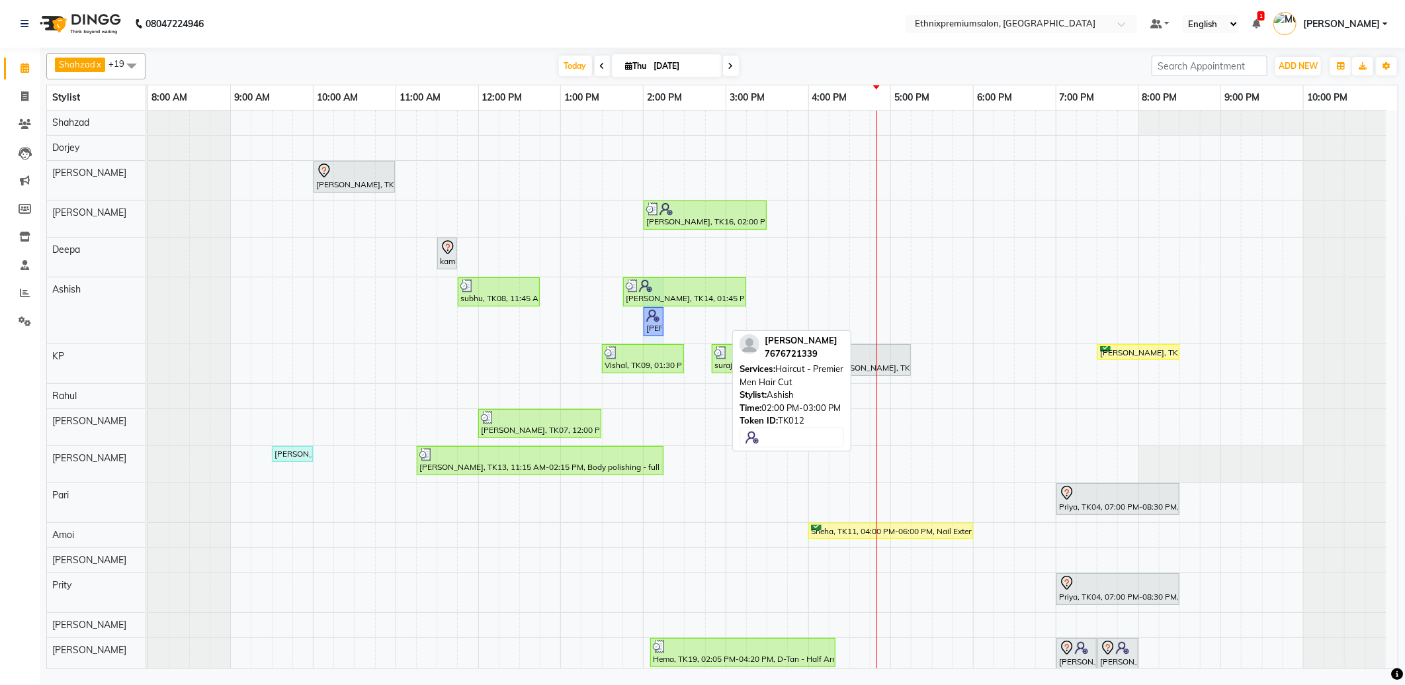
drag, startPoint x: 723, startPoint y: 318, endPoint x: 653, endPoint y: 318, distance: 70.1
click at [148, 318] on div "subhu, TK08, 11:45 AM-12:45 PM, Haircut - Premier Men Hair Cut Sanjay V, TK14, …" at bounding box center [148, 310] width 0 height 66
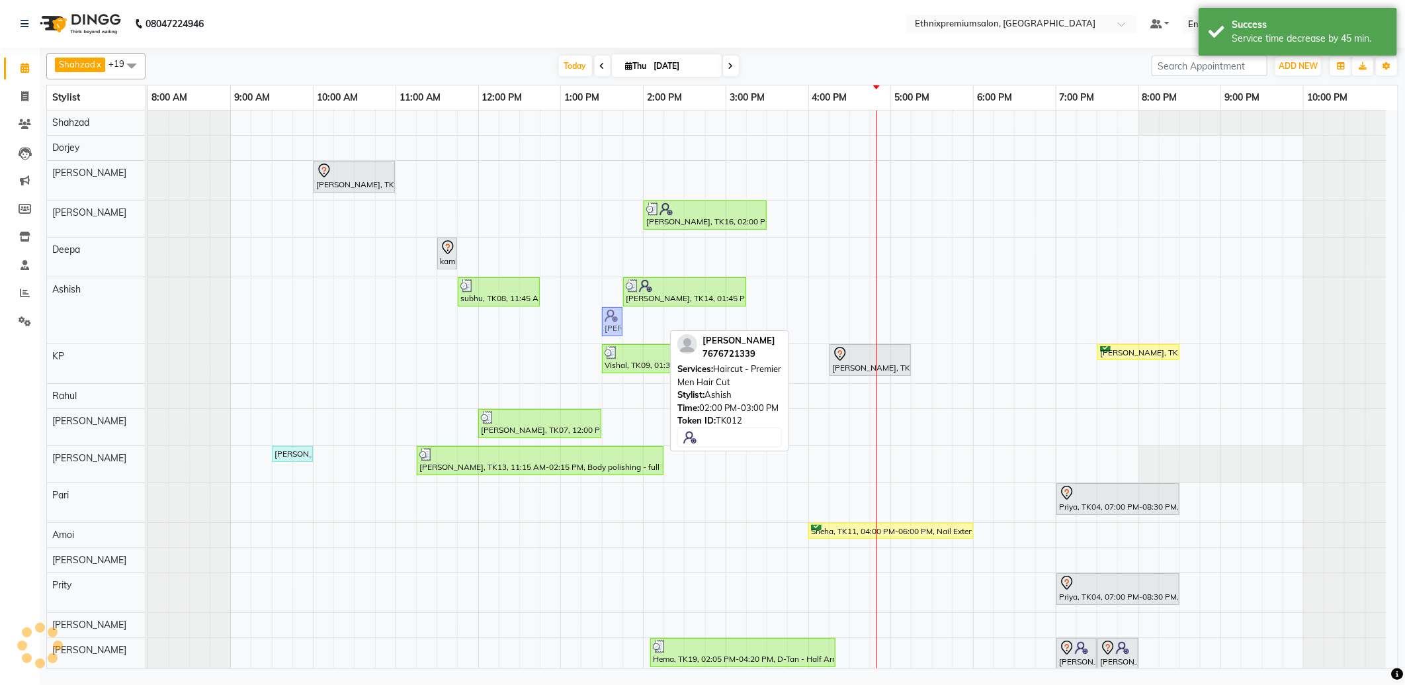
drag, startPoint x: 652, startPoint y: 318, endPoint x: 607, endPoint y: 319, distance: 45.0
click at [148, 319] on div "subhu, TK08, 11:45 AM-12:45 PM, Haircut - Premier Men Hair Cut Sanjay V, TK14, …" at bounding box center [148, 310] width 0 height 66
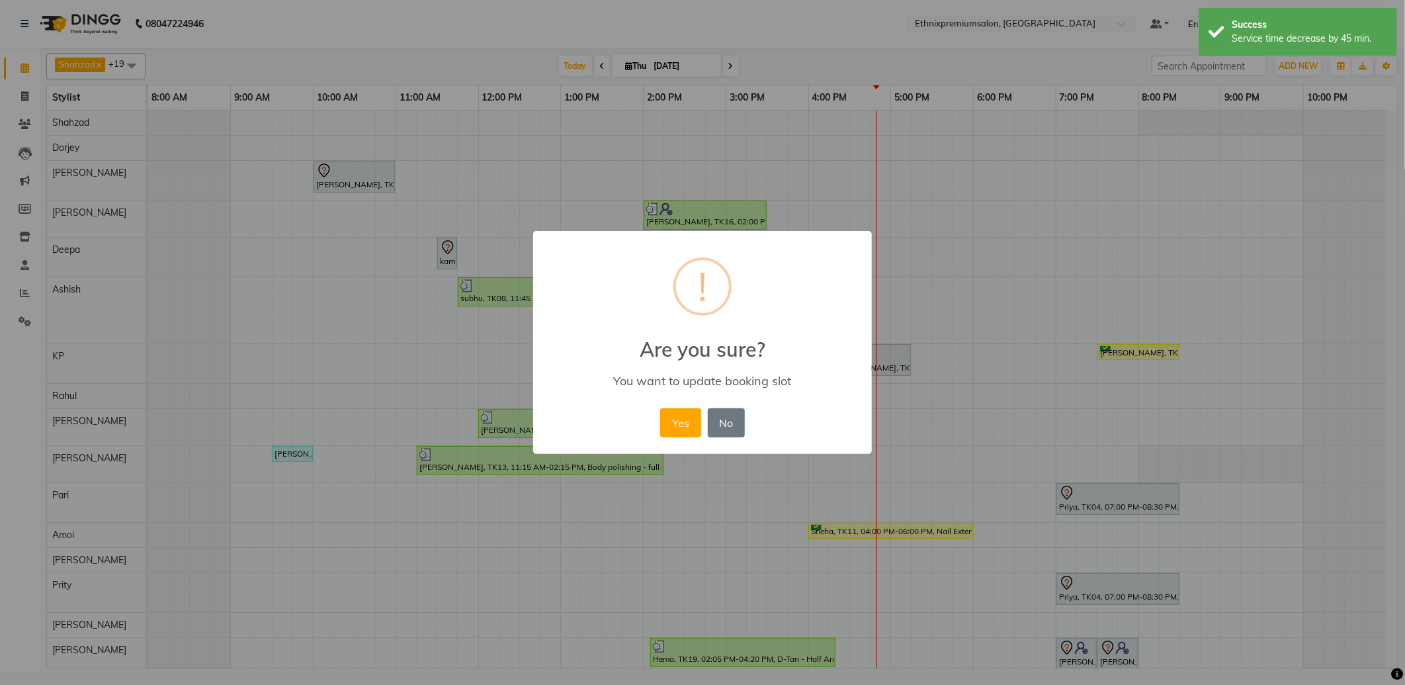
drag, startPoint x: 669, startPoint y: 419, endPoint x: 662, endPoint y: 414, distance: 8.6
click at [670, 419] on button "Yes" at bounding box center [680, 422] width 40 height 29
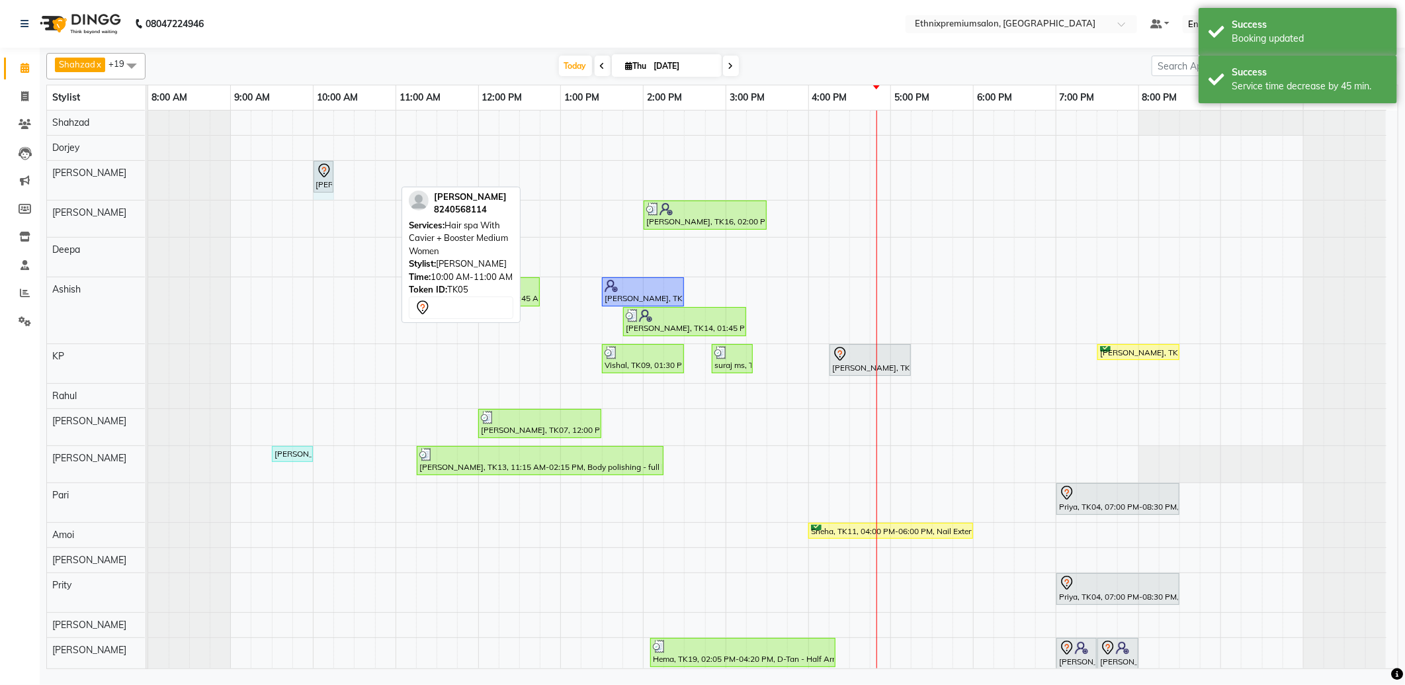
drag, startPoint x: 392, startPoint y: 170, endPoint x: 320, endPoint y: 170, distance: 72.1
click at [148, 170] on div "[PERSON_NAME], TK05, 10:00 AM-11:00 AM, Hair spa With Cavier + Booster Medium W…" at bounding box center [148, 180] width 0 height 39
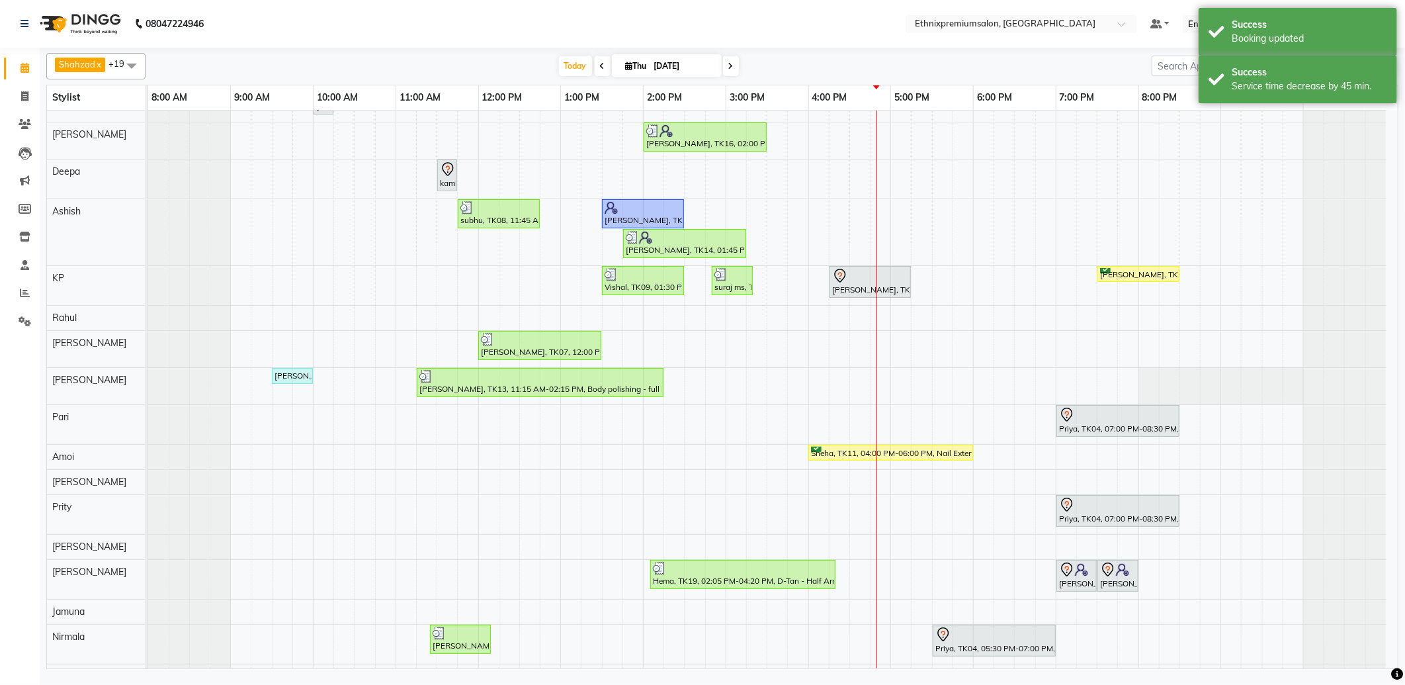
scroll to position [137, 0]
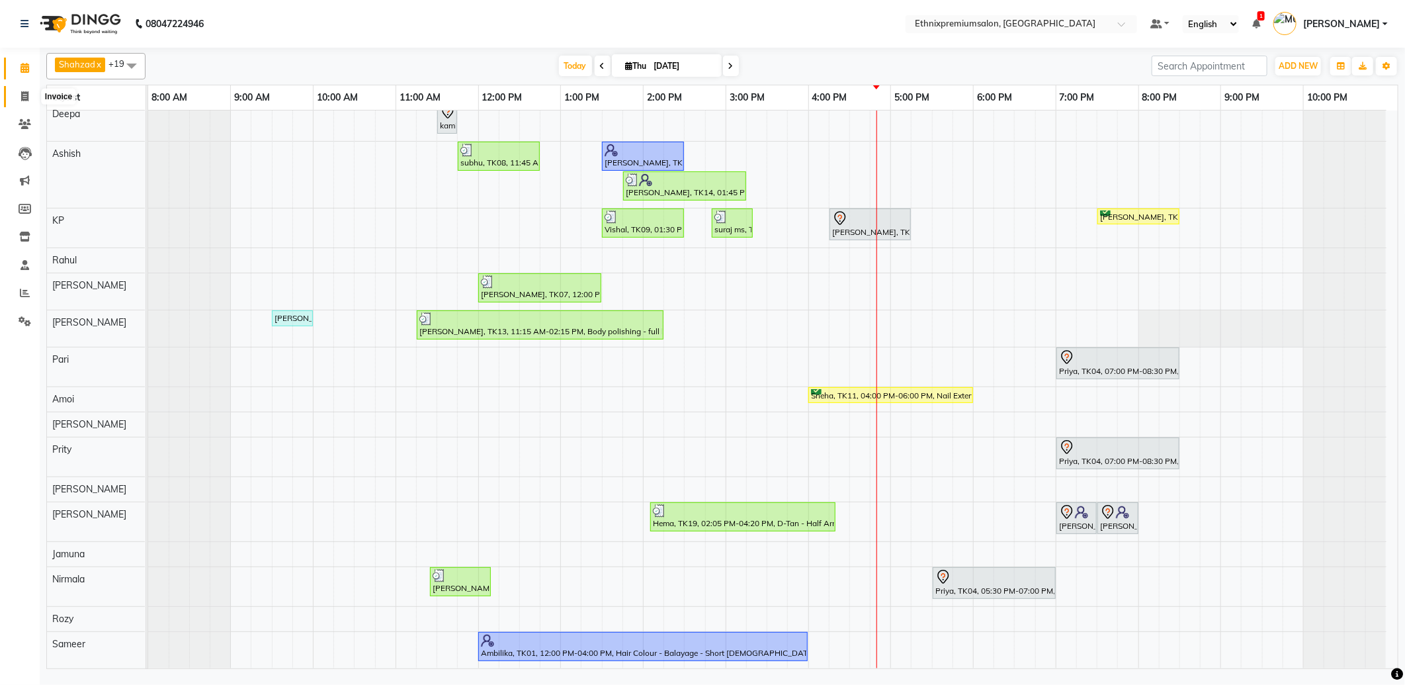
drag, startPoint x: 22, startPoint y: 93, endPoint x: 30, endPoint y: 94, distance: 7.3
click at [22, 93] on icon at bounding box center [24, 96] width 7 height 10
select select "service"
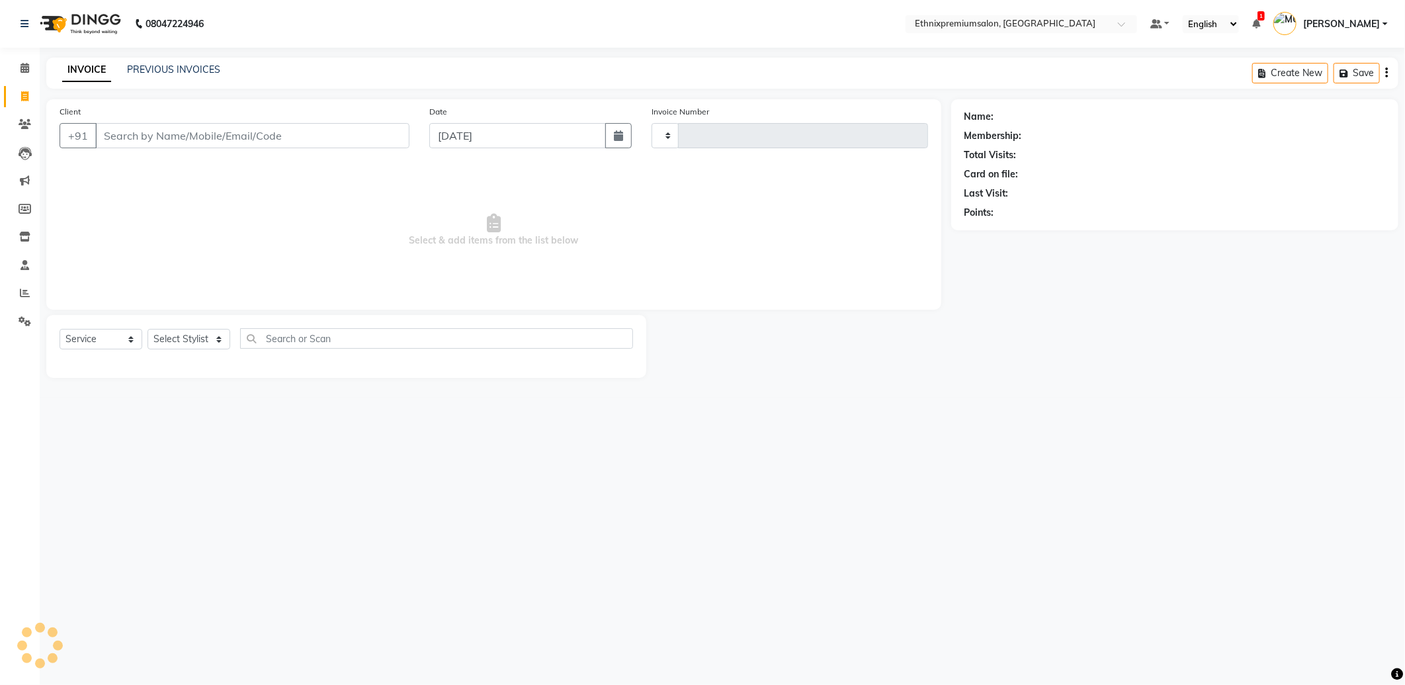
type input "9250"
select select "3625"
click at [120, 140] on input "Client" at bounding box center [252, 135] width 314 height 25
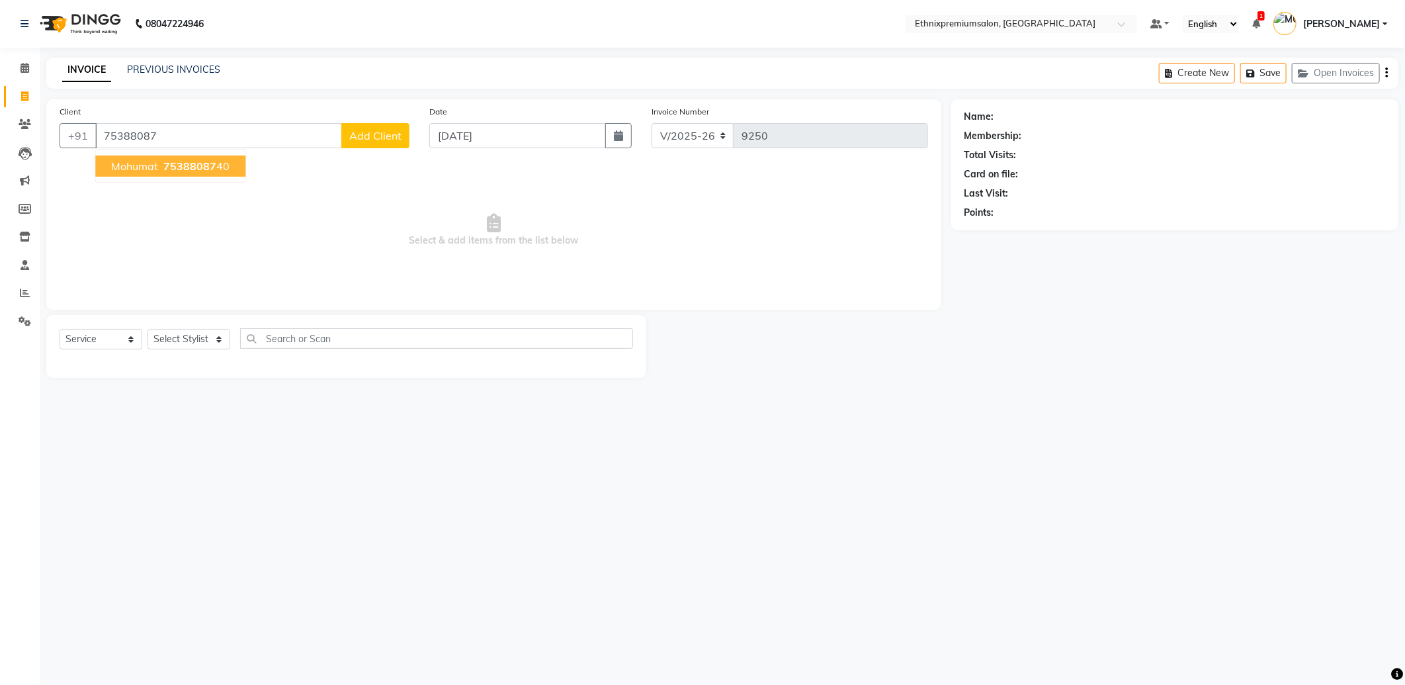
click at [161, 169] on ngb-highlight "75388087 40" at bounding box center [195, 165] width 69 height 13
type input "7538808740"
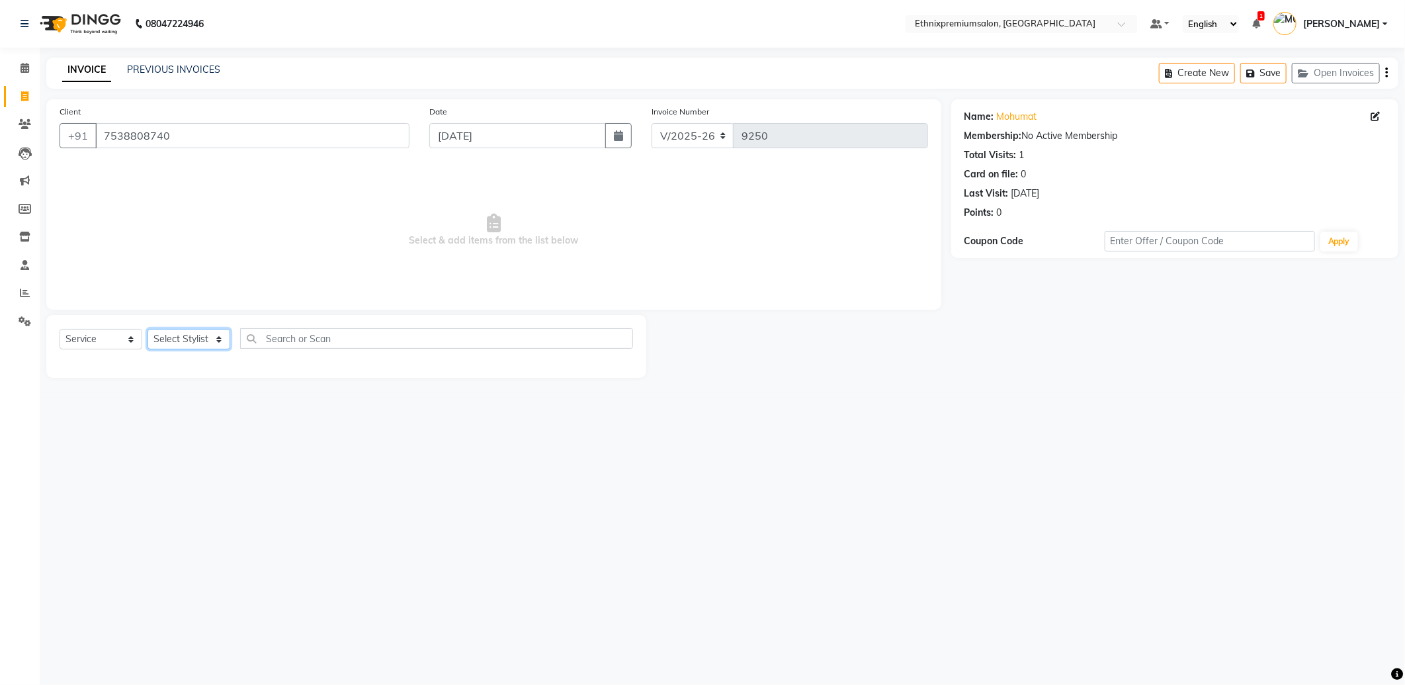
click at [192, 338] on select "Select Stylist Amoi [PERSON_NAME] [PERSON_NAME] Yolmoo [PERSON_NAME] [PERSON_NA…" at bounding box center [189, 339] width 83 height 21
select select "81196"
click at [148, 330] on select "Select Stylist Amoi [PERSON_NAME] [PERSON_NAME] Yolmoo [PERSON_NAME] [PERSON_NA…" at bounding box center [189, 339] width 83 height 21
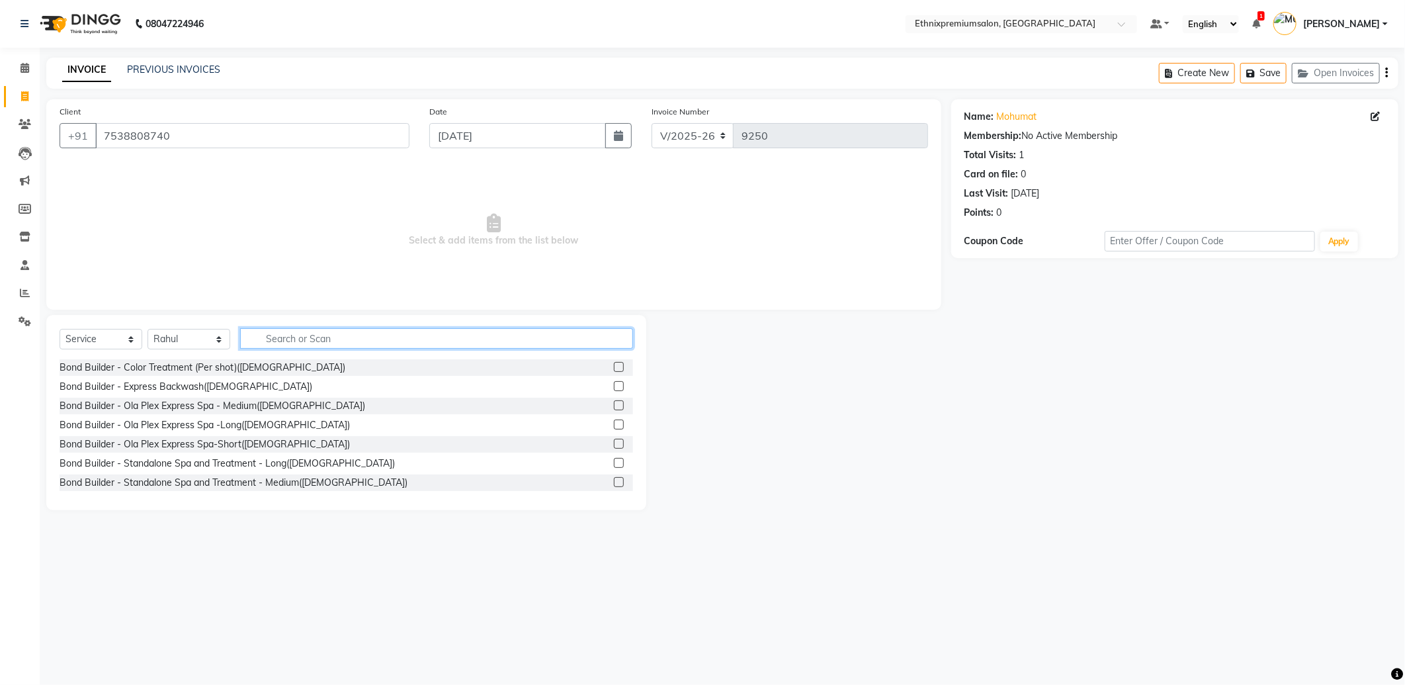
click at [309, 345] on input "text" at bounding box center [436, 338] width 393 height 21
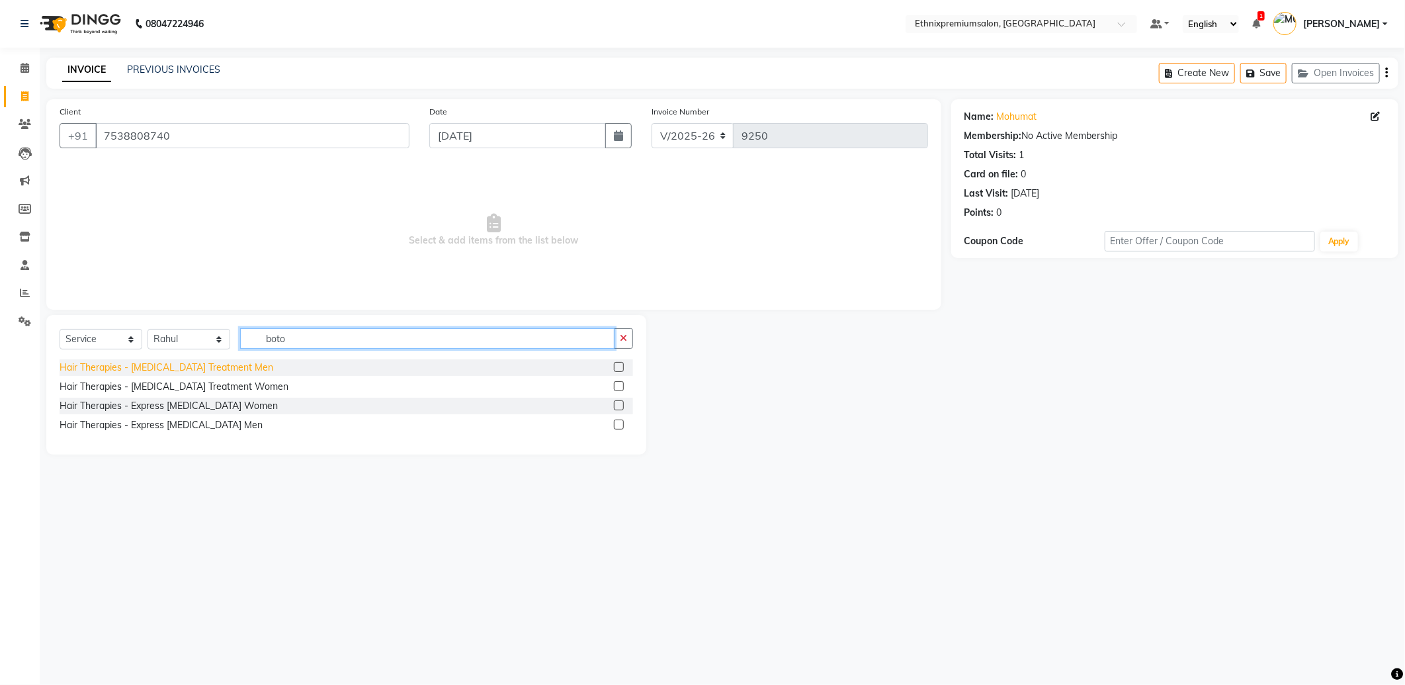
type input "boto"
click at [203, 371] on div "Hair Therapies - [MEDICAL_DATA] Treatment Men" at bounding box center [167, 368] width 214 height 14
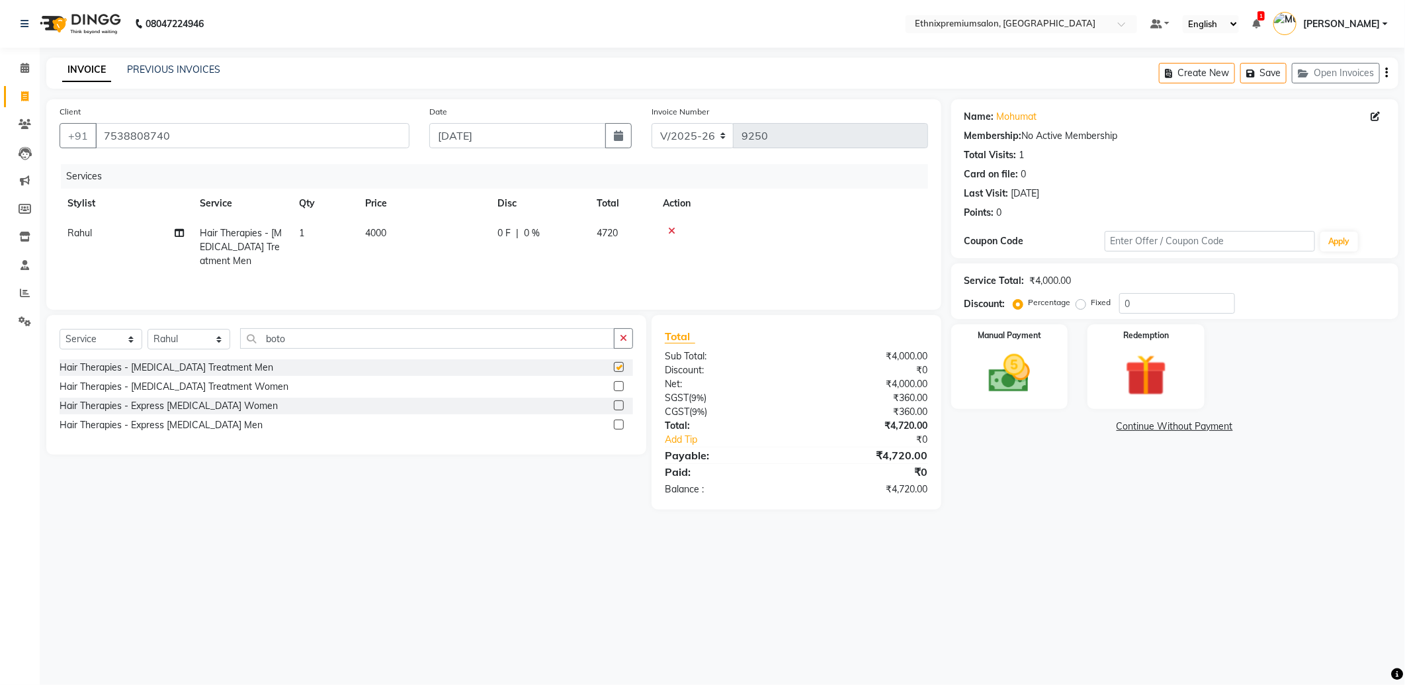
checkbox input "false"
click at [380, 248] on td "4000" at bounding box center [423, 247] width 132 height 58
select select "81196"
click at [408, 230] on tr "Amoi Ashish [PERSON_NAME] Yolmoo [PERSON_NAME] [PERSON_NAME] [PERSON_NAME] [PER…" at bounding box center [494, 253] width 869 height 70
type input "5000"
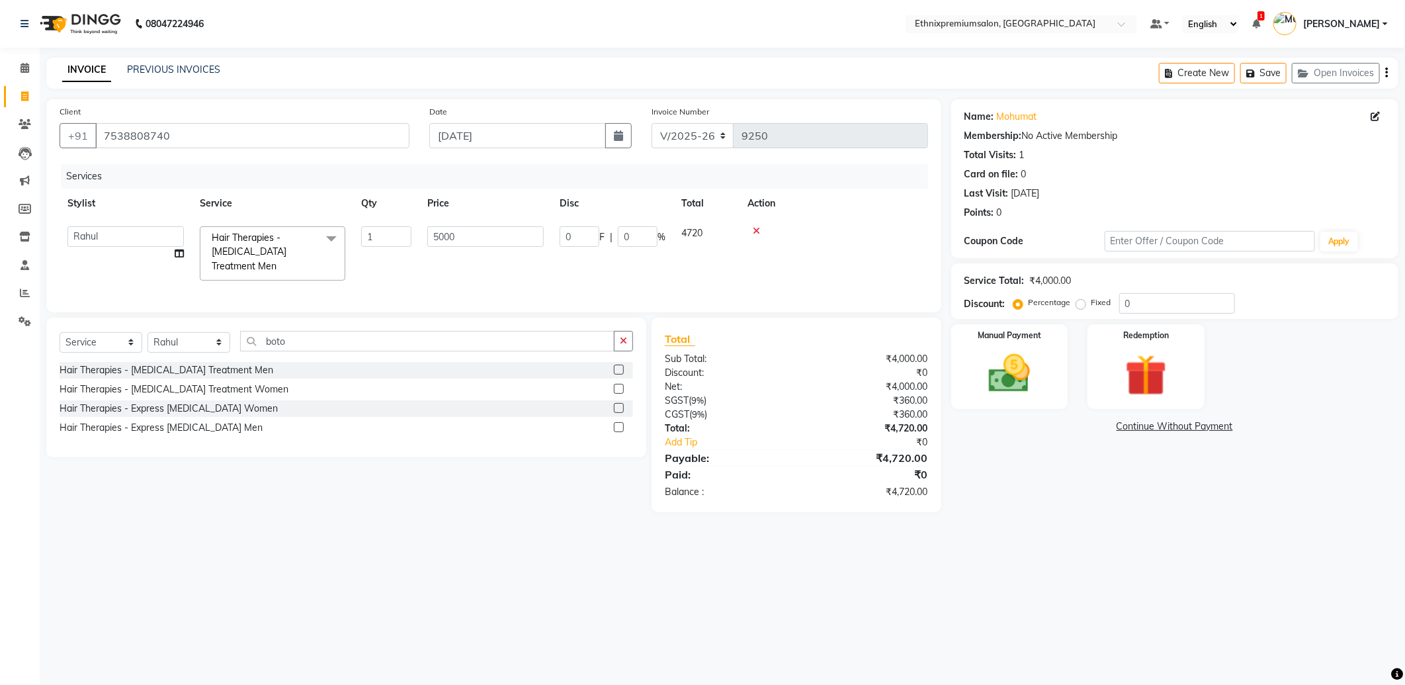
click at [533, 261] on tr "Amoi Ashish [PERSON_NAME] Yolmoo [PERSON_NAME] [PERSON_NAME] [PERSON_NAME] [PER…" at bounding box center [494, 253] width 869 height 70
click at [1012, 373] on img at bounding box center [1010, 374] width 71 height 50
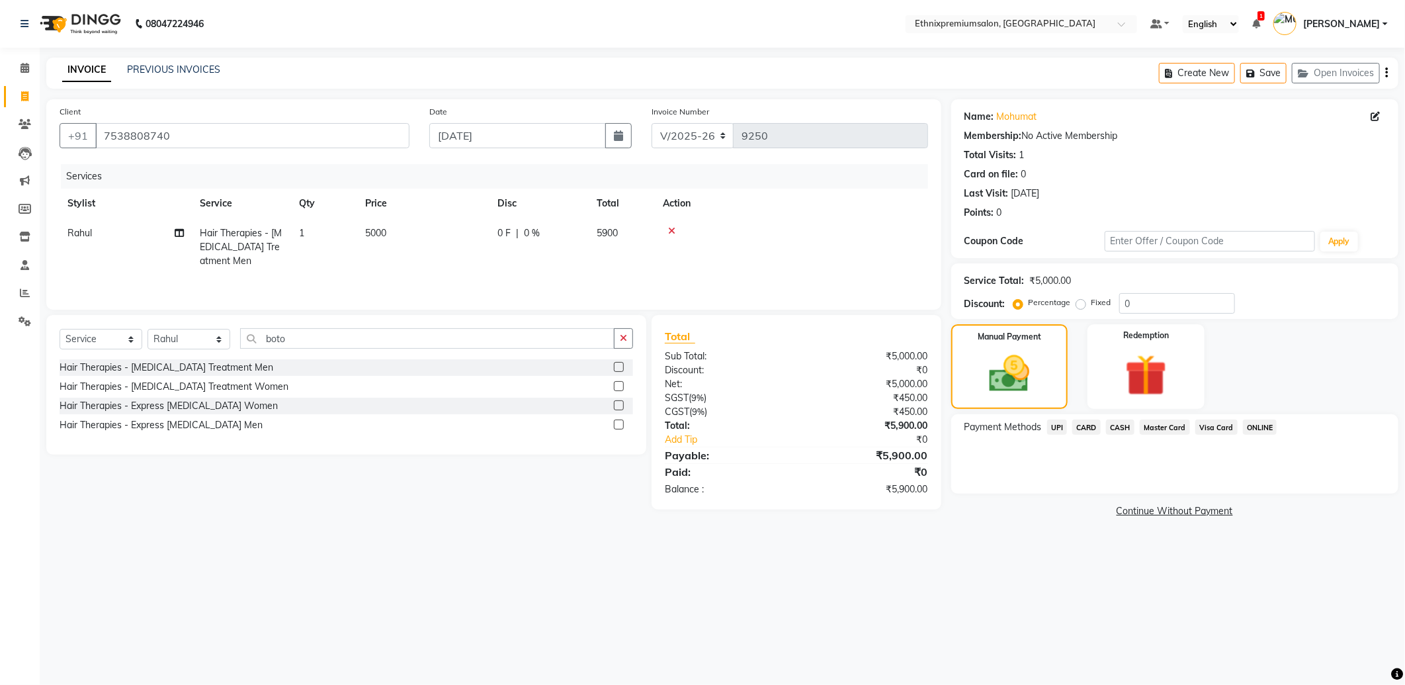
click at [1055, 425] on span "UPI" at bounding box center [1057, 427] width 21 height 15
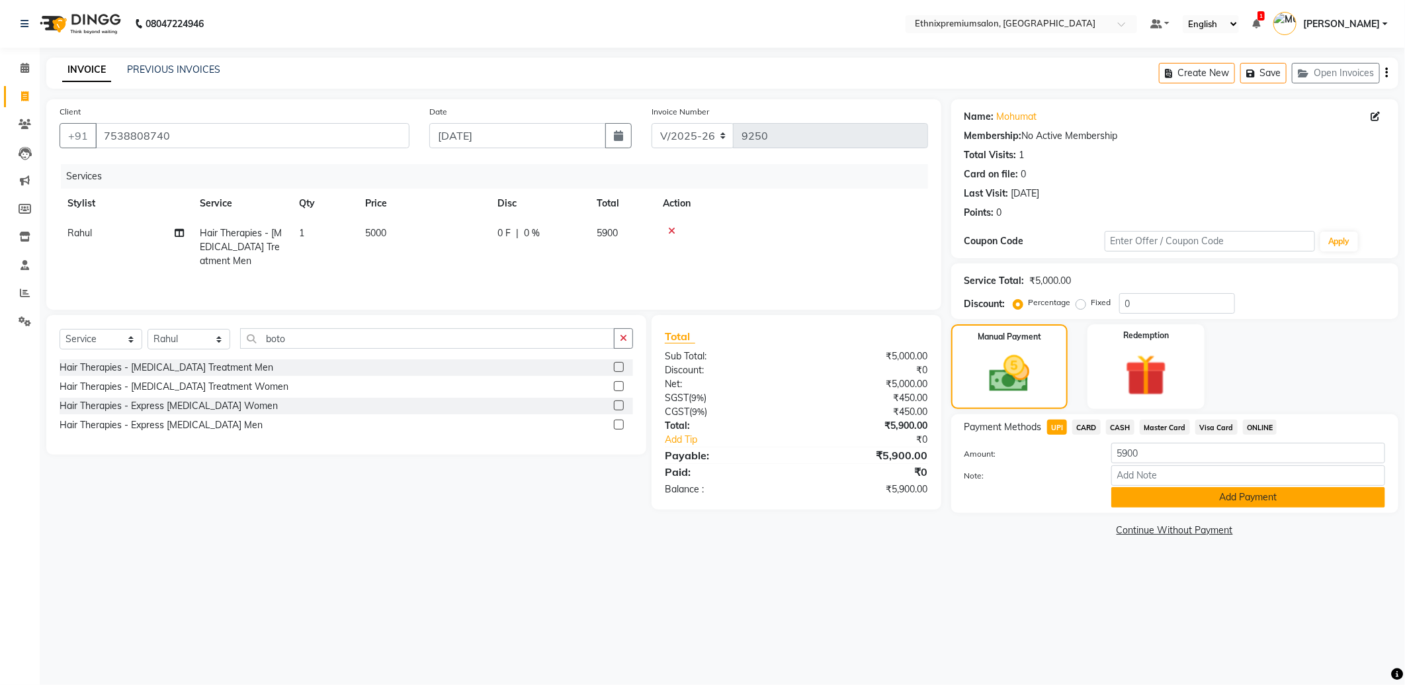
click at [1151, 498] on button "Add Payment" at bounding box center [1249, 497] width 274 height 21
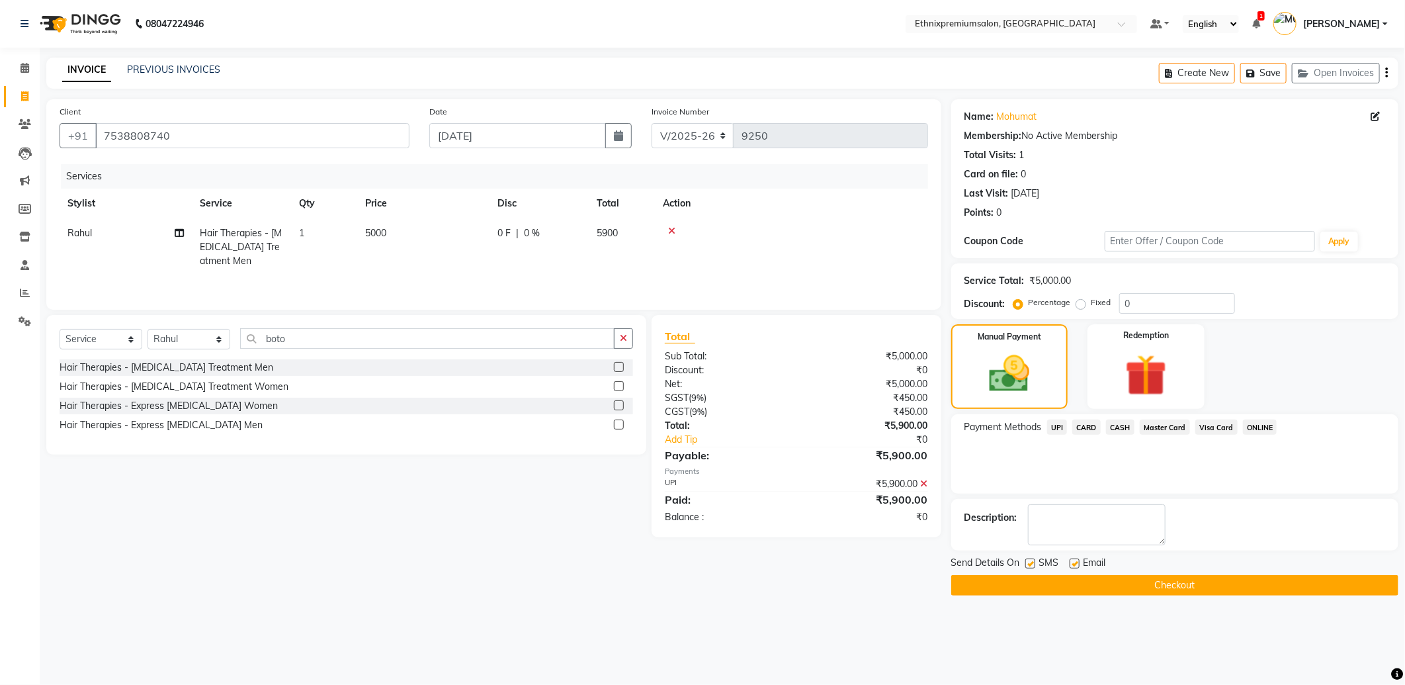
click at [1075, 561] on label at bounding box center [1075, 563] width 10 height 10
click at [1075, 561] on input "checkbox" at bounding box center [1074, 564] width 9 height 9
checkbox input "false"
click at [1073, 587] on button "Checkout" at bounding box center [1174, 585] width 447 height 21
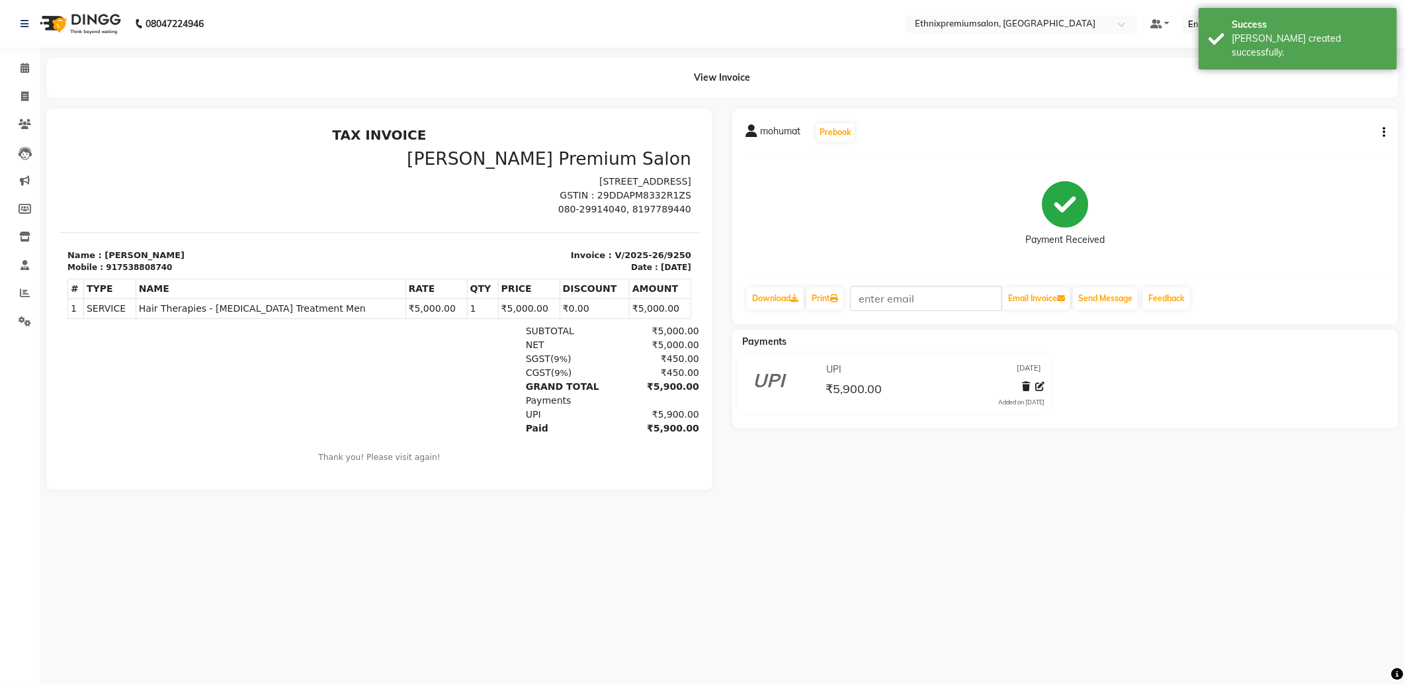
scroll to position [5, 0]
click at [24, 64] on icon at bounding box center [25, 68] width 9 height 10
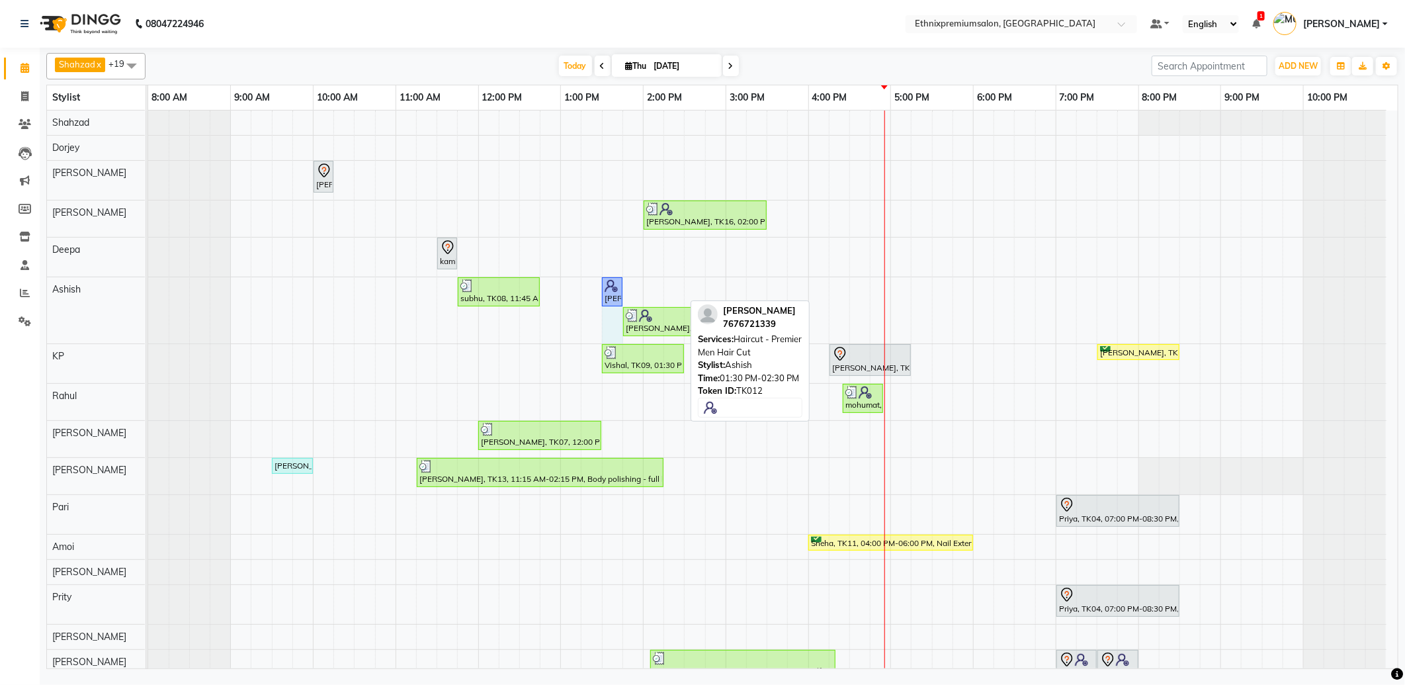
drag, startPoint x: 684, startPoint y: 286, endPoint x: 617, endPoint y: 288, distance: 66.9
click at [148, 288] on div "subhu, TK08, 11:45 AM-12:45 PM, Haircut - Premier Men Hair Cut Sanjay V, TK12, …" at bounding box center [148, 310] width 0 height 66
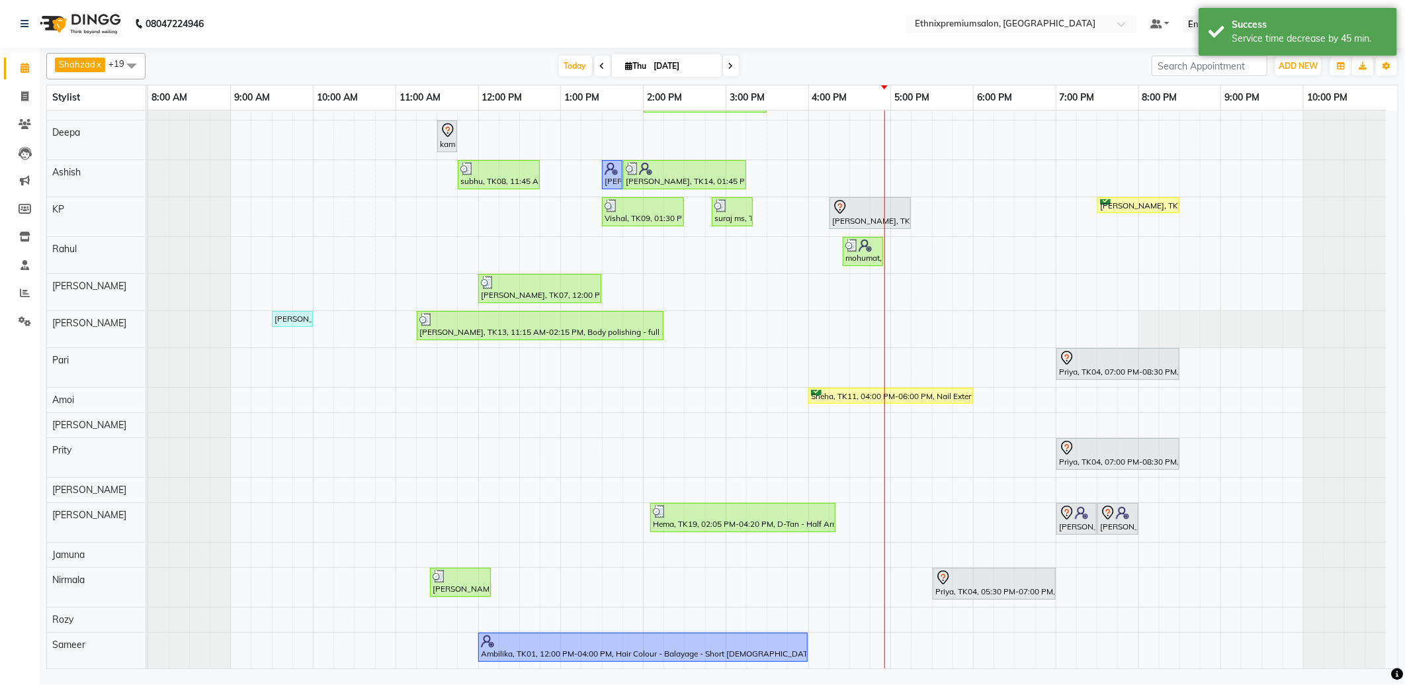
scroll to position [119, 0]
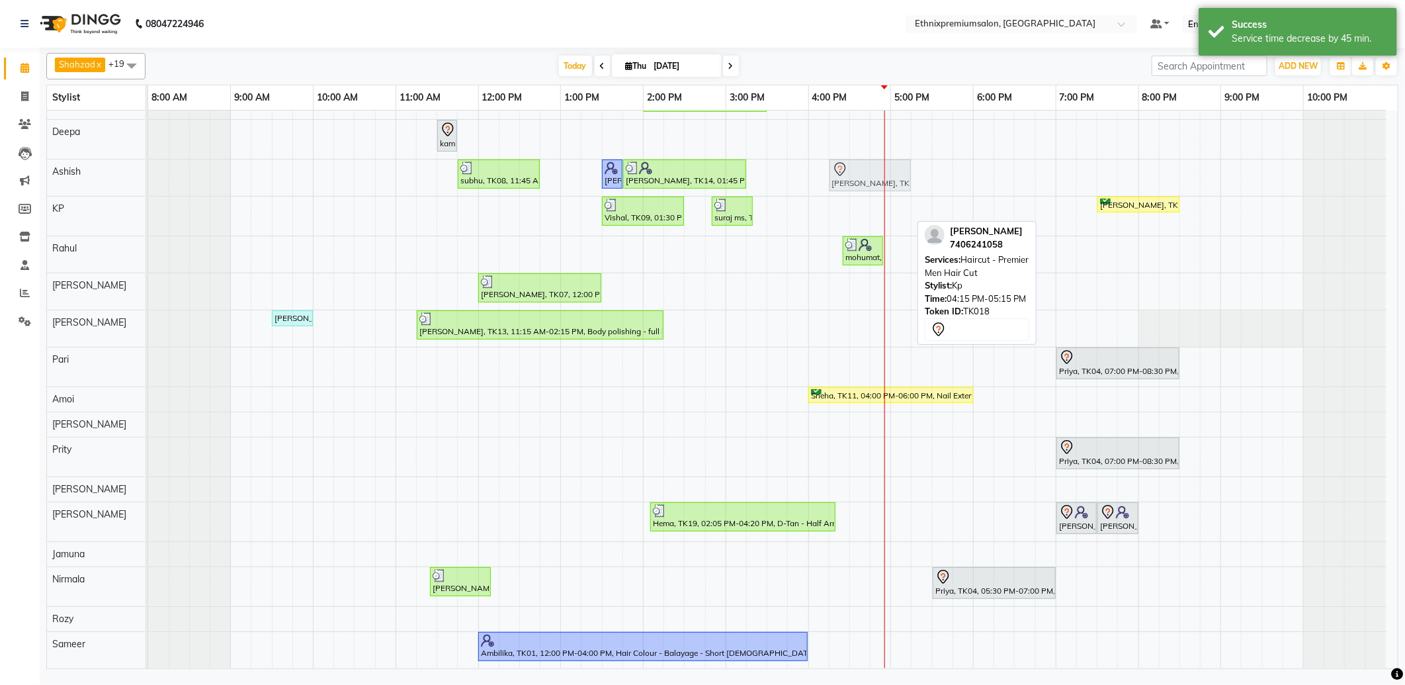
drag, startPoint x: 860, startPoint y: 213, endPoint x: 860, endPoint y: 193, distance: 20.5
click at [860, 189] on tbody "Shalani, TK05, 10:00 AM-10:15 AM, Hair spa With Cavier + Booster Medium Women […" at bounding box center [767, 331] width 1239 height 676
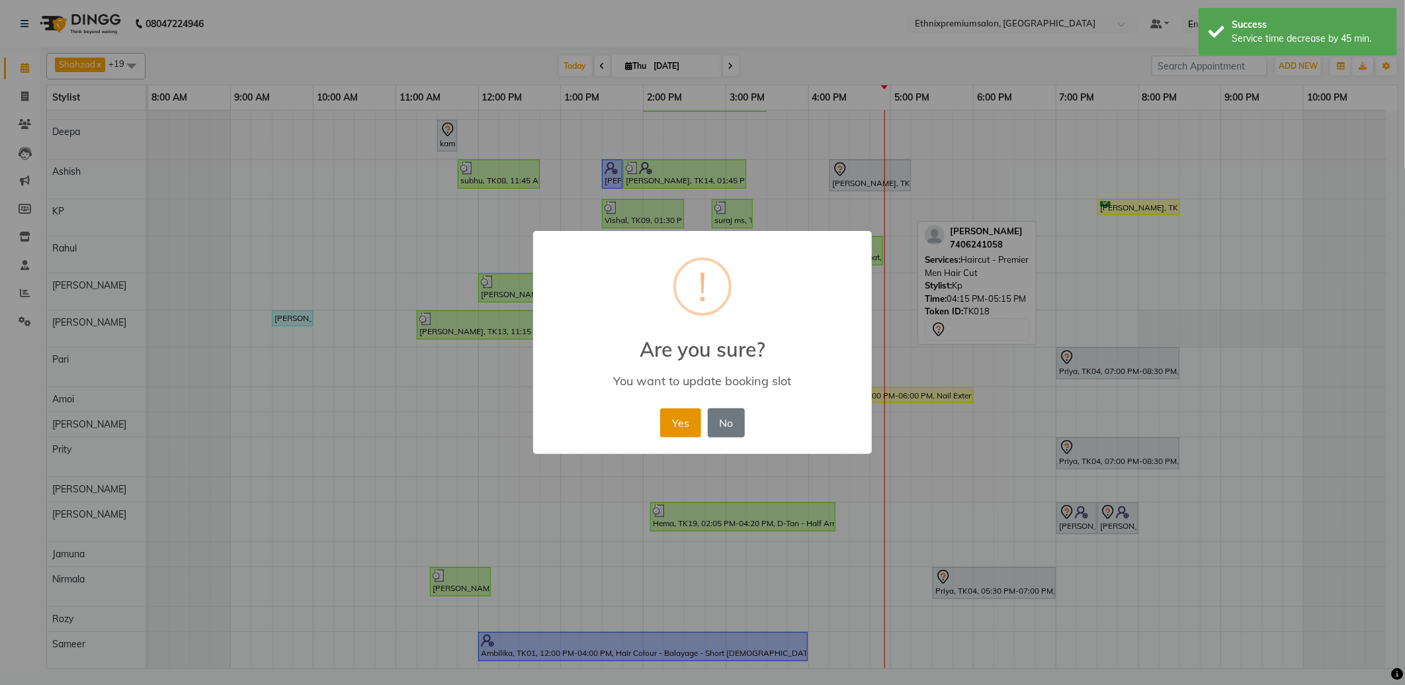
click at [671, 425] on button "Yes" at bounding box center [680, 422] width 40 height 29
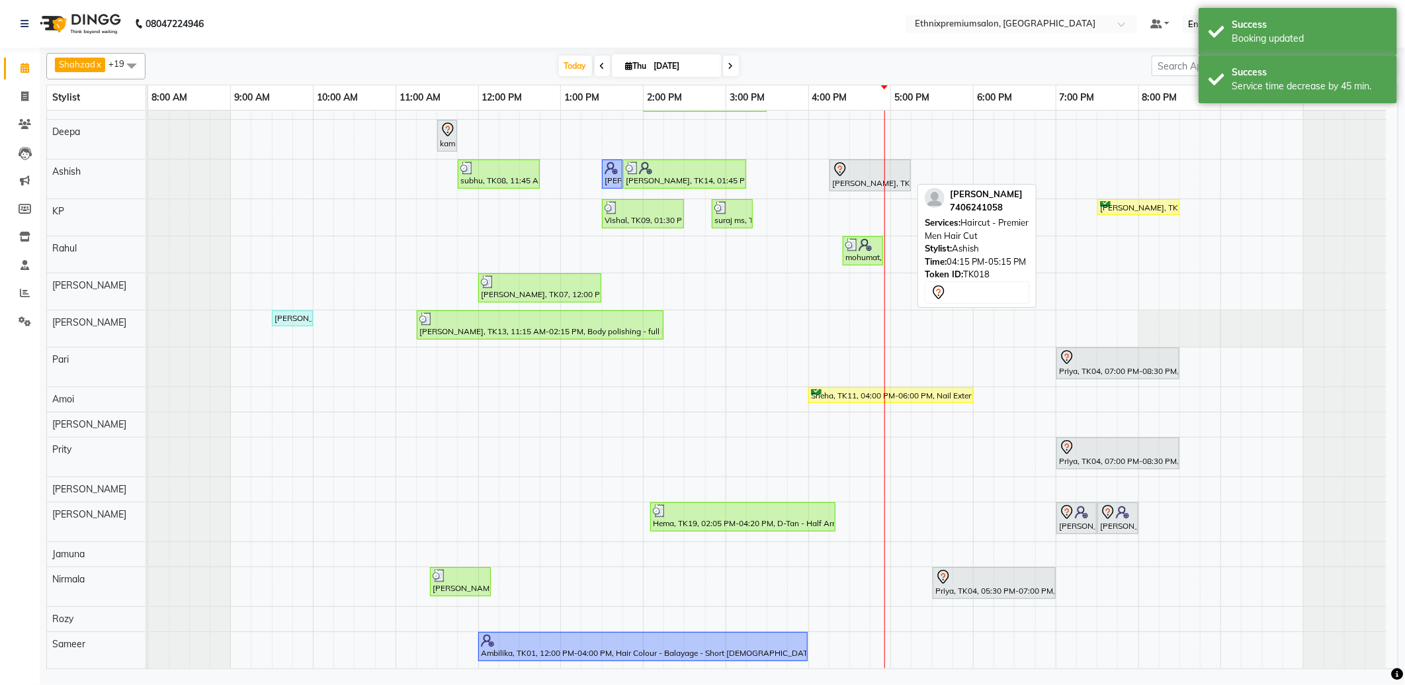
click at [856, 183] on div "[PERSON_NAME], TK18, 04:15 PM-05:15 PM, Haircut - Premier Men Hair Cut" at bounding box center [870, 175] width 79 height 28
select select "7"
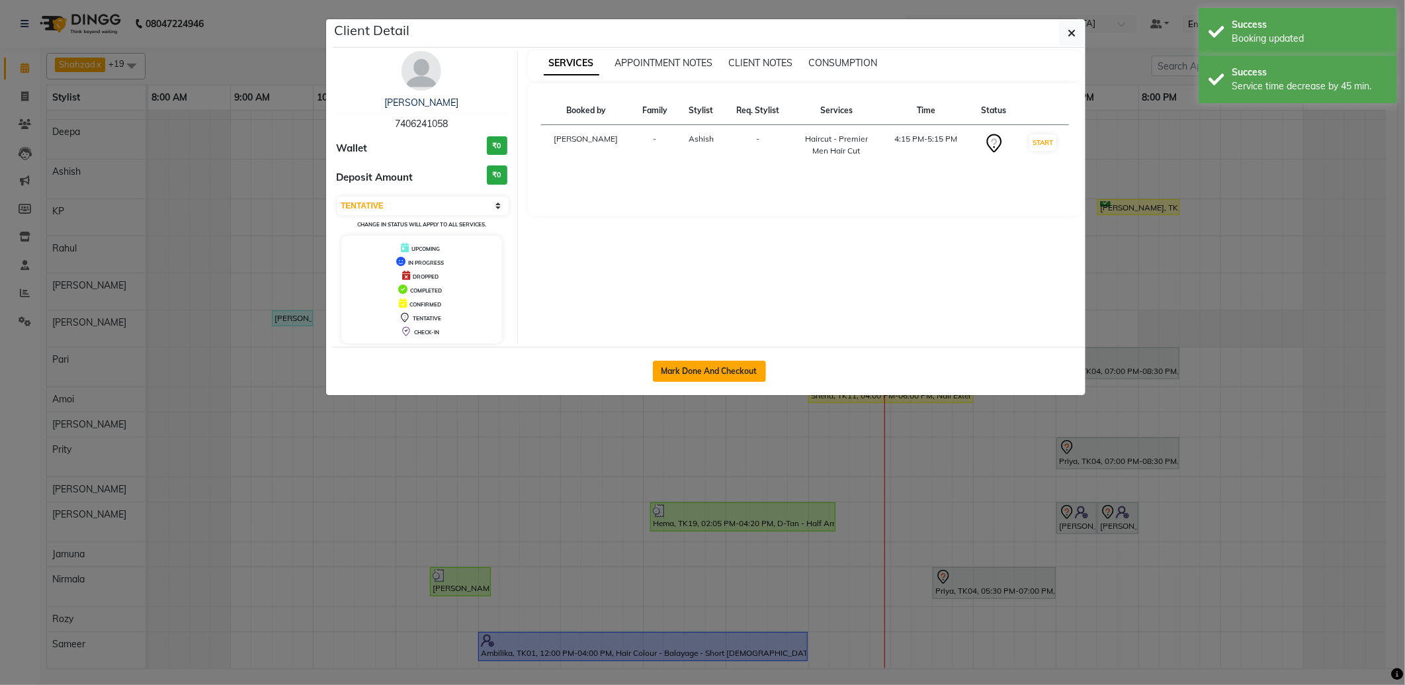
click at [727, 372] on button "Mark Done And Checkout" at bounding box center [709, 371] width 113 height 21
select select "service"
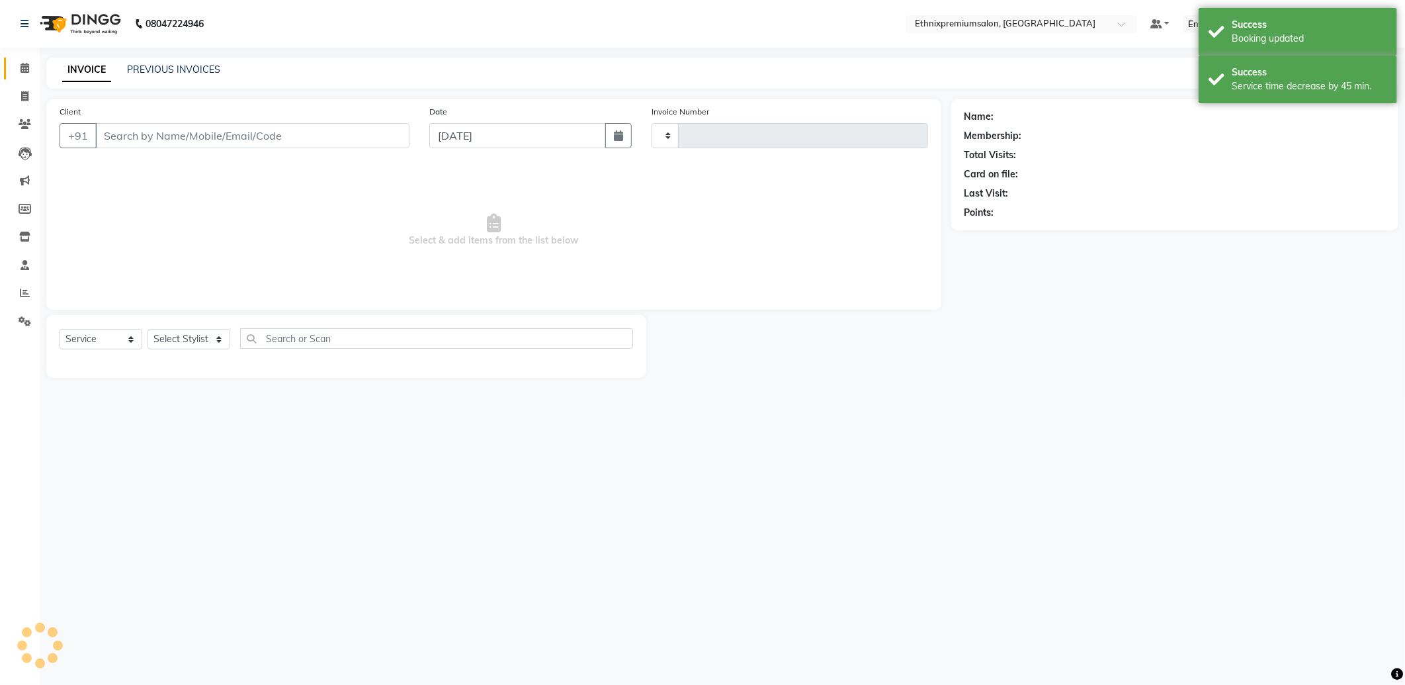
type input "9251"
select select "3625"
type input "7406241058"
select select "62328"
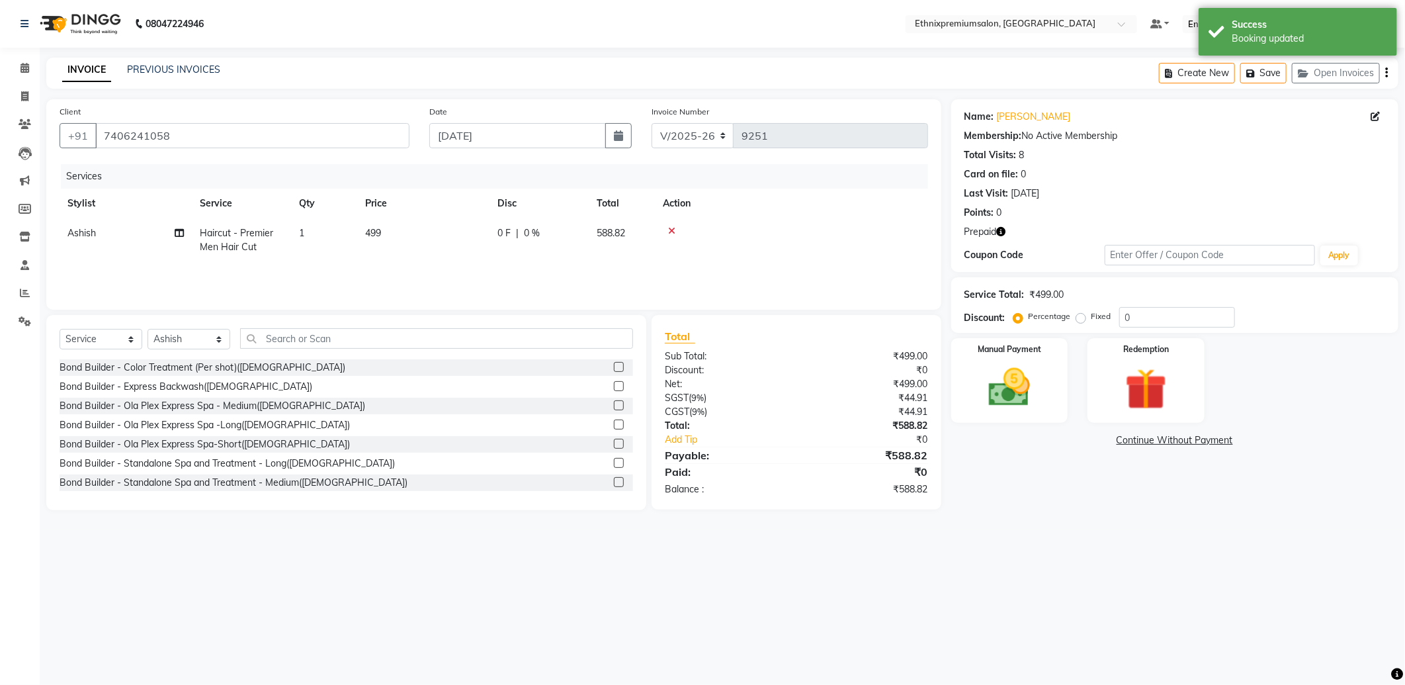
click at [1004, 232] on icon "button" at bounding box center [1001, 231] width 9 height 9
click at [1135, 405] on img at bounding box center [1146, 390] width 71 height 54
click at [1075, 440] on span "Prepaid 1" at bounding box center [1068, 442] width 43 height 15
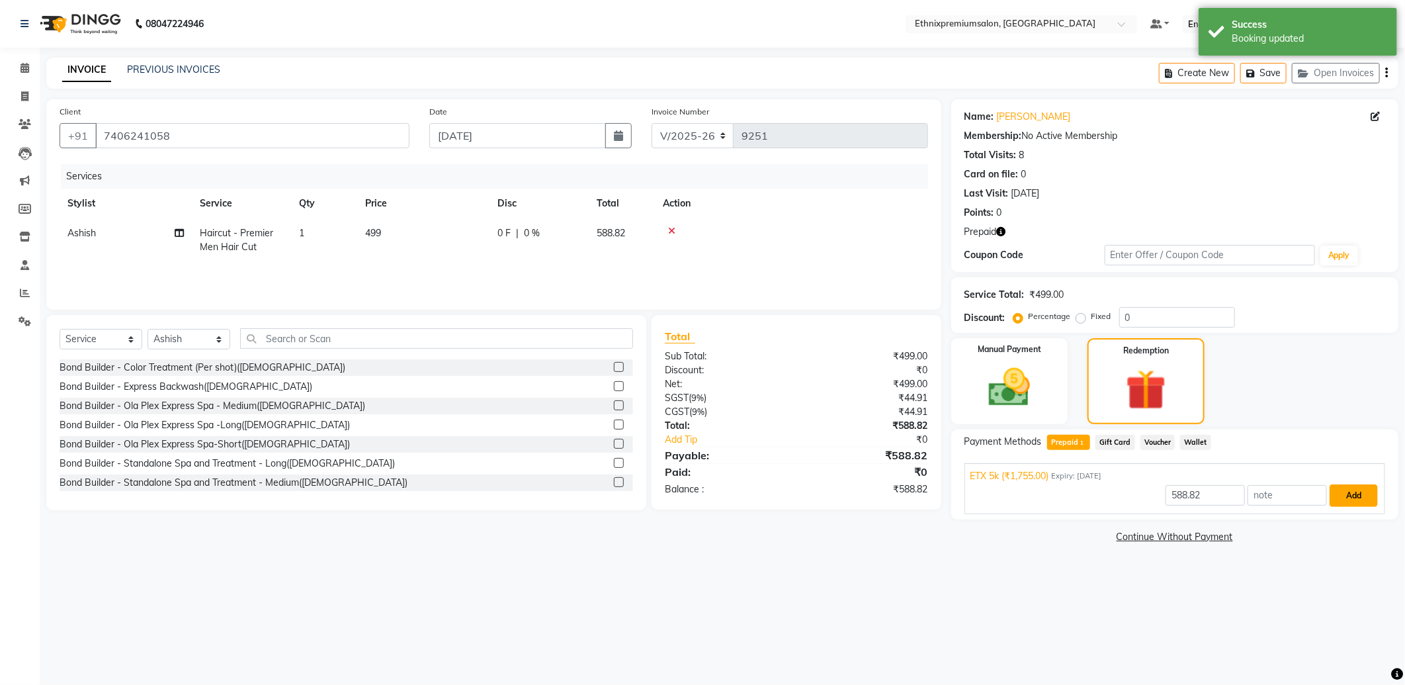
click at [1338, 496] on button "Add" at bounding box center [1354, 495] width 48 height 22
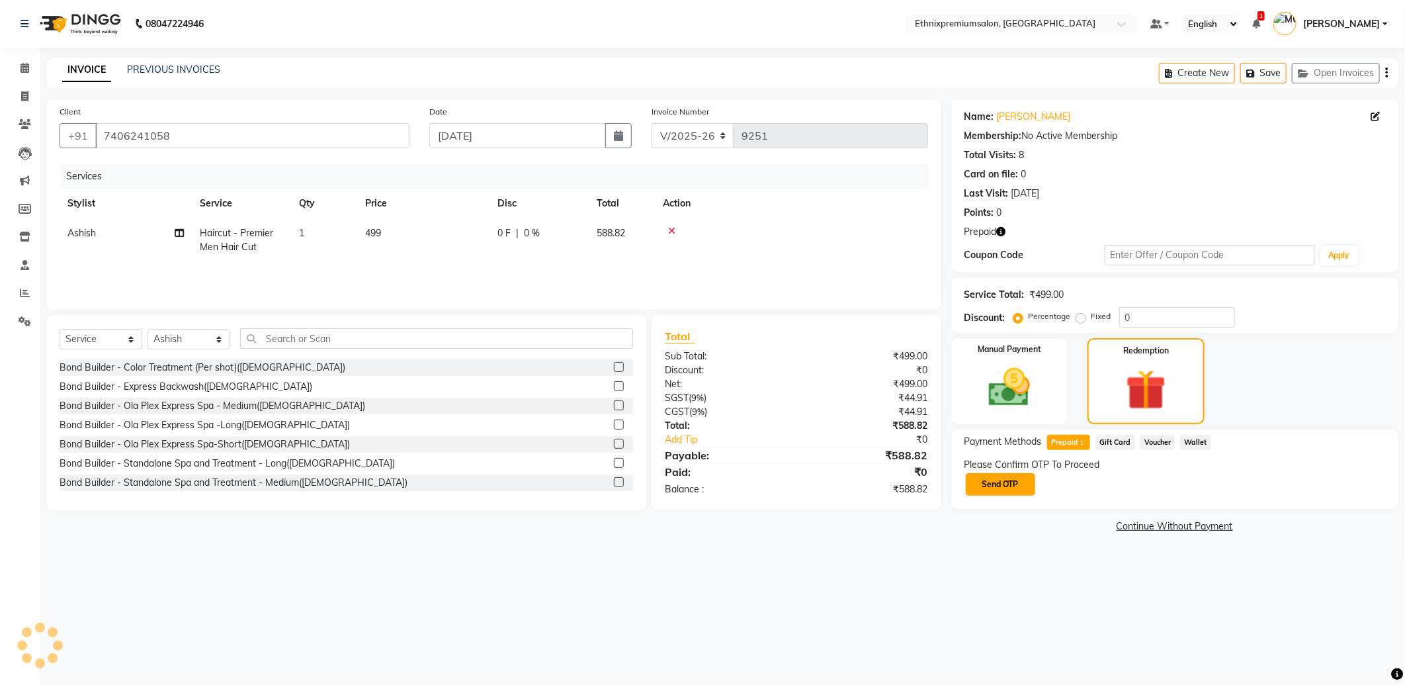
click at [1014, 488] on button "Send OTP" at bounding box center [1000, 484] width 69 height 22
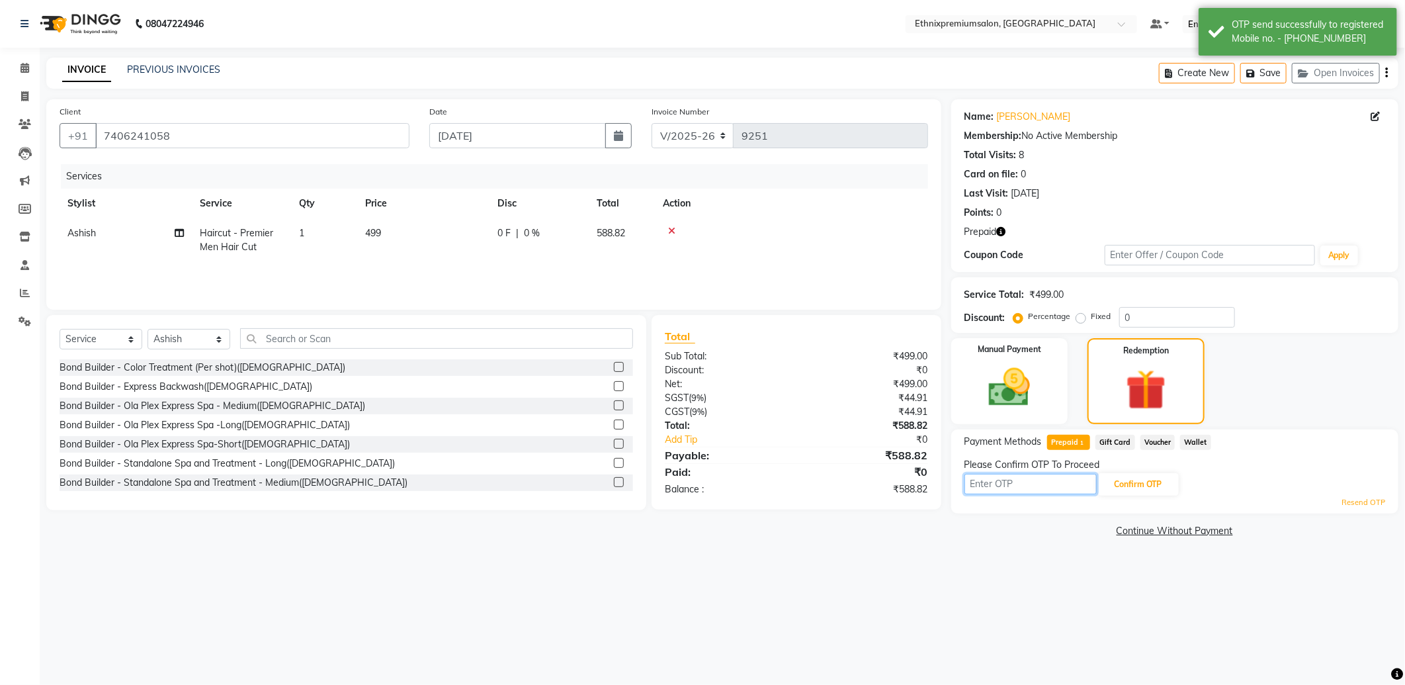
click at [1000, 485] on input "text" at bounding box center [1031, 484] width 132 height 21
type input "3888"
click at [60, 236] on div "Client +91 7406241058 Date 04-09-2025 Invoice Number V/2025 V/2025-26 9251 Serv…" at bounding box center [493, 204] width 895 height 210
drag, startPoint x: 60, startPoint y: 236, endPoint x: 89, endPoint y: 230, distance: 29.7
click at [89, 230] on span "Ashish" at bounding box center [81, 233] width 28 height 12
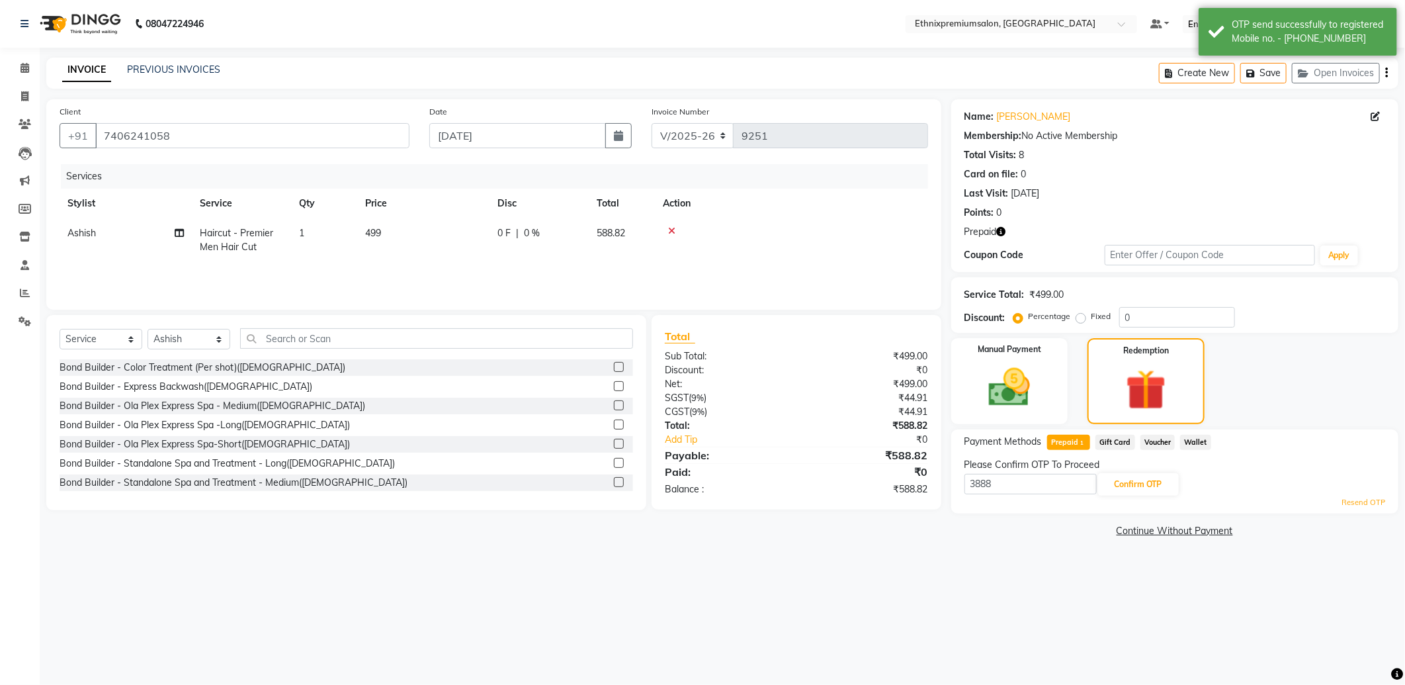
select select "62328"
click at [89, 232] on select "Amoi Ashish Bishaka Cheten Yolmoo Deepa Dorjey Faisal Jacqueline James Jamuna K…" at bounding box center [125, 236] width 116 height 21
select select "75682"
click at [184, 345] on select "Select Stylist Amoi Ashish Bishaka Cheten Yolmoo Deepa Dorjey Faisal Jacqueline…" at bounding box center [189, 339] width 83 height 21
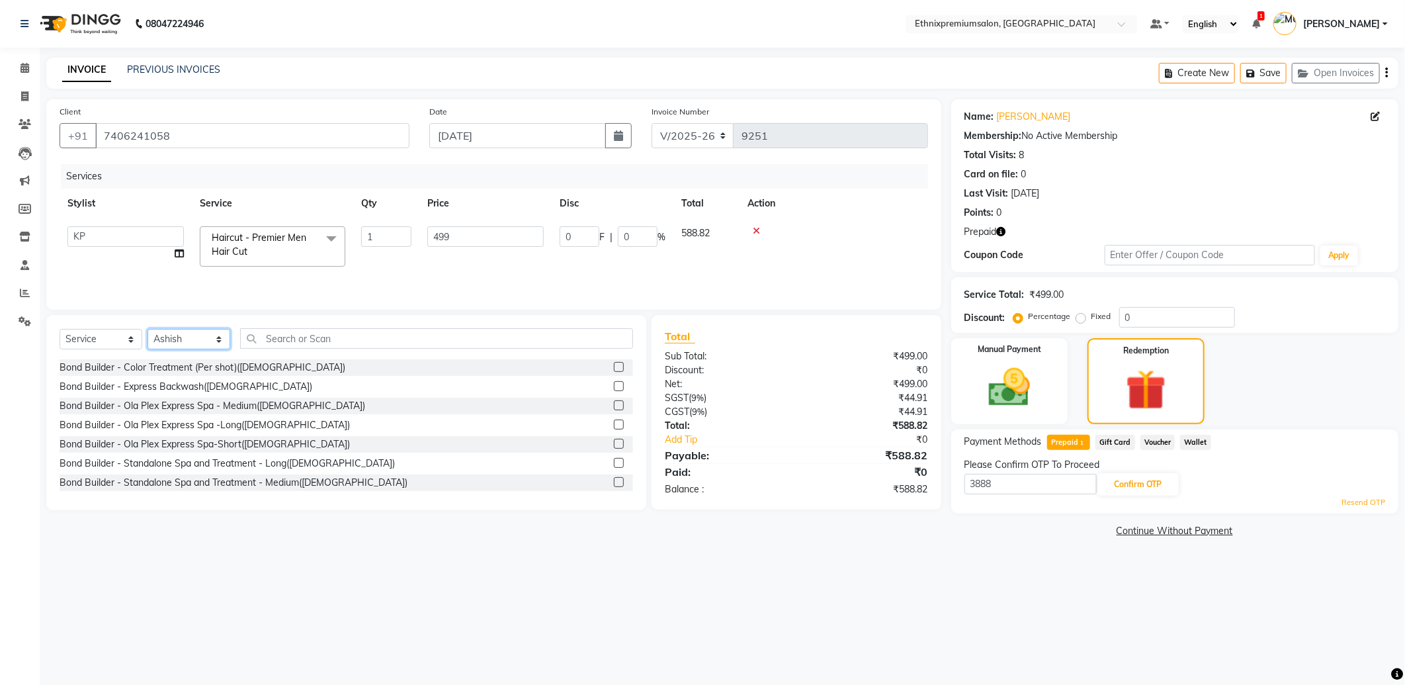
select select "75682"
click at [148, 330] on select "Select Stylist Amoi Ashish Bishaka Cheten Yolmoo Deepa Dorjey Faisal Jacqueline…" at bounding box center [189, 339] width 83 height 21
click at [269, 337] on input "text" at bounding box center [436, 338] width 393 height 21
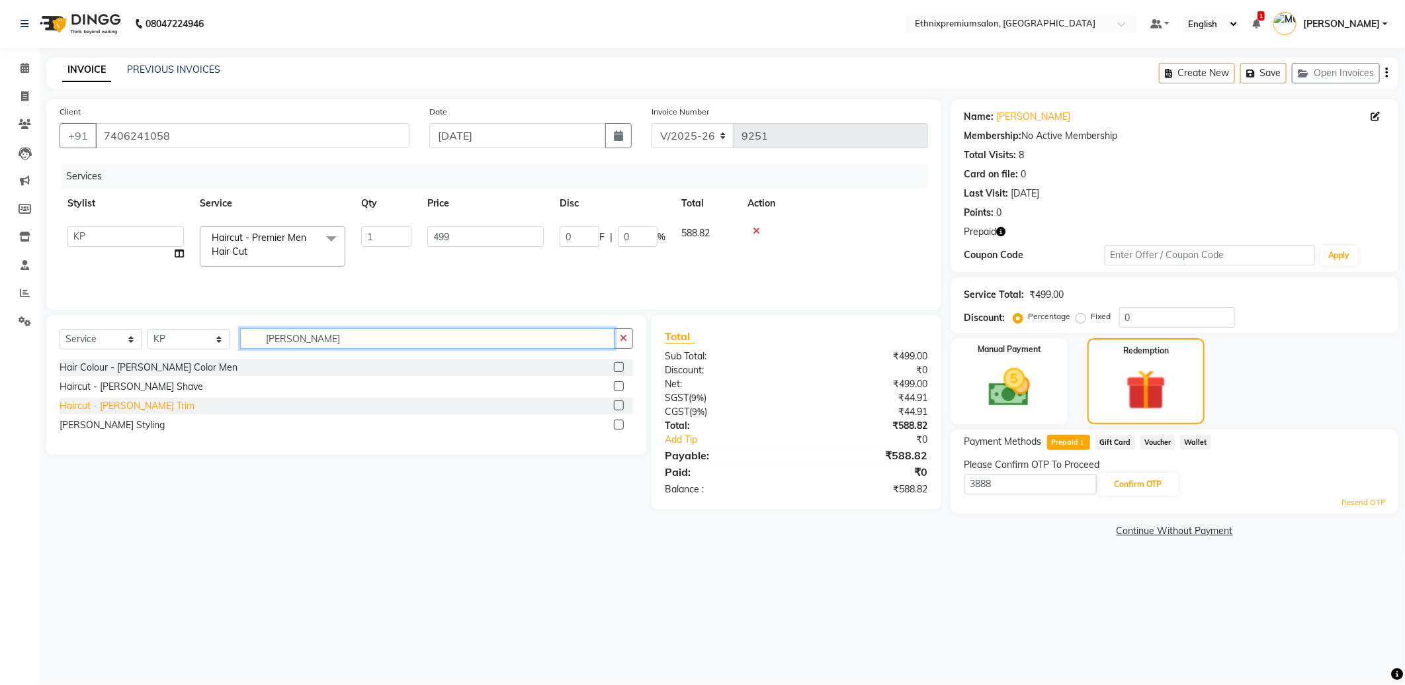
type input "beard"
click at [139, 408] on div "Haircut - [PERSON_NAME] Trim" at bounding box center [127, 406] width 135 height 14
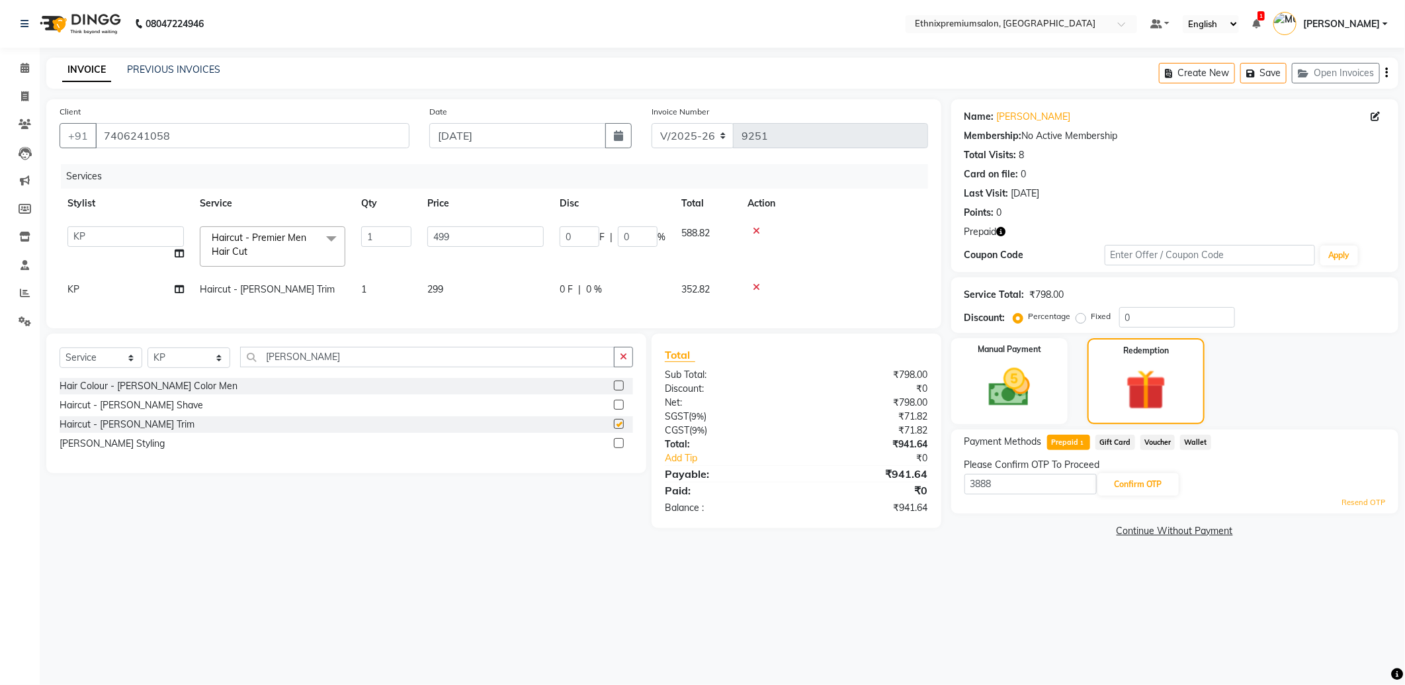
checkbox input "false"
click at [1000, 387] on img at bounding box center [1010, 388] width 71 height 50
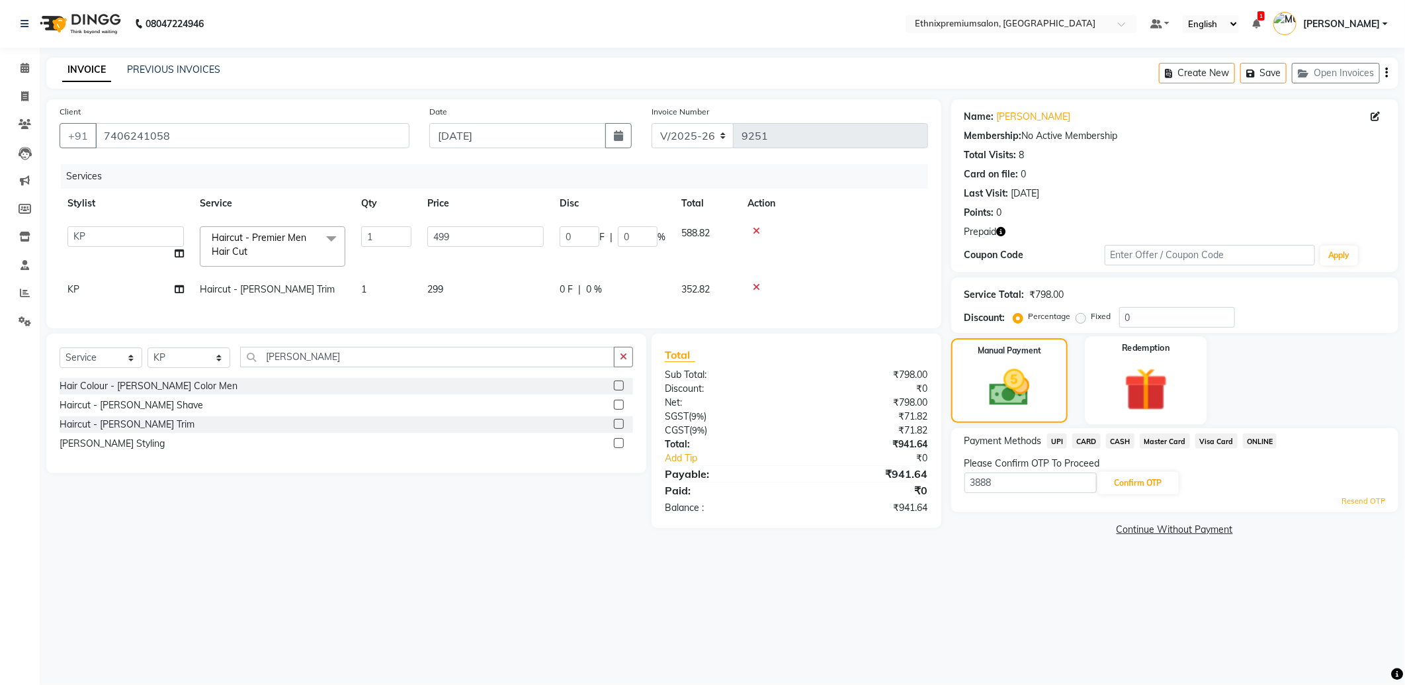
click at [1145, 399] on img at bounding box center [1146, 390] width 71 height 54
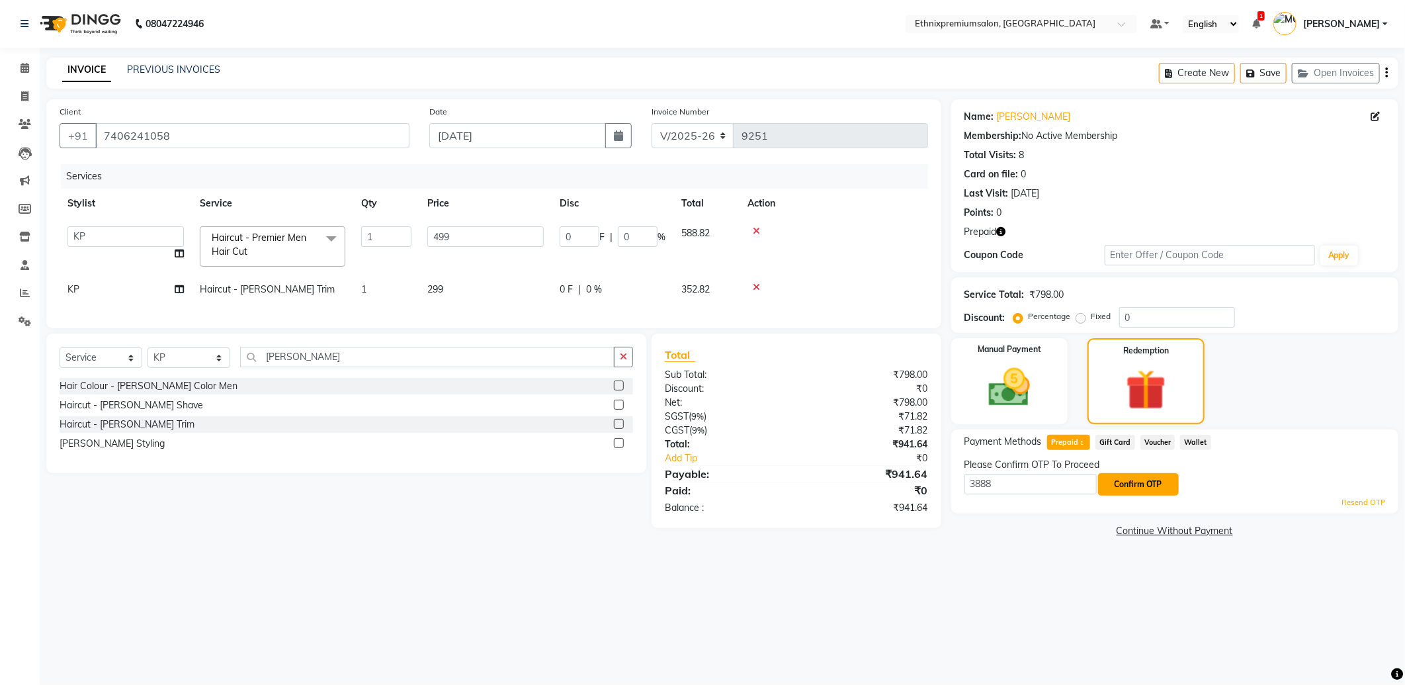
click at [1119, 484] on button "Confirm OTP" at bounding box center [1138, 484] width 81 height 22
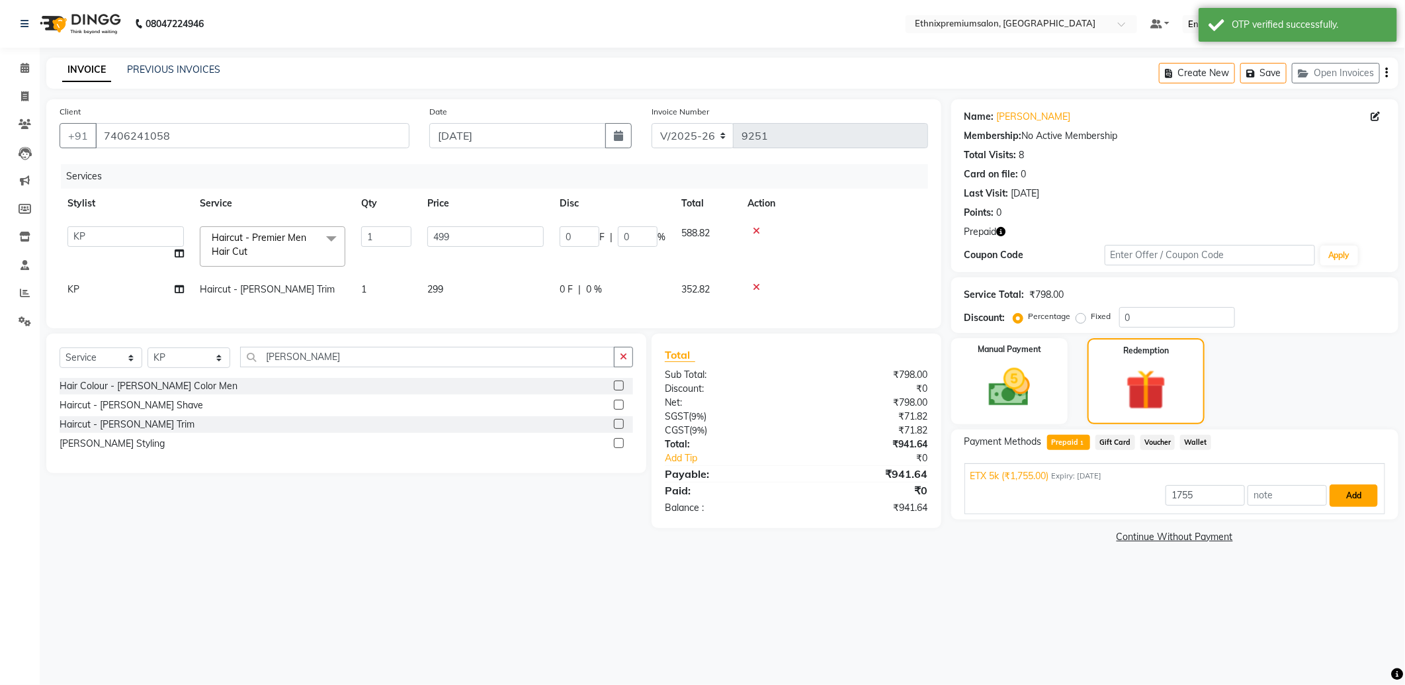
click at [1348, 488] on button "Add" at bounding box center [1354, 495] width 48 height 22
click at [1023, 391] on img at bounding box center [1010, 388] width 71 height 50
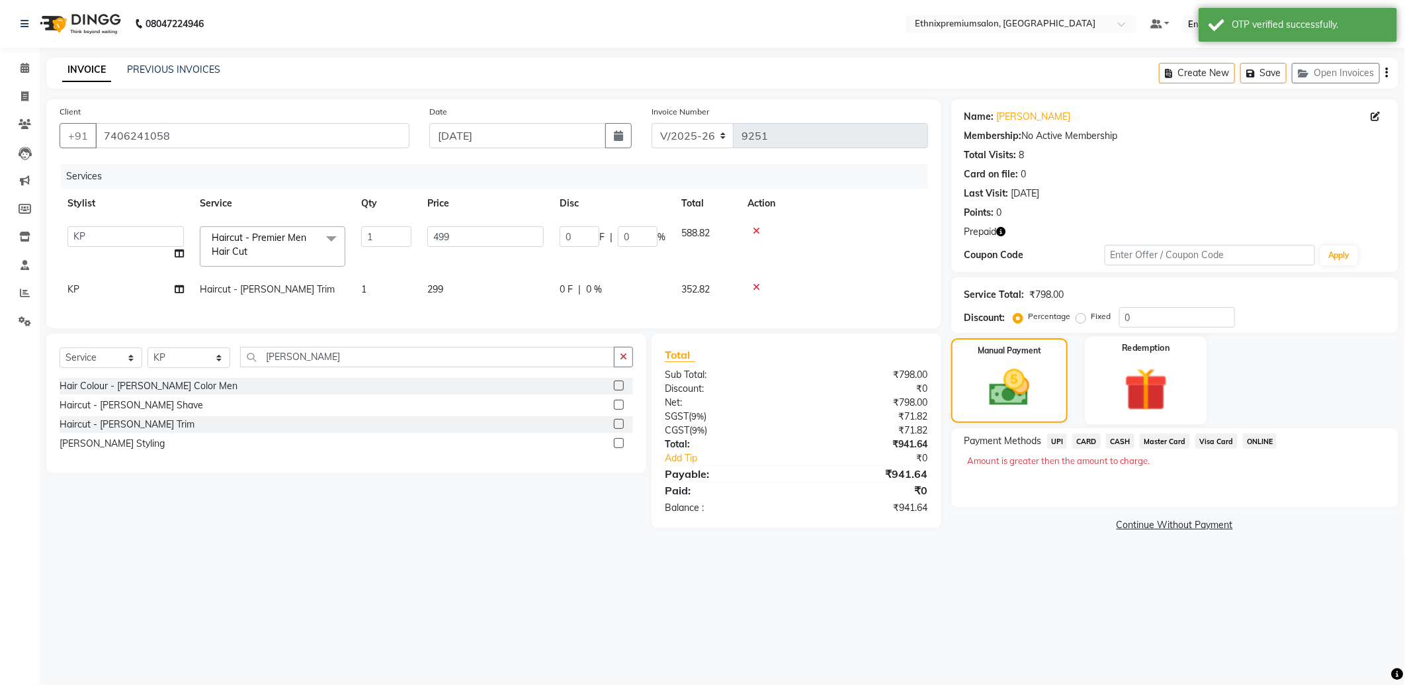
click at [1114, 387] on img at bounding box center [1146, 390] width 71 height 54
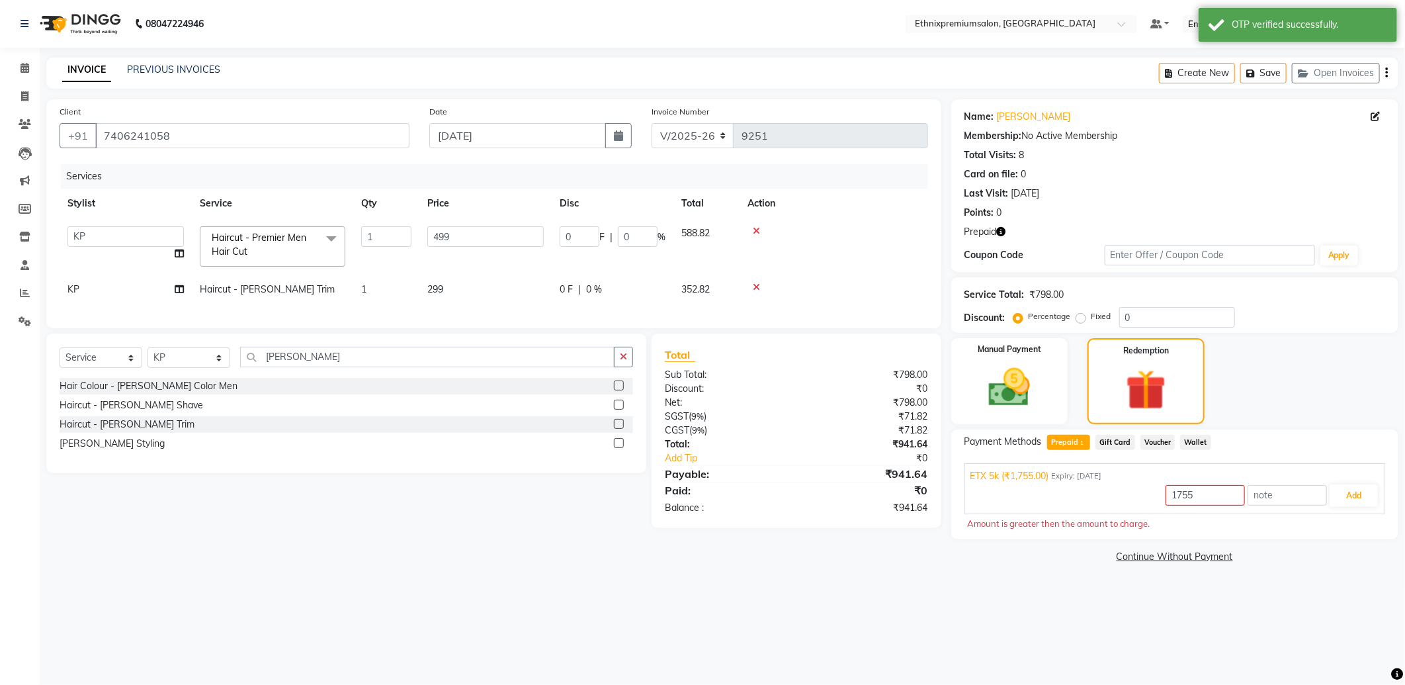
click at [1120, 441] on span "Gift Card" at bounding box center [1116, 442] width 40 height 15
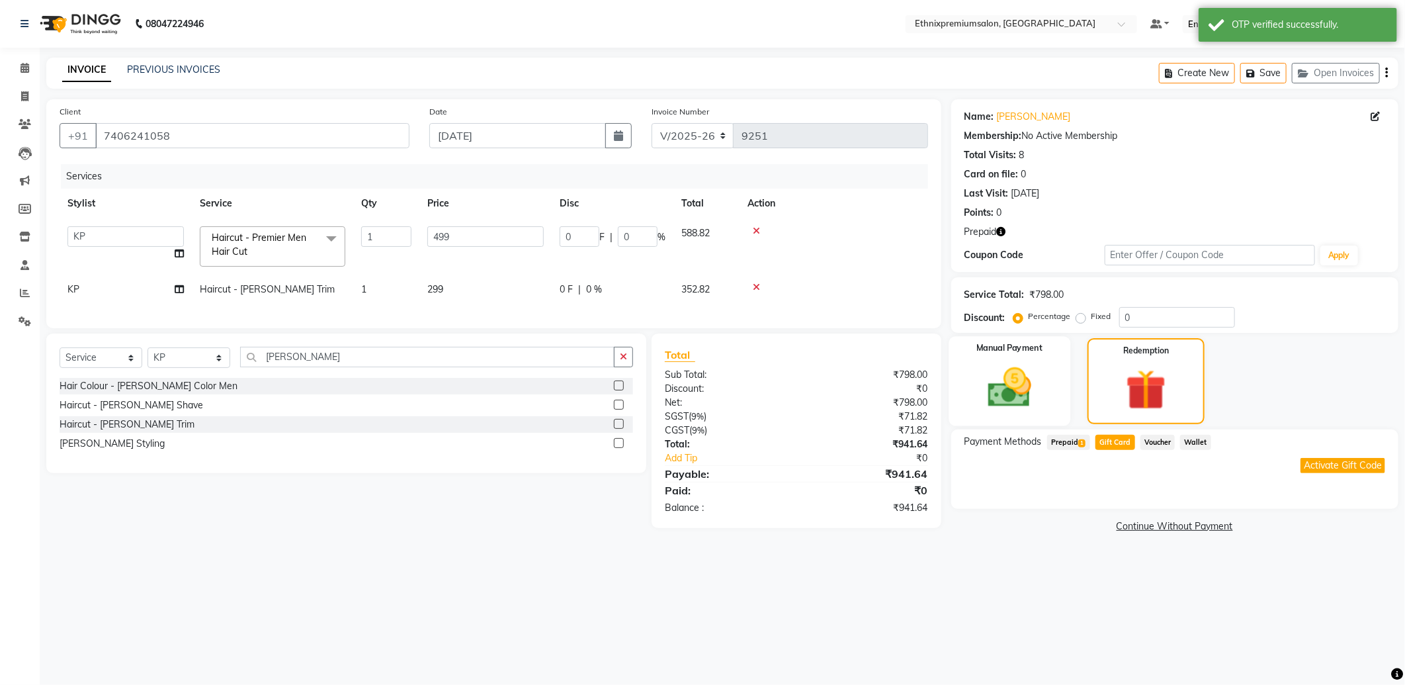
click at [990, 379] on img at bounding box center [1010, 388] width 71 height 50
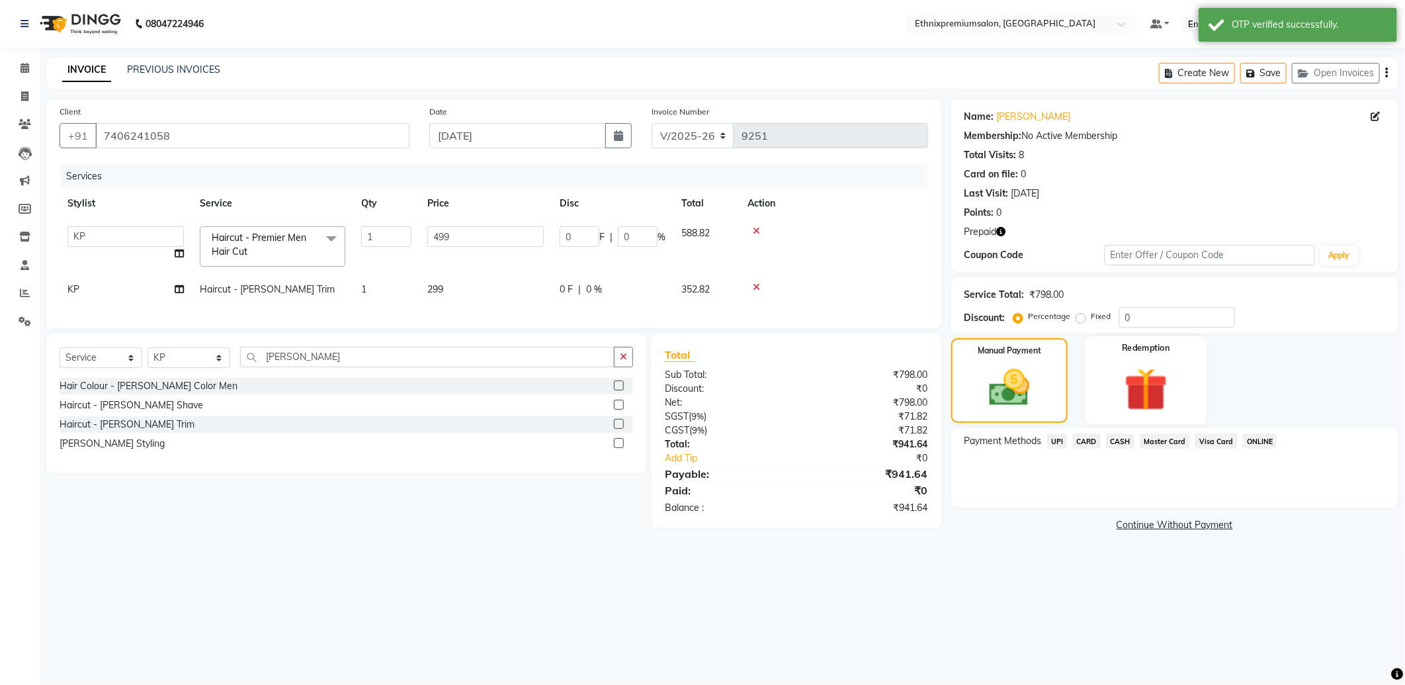
click at [1120, 388] on img at bounding box center [1146, 390] width 71 height 54
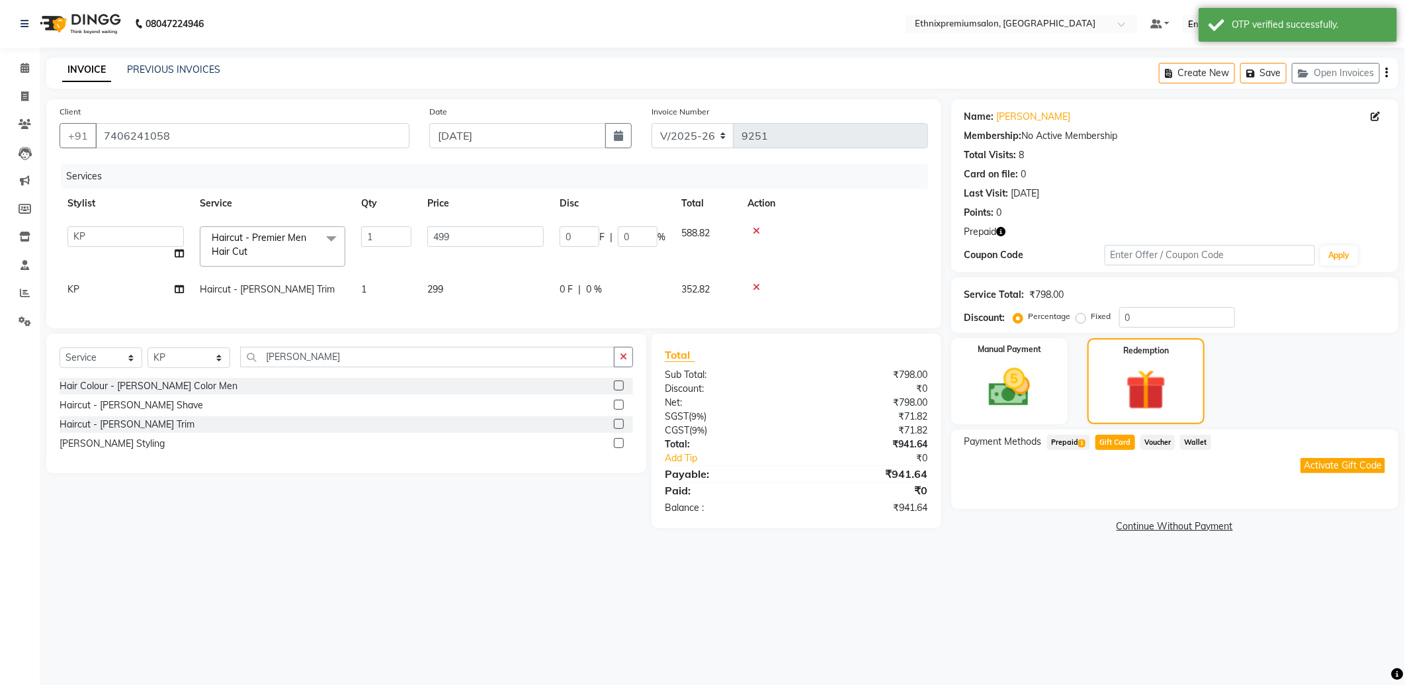
click at [1077, 443] on span "Prepaid 1" at bounding box center [1068, 442] width 43 height 15
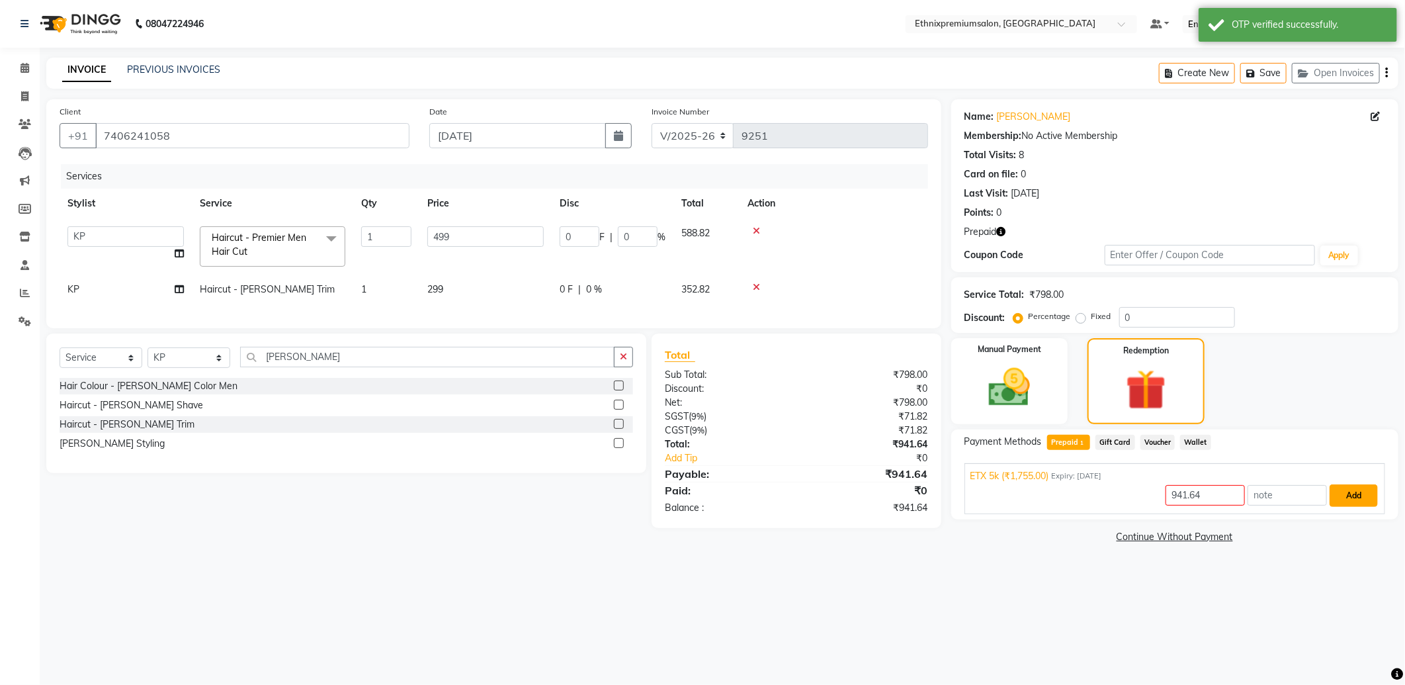
click at [1352, 488] on button "Add" at bounding box center [1354, 495] width 48 height 22
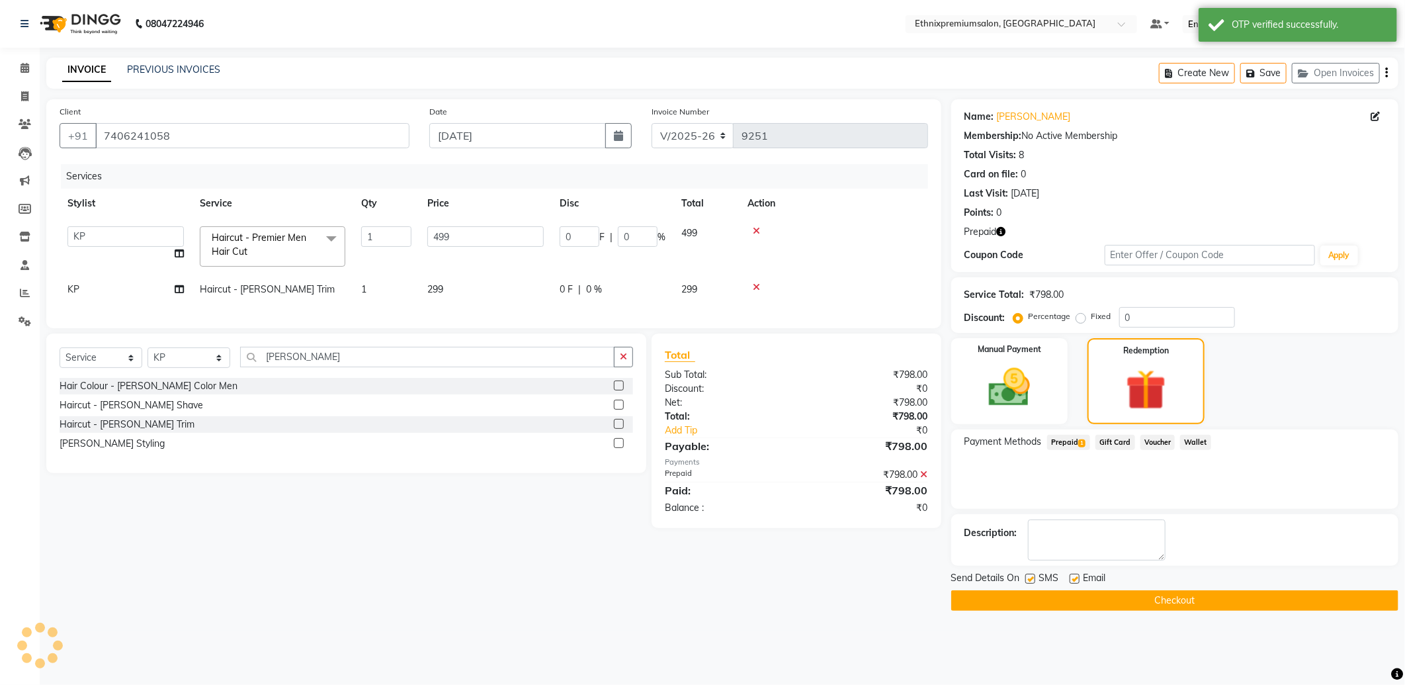
click at [1073, 578] on label at bounding box center [1075, 579] width 10 height 10
click at [1073, 578] on input "checkbox" at bounding box center [1074, 579] width 9 height 9
checkbox input "false"
click at [1075, 593] on button "Checkout" at bounding box center [1174, 600] width 447 height 21
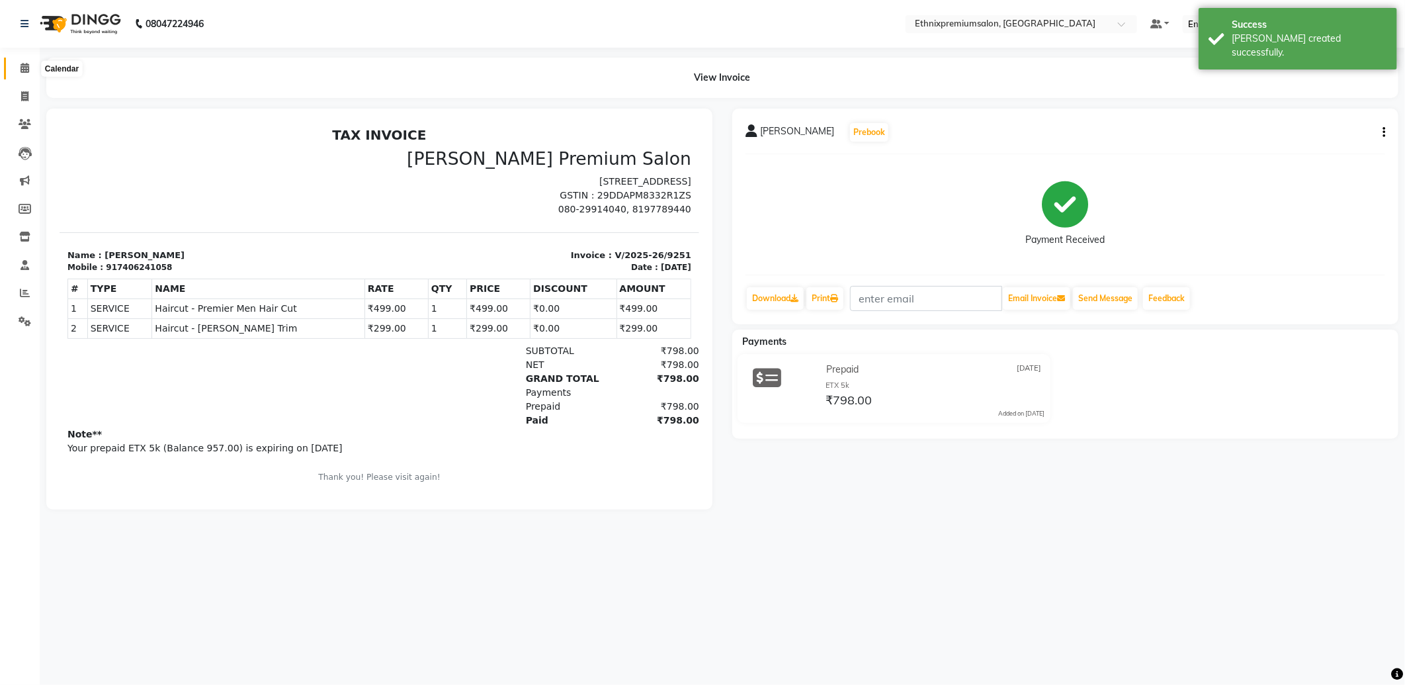
click at [24, 62] on span at bounding box center [24, 68] width 23 height 15
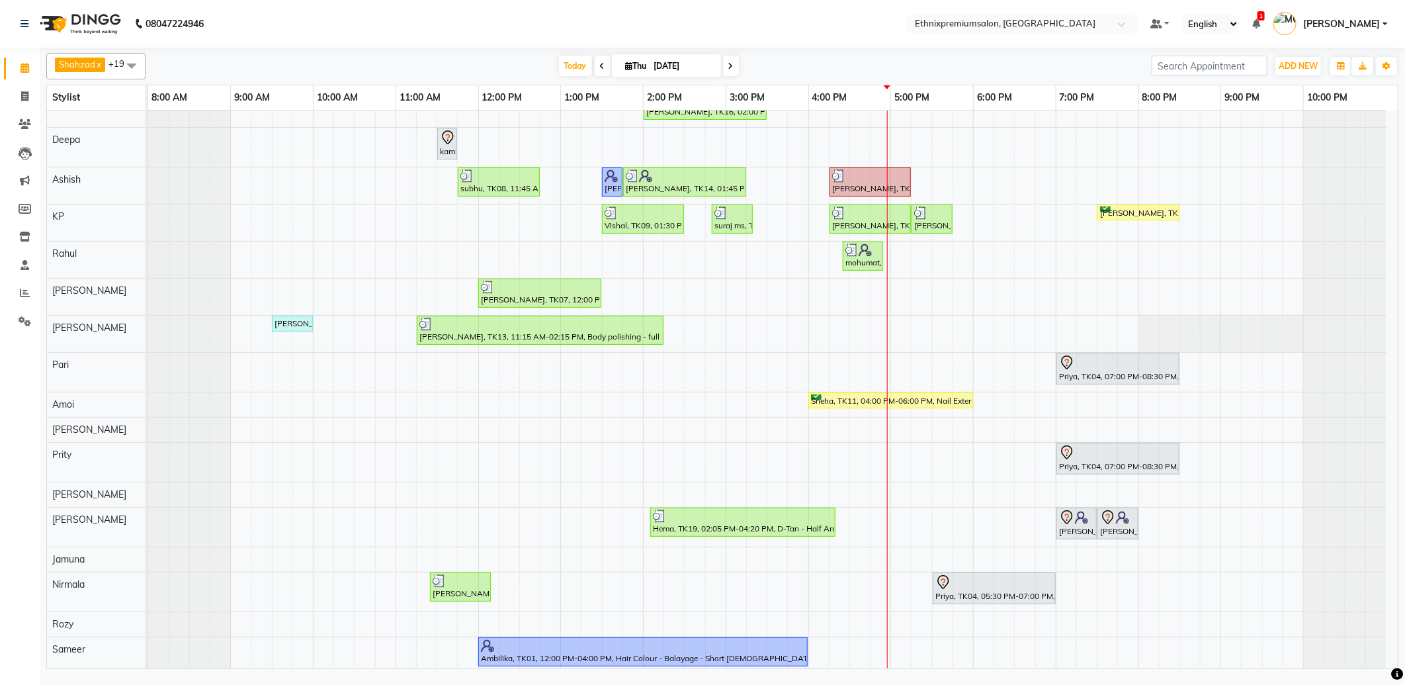
scroll to position [116, 0]
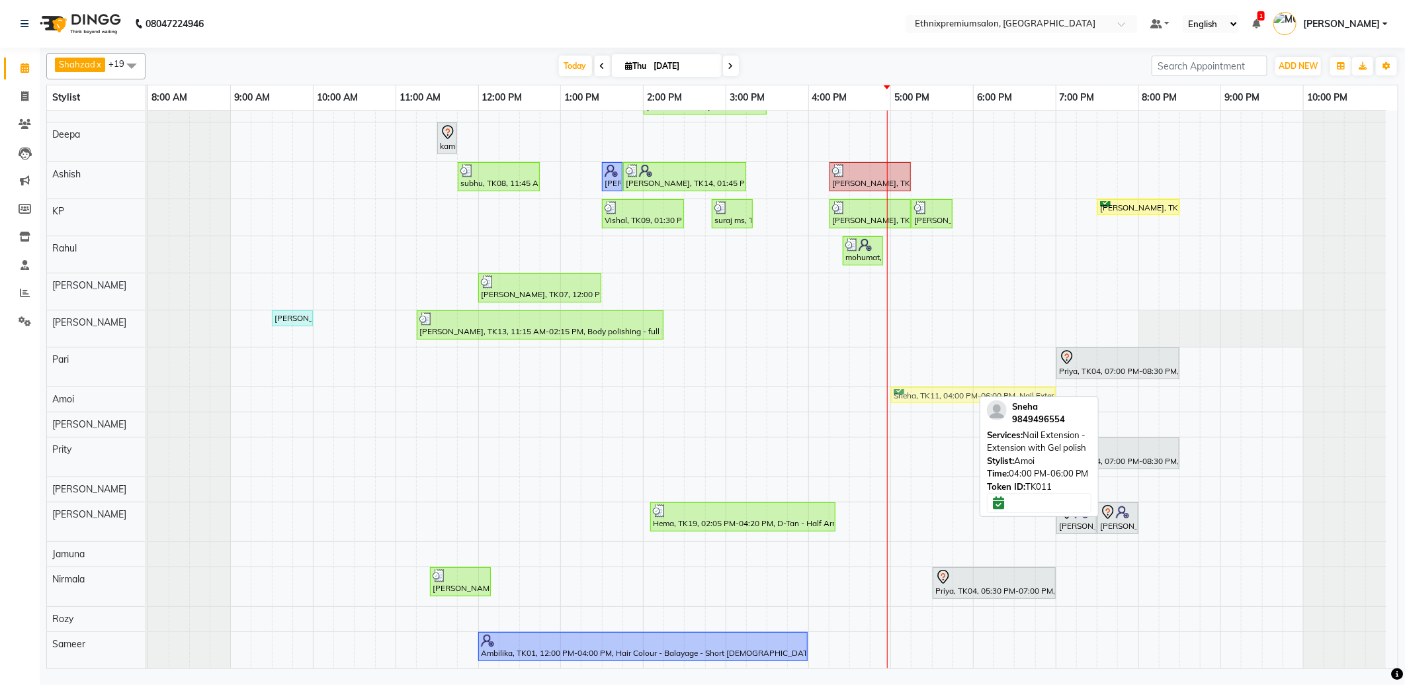
drag, startPoint x: 817, startPoint y: 399, endPoint x: 895, endPoint y: 402, distance: 78.1
click at [148, 402] on div "Sneha, TK11, 04:00 PM-06:00 PM, Nail Extension - Extension with Gel polish Sneh…" at bounding box center [148, 399] width 0 height 24
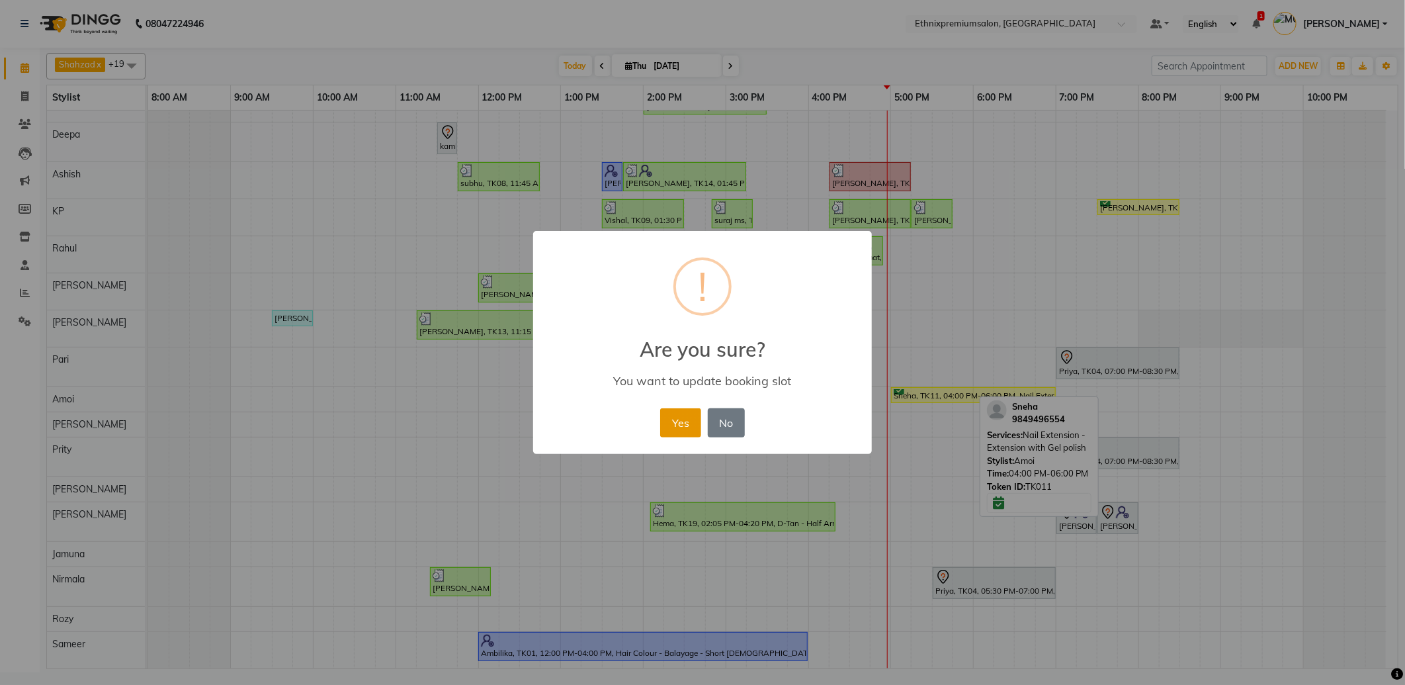
drag, startPoint x: 689, startPoint y: 421, endPoint x: 781, endPoint y: 421, distance: 92.0
click at [689, 421] on button "Yes" at bounding box center [680, 422] width 40 height 29
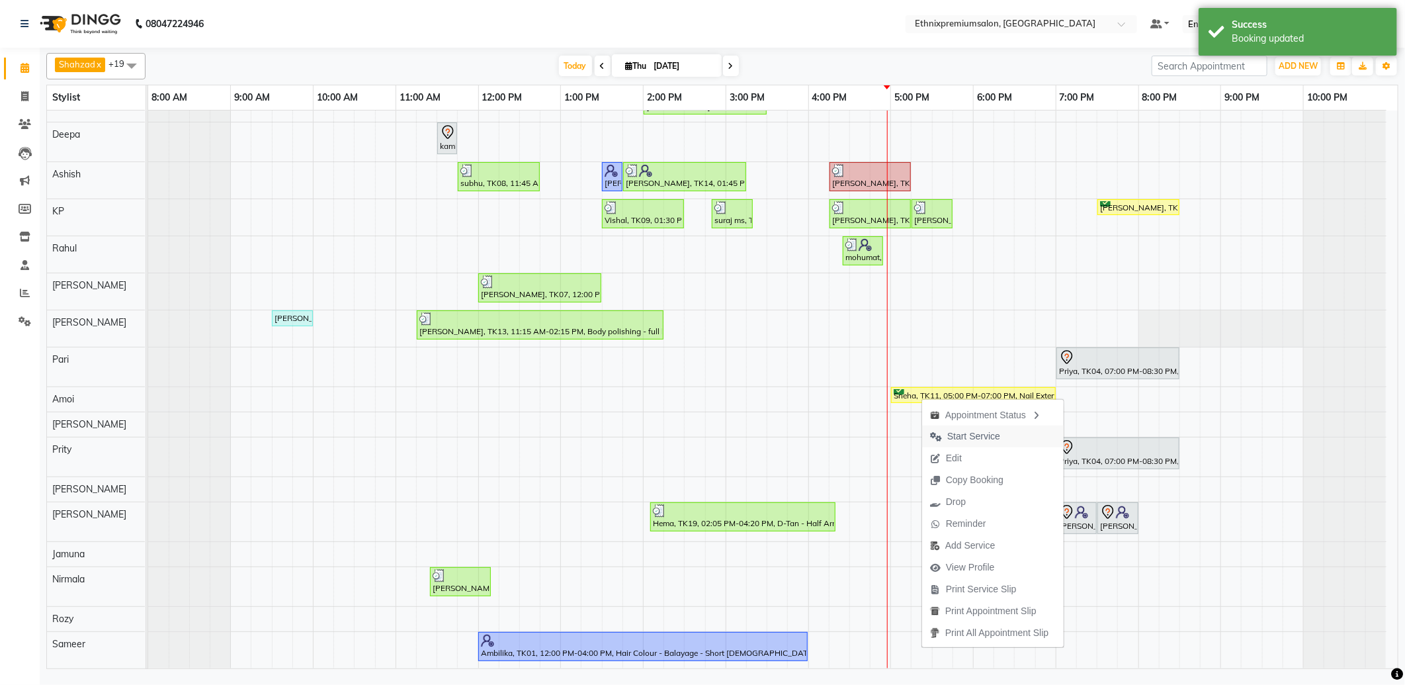
click at [973, 431] on span "Start Service" at bounding box center [974, 436] width 53 height 14
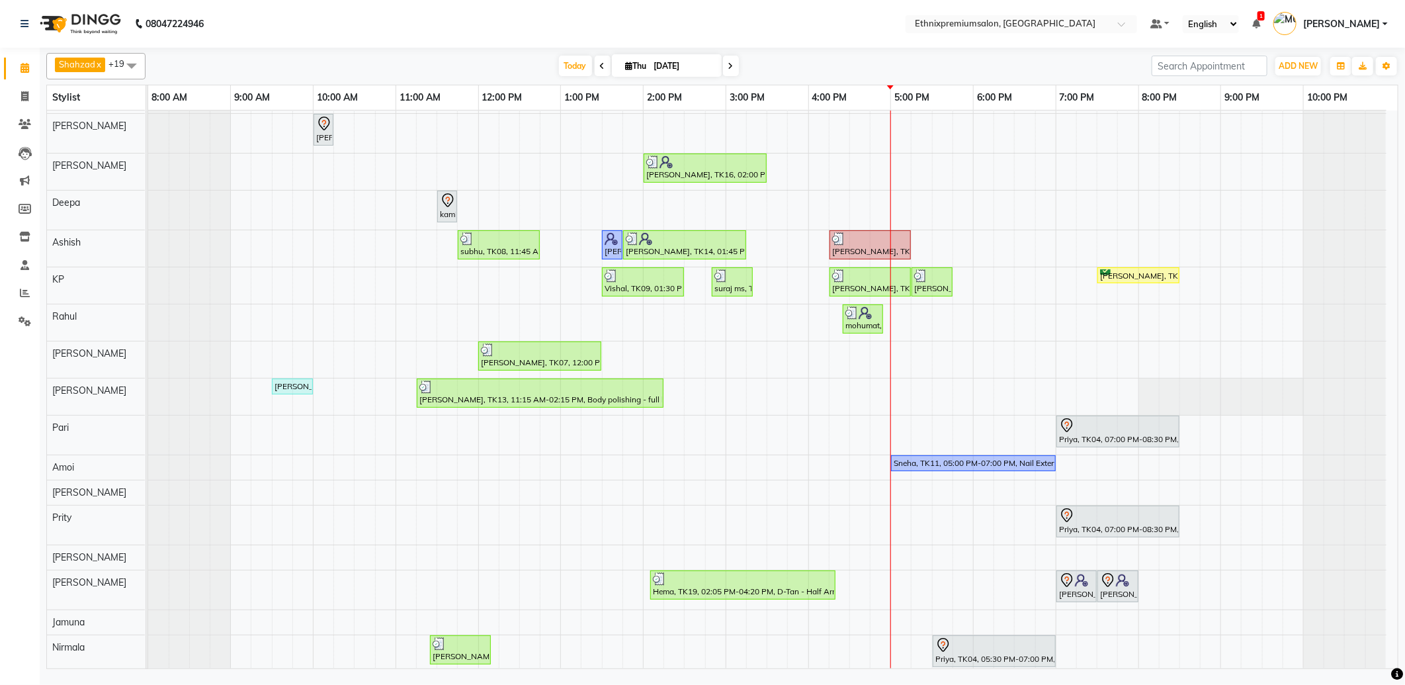
scroll to position [0, 0]
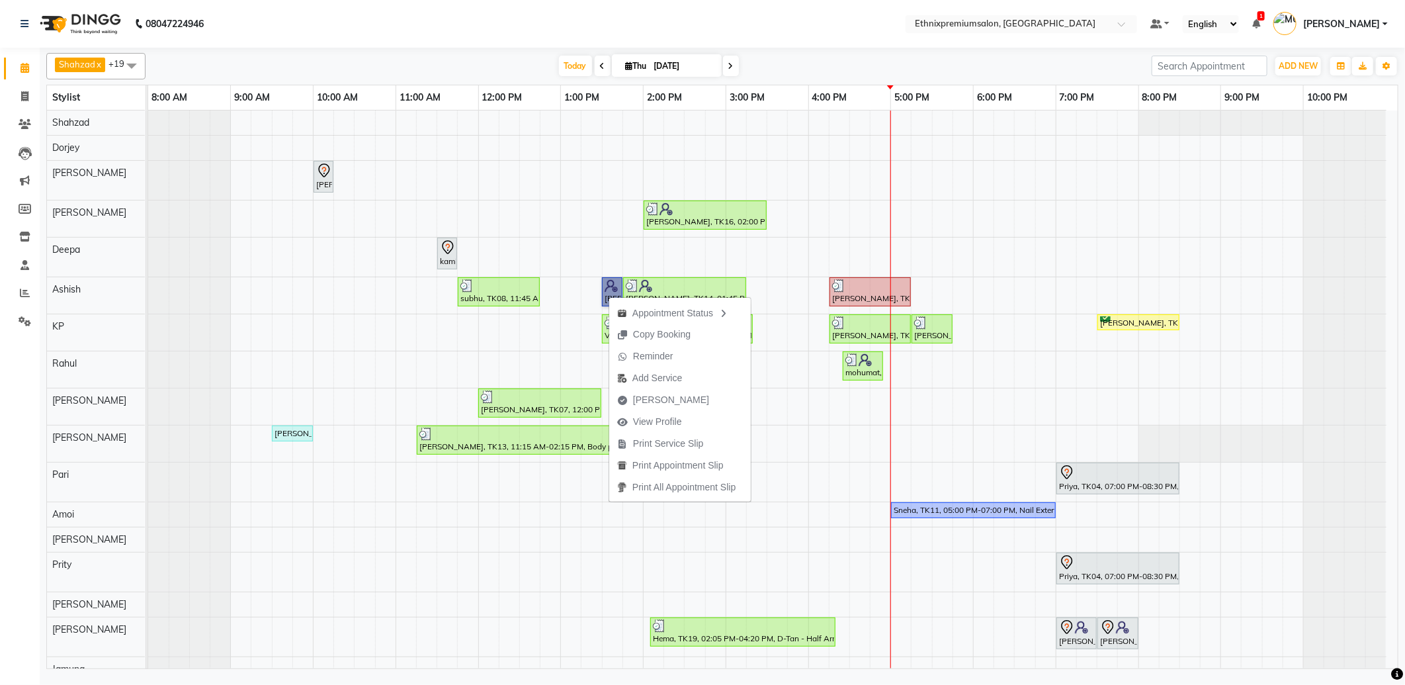
click at [611, 288] on link "[PERSON_NAME], TK12, 01:30 PM-01:45 PM, Haircut - Premier Men Hair Cut" at bounding box center [612, 291] width 21 height 29
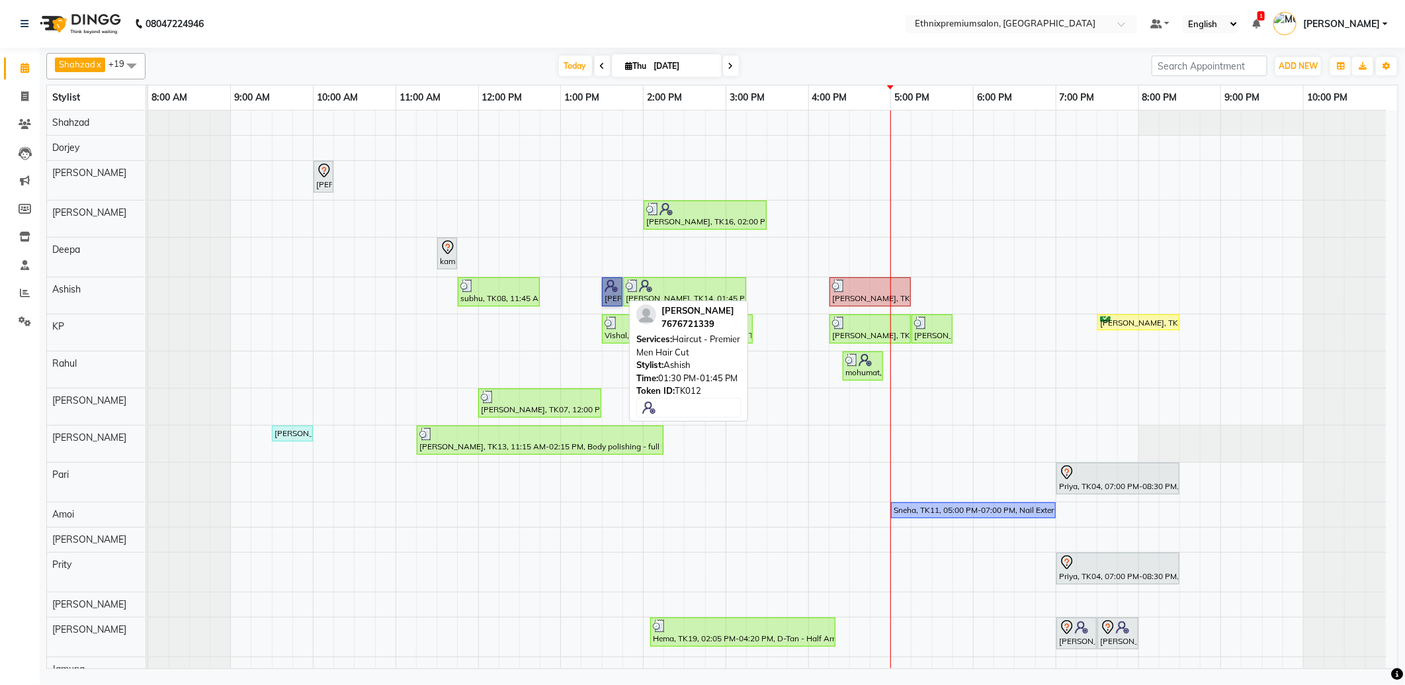
click at [611, 288] on link "[PERSON_NAME], TK12, 01:30 PM-01:45 PM, Haircut - Premier Men Hair Cut" at bounding box center [612, 291] width 21 height 29
select select "1"
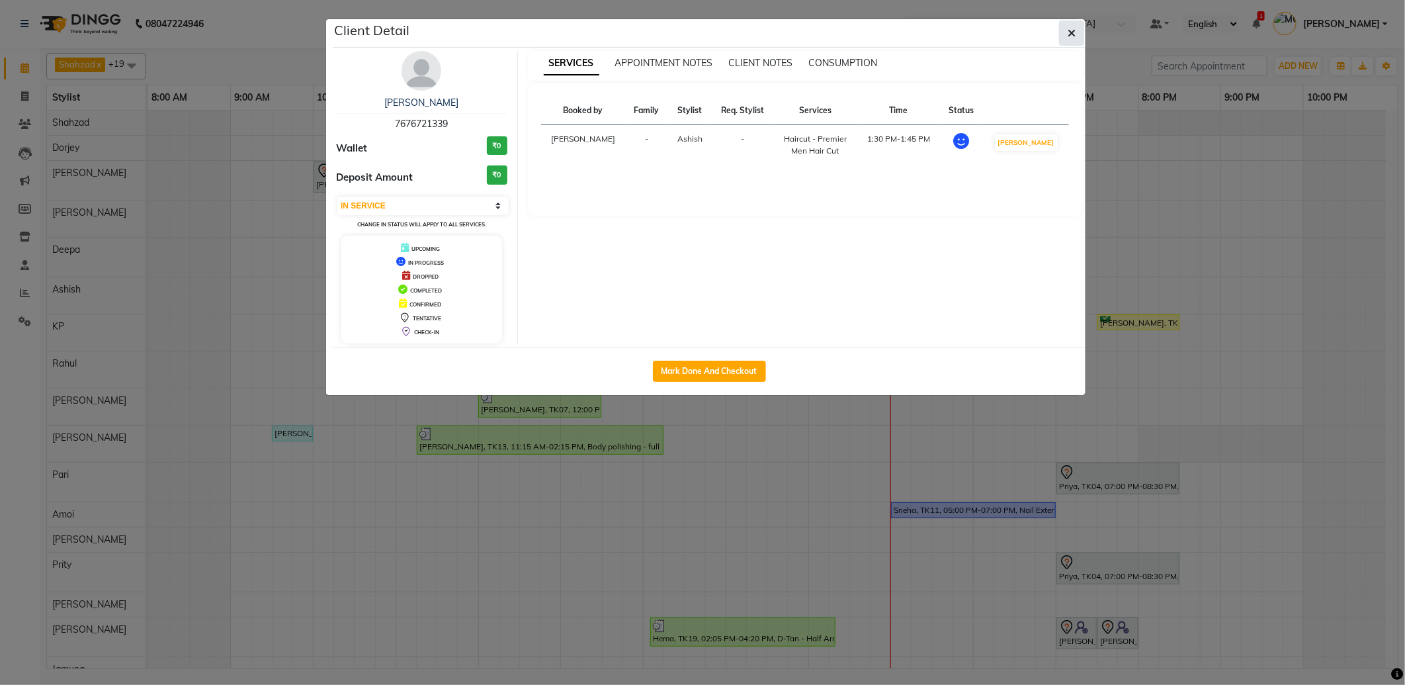
click at [1074, 28] on icon "button" at bounding box center [1072, 33] width 8 height 11
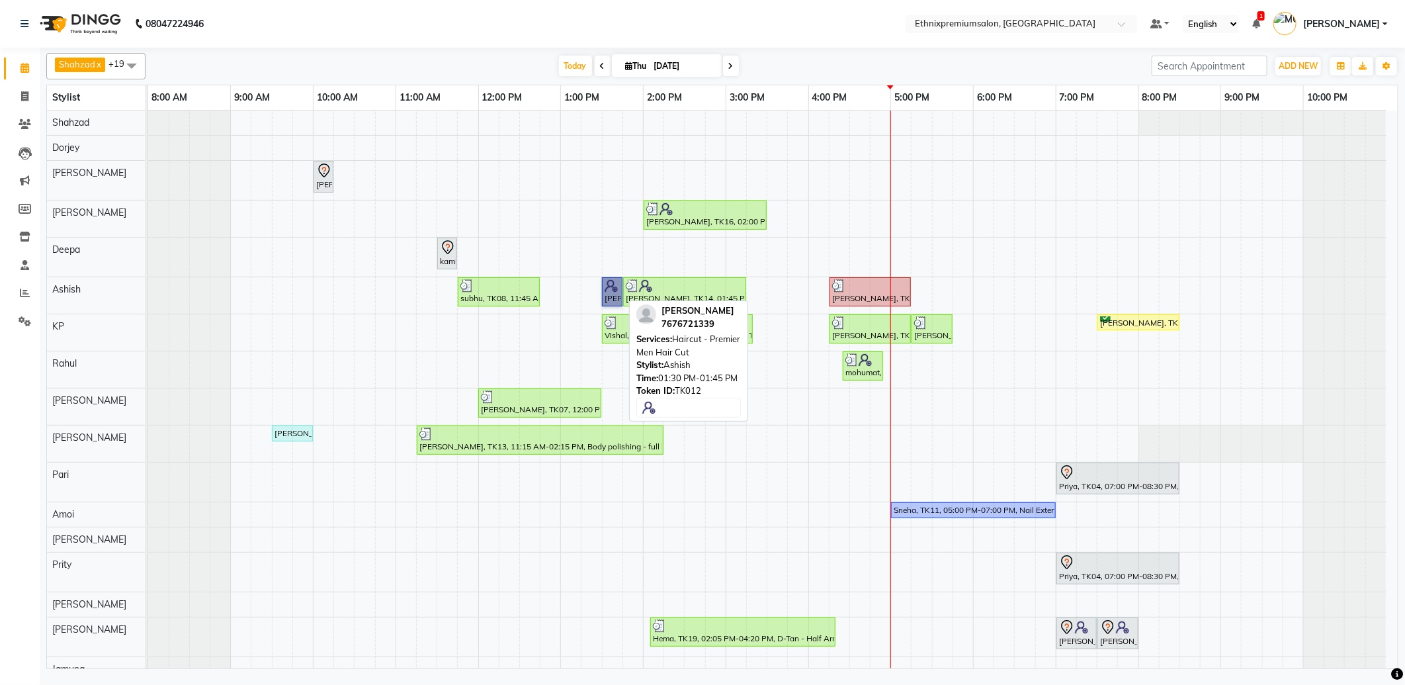
click at [617, 291] on link "[PERSON_NAME], TK12, 01:30 PM-01:45 PM, Haircut - Premier Men Hair Cut" at bounding box center [612, 291] width 21 height 29
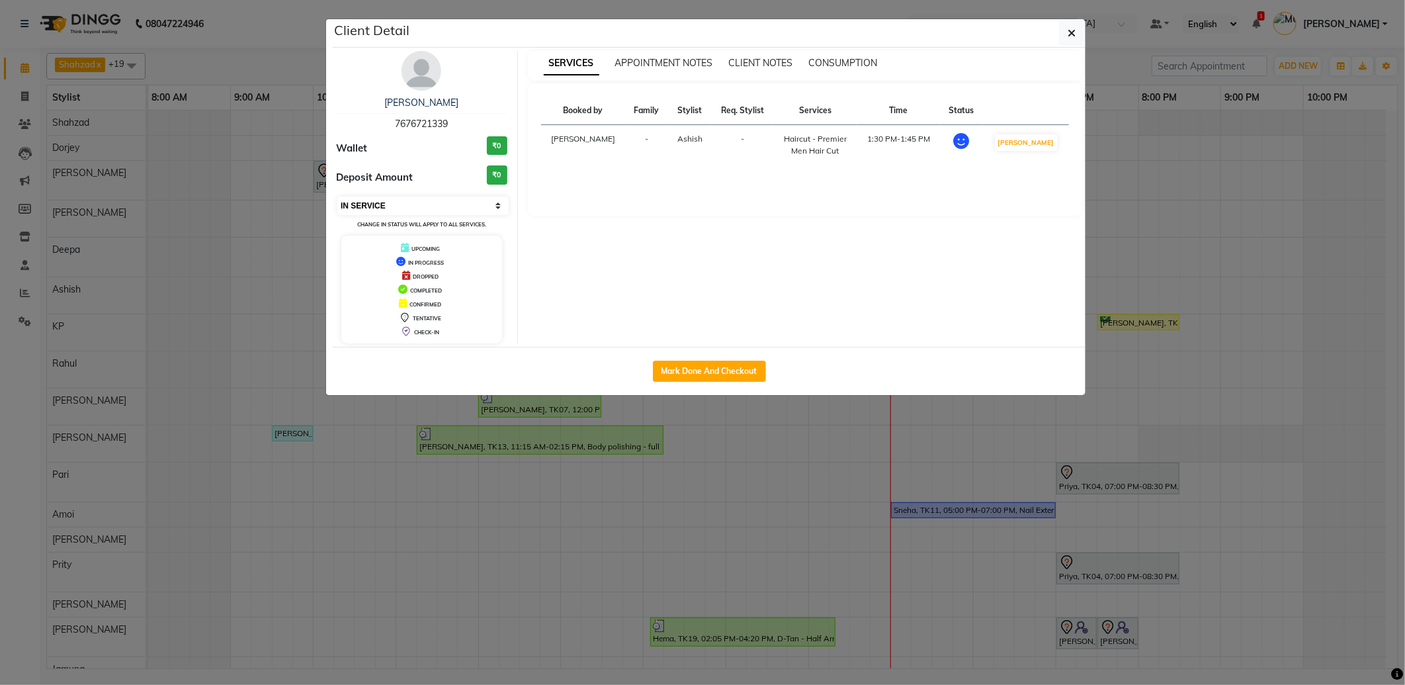
click at [424, 202] on select "Select IN SERVICE CONFIRMED TENTATIVE CHECK IN MARK DONE DROPPED UPCOMING" at bounding box center [422, 206] width 171 height 19
select select "7"
click at [337, 197] on select "Select IN SERVICE CONFIRMED TENTATIVE CHECK IN MARK DONE DROPPED UPCOMING" at bounding box center [422, 206] width 171 height 19
click at [541, 537] on ngb-modal-window "Client Detail Sanjay V 7676721339 Wallet ₹0 Deposit Amount ₹0 Select IN SERVICE…" at bounding box center [702, 342] width 1405 height 685
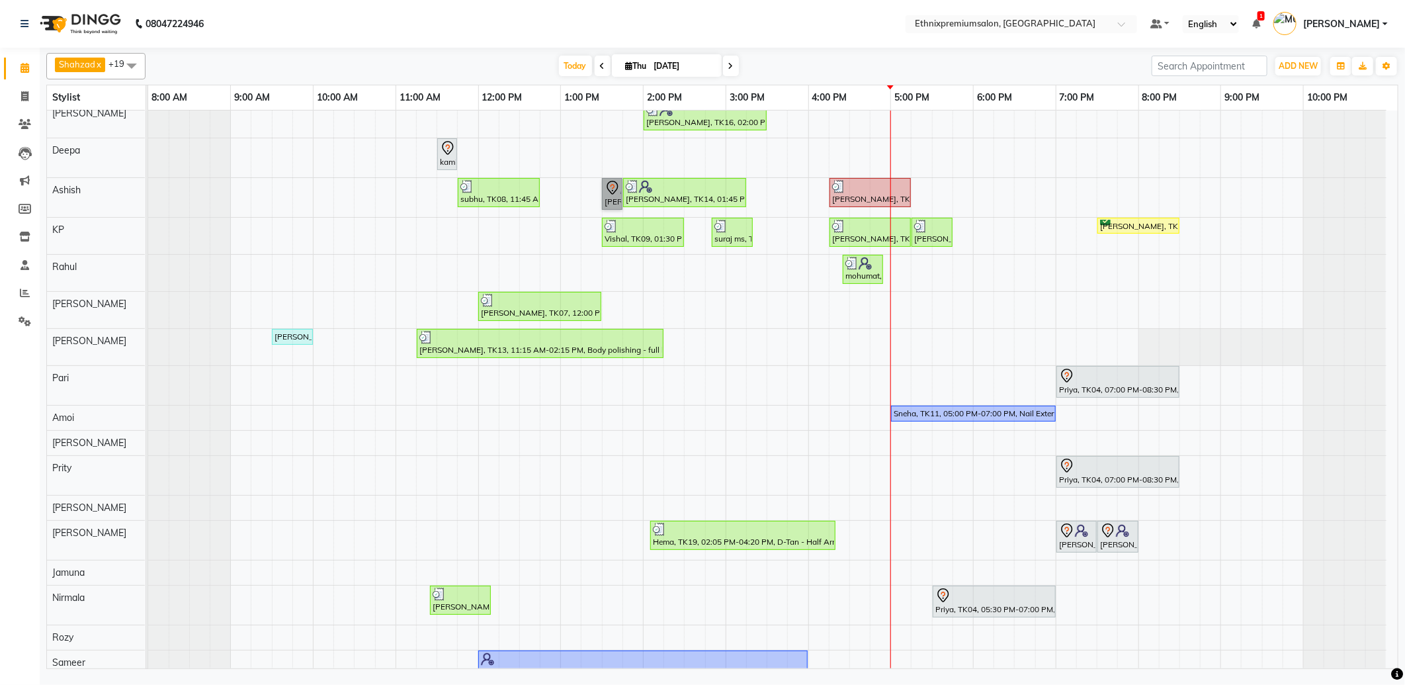
scroll to position [119, 0]
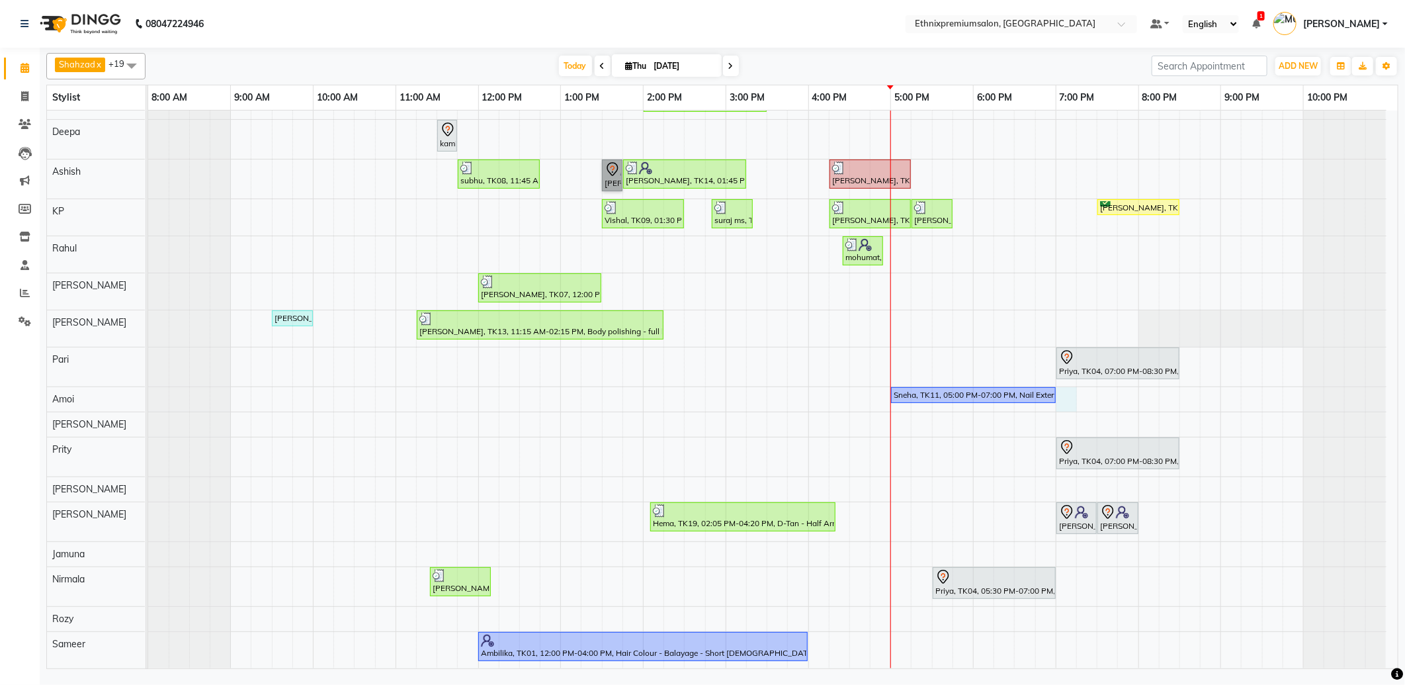
click at [1063, 393] on div "Shalani, TK05, 10:00 AM-10:15 AM, Hair spa With Cavier + Booster Medium Women […" at bounding box center [773, 331] width 1250 height 676
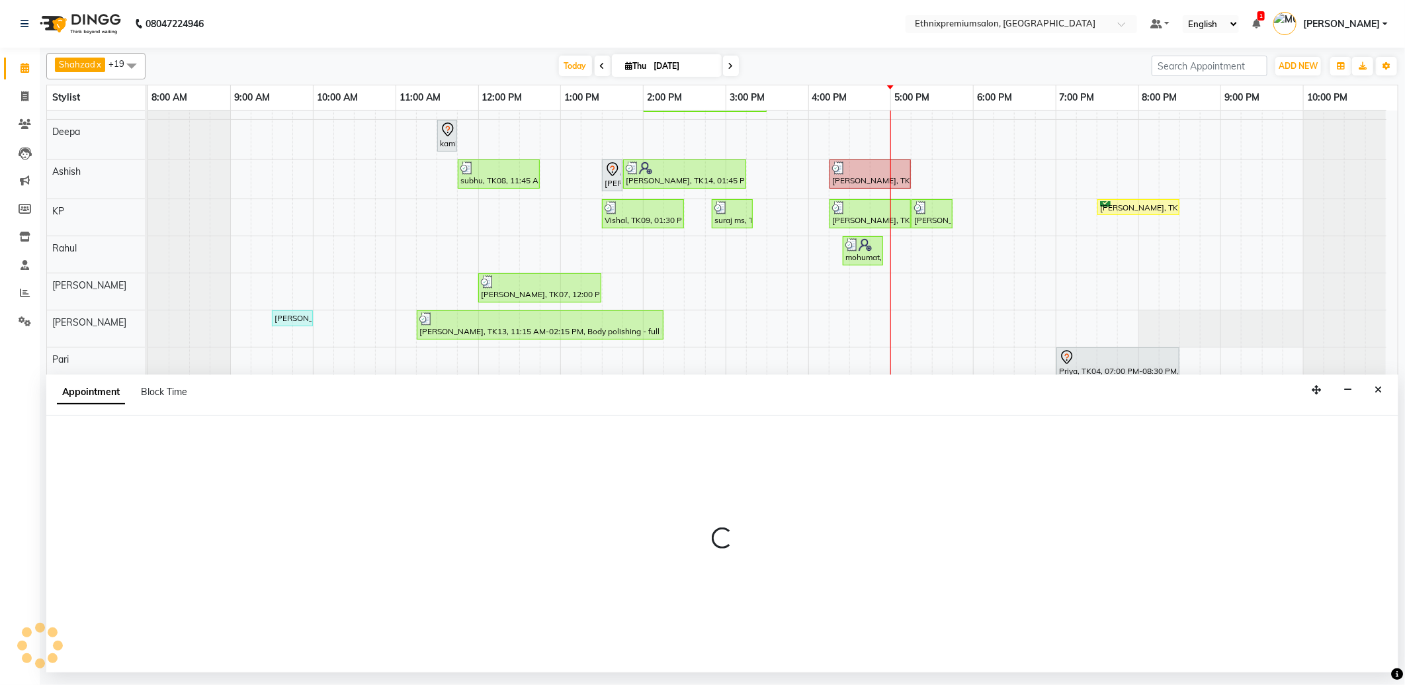
select select "63617"
select select "1140"
select select "tentative"
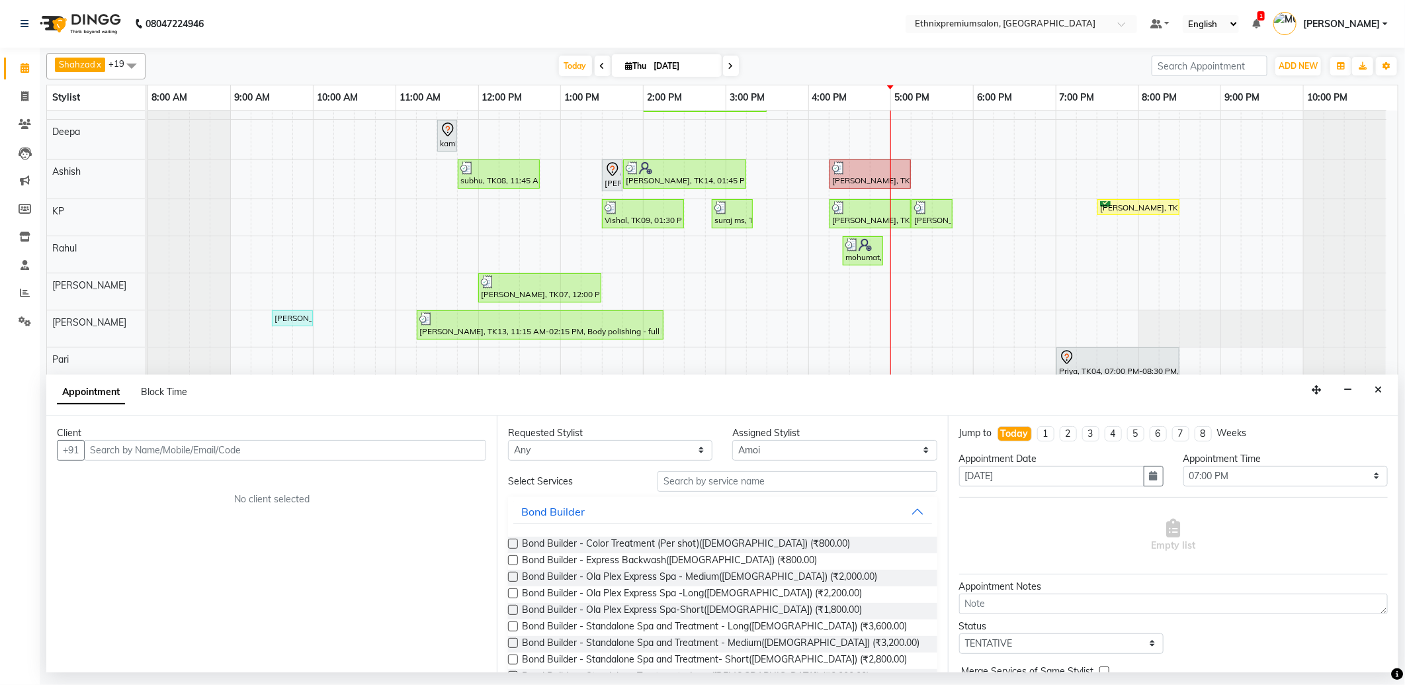
click at [138, 449] on input "text" at bounding box center [285, 450] width 402 height 21
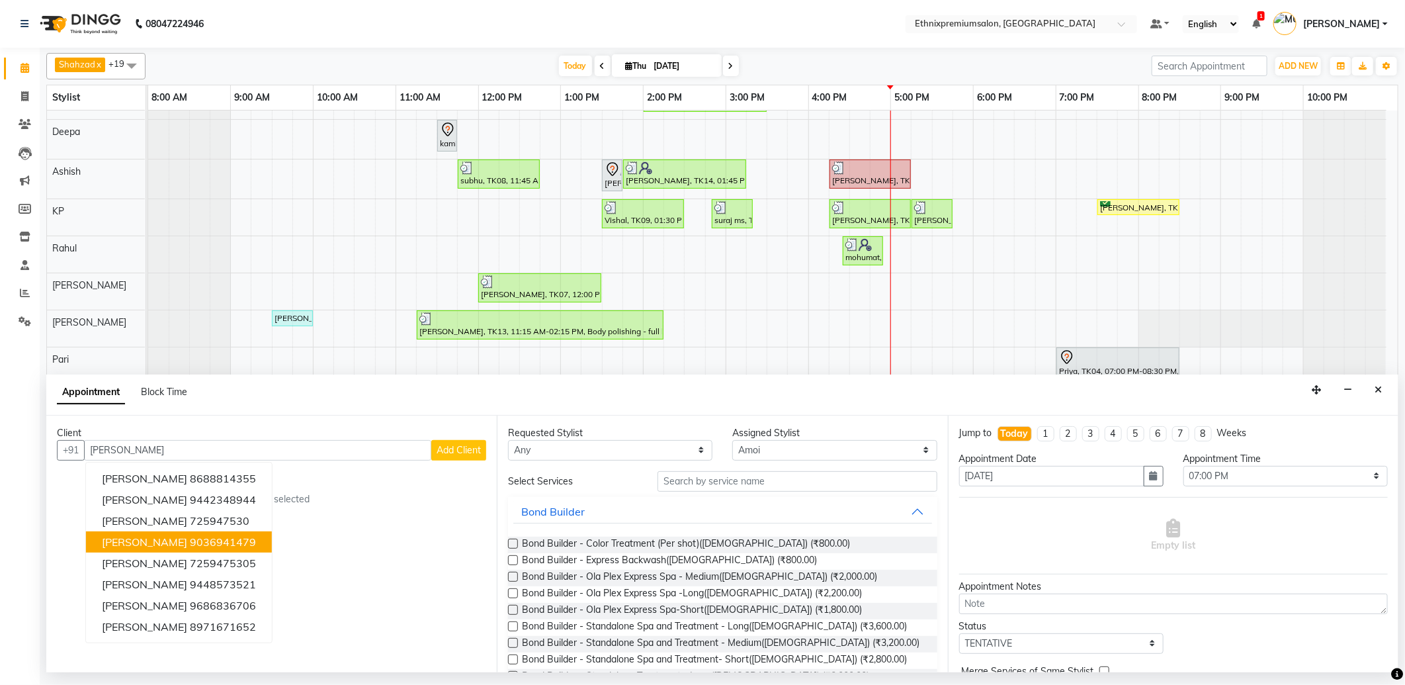
click at [190, 541] on ngb-highlight "9036941479" at bounding box center [223, 541] width 66 height 13
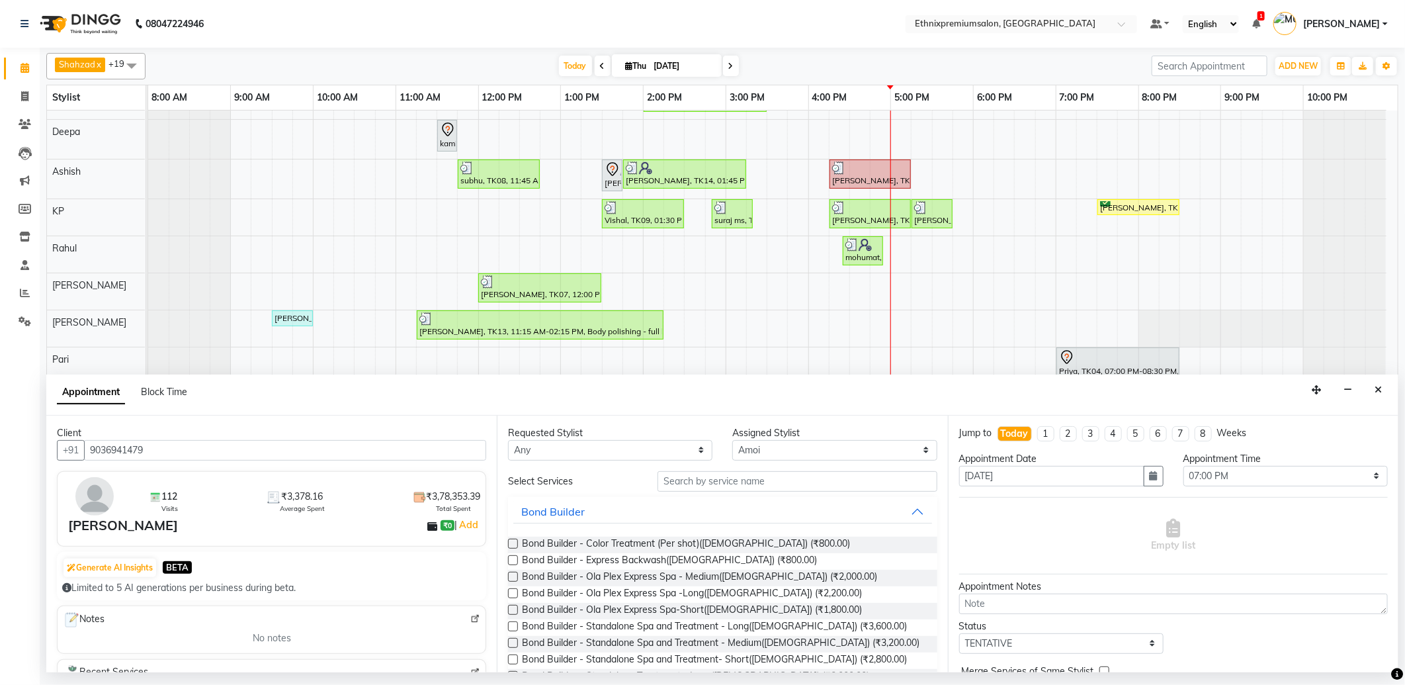
type input "9036941479"
click at [691, 488] on input "text" at bounding box center [797, 481] width 279 height 21
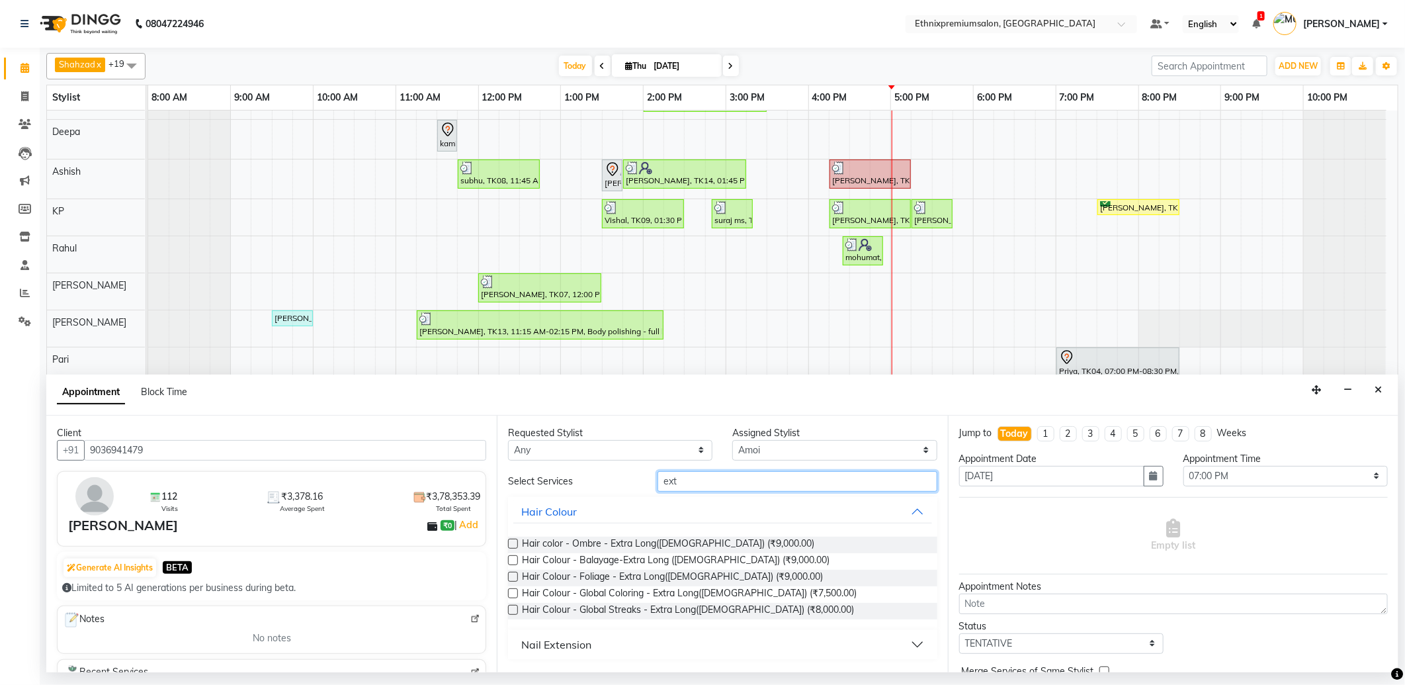
drag, startPoint x: 691, startPoint y: 487, endPoint x: 660, endPoint y: 487, distance: 31.1
click at [660, 487] on input "ext" at bounding box center [797, 481] width 279 height 21
type input "gel"
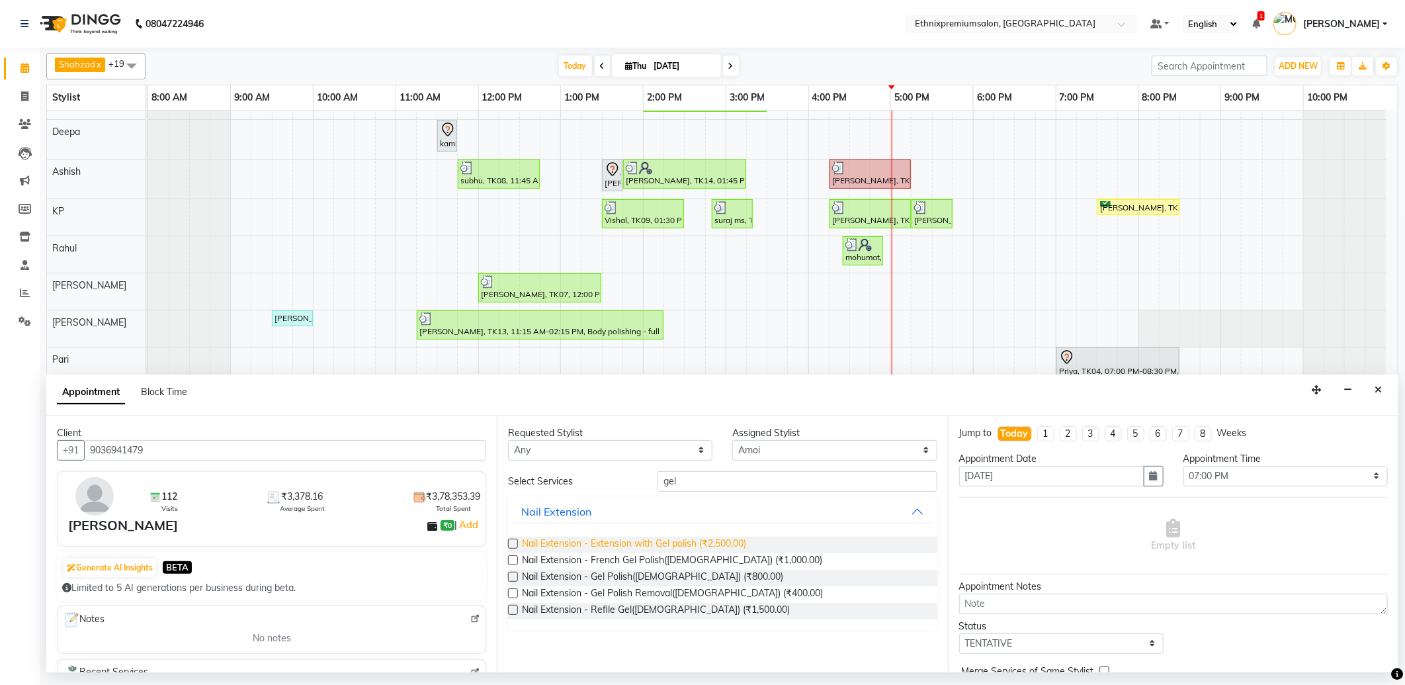
click at [644, 544] on span "Nail Extension - Extension with Gel polish (₹2,500.00)" at bounding box center [634, 545] width 224 height 17
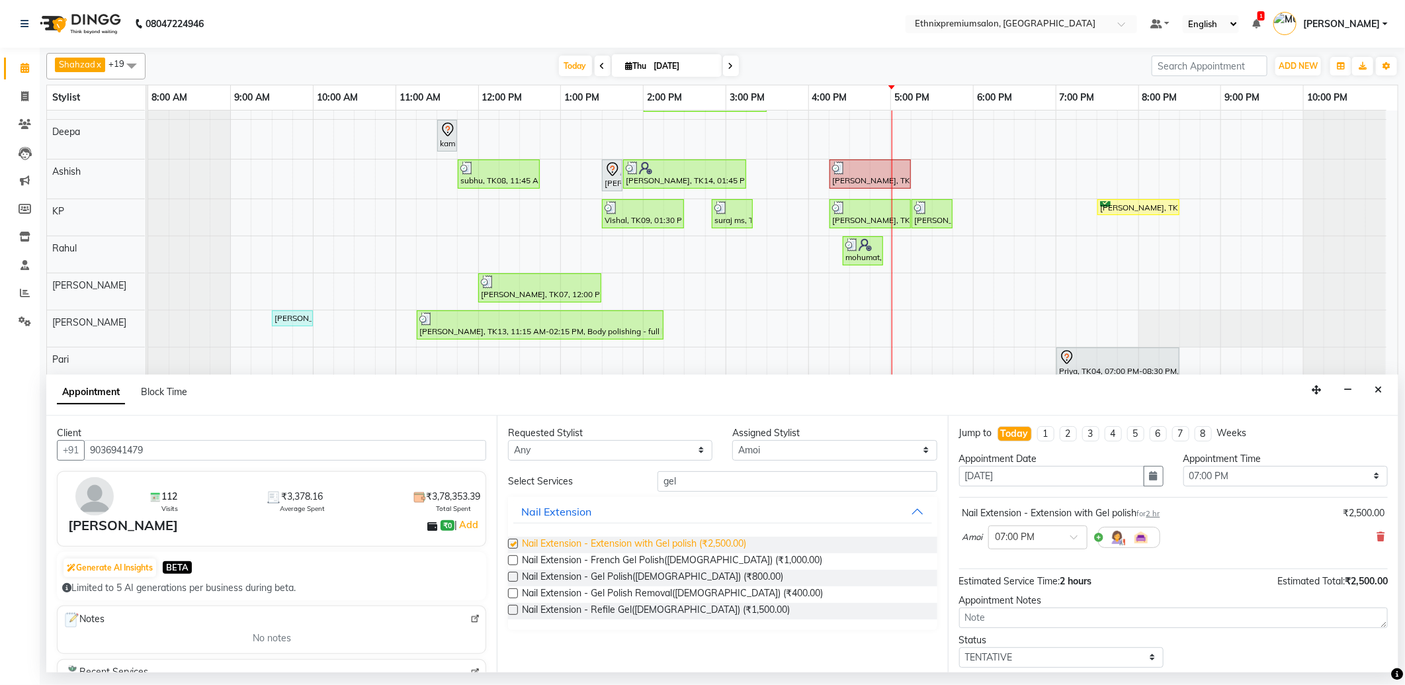
checkbox input "false"
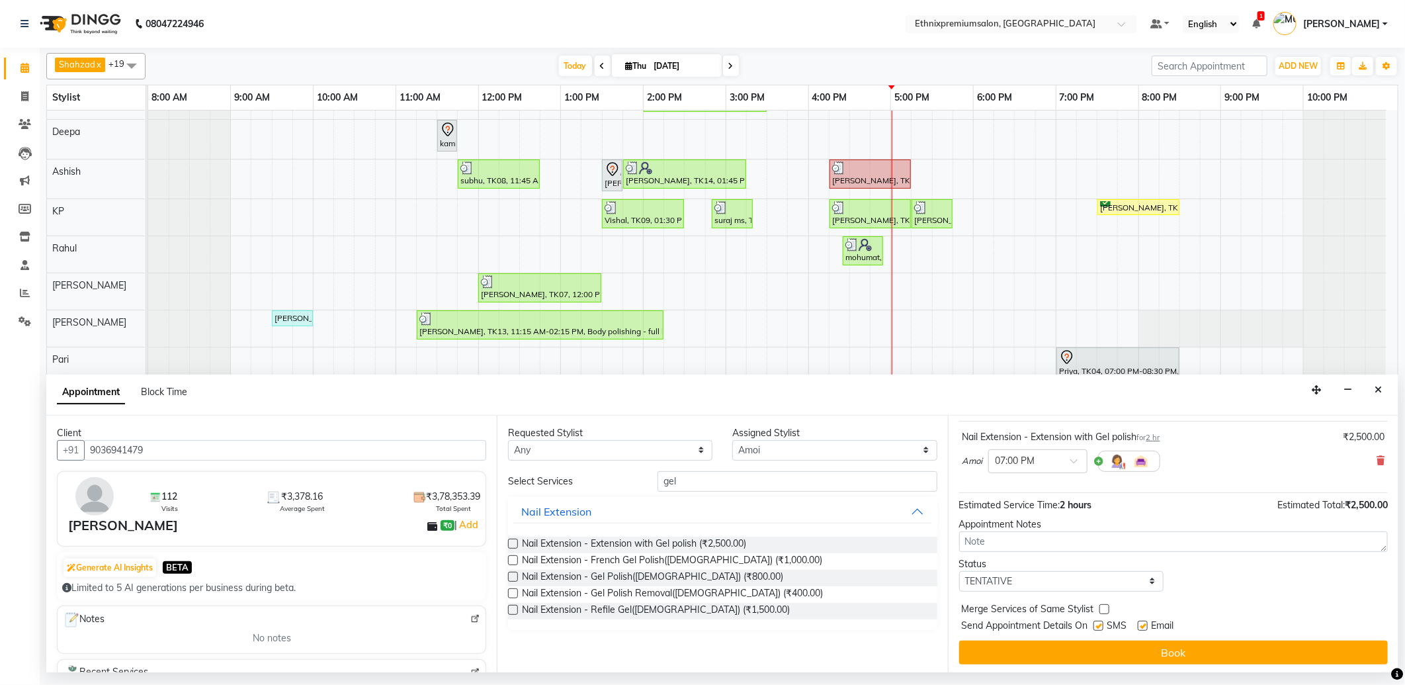
scroll to position [79, 0]
click at [1147, 623] on label at bounding box center [1143, 623] width 10 height 10
click at [1147, 623] on input "checkbox" at bounding box center [1142, 624] width 9 height 9
checkbox input "false"
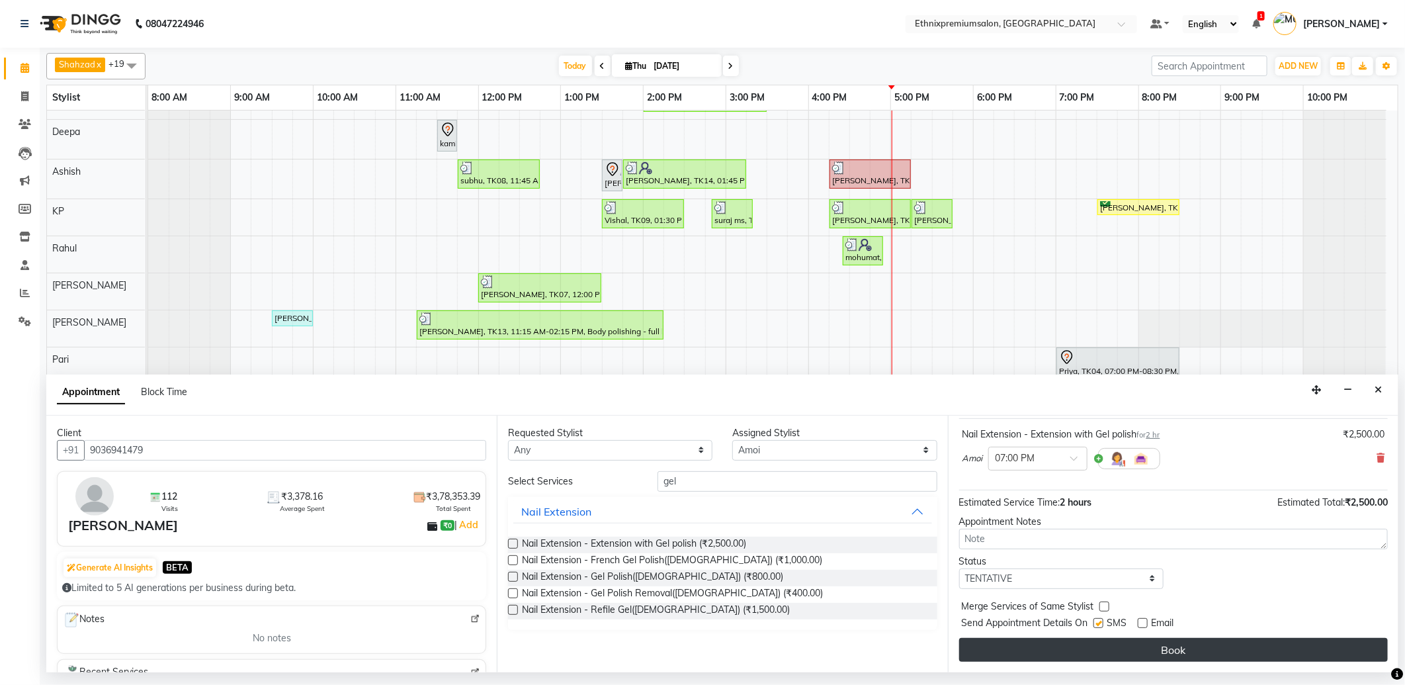
click at [1133, 644] on button "Book" at bounding box center [1173, 650] width 429 height 24
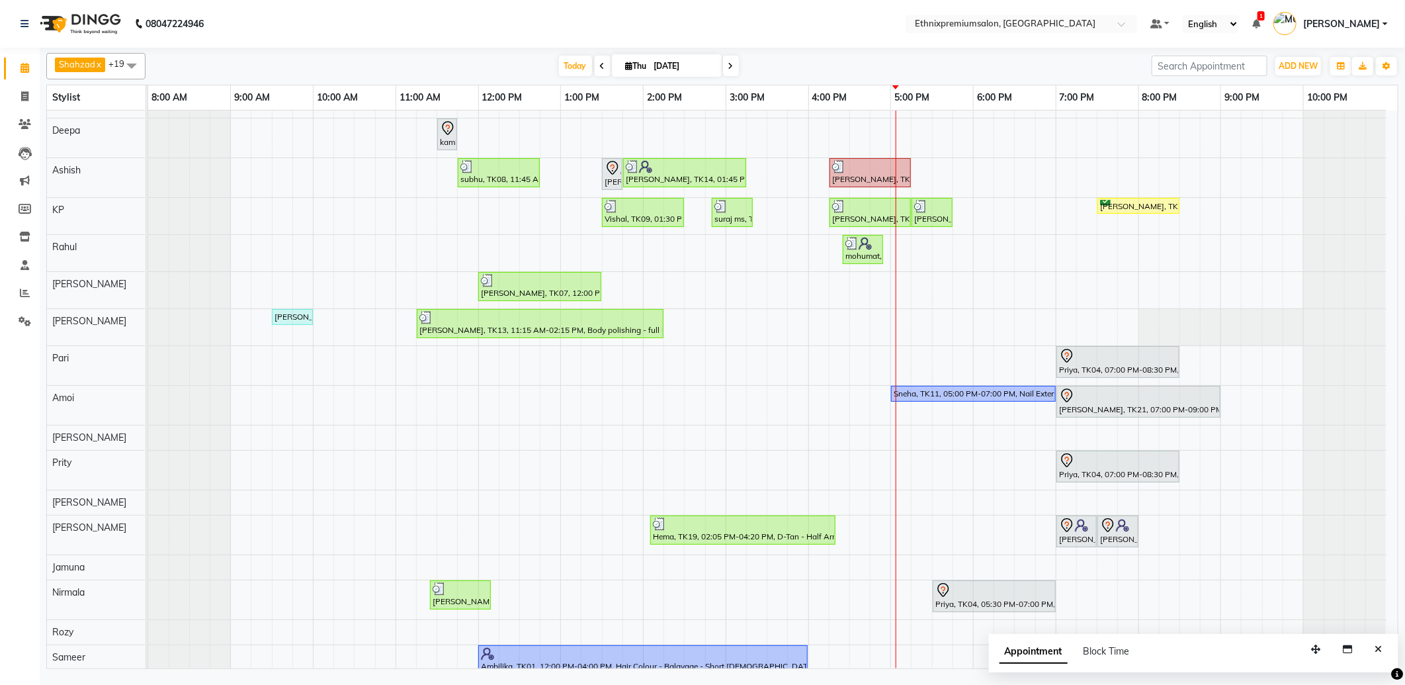
click at [623, 406] on div "Shalani, TK05, 10:00 AM-10:15 AM, Hair spa With Cavier + Booster Medium Women […" at bounding box center [773, 336] width 1250 height 690
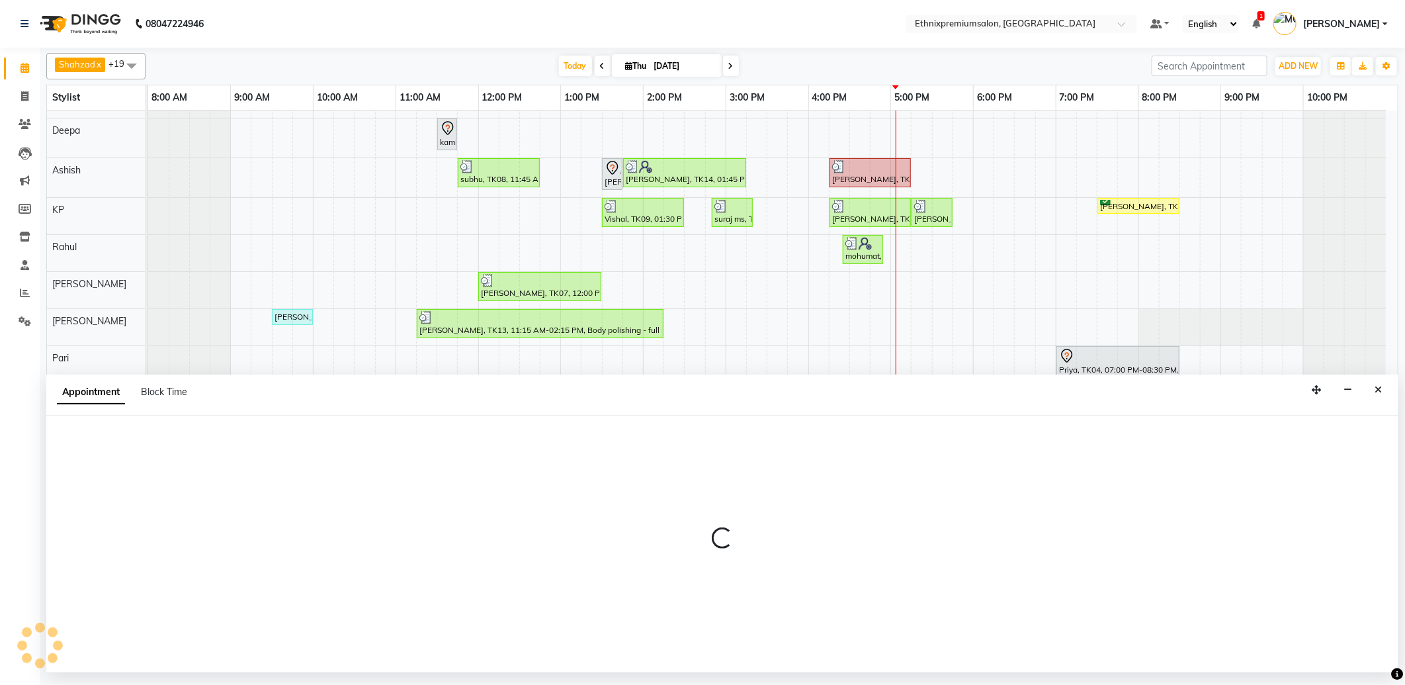
select select "63617"
select select "tentative"
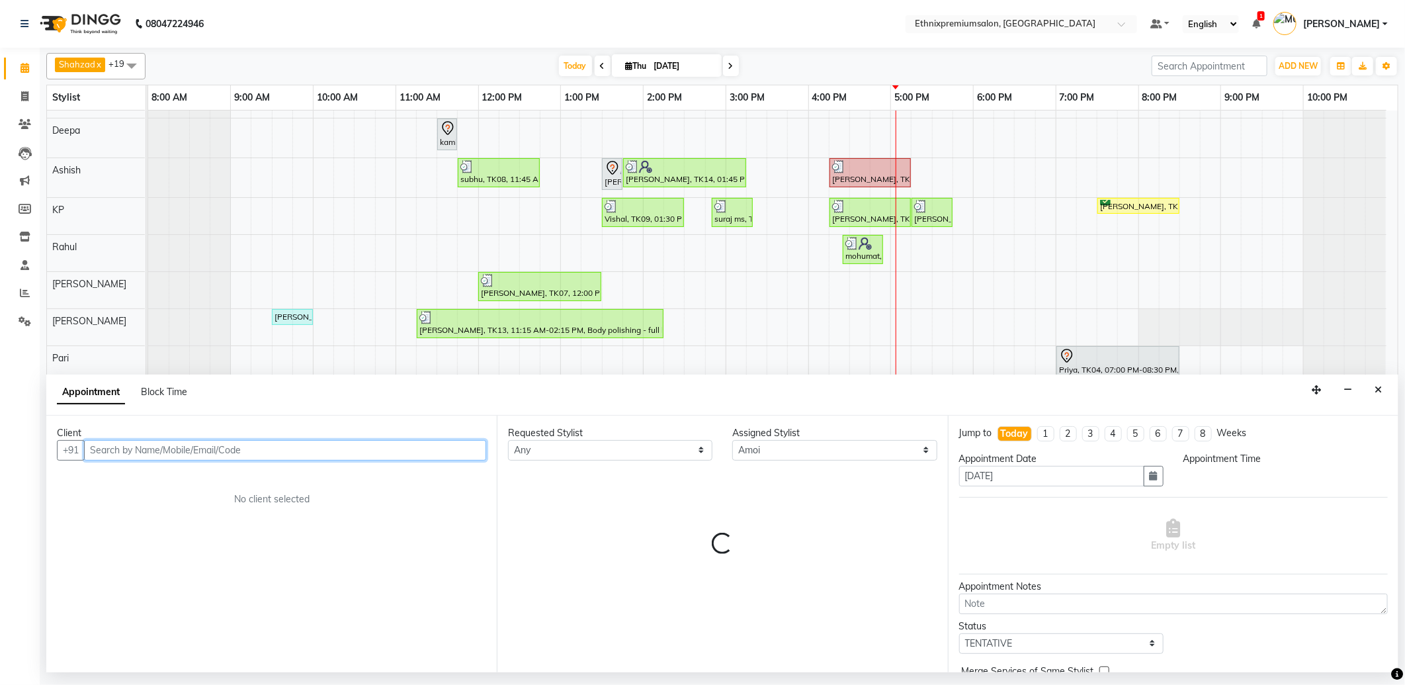
select select "825"
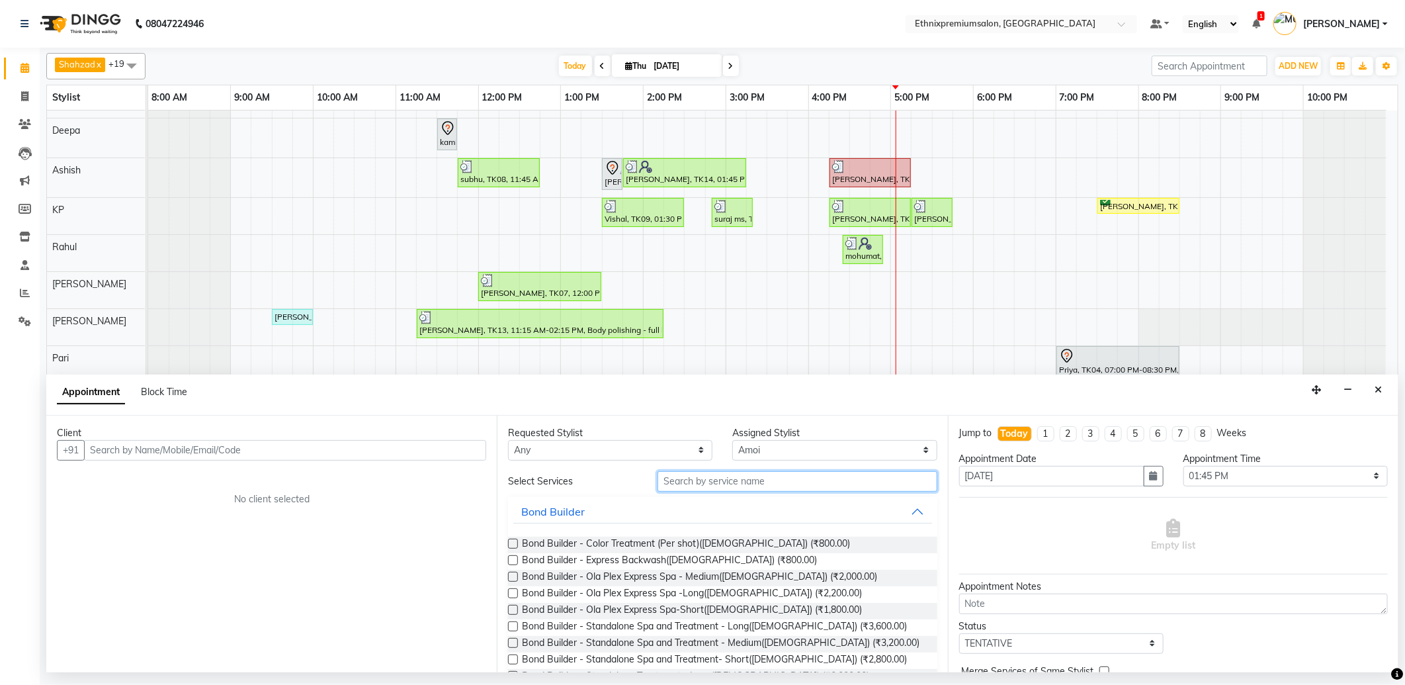
click at [688, 486] on input "text" at bounding box center [797, 481] width 279 height 21
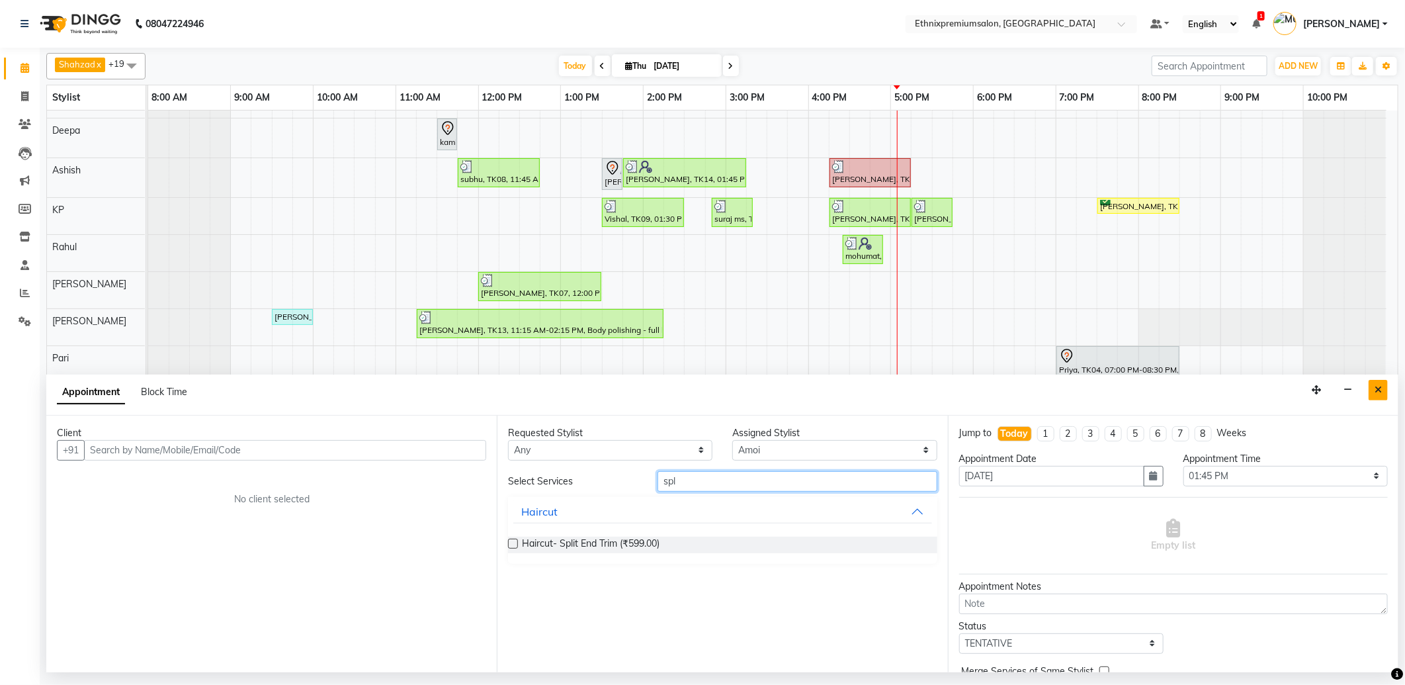
type input "spl"
click at [1372, 389] on button "Close" at bounding box center [1378, 390] width 19 height 21
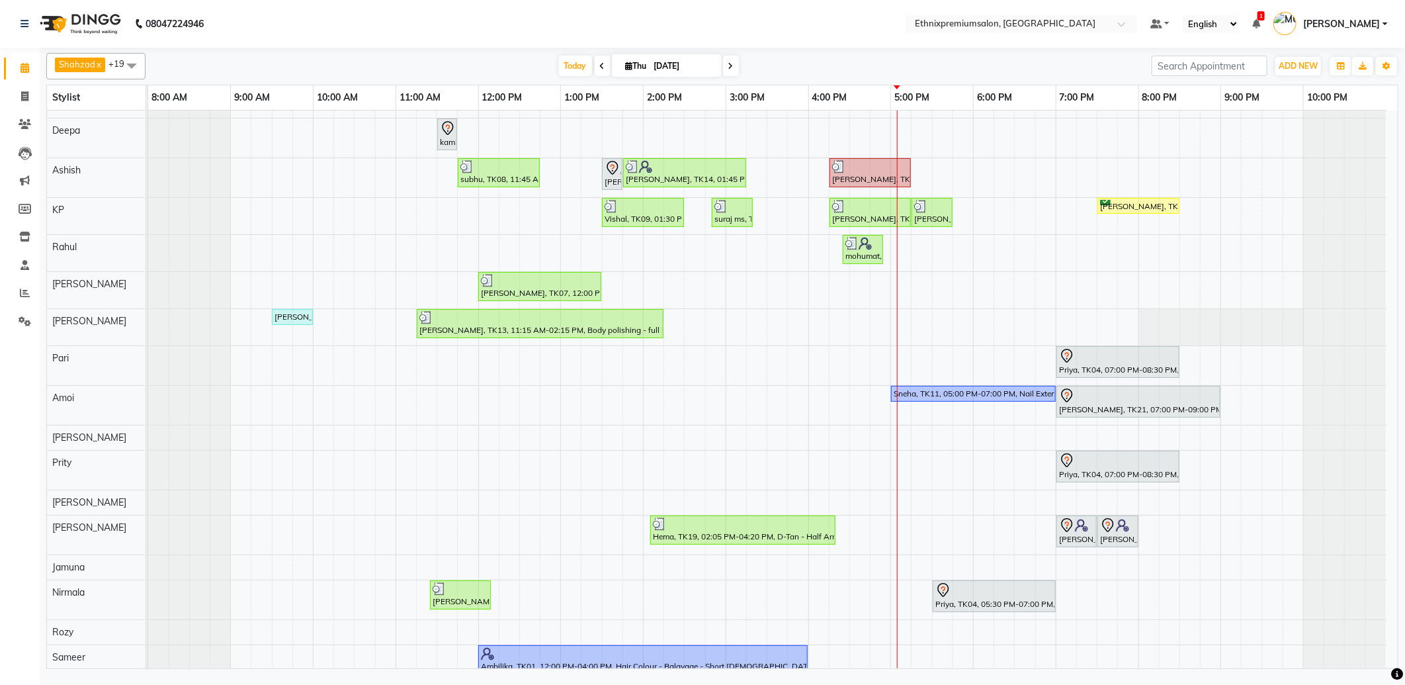
click at [729, 62] on icon at bounding box center [731, 66] width 5 height 8
type input "05-09-2025"
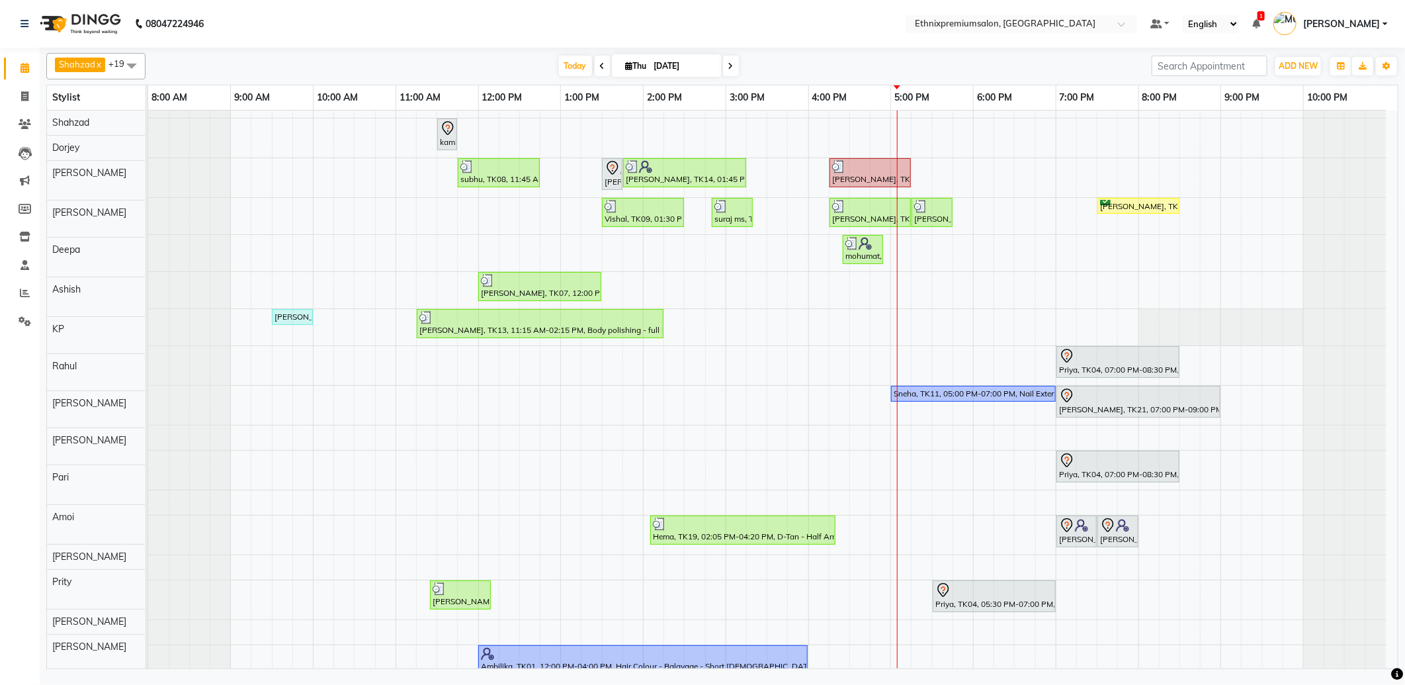
scroll to position [0, 0]
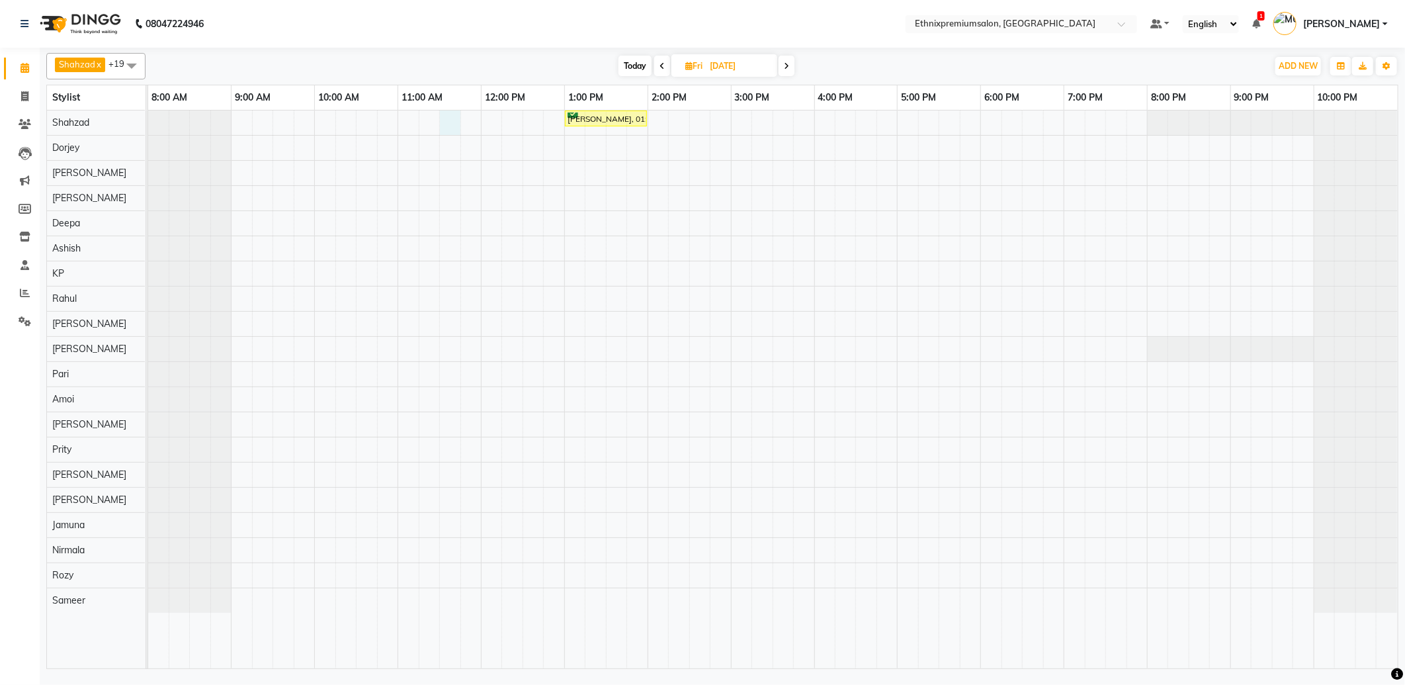
click at [446, 120] on div "Kritika, 01:00 PM-02:00 PM, Haircut - Premier Women Hair Cut" at bounding box center [773, 389] width 1250 height 558
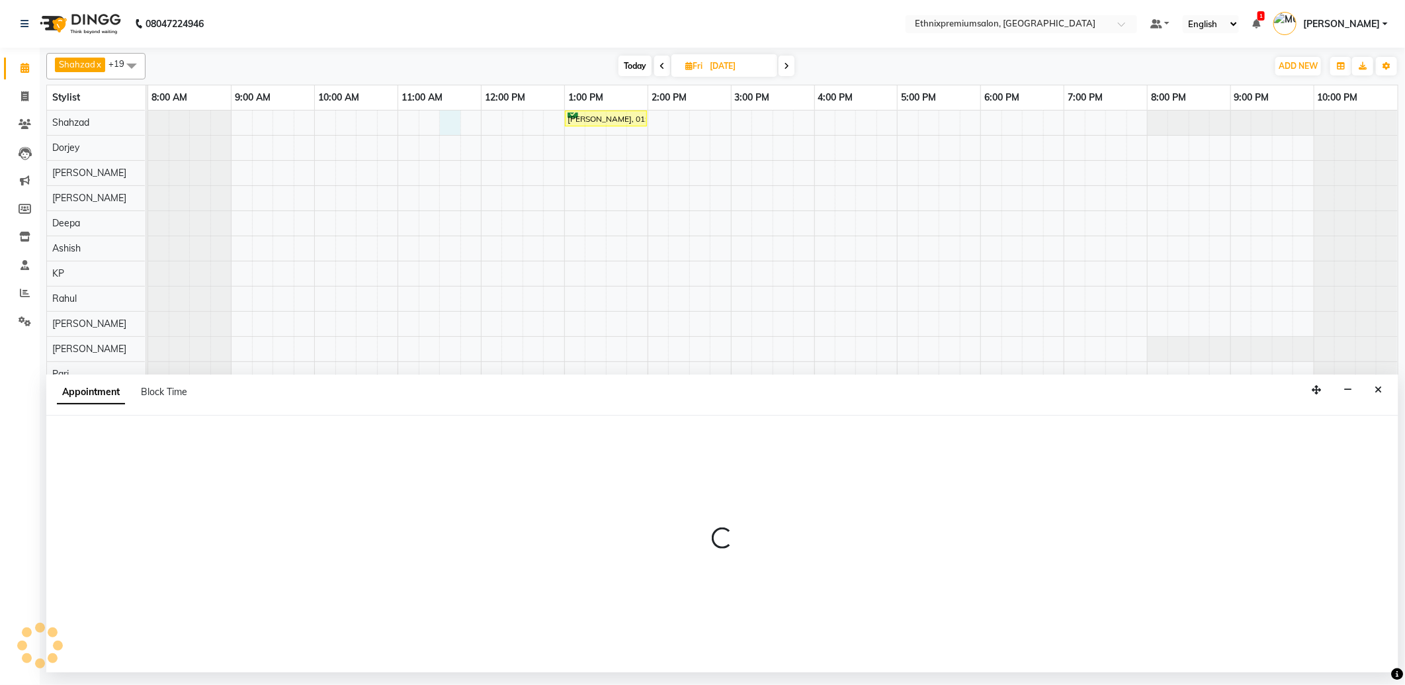
select select "17201"
select select "690"
select select "tentative"
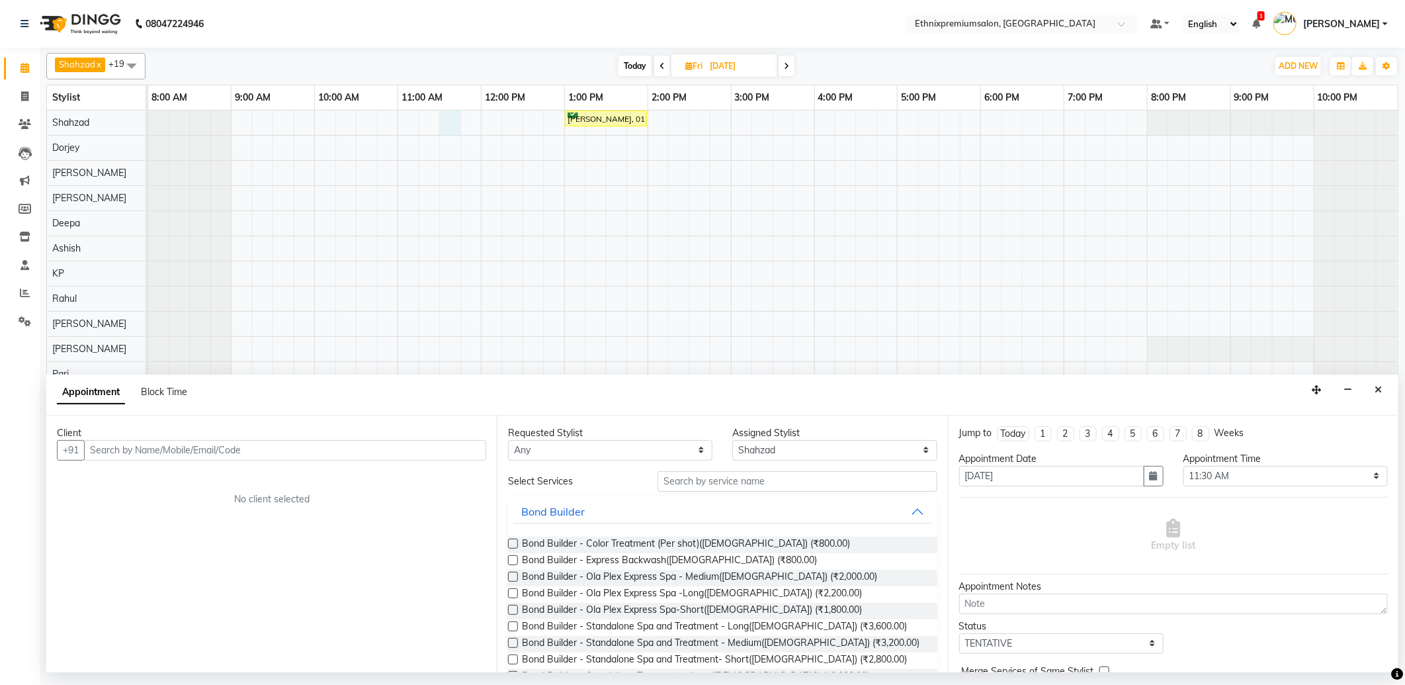
click at [203, 453] on input "text" at bounding box center [285, 450] width 402 height 21
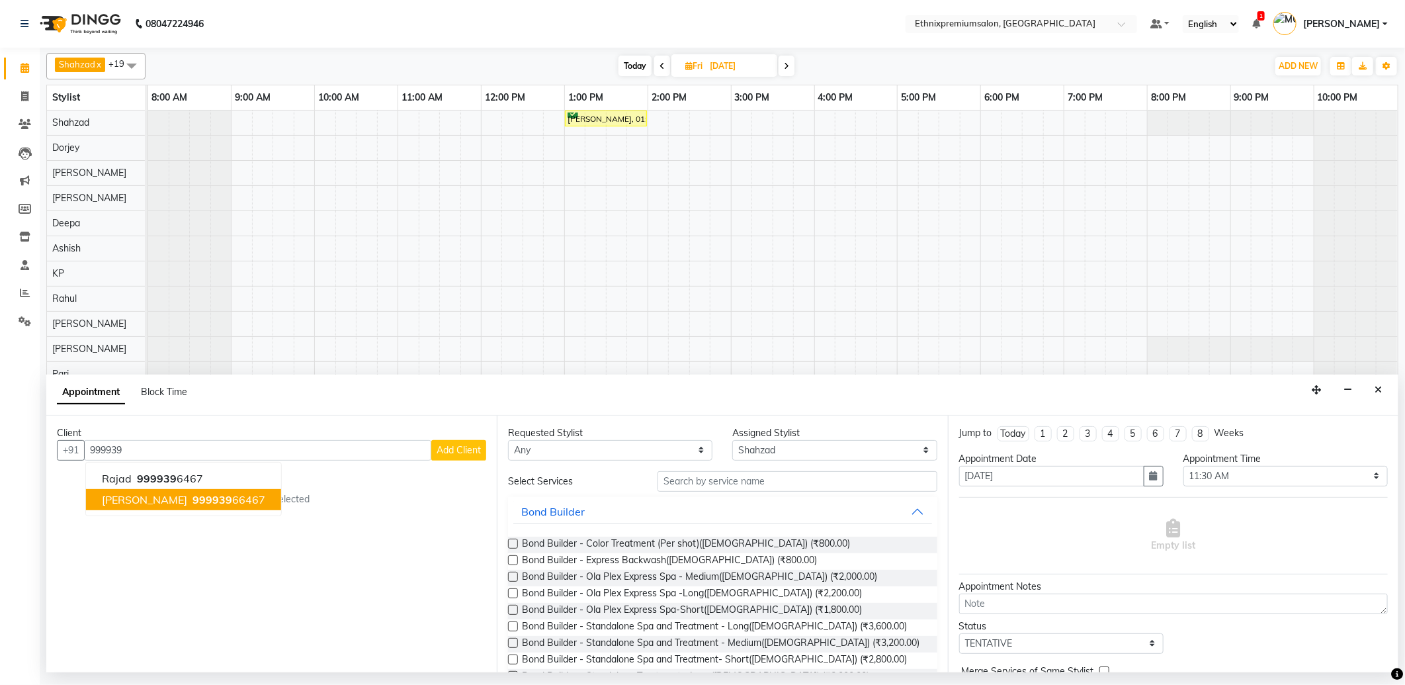
click at [193, 495] on ngb-highlight "999939 66467" at bounding box center [227, 499] width 75 height 13
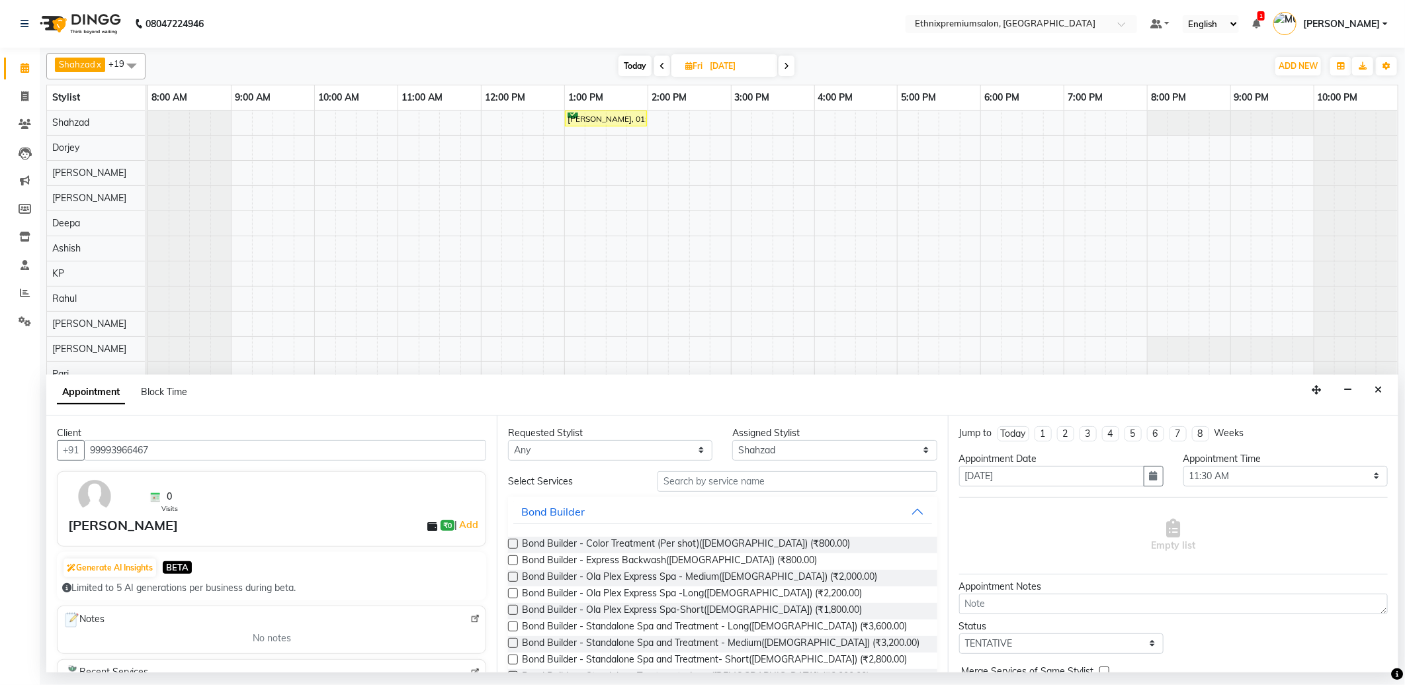
click at [177, 443] on input "99993966467" at bounding box center [285, 450] width 402 height 21
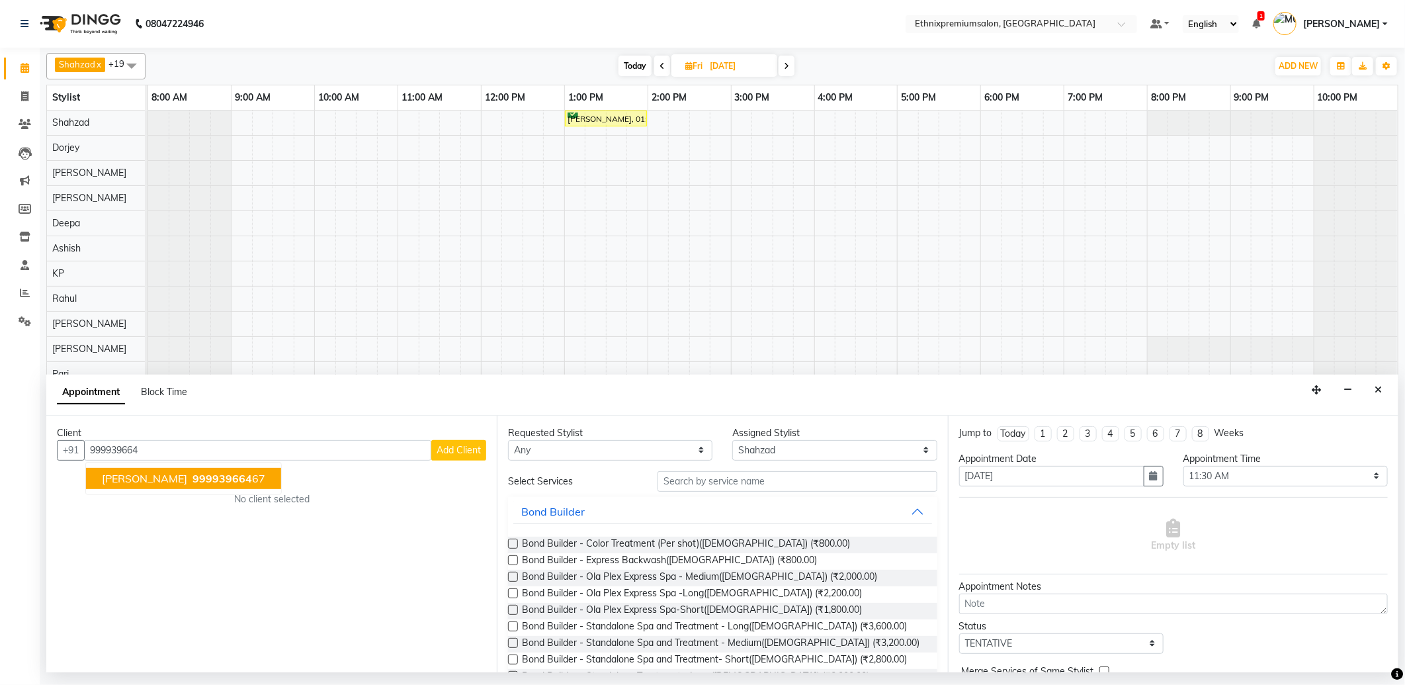
click at [197, 476] on ngb-highlight "999939664 67" at bounding box center [227, 478] width 75 height 13
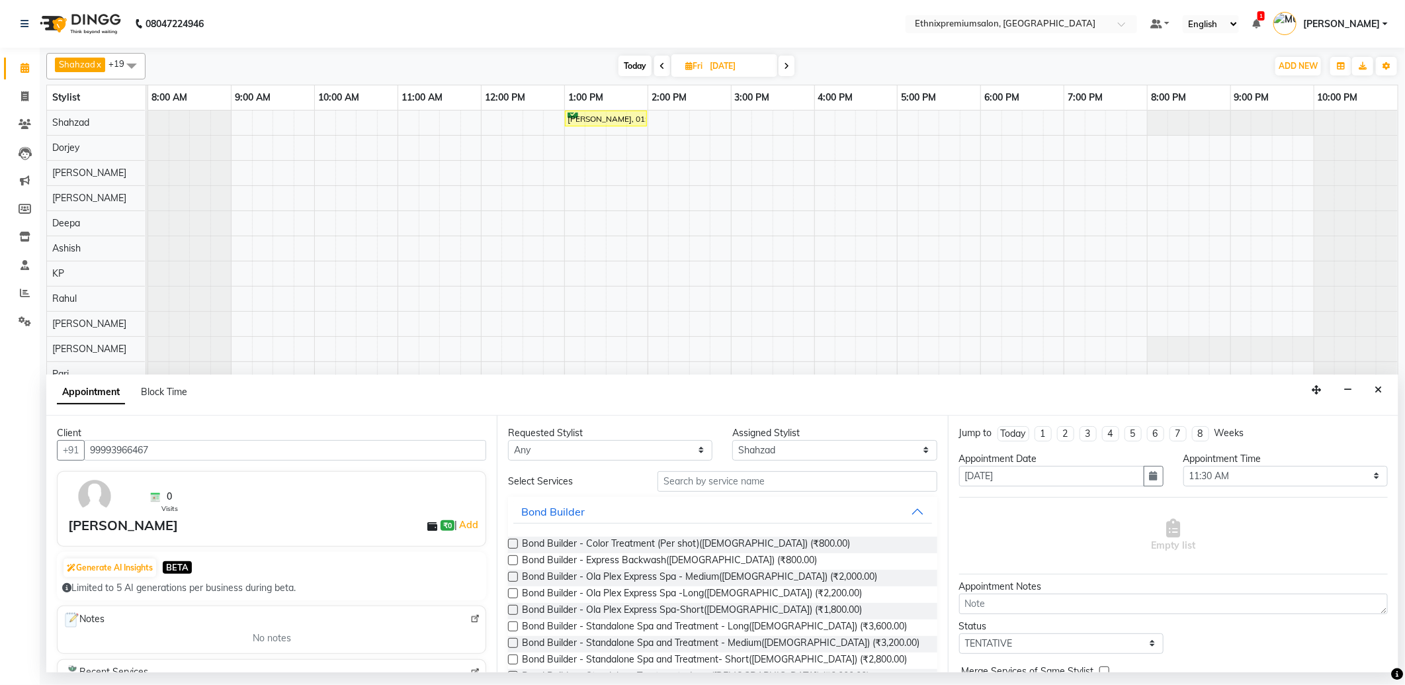
scroll to position [294, 0]
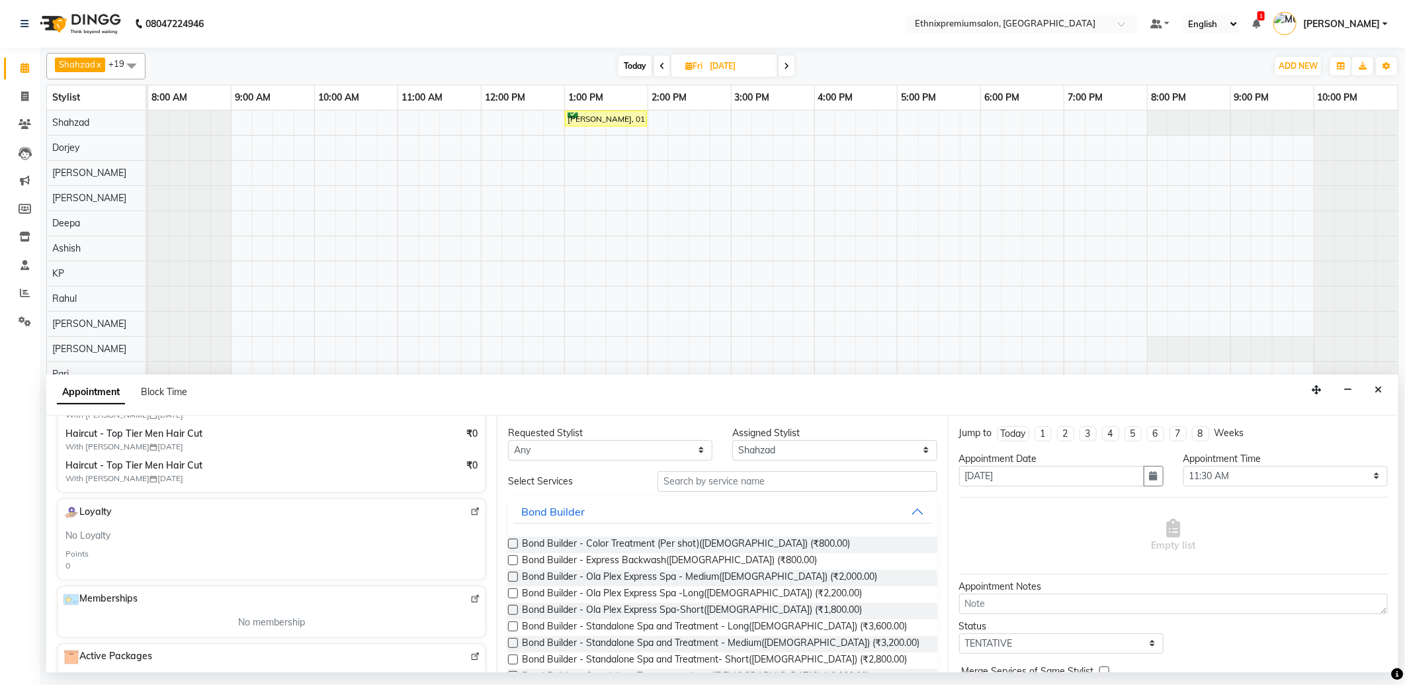
type input "99993966467"
click at [745, 483] on input "text" at bounding box center [797, 481] width 279 height 21
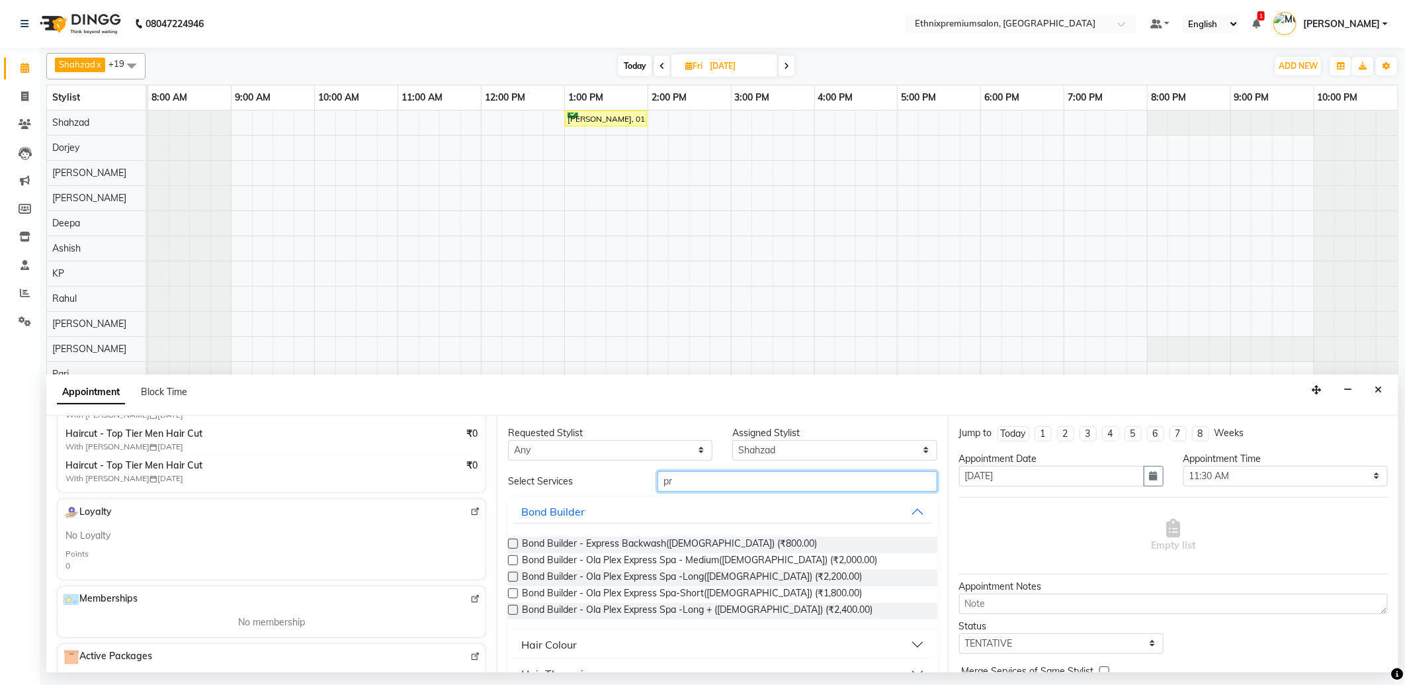
type input "p"
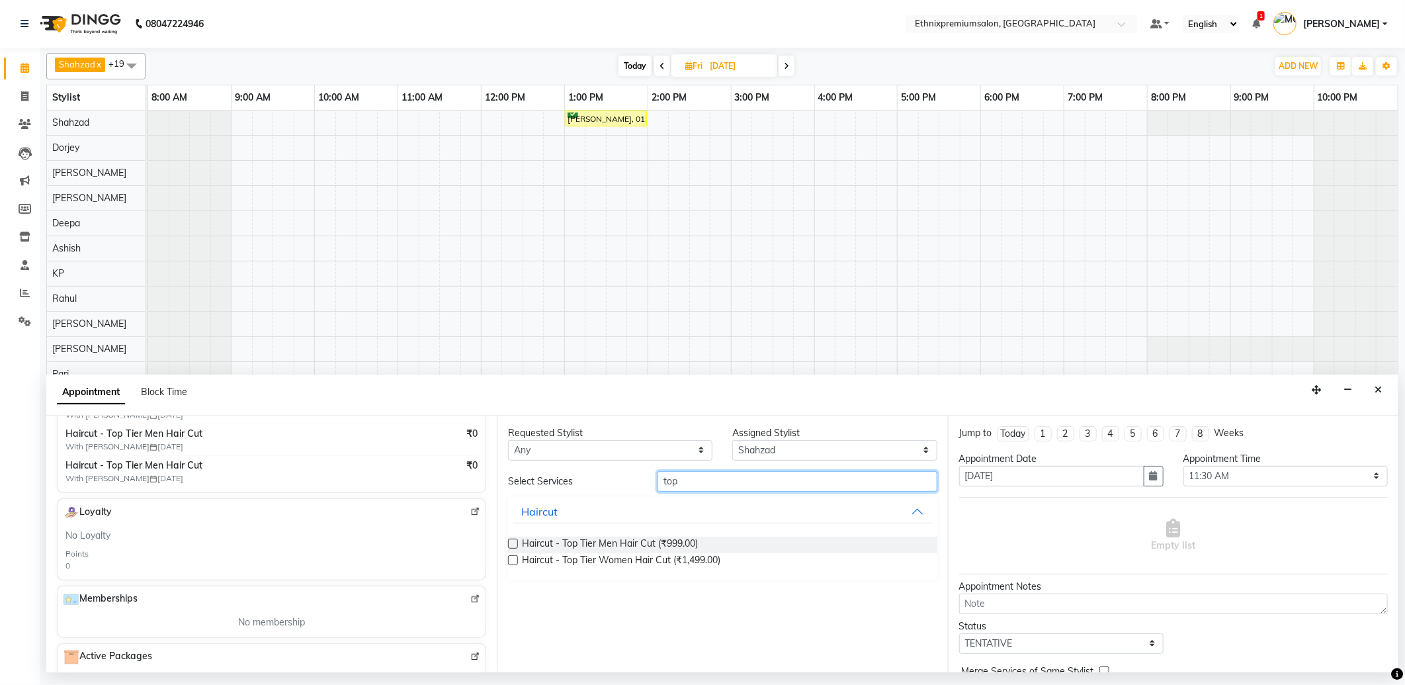
type input "top"
click at [512, 543] on label at bounding box center [513, 544] width 10 height 10
click at [512, 543] on input "checkbox" at bounding box center [512, 545] width 9 height 9
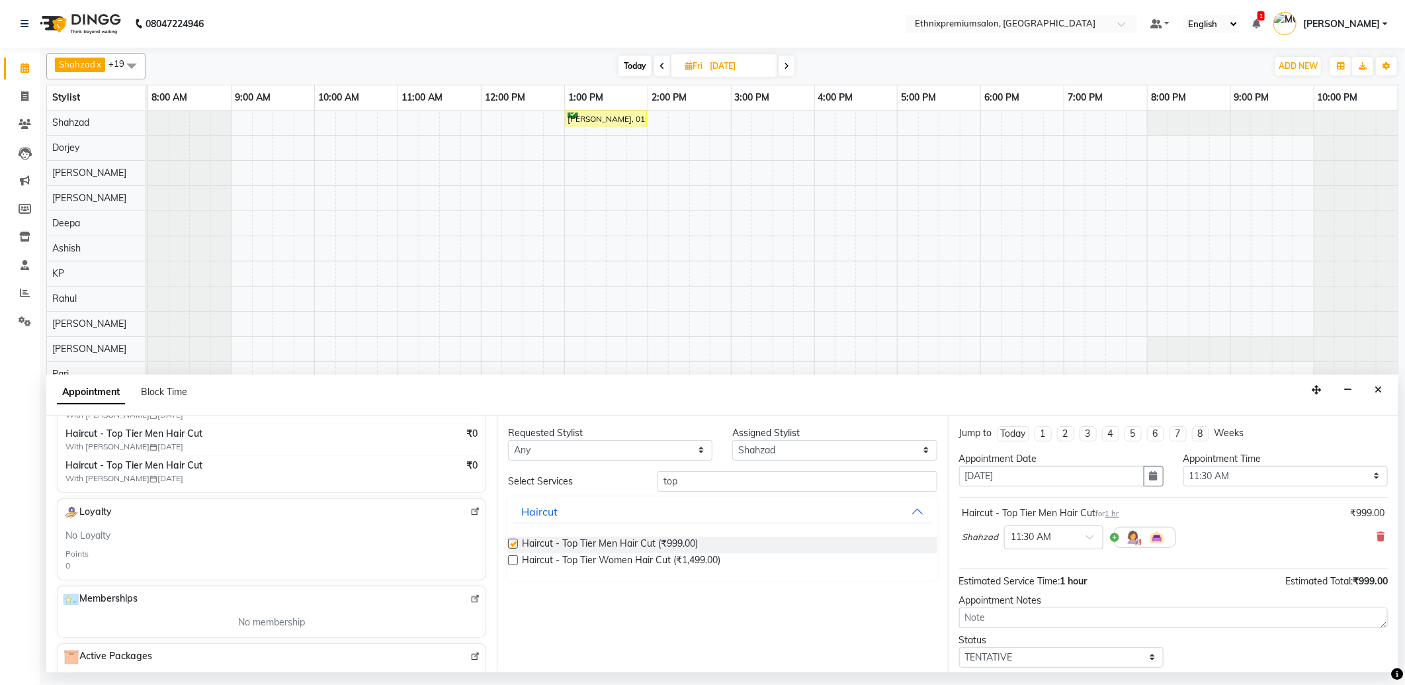
checkbox input "false"
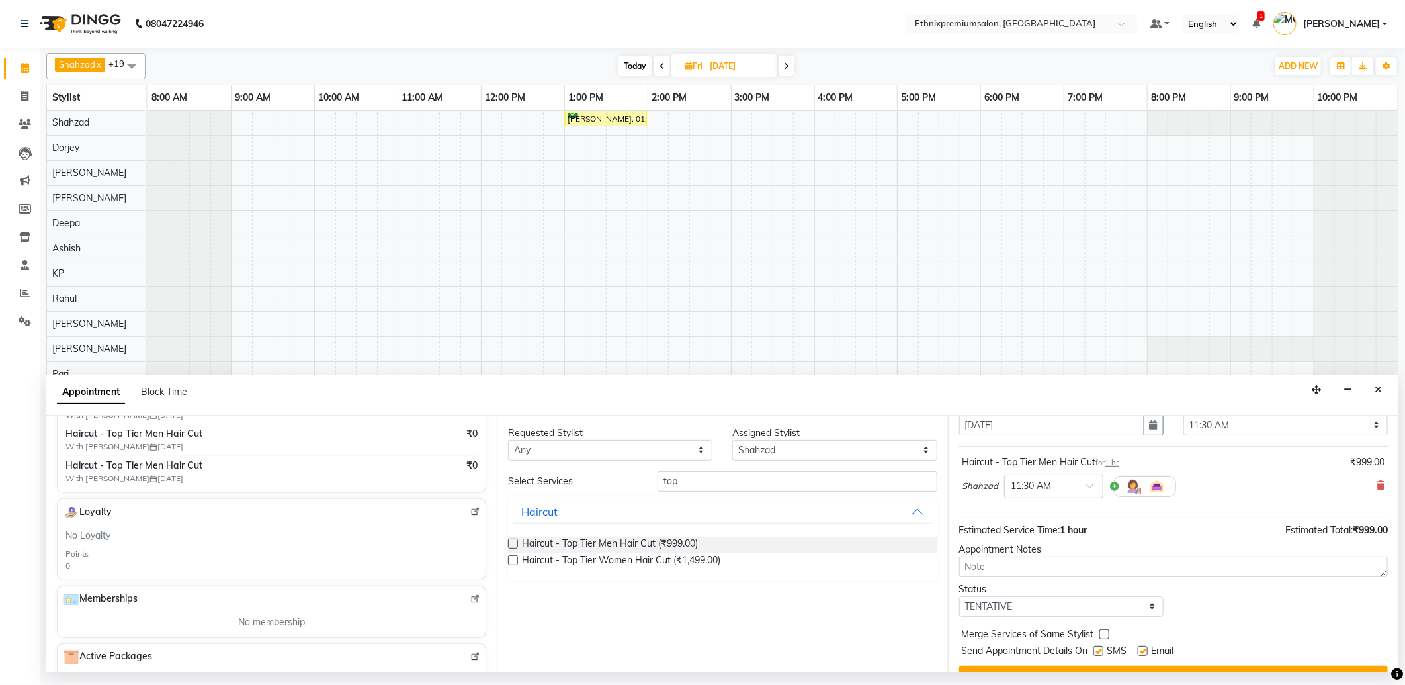
scroll to position [79, 0]
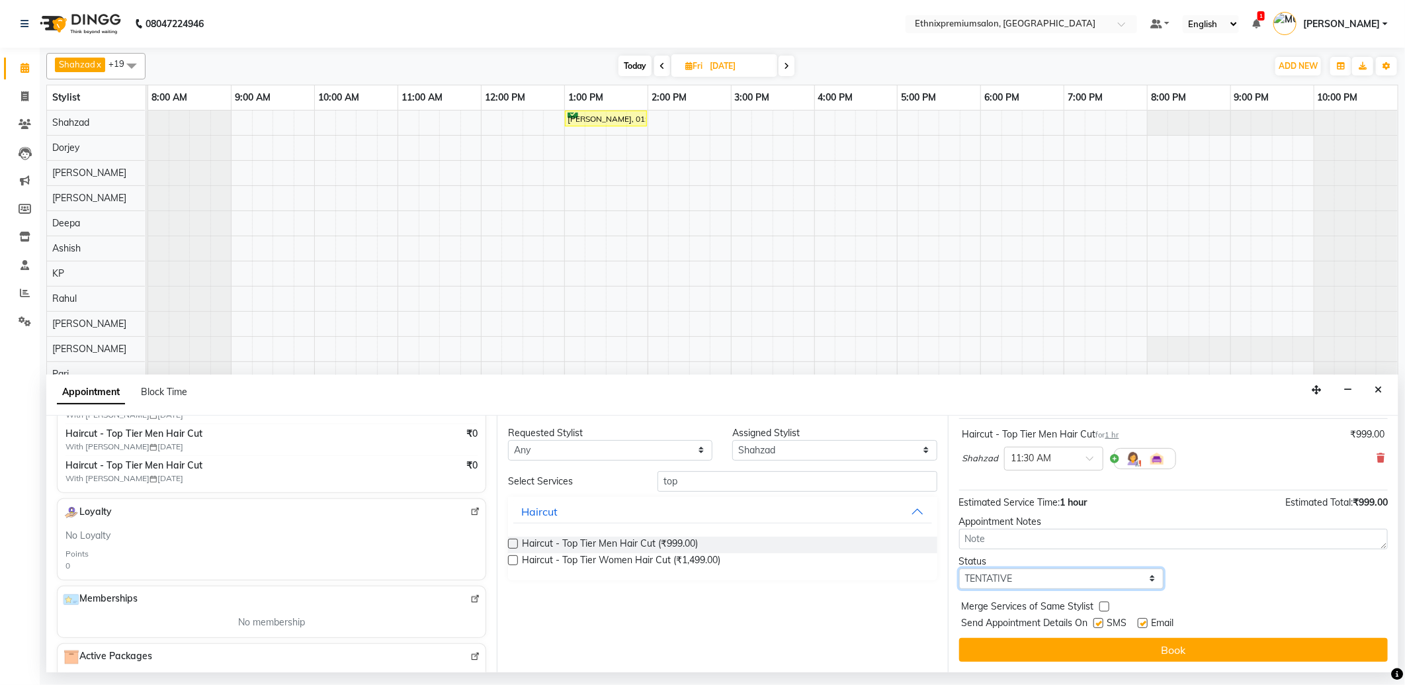
click at [1083, 581] on select "Select TENTATIVE CONFIRM UPCOMING" at bounding box center [1061, 578] width 204 height 21
select select "confirm booking"
click at [959, 568] on select "Select TENTATIVE CONFIRM UPCOMING" at bounding box center [1061, 578] width 204 height 21
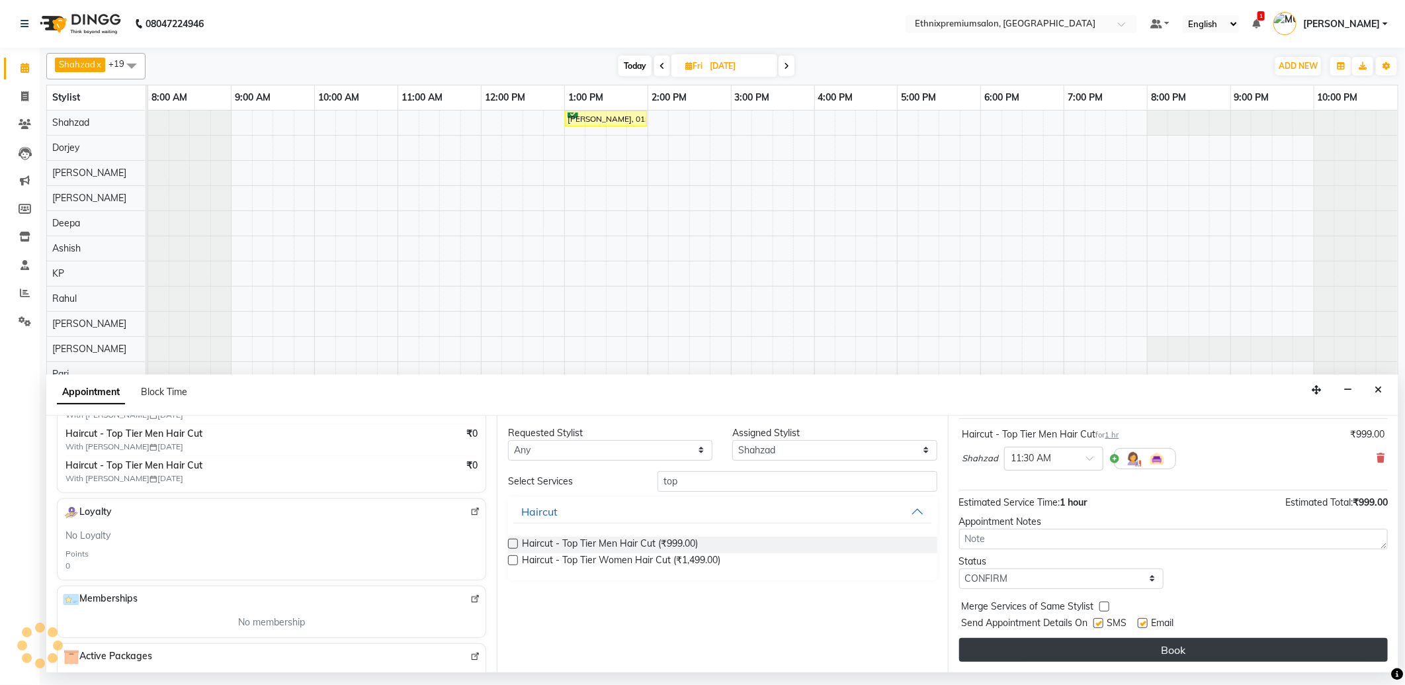
click at [1009, 645] on button "Book" at bounding box center [1173, 650] width 429 height 24
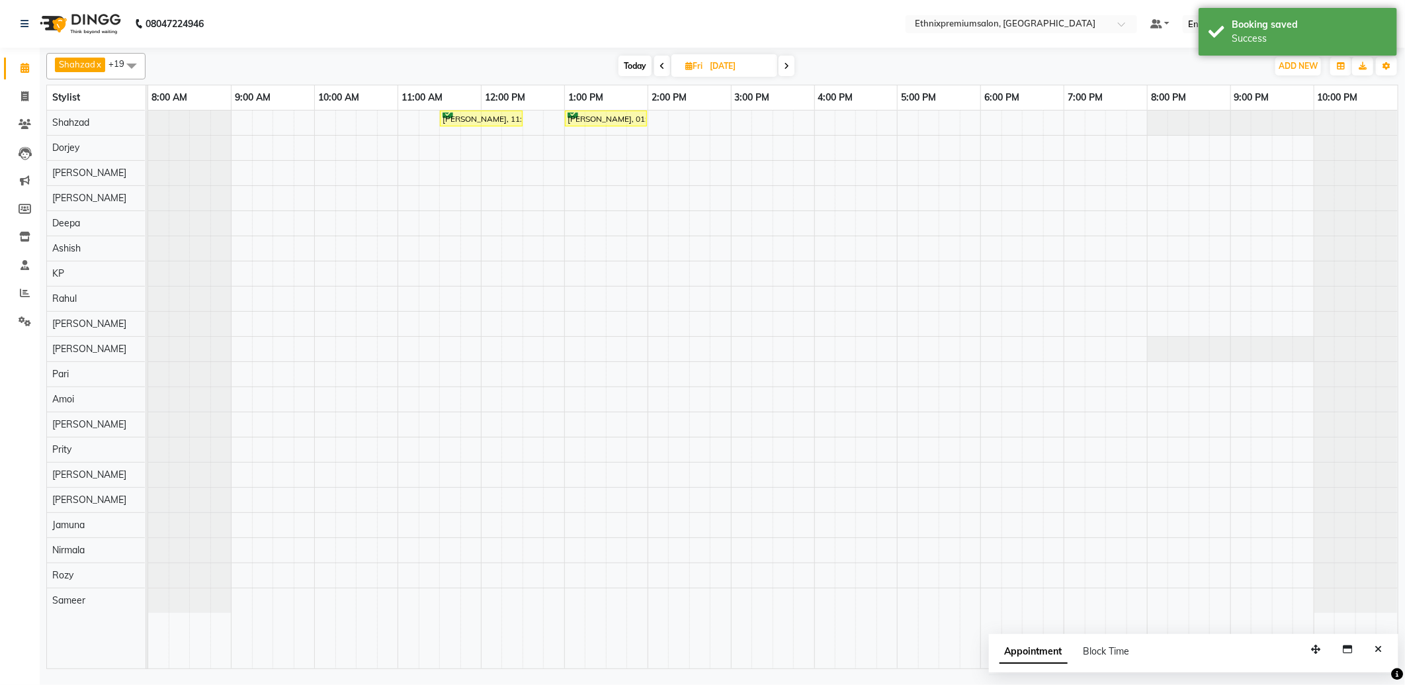
click at [624, 69] on span "Today" at bounding box center [635, 66] width 33 height 21
type input "[DATE]"
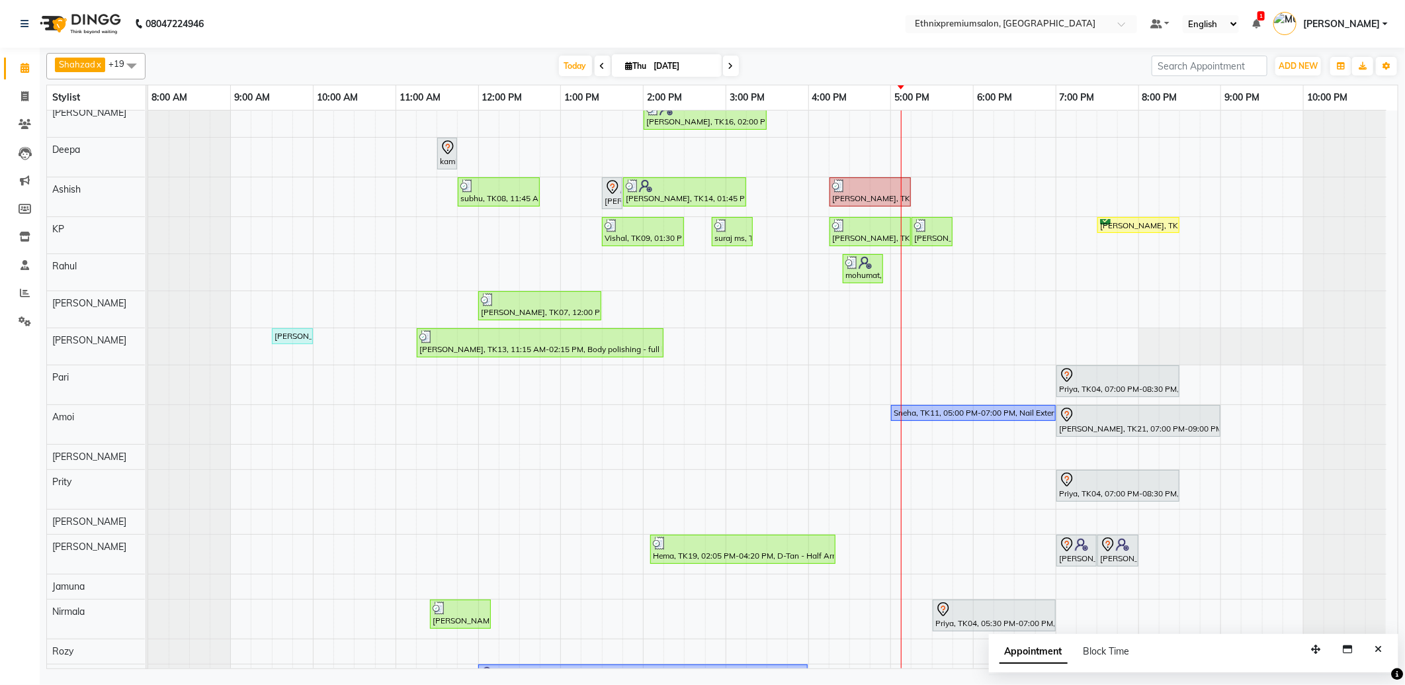
scroll to position [134, 0]
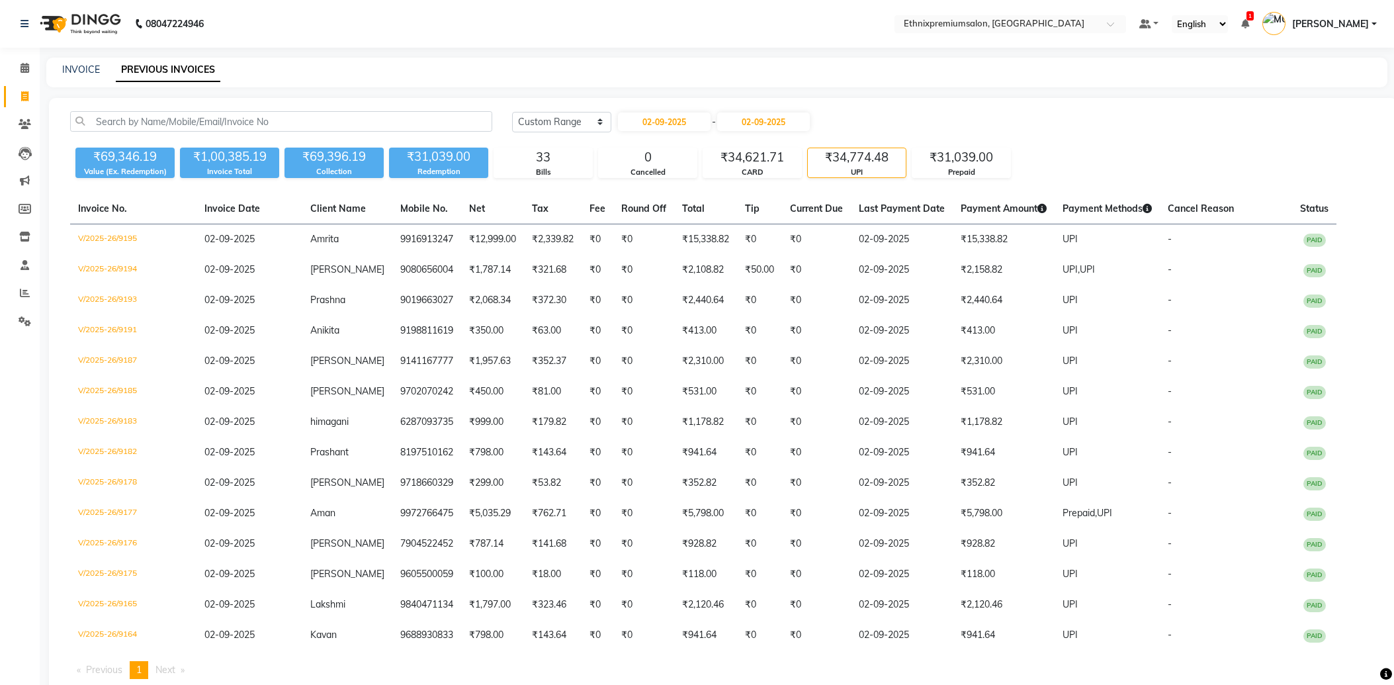
select select "range"
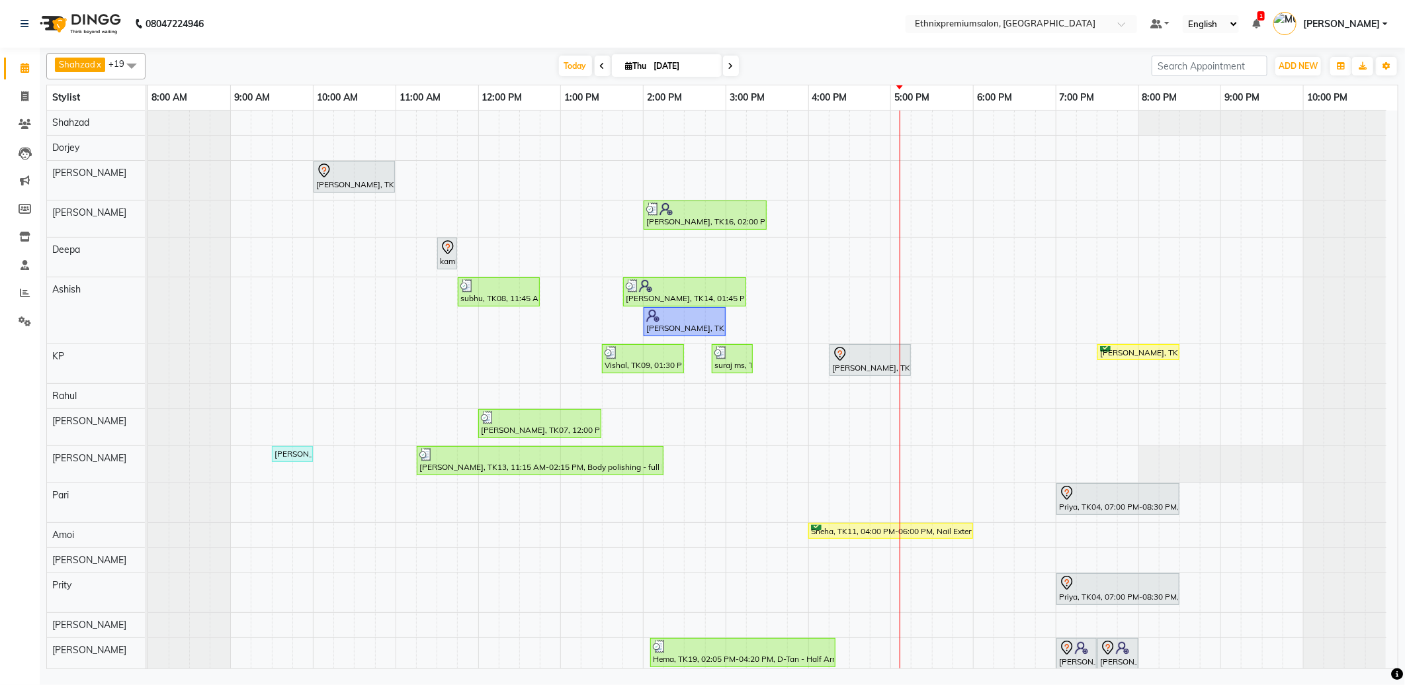
click at [305, 34] on nav "08047224946 Select Location × Ethnixpremiumsalon, Brookfield Default Panel My P…" at bounding box center [702, 24] width 1405 height 48
click at [24, 95] on icon at bounding box center [24, 96] width 7 height 10
select select "service"
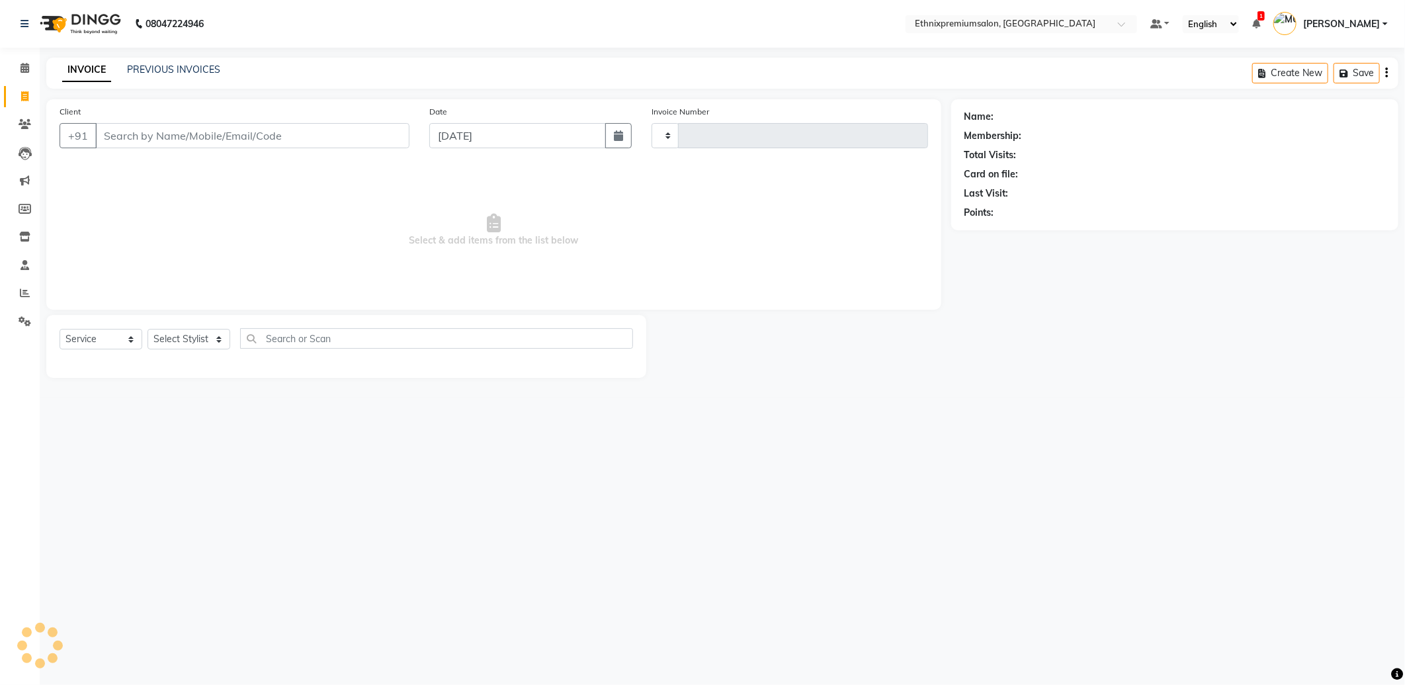
type input "9252"
select select "3625"
click at [167, 343] on select "Select Stylist Amoi [PERSON_NAME] [PERSON_NAME] Yolmoo [PERSON_NAME] [PERSON_NA…" at bounding box center [189, 339] width 83 height 21
select select "89538"
click at [148, 330] on select "Select Stylist Amoi [PERSON_NAME] [PERSON_NAME] Yolmoo [PERSON_NAME] [PERSON_NA…" at bounding box center [189, 339] width 83 height 21
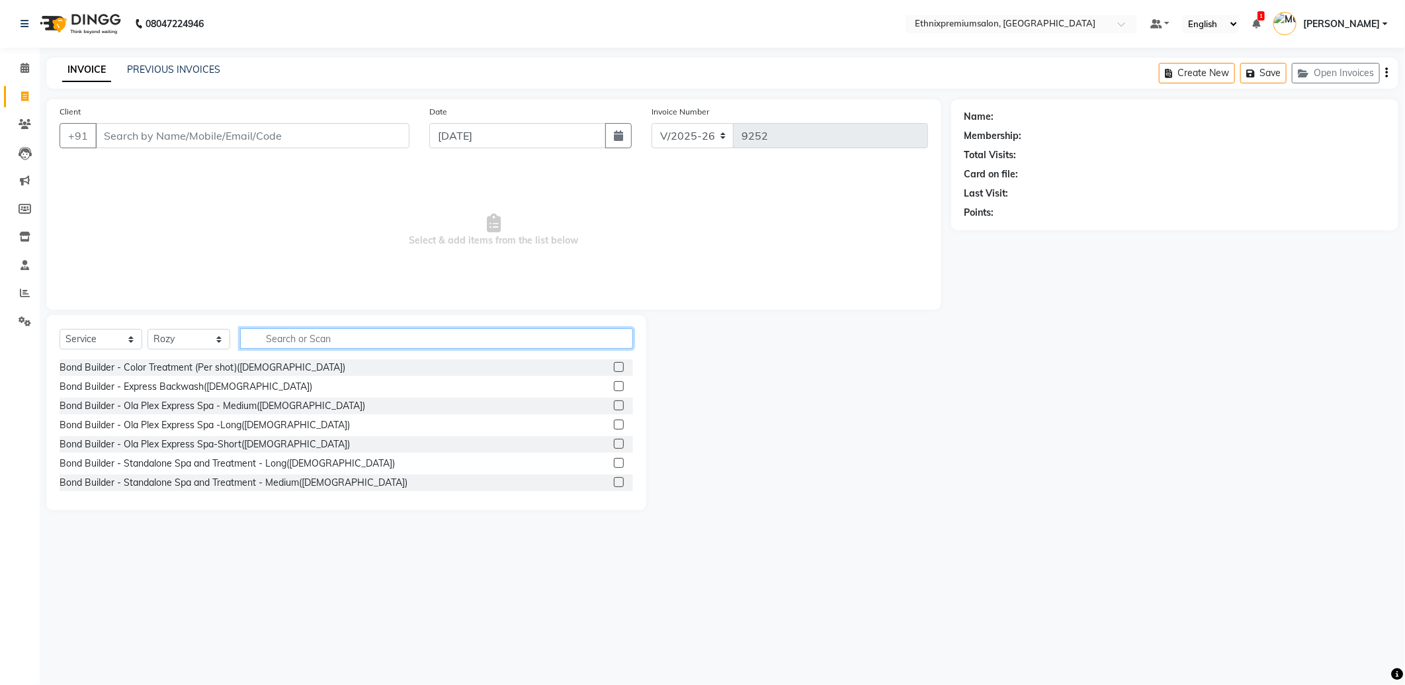
click at [278, 344] on input "text" at bounding box center [436, 338] width 393 height 21
click at [17, 67] on span at bounding box center [24, 68] width 23 height 15
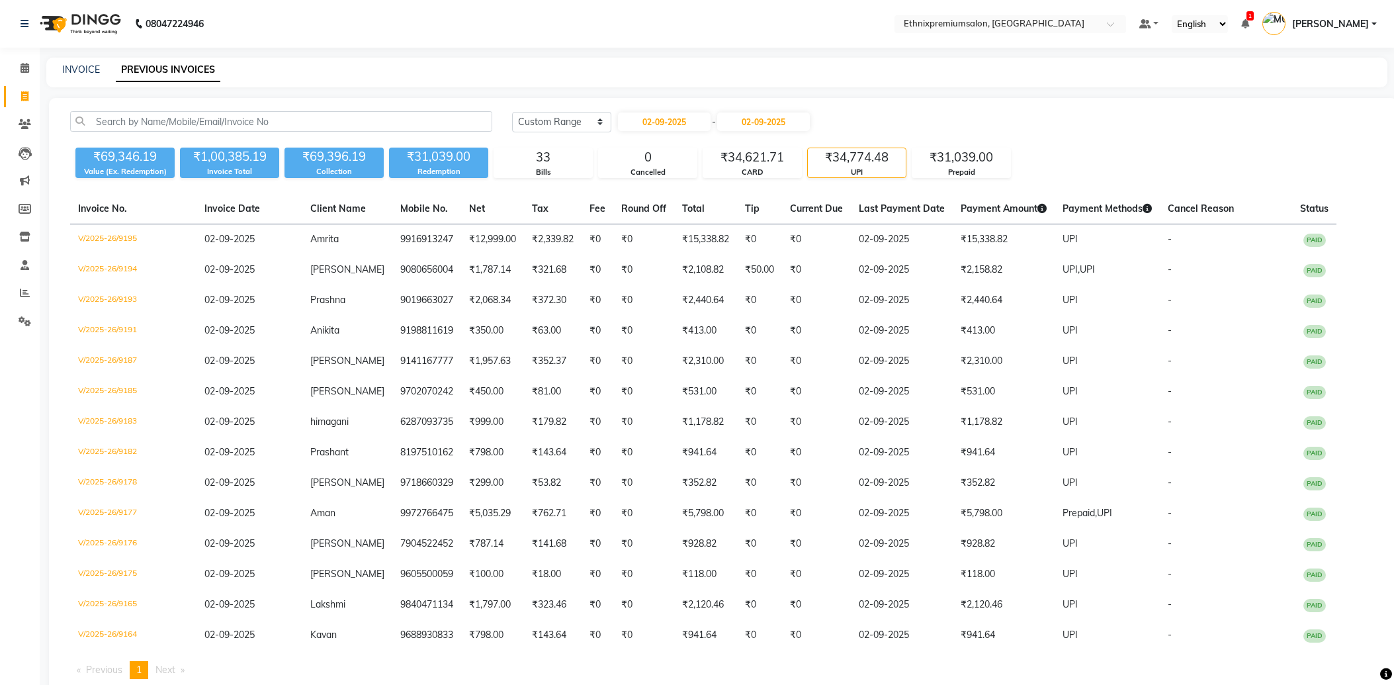
select select "range"
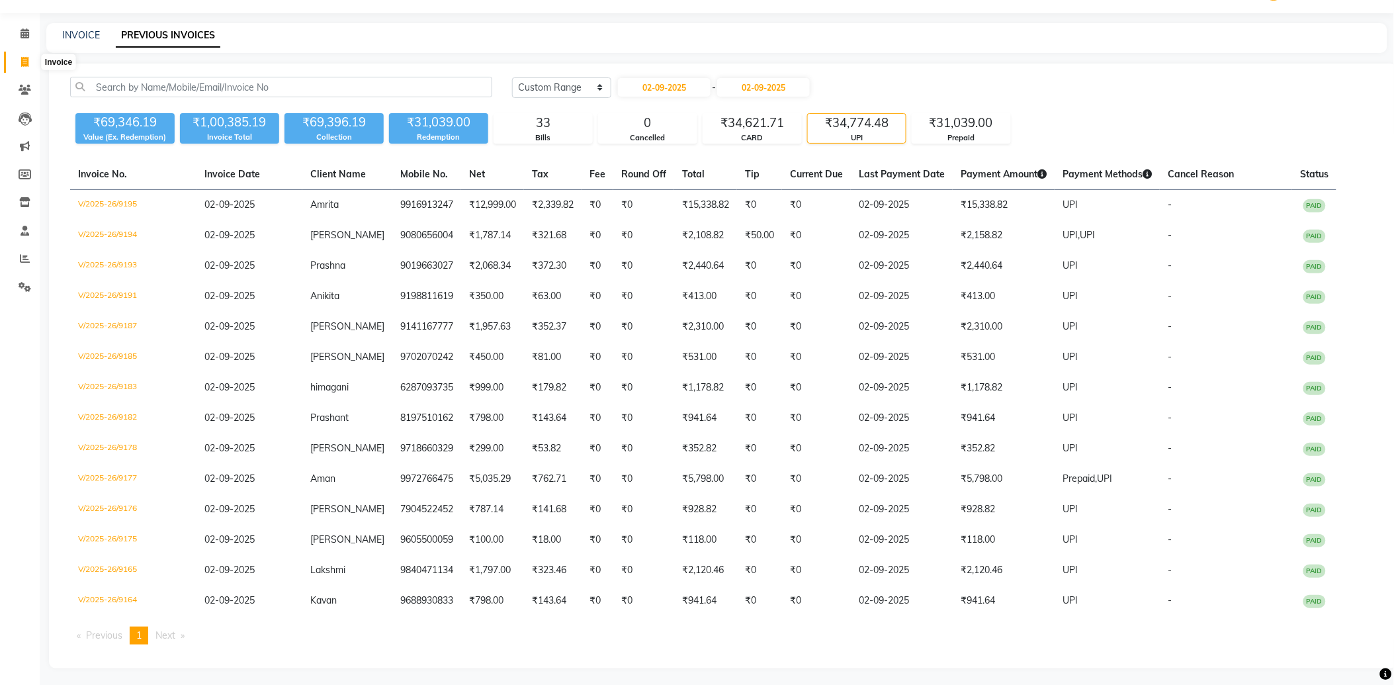
click at [24, 55] on span at bounding box center [24, 62] width 23 height 15
select select "service"
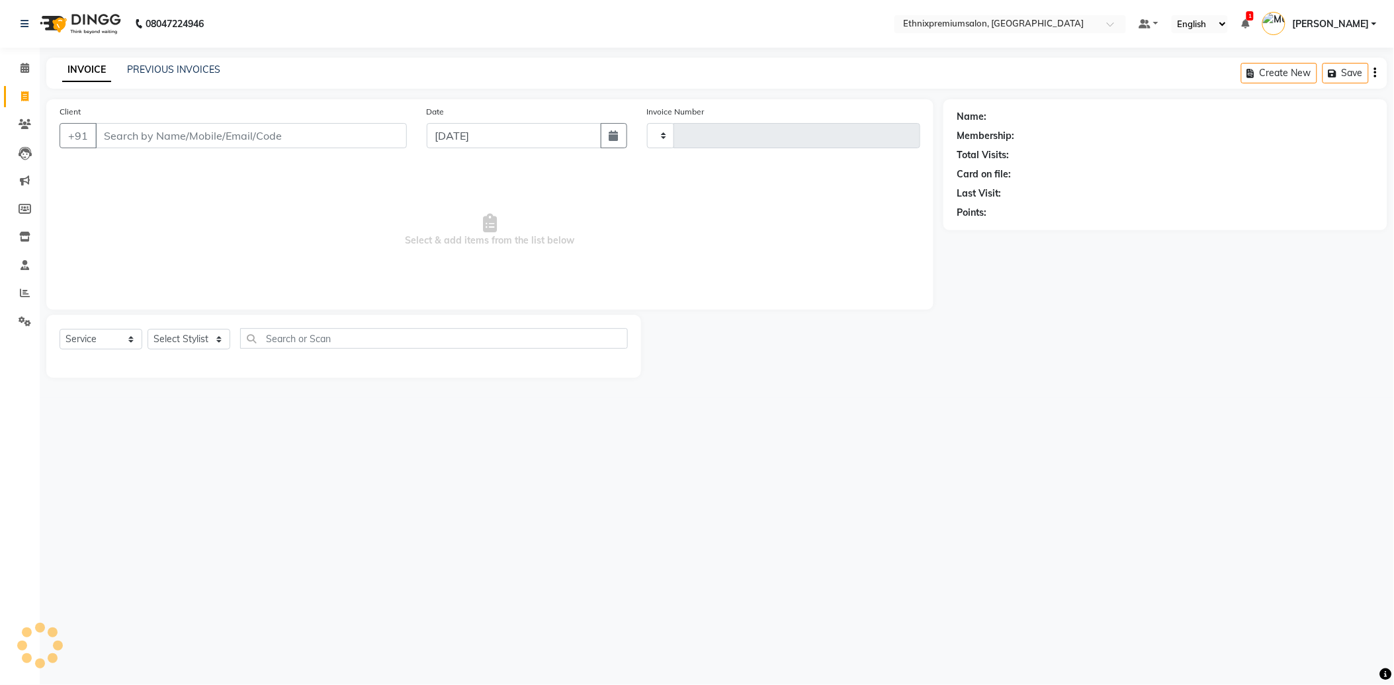
type input "9252"
select select "3625"
click at [136, 136] on input "Client" at bounding box center [252, 135] width 314 height 25
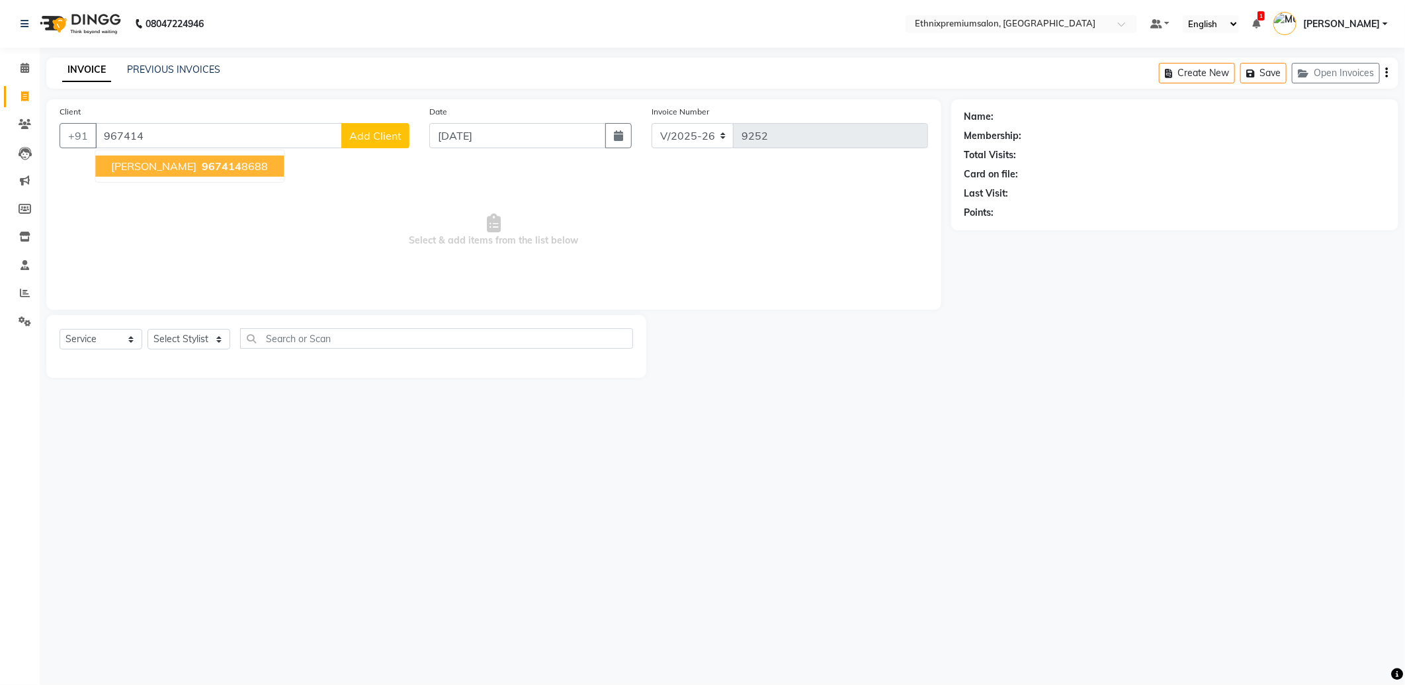
click at [202, 159] on span "967414" at bounding box center [222, 165] width 40 height 13
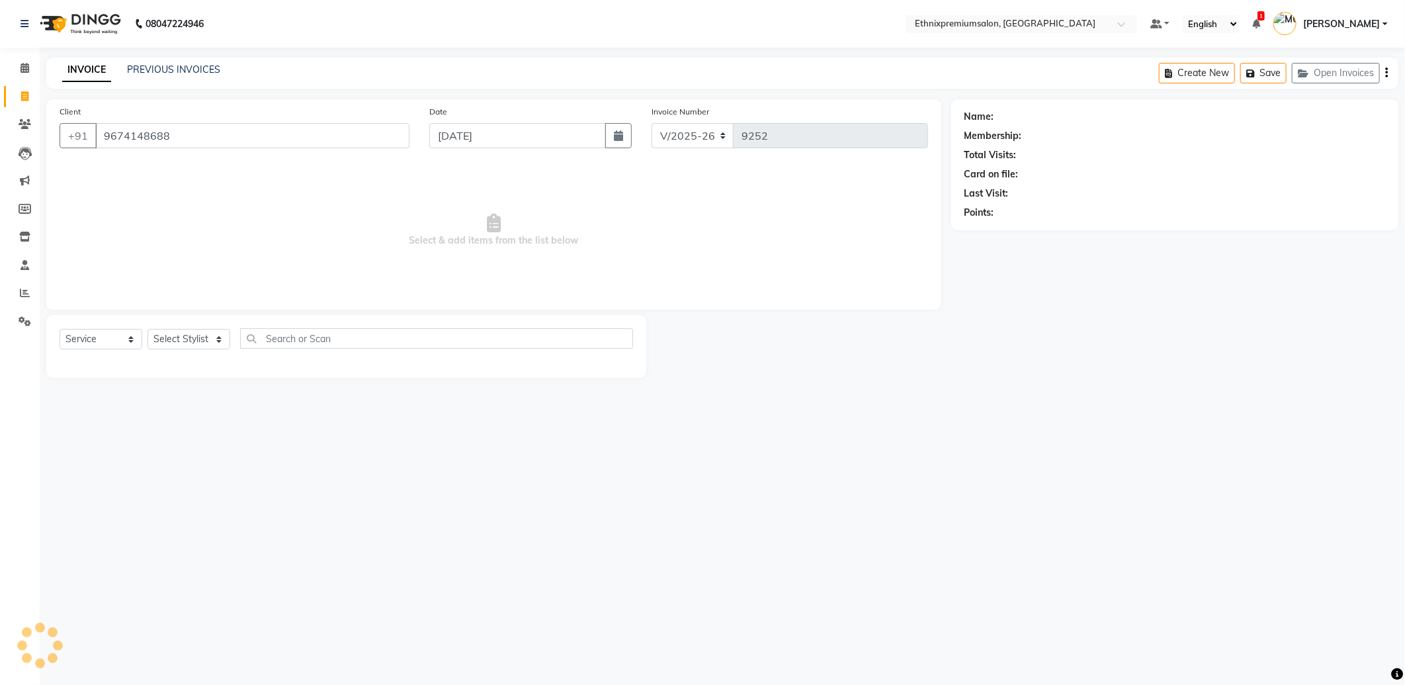
type input "9674148688"
click at [195, 341] on select "Select Stylist Amoi [PERSON_NAME] [PERSON_NAME] Yolmoo [PERSON_NAME] [PERSON_NA…" at bounding box center [189, 339] width 83 height 21
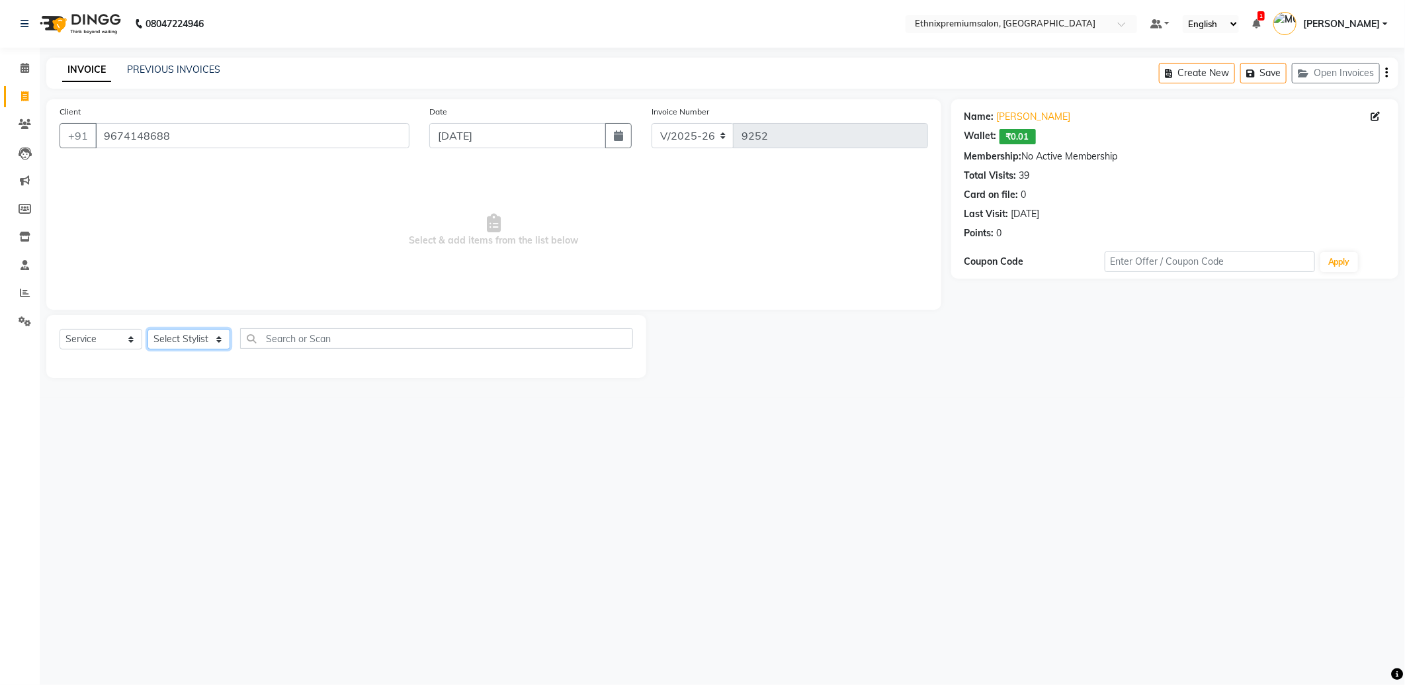
select select "90709"
click at [148, 330] on select "Select Stylist Amoi [PERSON_NAME] [PERSON_NAME] Yolmoo [PERSON_NAME] [PERSON_NA…" at bounding box center [189, 339] width 83 height 21
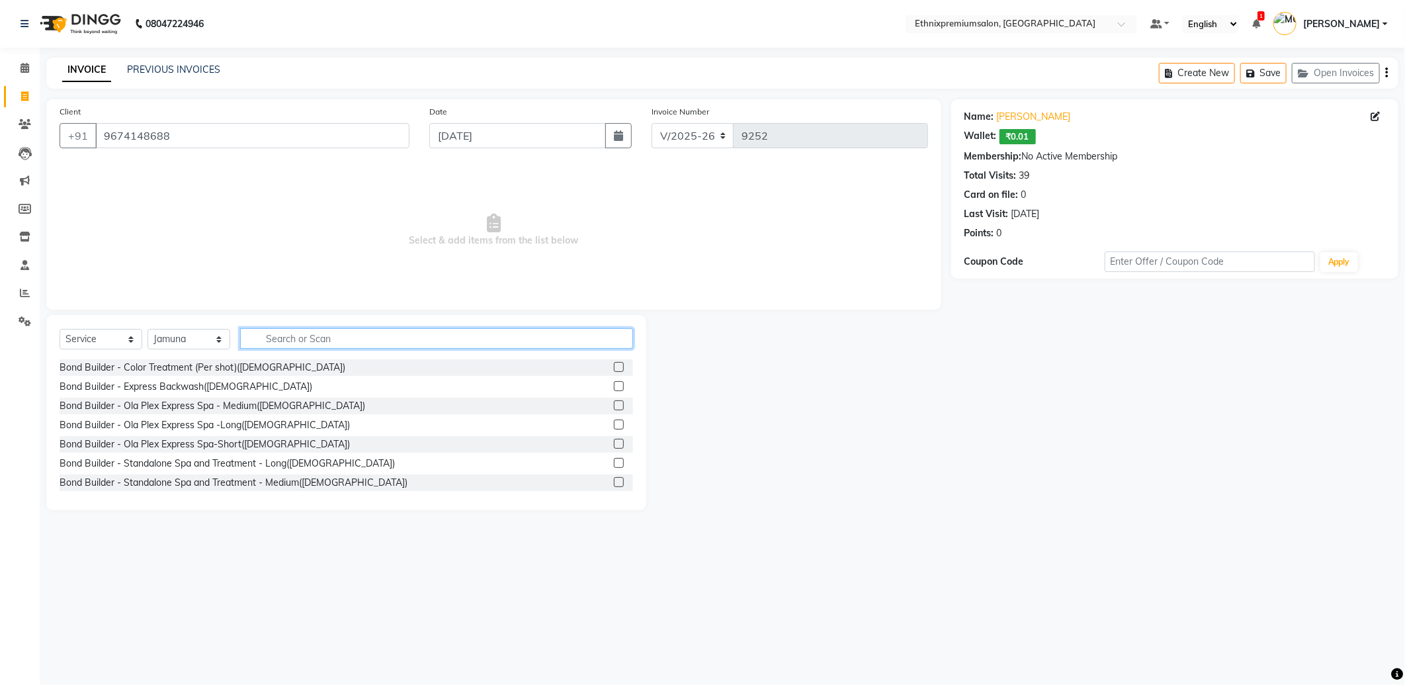
click at [277, 339] on input "text" at bounding box center [436, 338] width 393 height 21
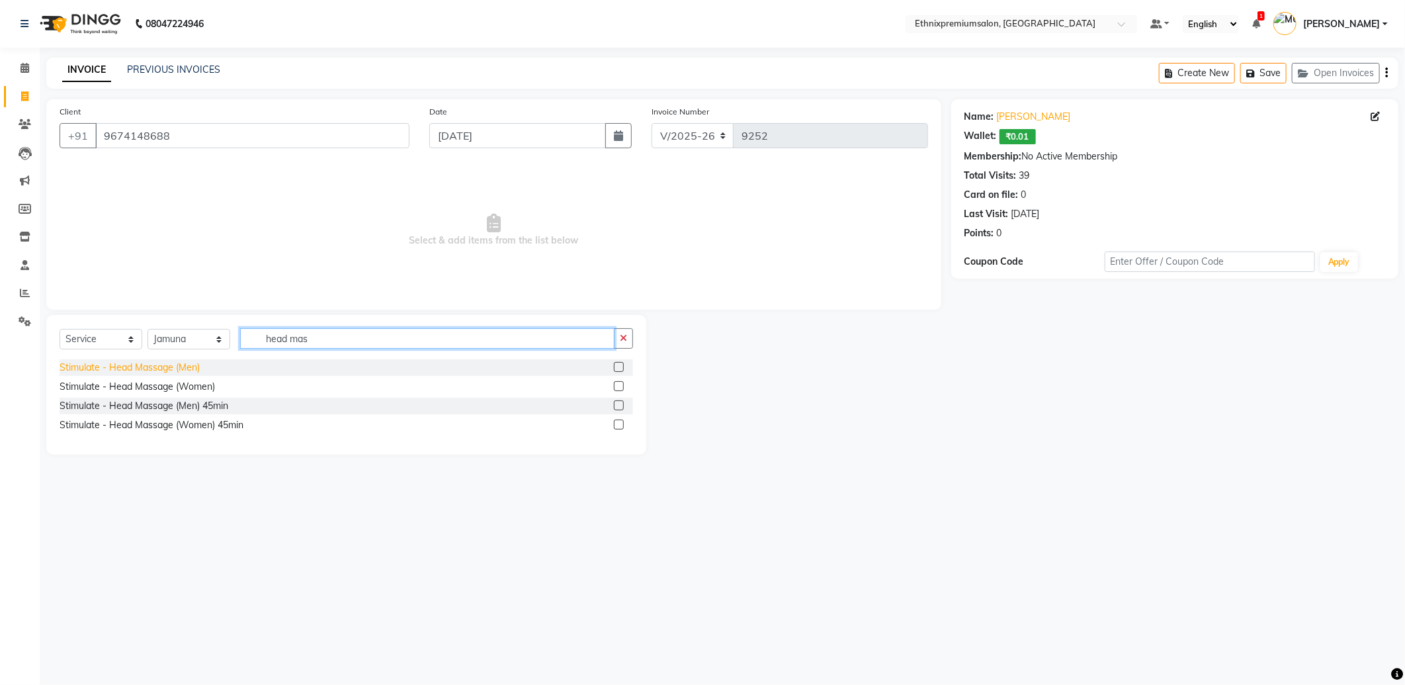
type input "head mas"
click at [163, 364] on div "Stimulate - Head Massage (Men)" at bounding box center [130, 368] width 140 height 14
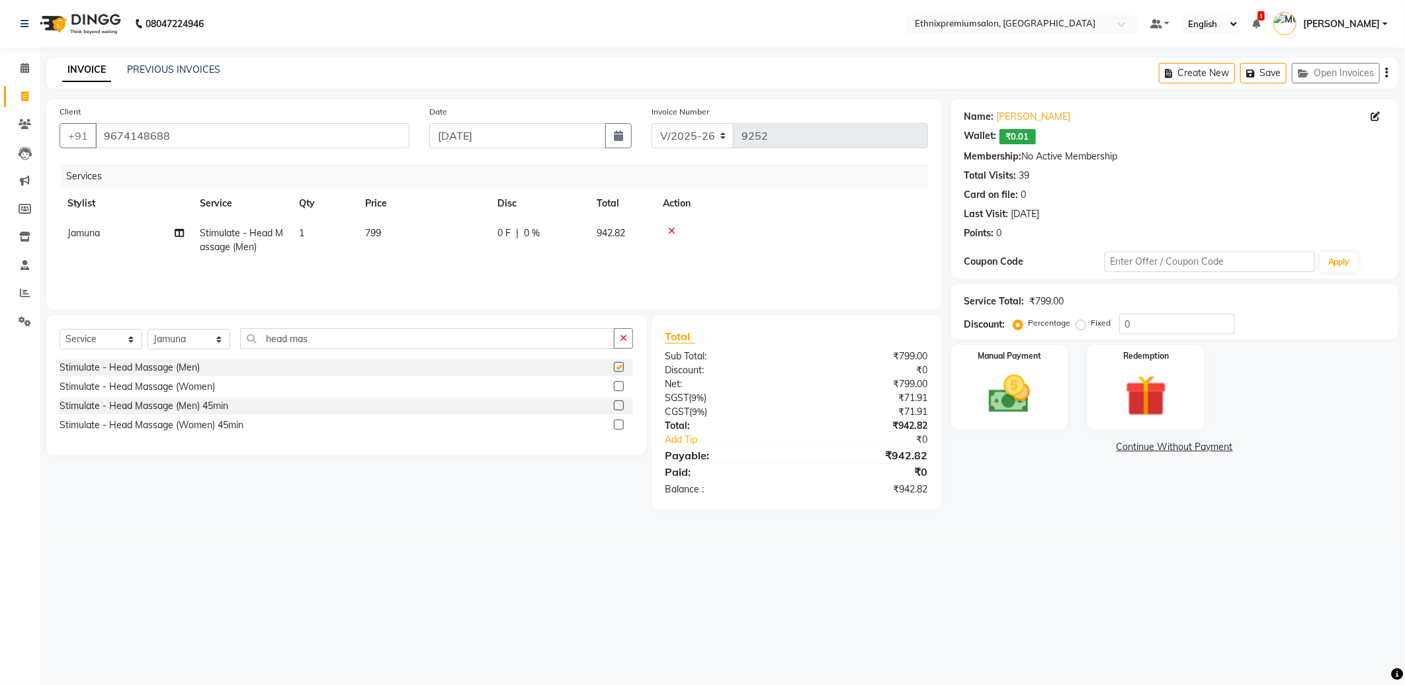
checkbox input "false"
click at [1010, 397] on img at bounding box center [1010, 394] width 71 height 50
click at [1055, 447] on span "UPI" at bounding box center [1057, 447] width 21 height 15
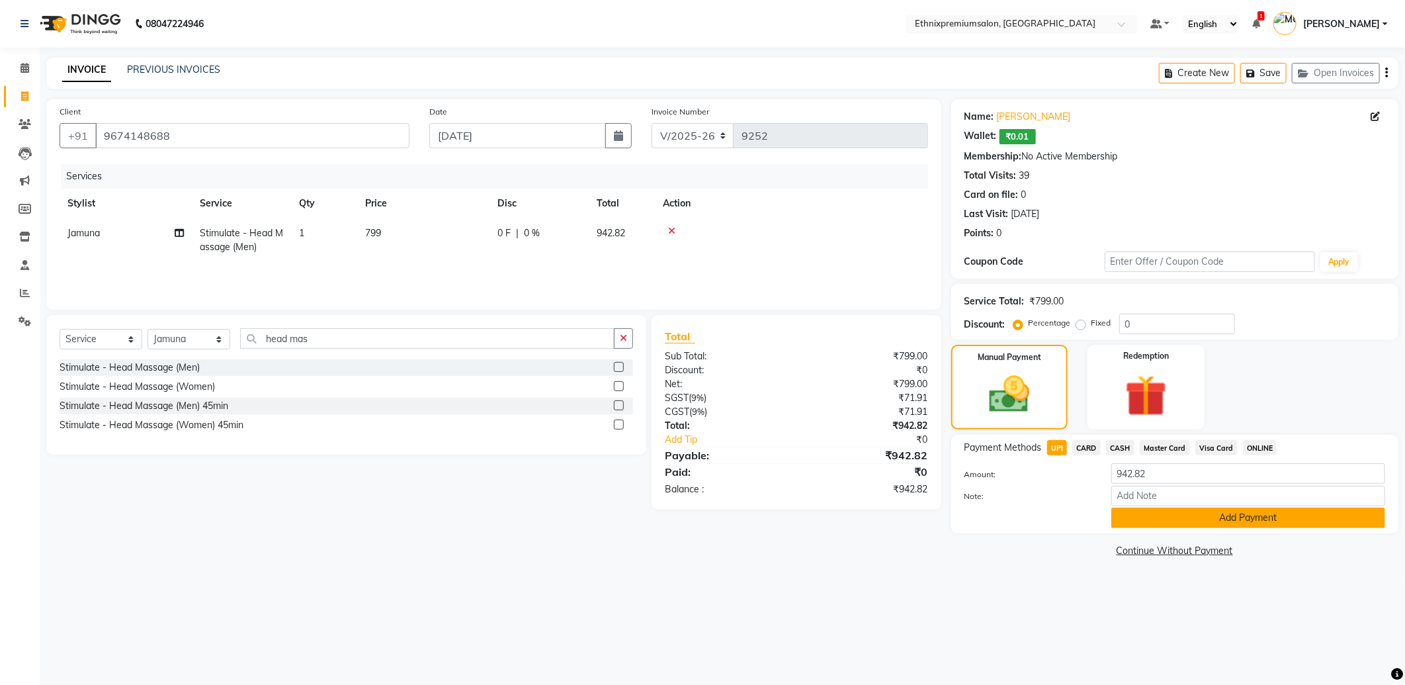
click at [1117, 511] on button "Add Payment" at bounding box center [1249, 518] width 274 height 21
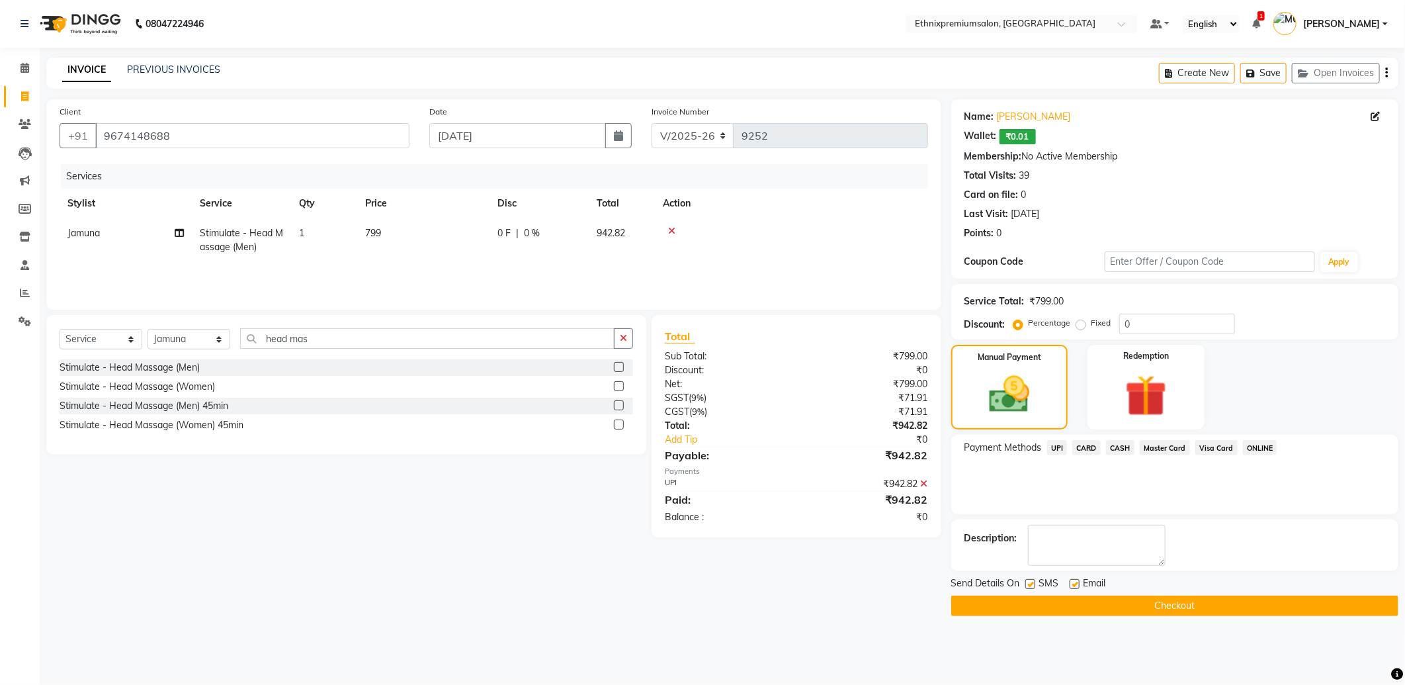
click at [1075, 580] on label at bounding box center [1075, 584] width 10 height 10
click at [1075, 580] on input "checkbox" at bounding box center [1074, 584] width 9 height 9
checkbox input "false"
click at [1068, 603] on button "Checkout" at bounding box center [1174, 606] width 447 height 21
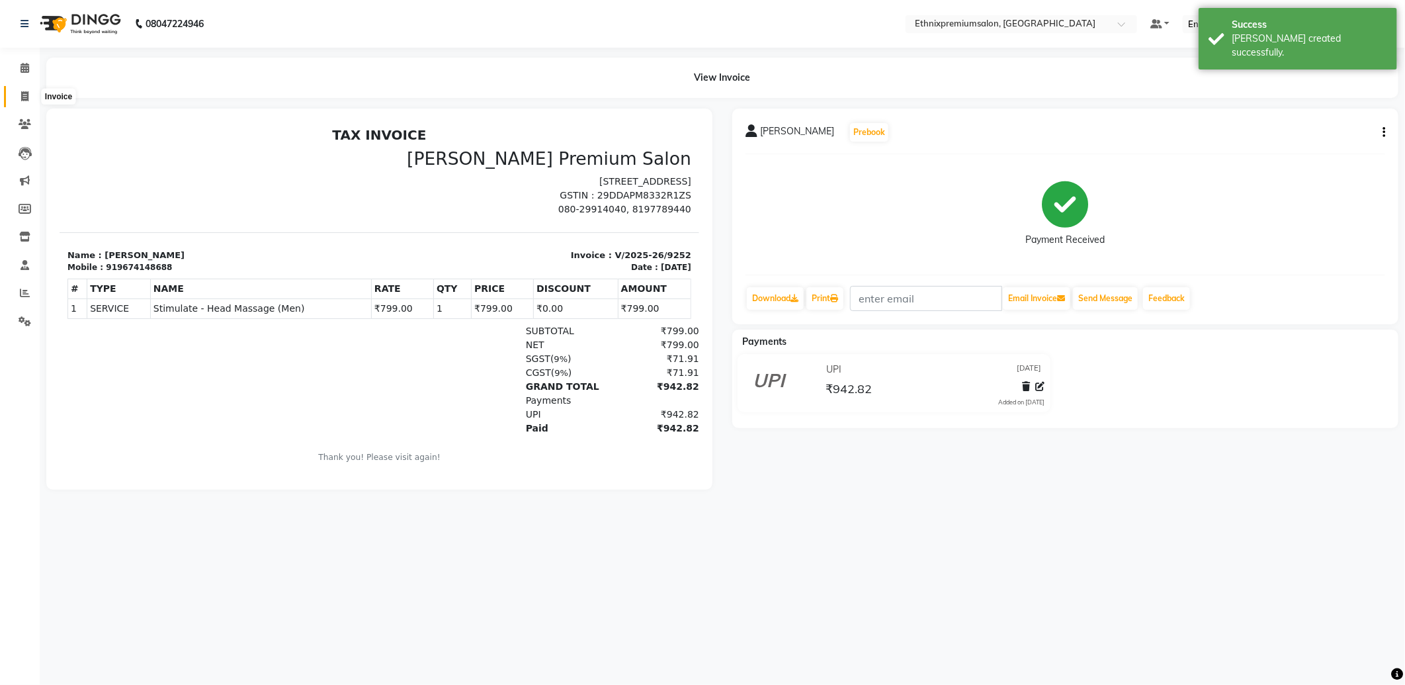
click at [24, 95] on icon at bounding box center [24, 96] width 7 height 10
select select "3625"
select select "service"
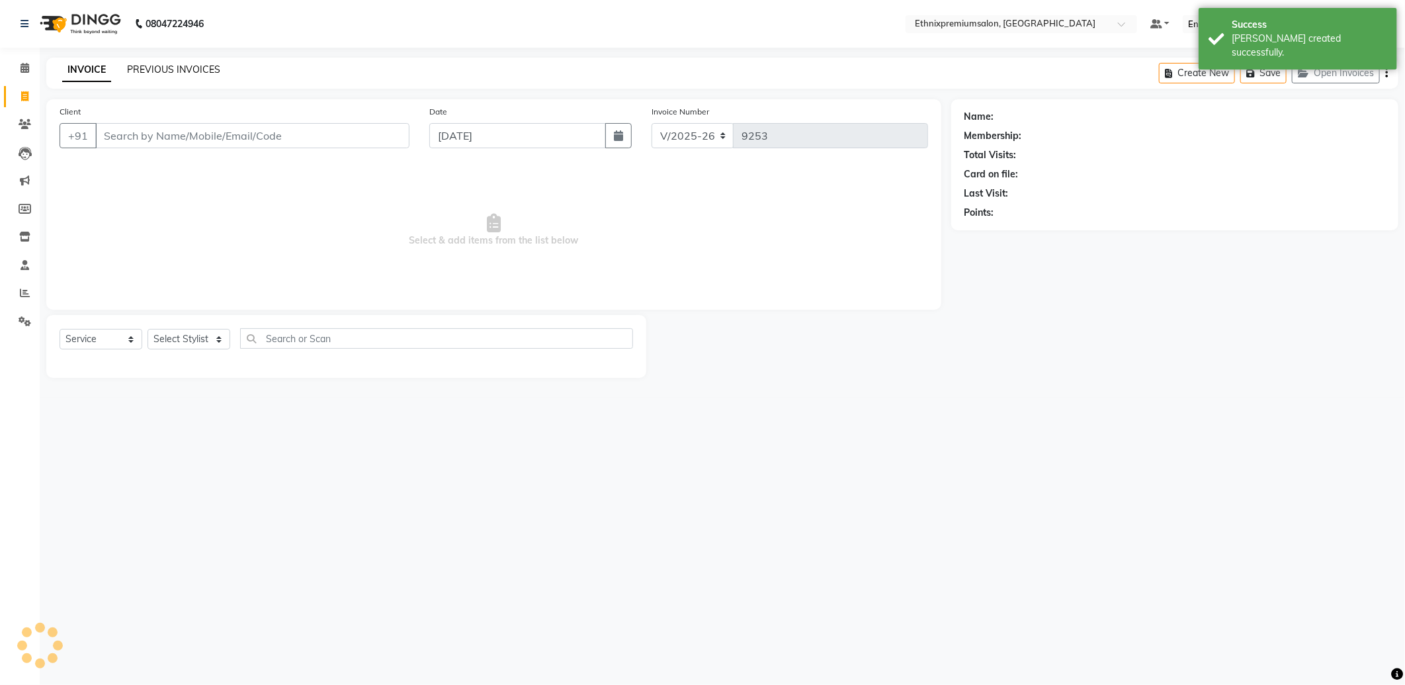
click at [170, 69] on link "PREVIOUS INVOICES" at bounding box center [173, 70] width 93 height 12
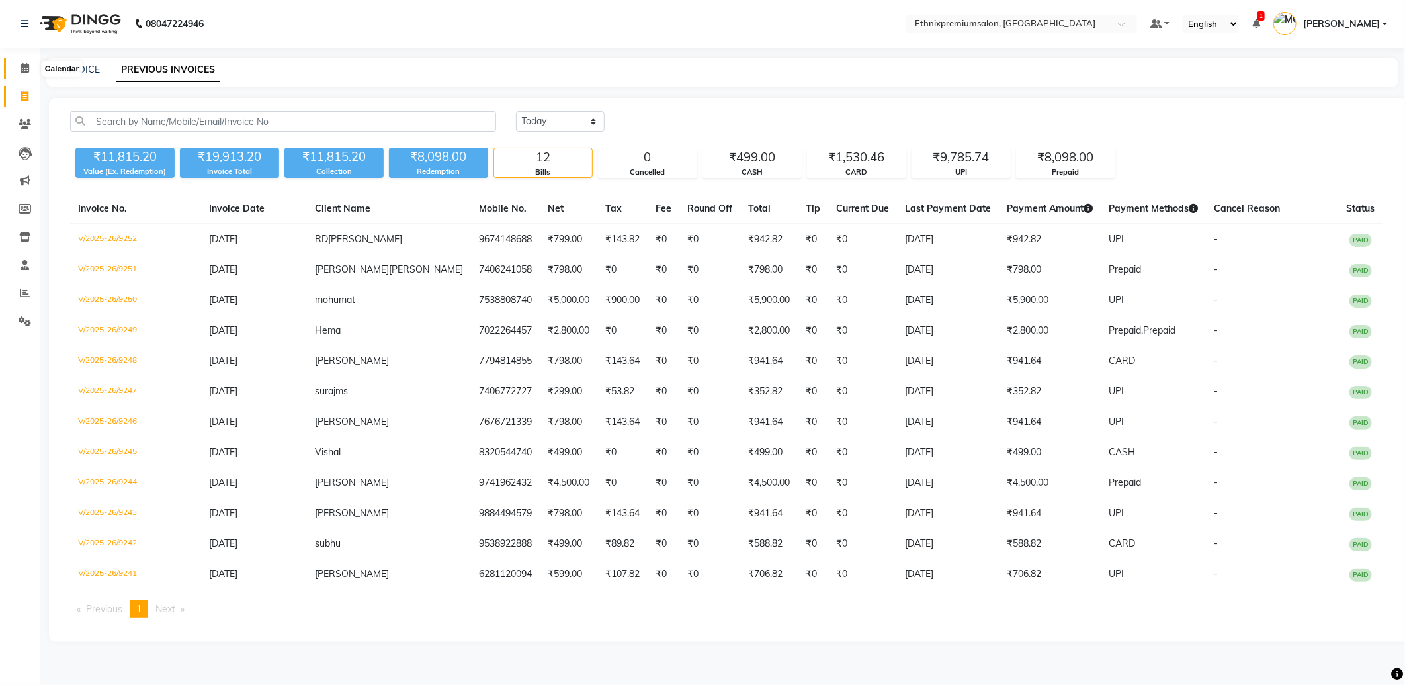
click at [25, 67] on icon at bounding box center [25, 68] width 9 height 10
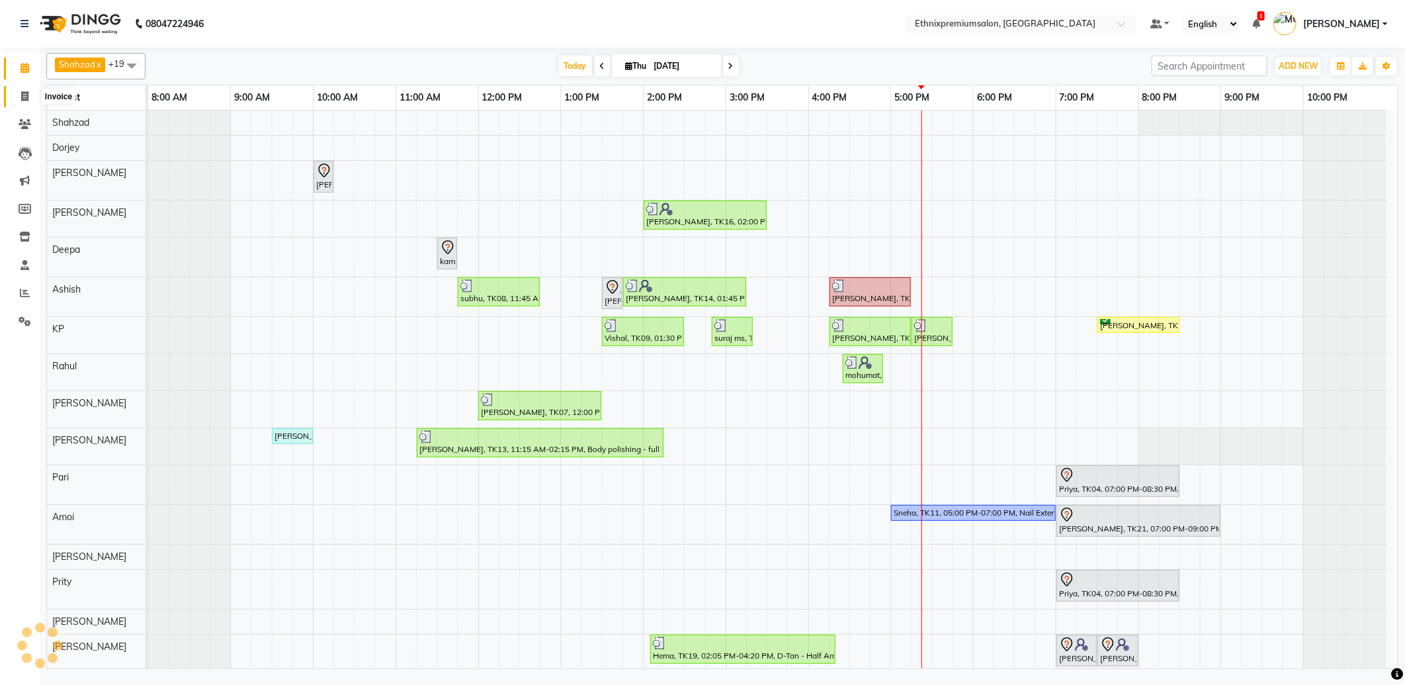
click at [27, 97] on icon at bounding box center [24, 96] width 7 height 10
select select "3625"
select select "service"
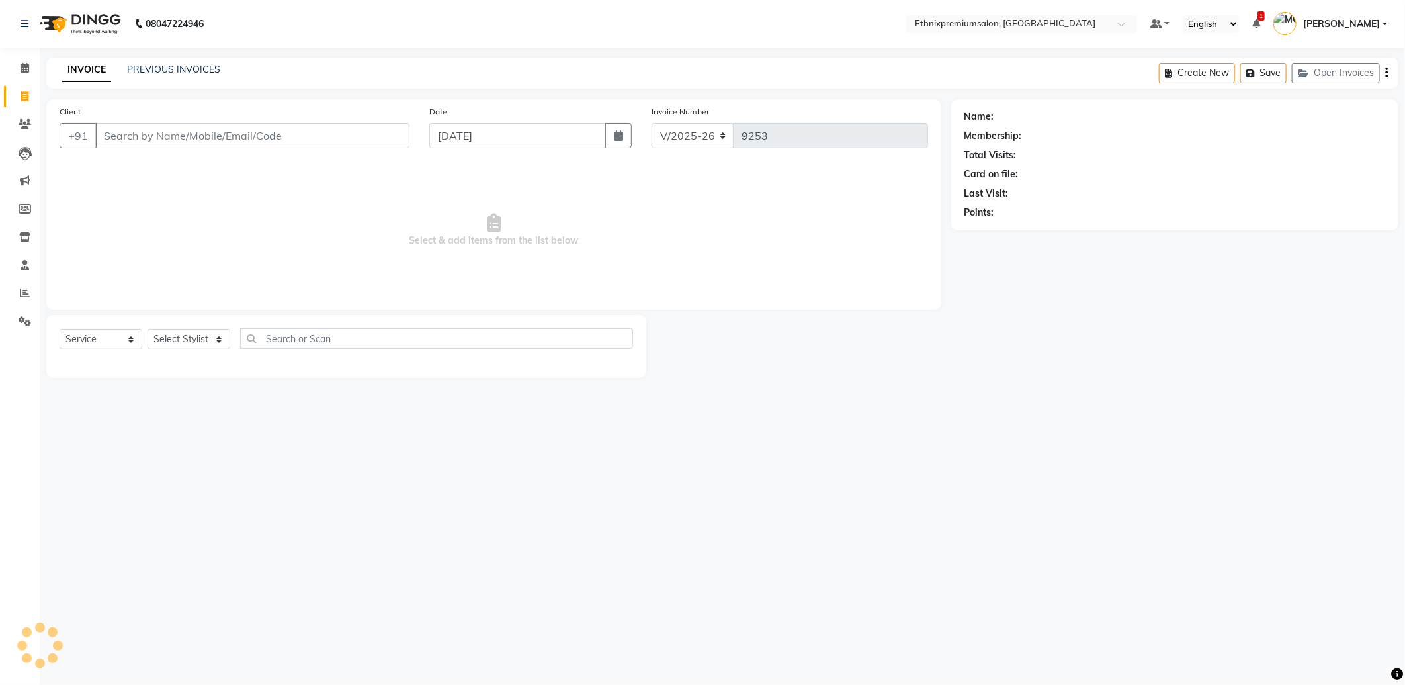
click at [127, 133] on input "Client" at bounding box center [252, 135] width 314 height 25
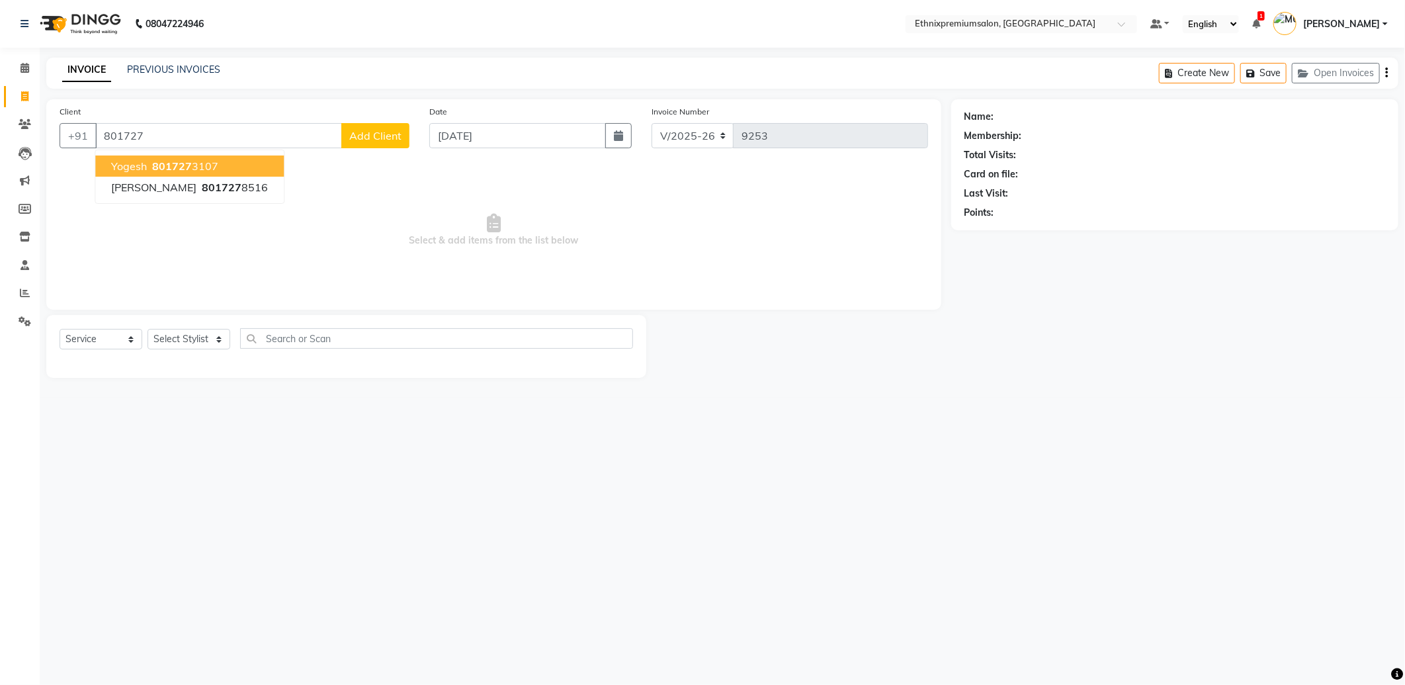
click at [170, 163] on span "801727" at bounding box center [172, 165] width 40 height 13
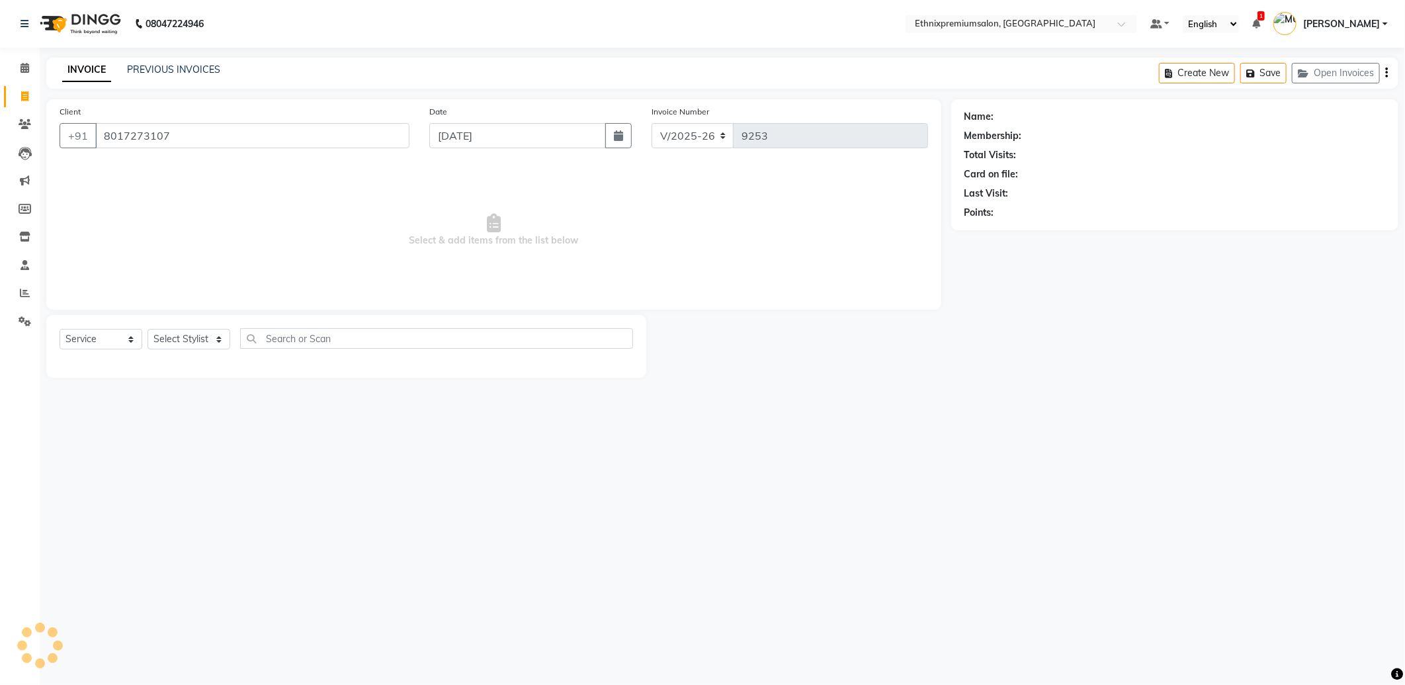
type input "8017273107"
drag, startPoint x: 157, startPoint y: 345, endPoint x: 173, endPoint y: 326, distance: 24.5
click at [161, 345] on select "Select Stylist Amoi [PERSON_NAME] [PERSON_NAME] Yolmoo [PERSON_NAME] [PERSON_NA…" at bounding box center [189, 339] width 83 height 21
select select "81196"
click at [148, 330] on select "Select Stylist Amoi [PERSON_NAME] [PERSON_NAME] Yolmoo [PERSON_NAME] [PERSON_NA…" at bounding box center [189, 339] width 83 height 21
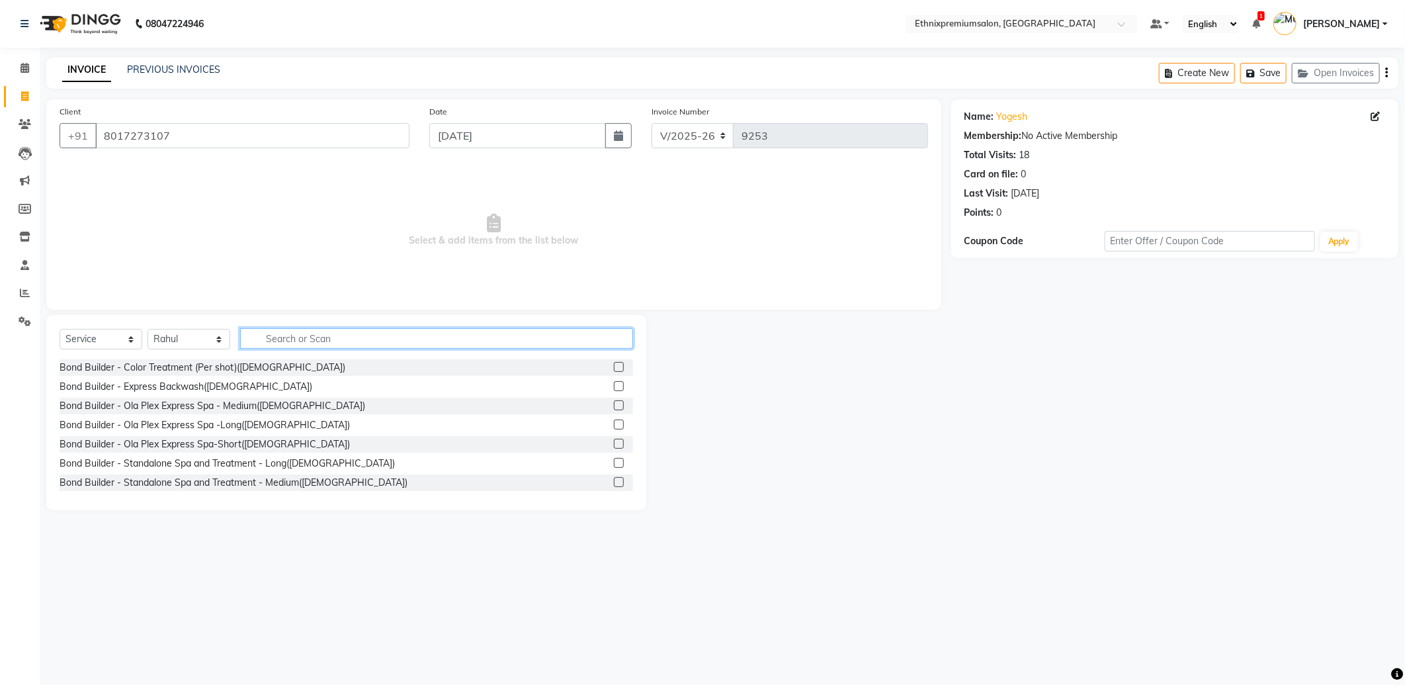
click at [271, 343] on input "text" at bounding box center [436, 338] width 393 height 21
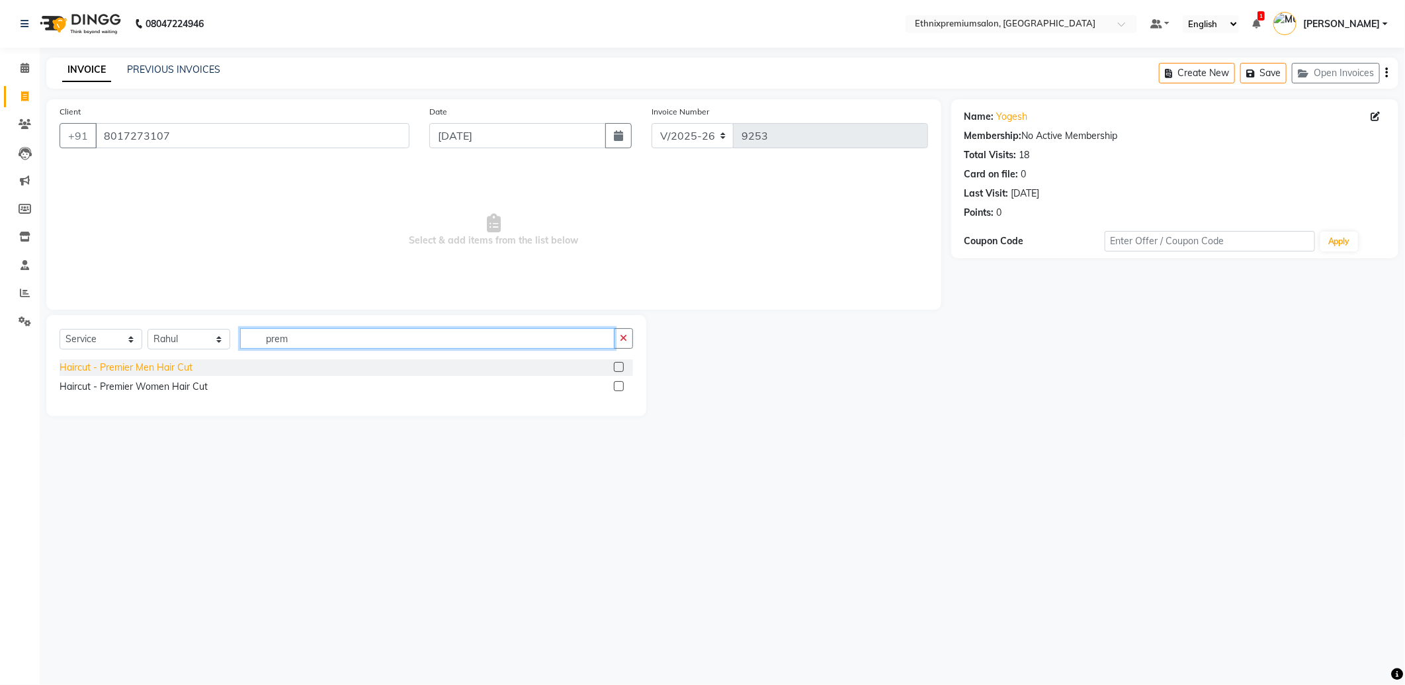
type input "prem"
click at [166, 367] on div "Haircut - Premier Men Hair Cut" at bounding box center [126, 368] width 133 height 14
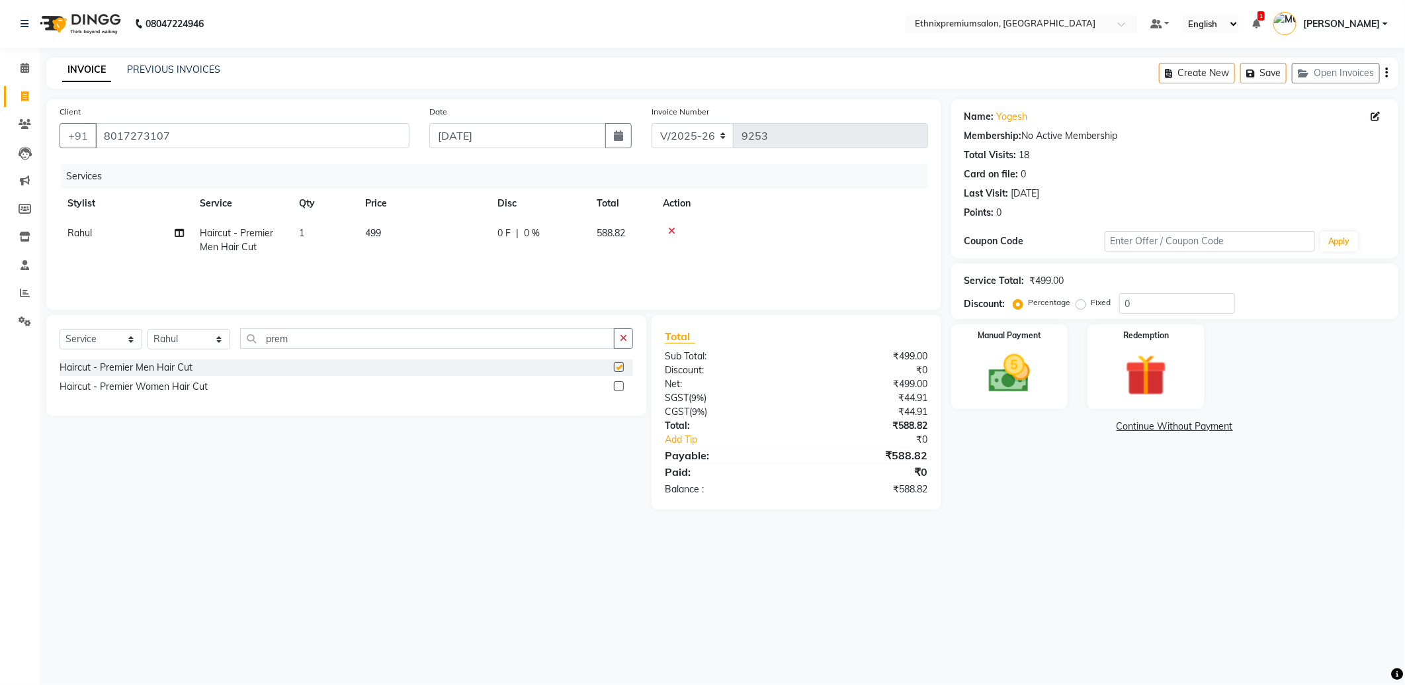
checkbox input "false"
click at [1006, 361] on img at bounding box center [1010, 374] width 71 height 50
click at [1076, 424] on span "CARD" at bounding box center [1087, 427] width 28 height 15
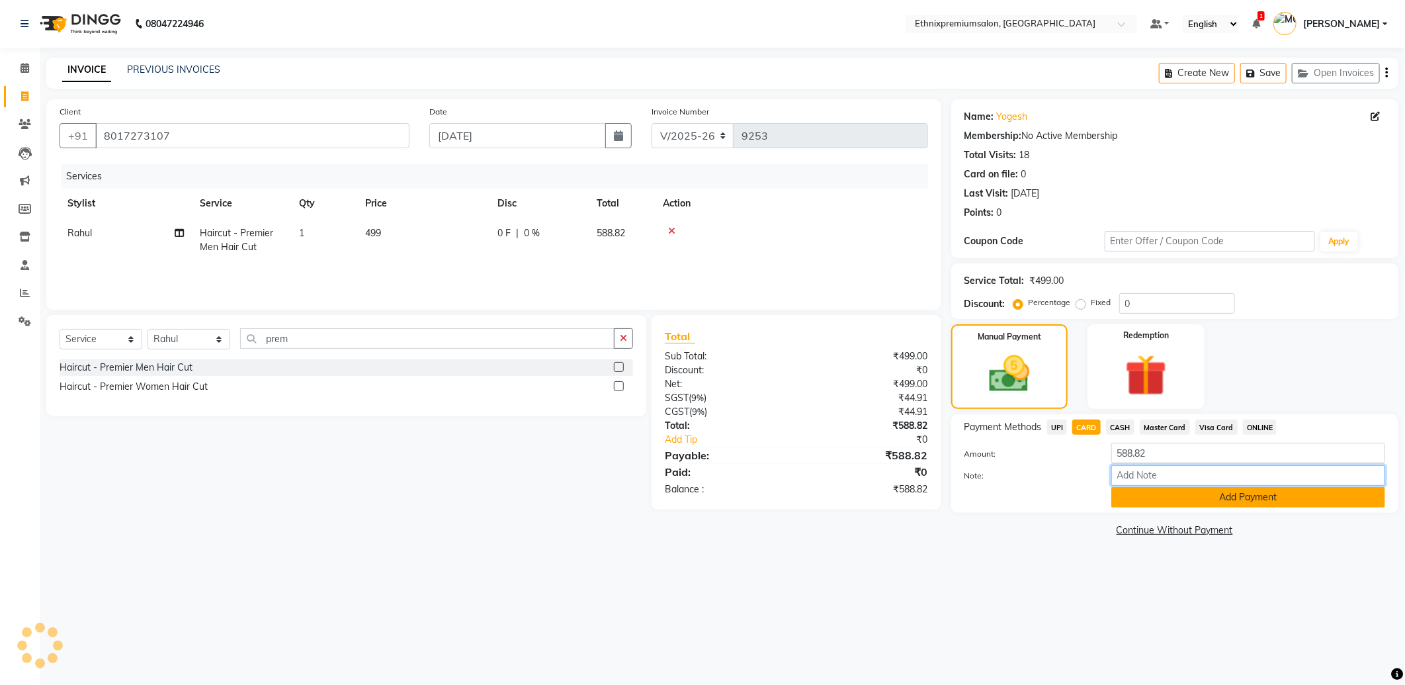
click at [1116, 484] on input "Note:" at bounding box center [1249, 475] width 274 height 21
click at [1119, 492] on button "Add Payment" at bounding box center [1249, 497] width 274 height 21
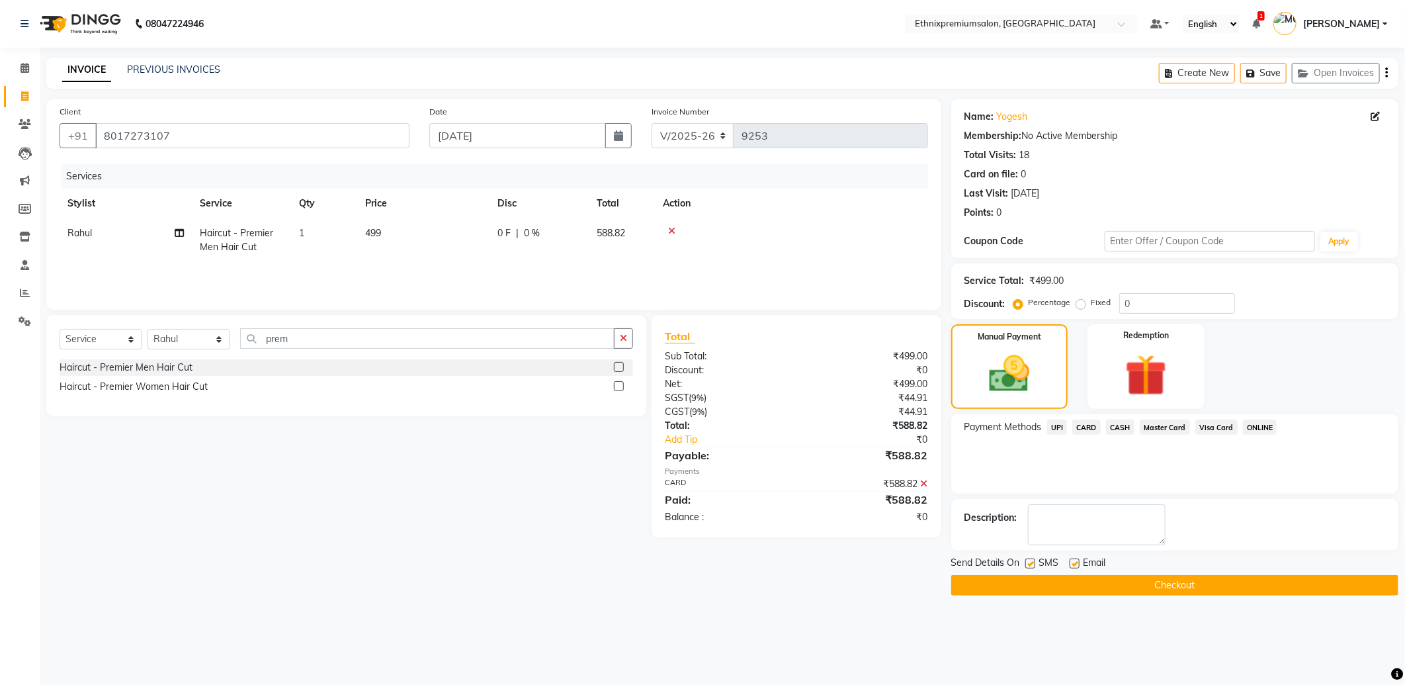
click at [1076, 559] on label at bounding box center [1075, 563] width 10 height 10
click at [1076, 560] on input "checkbox" at bounding box center [1074, 564] width 9 height 9
checkbox input "false"
click at [1059, 587] on button "Checkout" at bounding box center [1174, 585] width 447 height 21
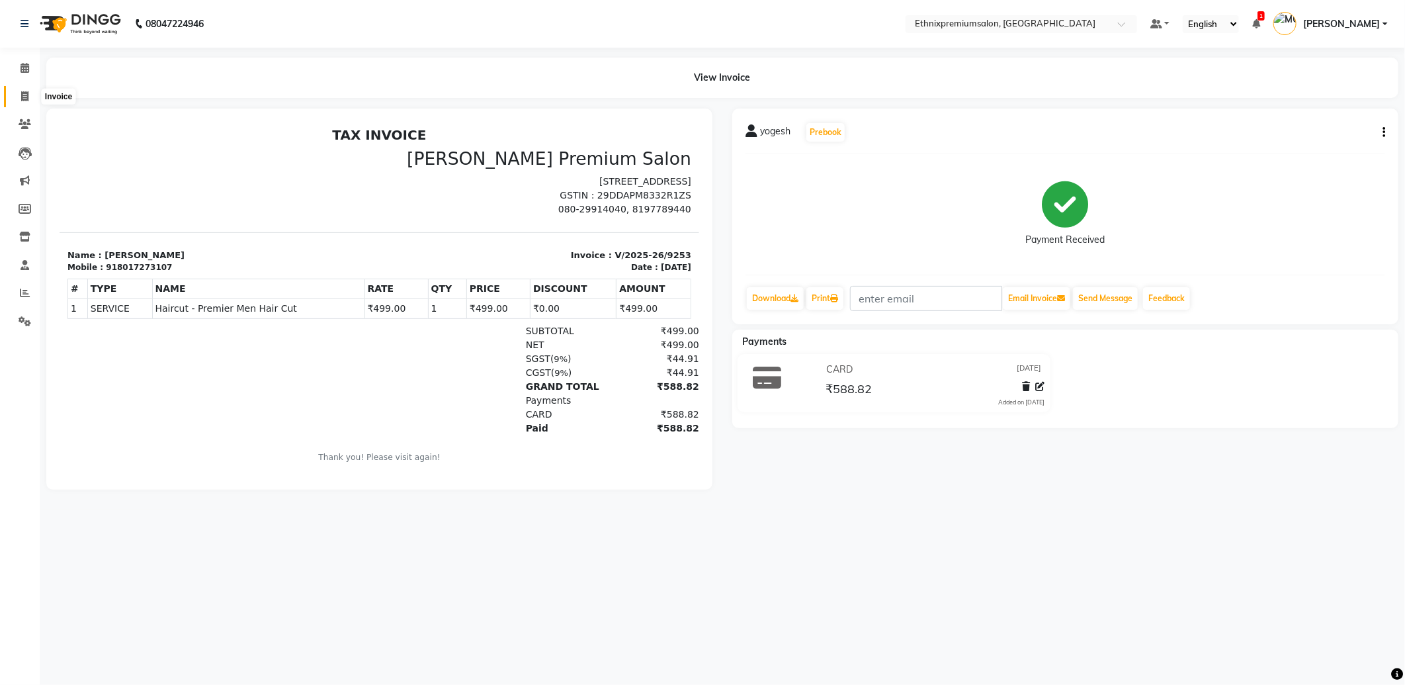
click at [21, 97] on icon at bounding box center [24, 96] width 7 height 10
select select "service"
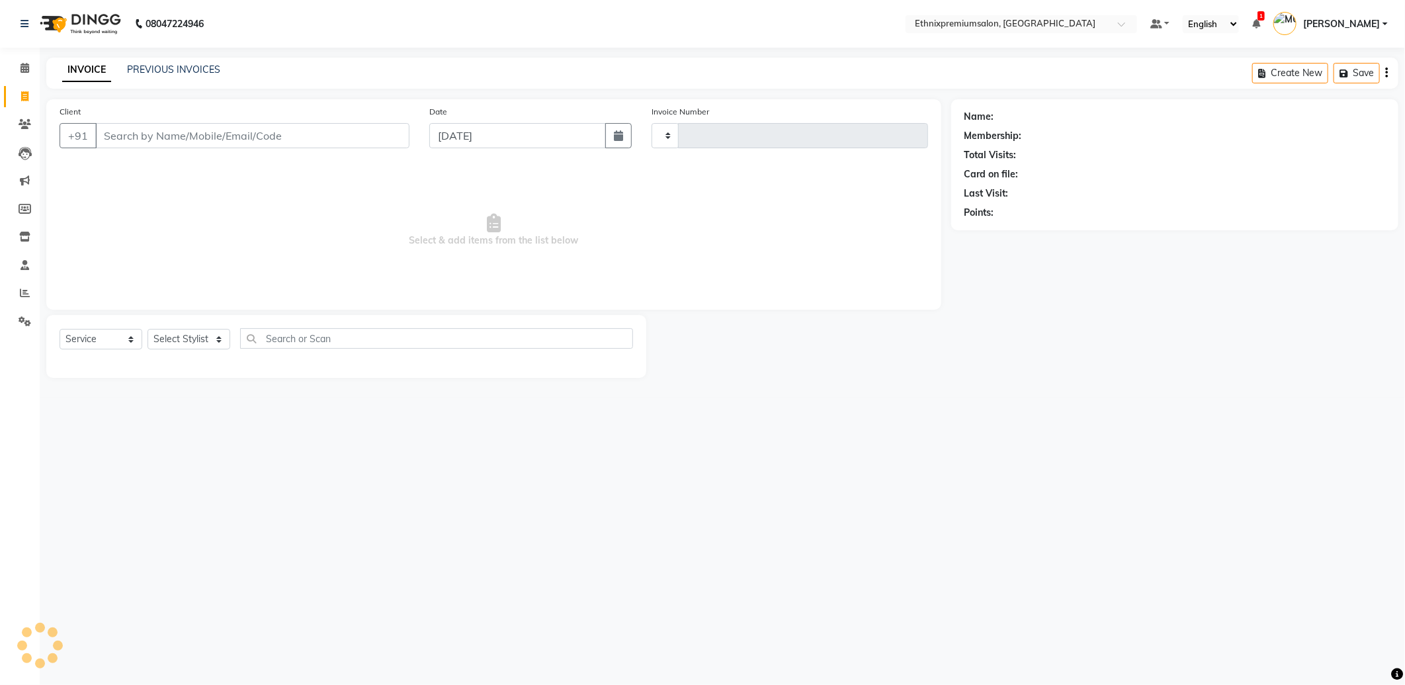
type input "9254"
select select "3625"
click at [19, 68] on span at bounding box center [24, 68] width 23 height 15
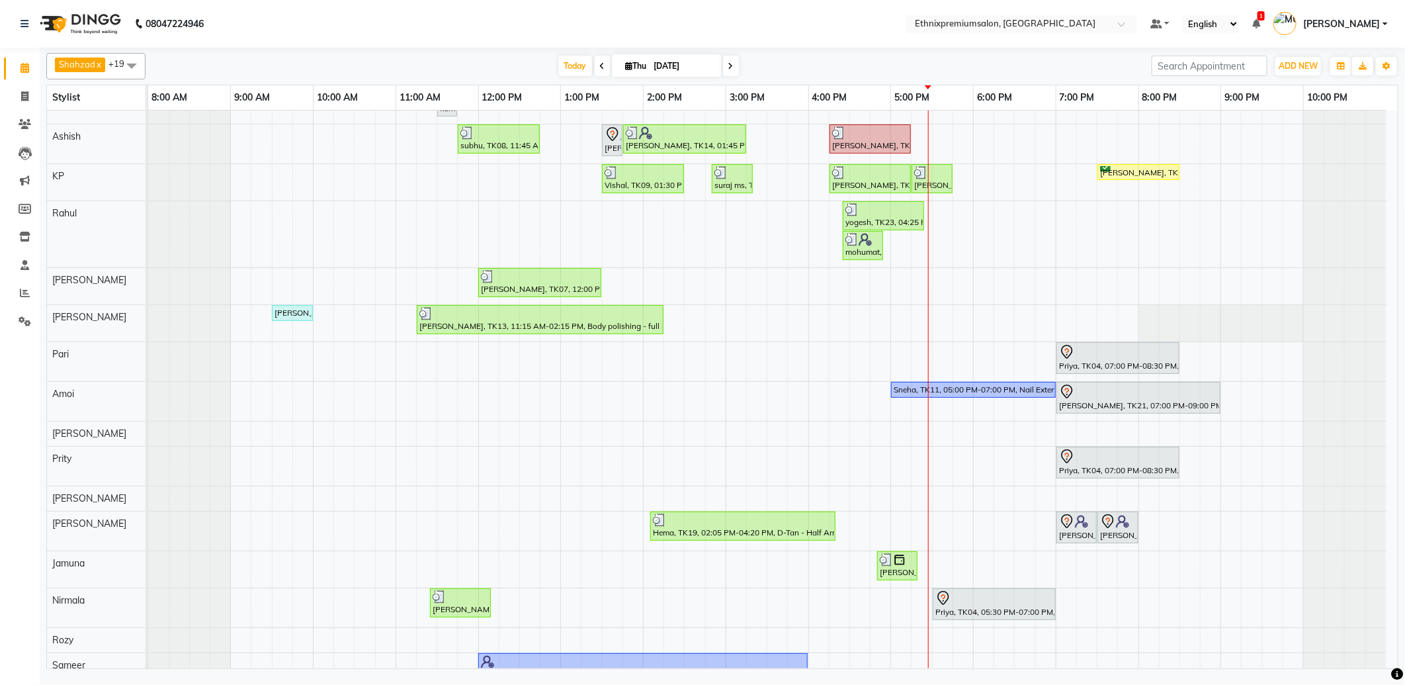
scroll to position [175, 0]
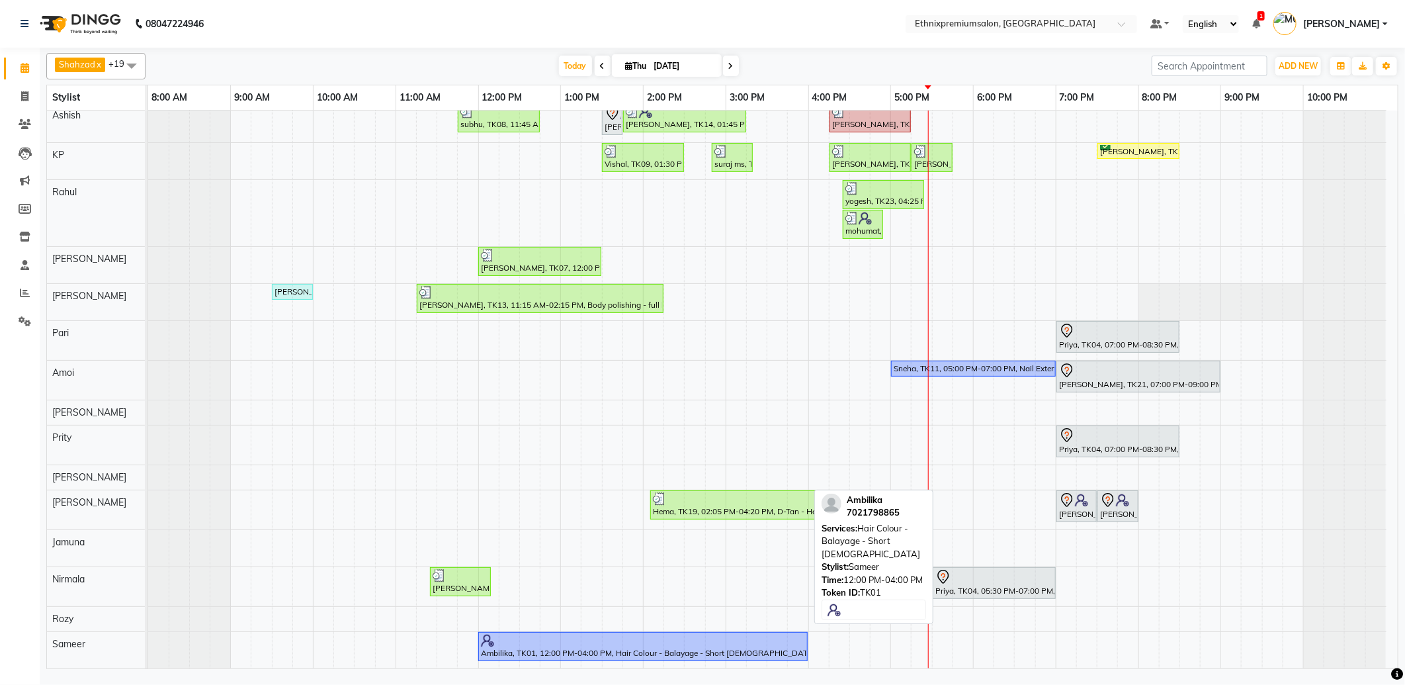
click at [546, 654] on div "Ambilika, TK01, 12:00 PM-04:00 PM, Hair Colour - Balayage - Short [DEMOGRAPHIC_…" at bounding box center [643, 646] width 327 height 25
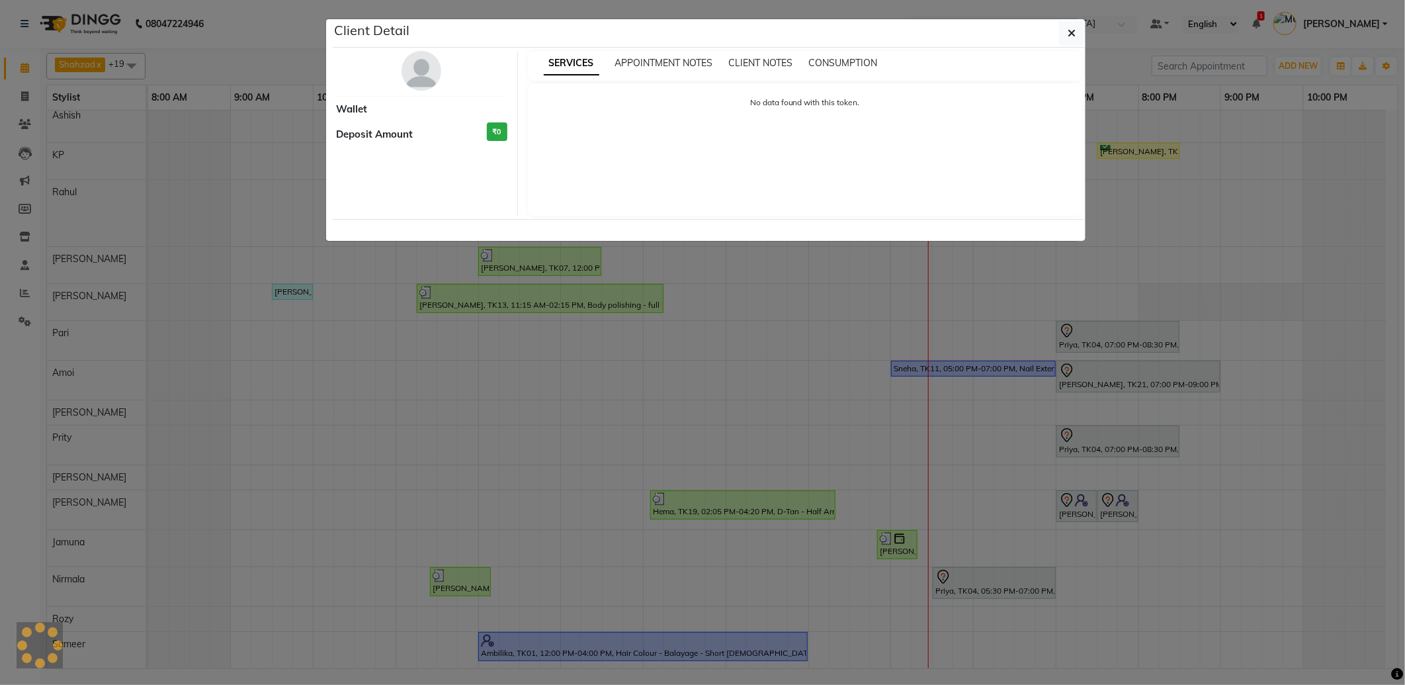
select select "1"
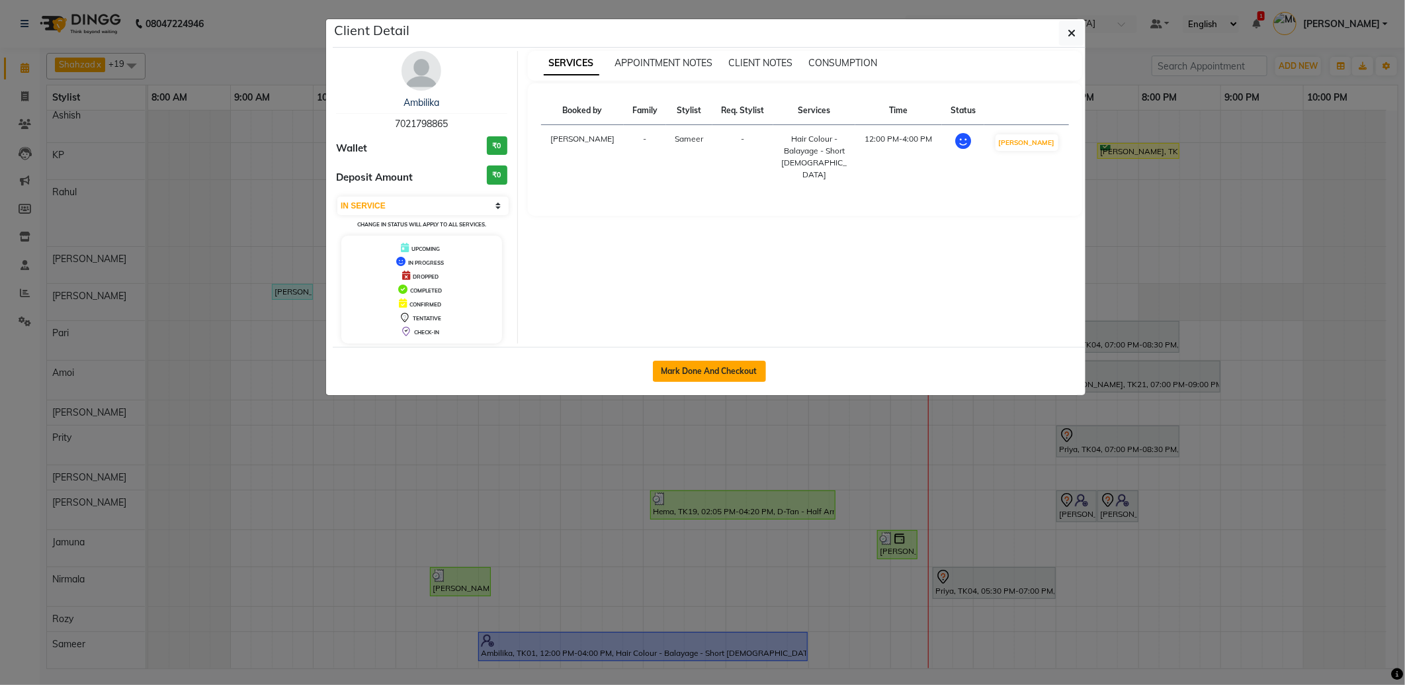
click at [682, 367] on button "Mark Done And Checkout" at bounding box center [709, 371] width 113 height 21
select select "service"
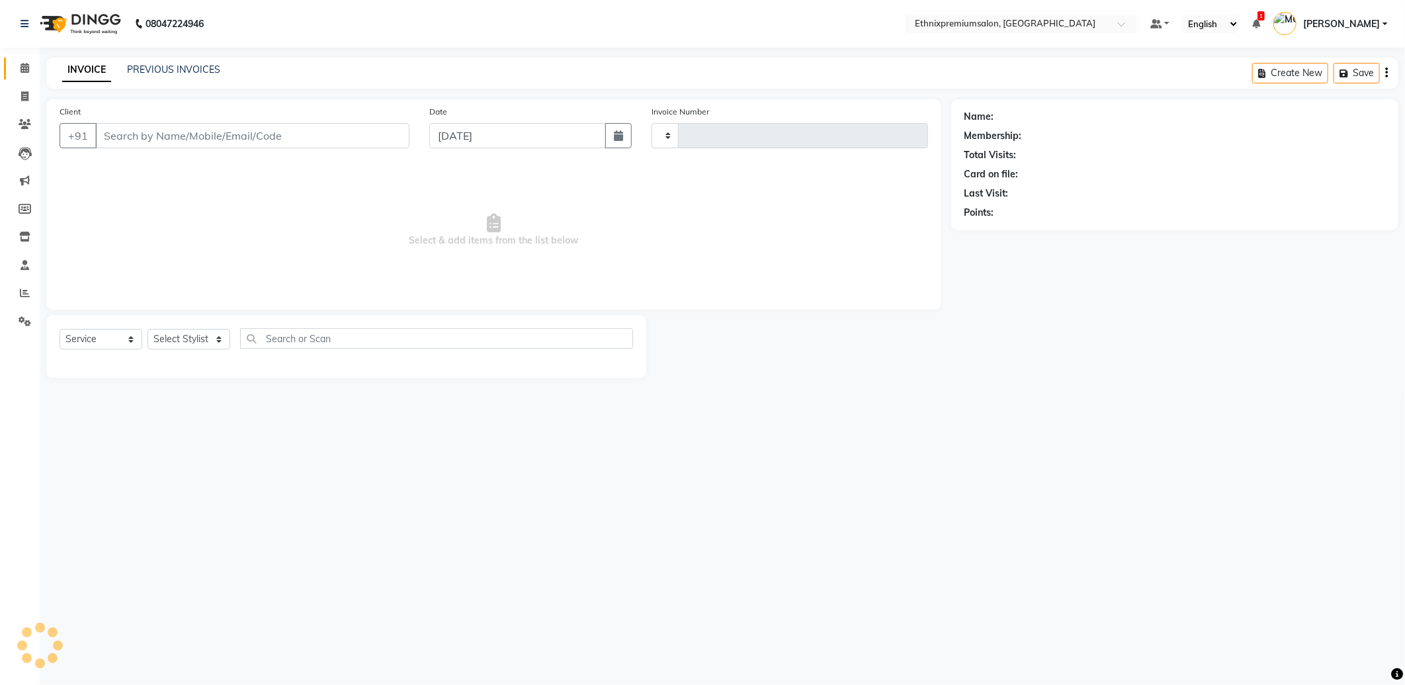
type input "9254"
select select "3625"
type input "7021798865"
select select "89057"
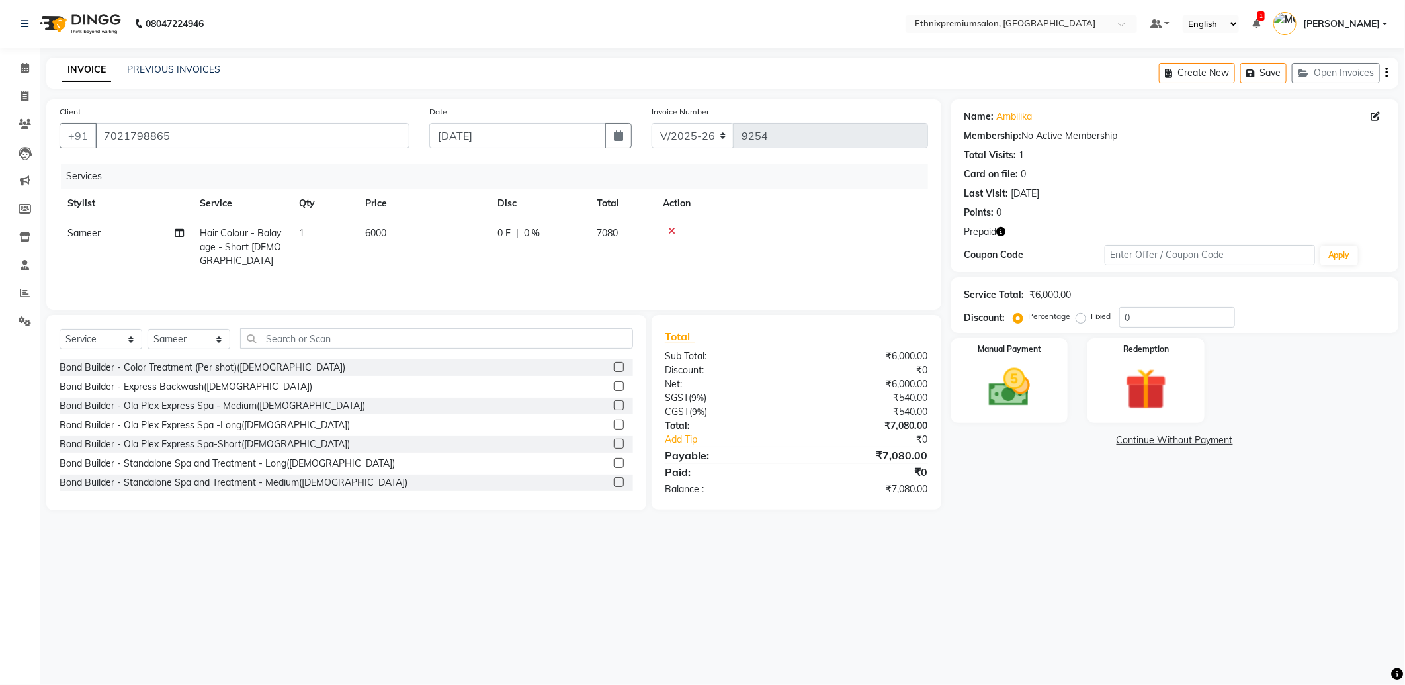
click at [230, 249] on span "Hair Colour - Balayage - Short [DEMOGRAPHIC_DATA]" at bounding box center [240, 247] width 81 height 40
select select "89057"
click at [245, 248] on span "Hair Colour - Balayage - Short [DEMOGRAPHIC_DATA]" at bounding box center [264, 252] width 104 height 40
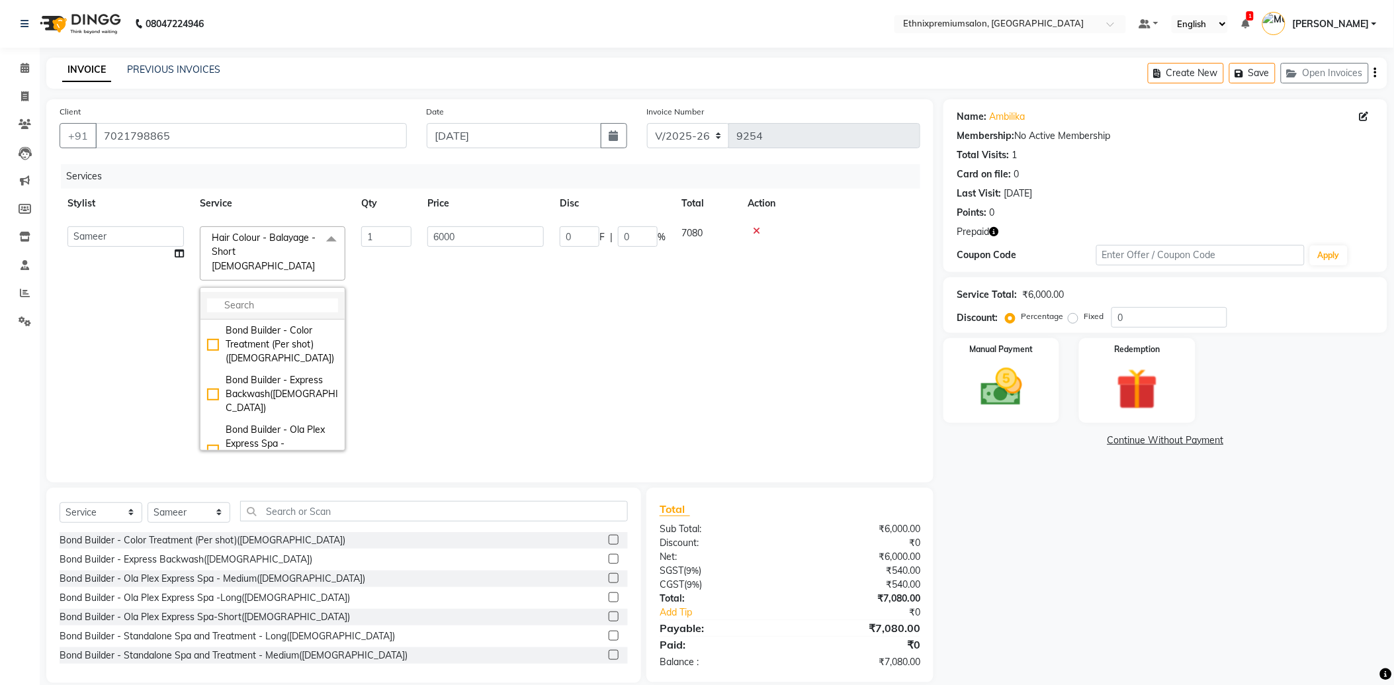
click at [263, 292] on li at bounding box center [272, 306] width 144 height 28
click at [253, 298] on input "multiselect-search" at bounding box center [272, 305] width 131 height 14
type input "global st"
click at [261, 451] on div "Hair Colour - Global Streaks - Medium(Unisex)" at bounding box center [272, 465] width 131 height 28
checkbox input "true"
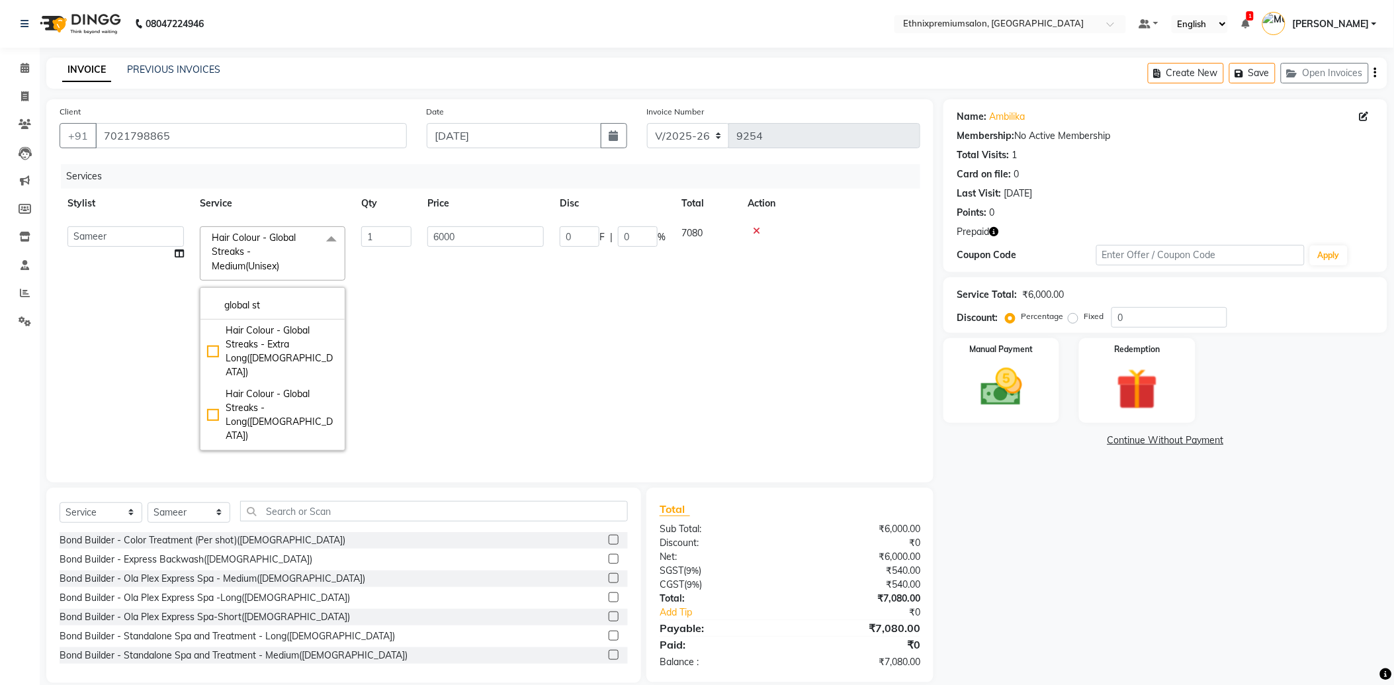
click at [482, 330] on td "6000" at bounding box center [486, 338] width 132 height 240
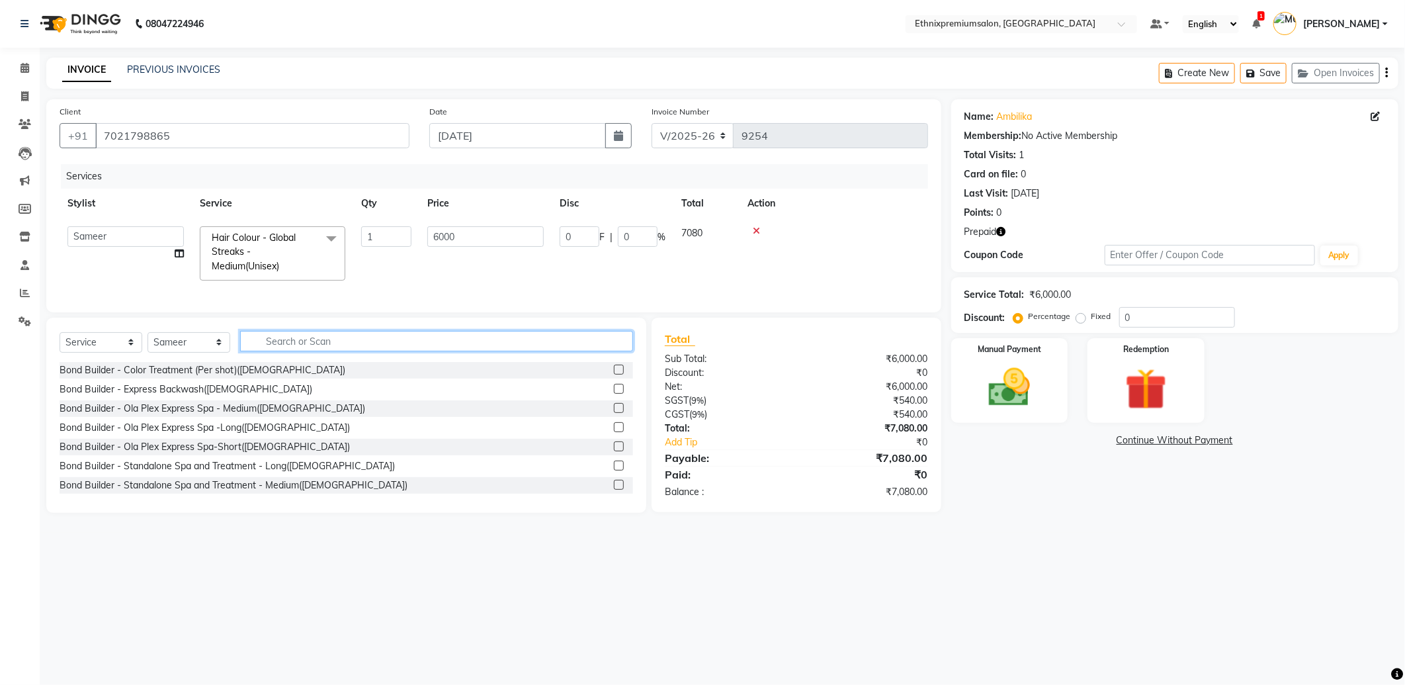
click at [286, 351] on input "text" at bounding box center [436, 341] width 393 height 21
type input "global"
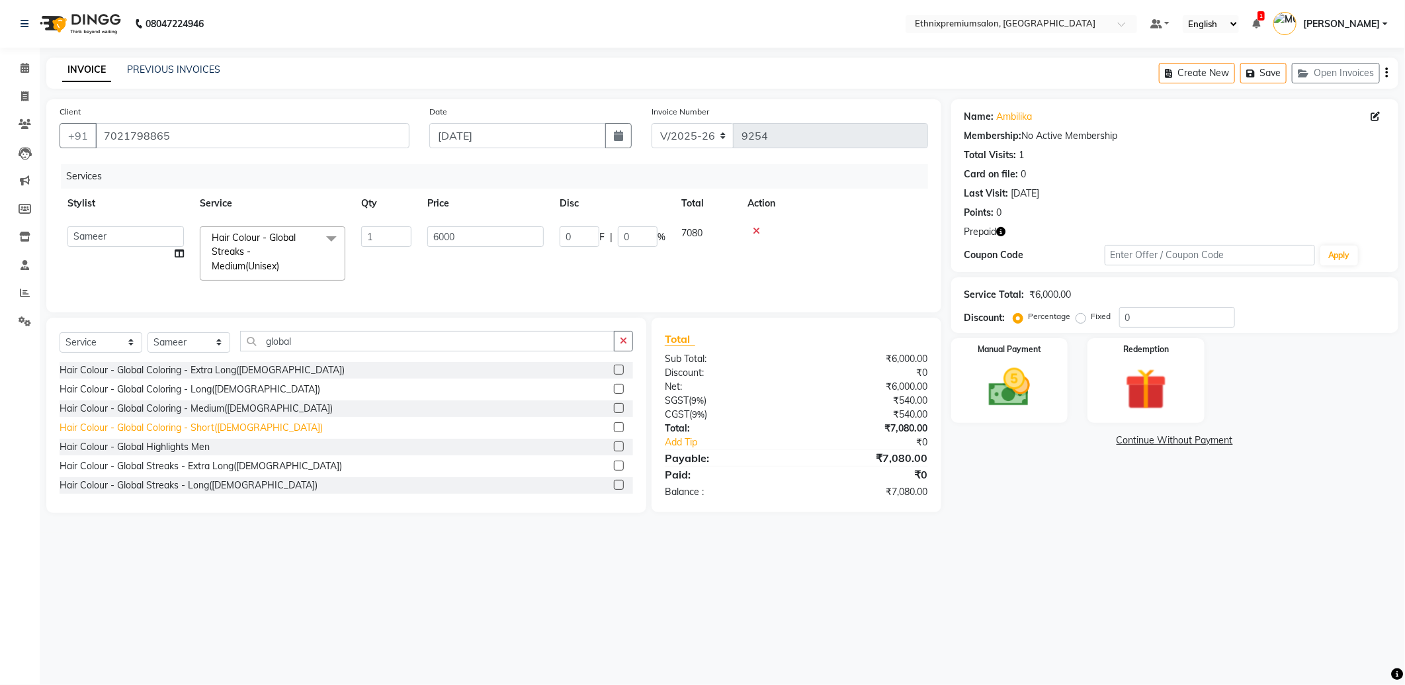
click at [227, 435] on div "Hair Colour - Global Coloring - Short([DEMOGRAPHIC_DATA])" at bounding box center [191, 428] width 263 height 14
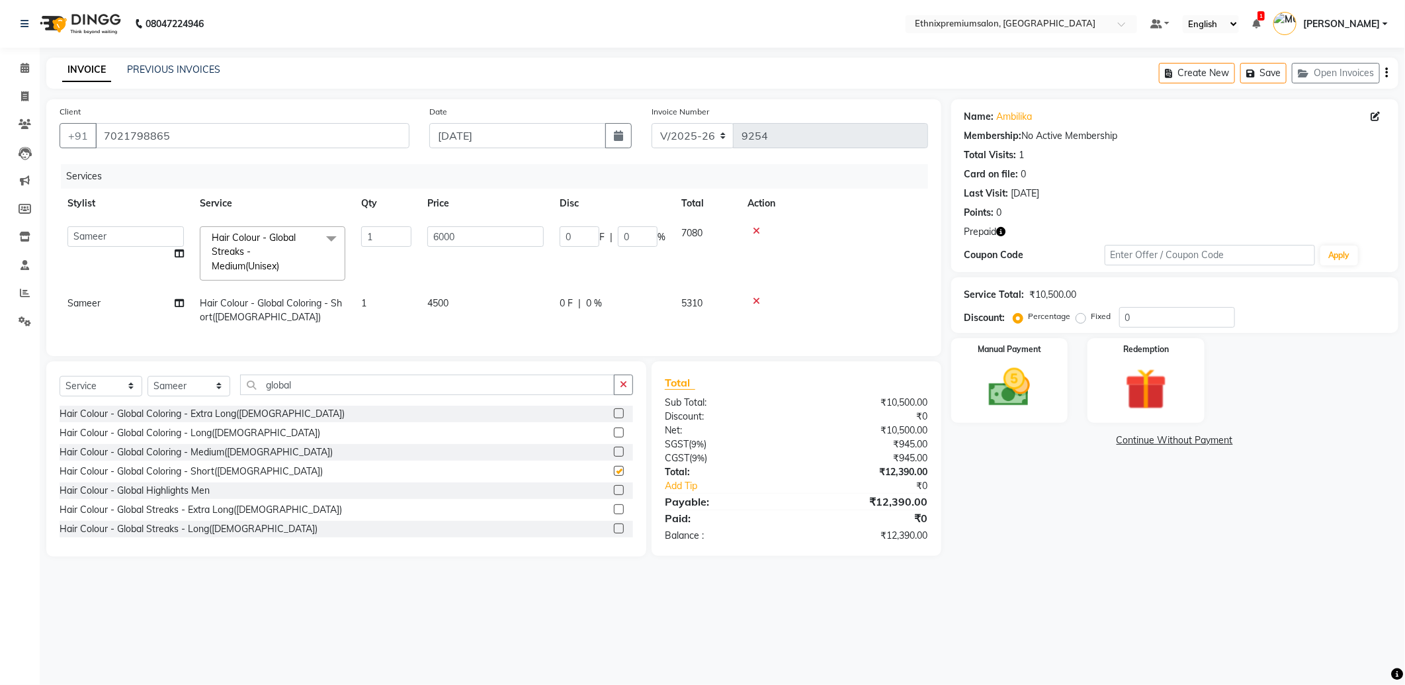
checkbox input "false"
click at [1149, 388] on img at bounding box center [1146, 390] width 71 height 54
click at [1071, 444] on span "Prepaid 1" at bounding box center [1068, 442] width 43 height 15
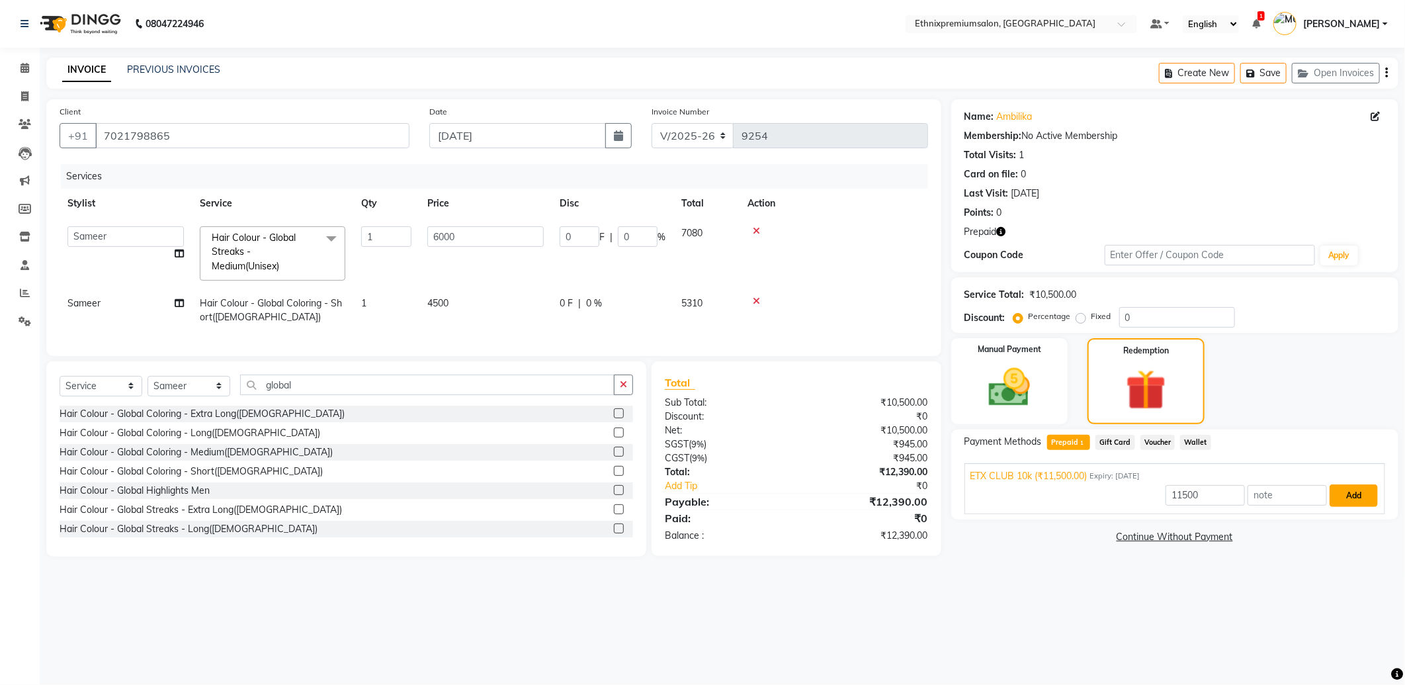
click at [1339, 493] on button "Add" at bounding box center [1354, 495] width 48 height 22
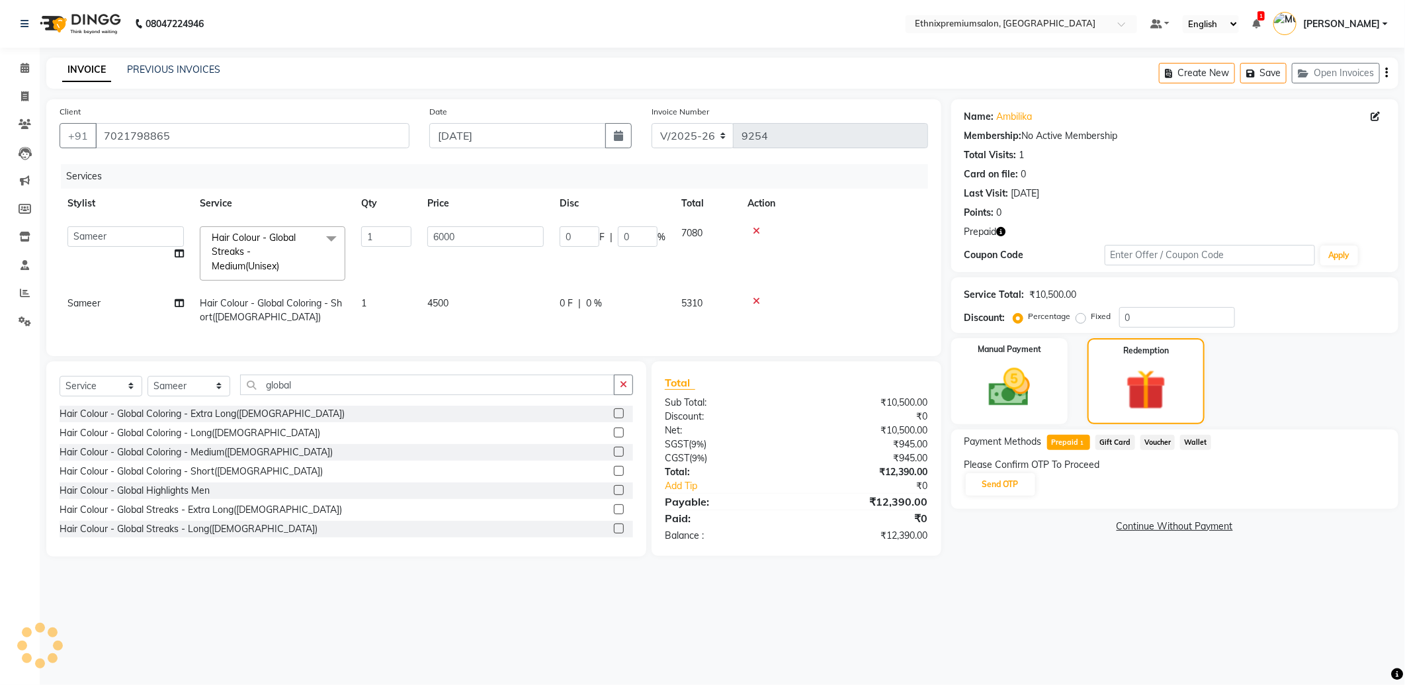
click at [1010, 495] on div "Please Confirm OTP To Proceed Send OTP" at bounding box center [1175, 477] width 421 height 39
click at [1006, 492] on button "Send OTP" at bounding box center [1000, 484] width 69 height 22
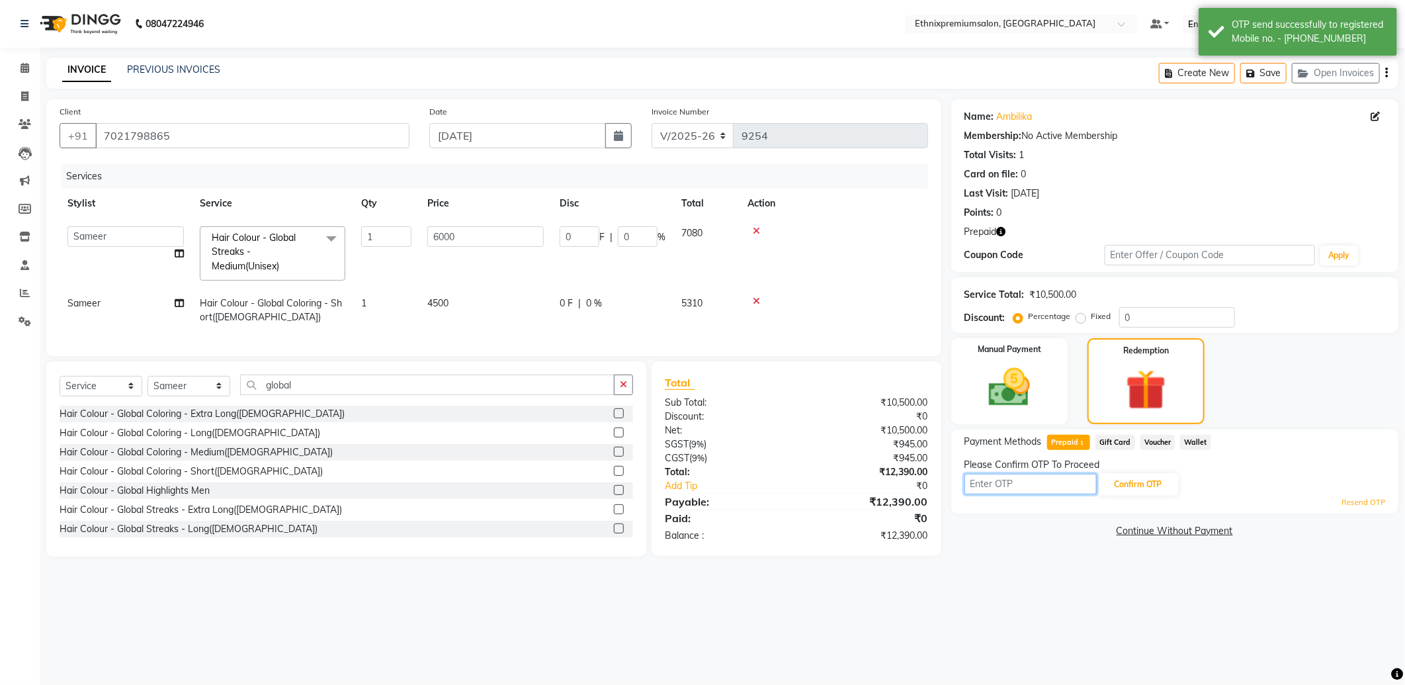
click at [993, 487] on input "text" at bounding box center [1031, 484] width 132 height 21
type input "3888"
click at [1120, 477] on button "Confirm OTP" at bounding box center [1138, 484] width 81 height 22
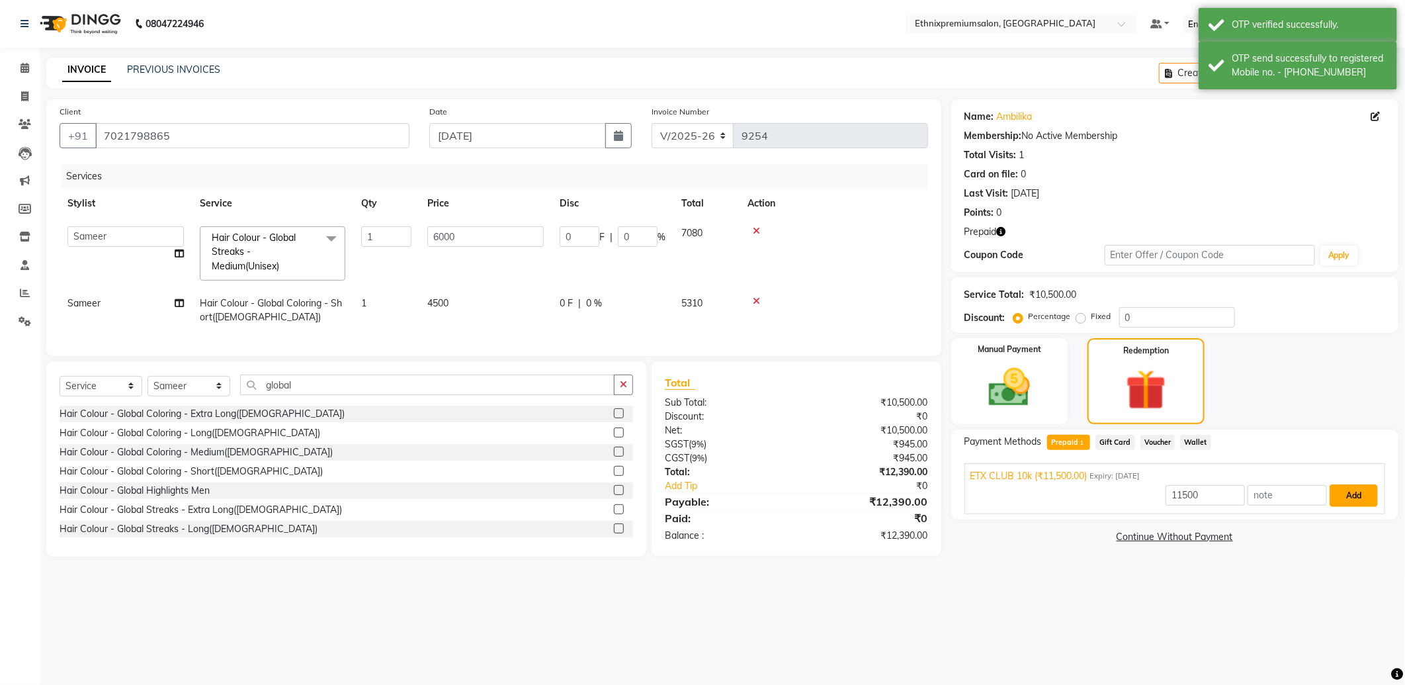
click at [1357, 488] on button "Add" at bounding box center [1354, 495] width 48 height 22
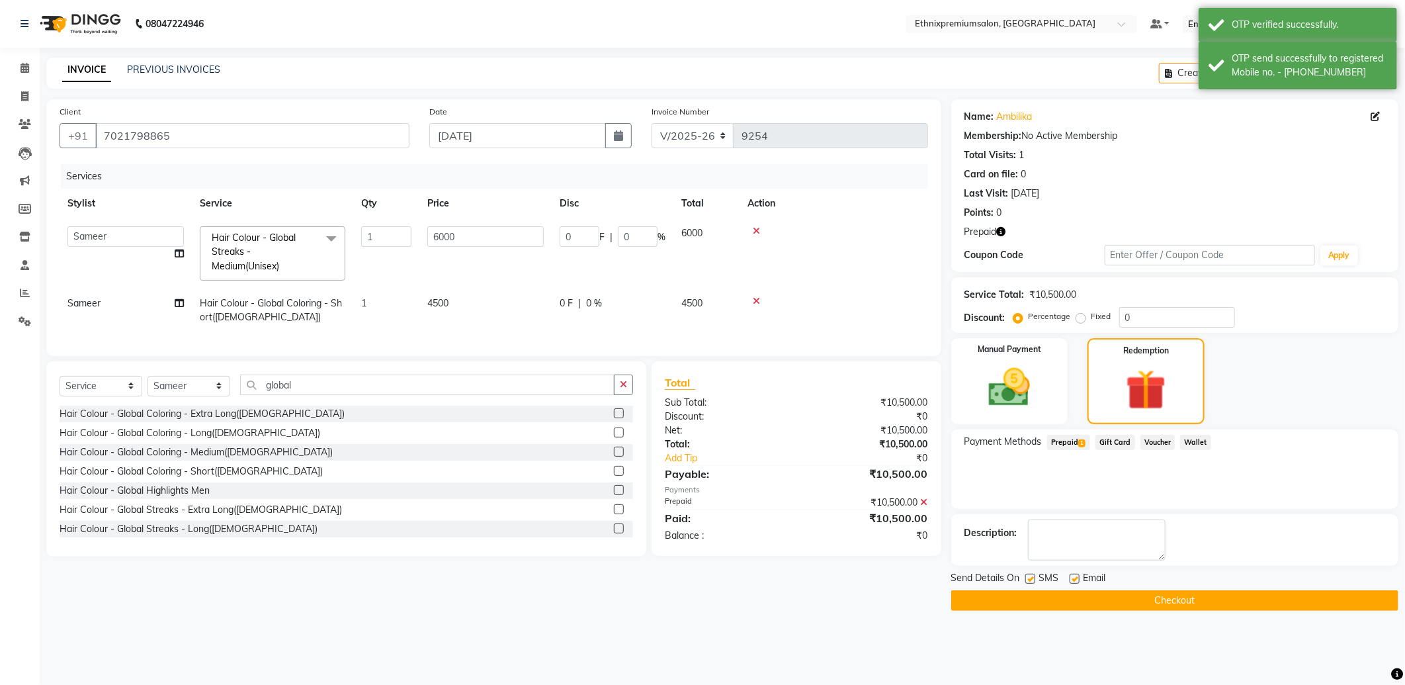
click at [1072, 578] on label at bounding box center [1075, 579] width 10 height 10
click at [1072, 578] on input "checkbox" at bounding box center [1074, 579] width 9 height 9
checkbox input "false"
click at [1073, 594] on button "Checkout" at bounding box center [1174, 600] width 447 height 21
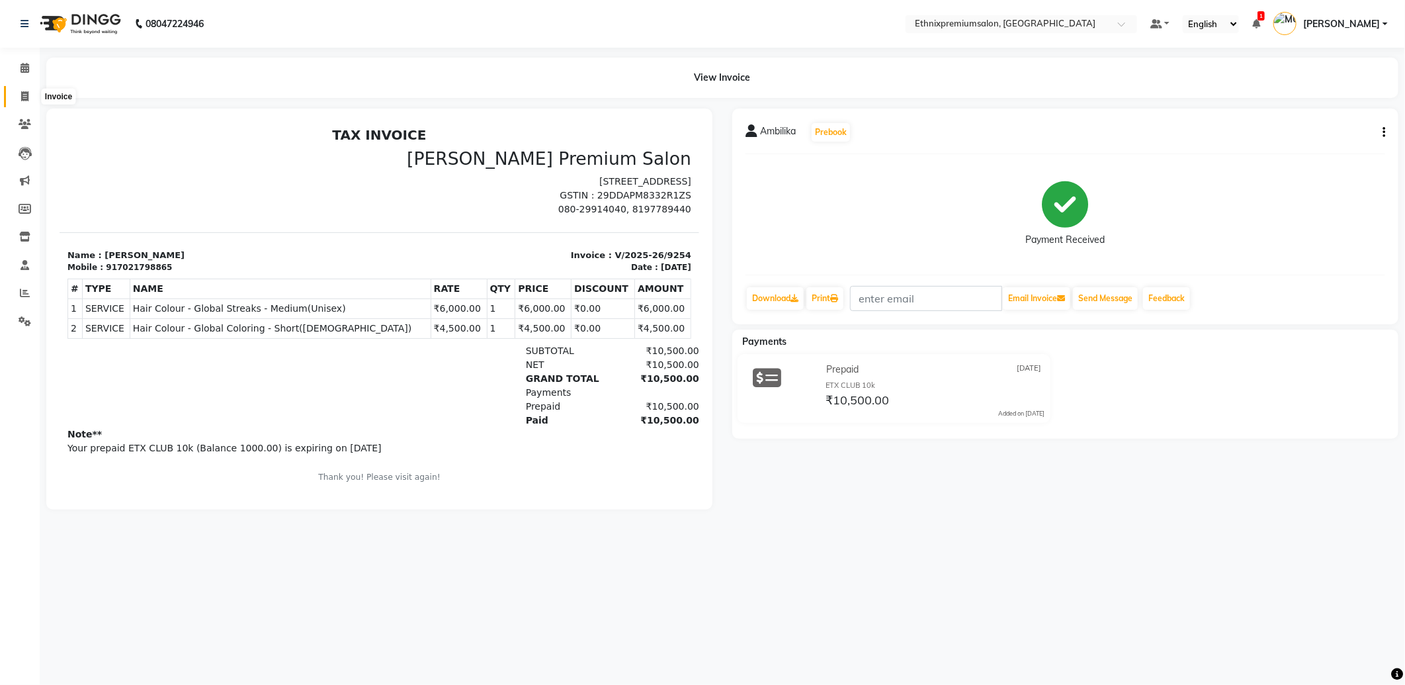
drag, startPoint x: 21, startPoint y: 96, endPoint x: 75, endPoint y: 105, distance: 55.6
click at [22, 96] on icon at bounding box center [24, 96] width 7 height 10
select select "service"
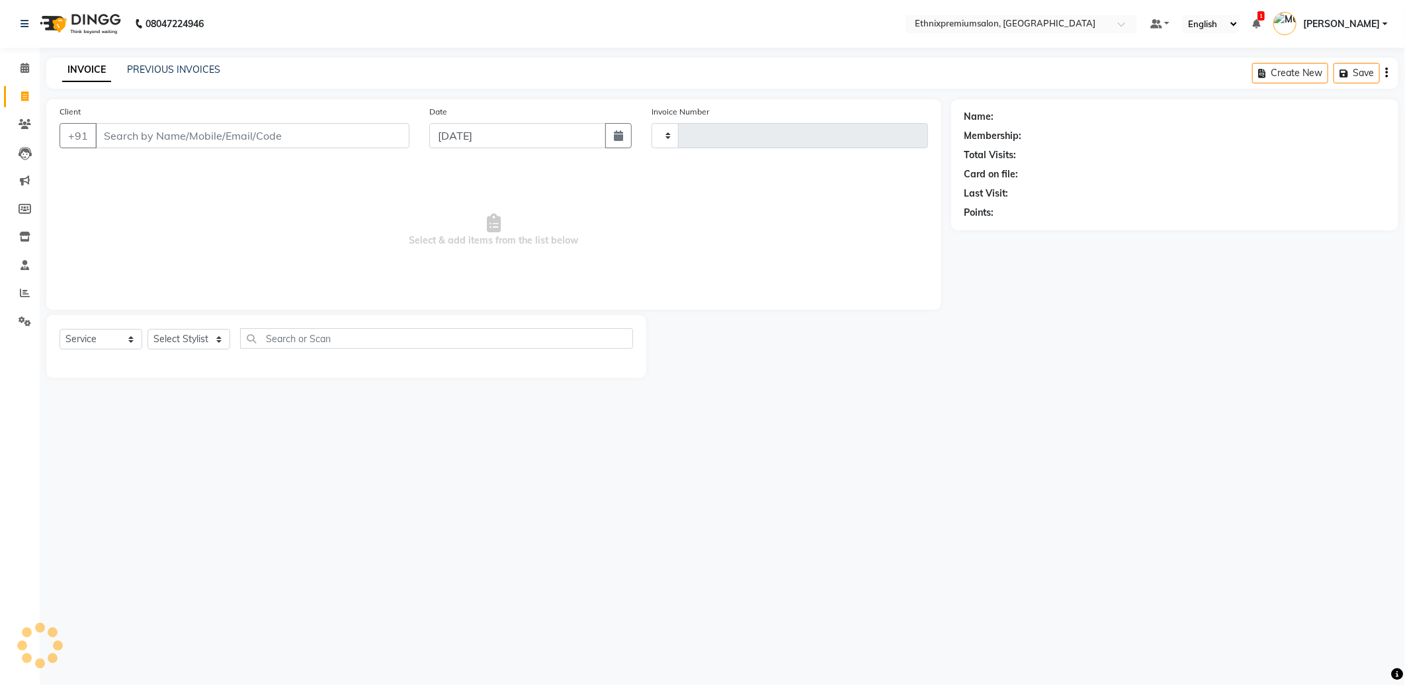
type input "9255"
select select "3625"
click at [139, 138] on input "Client" at bounding box center [252, 135] width 314 height 25
type input "8197223905"
click at [373, 128] on button "Add Client" at bounding box center [375, 135] width 68 height 25
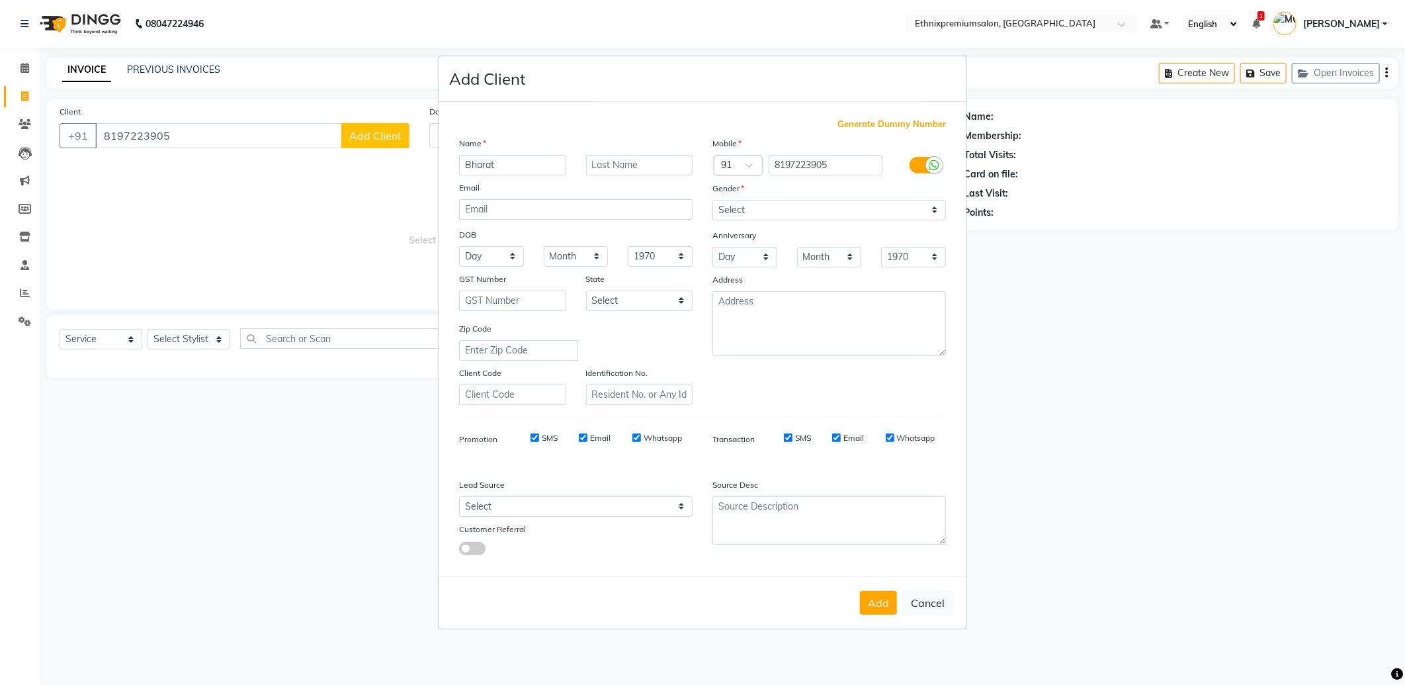
type input "Bharat"
click at [729, 210] on select "Select Male Female Other Prefer Not To Say" at bounding box center [830, 210] width 234 height 21
select select "male"
click at [713, 200] on select "Select Male Female Other Prefer Not To Say" at bounding box center [830, 210] width 234 height 21
click at [587, 508] on select "Select Walk-in Referral Internet Friend Word of Mouth Advertisement Facebook Ju…" at bounding box center [576, 506] width 234 height 21
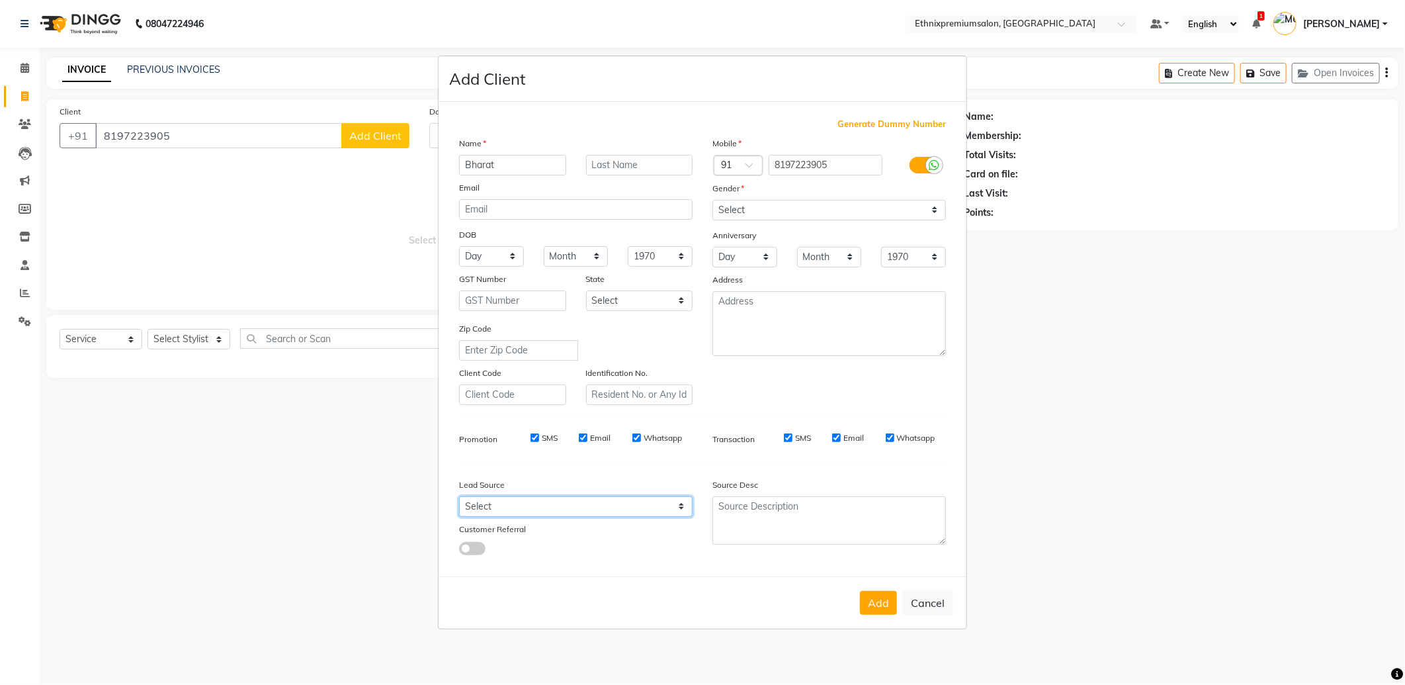
select select "26586"
click at [459, 496] on select "Select Walk-in Referral Internet Friend Word of Mouth Advertisement Facebook Ju…" at bounding box center [576, 506] width 234 height 21
click at [876, 606] on button "Add" at bounding box center [878, 603] width 37 height 24
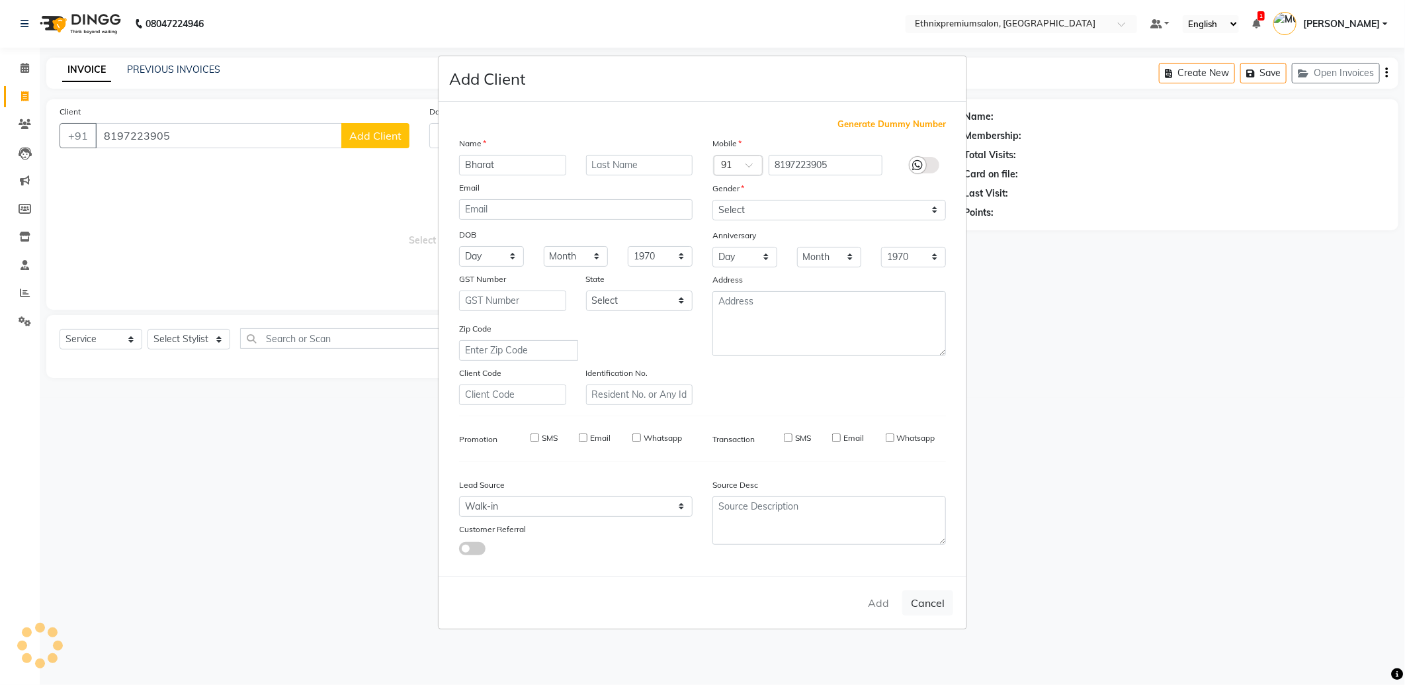
select select
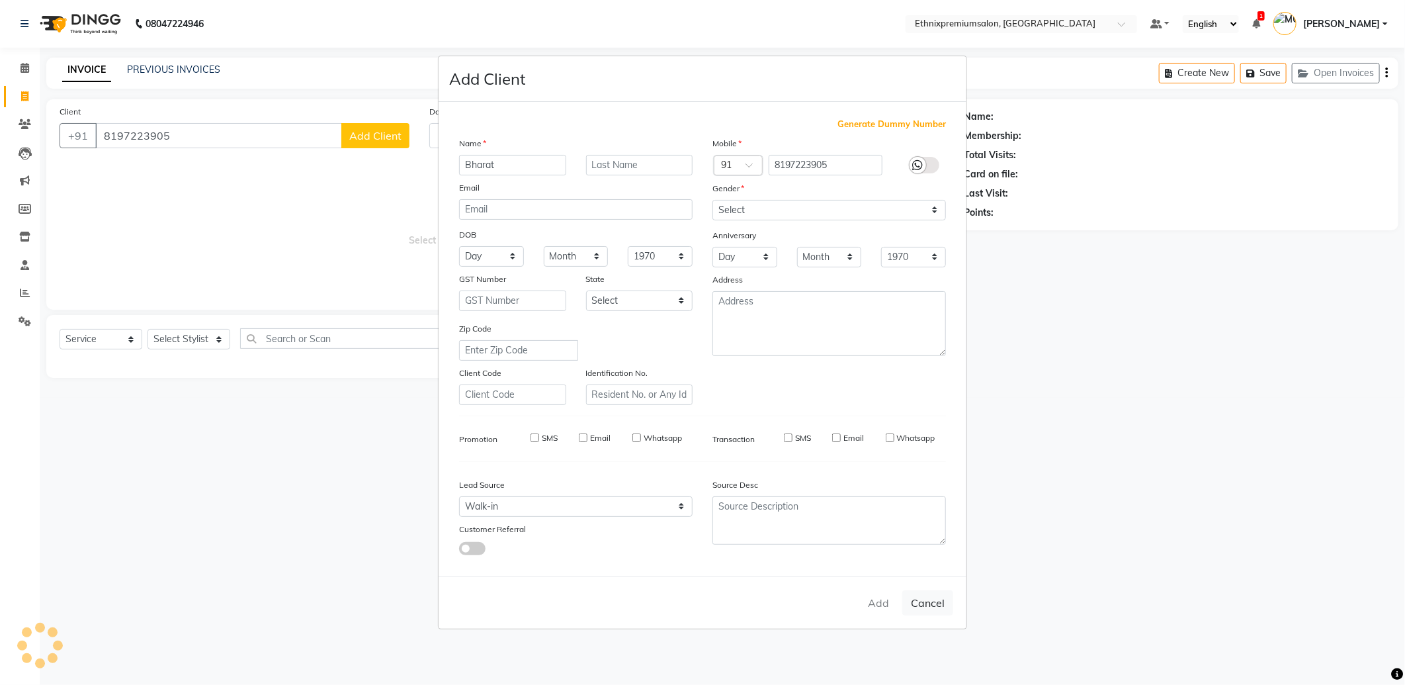
select select
checkbox input "false"
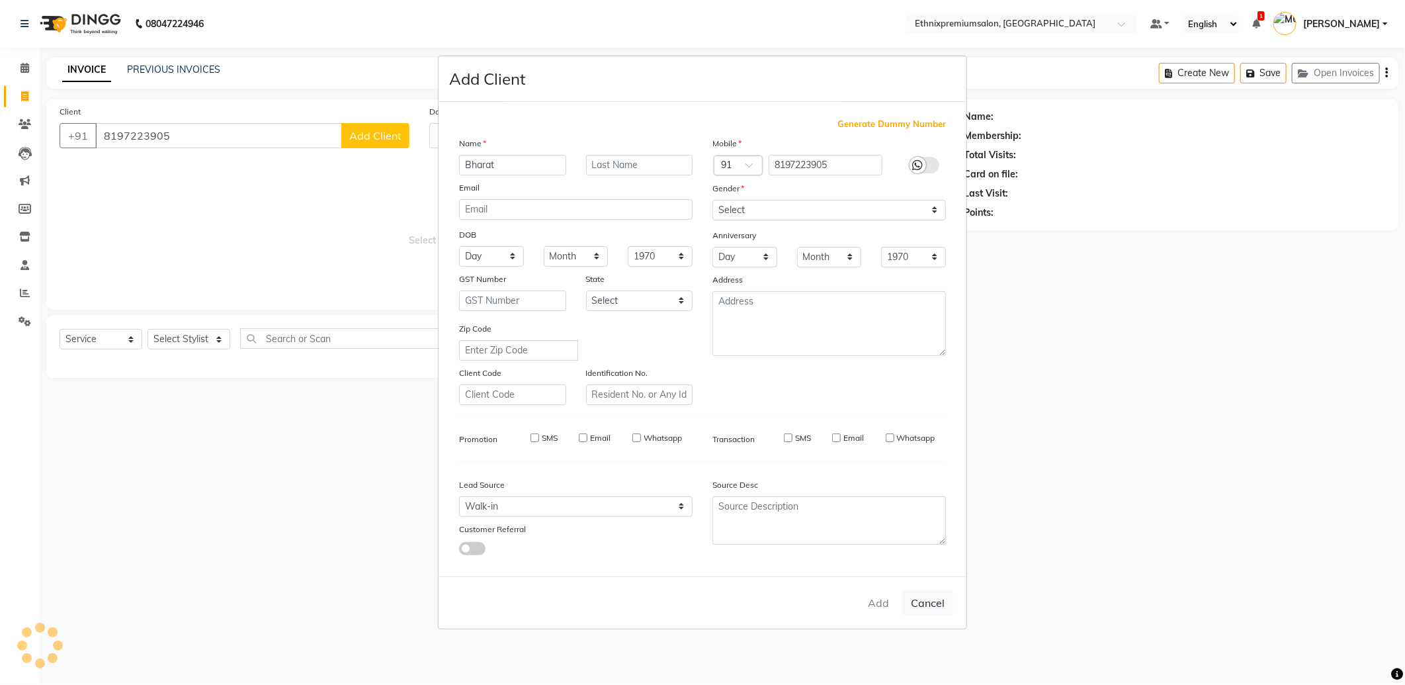
checkbox input "false"
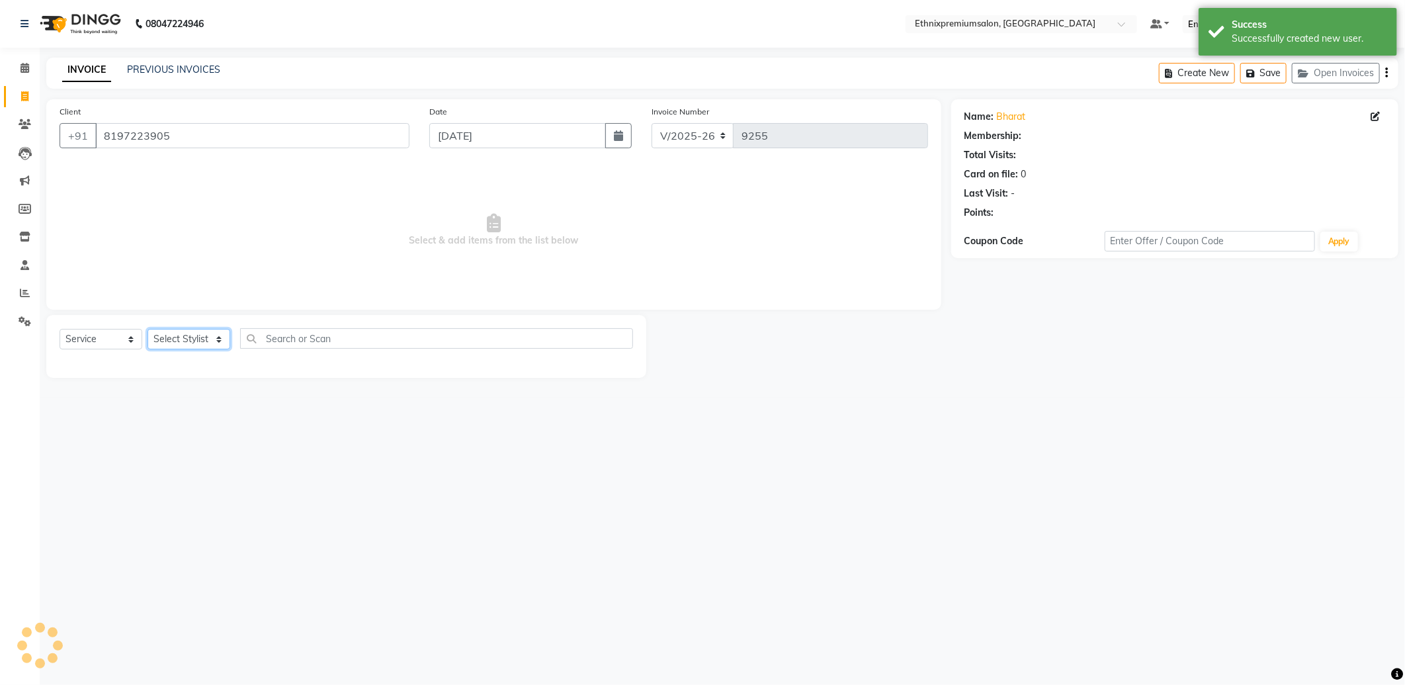
click at [196, 338] on select "Select Stylist Amoi [PERSON_NAME] [PERSON_NAME] Yolmoo [PERSON_NAME] [PERSON_NA…" at bounding box center [189, 339] width 83 height 21
select select "75682"
click at [148, 330] on select "Select Stylist Amoi [PERSON_NAME] [PERSON_NAME] Yolmoo [PERSON_NAME] [PERSON_NA…" at bounding box center [189, 339] width 83 height 21
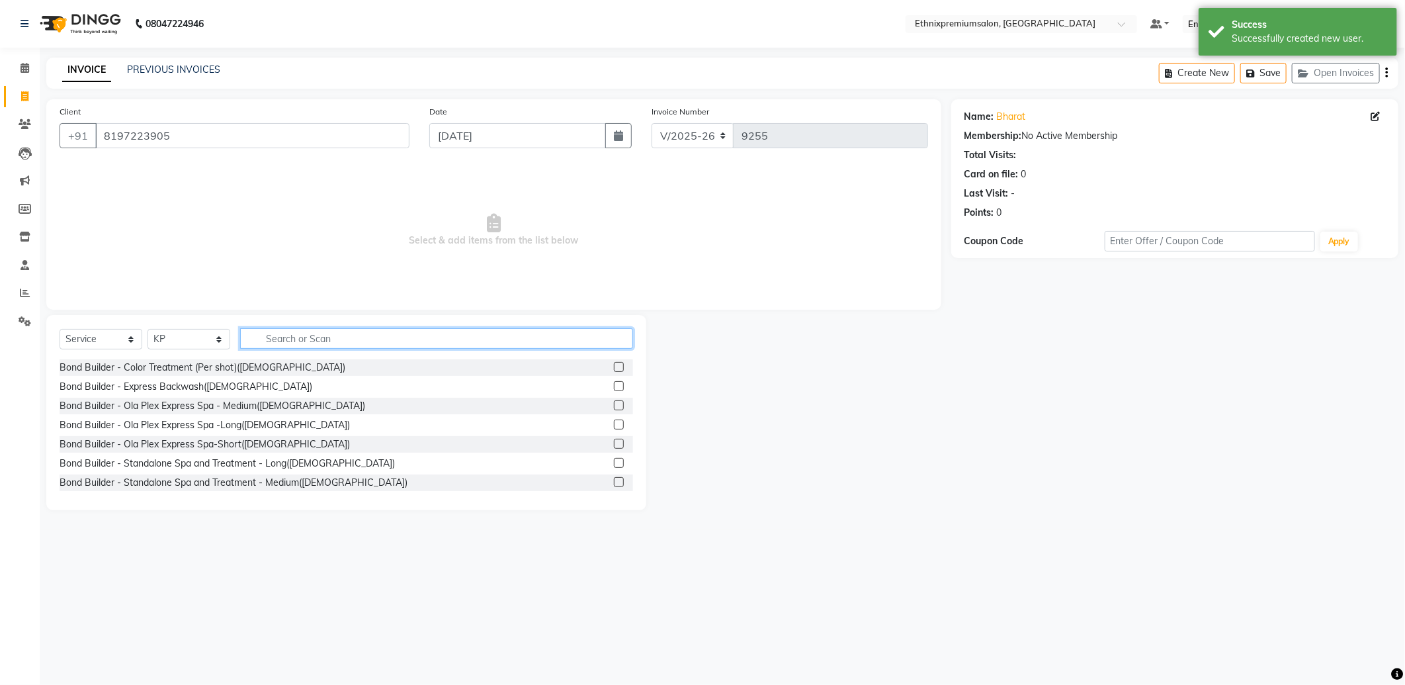
click at [296, 332] on input "text" at bounding box center [436, 338] width 393 height 21
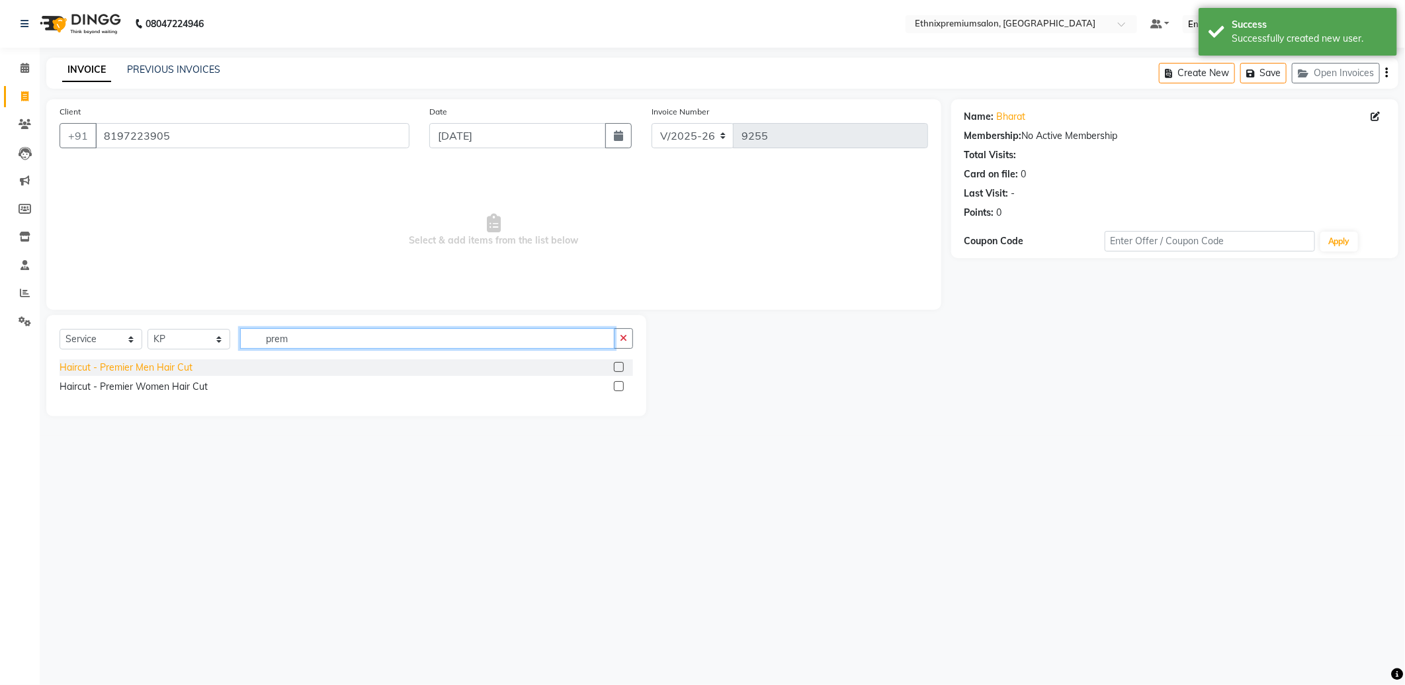
type input "prem"
click at [137, 366] on div "Haircut - Premier Men Hair Cut" at bounding box center [126, 368] width 133 height 14
checkbox input "false"
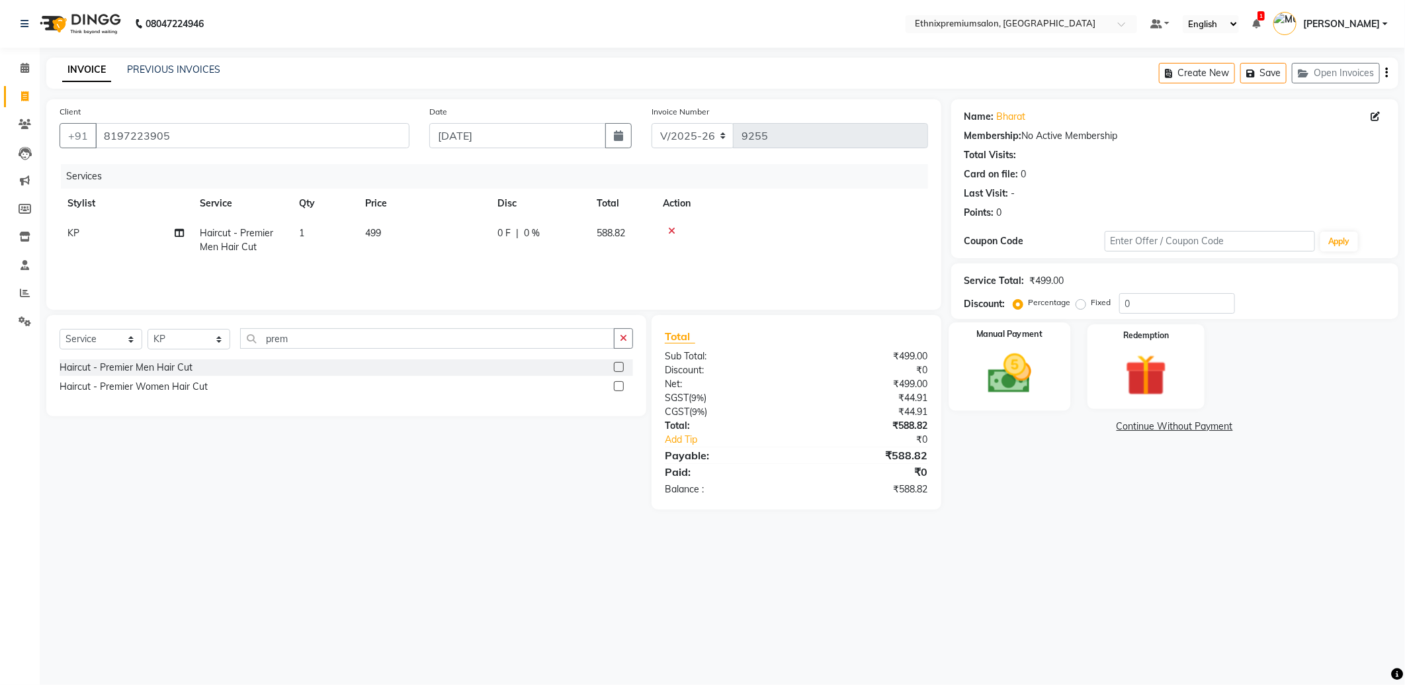
click at [1003, 395] on img at bounding box center [1010, 374] width 71 height 50
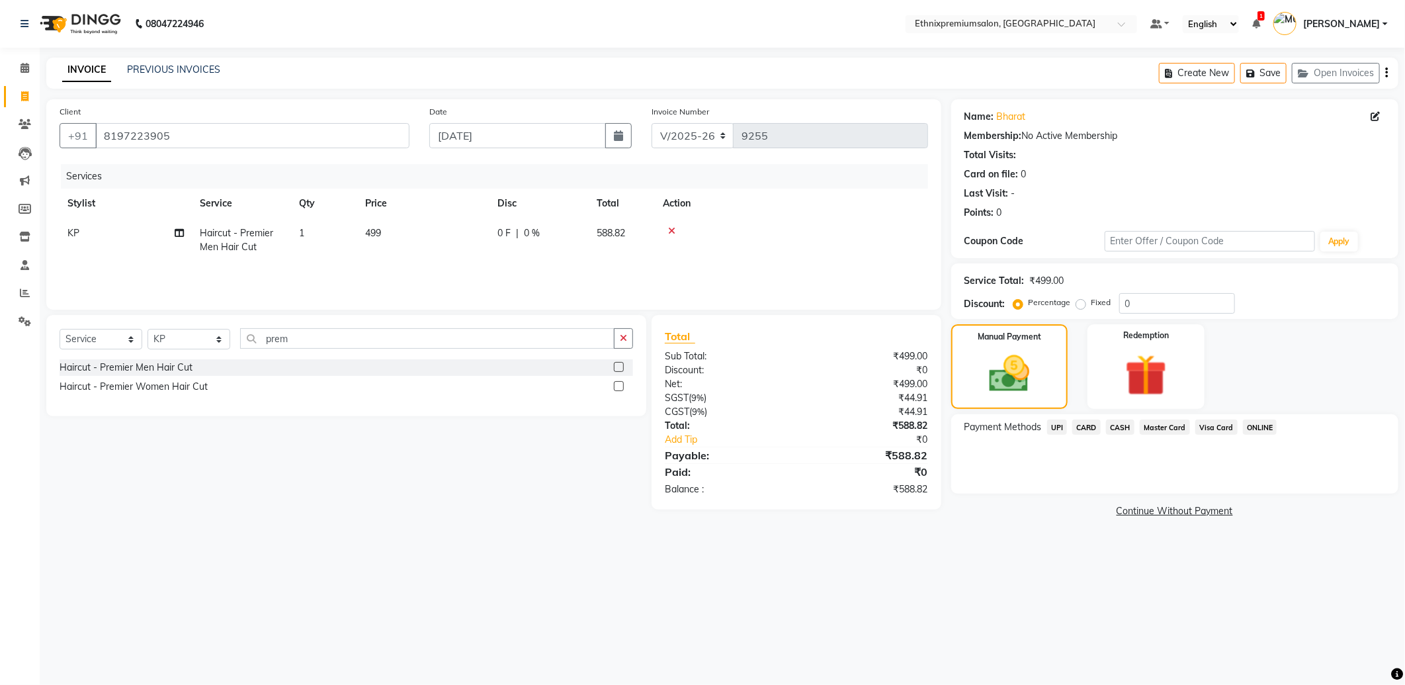
click at [1053, 427] on span "UPI" at bounding box center [1057, 427] width 21 height 15
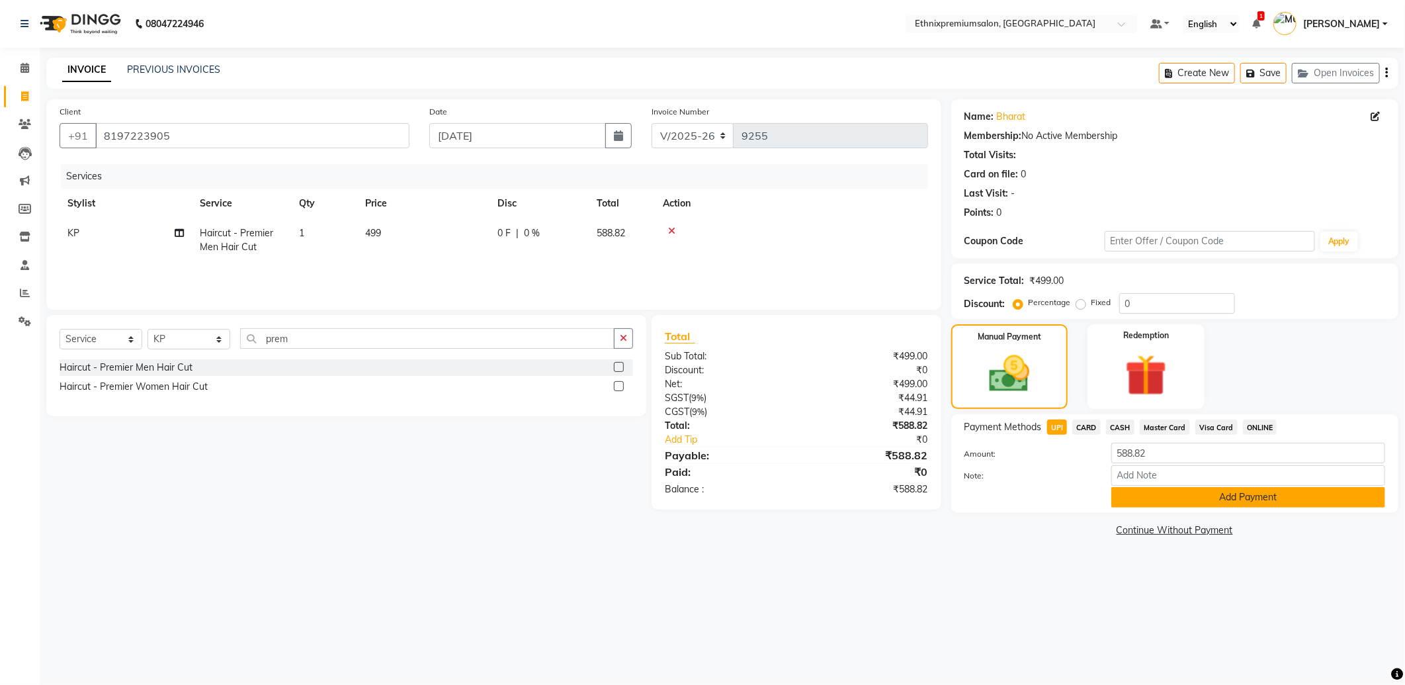
click at [1126, 495] on button "Add Payment" at bounding box center [1249, 497] width 274 height 21
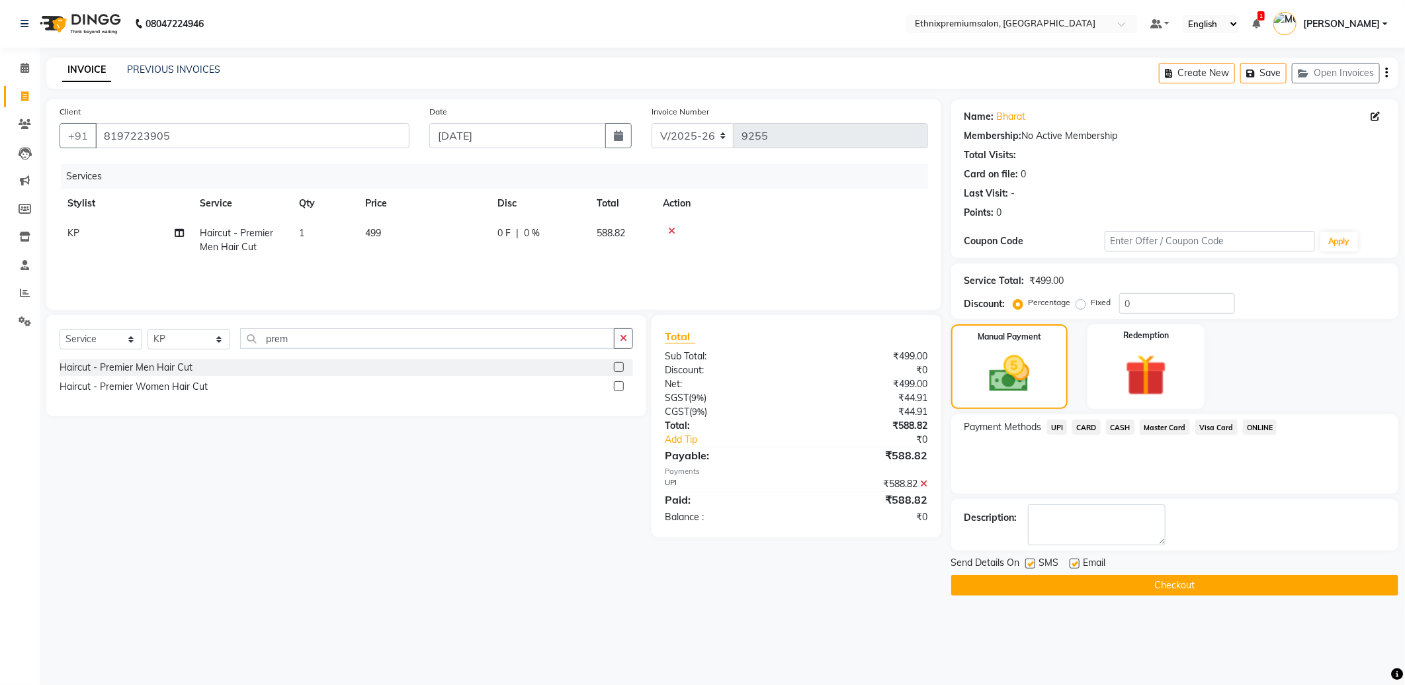
click at [1071, 561] on label at bounding box center [1075, 563] width 10 height 10
click at [1071, 561] on input "checkbox" at bounding box center [1074, 564] width 9 height 9
checkbox input "false"
click at [1075, 577] on button "Checkout" at bounding box center [1174, 585] width 447 height 21
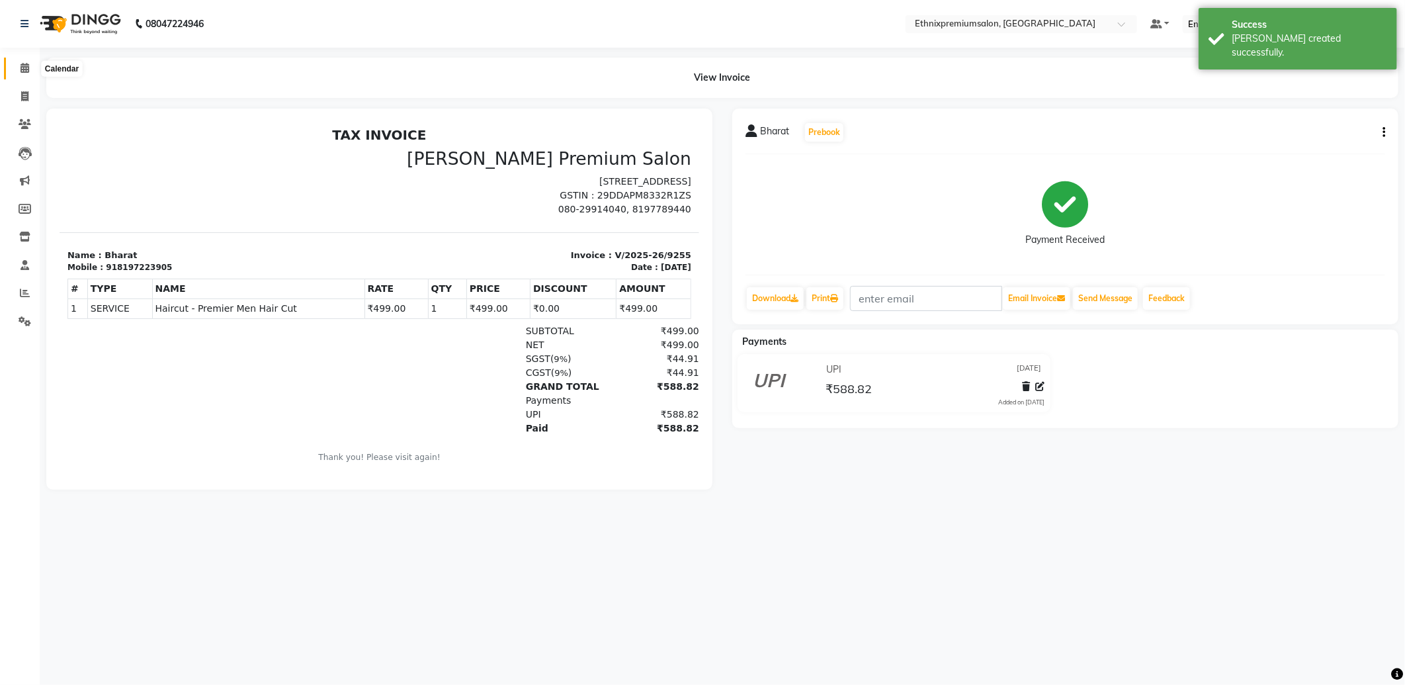
click at [21, 71] on icon at bounding box center [25, 68] width 9 height 10
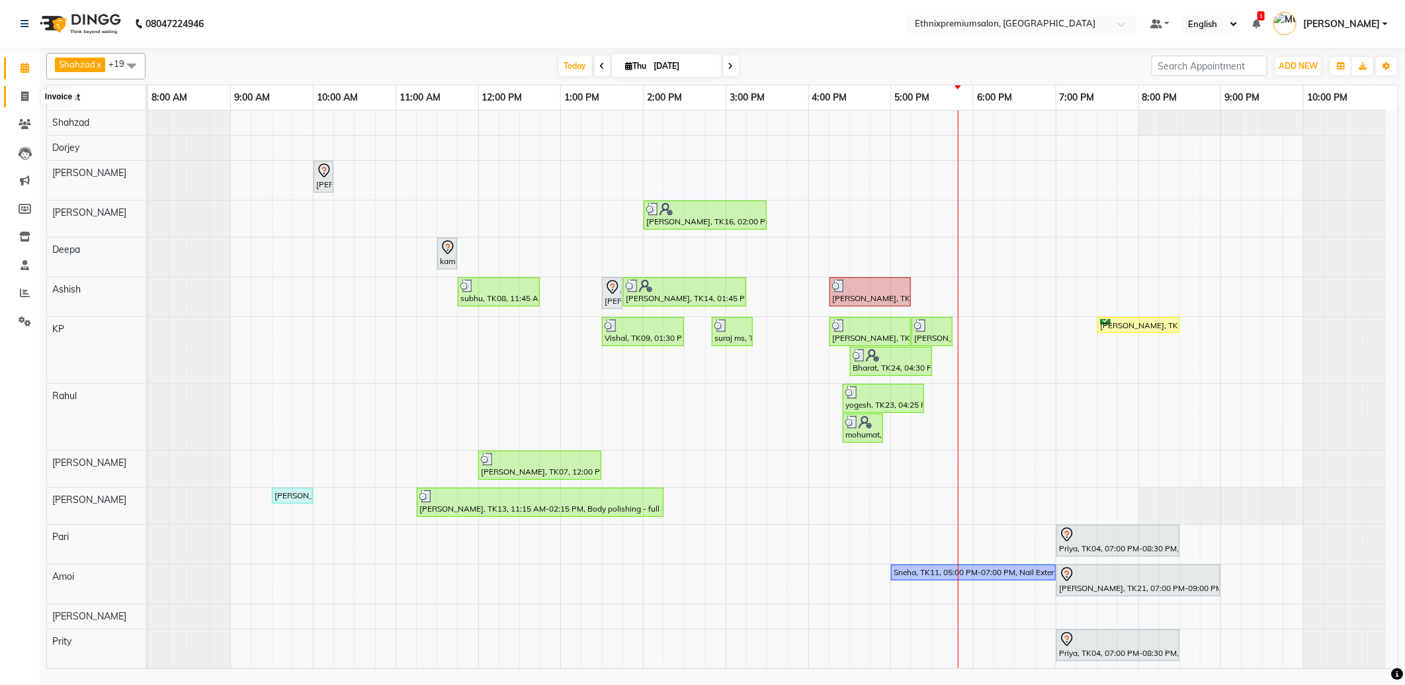
click at [25, 100] on icon at bounding box center [24, 96] width 7 height 10
select select "service"
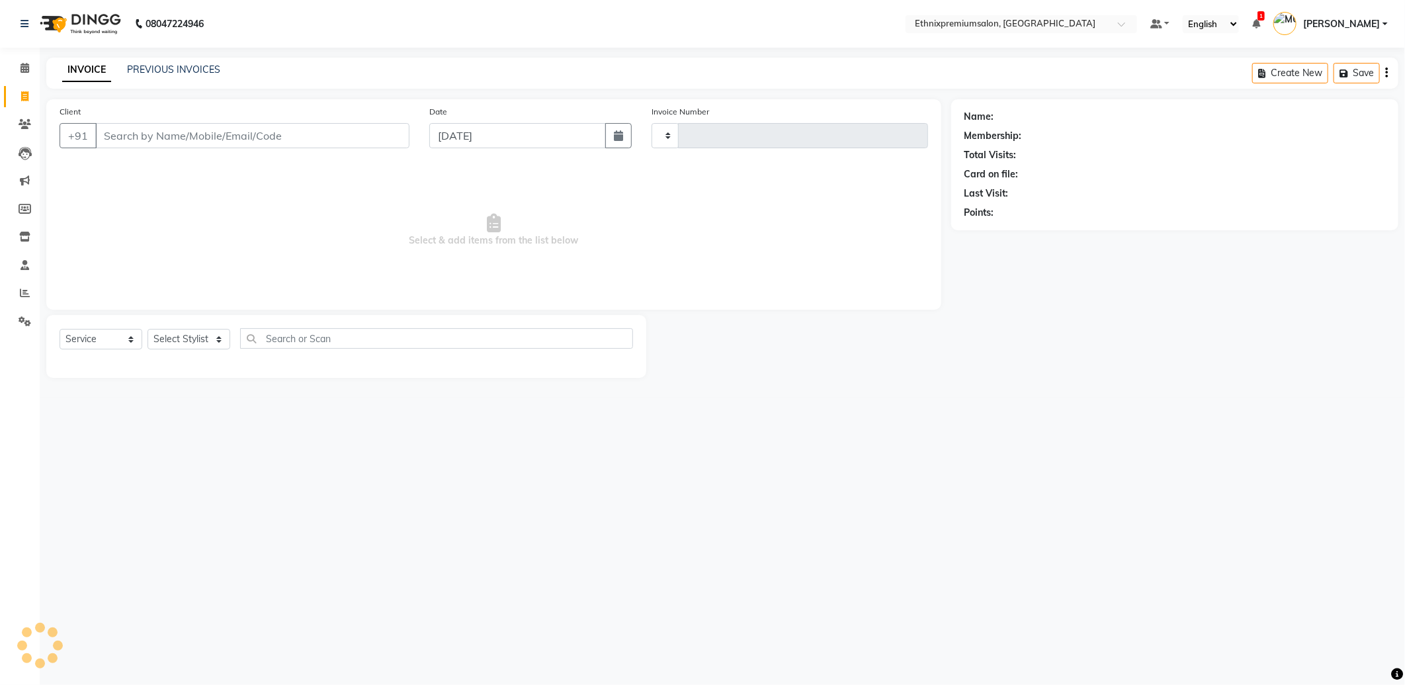
type input "9256"
select select "3625"
click at [188, 338] on select "Select Stylist Amoi [PERSON_NAME] [PERSON_NAME] Yolmoo [PERSON_NAME] [PERSON_NA…" at bounding box center [189, 339] width 83 height 21
select select "89538"
click at [148, 330] on select "Select Stylist Amoi [PERSON_NAME] [PERSON_NAME] Yolmoo [PERSON_NAME] [PERSON_NA…" at bounding box center [189, 339] width 83 height 21
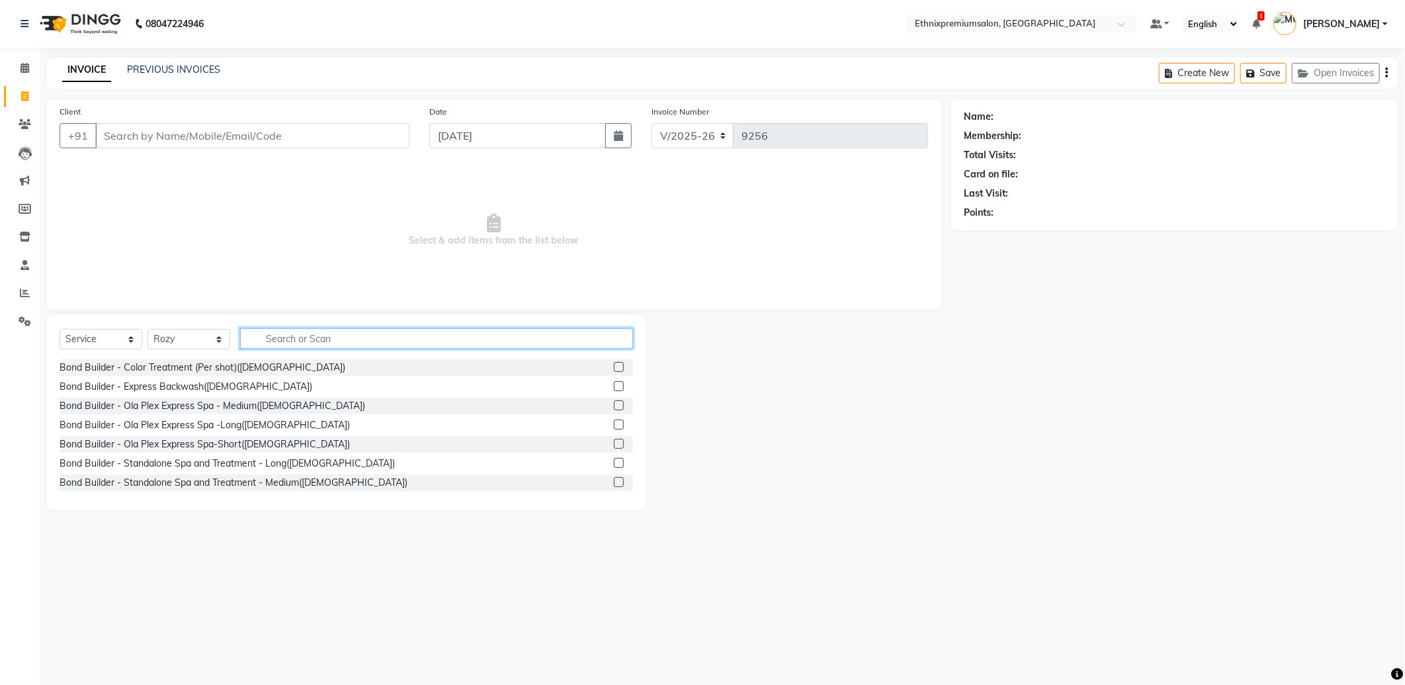
click at [351, 337] on input "text" at bounding box center [436, 338] width 393 height 21
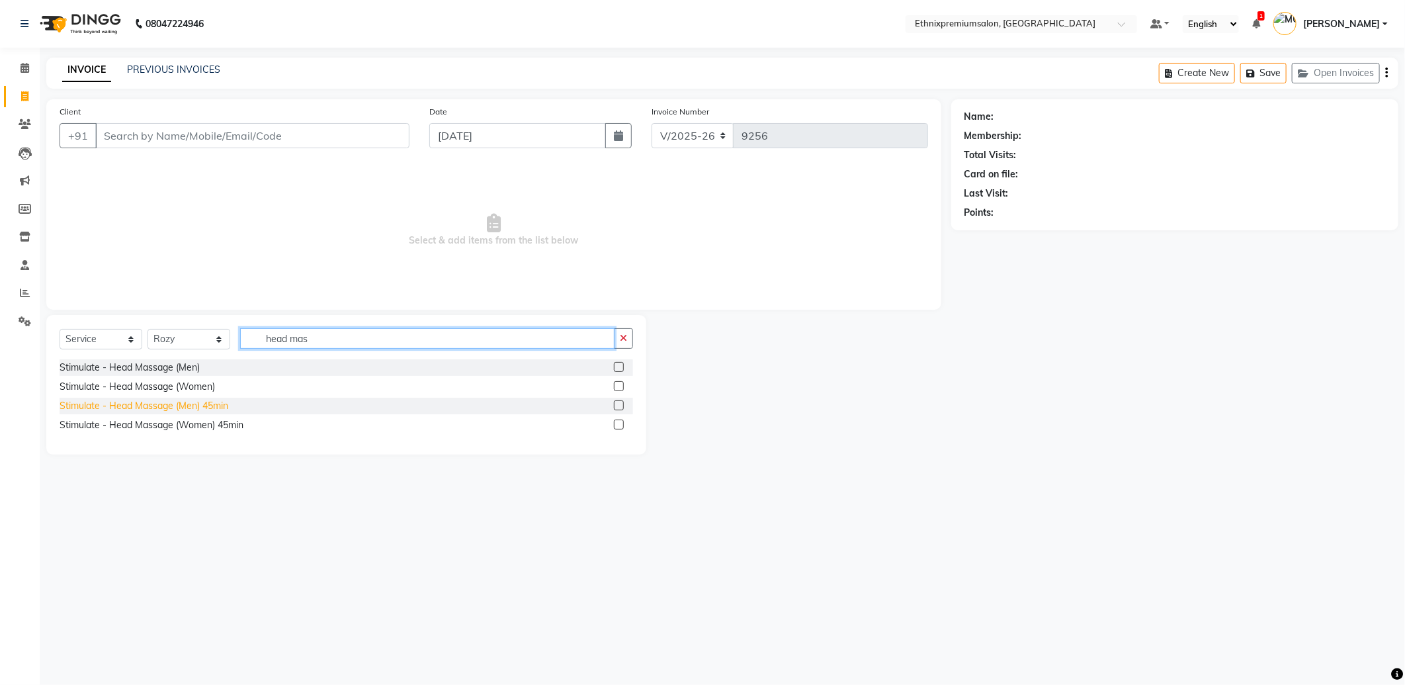
type input "head mas"
click at [218, 404] on div "Stimulate - Head Massage (Men) 45min" at bounding box center [144, 406] width 169 height 14
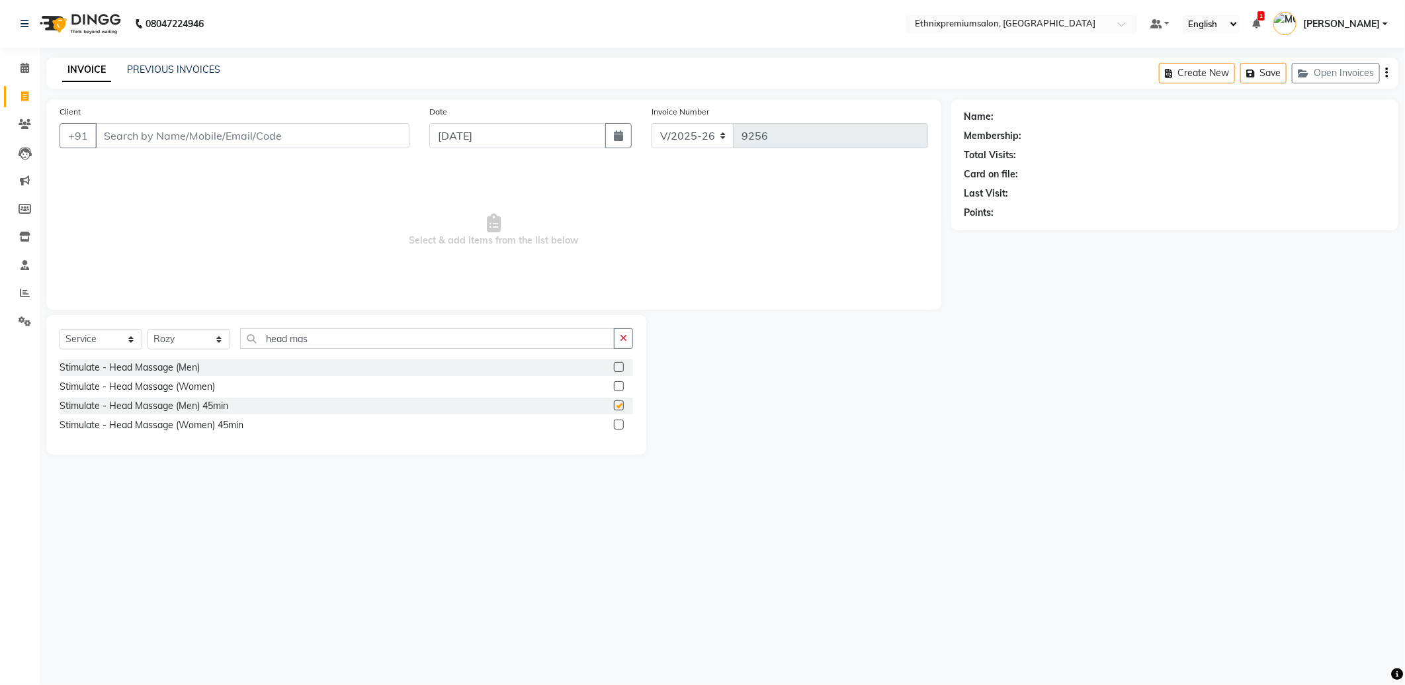
checkbox input "false"
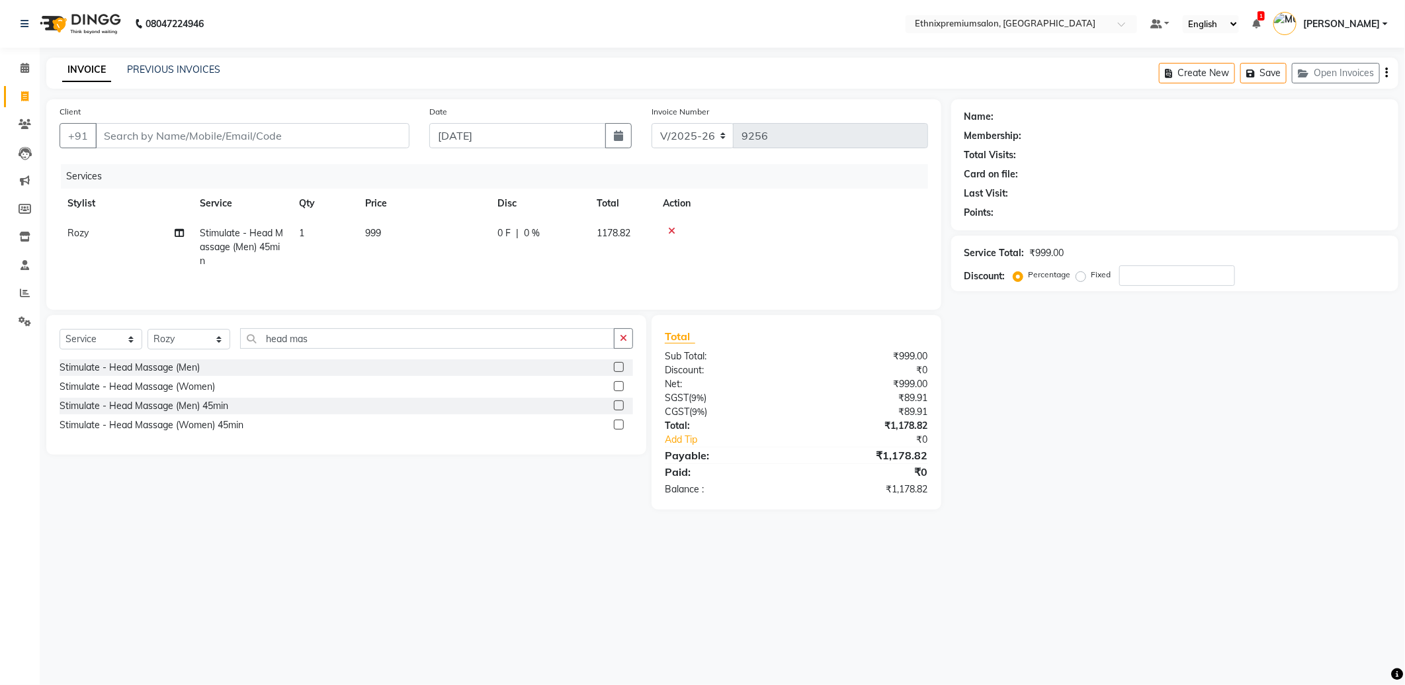
drag, startPoint x: 364, startPoint y: 351, endPoint x: 261, endPoint y: 349, distance: 102.6
click at [261, 349] on div "Select Service Product Membership Package Voucher Prepaid Gift Card Select Styl…" at bounding box center [347, 343] width 574 height 31
drag, startPoint x: 333, startPoint y: 335, endPoint x: 232, endPoint y: 331, distance: 102.0
click at [232, 331] on div "Select Service Product Membership Package Voucher Prepaid Gift Card Select Styl…" at bounding box center [347, 343] width 574 height 31
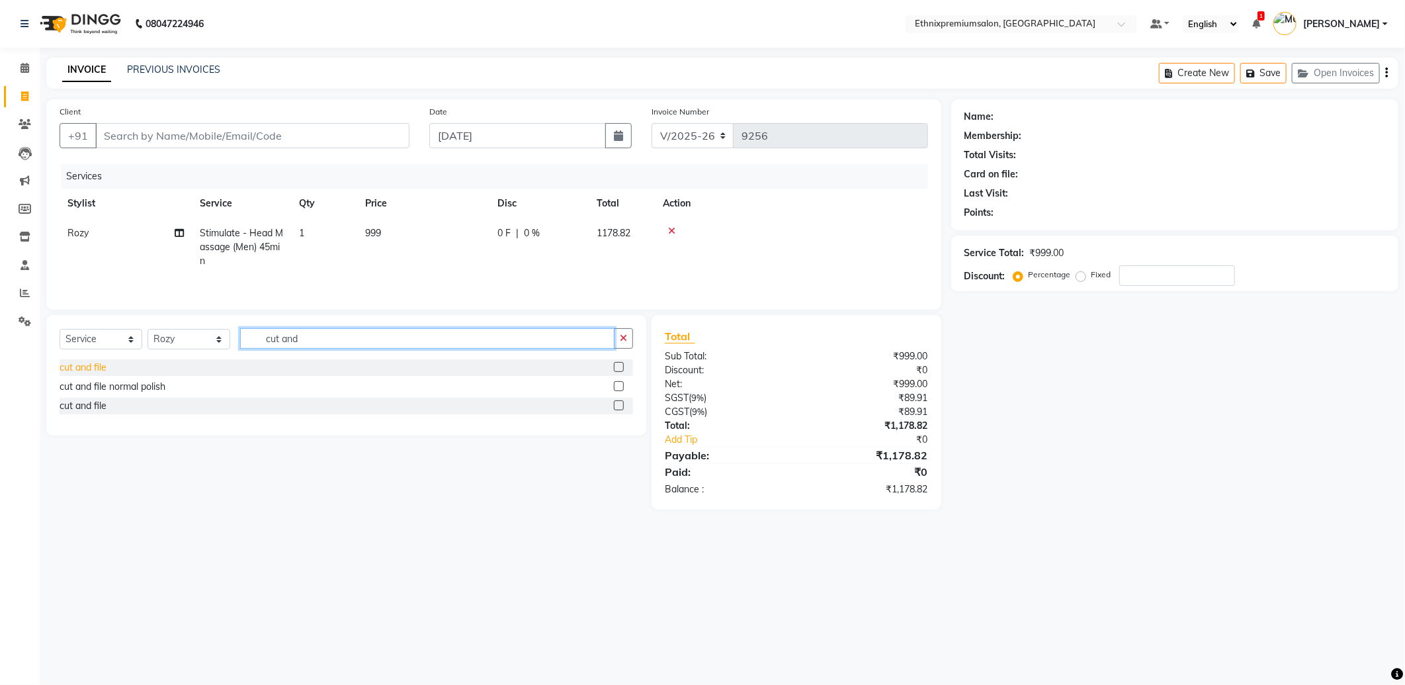
type input "cut and"
click at [97, 371] on div "cut and file" at bounding box center [83, 368] width 47 height 14
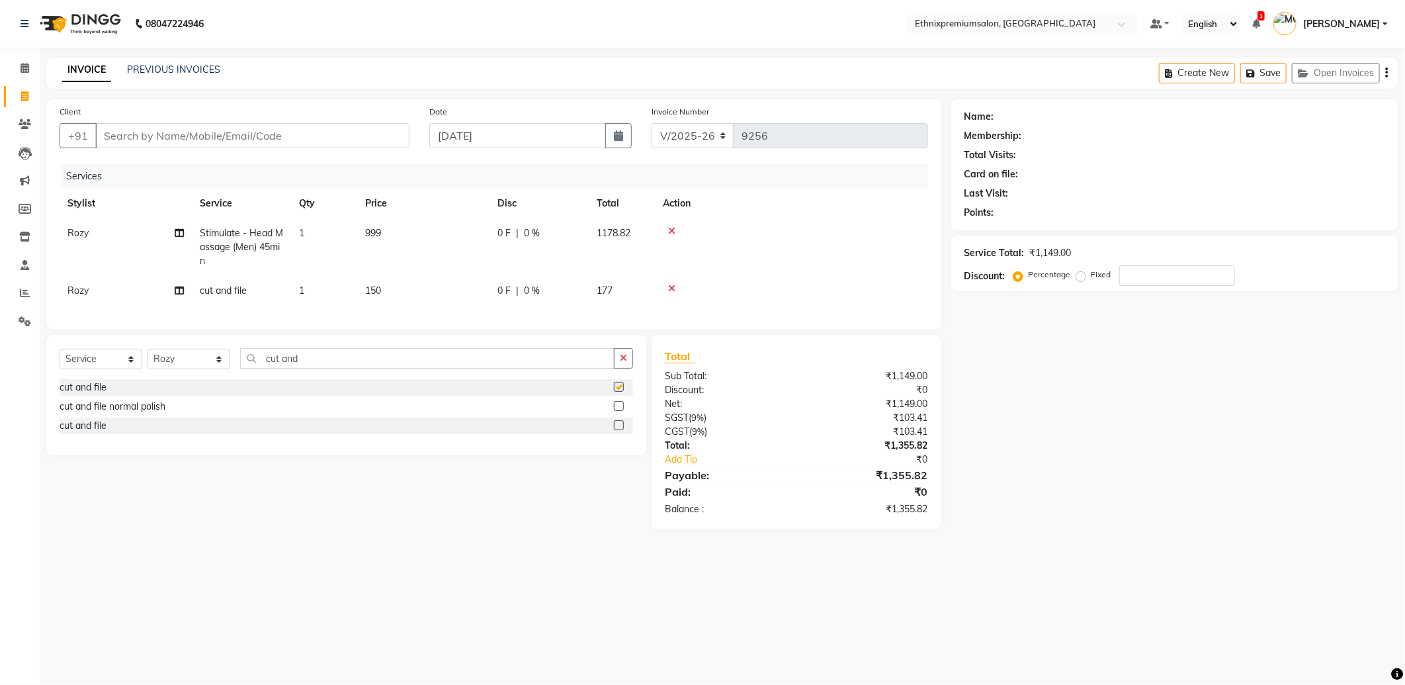
checkbox input "false"
drag, startPoint x: 305, startPoint y: 374, endPoint x: 197, endPoint y: 366, distance: 108.8
click at [197, 366] on div "Select Service Product Membership Package Voucher Prepaid Gift Card Select Styl…" at bounding box center [347, 363] width 574 height 31
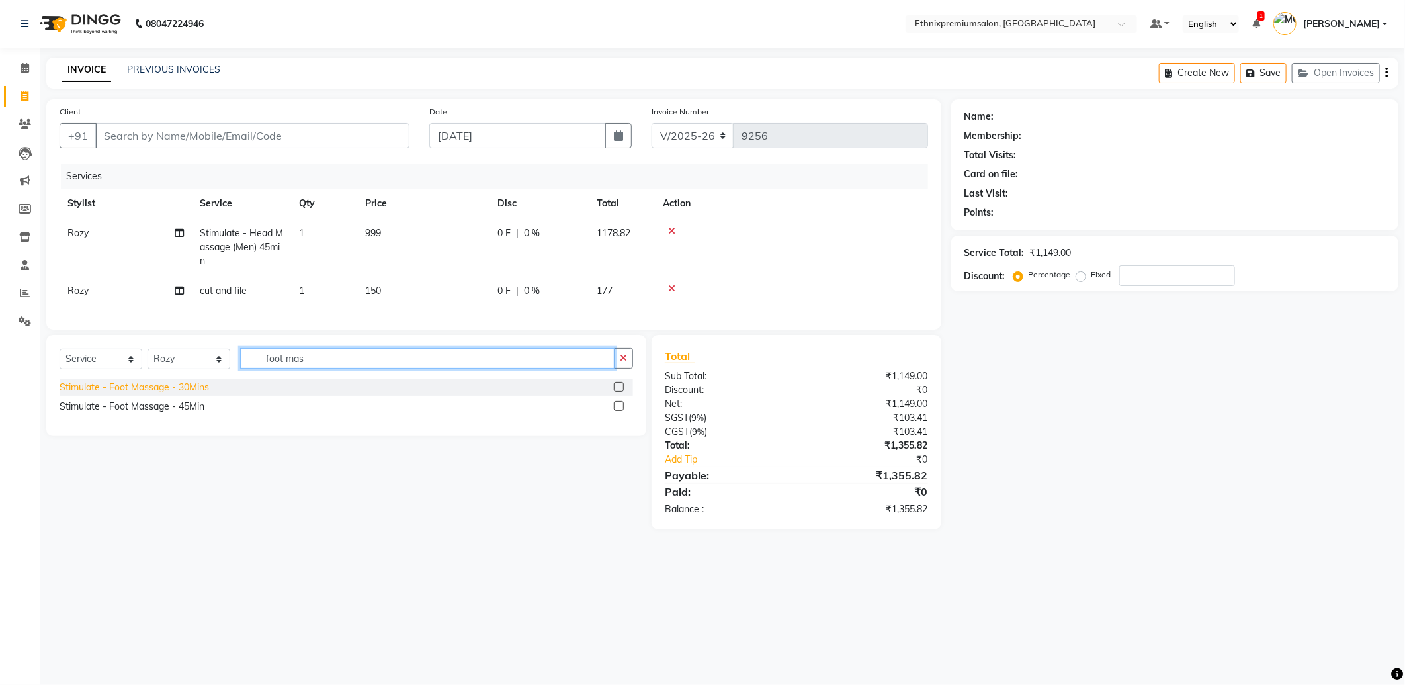
type input "foot mas"
click at [159, 394] on div "Stimulate - Foot Massage - 30Mins" at bounding box center [135, 387] width 150 height 14
checkbox input "false"
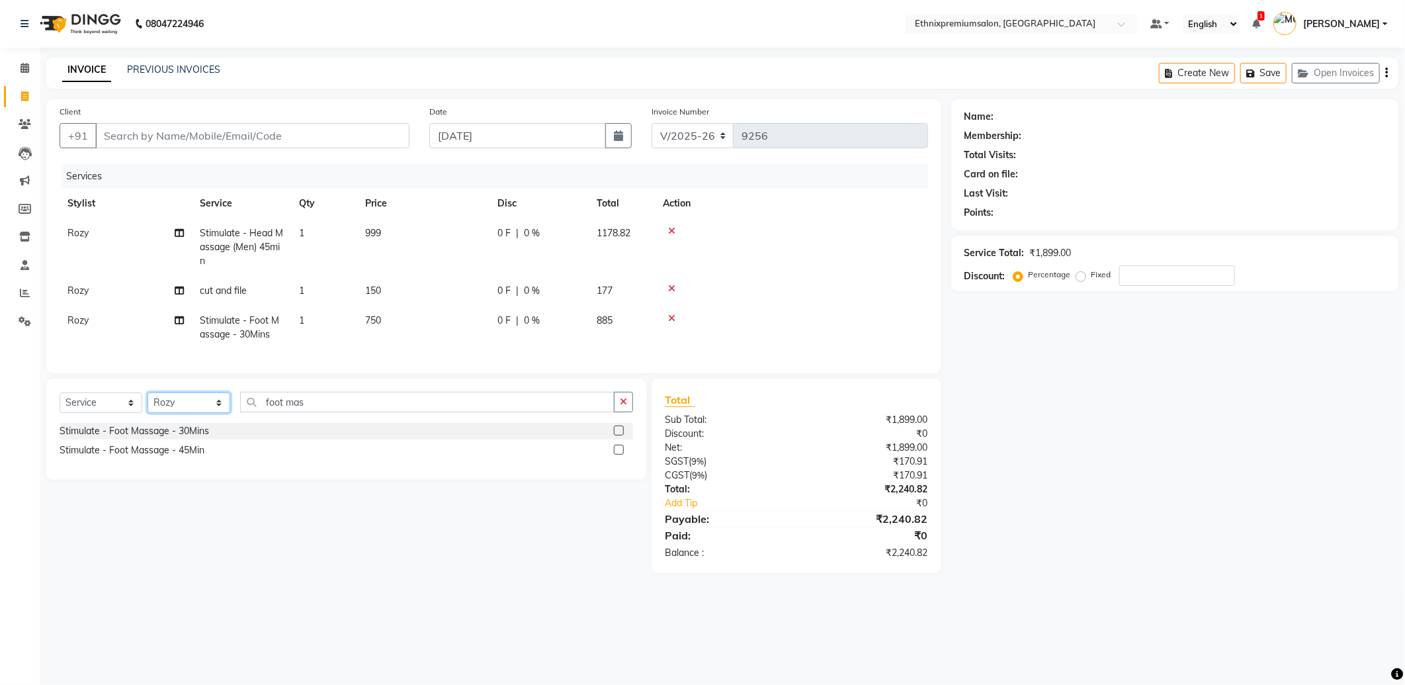
click at [184, 412] on select "Select Stylist Amoi [PERSON_NAME] [PERSON_NAME] Yolmoo [PERSON_NAME] [PERSON_NA…" at bounding box center [189, 402] width 83 height 21
click at [148, 404] on select "Select Stylist Amoi [PERSON_NAME] [PERSON_NAME] Yolmoo [PERSON_NAME] [PERSON_NA…" at bounding box center [189, 402] width 83 height 21
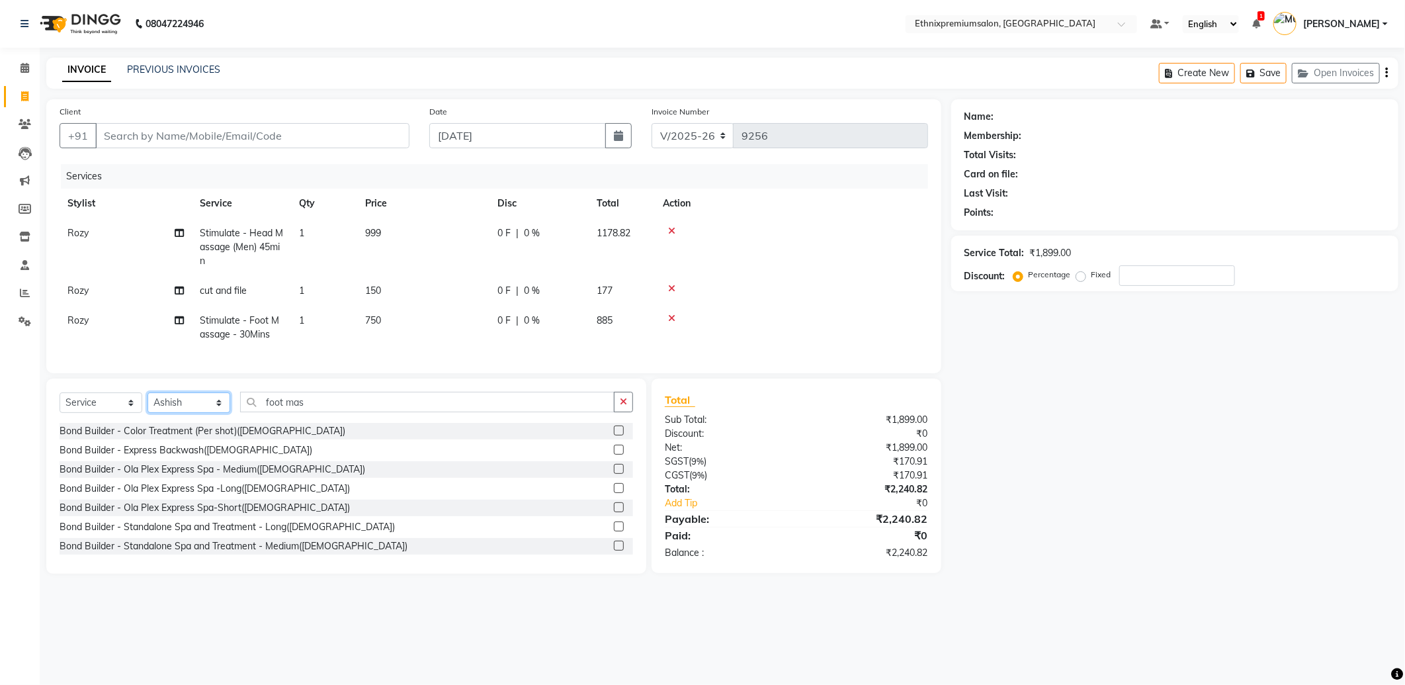
drag, startPoint x: 186, startPoint y: 420, endPoint x: 187, endPoint y: 412, distance: 8.0
click at [186, 413] on select "Select Stylist Amoi [PERSON_NAME] [PERSON_NAME] Yolmoo [PERSON_NAME] [PERSON_NA…" at bounding box center [189, 402] width 83 height 21
select select "75682"
click at [148, 404] on select "Select Stylist Amoi [PERSON_NAME] [PERSON_NAME] Yolmoo [PERSON_NAME] [PERSON_NA…" at bounding box center [189, 402] width 83 height 21
click at [230, 406] on div "Select Service Product Membership Package Voucher Prepaid Gift Card Select Styl…" at bounding box center [347, 407] width 574 height 31
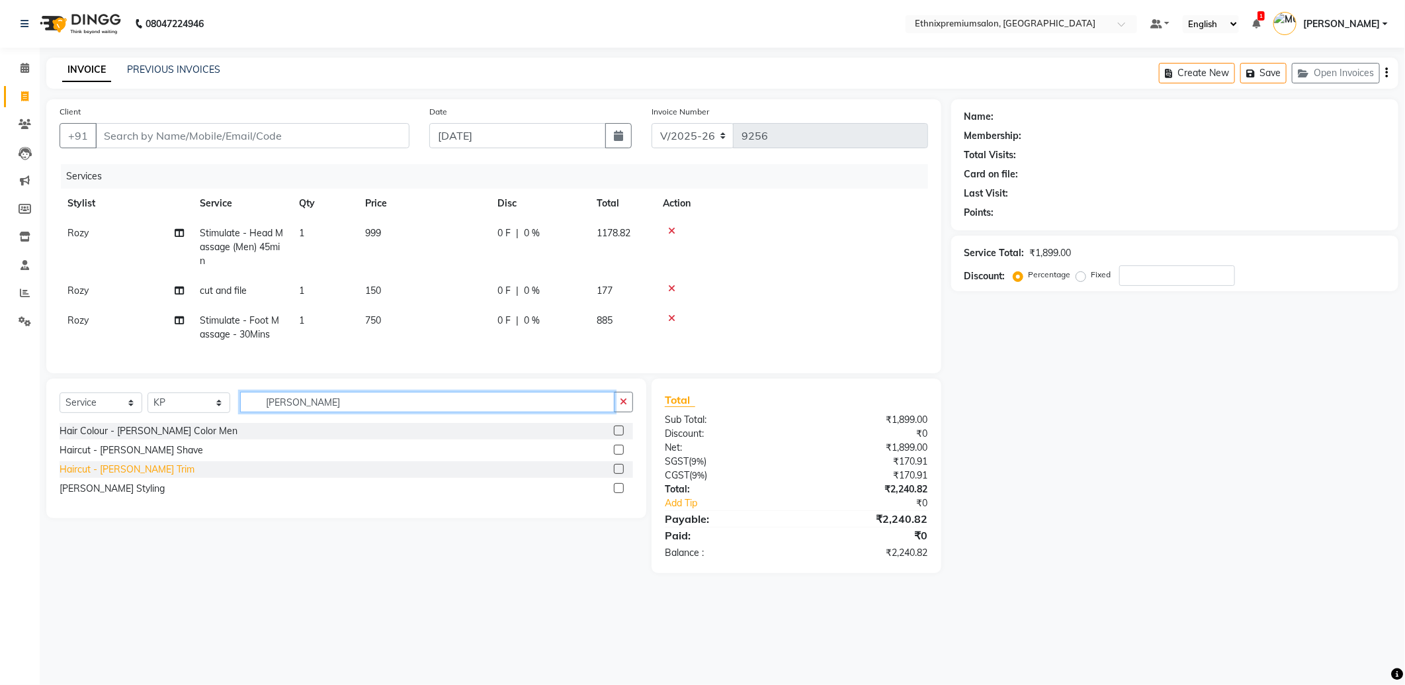
type input "beard"
click at [104, 476] on div "Haircut - [PERSON_NAME] Trim" at bounding box center [127, 470] width 135 height 14
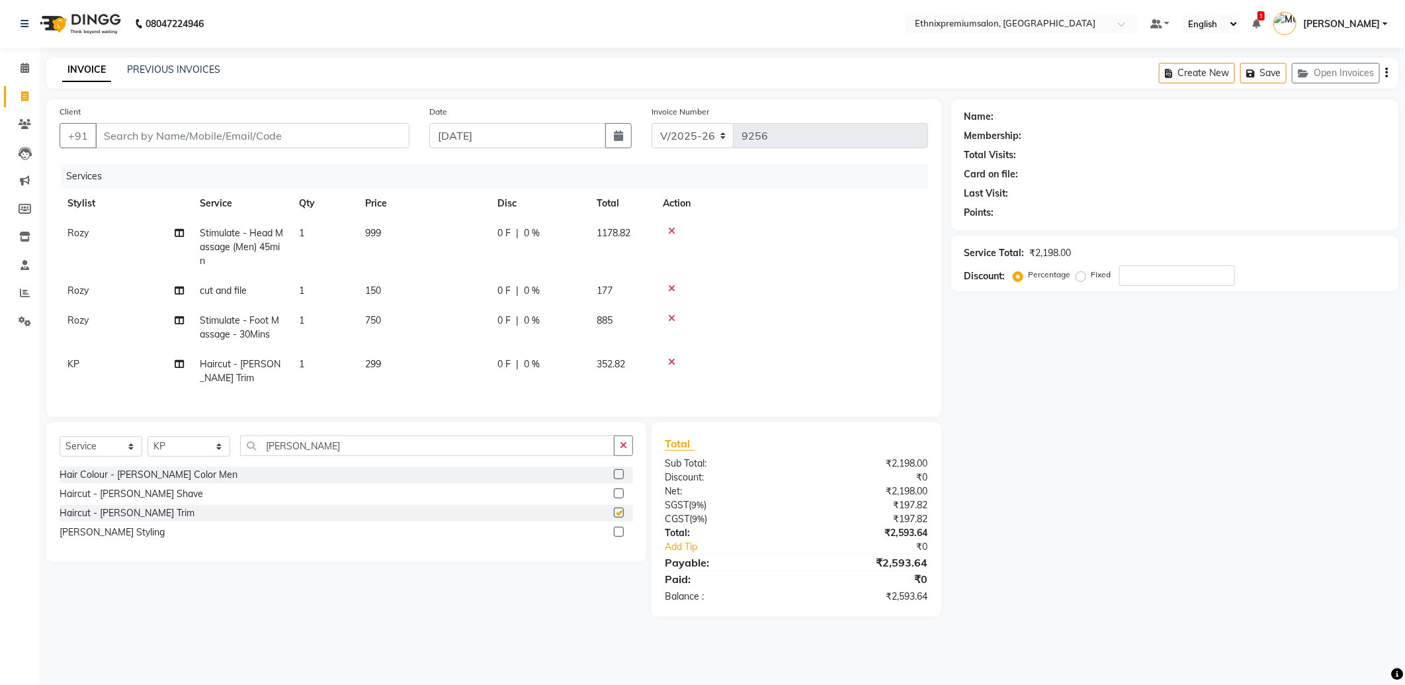
checkbox input "false"
click at [117, 142] on input "Client" at bounding box center [252, 135] width 314 height 25
type input "7"
type input "0"
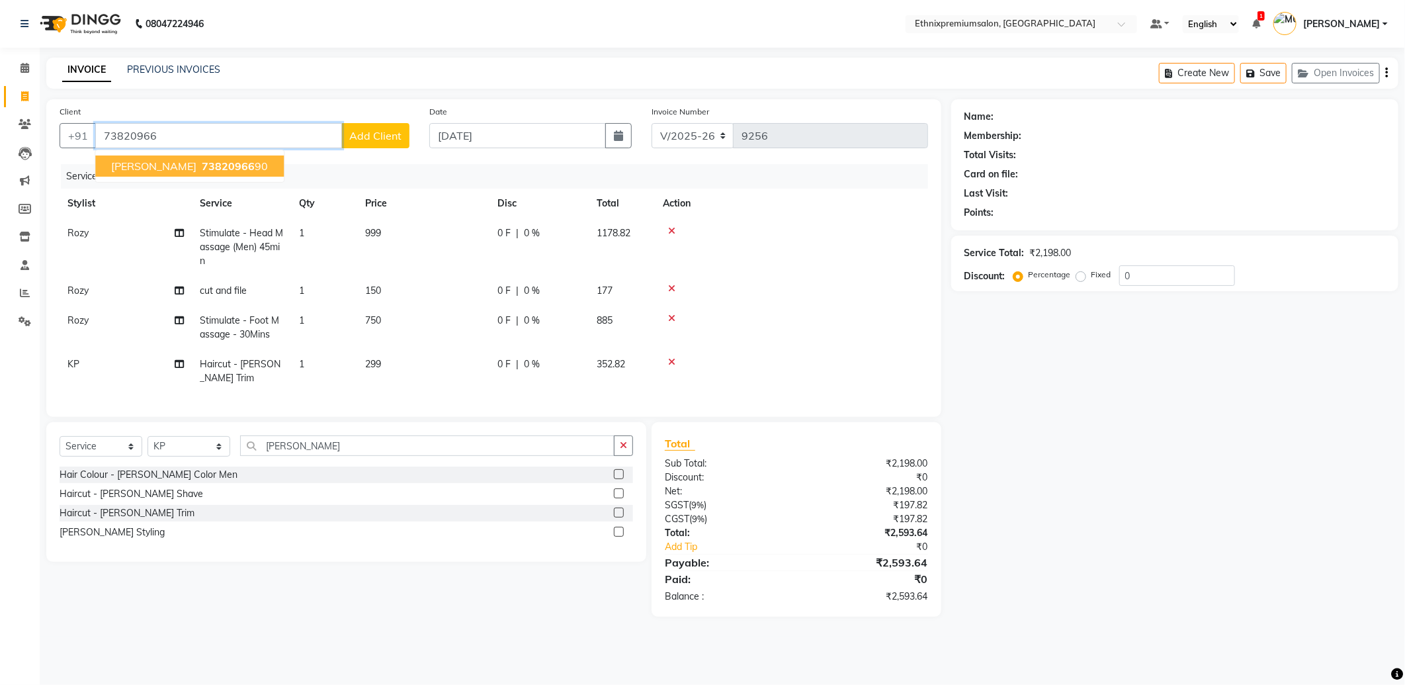
click at [199, 163] on ngb-highlight "73820966 90" at bounding box center [233, 165] width 69 height 13
type input "7382096690"
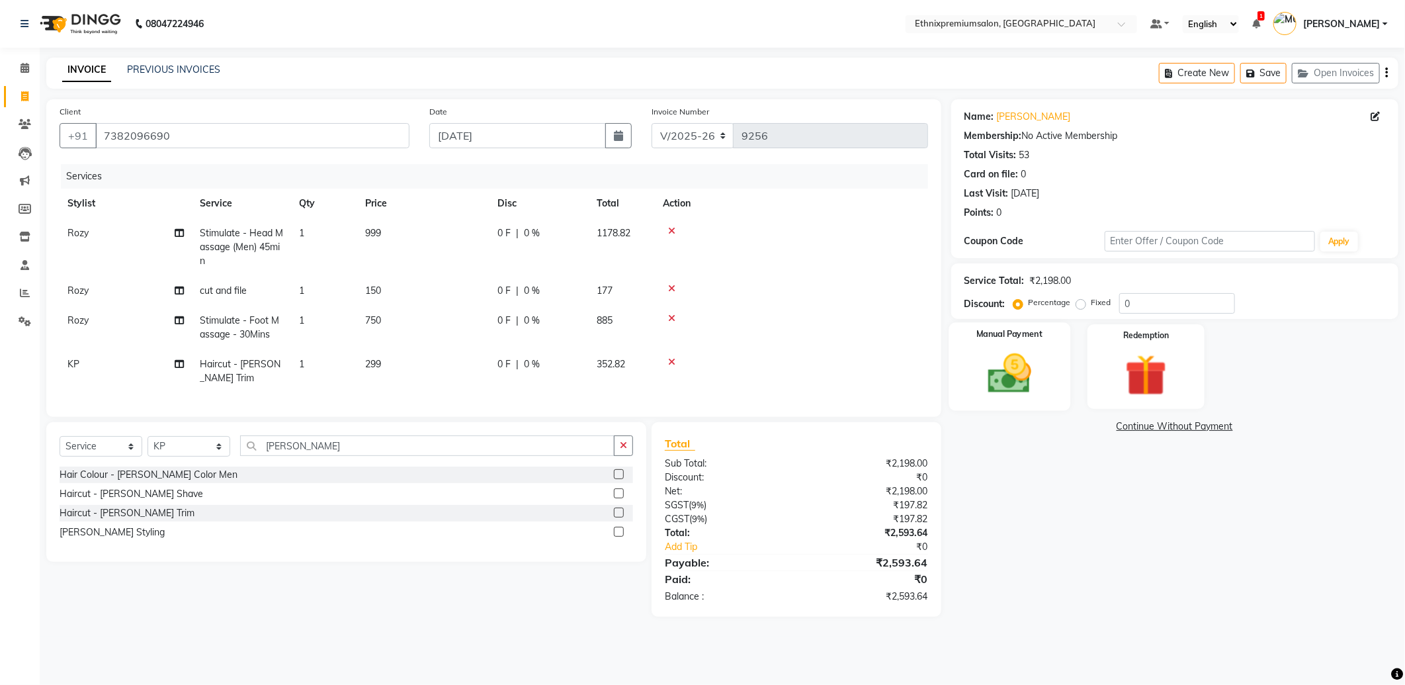
click at [1023, 388] on img at bounding box center [1010, 374] width 71 height 50
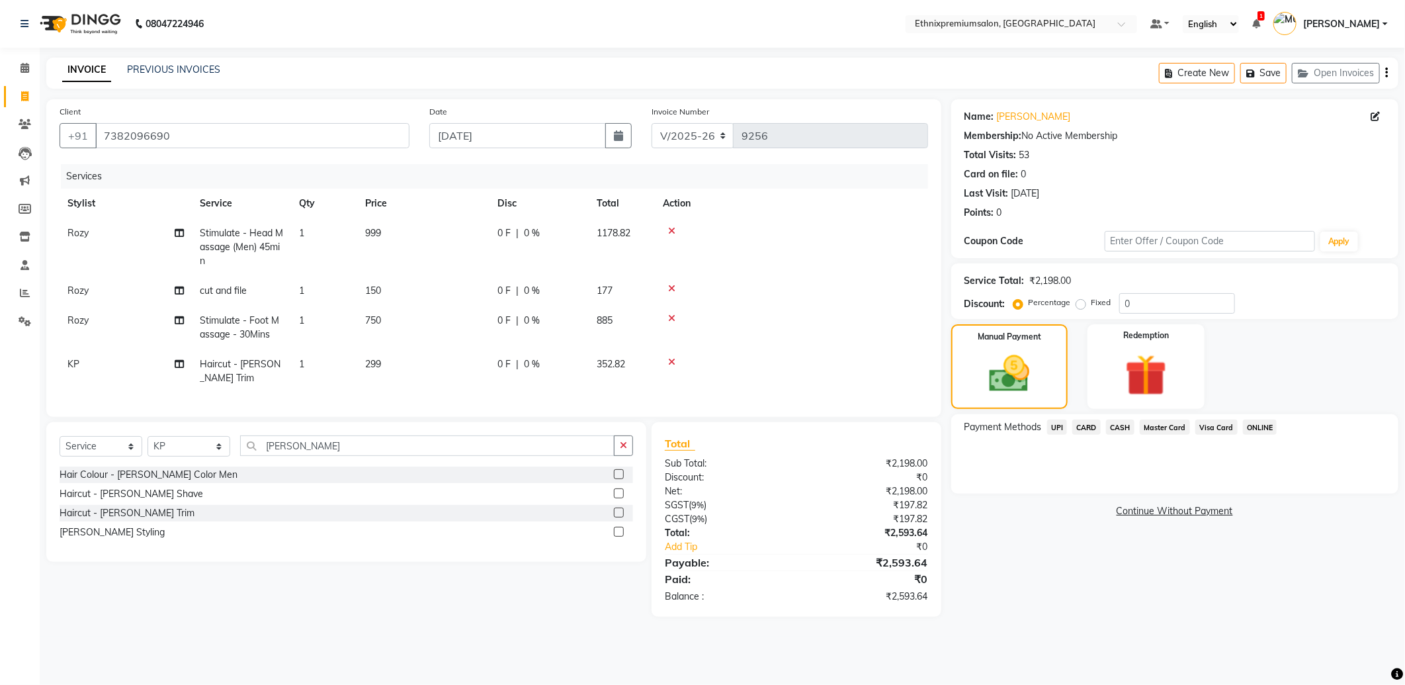
click at [1088, 423] on span "CARD" at bounding box center [1087, 427] width 28 height 15
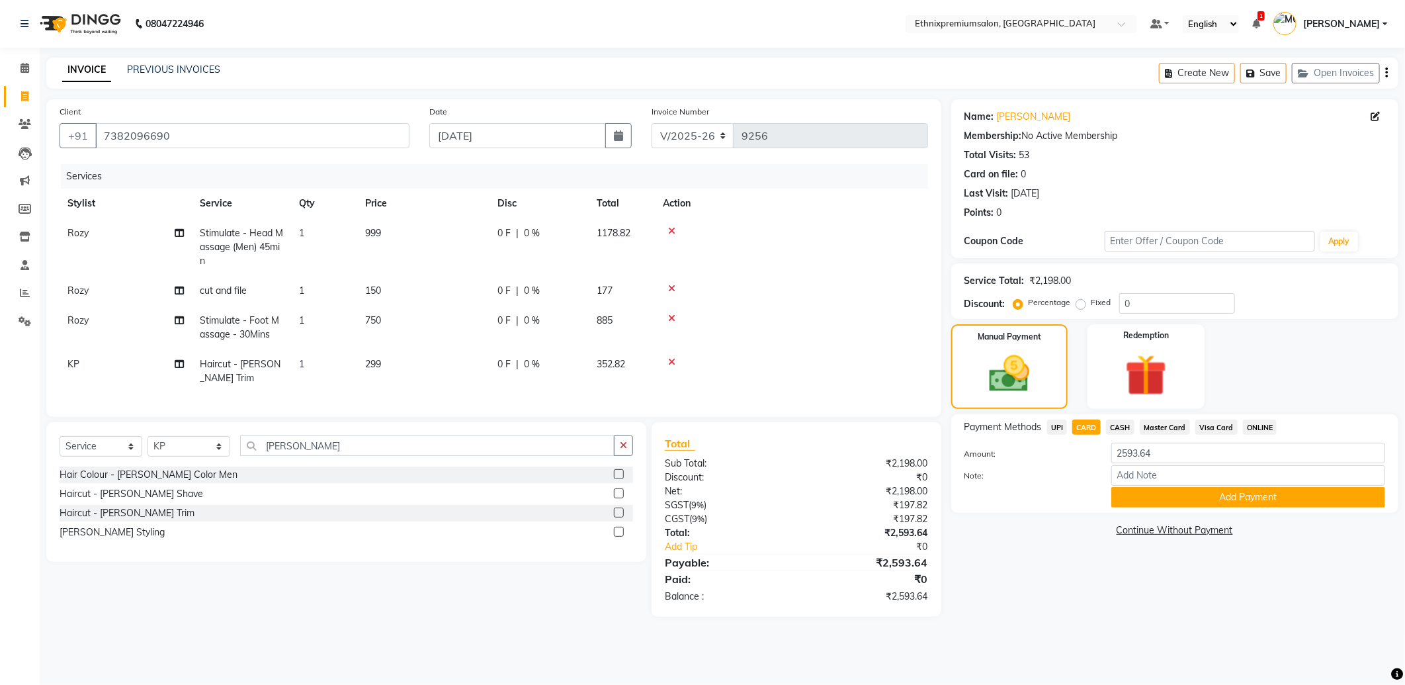
click at [1057, 425] on span "UPI" at bounding box center [1057, 427] width 21 height 15
click at [1133, 493] on button "Add Payment" at bounding box center [1249, 497] width 274 height 21
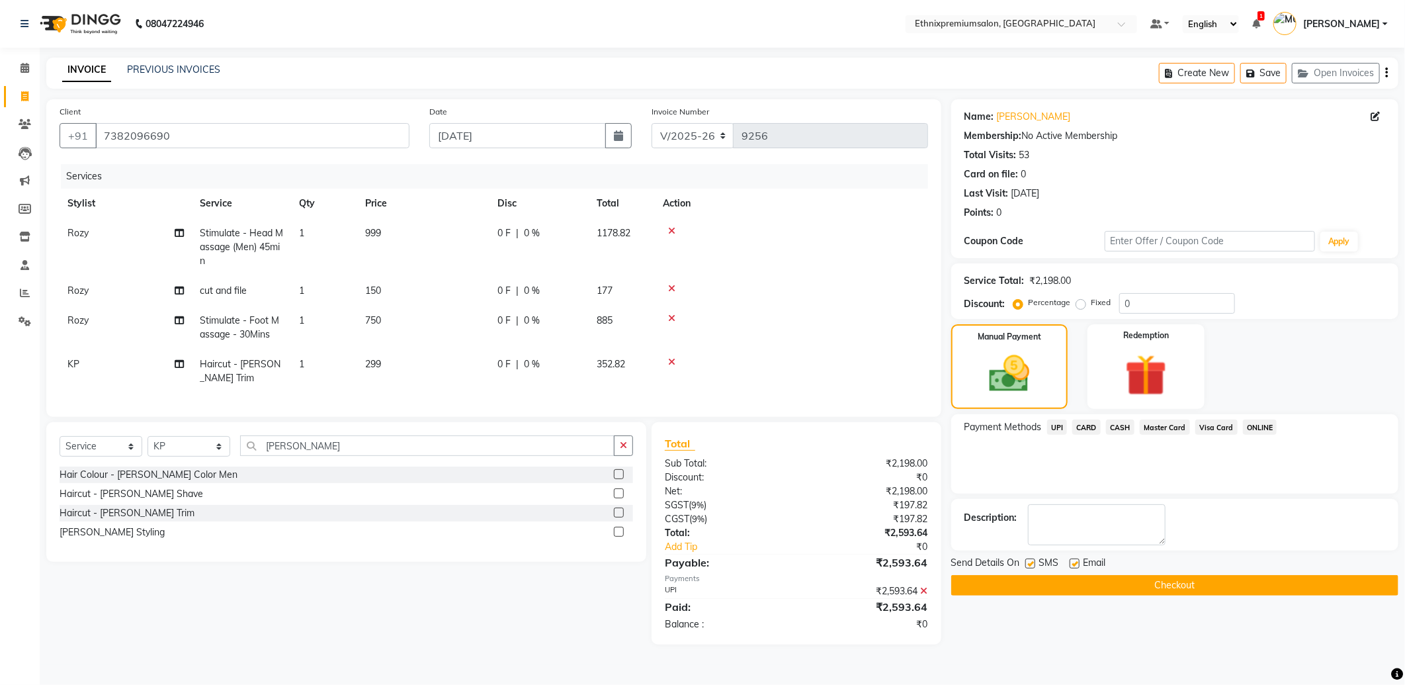
click at [1076, 565] on label at bounding box center [1075, 563] width 10 height 10
click at [1076, 565] on input "checkbox" at bounding box center [1074, 564] width 9 height 9
checkbox input "false"
click at [1051, 596] on button "Checkout" at bounding box center [1174, 585] width 447 height 21
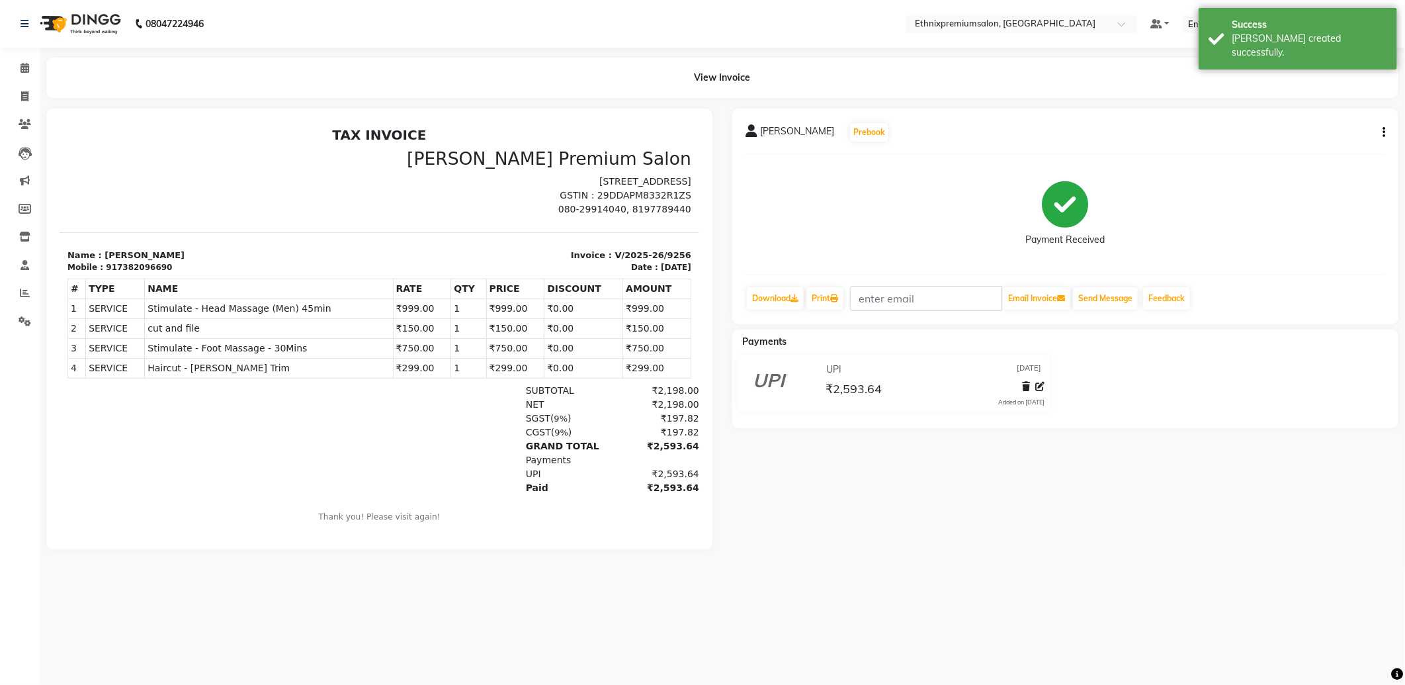
scroll to position [5, 0]
click at [142, 273] on div "917382096690" at bounding box center [138, 267] width 66 height 12
copy div "917382096690"
click at [24, 120] on icon at bounding box center [25, 124] width 13 height 10
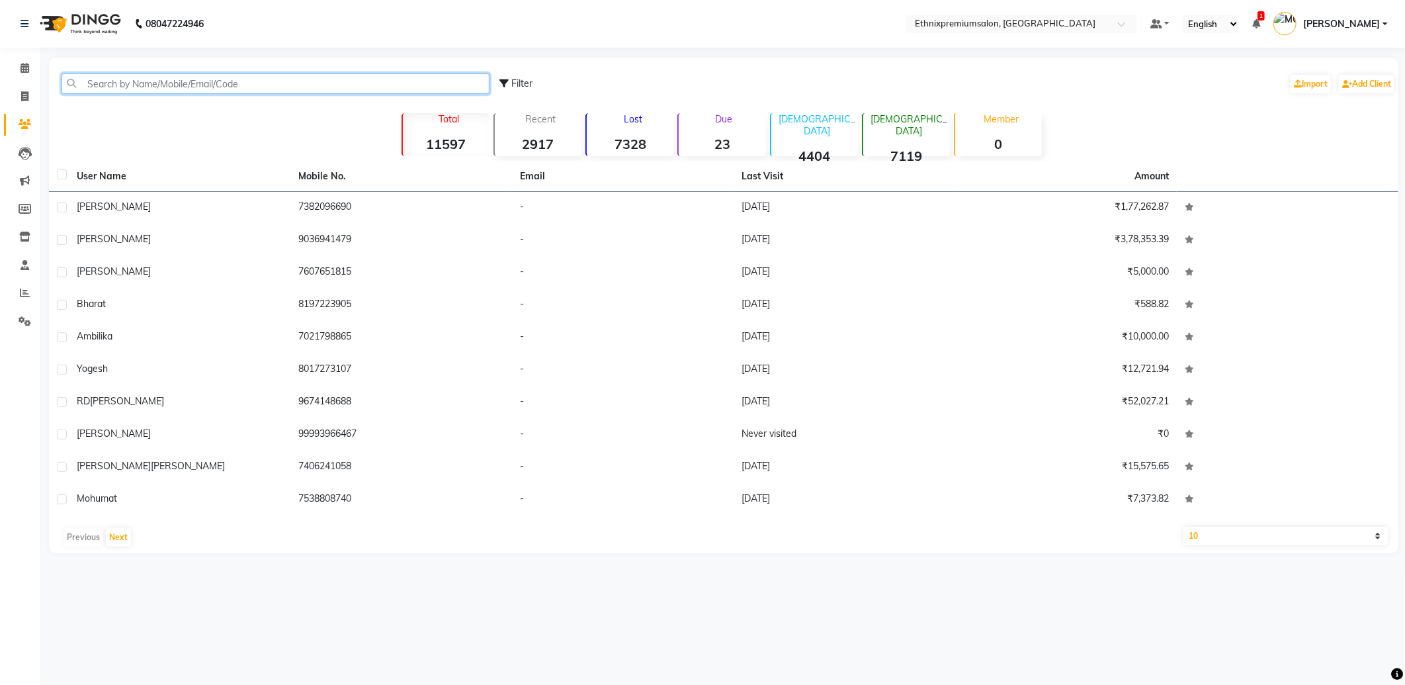
paste input "917382096690"
click at [101, 87] on input "917382096690" at bounding box center [276, 83] width 428 height 21
click at [101, 85] on input "917382096690" at bounding box center [276, 83] width 428 height 21
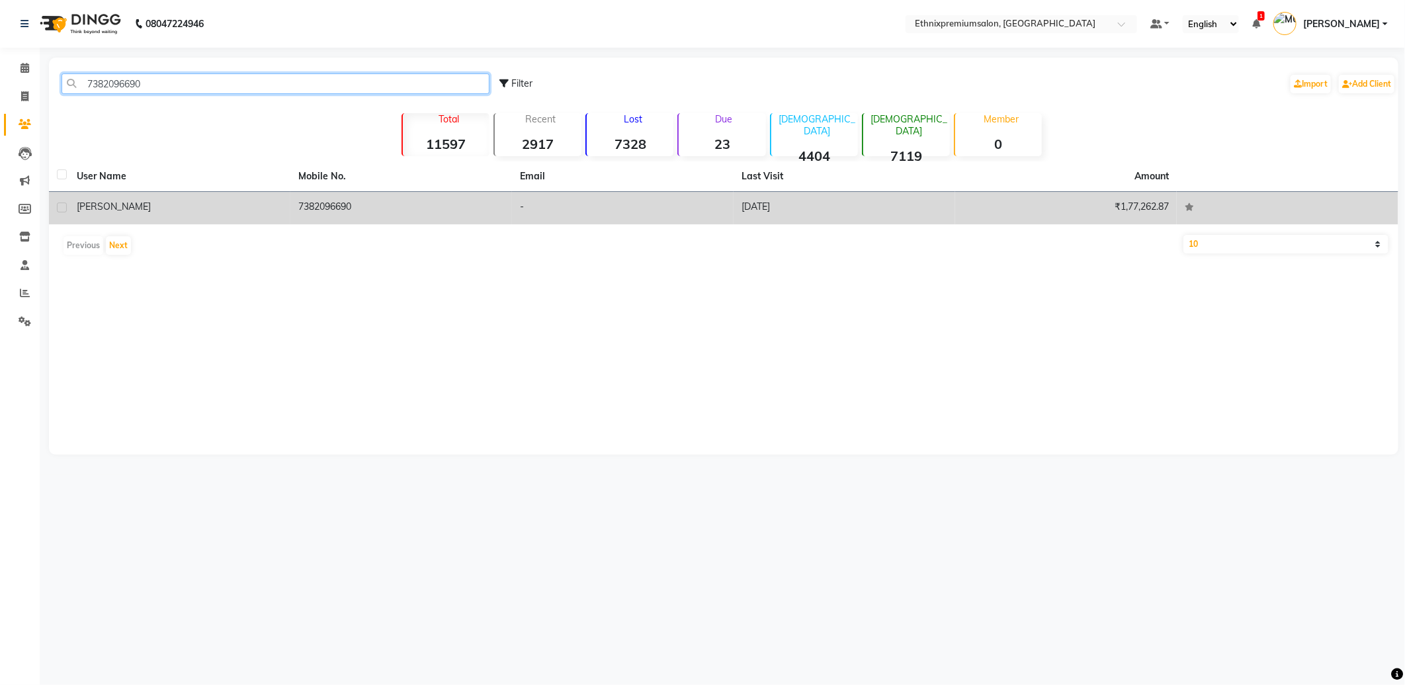
type input "7382096690"
click at [328, 208] on td "7382096690" at bounding box center [401, 208] width 222 height 32
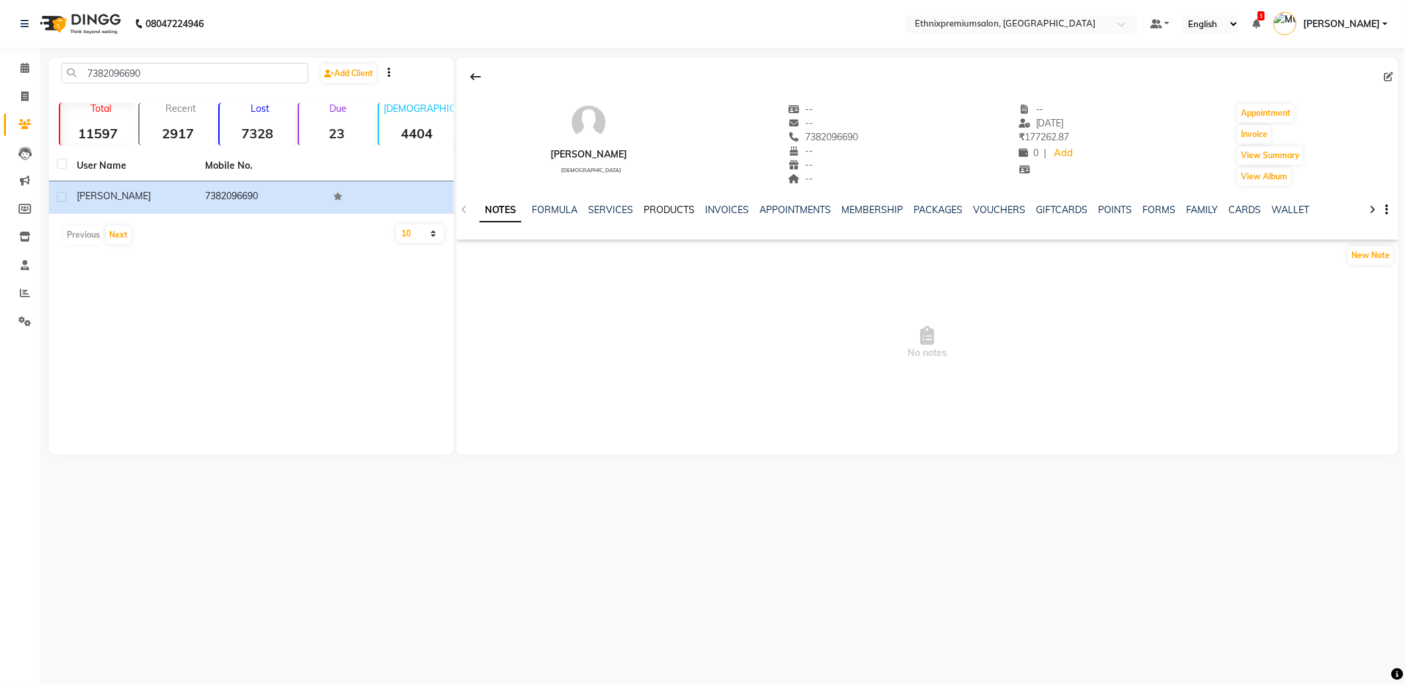
click at [670, 206] on link "PRODUCTS" at bounding box center [669, 210] width 51 height 12
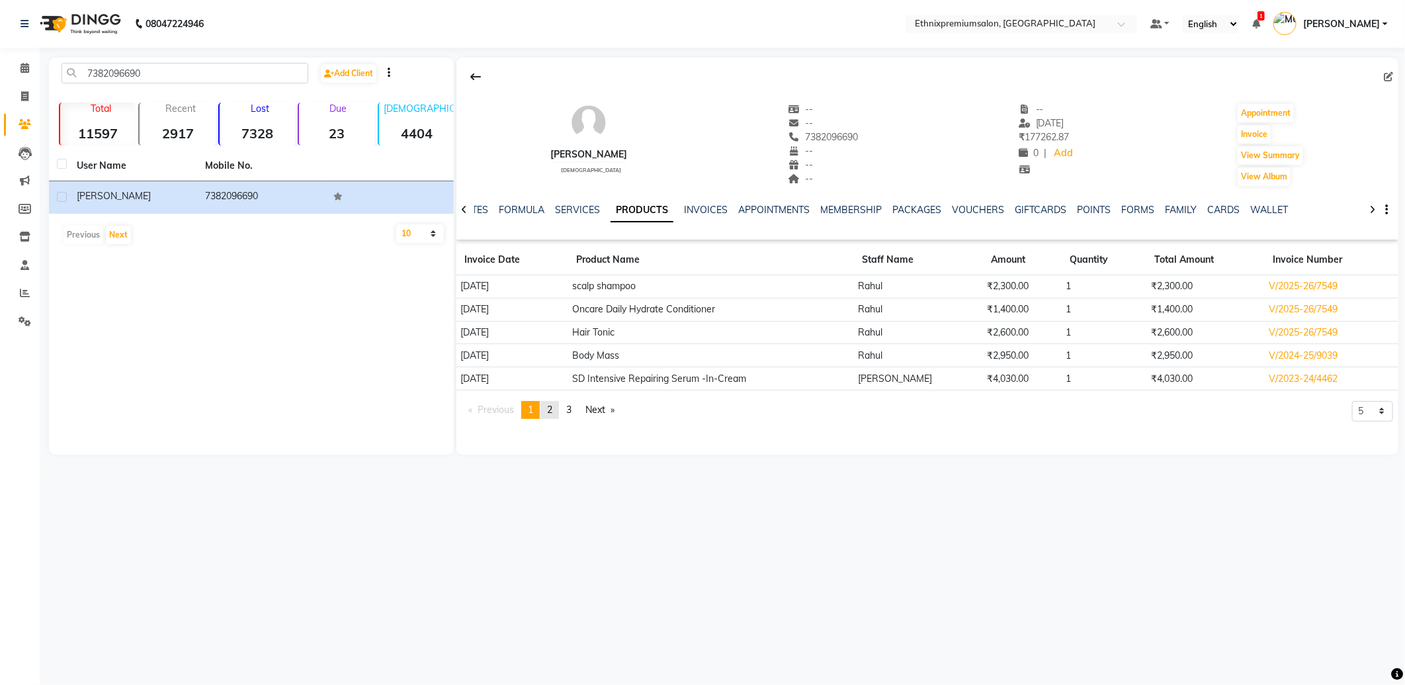
click at [552, 408] on span "2" at bounding box center [549, 410] width 5 height 12
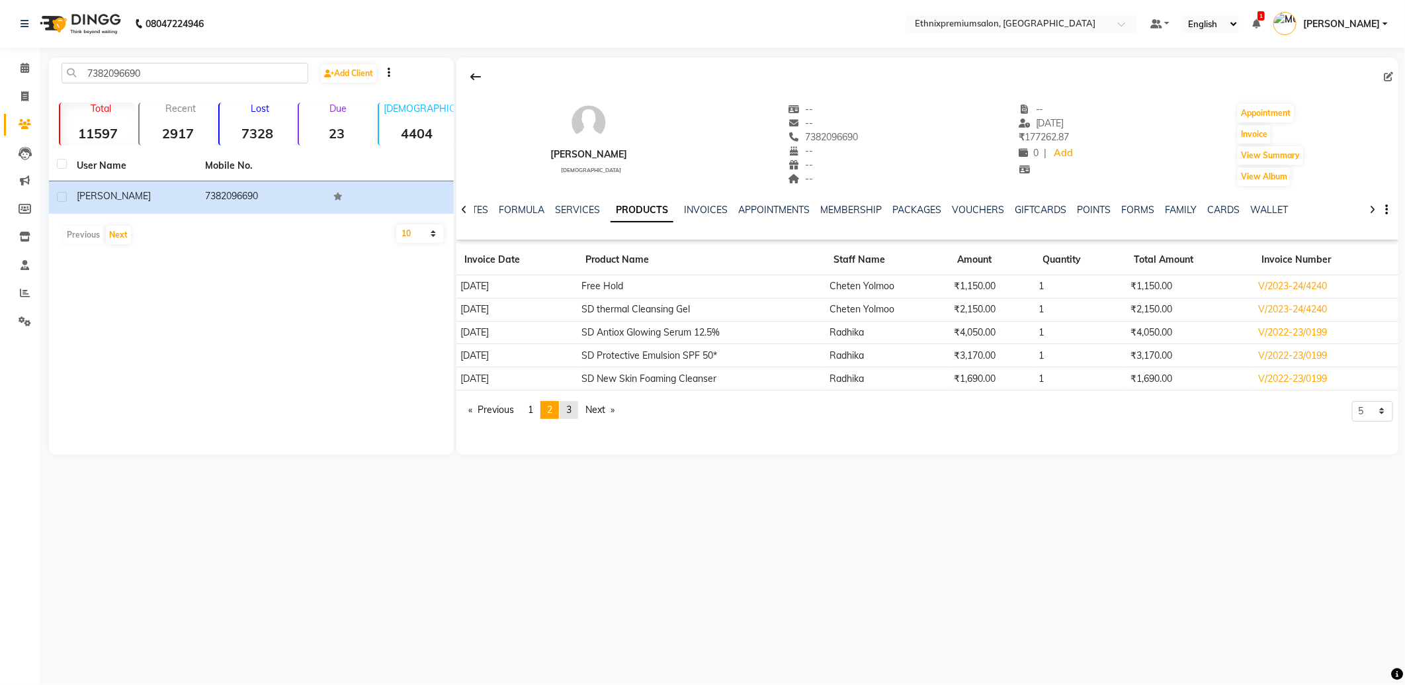
click at [570, 412] on span "3" at bounding box center [568, 410] width 5 height 12
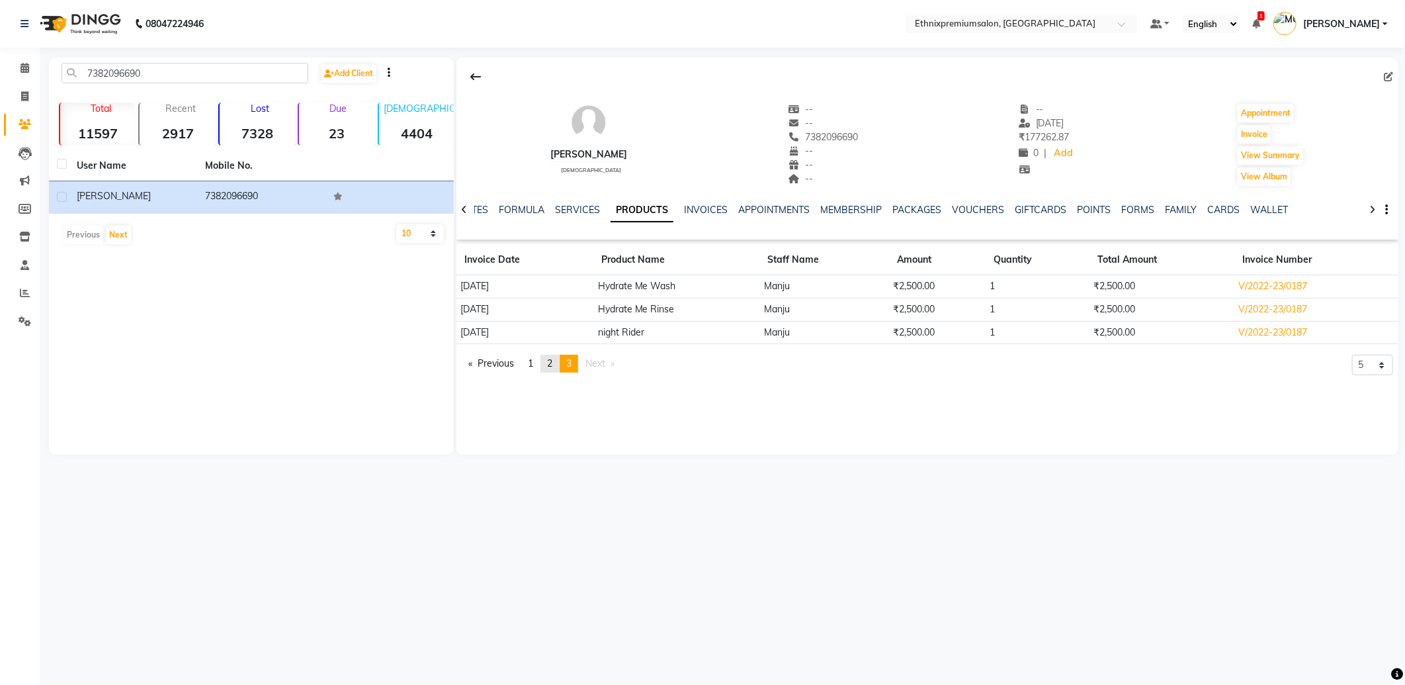
click at [551, 365] on span "2" at bounding box center [549, 363] width 5 height 12
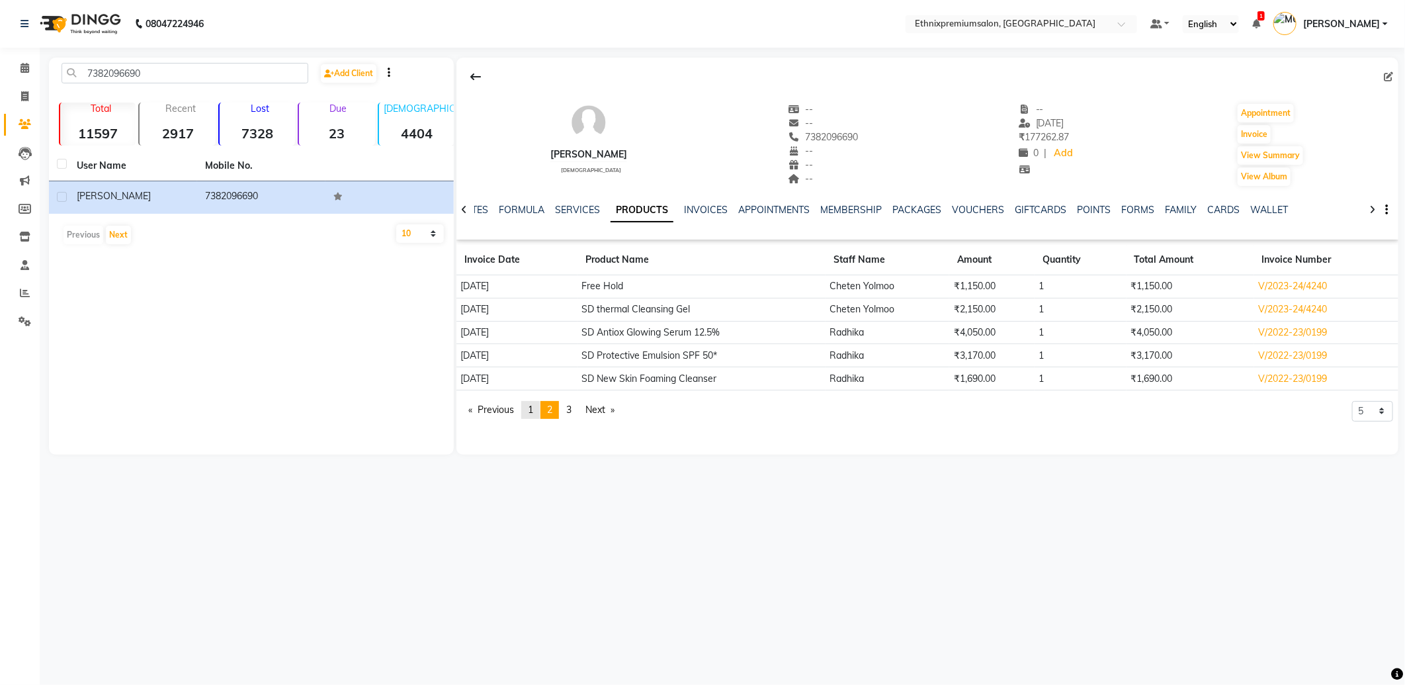
click at [532, 412] on span "1" at bounding box center [530, 410] width 5 height 12
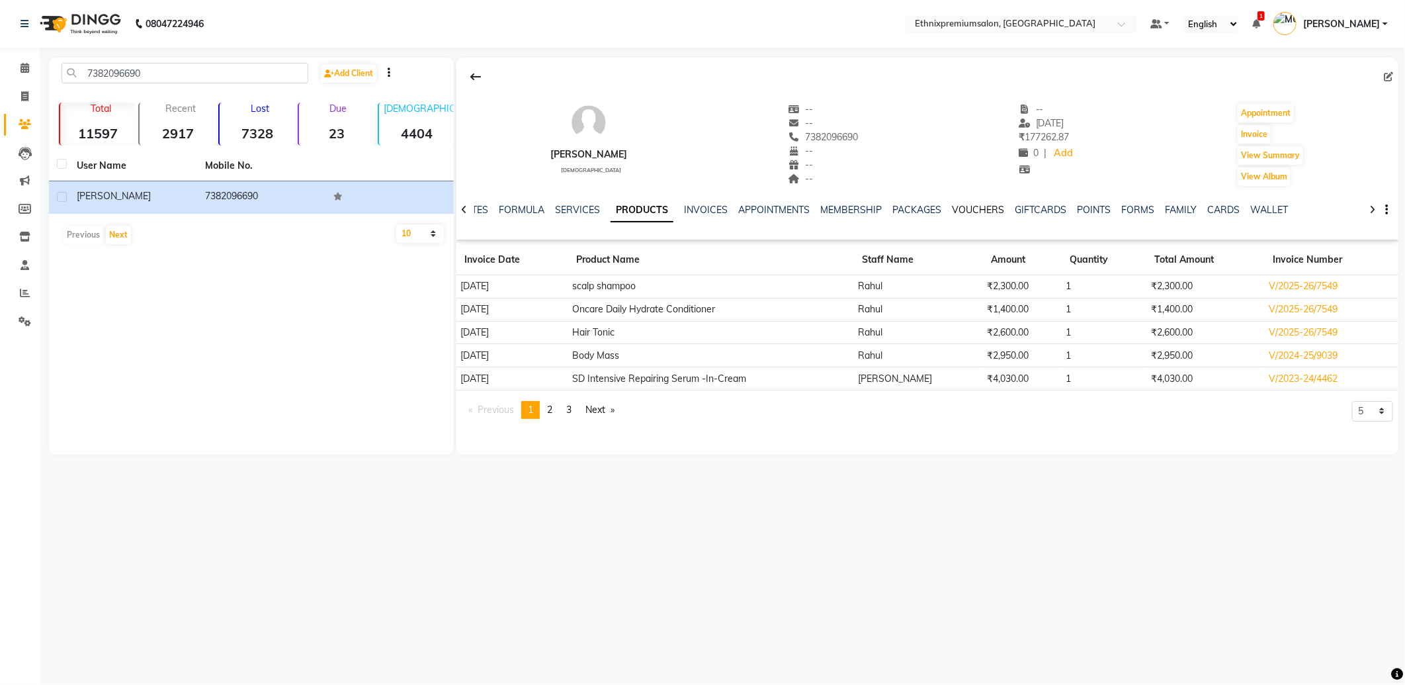
click at [983, 209] on link "VOUCHERS" at bounding box center [978, 210] width 52 height 12
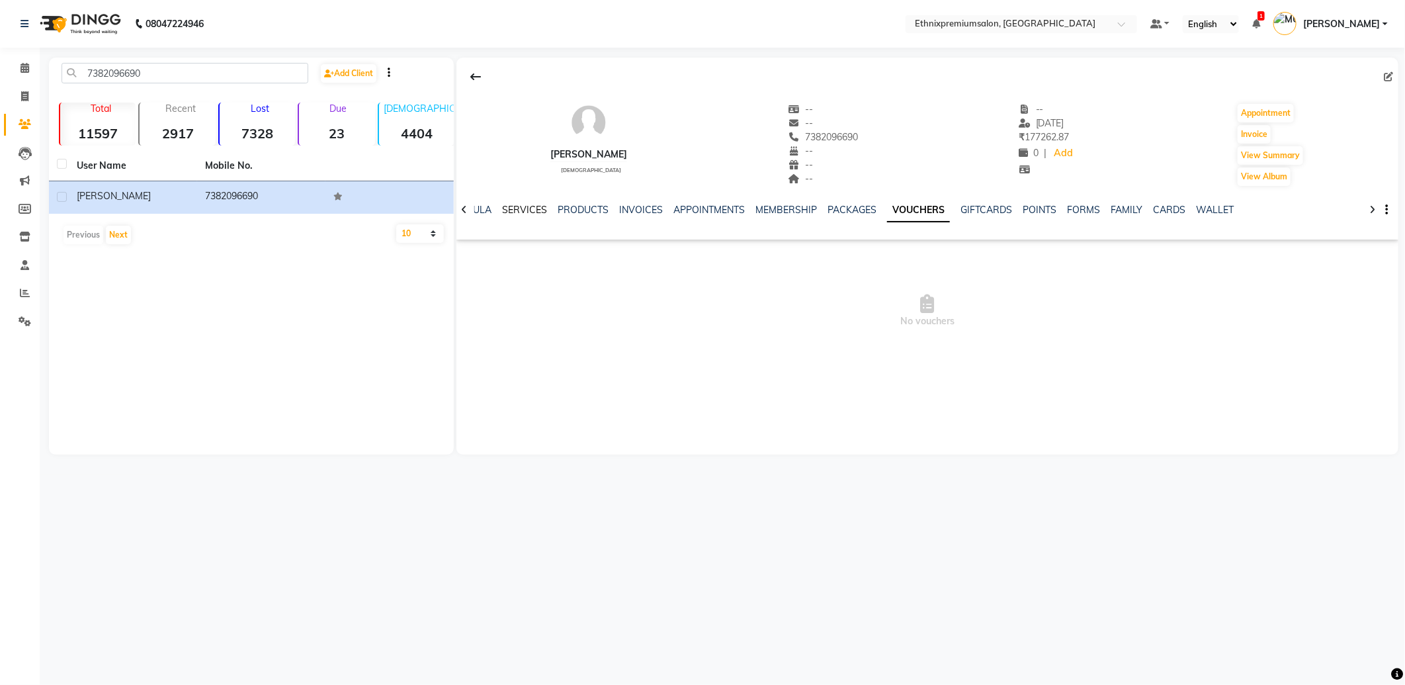
click at [523, 208] on link "SERVICES" at bounding box center [524, 210] width 45 height 12
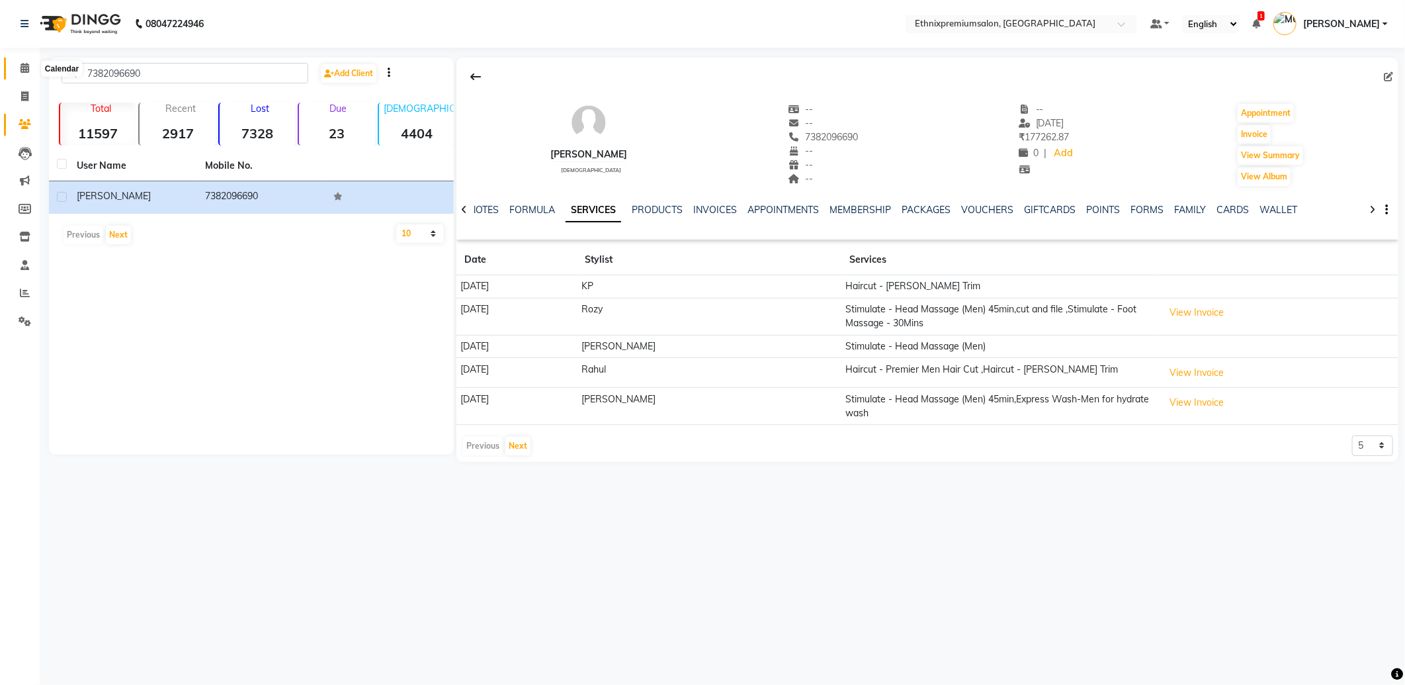
click at [25, 66] on icon at bounding box center [25, 68] width 9 height 10
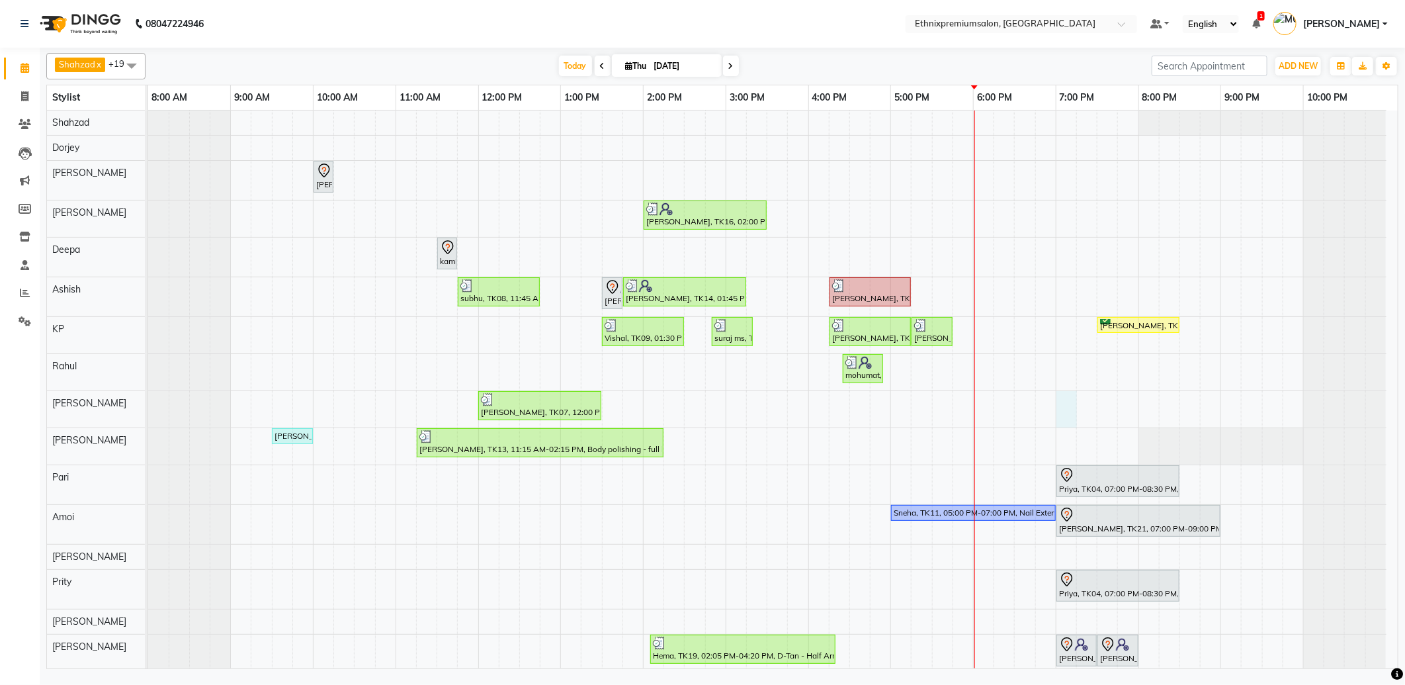
click at [1065, 419] on div "Shalani, TK05, 10:00 AM-10:15 AM, Hair spa With Cavier + Booster Medium Women […" at bounding box center [773, 455] width 1250 height 690
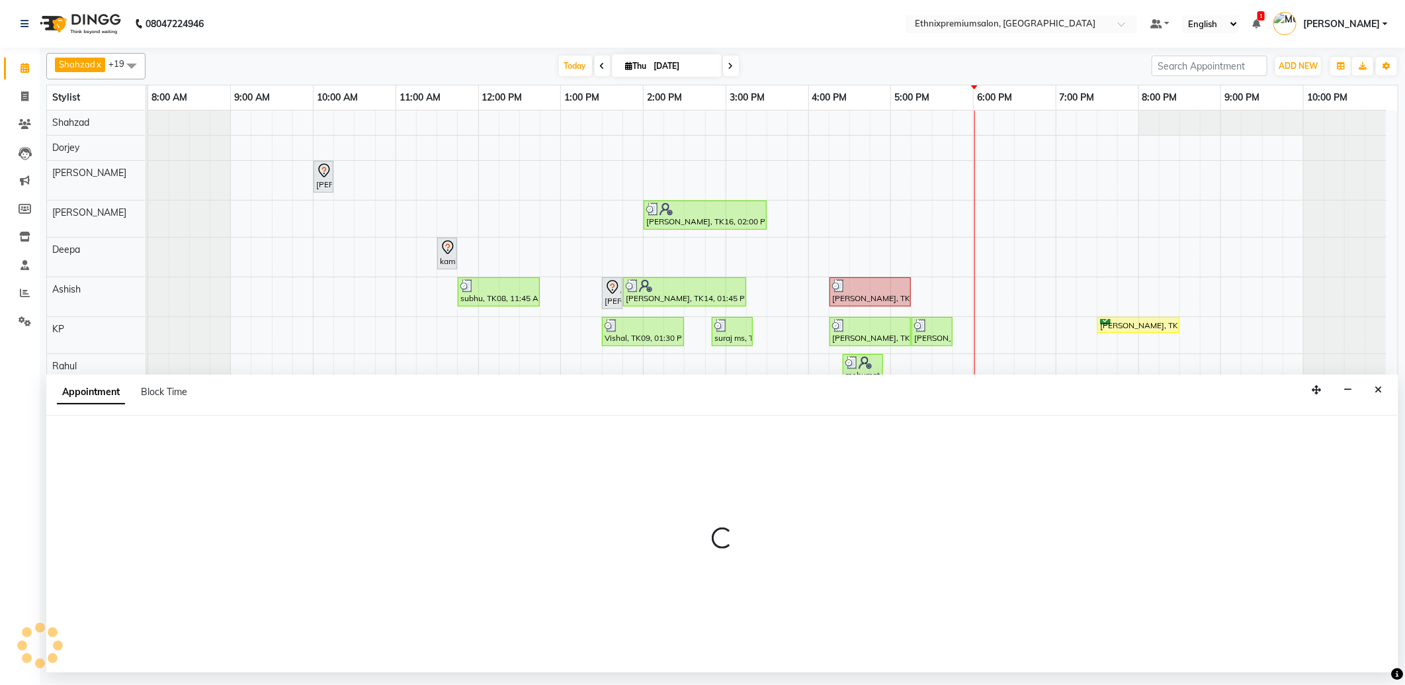
select select "61549"
select select "tentative"
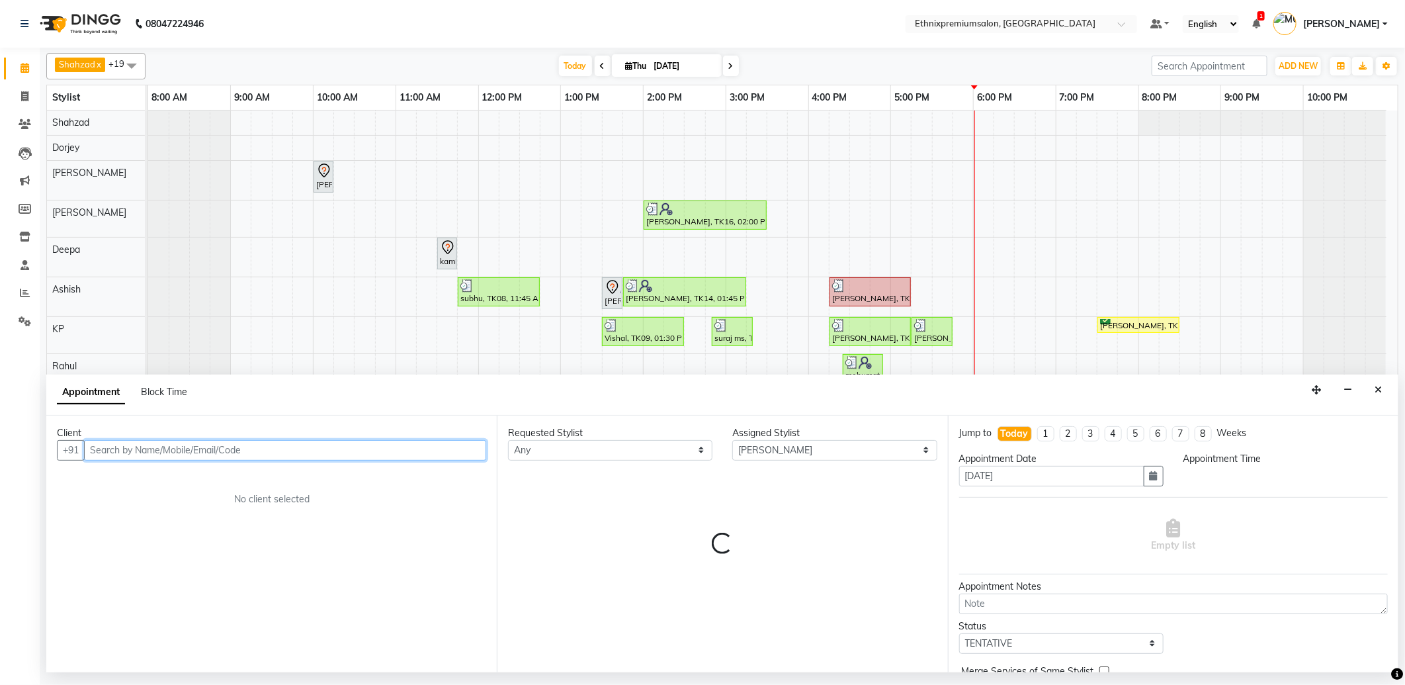
select select "1140"
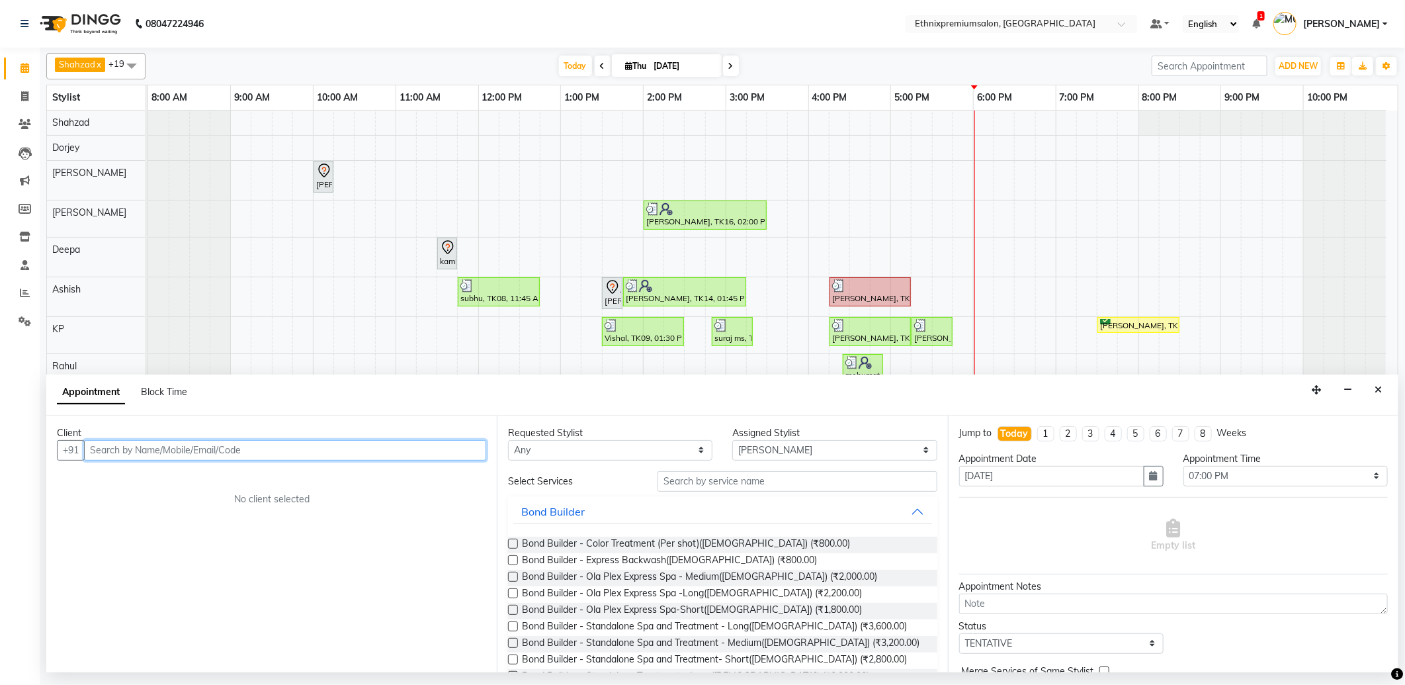
click at [127, 451] on input "text" at bounding box center [285, 450] width 402 height 21
click at [134, 451] on input "97400111104" at bounding box center [257, 450] width 347 height 21
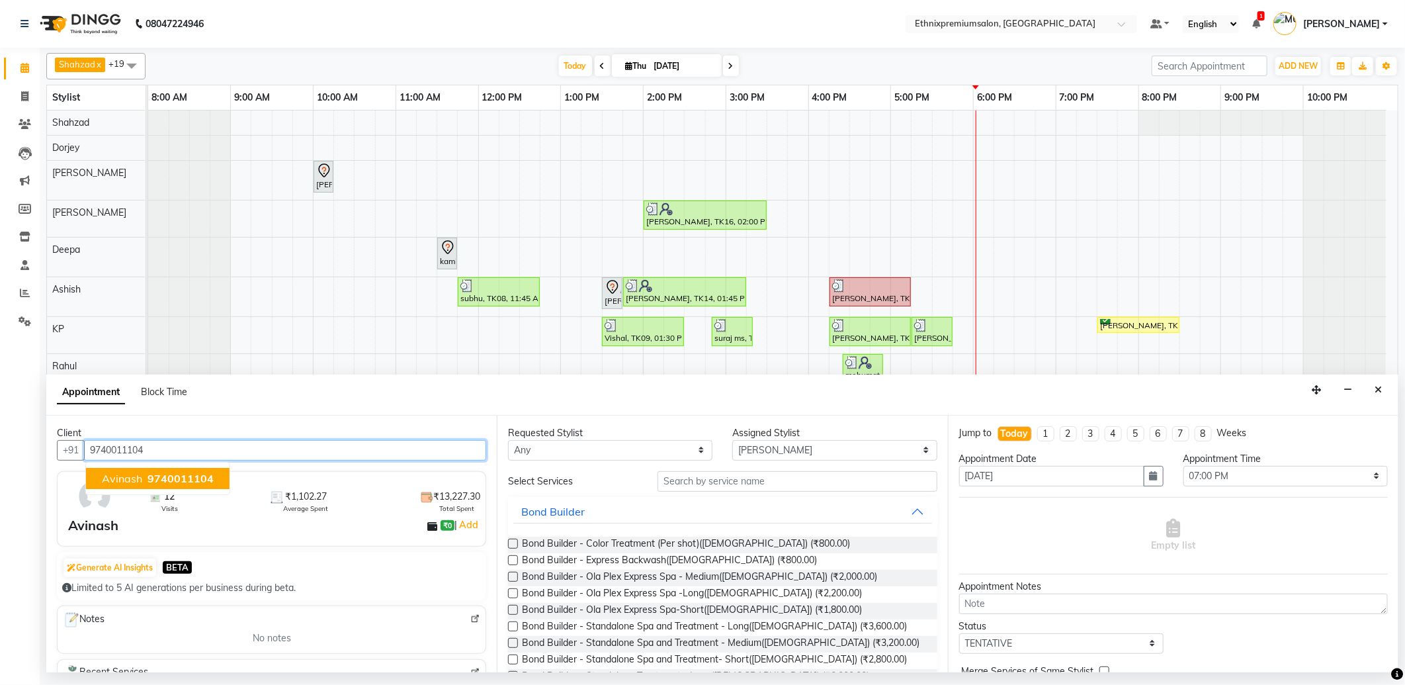
click at [160, 484] on span "9740011104" at bounding box center [181, 478] width 66 height 13
type input "9740011104"
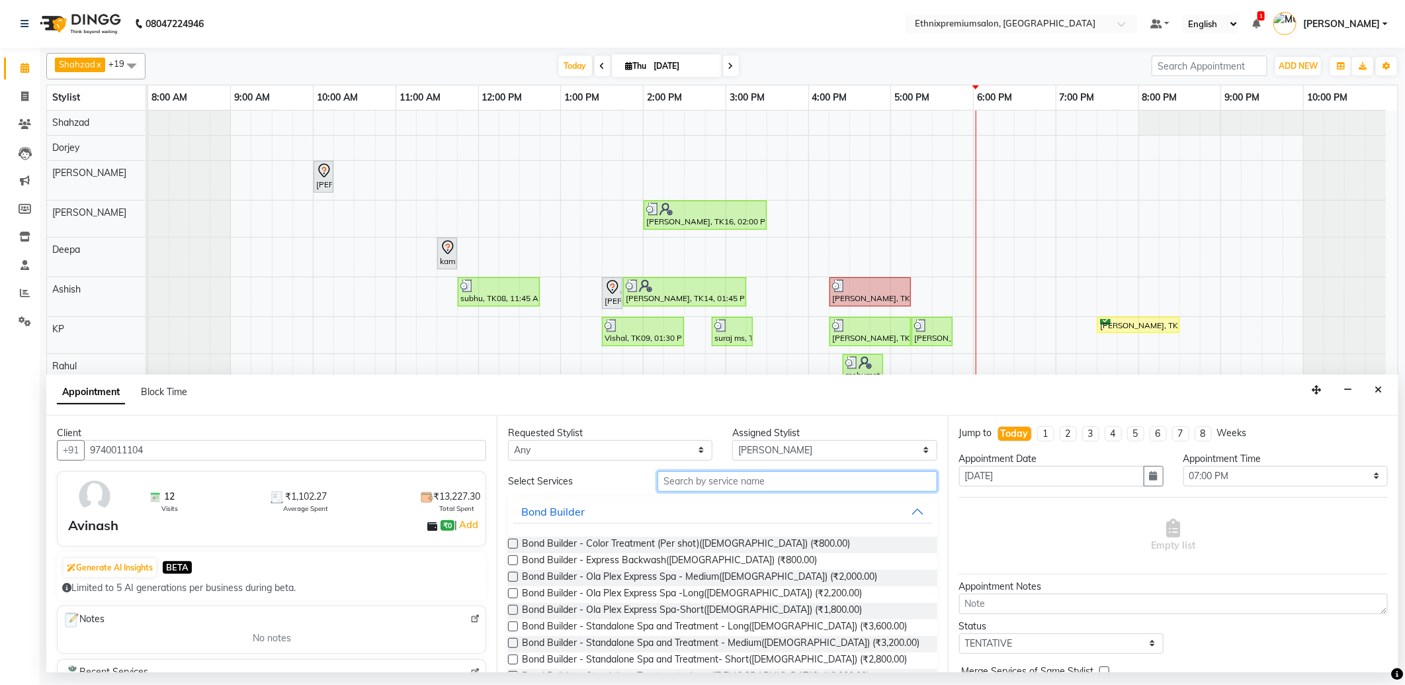
click at [748, 490] on input "text" at bounding box center [797, 481] width 279 height 21
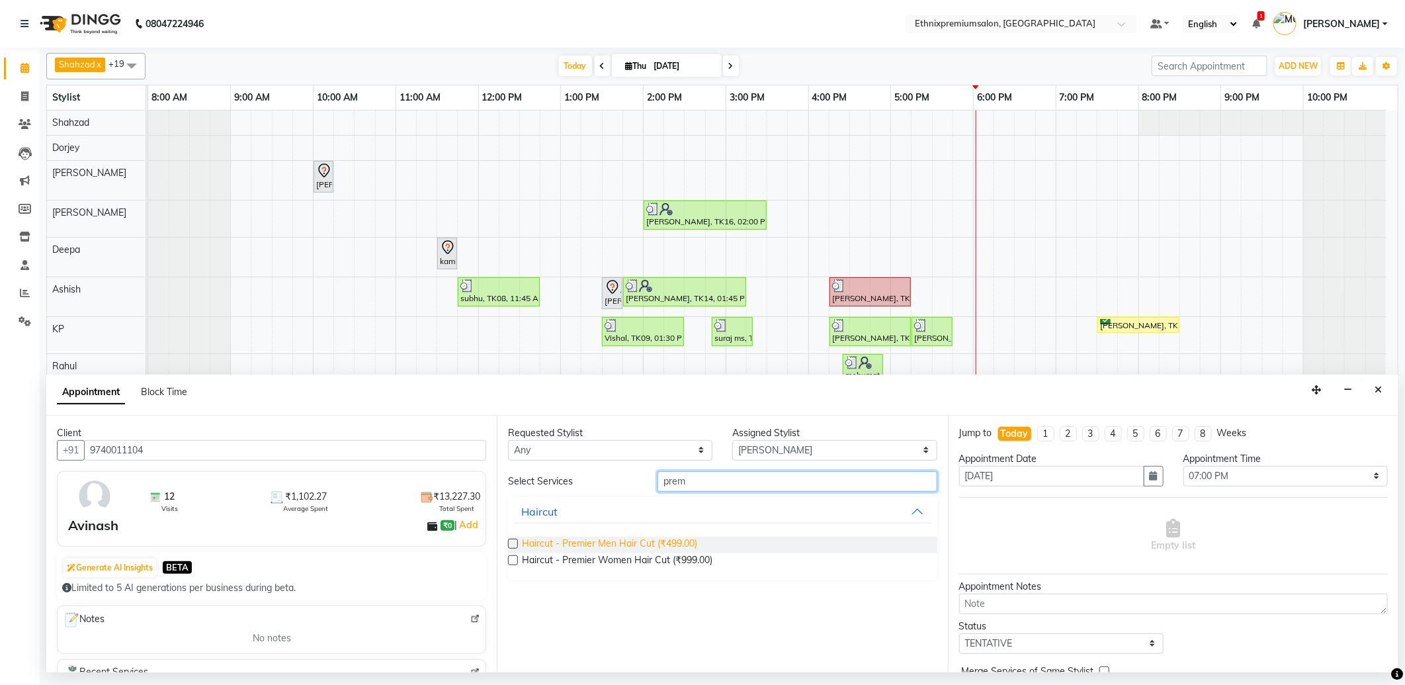
type input "prem"
click at [689, 550] on span "Haircut - Premier Men Hair Cut (₹499.00)" at bounding box center [609, 545] width 175 height 17
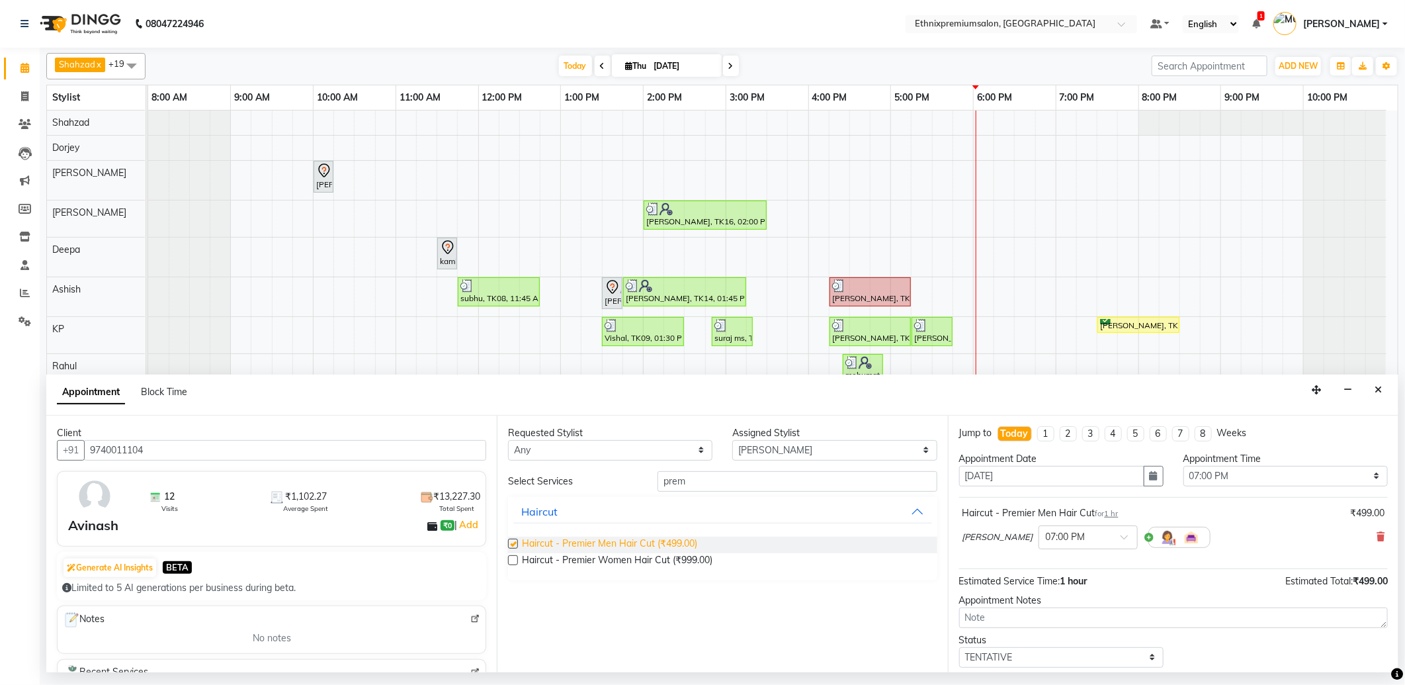
checkbox input "false"
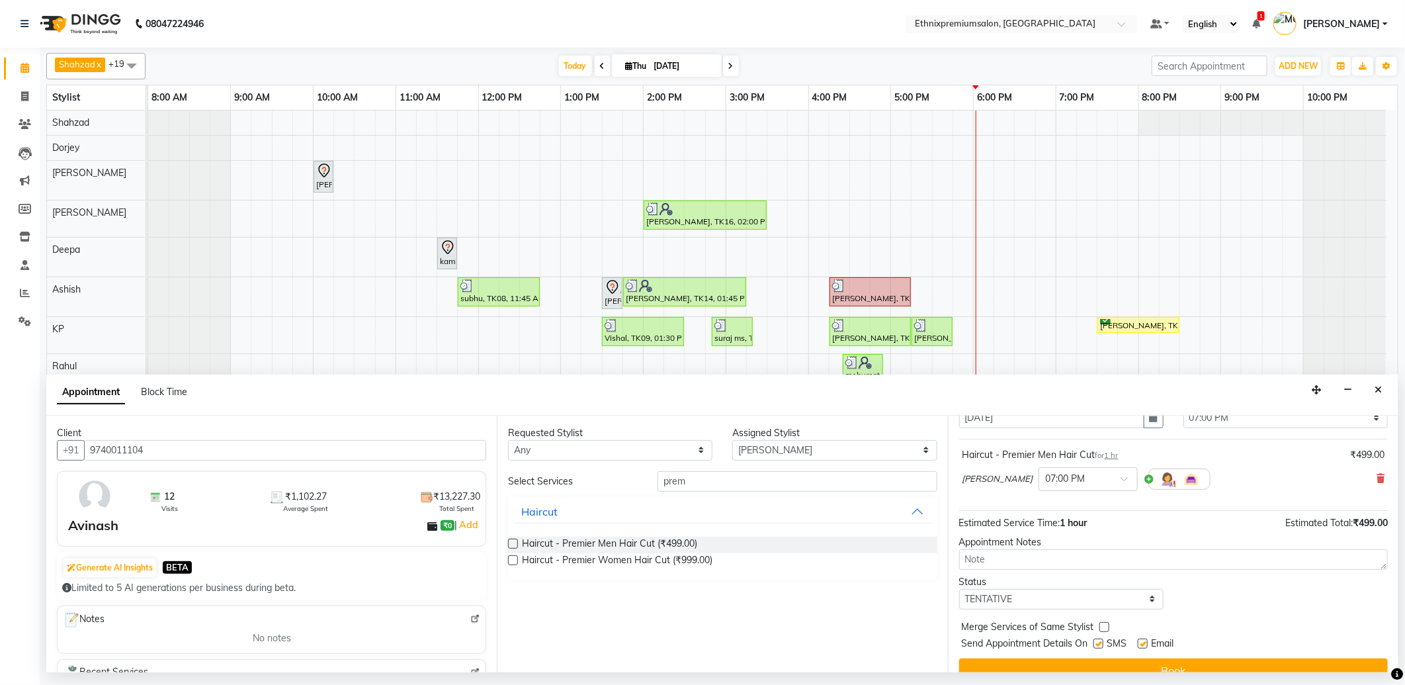
scroll to position [73, 0]
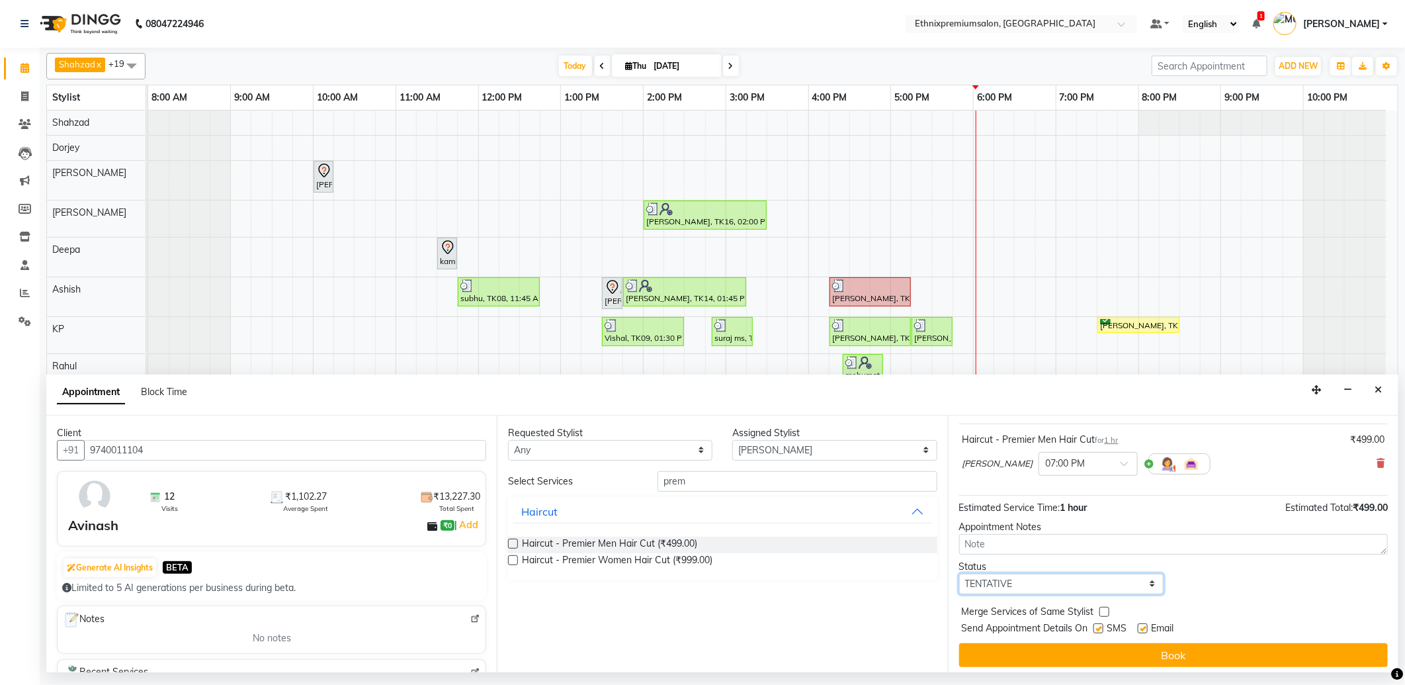
click at [1124, 585] on select "Select TENTATIVE CONFIRM CHECK-IN UPCOMING" at bounding box center [1061, 584] width 204 height 21
select select "confirm booking"
click at [959, 574] on select "Select TENTATIVE CONFIRM CHECK-IN UPCOMING" at bounding box center [1061, 584] width 204 height 21
click at [1142, 629] on label at bounding box center [1143, 628] width 10 height 10
click at [1142, 629] on input "checkbox" at bounding box center [1142, 629] width 9 height 9
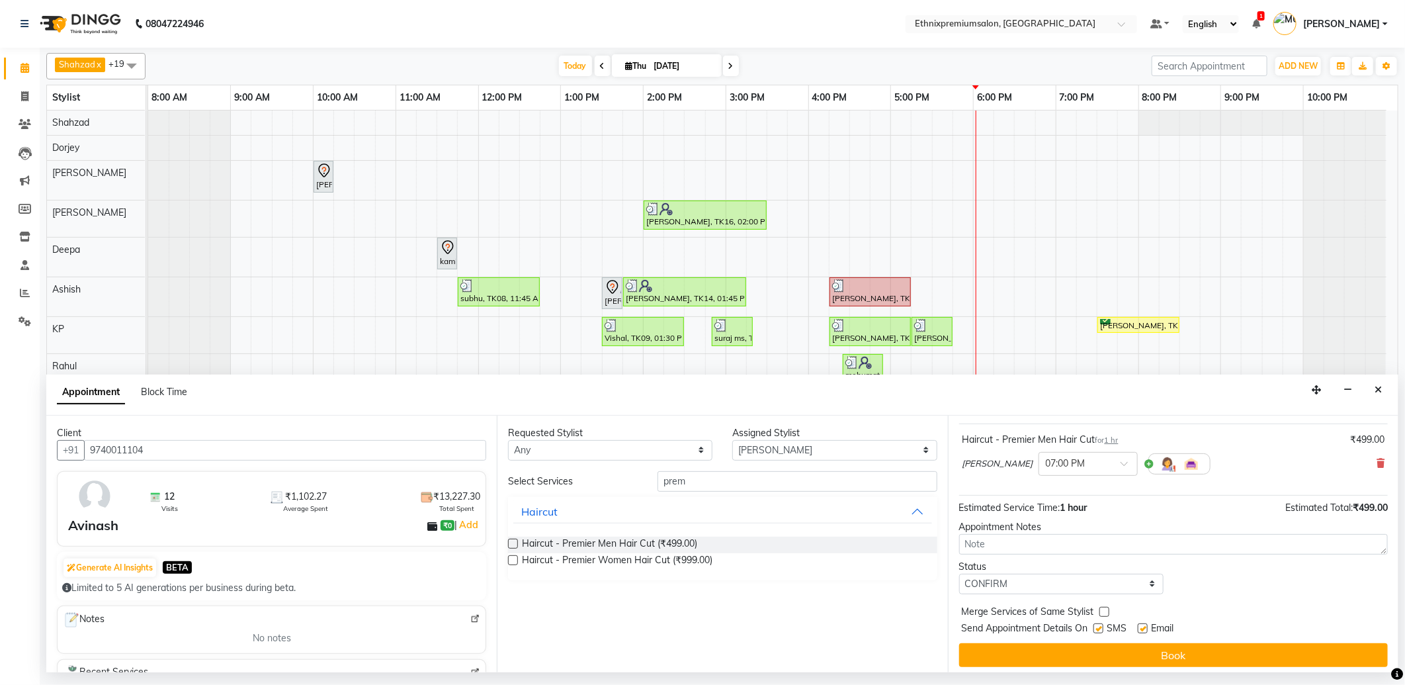
checkbox input "false"
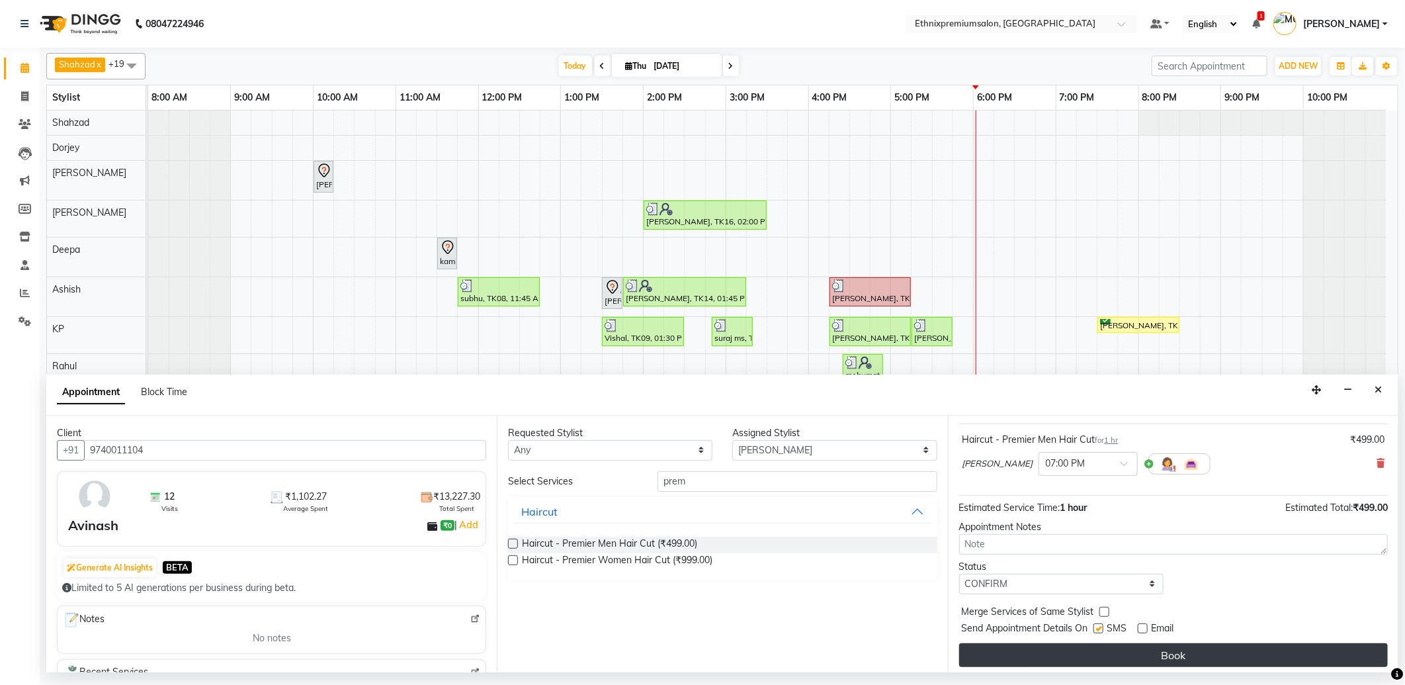
click at [1131, 652] on button "Book" at bounding box center [1173, 655] width 429 height 24
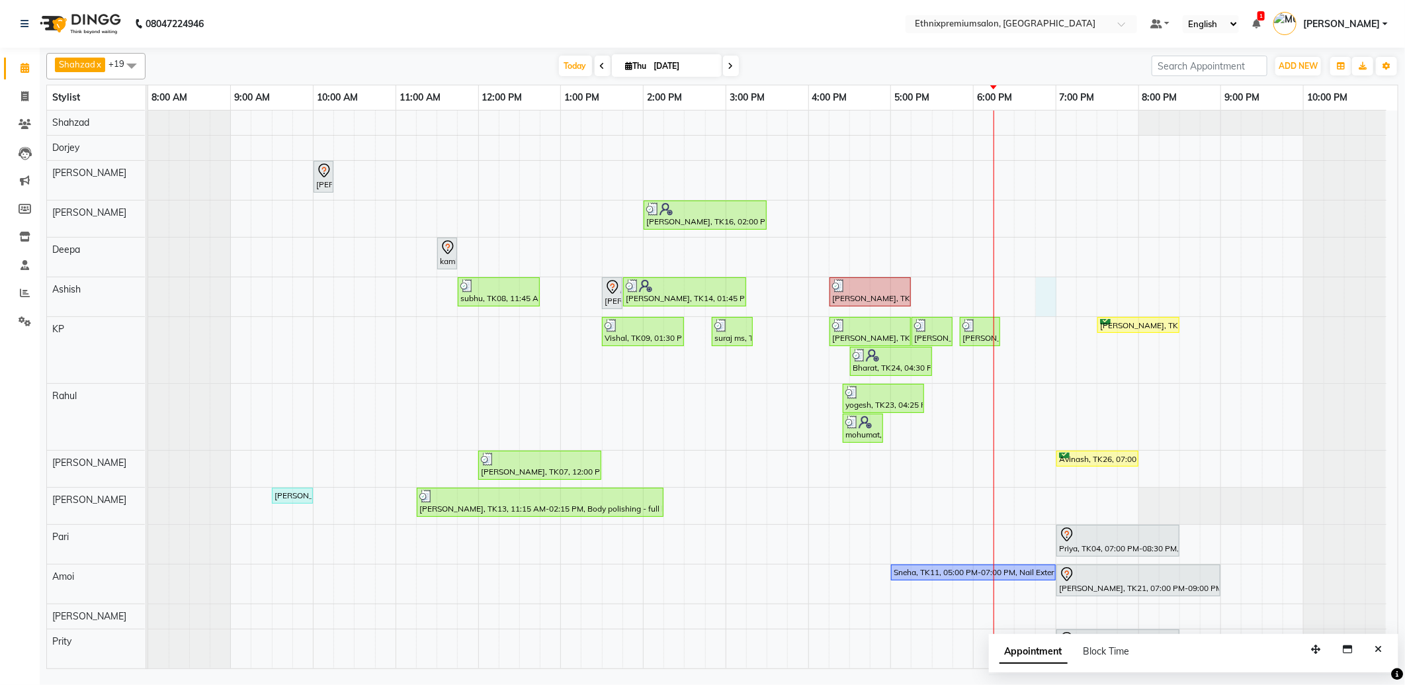
click at [1044, 294] on div "Shalani, TK05, 10:00 AM-10:15 AM, Hair spa With Cavier + Booster Medium Women […" at bounding box center [773, 496] width 1250 height 773
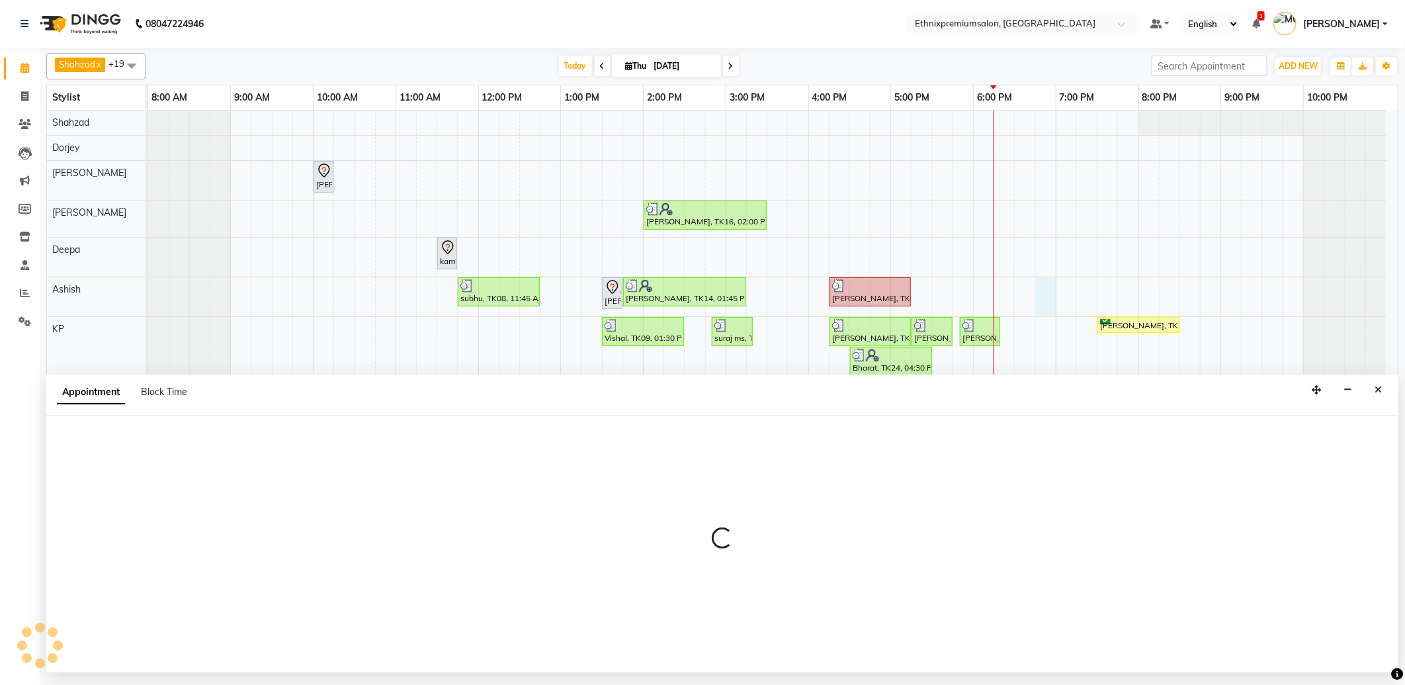
select select "62328"
select select "tentative"
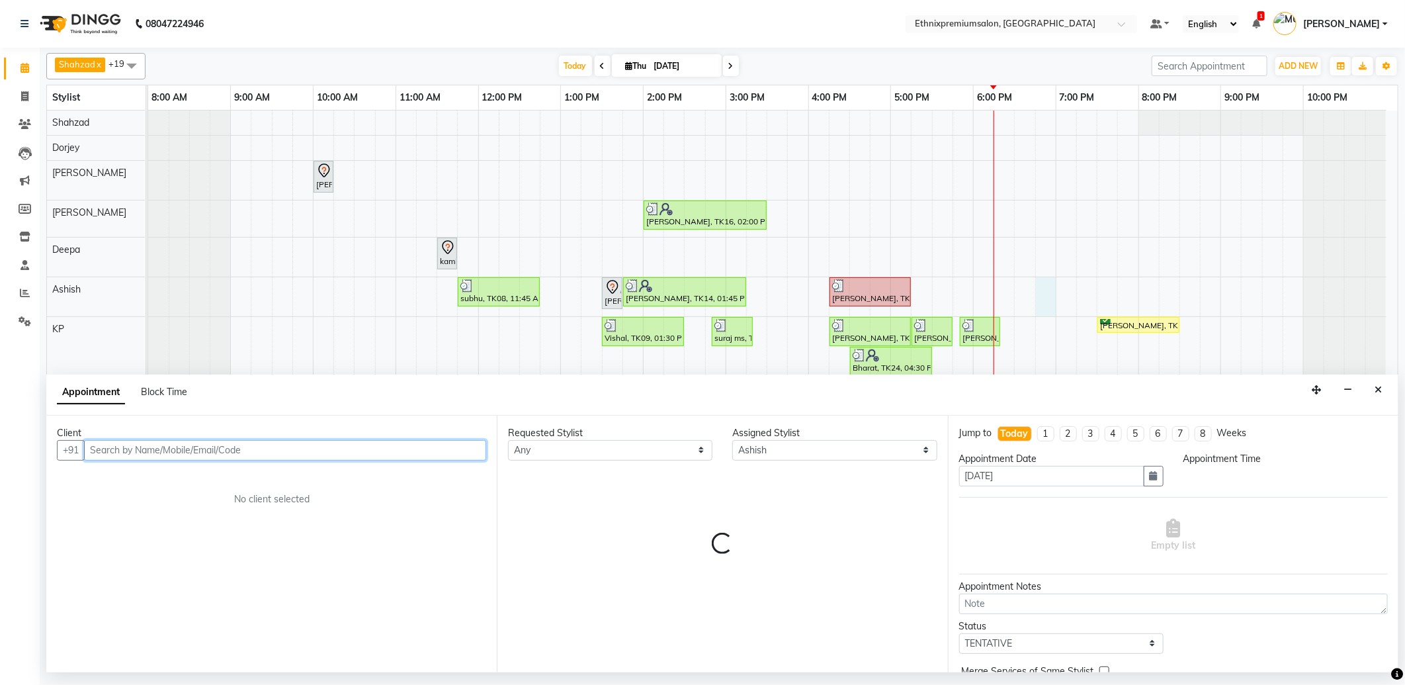
select select "1125"
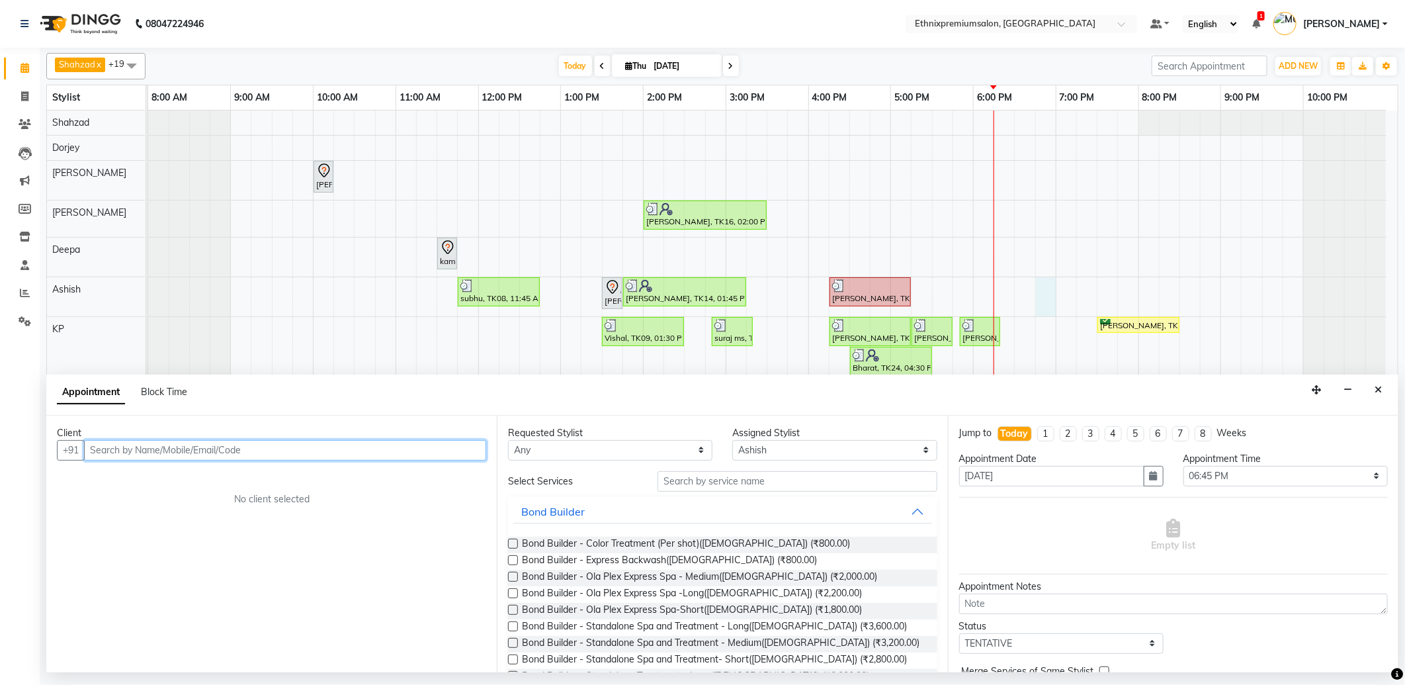
click at [120, 444] on input "text" at bounding box center [285, 450] width 402 height 21
click at [193, 476] on span "9790425" at bounding box center [216, 478] width 46 height 13
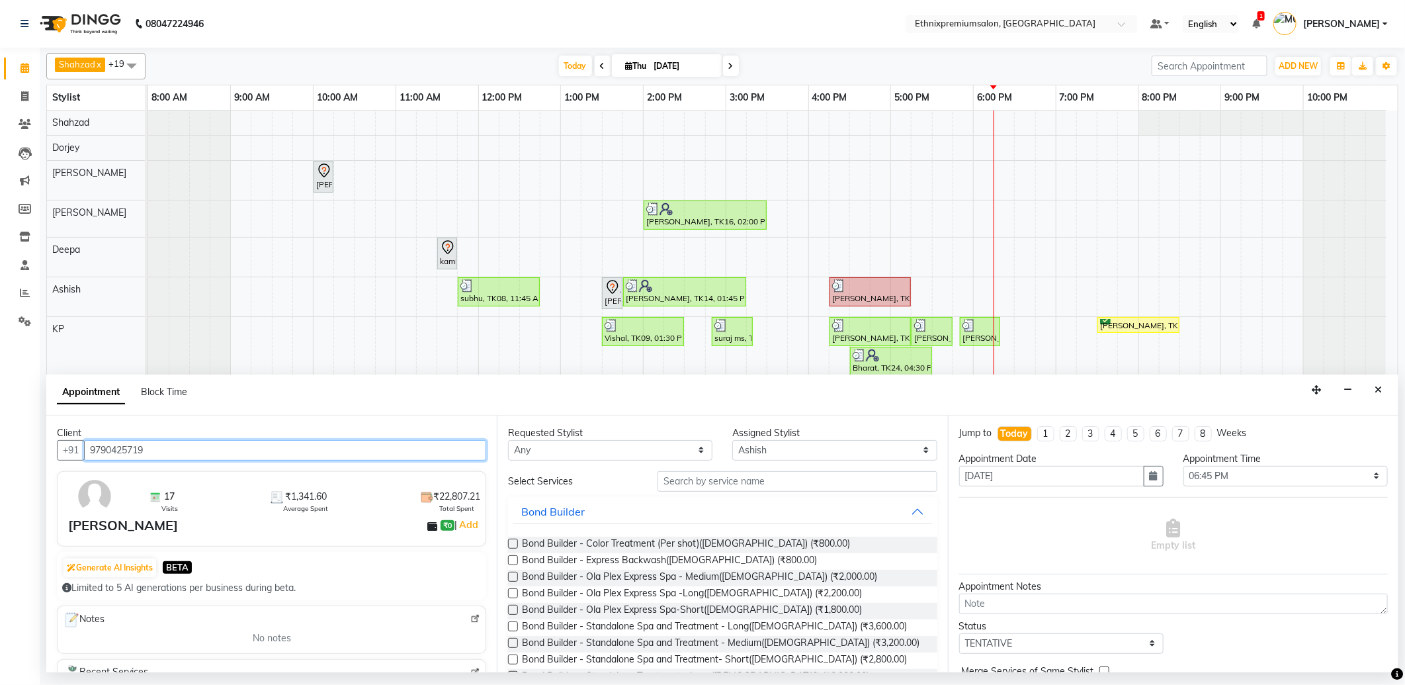
type input "9790425719"
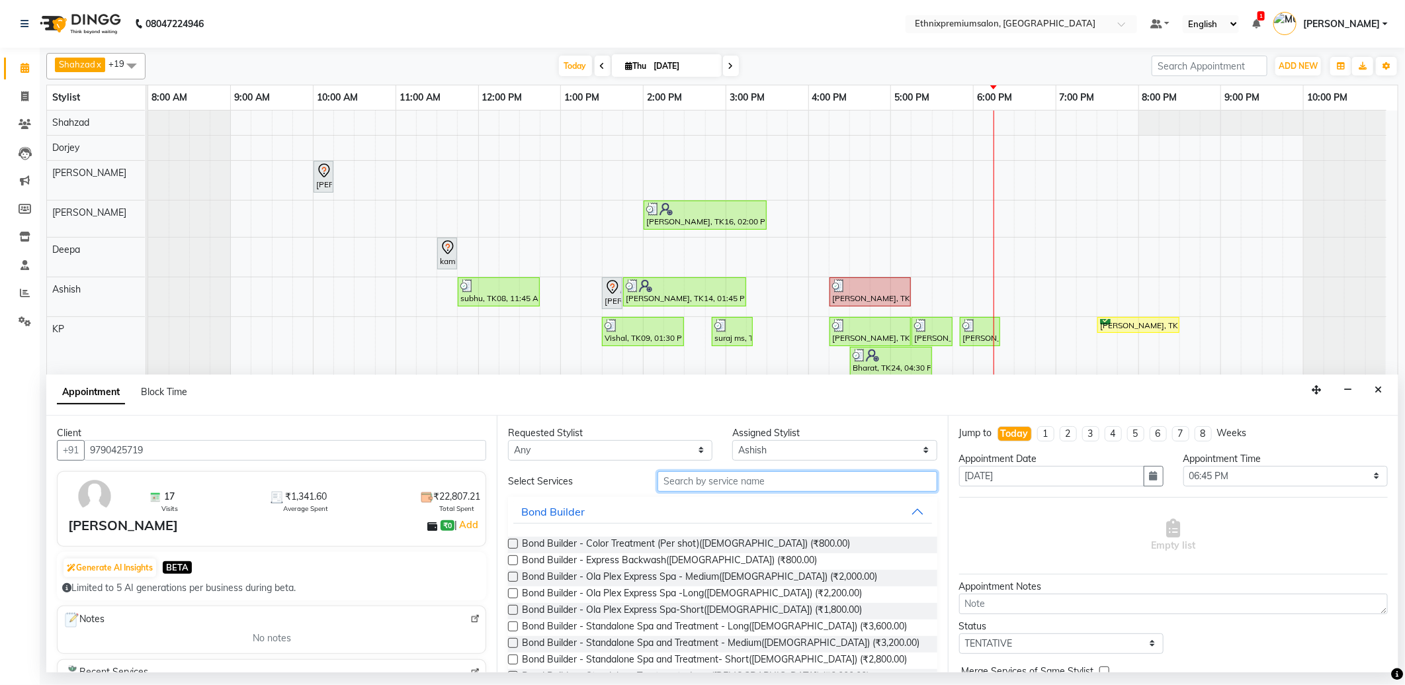
click at [690, 479] on input "text" at bounding box center [797, 481] width 279 height 21
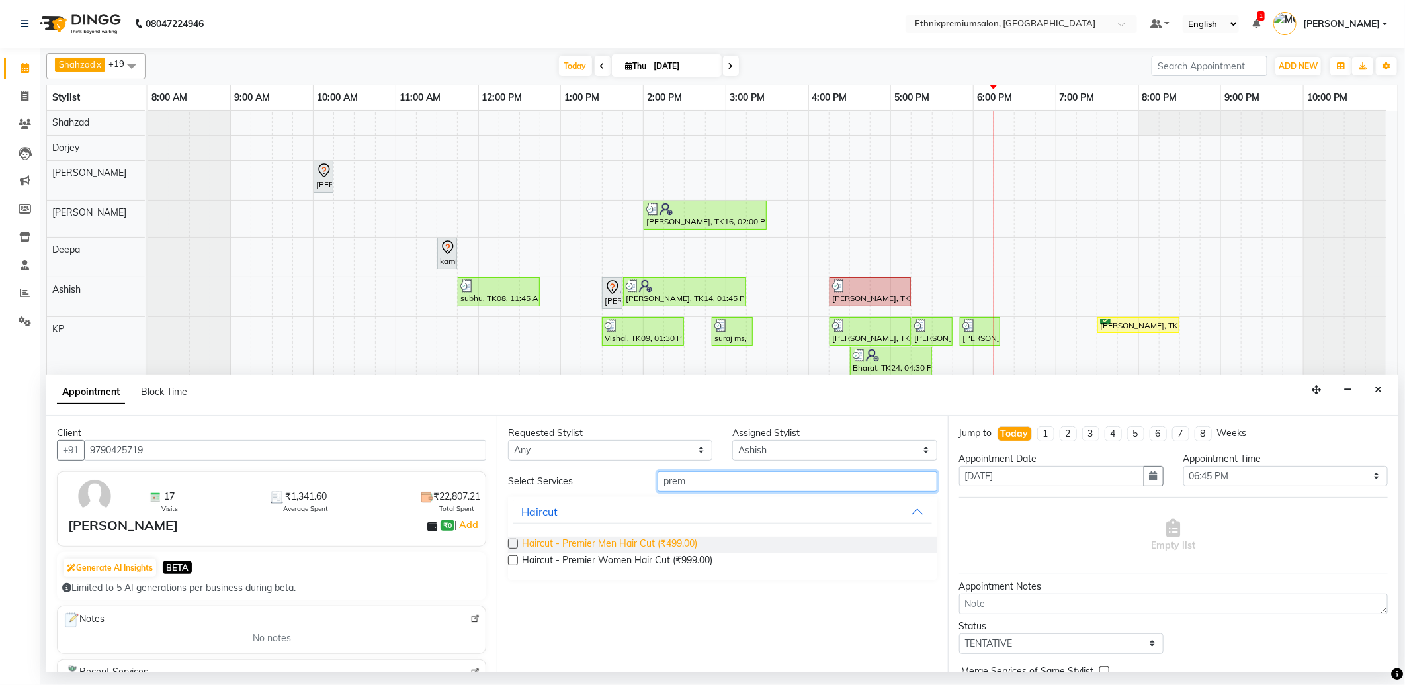
type input "prem"
click at [664, 544] on span "Haircut - Premier Men Hair Cut (₹499.00)" at bounding box center [609, 545] width 175 height 17
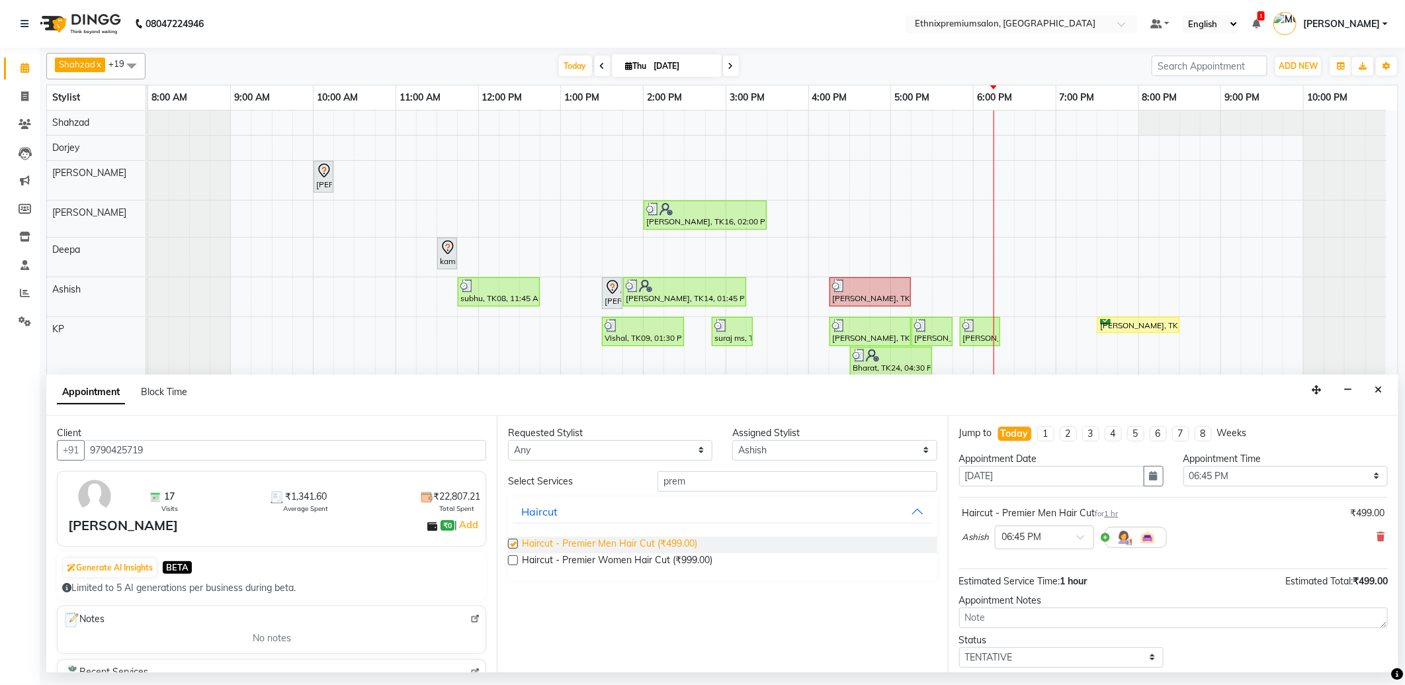
checkbox input "false"
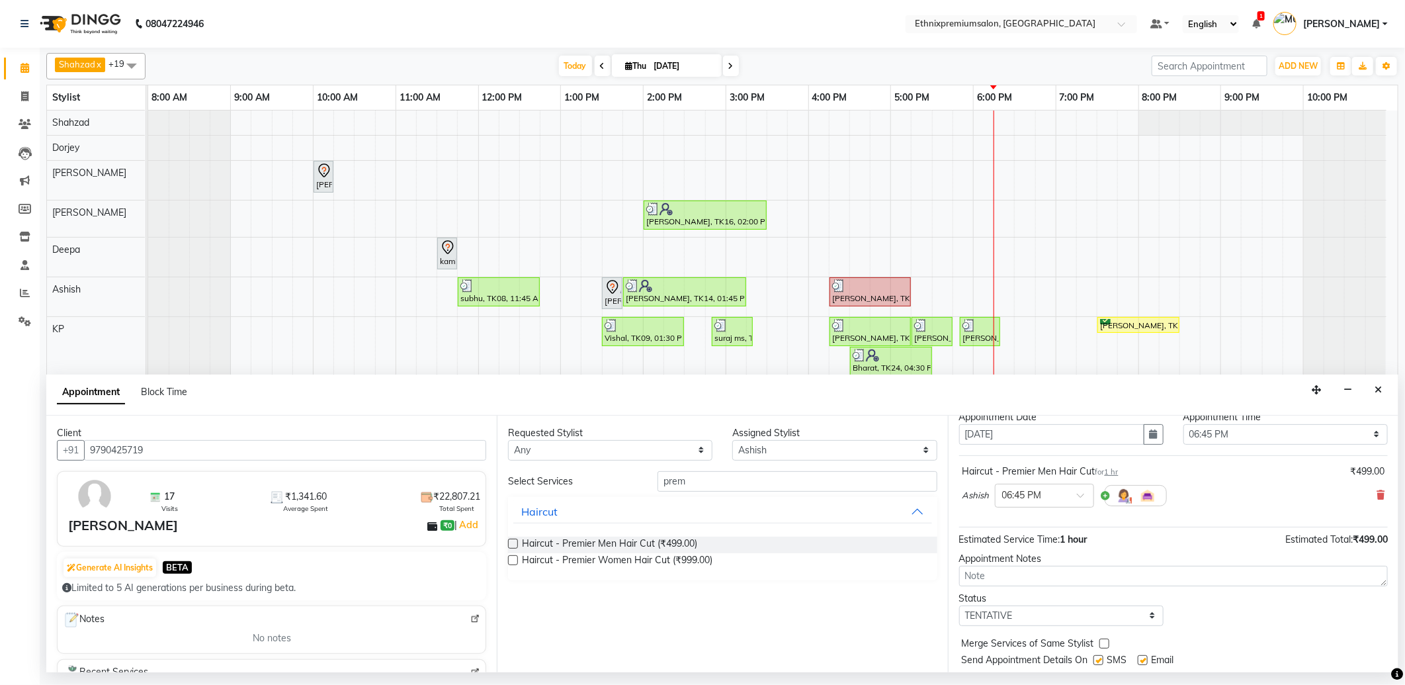
scroll to position [79, 0]
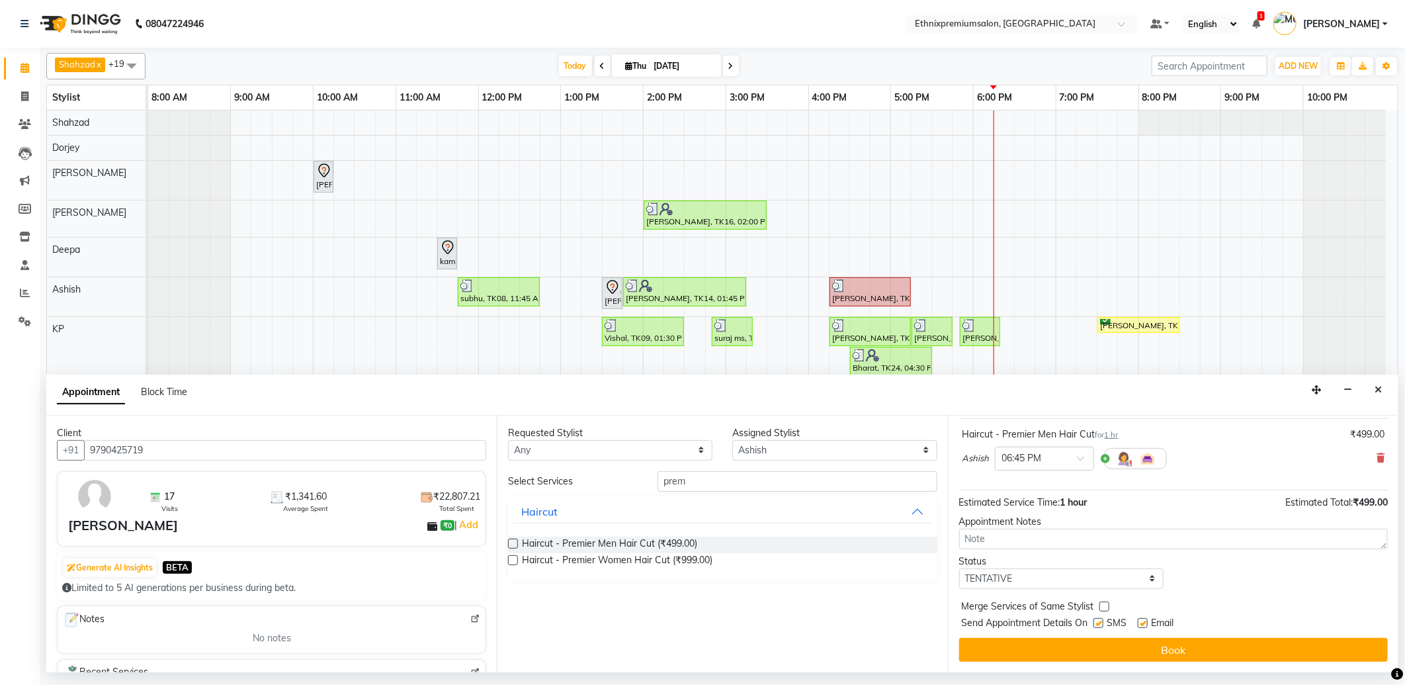
click at [1143, 623] on label at bounding box center [1143, 623] width 10 height 10
click at [1143, 623] on input "checkbox" at bounding box center [1142, 624] width 9 height 9
checkbox input "false"
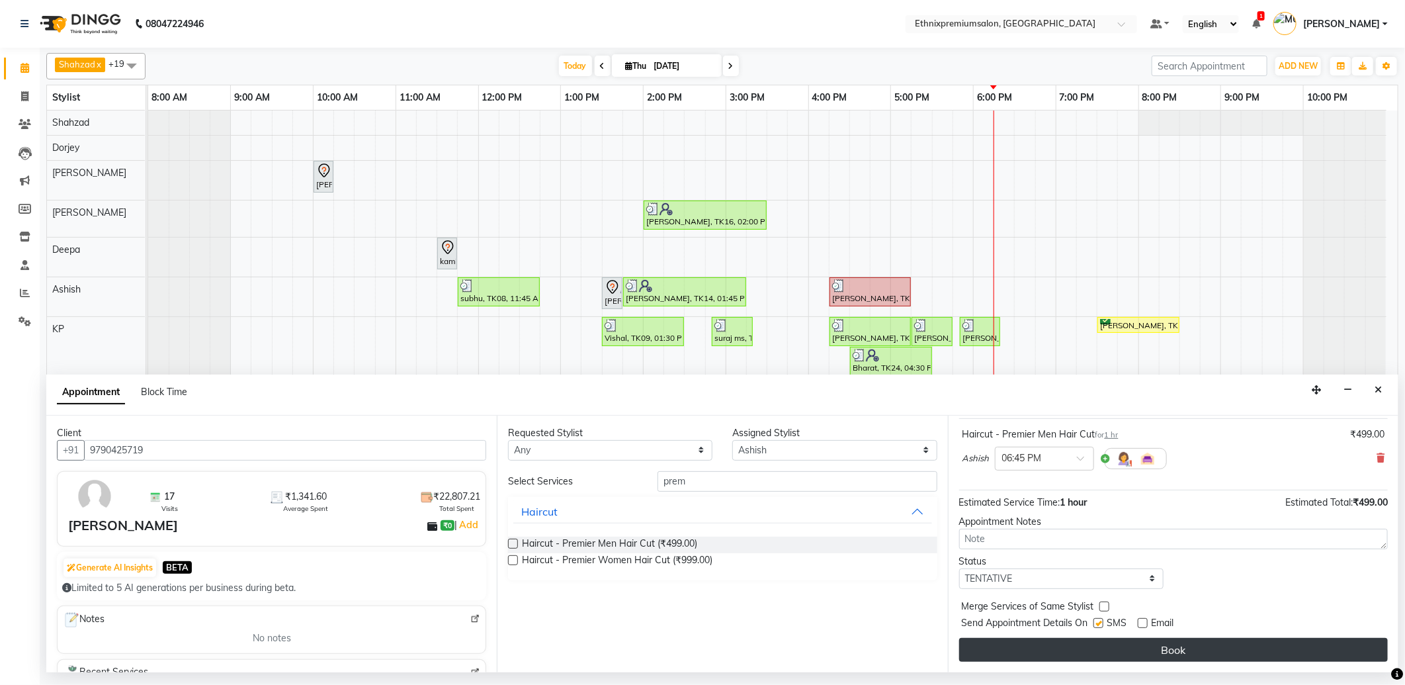
click at [1140, 644] on button "Book" at bounding box center [1173, 650] width 429 height 24
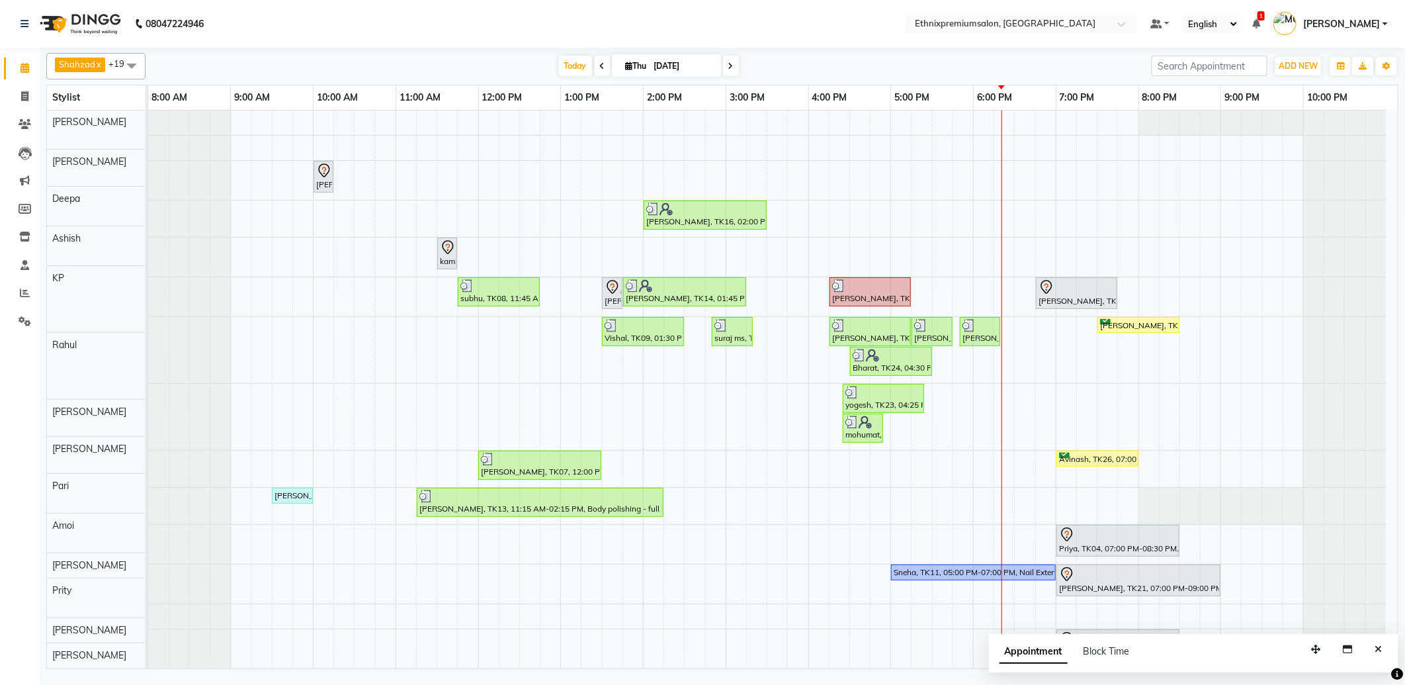
scroll to position [0, 0]
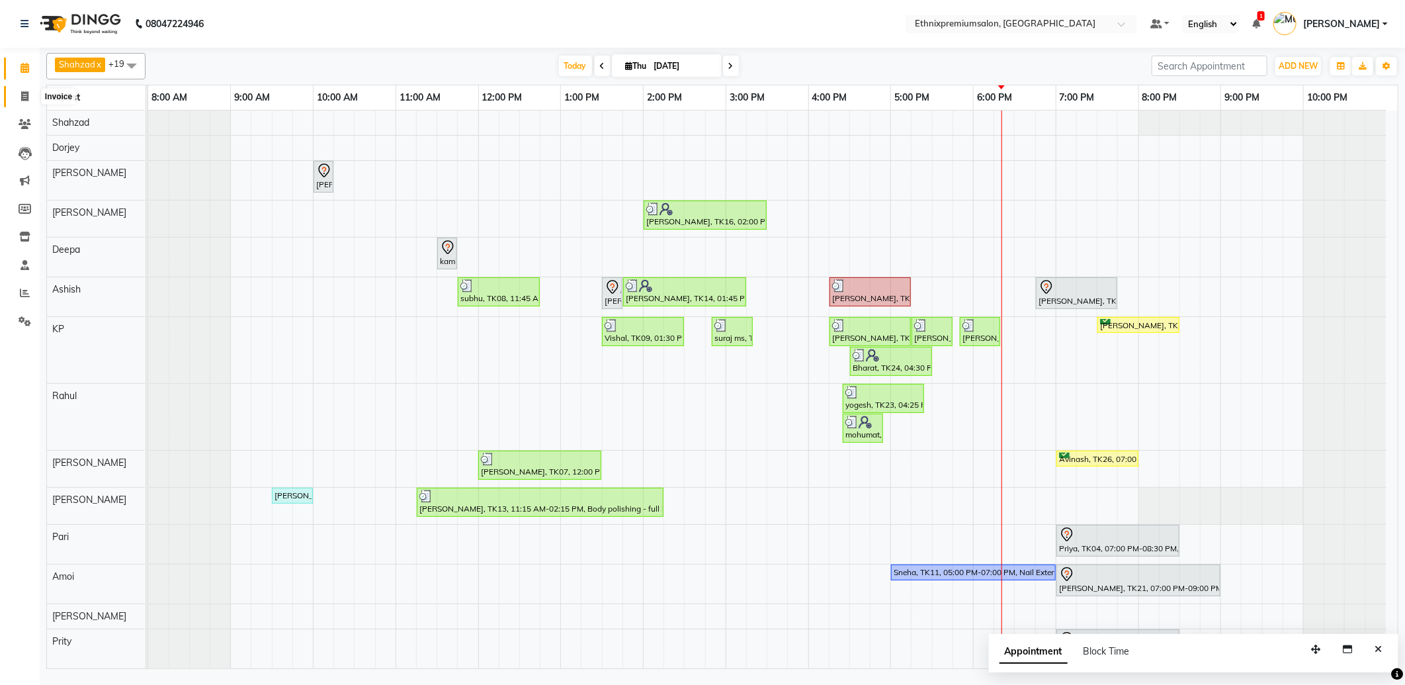
click at [21, 98] on icon at bounding box center [24, 96] width 7 height 10
select select "3625"
select select "service"
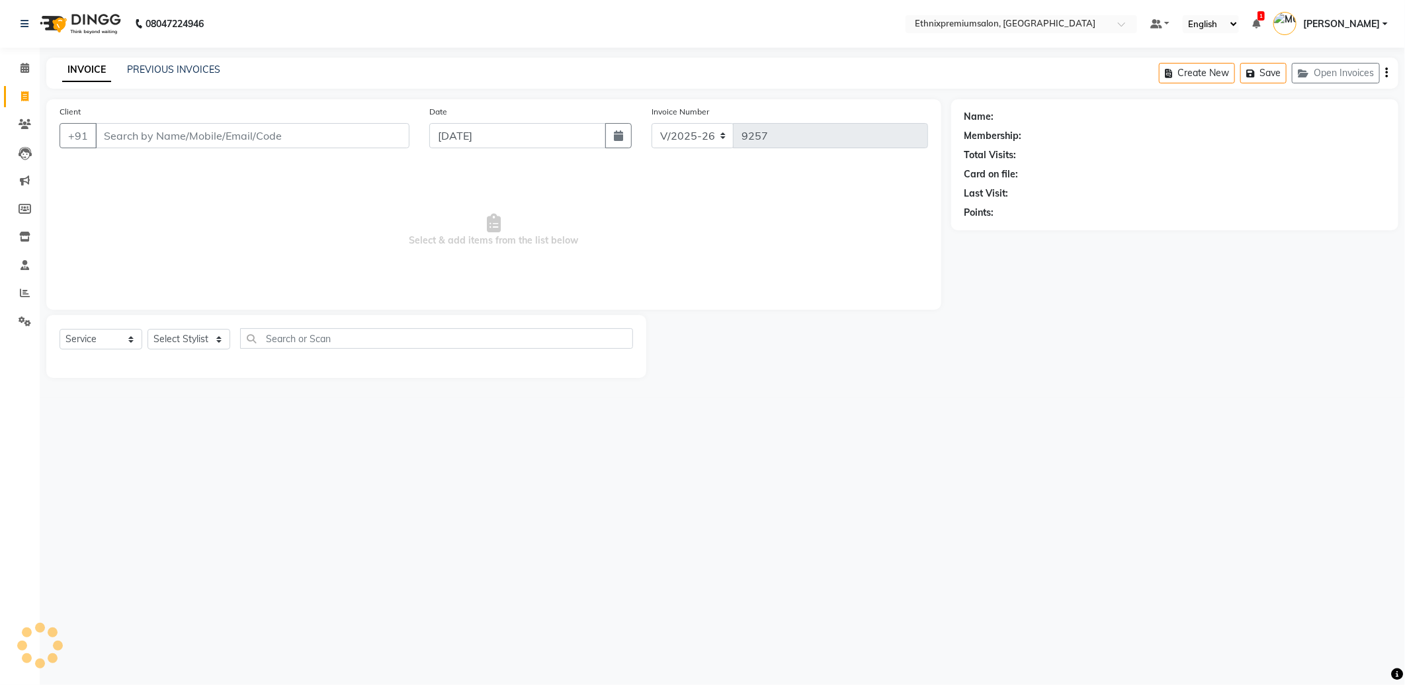
click at [157, 132] on input "Client" at bounding box center [252, 135] width 314 height 25
click at [165, 167] on span "7204721" at bounding box center [180, 165] width 46 height 13
type input "7204721720"
click at [183, 341] on select "Select Stylist Amoi [PERSON_NAME] [PERSON_NAME] Yolmoo [PERSON_NAME] [PERSON_NA…" at bounding box center [189, 339] width 83 height 21
select select "58037"
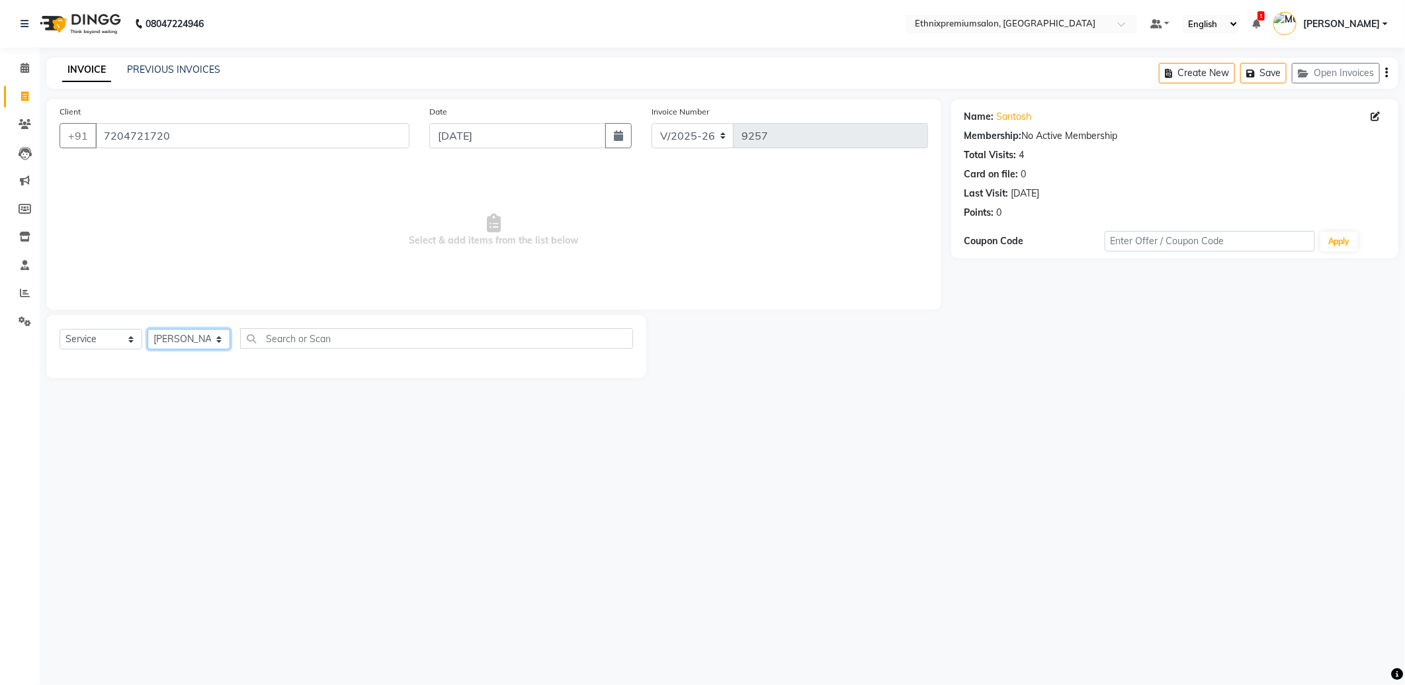
click at [148, 330] on select "Select Stylist Amoi [PERSON_NAME] [PERSON_NAME] Yolmoo [PERSON_NAME] [PERSON_NA…" at bounding box center [189, 339] width 83 height 21
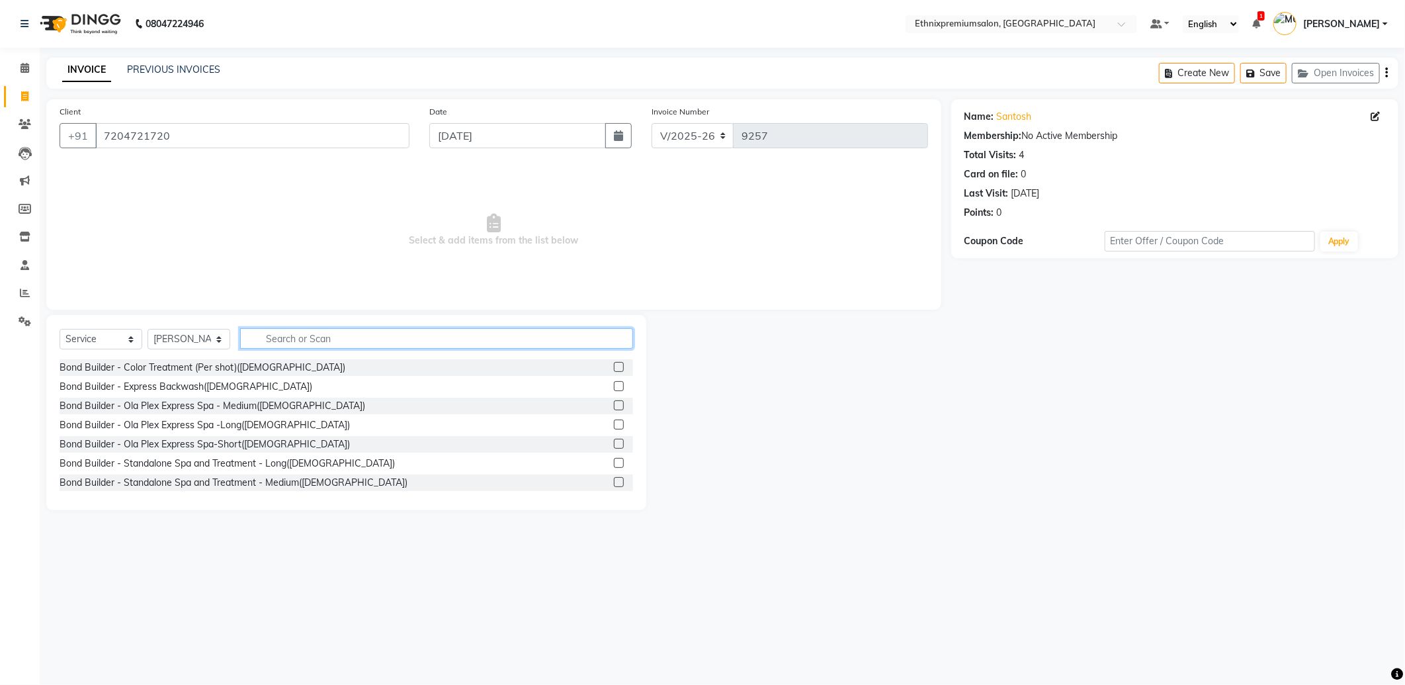
click at [285, 338] on input "text" at bounding box center [436, 338] width 393 height 21
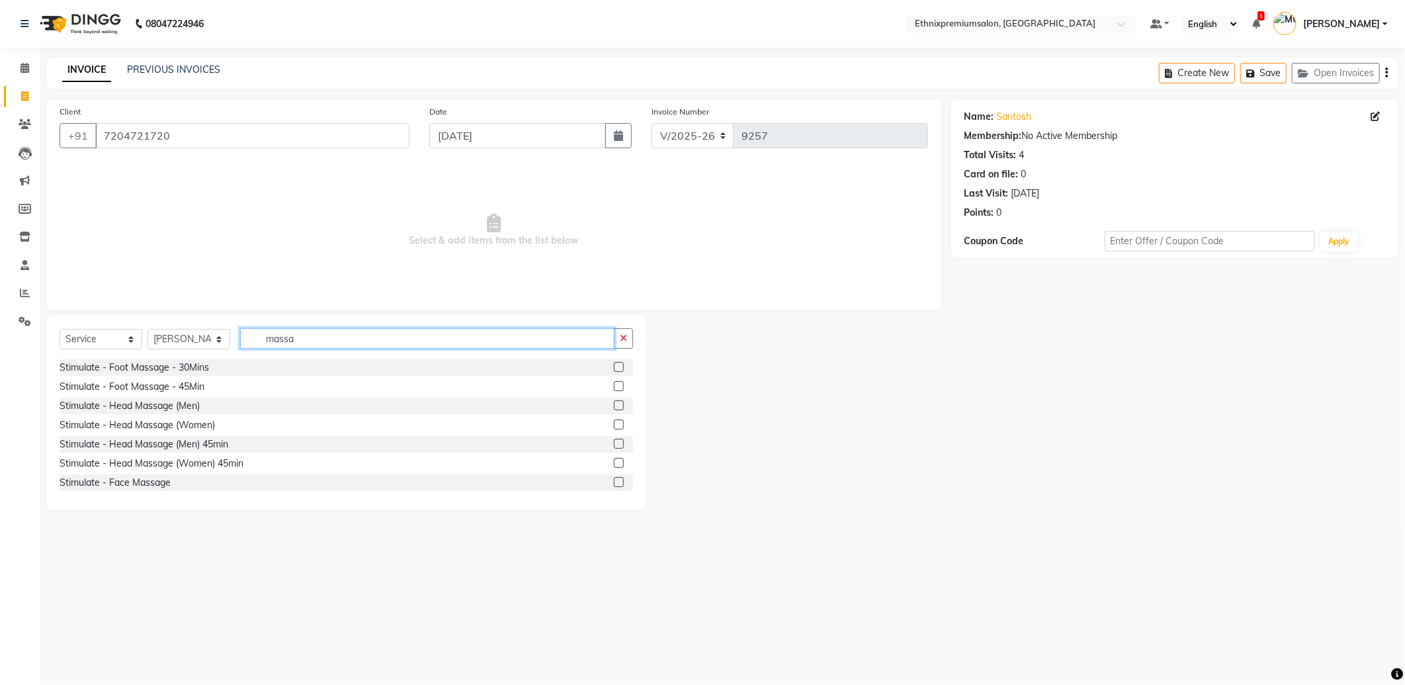
type input "massa"
click at [614, 404] on label at bounding box center [619, 405] width 10 height 10
click at [614, 404] on input "checkbox" at bounding box center [618, 406] width 9 height 9
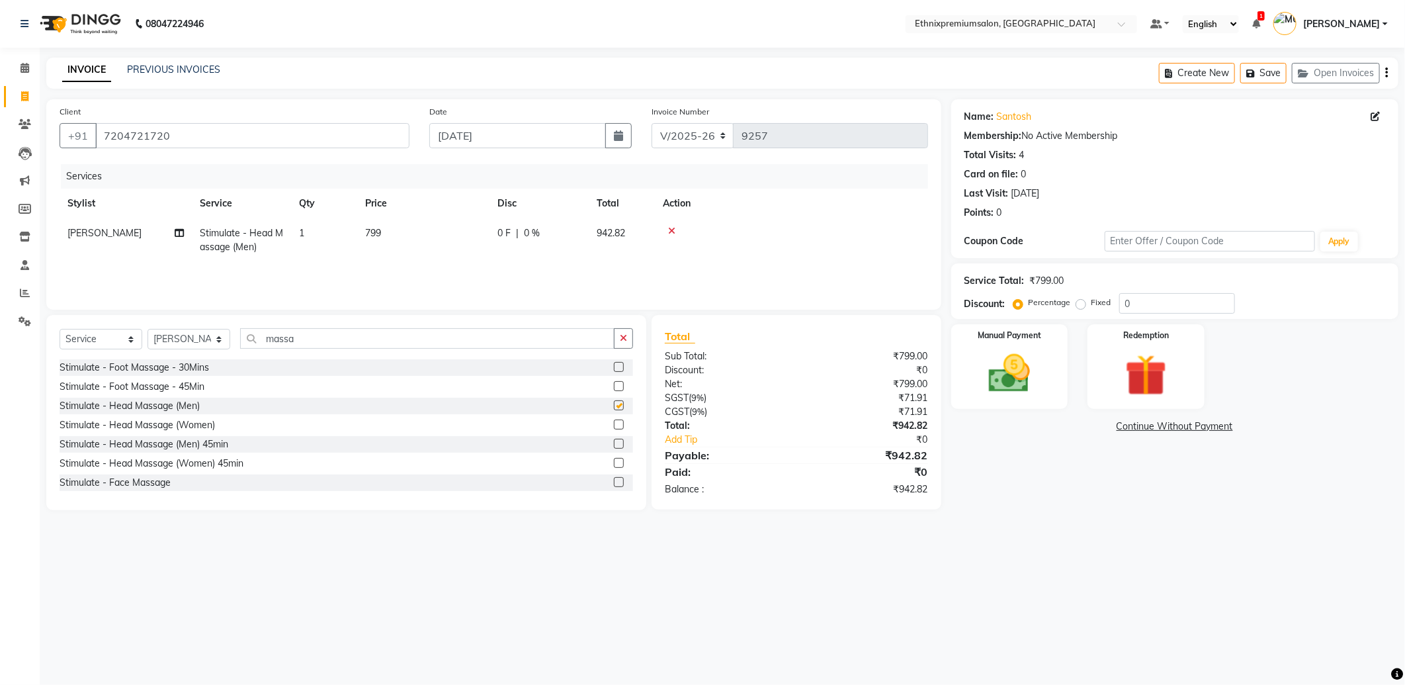
checkbox input "false"
click at [985, 394] on img at bounding box center [1010, 374] width 71 height 50
click at [1048, 425] on span "UPI" at bounding box center [1057, 427] width 21 height 15
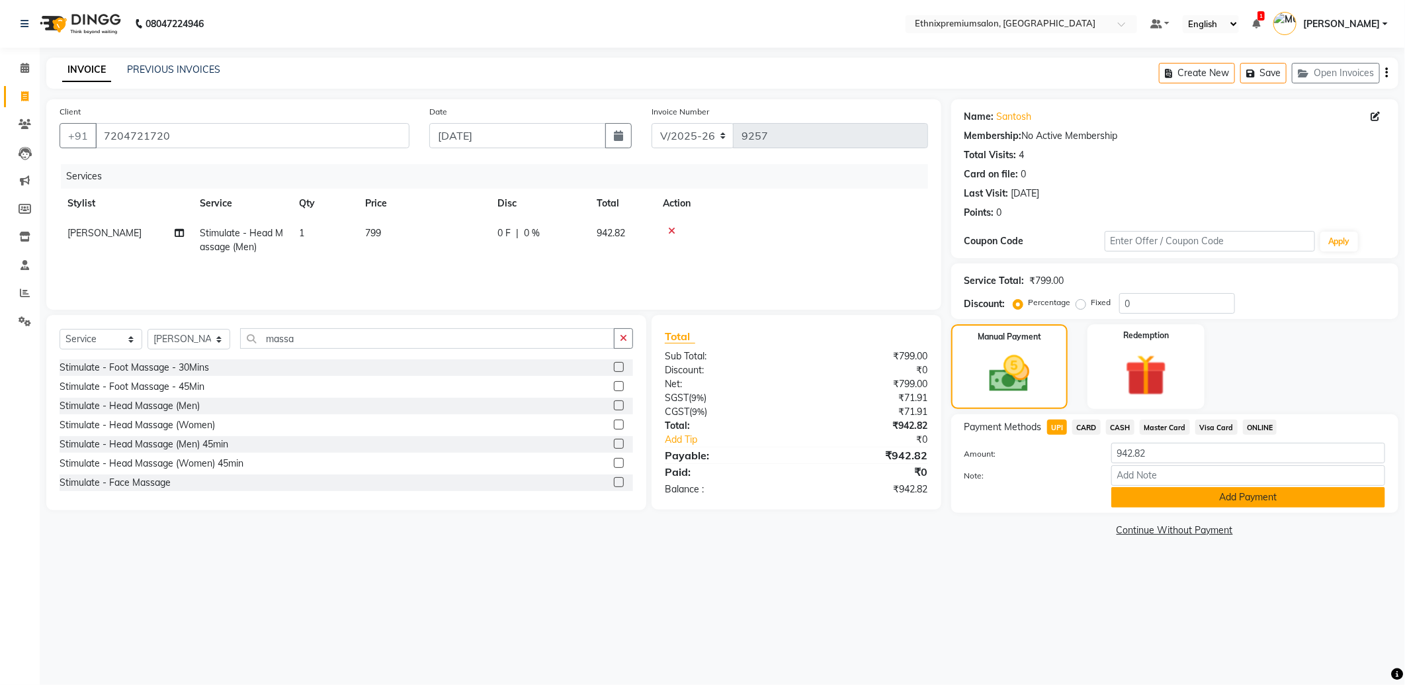
click at [1135, 496] on button "Add Payment" at bounding box center [1249, 497] width 274 height 21
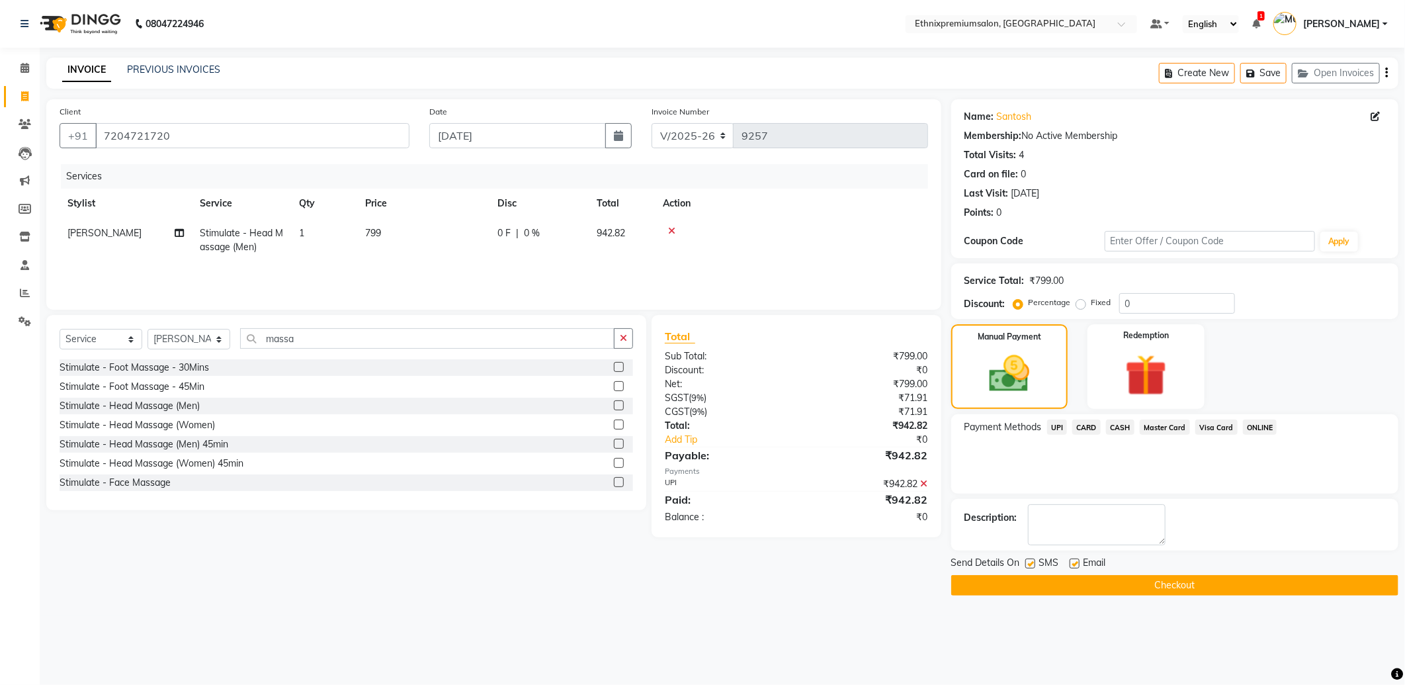
click at [1180, 587] on button "Checkout" at bounding box center [1174, 585] width 447 height 21
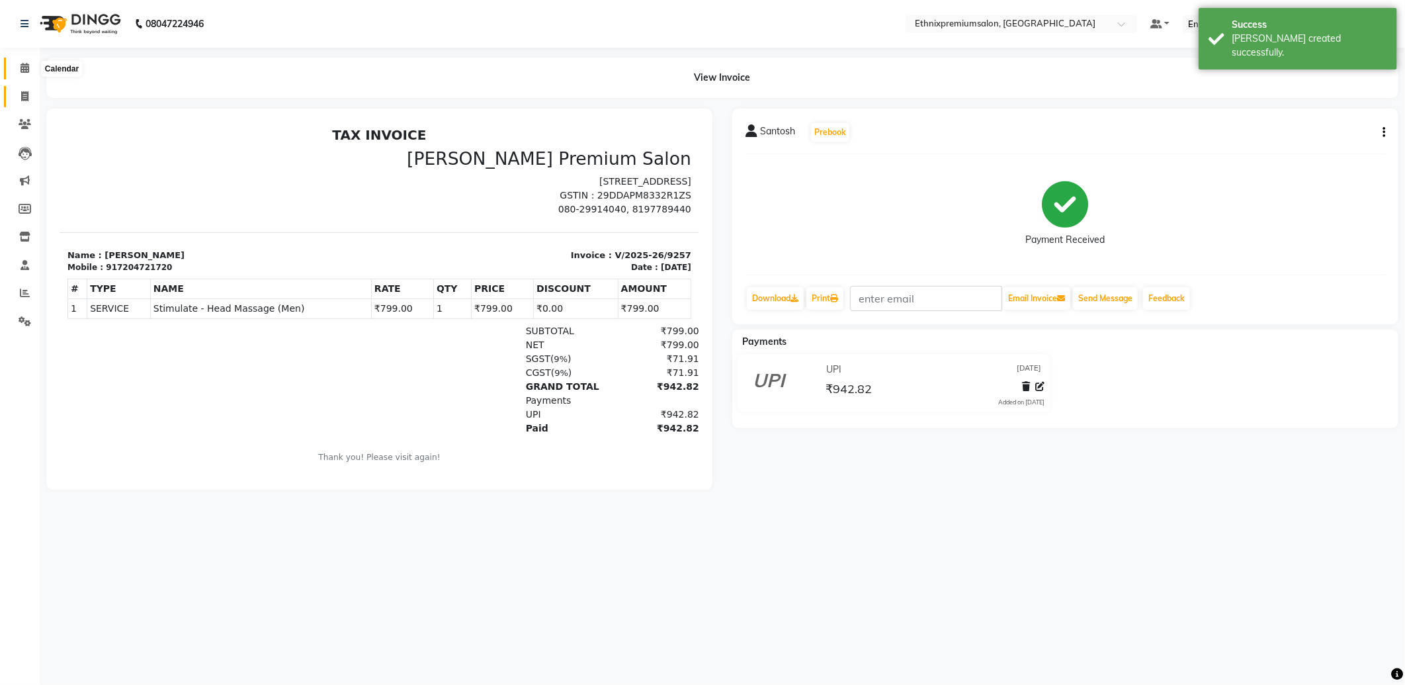
drag, startPoint x: 28, startPoint y: 73, endPoint x: 29, endPoint y: 101, distance: 27.8
click at [28, 73] on span at bounding box center [24, 68] width 23 height 15
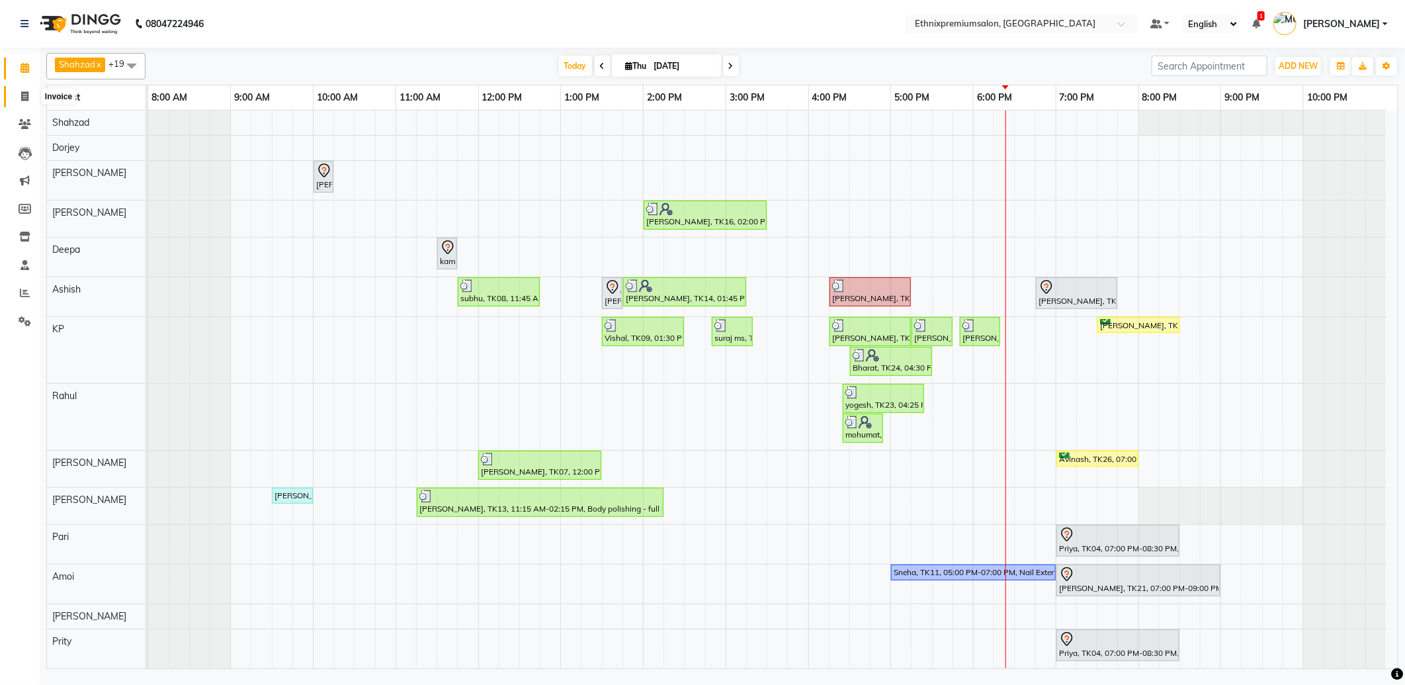
click at [21, 97] on icon at bounding box center [24, 96] width 7 height 10
select select "3625"
select select "service"
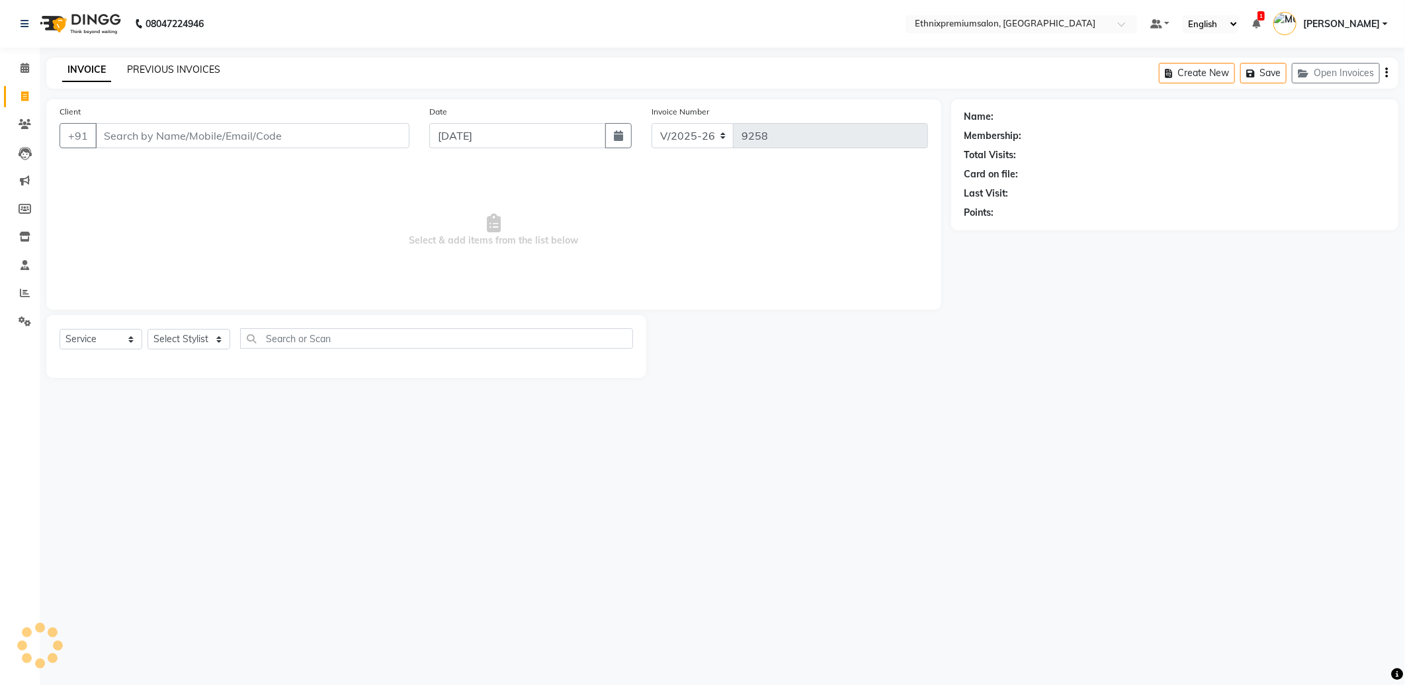
click at [212, 65] on link "PREVIOUS INVOICES" at bounding box center [173, 70] width 93 height 12
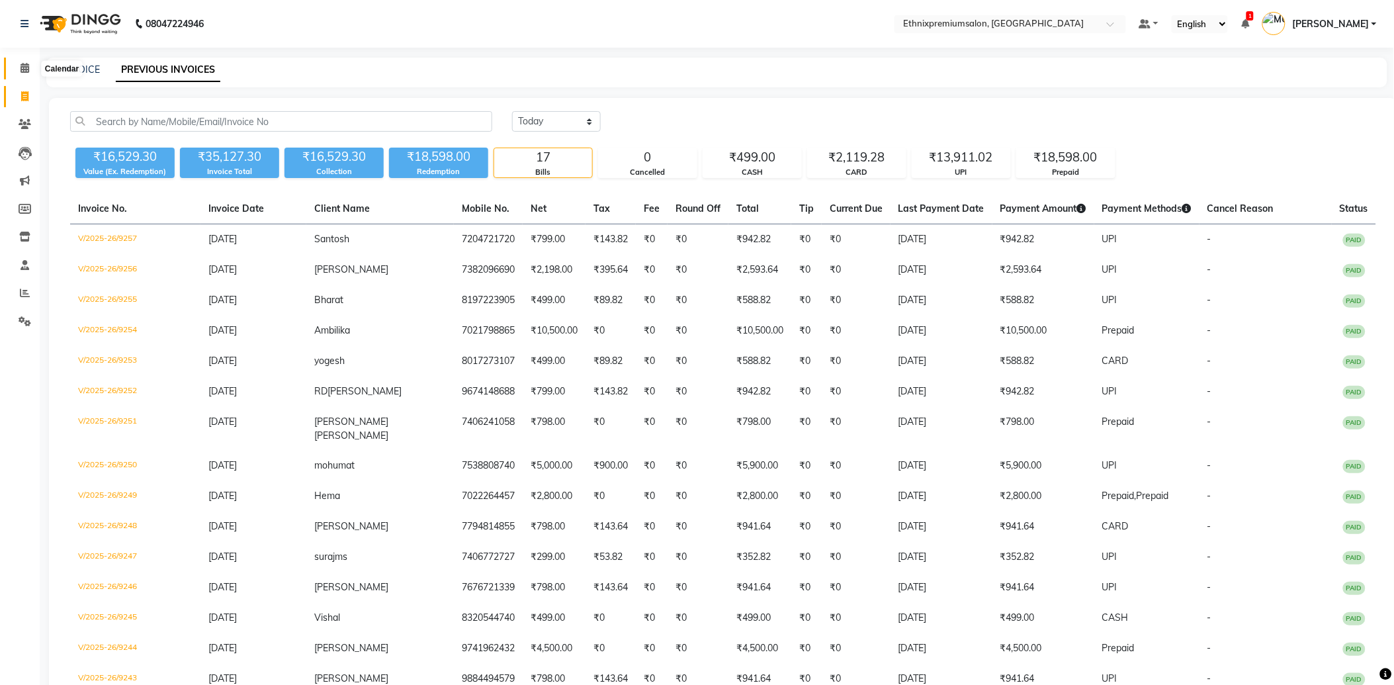
click at [15, 64] on span at bounding box center [24, 68] width 23 height 15
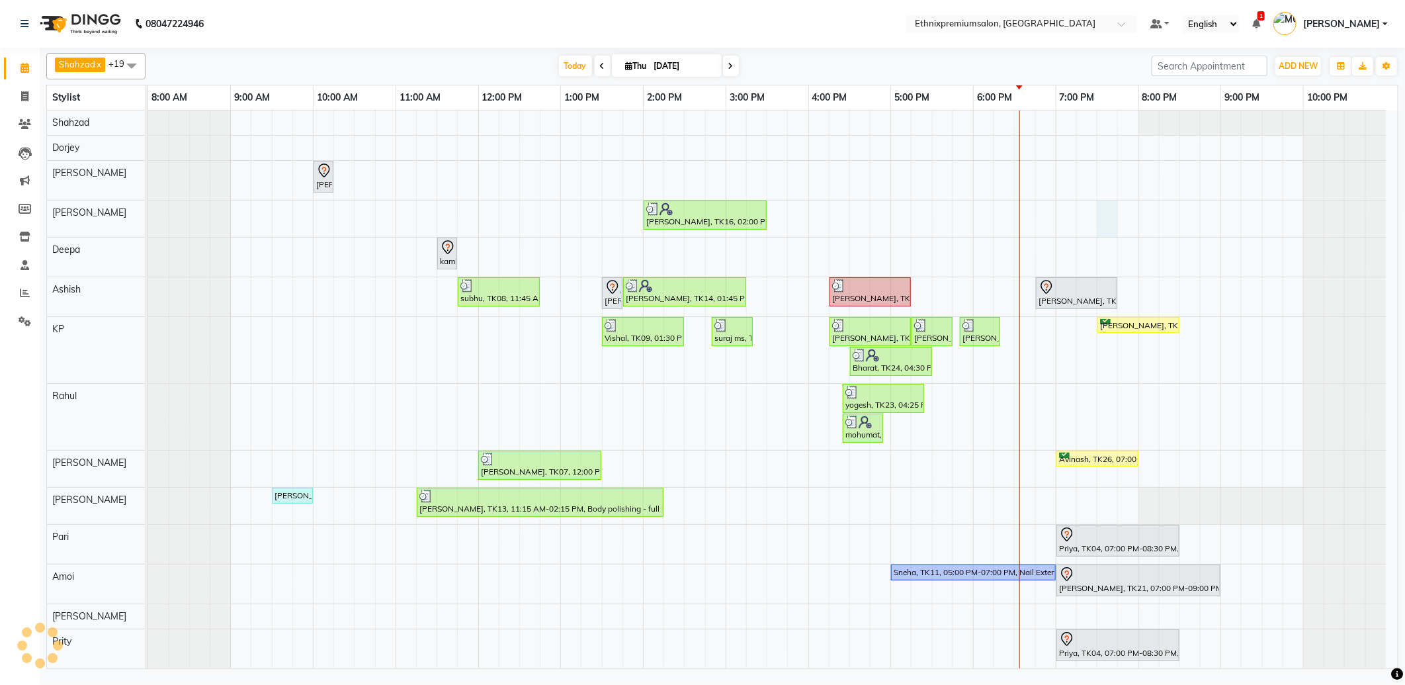
click at [1106, 220] on div "Shalani, TK05, 10:00 AM-10:15 AM, Hair spa With Cavier + Booster Medium Women […" at bounding box center [773, 502] width 1250 height 785
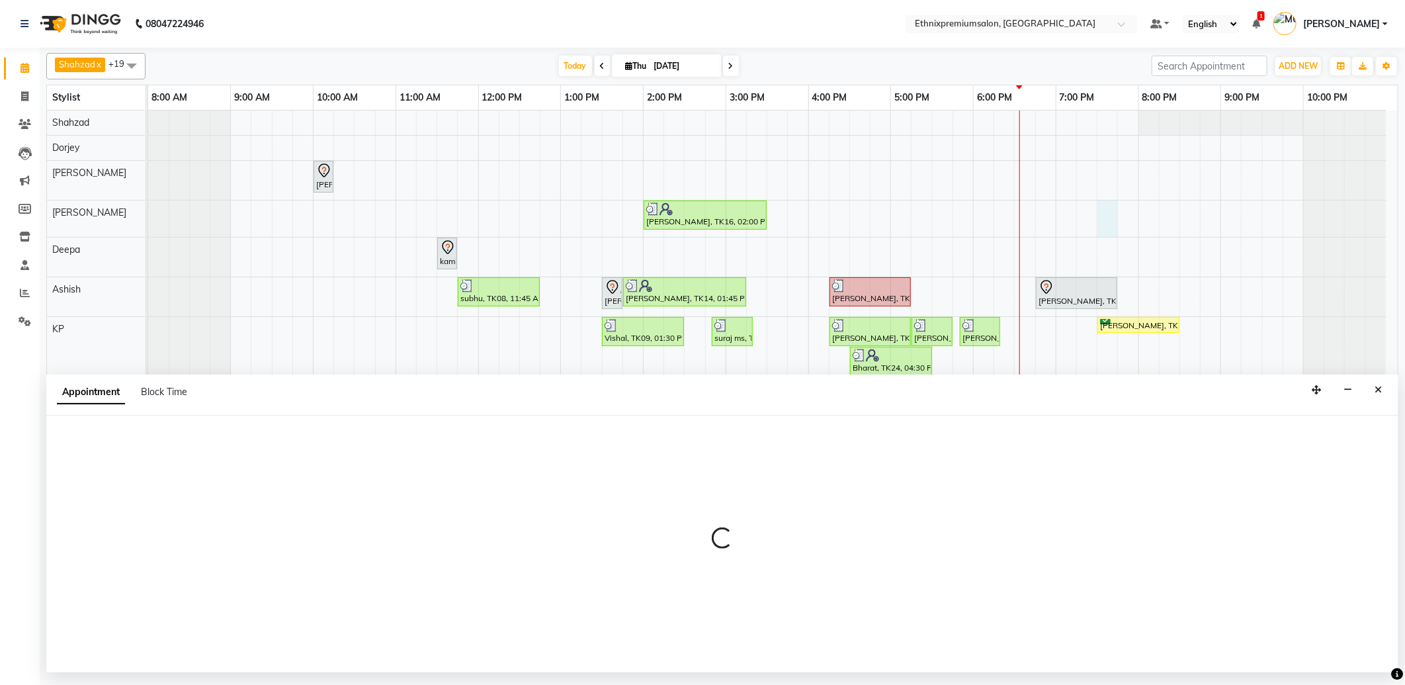
select select "73939"
select select "1170"
select select "tentative"
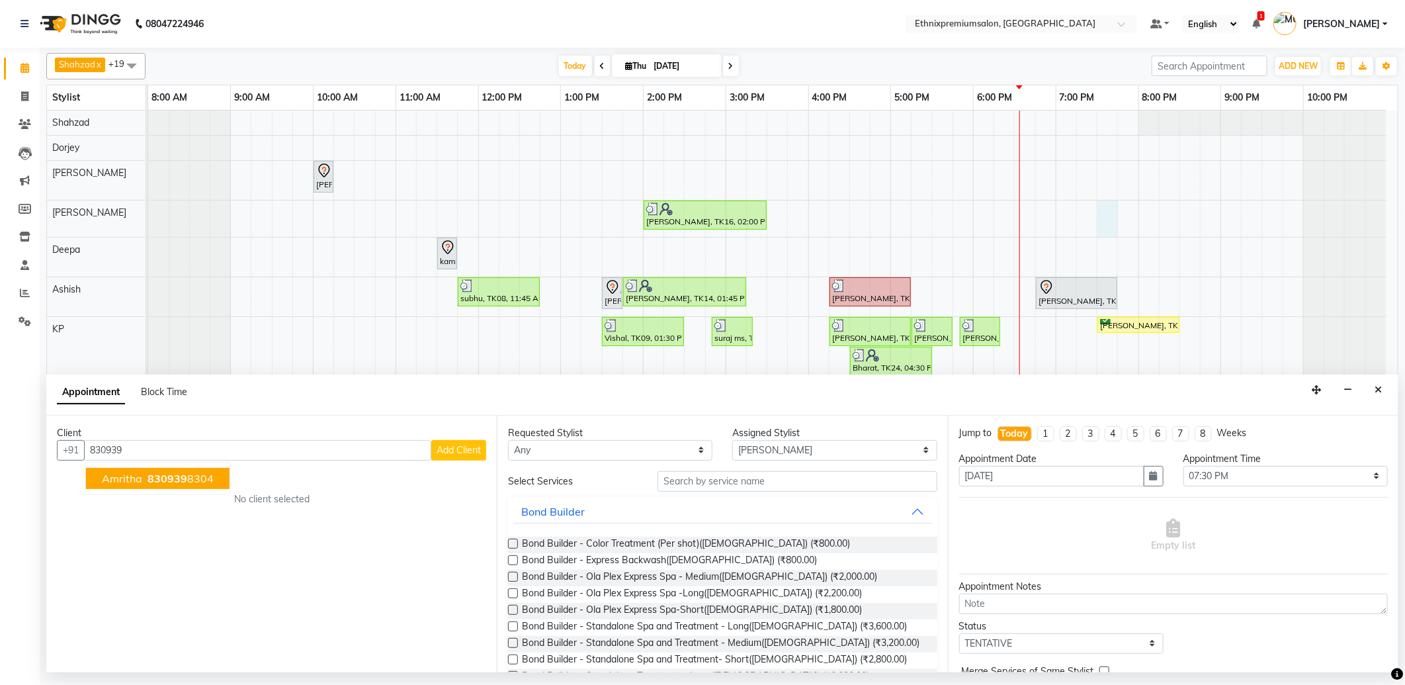
click at [187, 483] on ngb-highlight "830939 8304" at bounding box center [179, 478] width 69 height 13
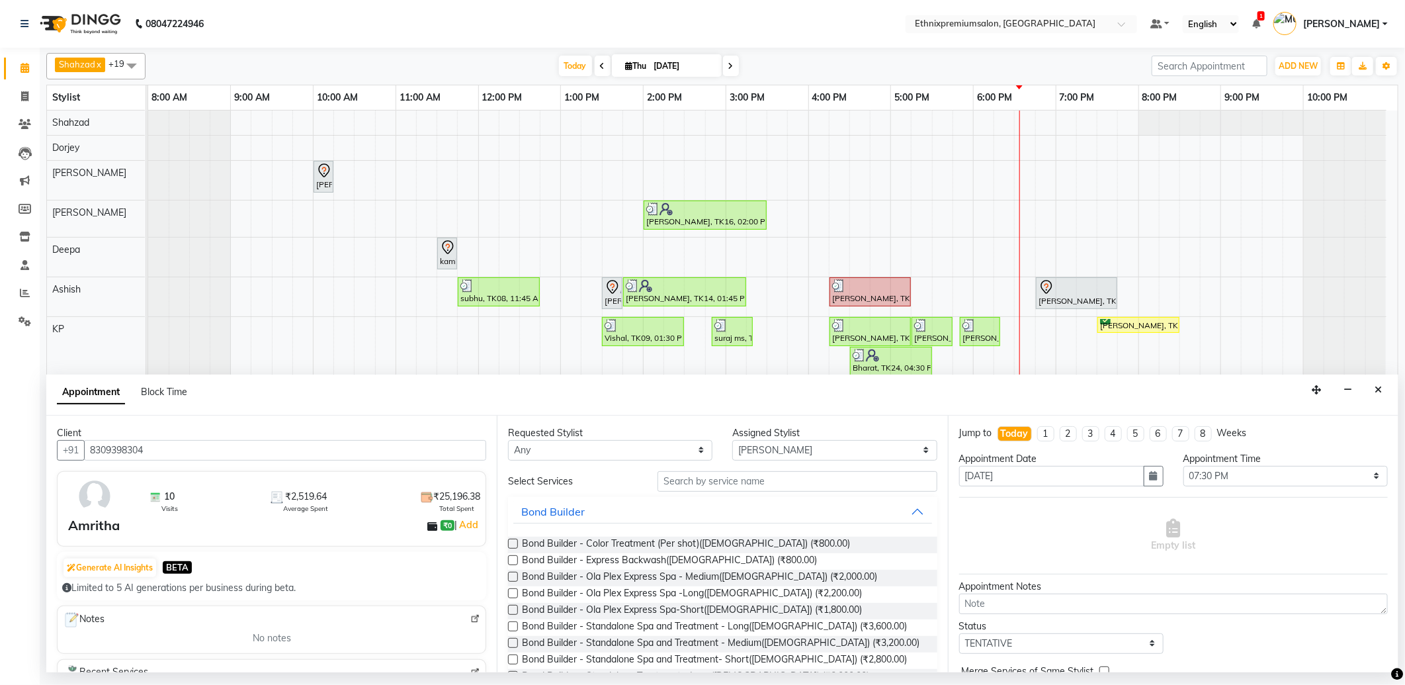
type input "8309398304"
click at [713, 482] on input "text" at bounding box center [797, 481] width 279 height 21
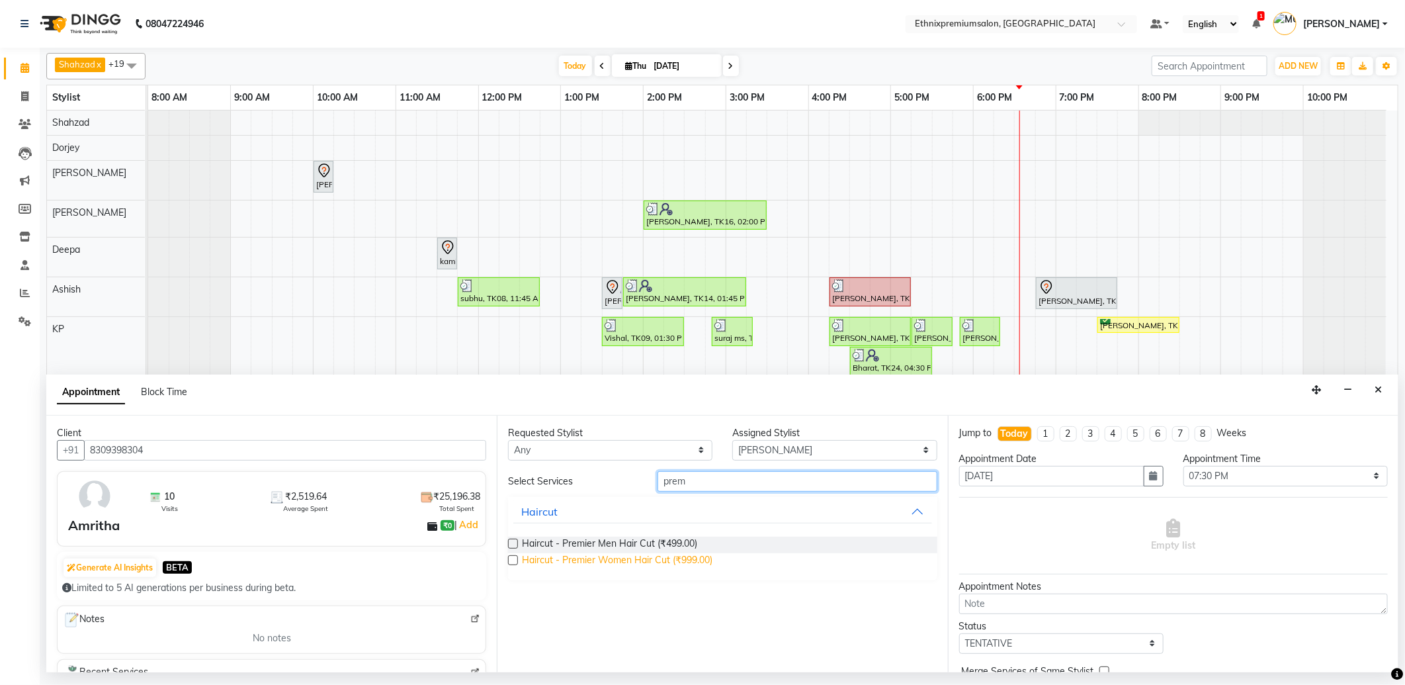
type input "prem"
click at [685, 559] on span "Haircut - Premier Women Hair Cut (₹999.00)" at bounding box center [617, 561] width 191 height 17
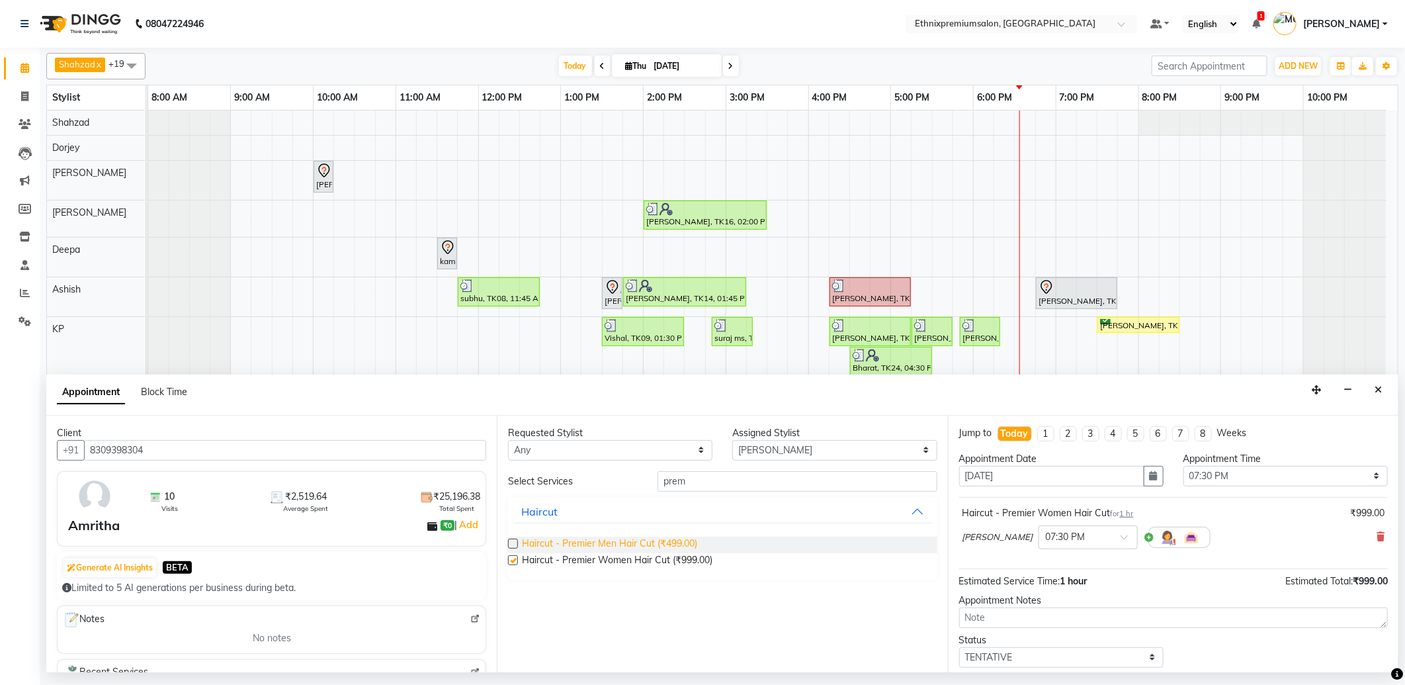
checkbox input "false"
click at [163, 453] on input "8309398304" at bounding box center [285, 450] width 402 height 21
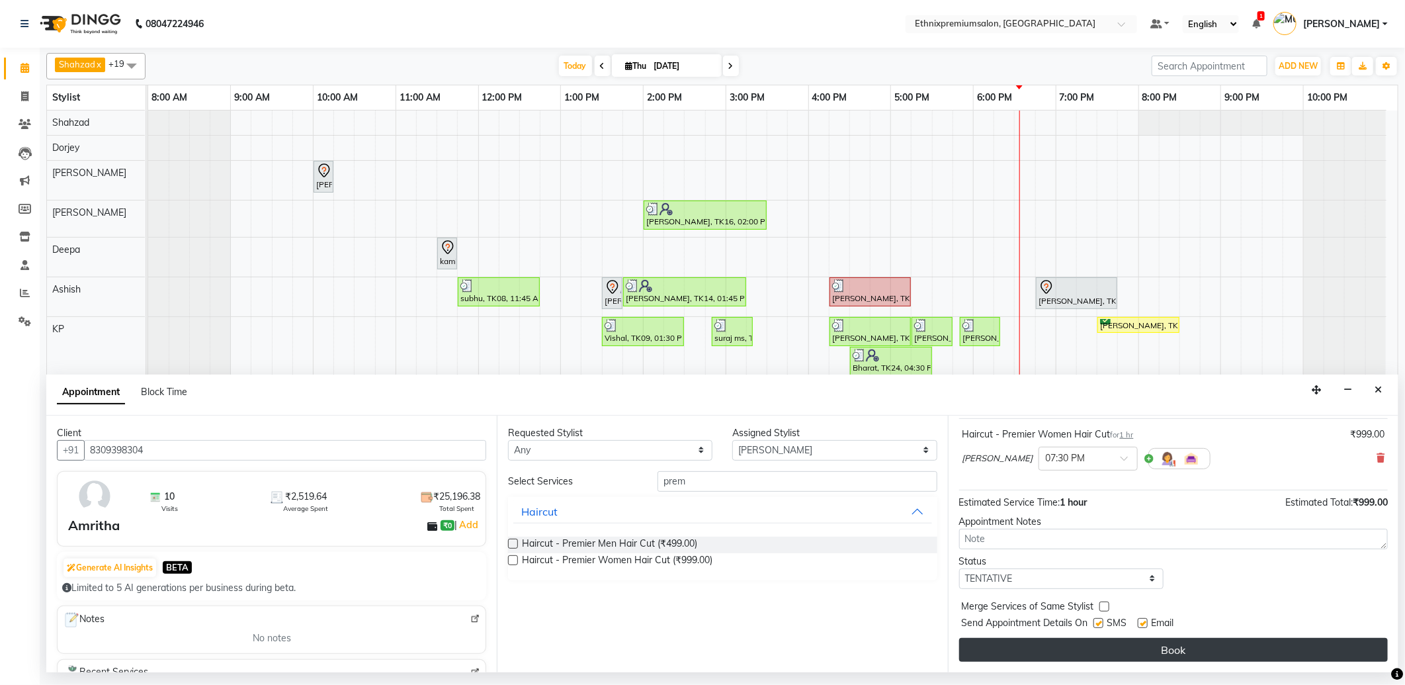
click at [1107, 644] on button "Book" at bounding box center [1173, 650] width 429 height 24
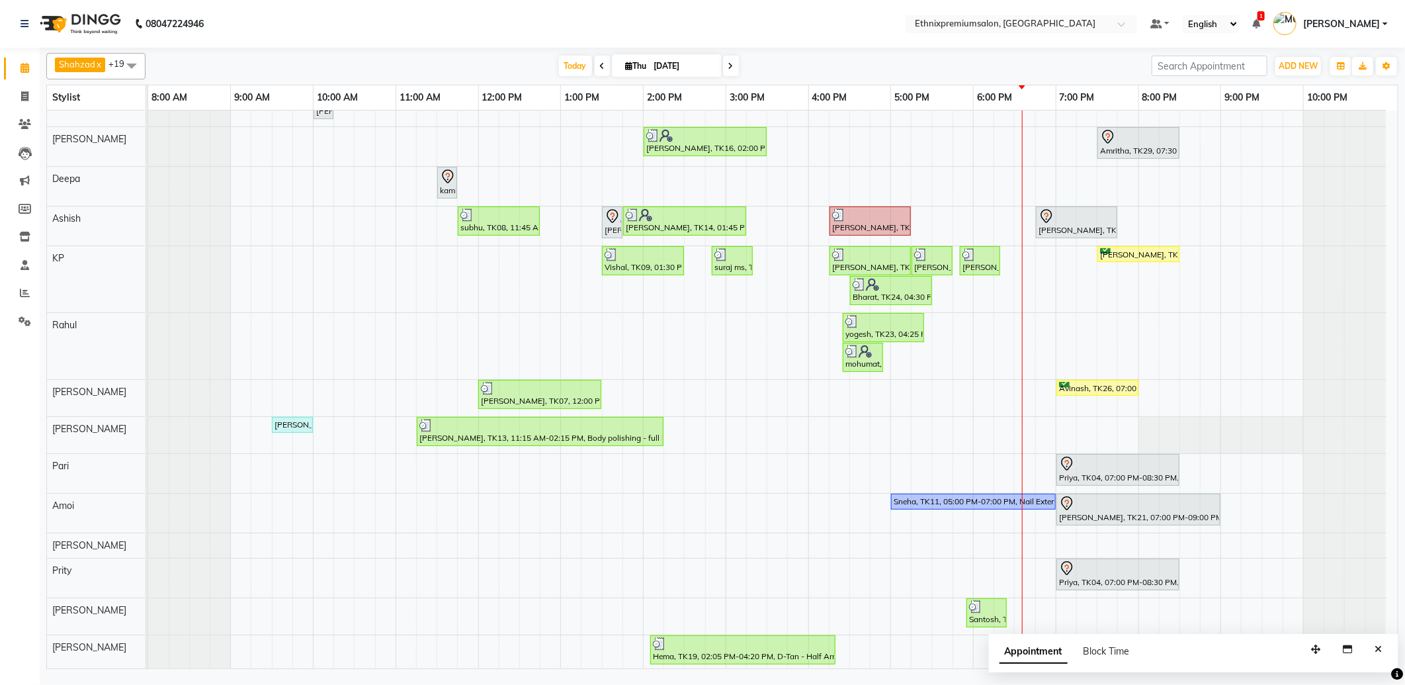
scroll to position [0, 0]
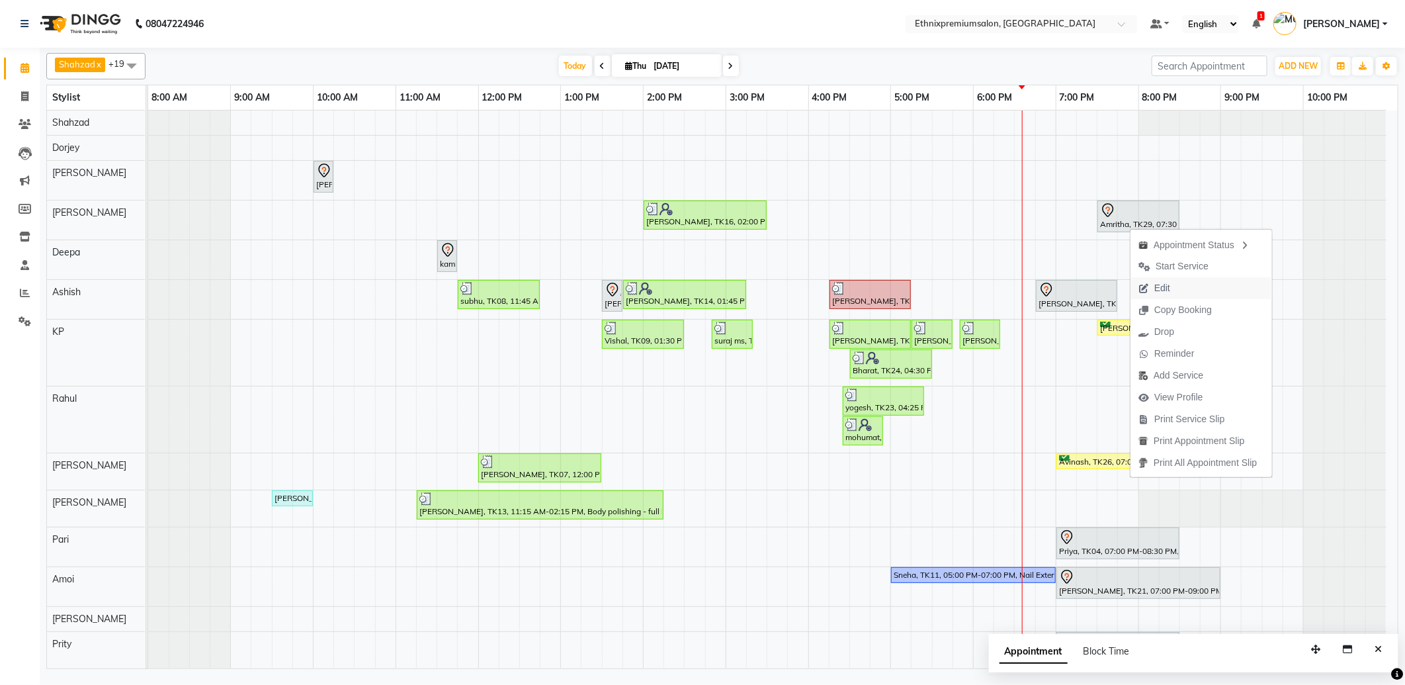
click at [1170, 282] on span "Edit" at bounding box center [1163, 288] width 16 height 14
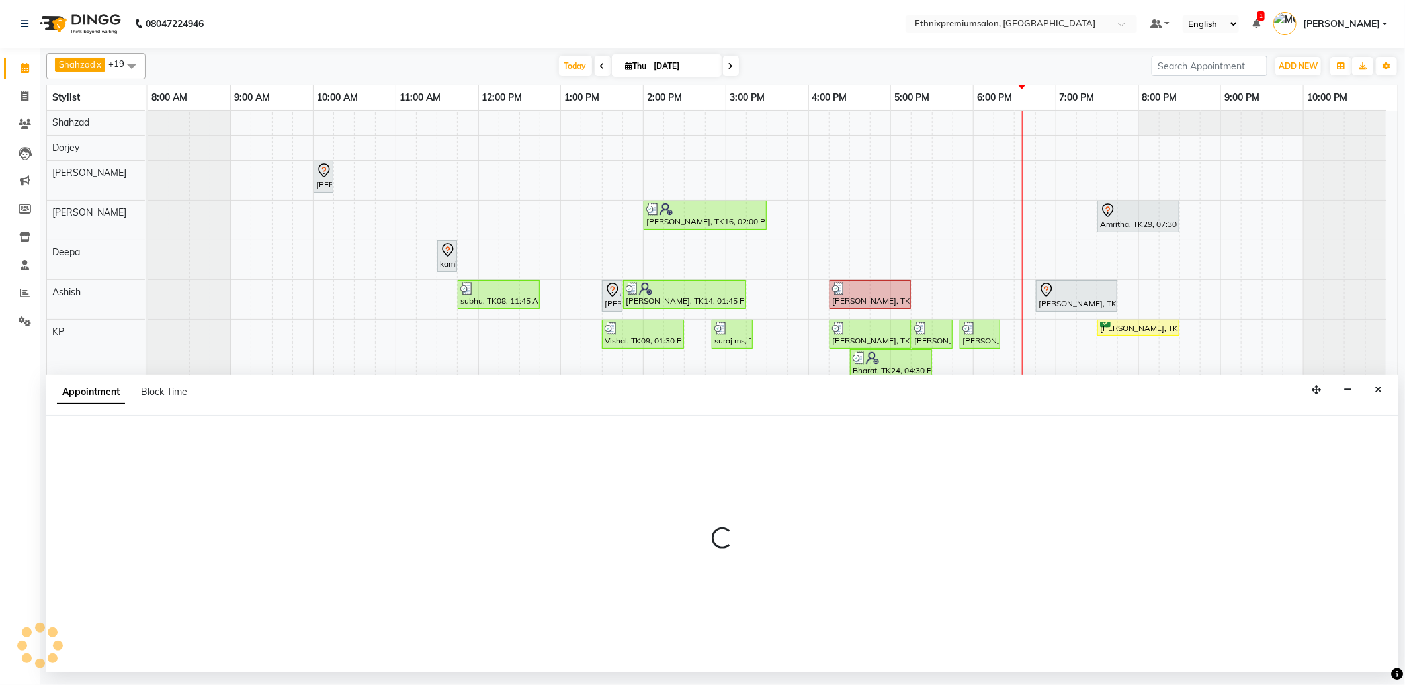
select select "tentative"
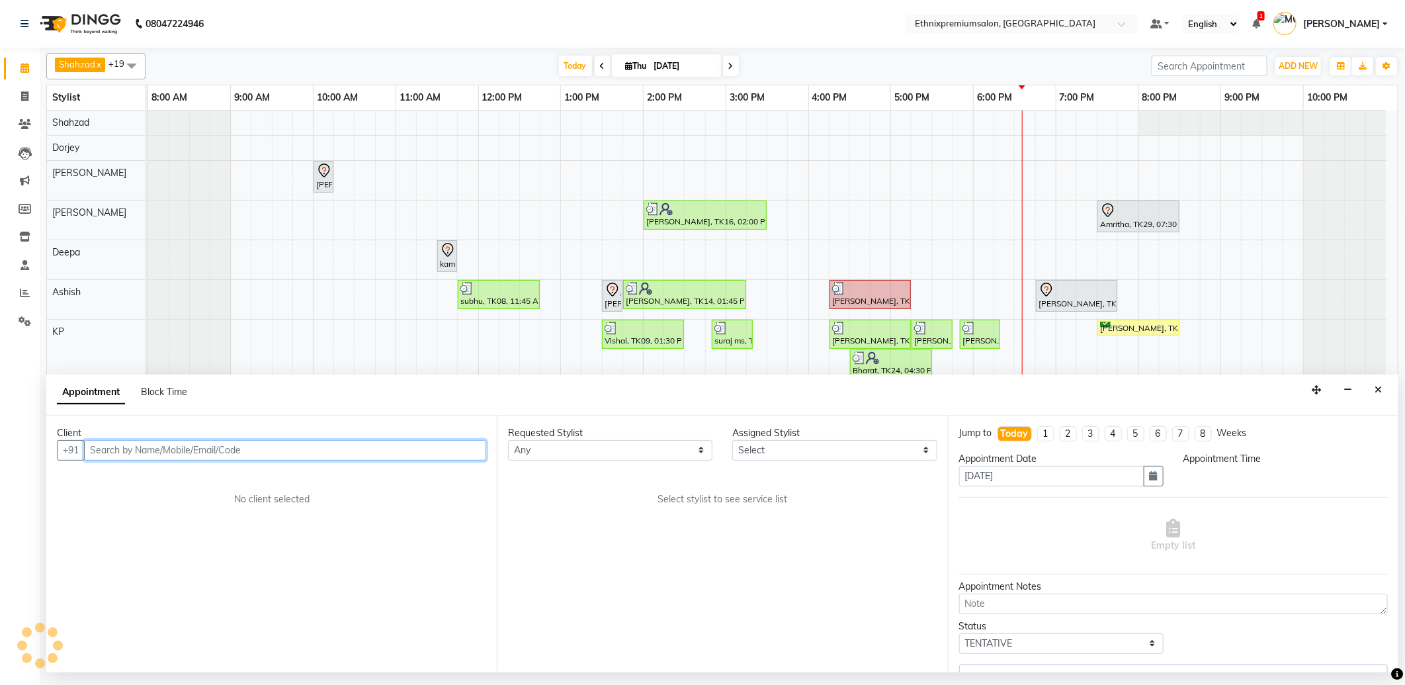
select select "73939"
select select "1170"
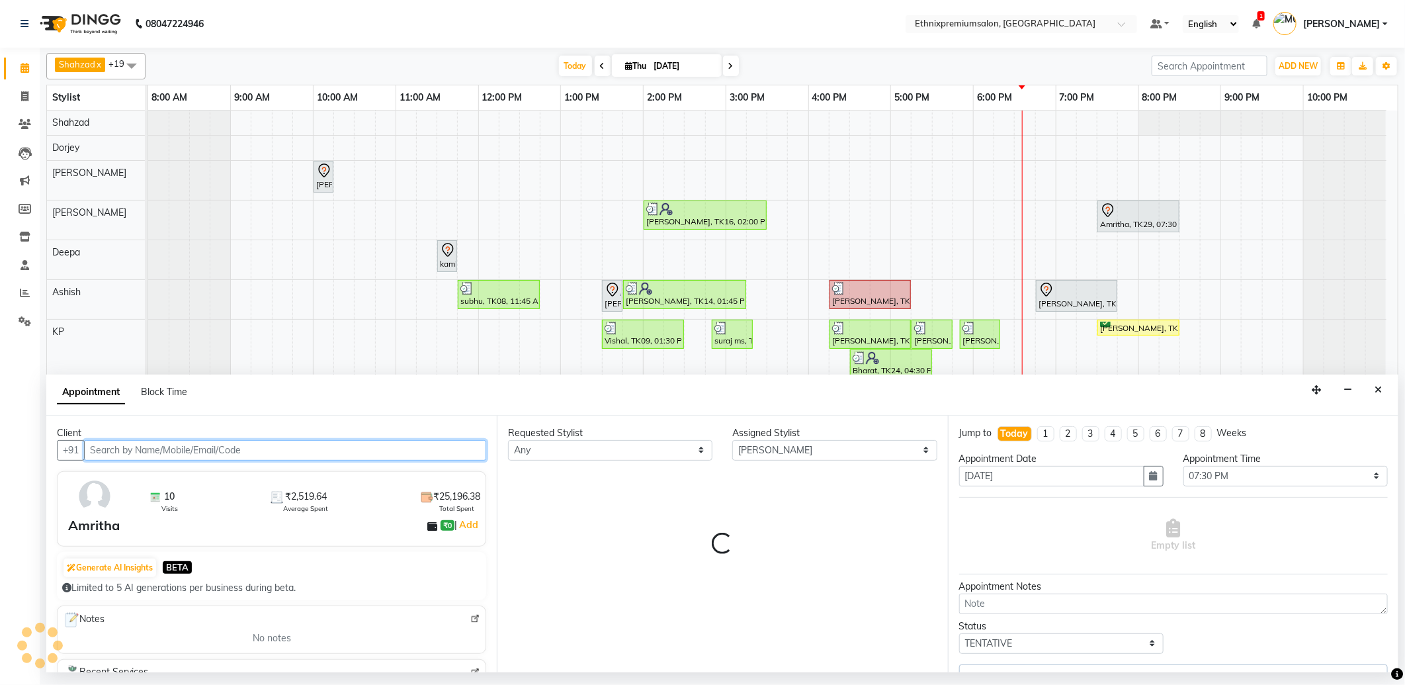
select select "1479"
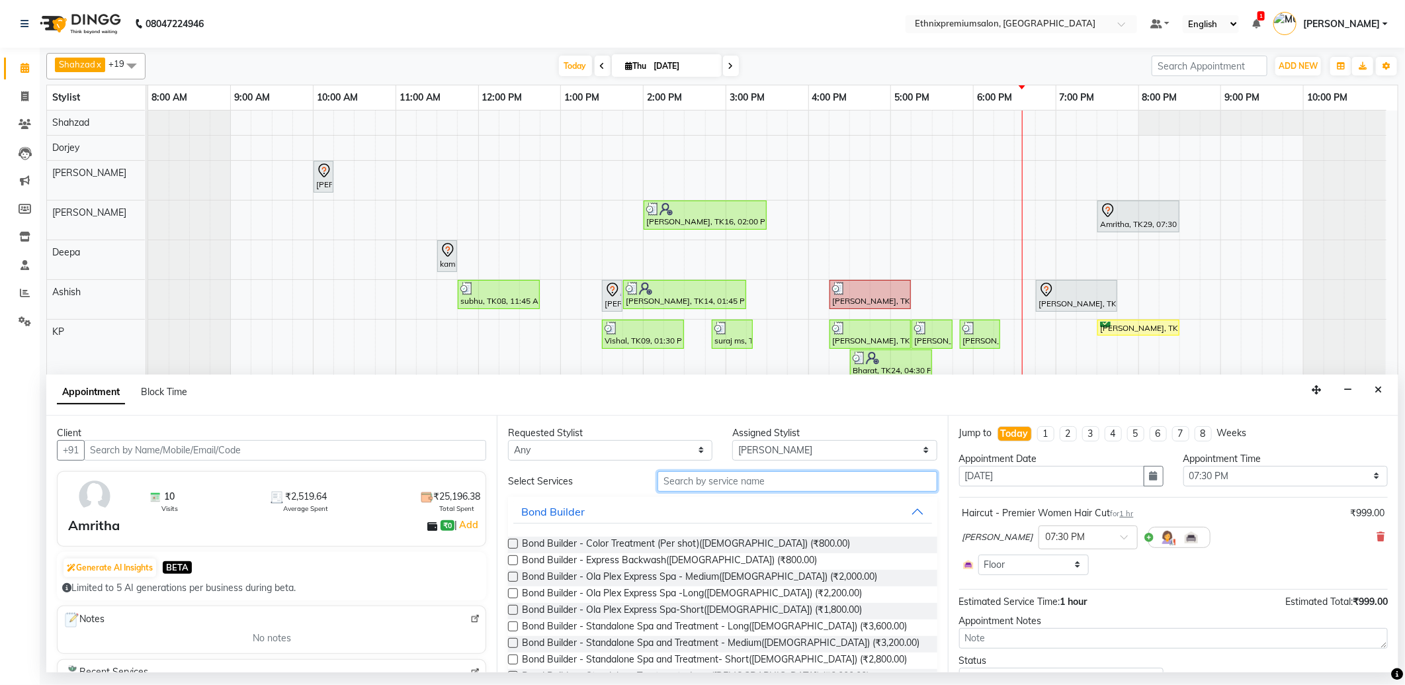
click at [743, 475] on input "text" at bounding box center [797, 481] width 279 height 21
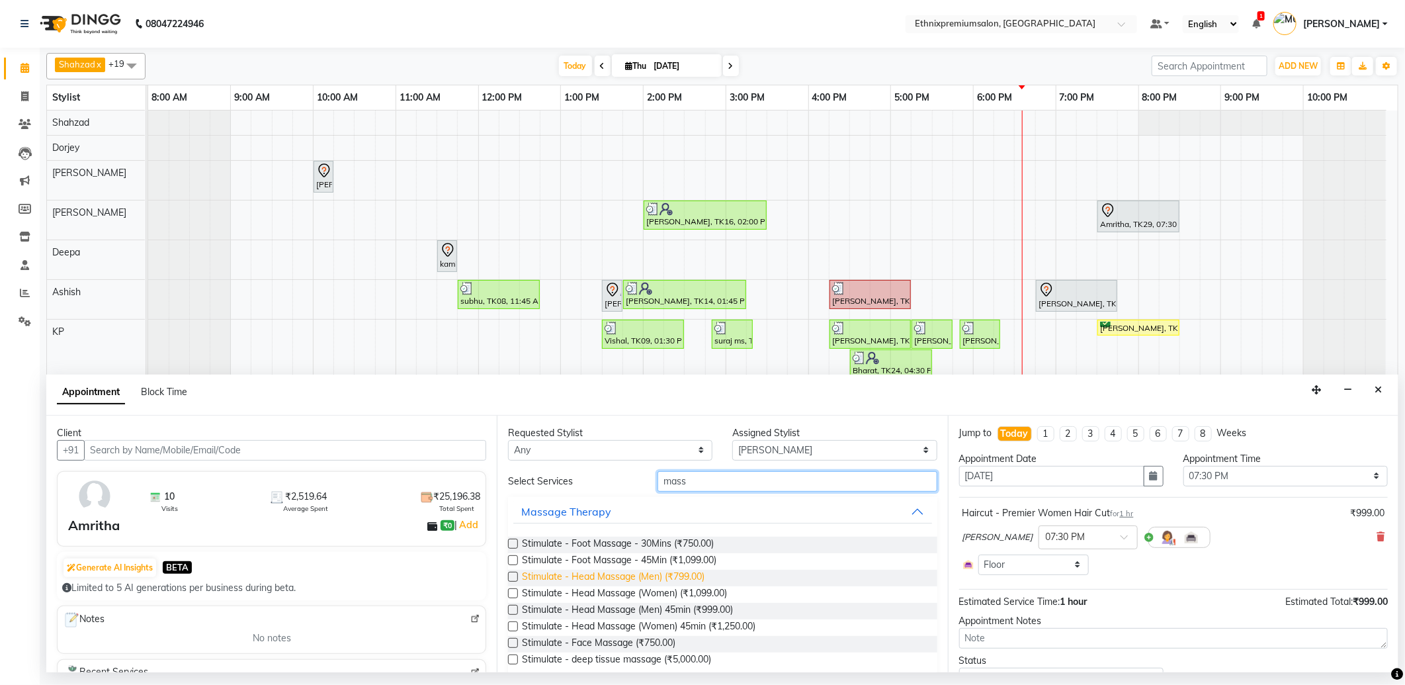
type input "mass"
click at [626, 578] on span "Stimulate - Head Massage (Men) (₹799.00)" at bounding box center [613, 578] width 183 height 17
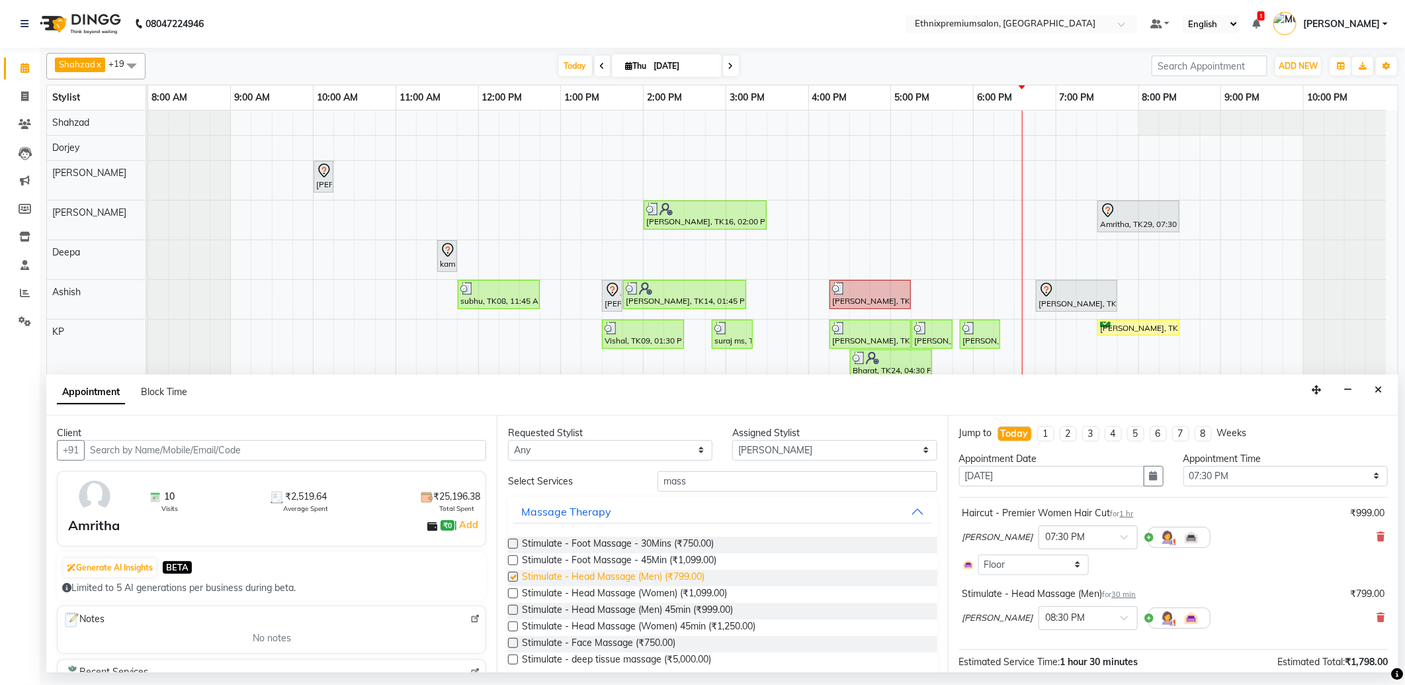
checkbox input "false"
click at [621, 591] on span "Stimulate - Head Massage (Women) (₹1,099.00)" at bounding box center [624, 594] width 205 height 17
checkbox input "false"
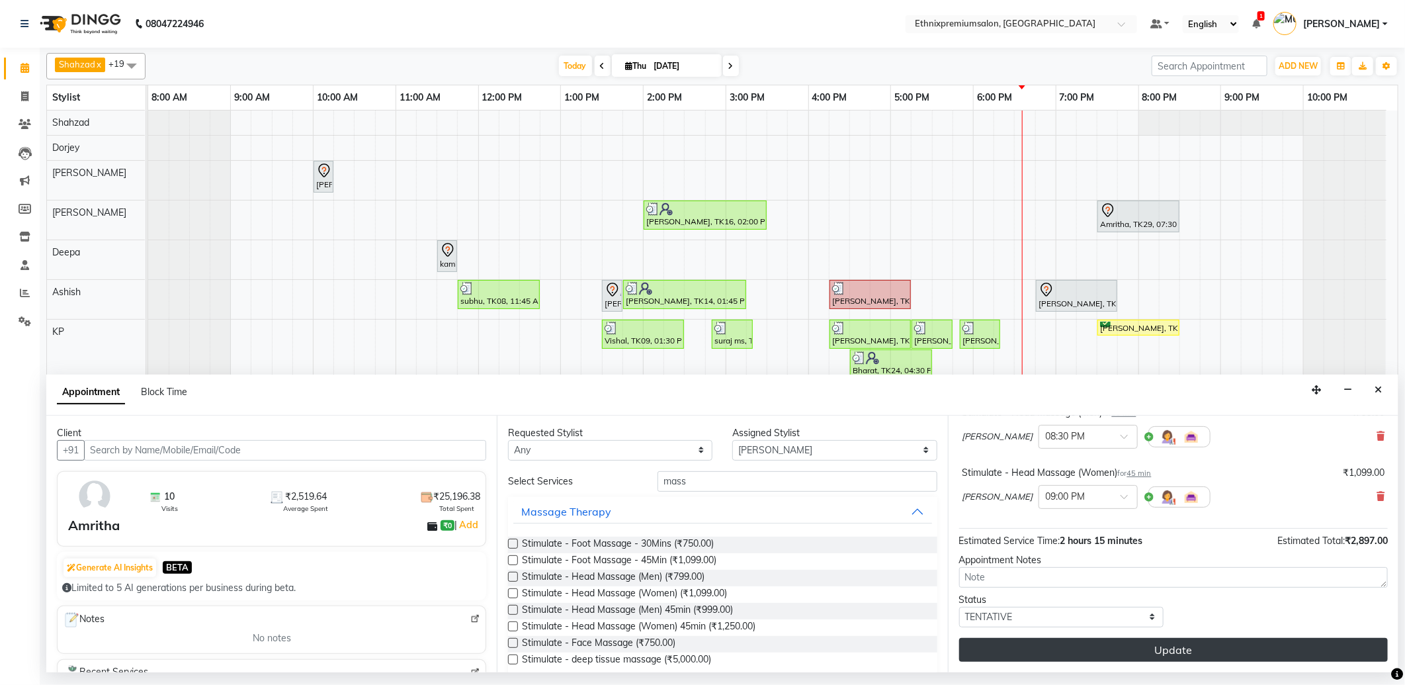
click at [1102, 646] on button "Update" at bounding box center [1173, 650] width 429 height 24
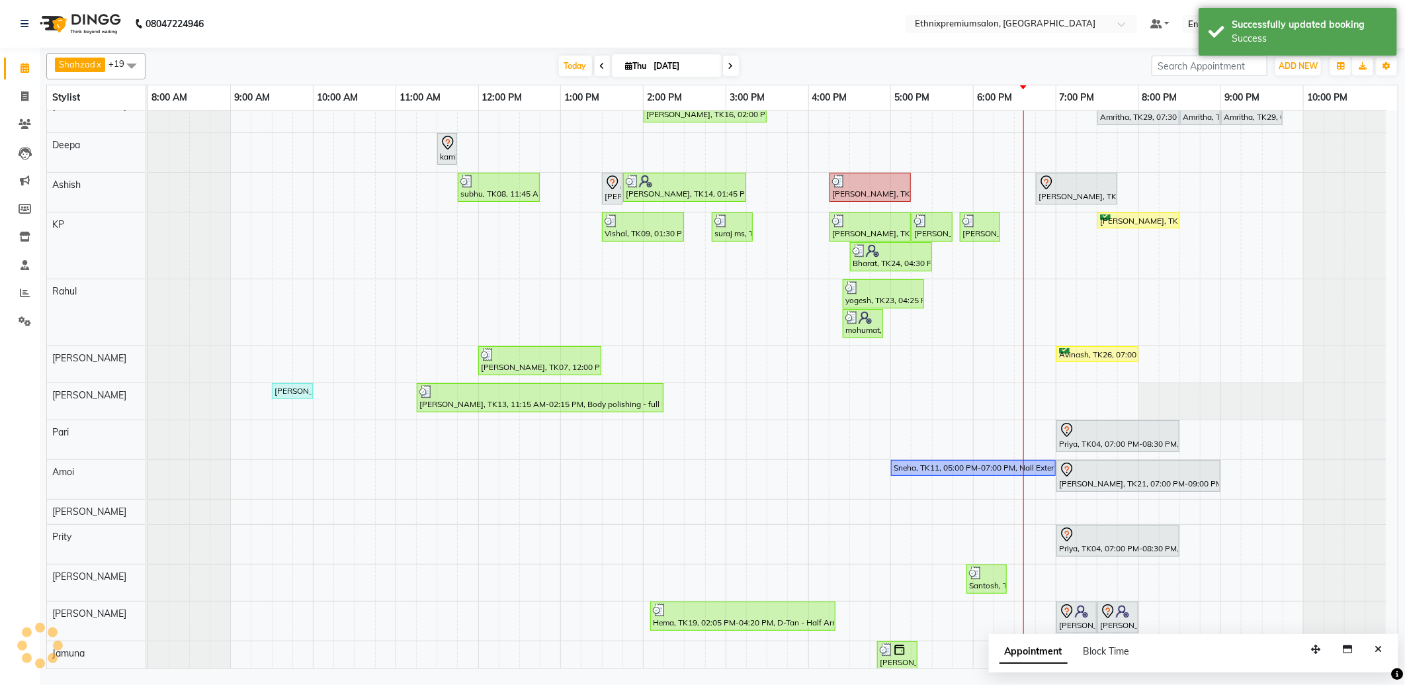
scroll to position [73, 0]
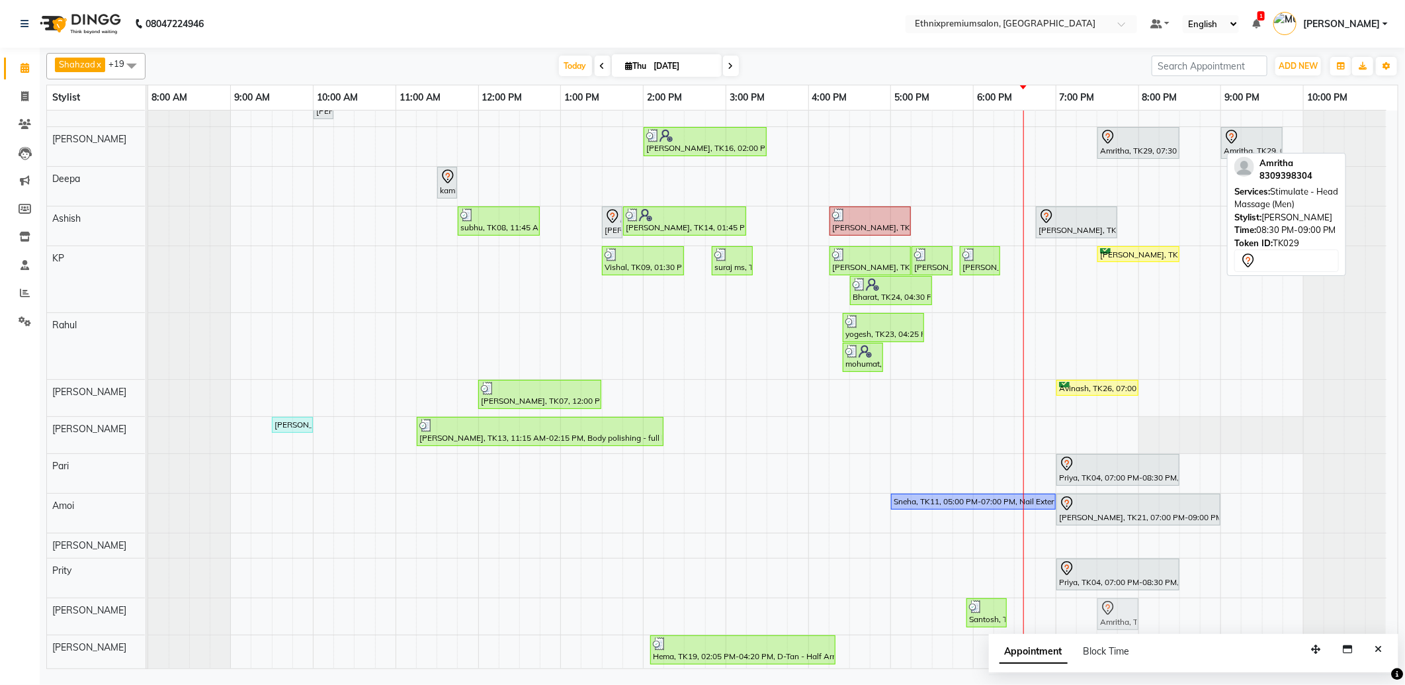
drag, startPoint x: 1200, startPoint y: 142, endPoint x: 1114, endPoint y: 601, distance: 467.1
click at [1114, 601] on tbody "Shalani, TK05, 10:00 AM-10:15 AM, Hair spa With Cavier + Booster Medium Women […" at bounding box center [767, 431] width 1239 height 788
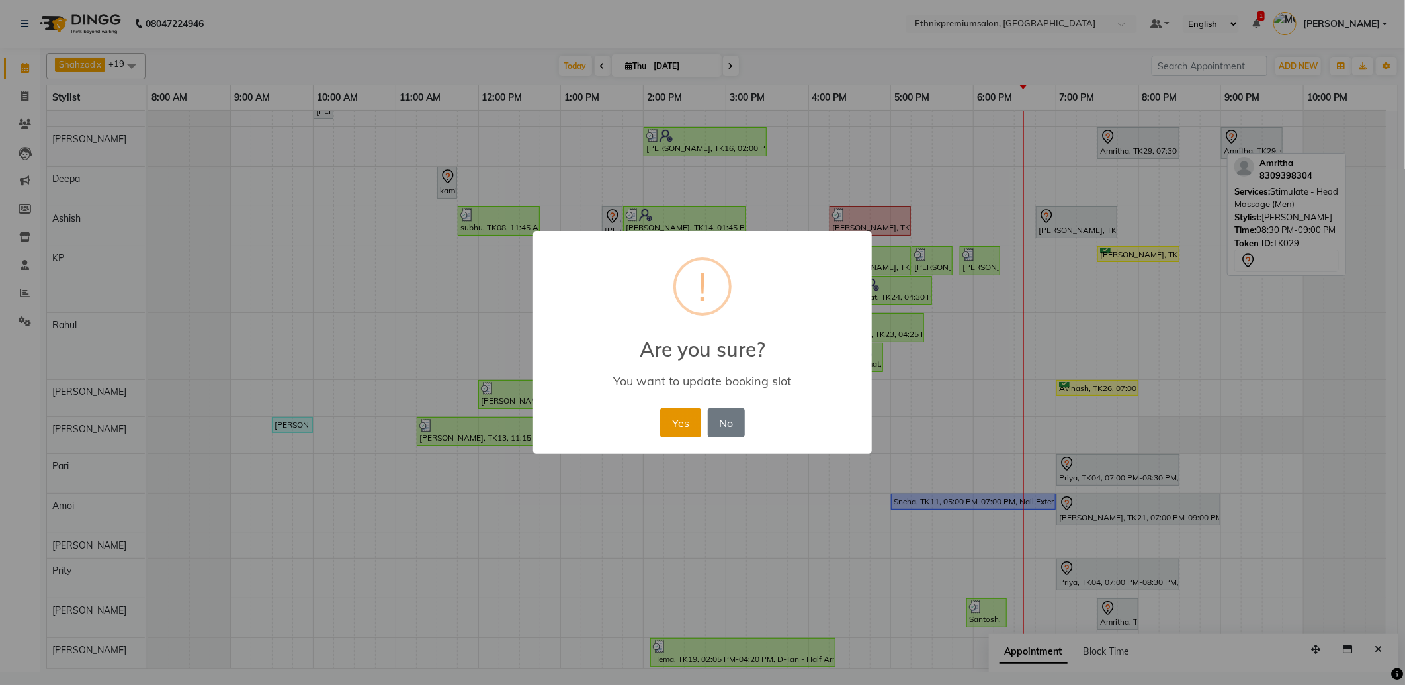
click at [689, 415] on button "Yes" at bounding box center [680, 422] width 40 height 29
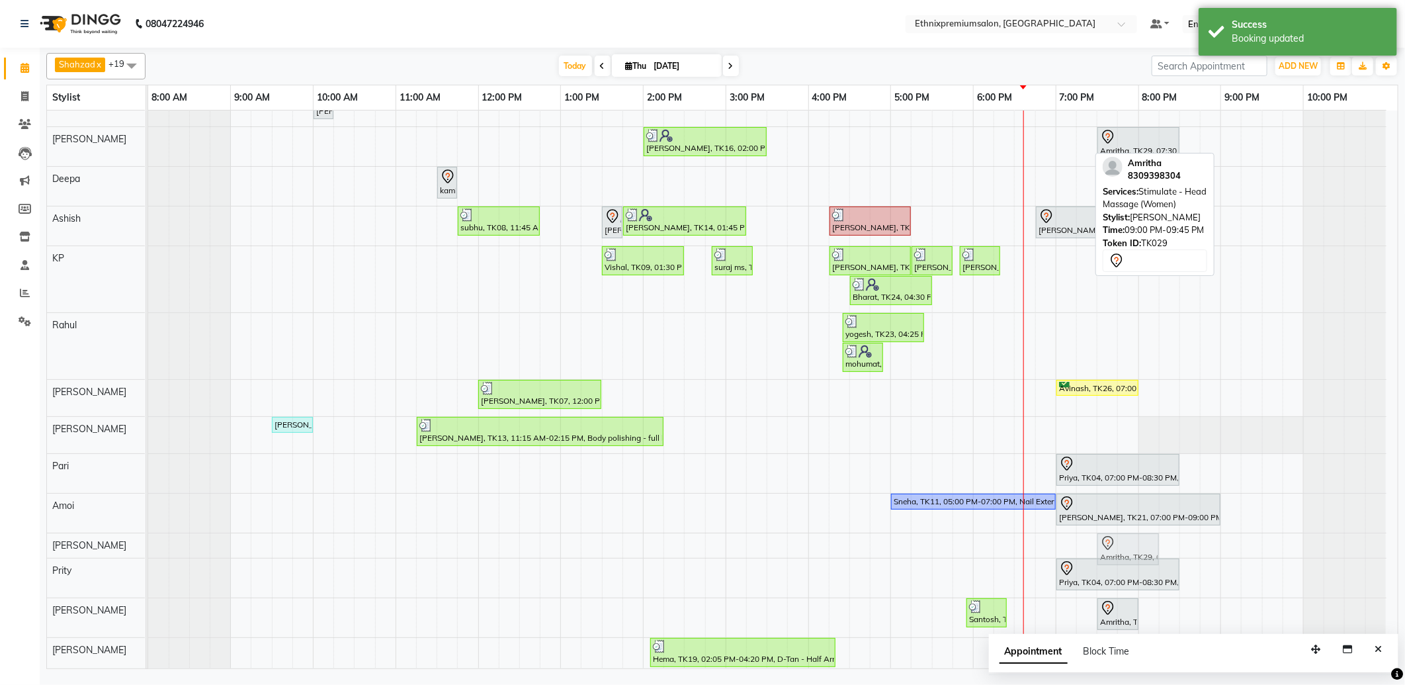
drag, startPoint x: 1240, startPoint y: 142, endPoint x: 1124, endPoint y: 556, distance: 430.3
click at [1124, 556] on tbody "Shalani, TK05, 10:00 AM-10:15 AM, Hair spa With Cavier + Booster Medium Women […" at bounding box center [767, 432] width 1239 height 791
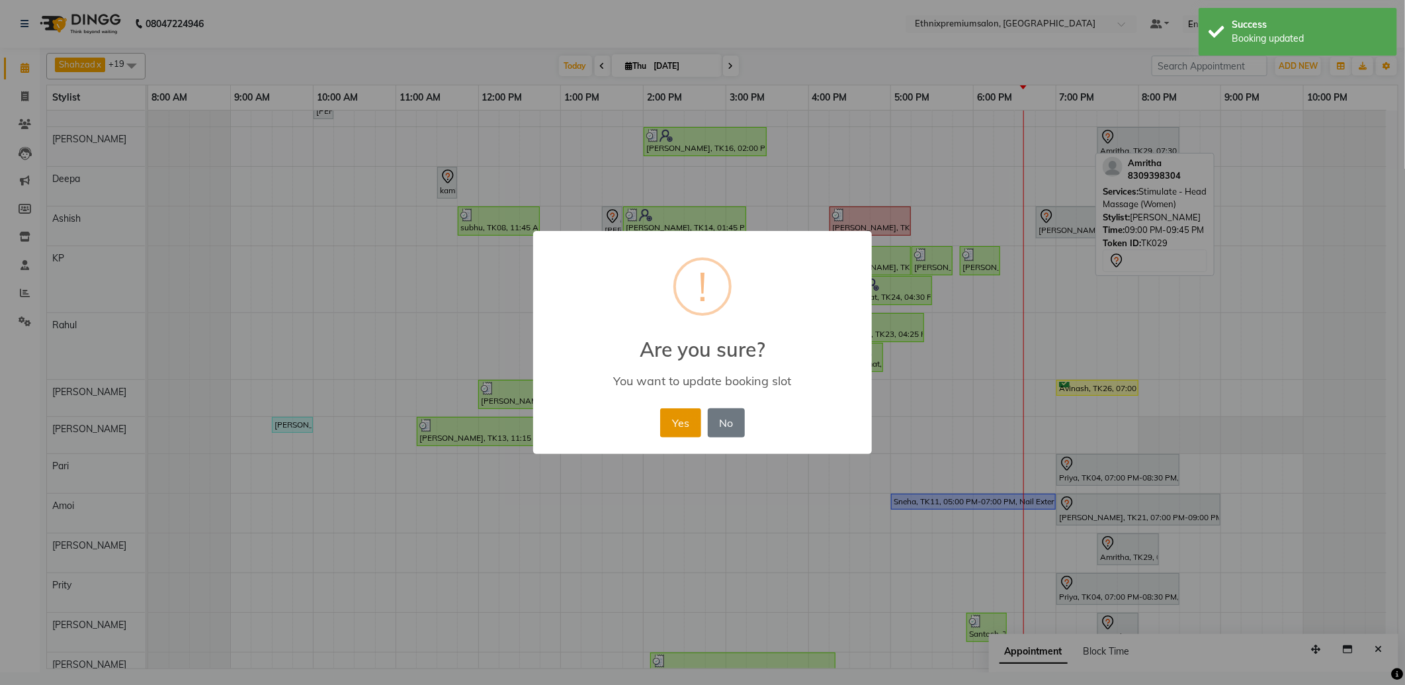
click at [692, 418] on button "Yes" at bounding box center [680, 422] width 40 height 29
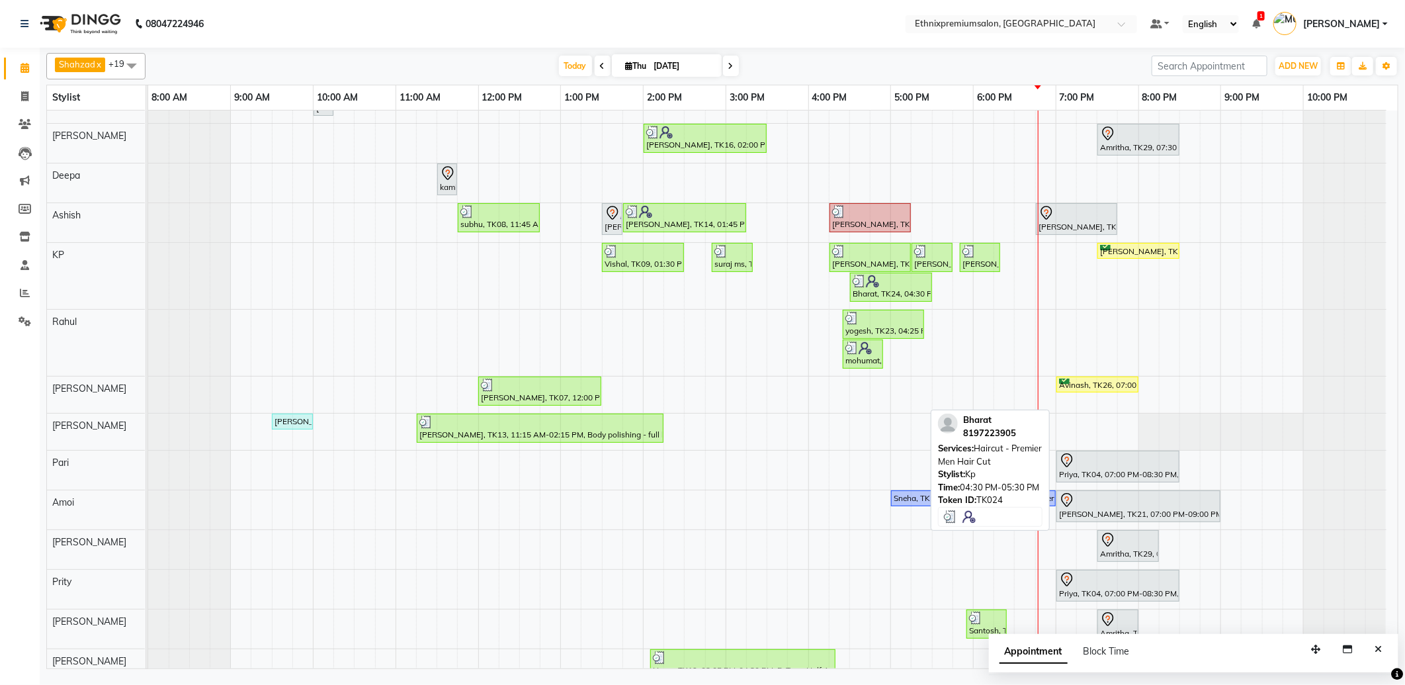
scroll to position [0, 0]
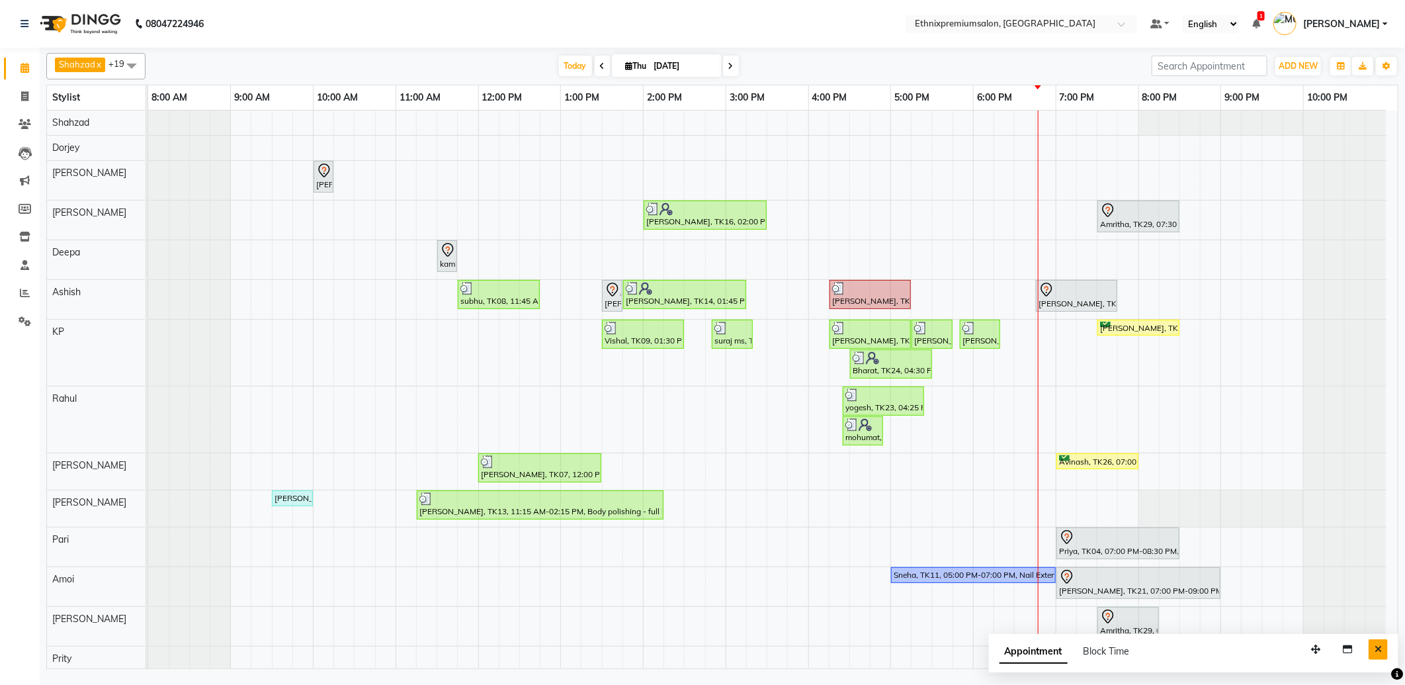
click at [1383, 647] on button "Close" at bounding box center [1378, 649] width 19 height 21
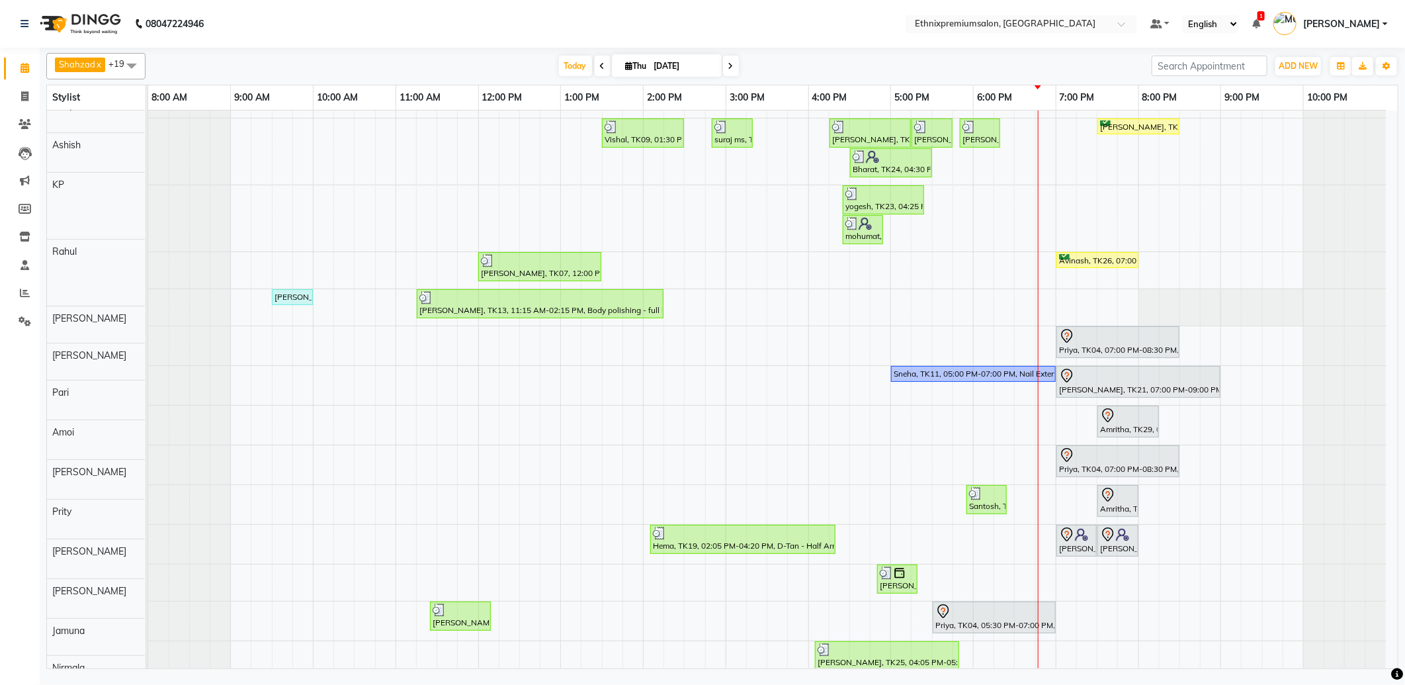
scroll to position [249, 0]
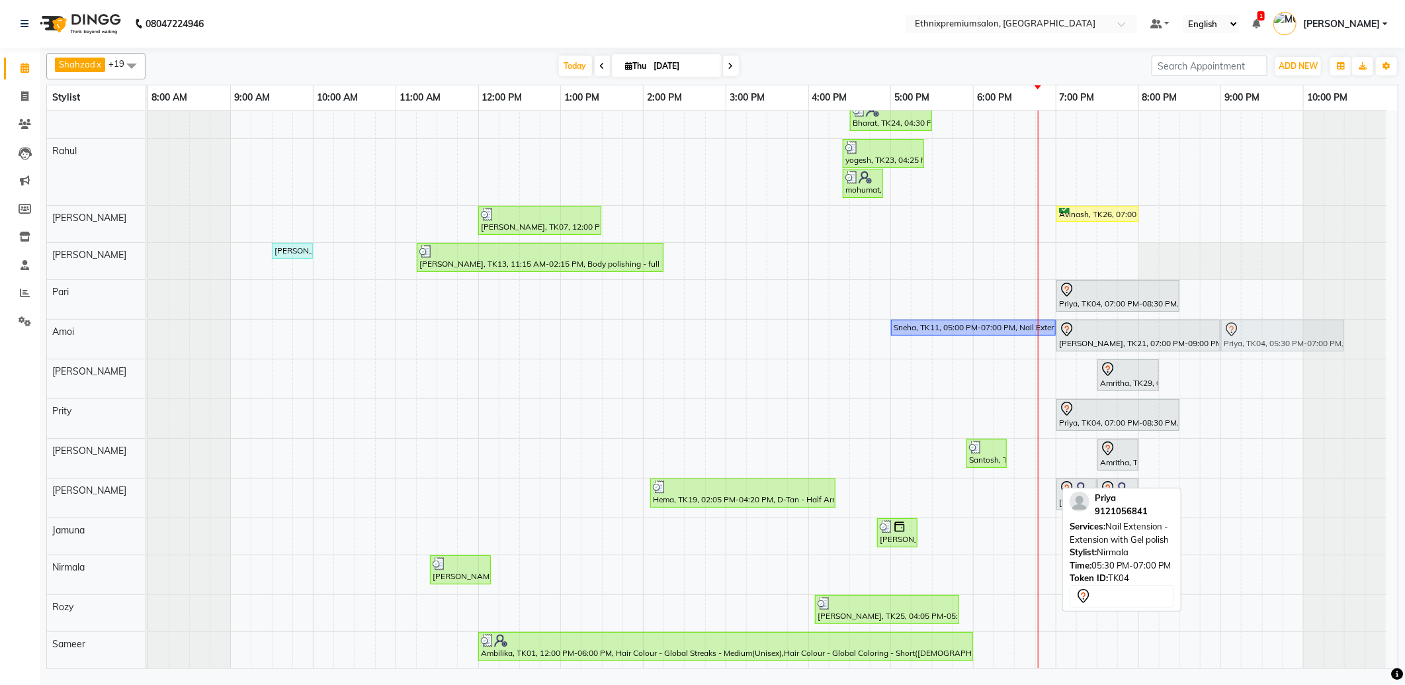
drag, startPoint x: 953, startPoint y: 578, endPoint x: 1249, endPoint y: 352, distance: 371.9
click at [1249, 352] on div "Shalani, TK05, 10:00 AM-10:15 AM, Hair spa With Cavier + Booster Medium Women […" at bounding box center [773, 265] width 1250 height 805
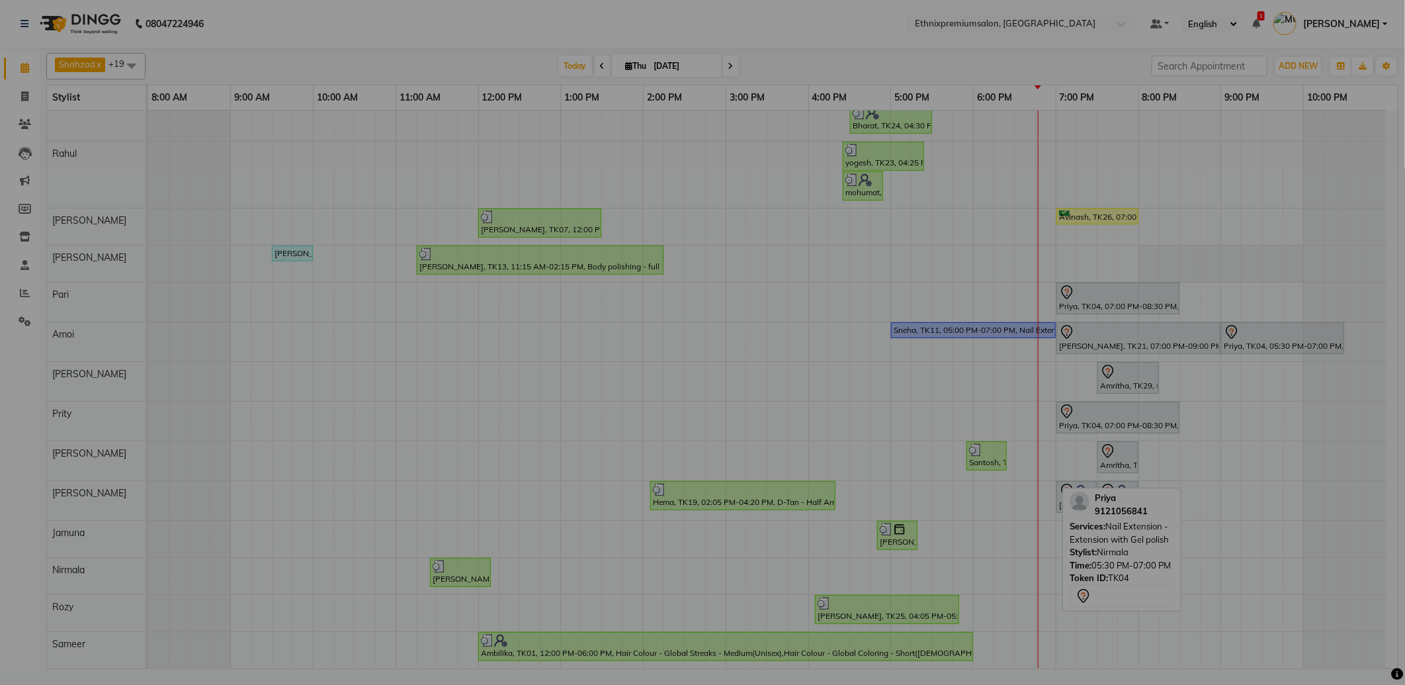
scroll to position [247, 0]
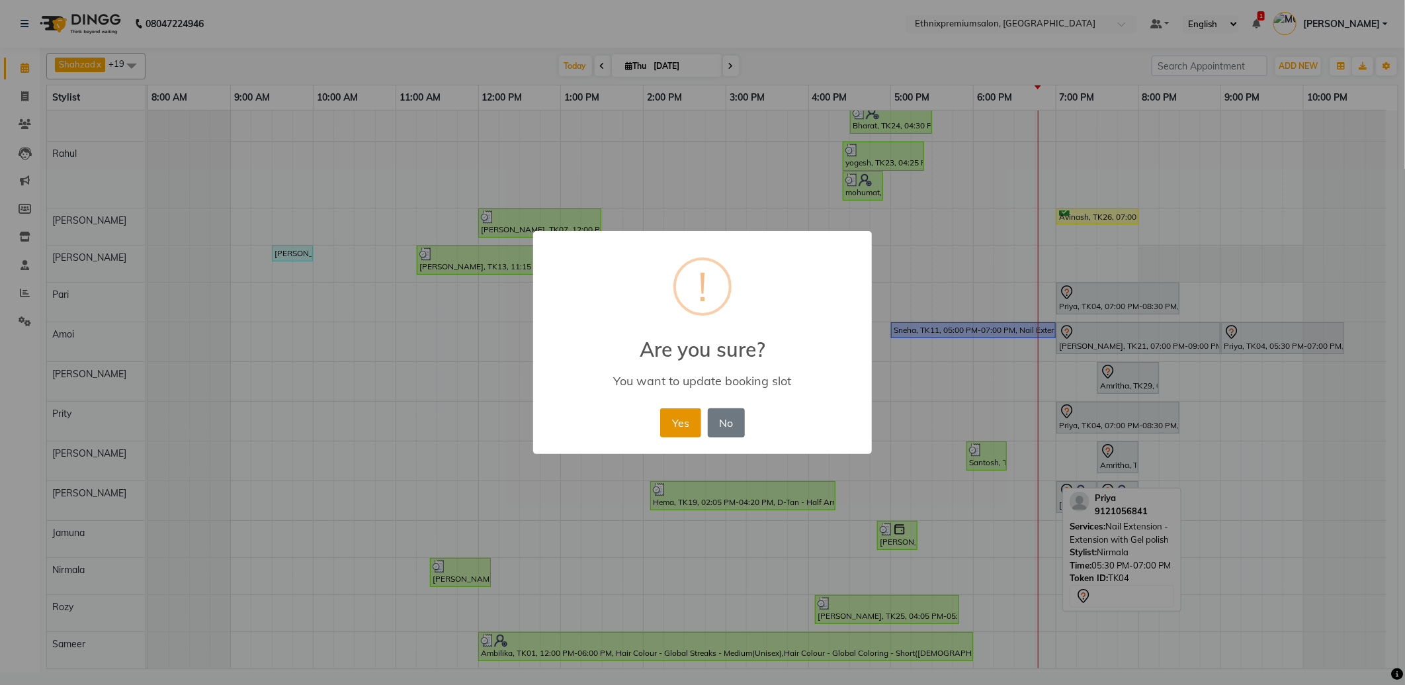
drag, startPoint x: 679, startPoint y: 424, endPoint x: 912, endPoint y: 385, distance: 236.2
click at [680, 424] on button "Yes" at bounding box center [680, 422] width 40 height 29
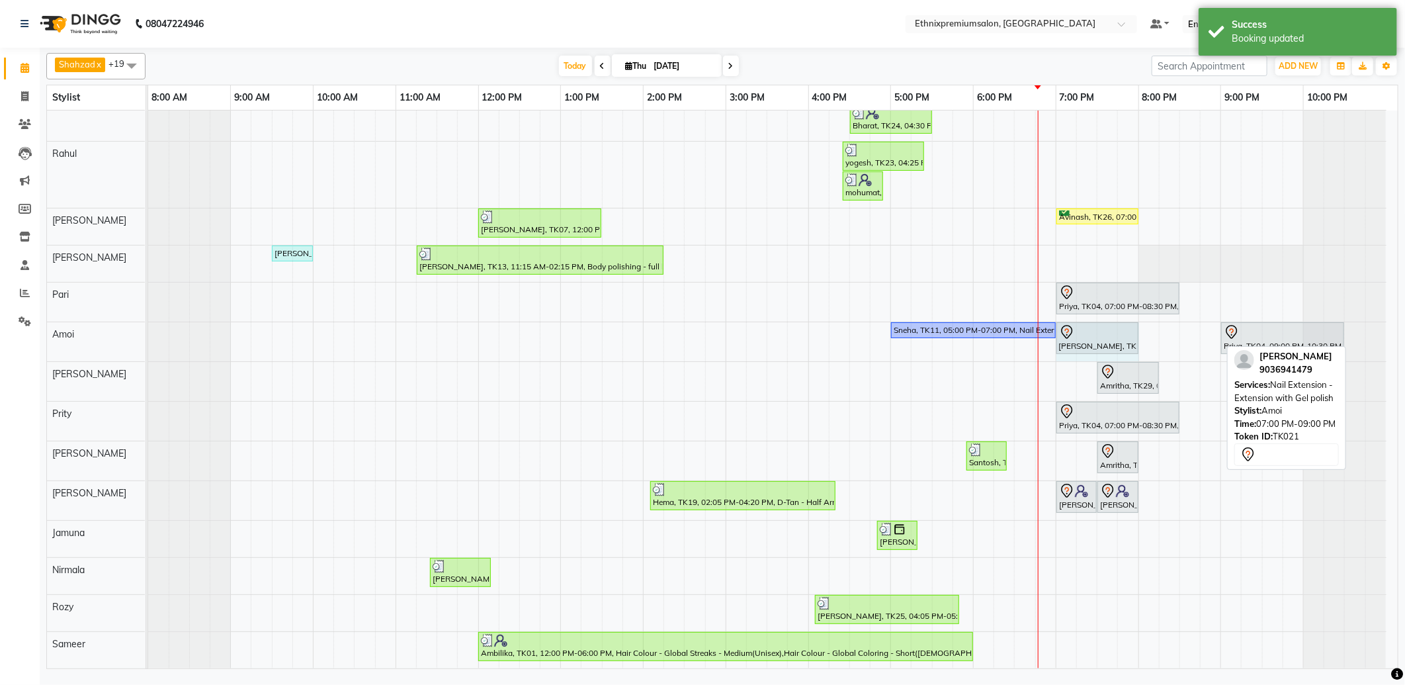
drag, startPoint x: 1219, startPoint y: 331, endPoint x: 1138, endPoint y: 334, distance: 80.8
click at [148, 334] on div "Sneha, TK11, 05:00 PM-07:00 PM, Nail Extension - Extension with Gel polish [PER…" at bounding box center [148, 341] width 0 height 39
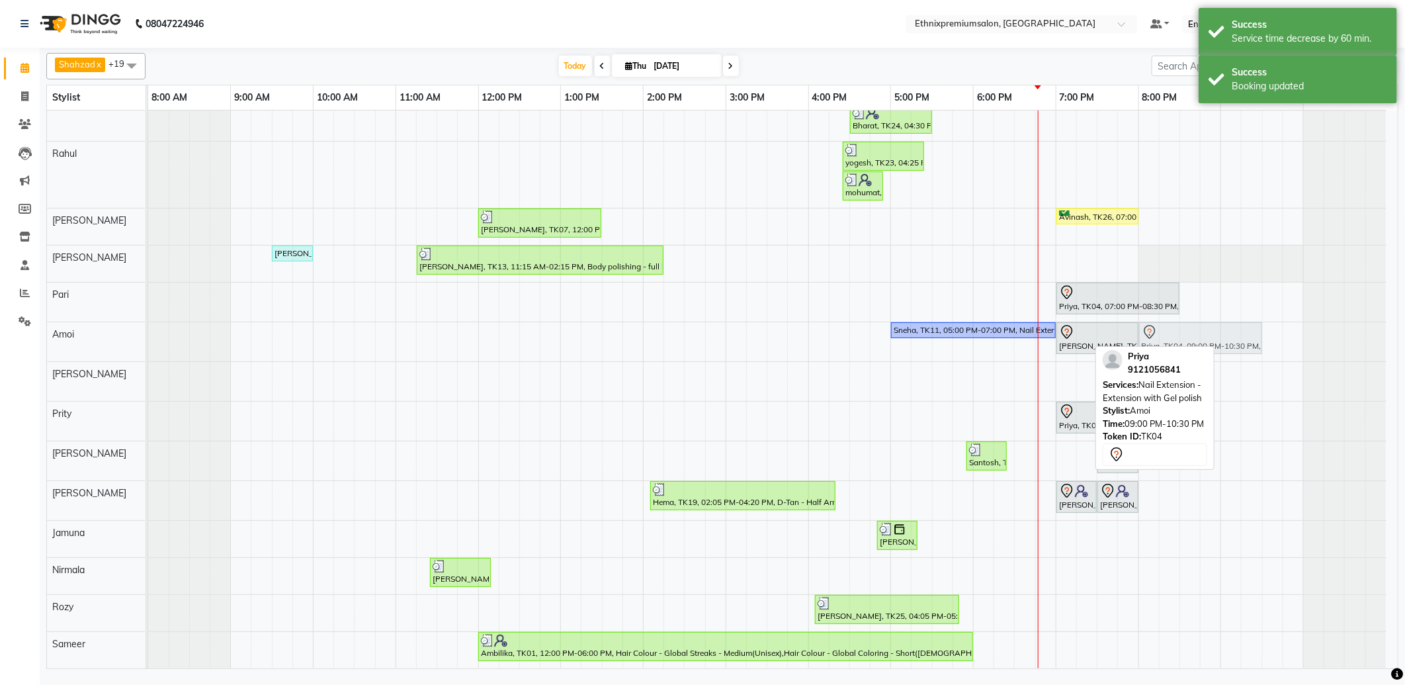
drag, startPoint x: 1249, startPoint y: 341, endPoint x: 1166, endPoint y: 344, distance: 83.4
click at [148, 344] on div "Sneha, TK11, 05:00 PM-07:00 PM, Nail Extension - Extension with Gel polish [PER…" at bounding box center [148, 341] width 0 height 39
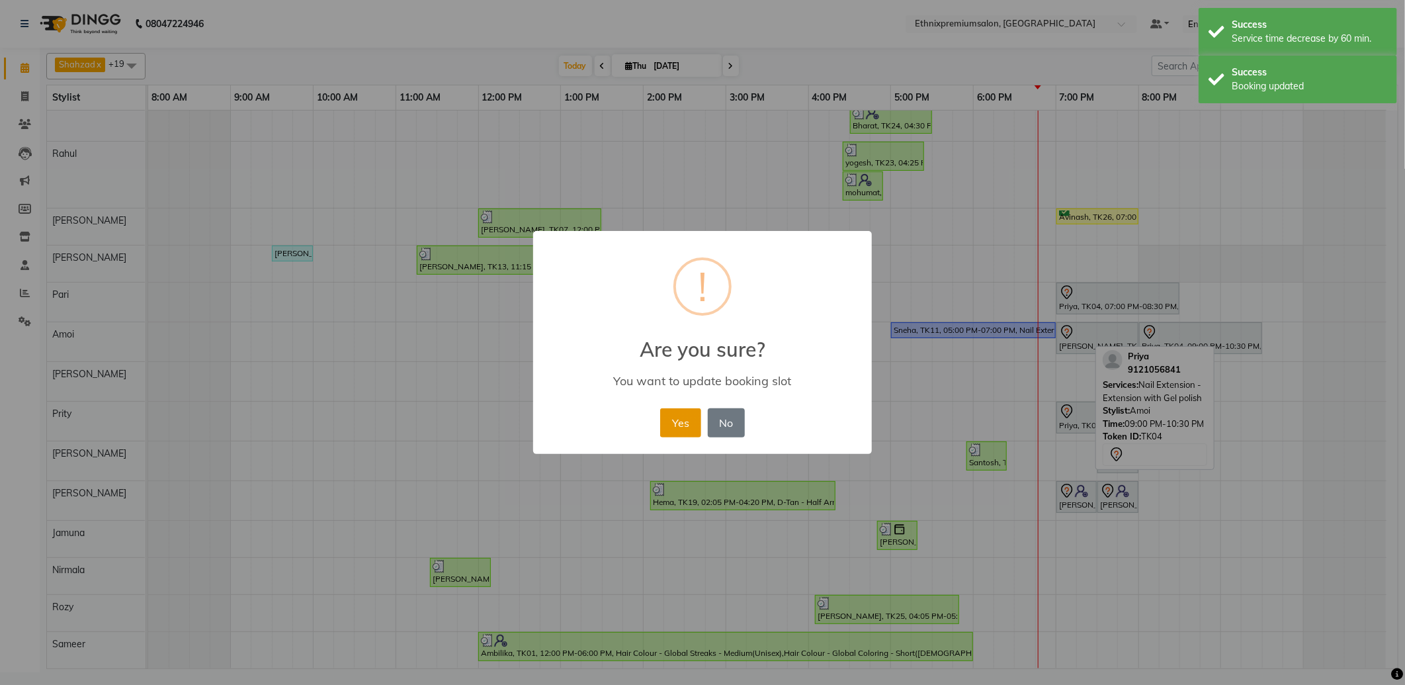
click at [686, 420] on button "Yes" at bounding box center [680, 422] width 40 height 29
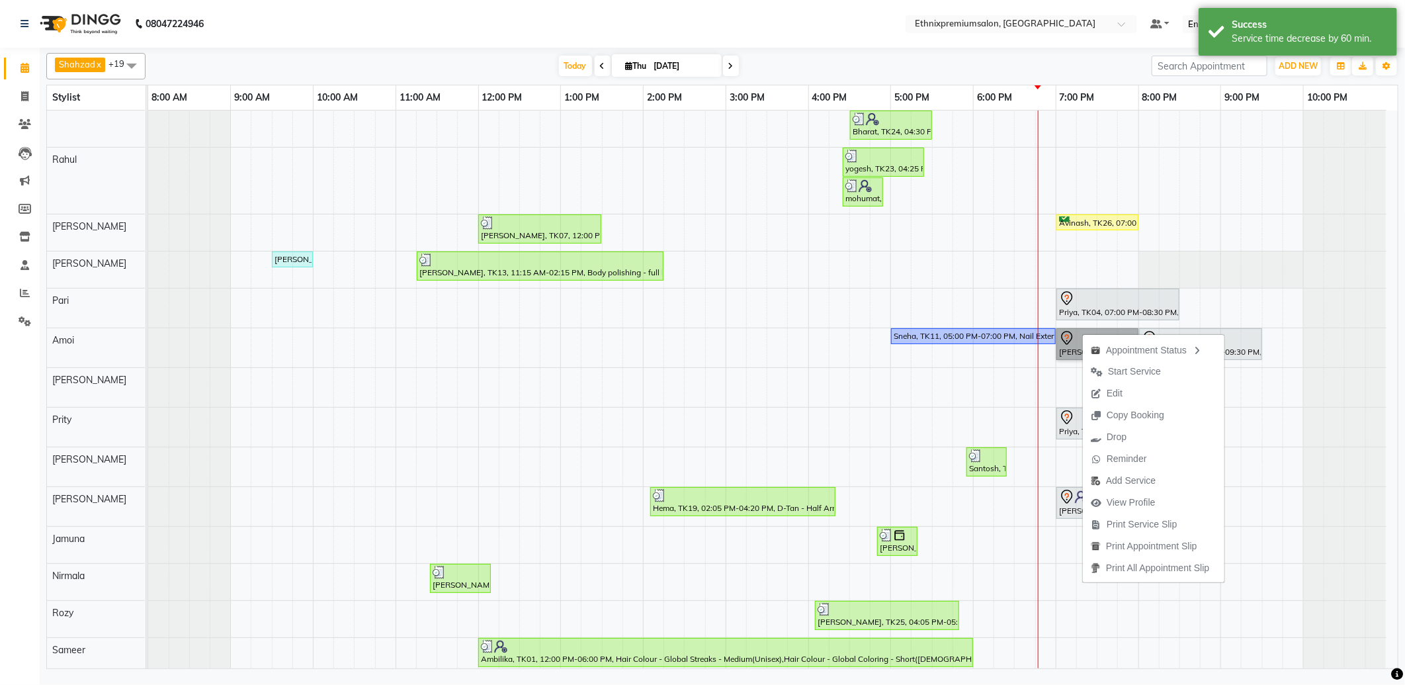
scroll to position [246, 0]
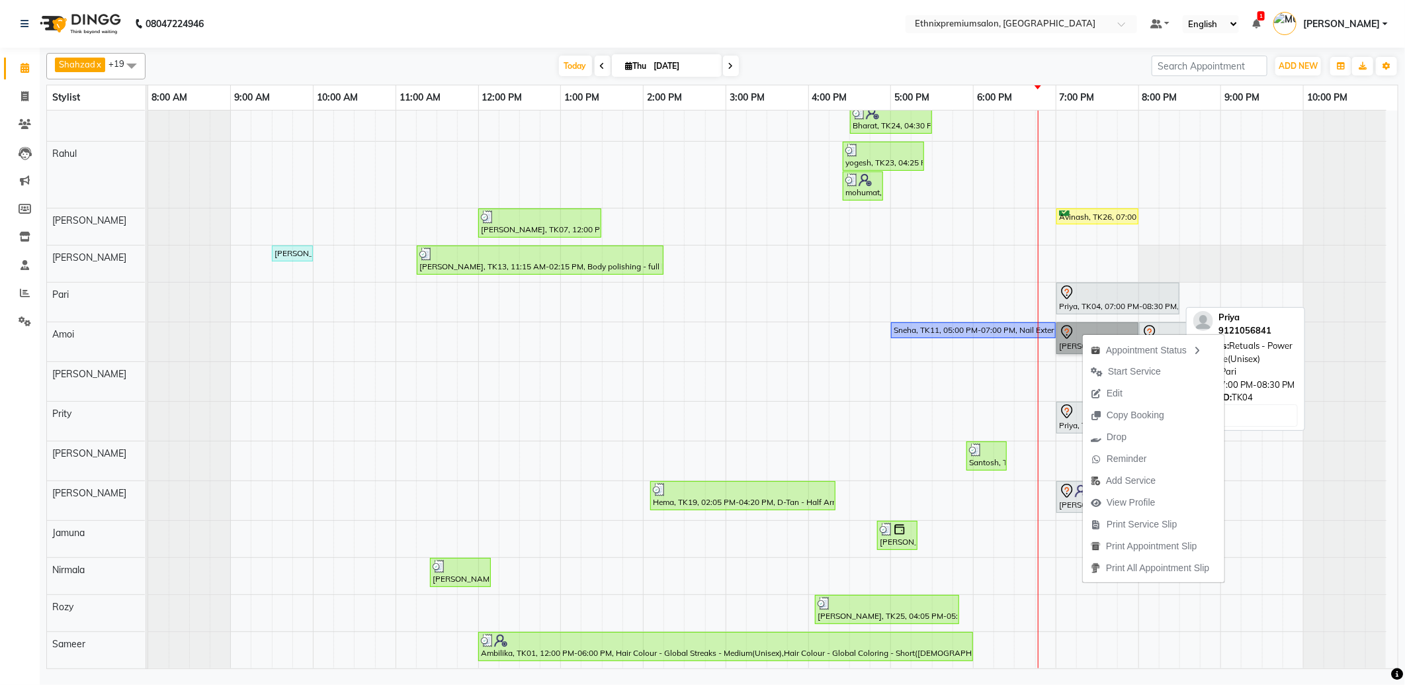
click at [1125, 302] on div "Priya, TK04, 07:00 PM-08:30 PM, Retuals - Power C Range(Unisex)" at bounding box center [1118, 299] width 120 height 28
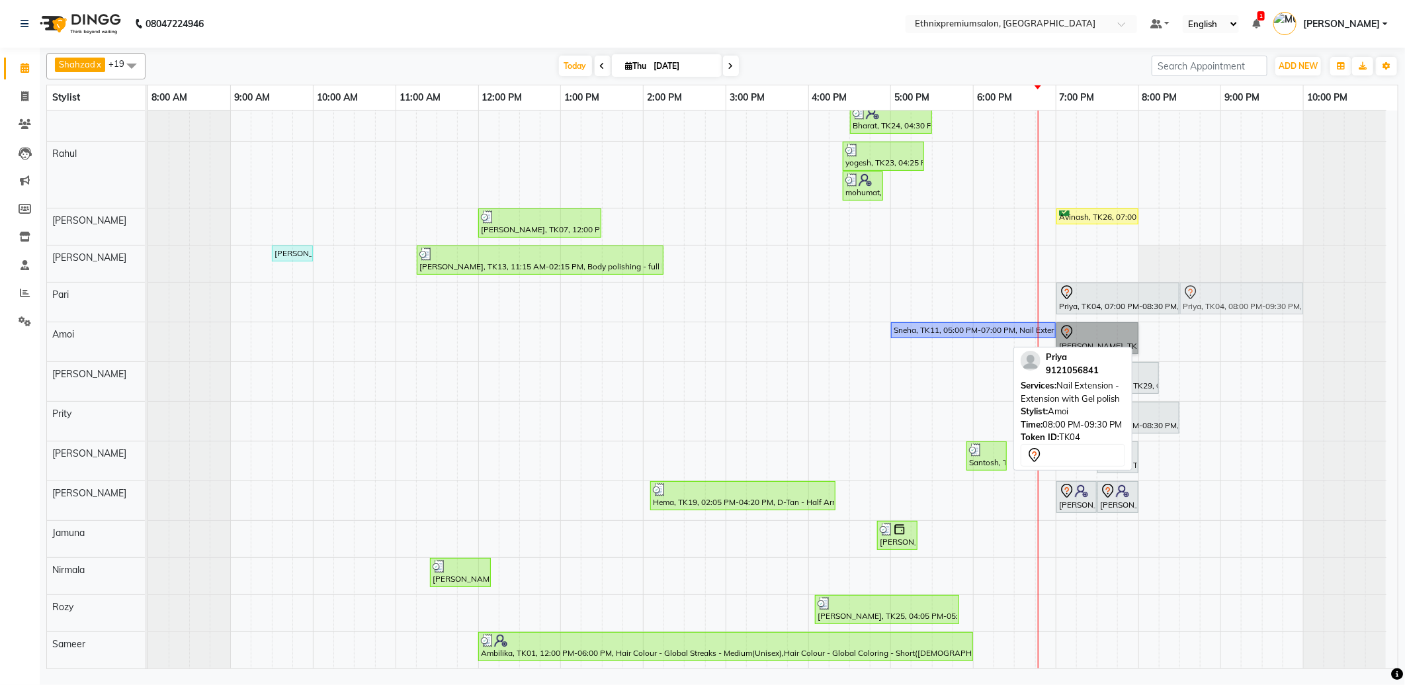
drag, startPoint x: 1163, startPoint y: 338, endPoint x: 1194, endPoint y: 312, distance: 40.8
click at [1194, 312] on tbody "Shalani, TK05, 10:00 AM-10:15 AM, Hair spa With Cavier + Booster Medium Women […" at bounding box center [767, 267] width 1239 height 803
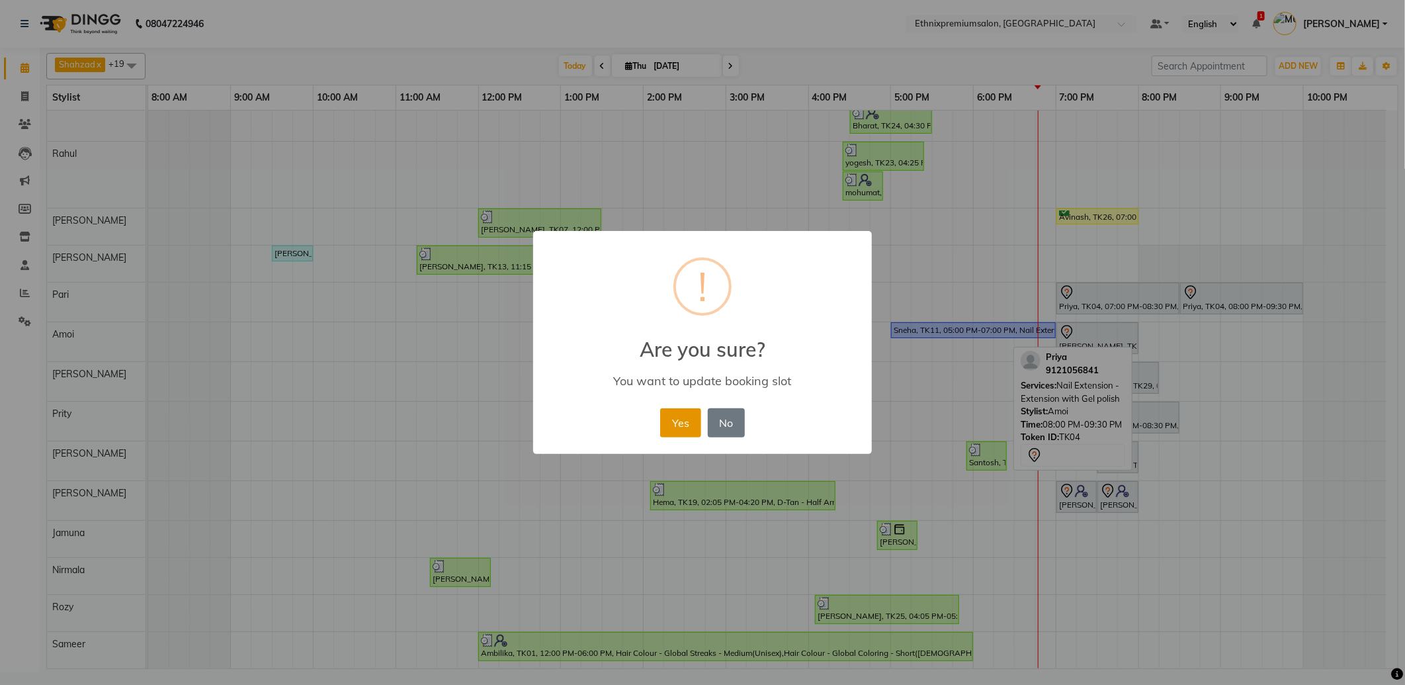
click at [697, 415] on button "Yes" at bounding box center [680, 422] width 40 height 29
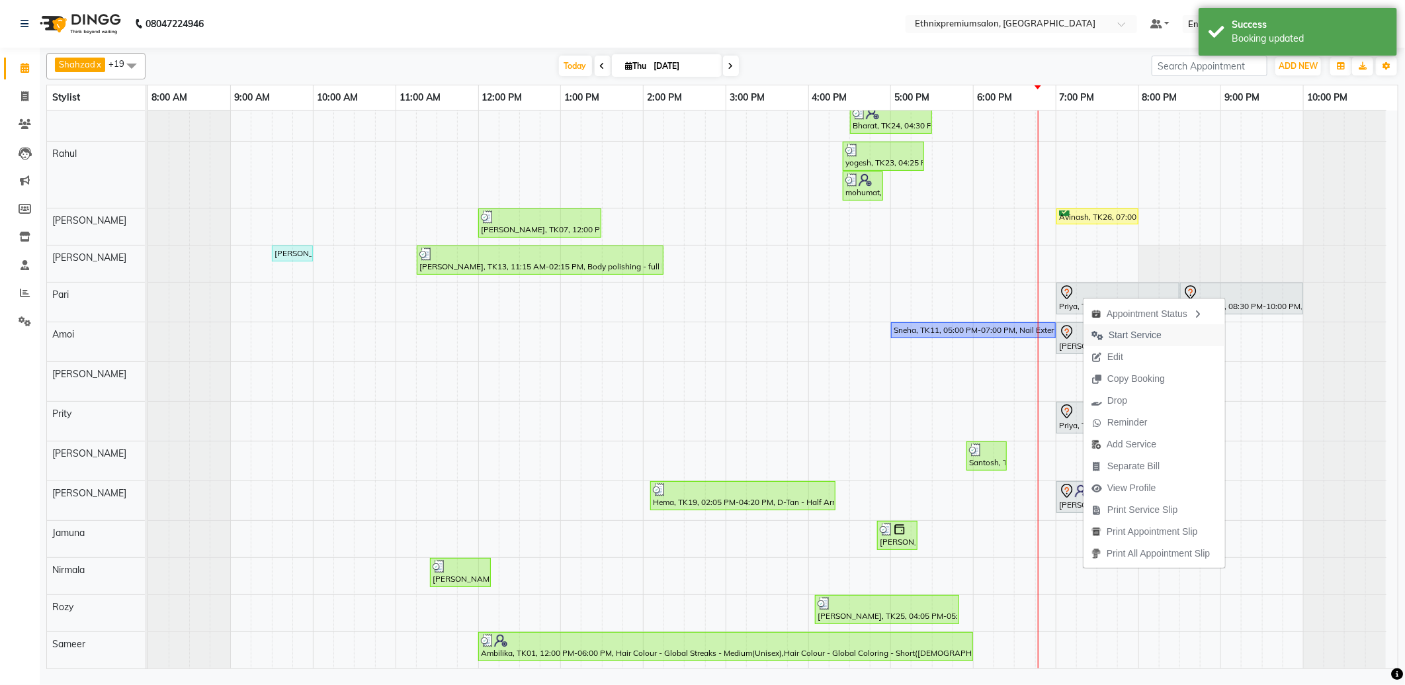
click at [1120, 337] on span "Start Service" at bounding box center [1135, 335] width 53 height 14
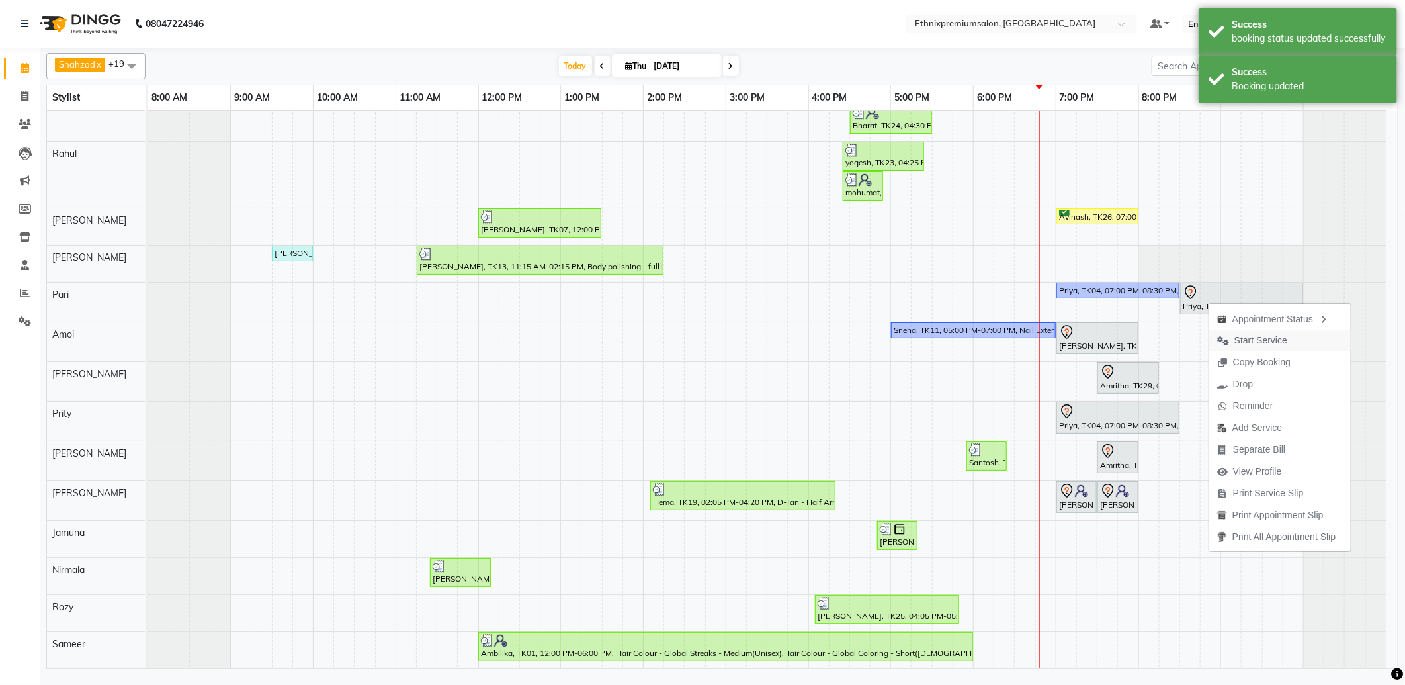
click at [1231, 335] on span "Start Service" at bounding box center [1253, 341] width 86 height 22
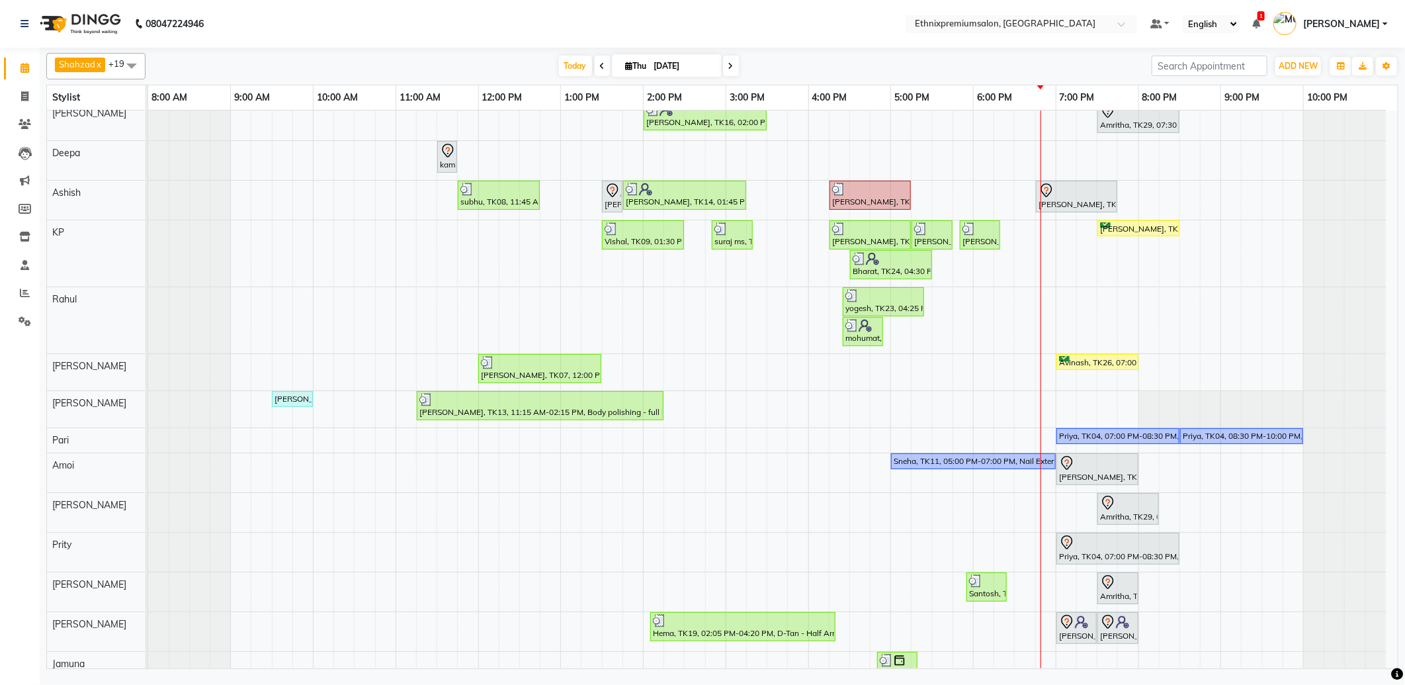
scroll to position [0, 0]
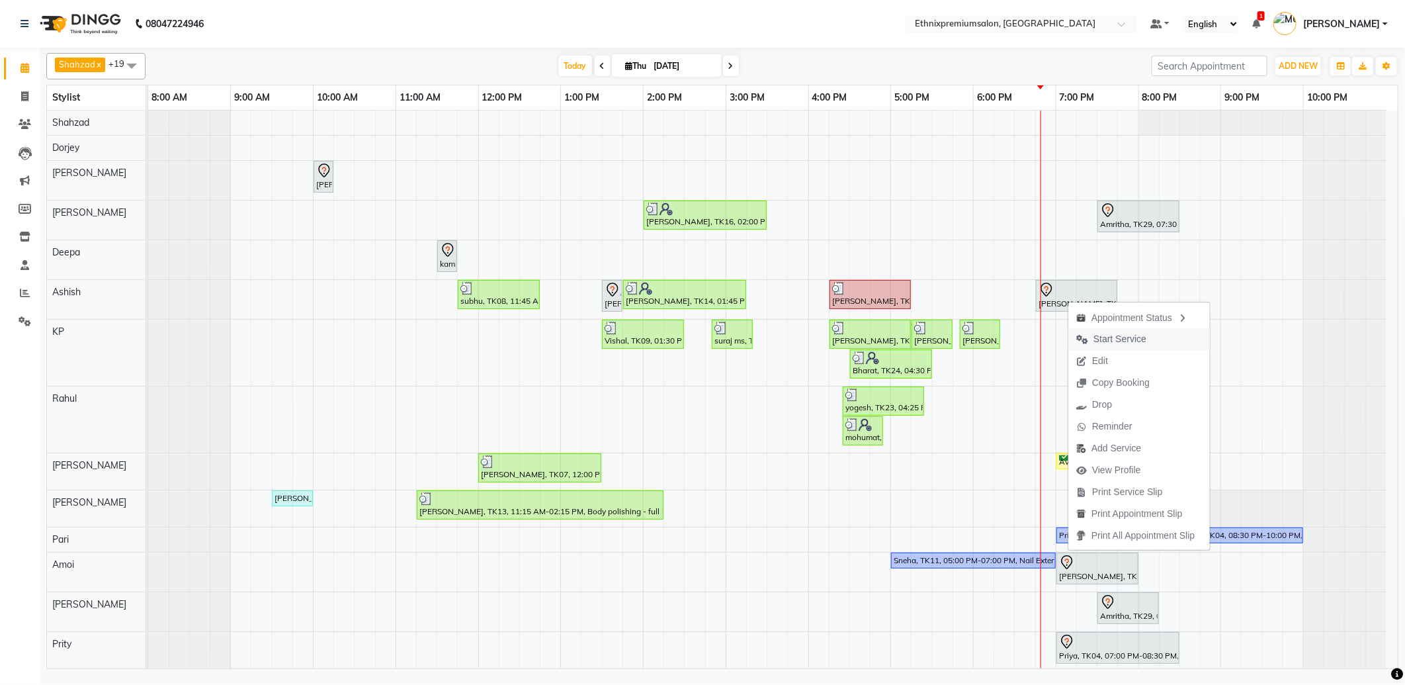
click at [1108, 333] on span "Start Service" at bounding box center [1120, 339] width 53 height 14
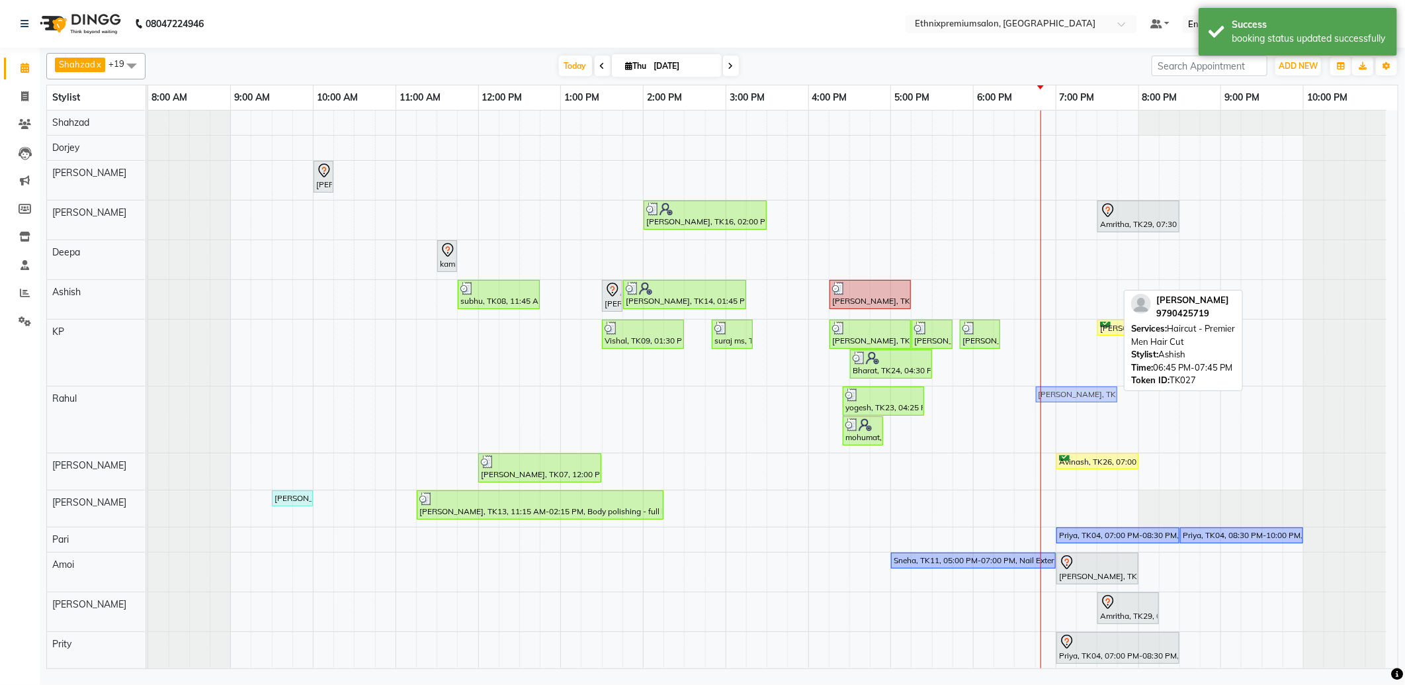
drag, startPoint x: 1064, startPoint y: 288, endPoint x: 1065, endPoint y: 388, distance: 99.3
click at [1065, 402] on tbody "Shalani, TK05, 10:00 AM-10:15 AM, Hair spa With Cavier + Booster Medium Women […" at bounding box center [767, 504] width 1239 height 788
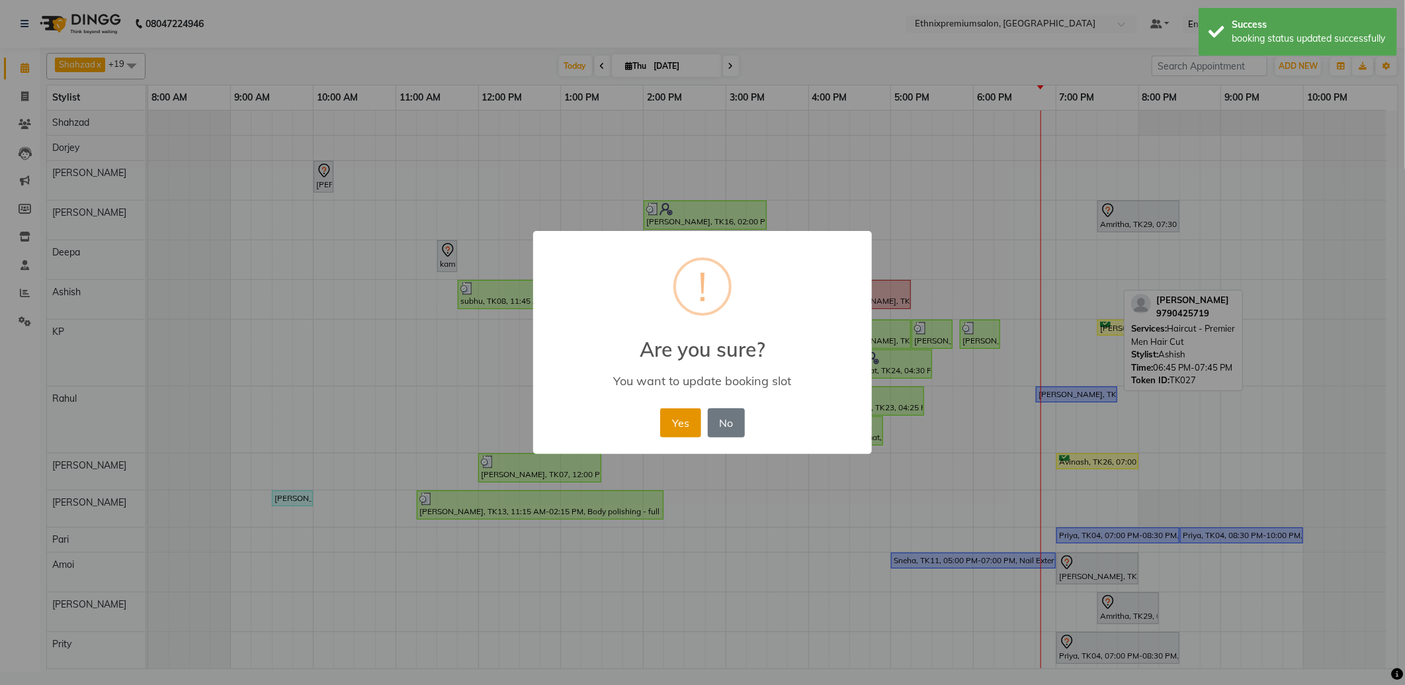
click at [670, 423] on button "Yes" at bounding box center [680, 422] width 40 height 29
